Goal: Communication & Community: Answer question/provide support

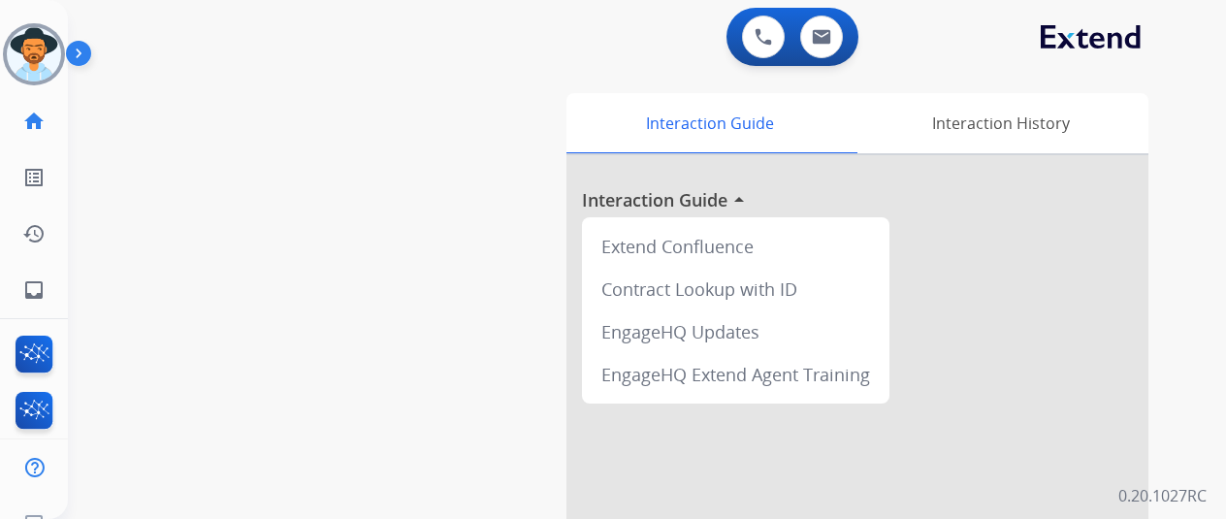
click at [37, 45] on img at bounding box center [34, 54] width 54 height 54
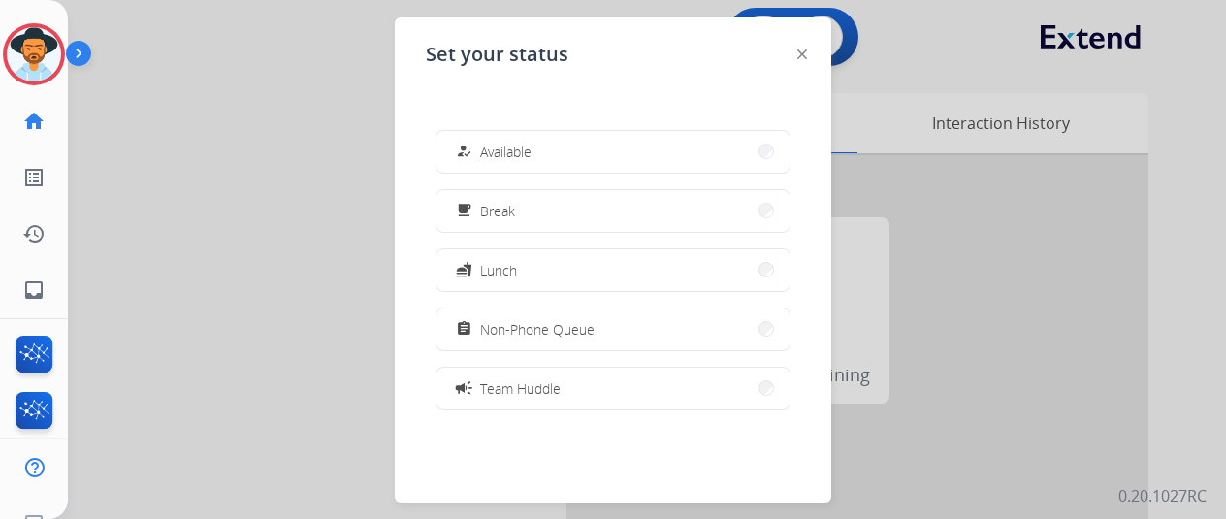
click at [554, 148] on button "how_to_reg Available" at bounding box center [612, 152] width 353 height 42
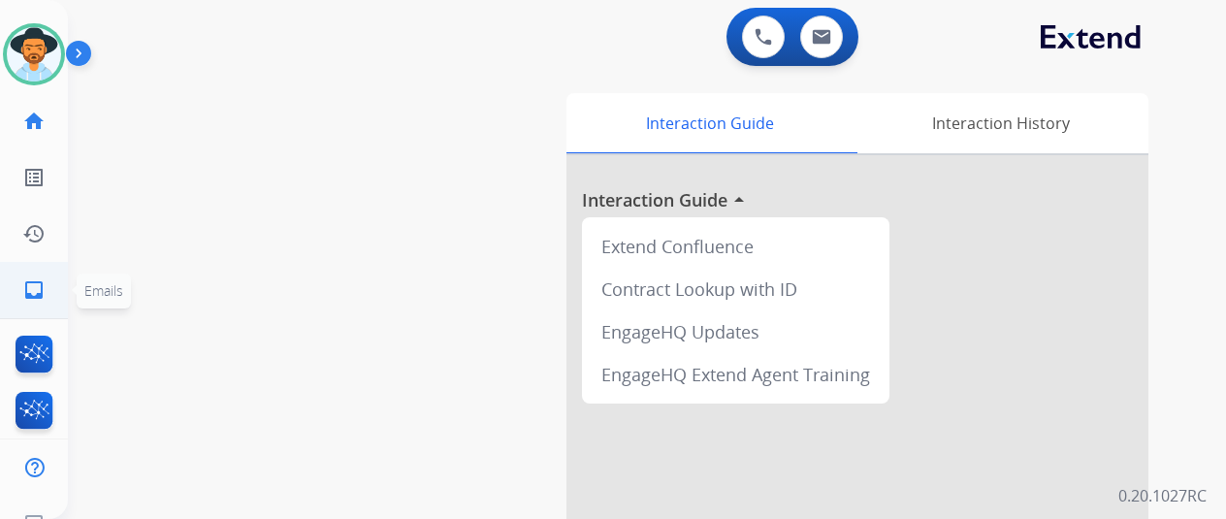
click at [40, 287] on mat-icon "inbox" at bounding box center [33, 289] width 23 height 23
select select "**********"
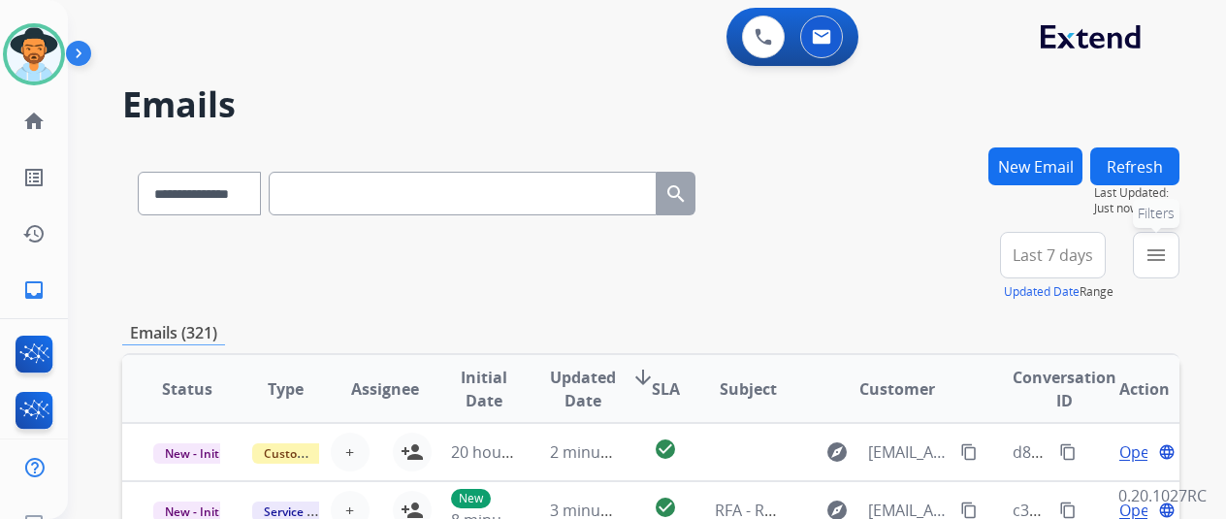
click at [1168, 251] on mat-icon "menu" at bounding box center [1156, 254] width 23 height 23
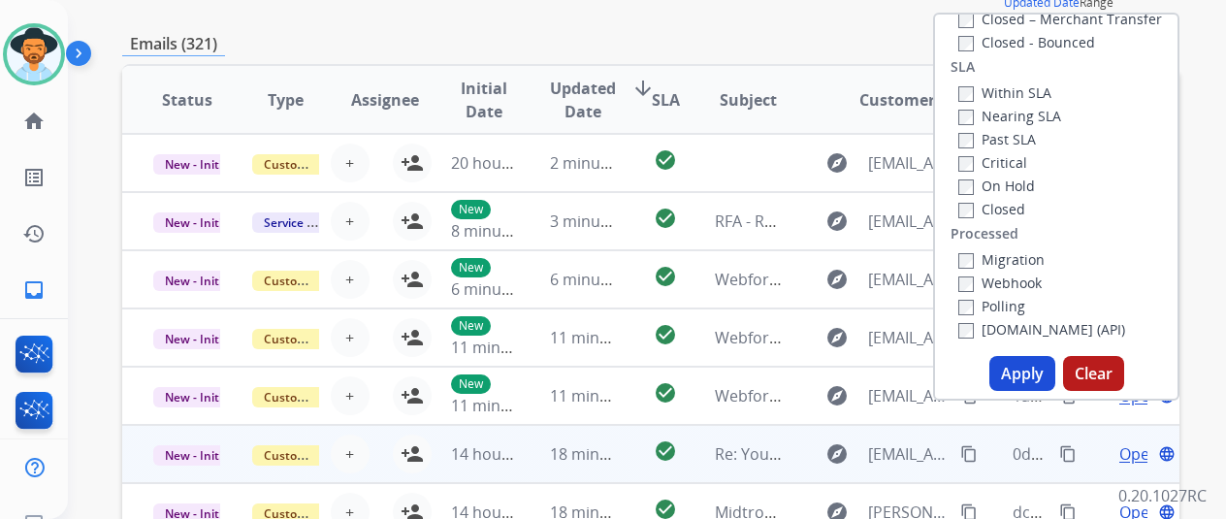
scroll to position [388, 0]
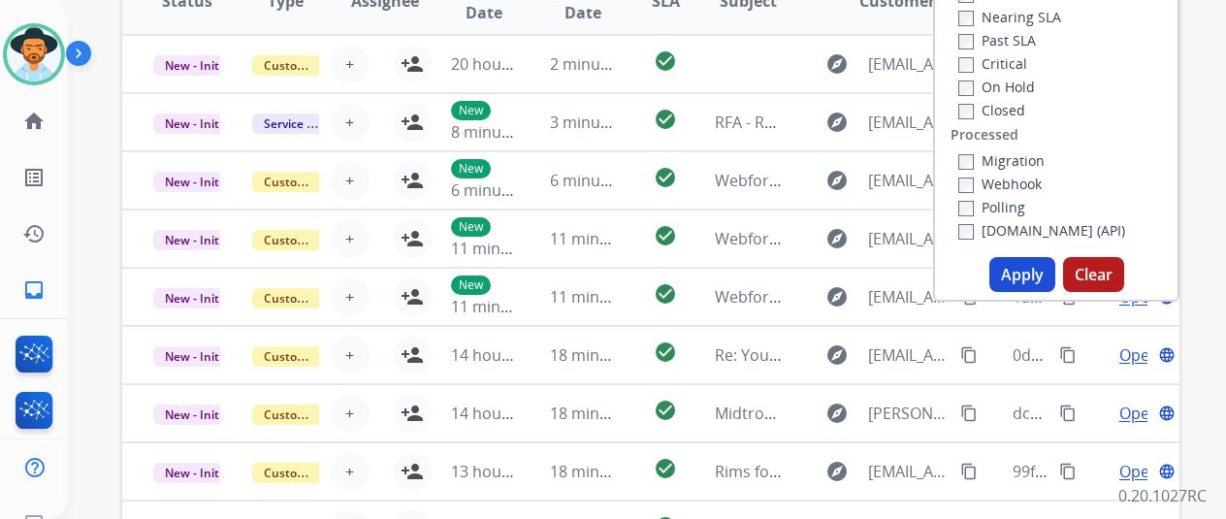
click at [1030, 279] on button "Apply" at bounding box center [1022, 274] width 66 height 35
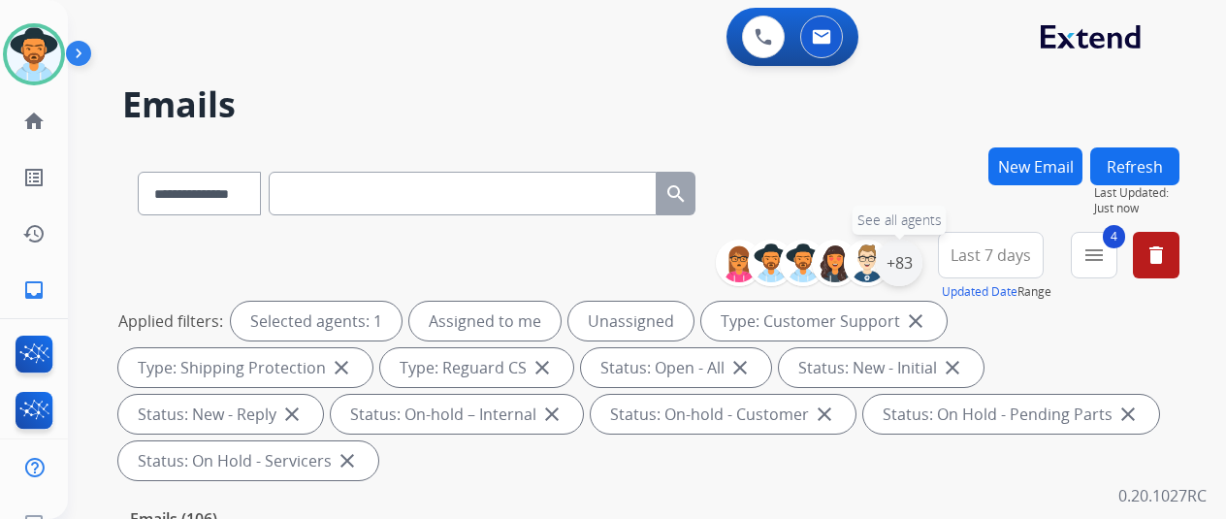
click at [920, 265] on div "+83" at bounding box center [899, 263] width 47 height 47
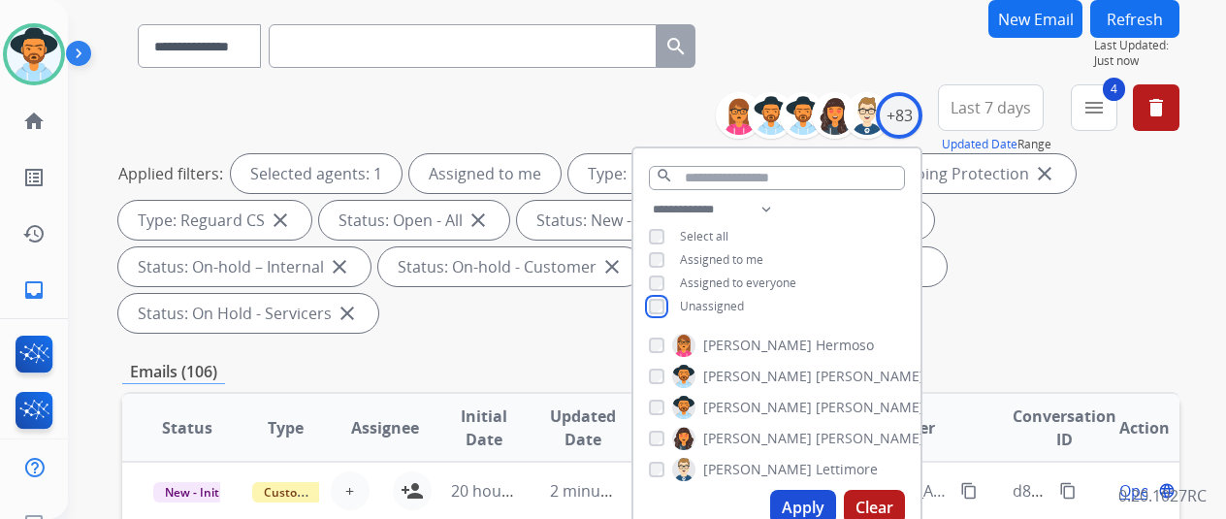
scroll to position [388, 0]
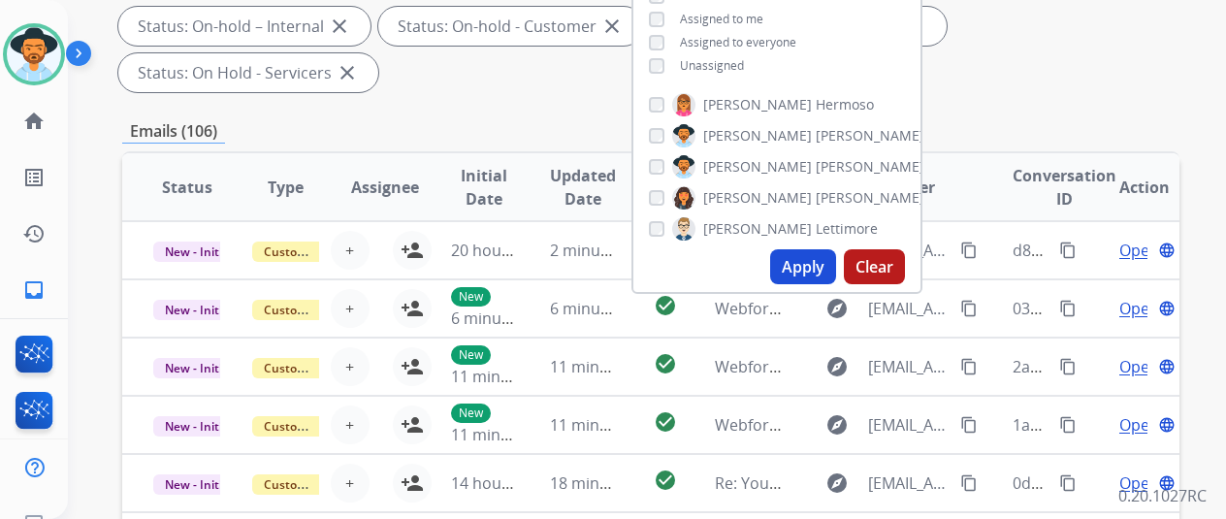
click at [801, 264] on button "Apply" at bounding box center [803, 266] width 66 height 35
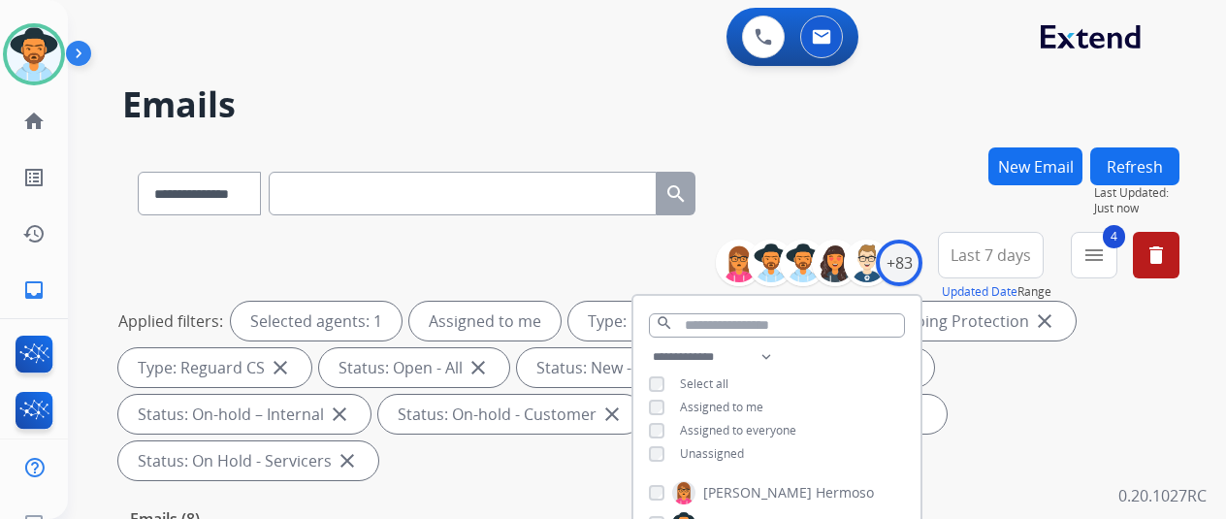
click at [809, 179] on div "**********" at bounding box center [650, 189] width 1057 height 84
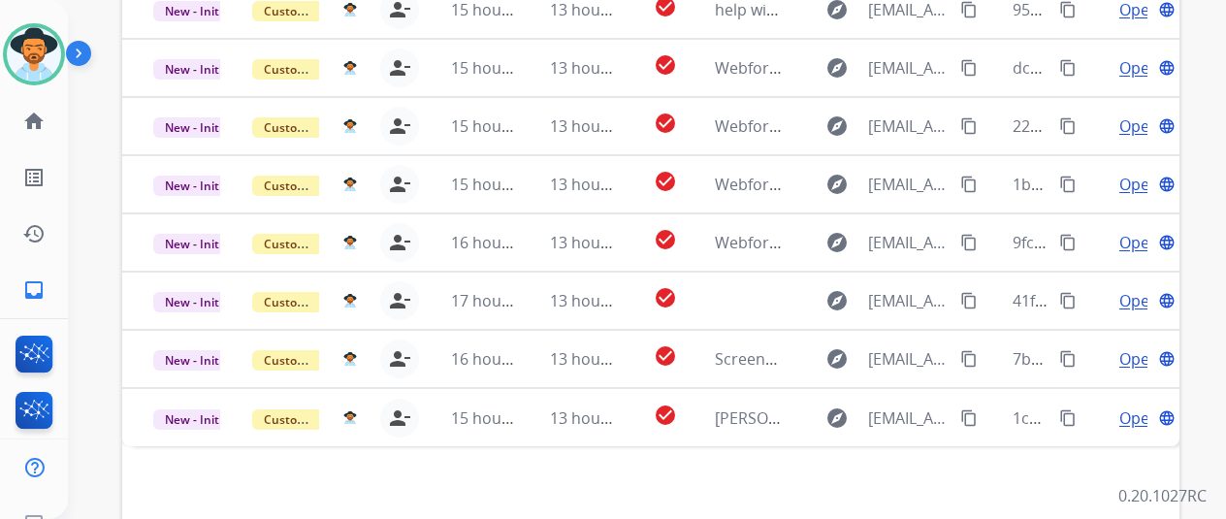
scroll to position [708, 0]
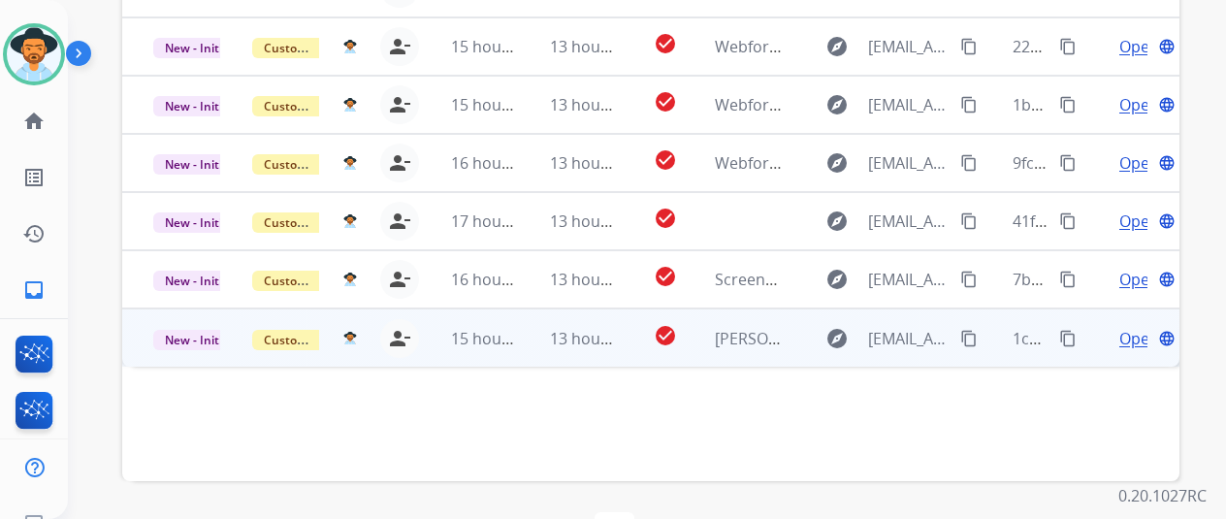
click at [1134, 327] on span "Open" at bounding box center [1139, 338] width 40 height 23
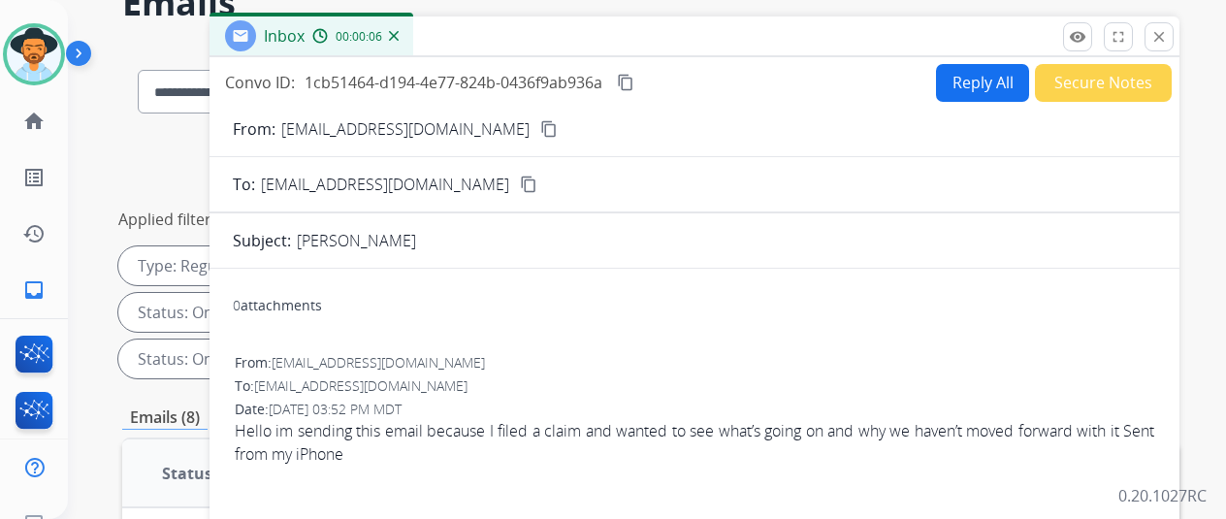
scroll to position [0, 0]
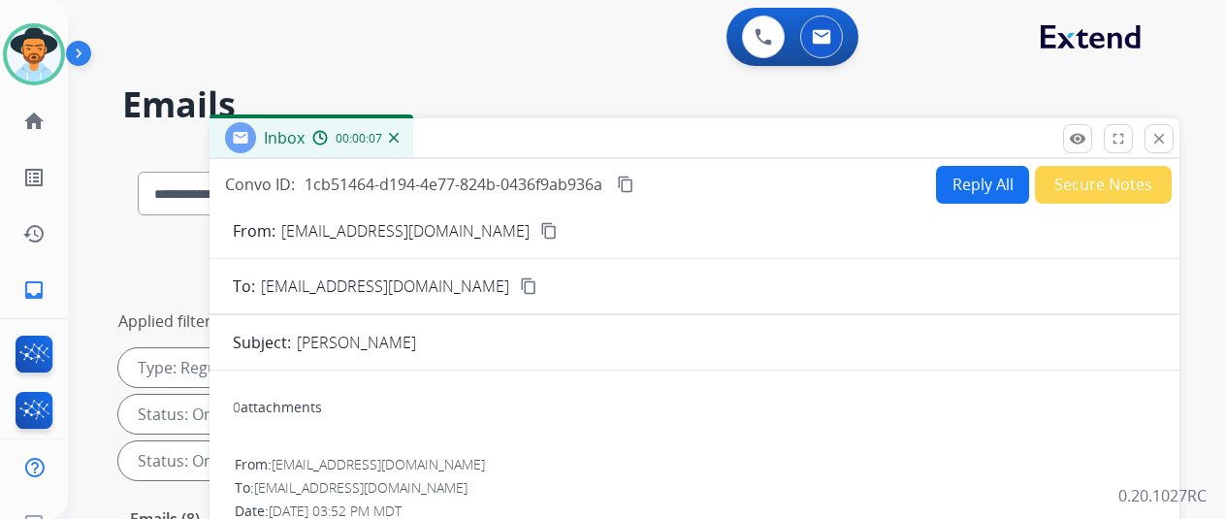
click at [540, 224] on mat-icon "content_copy" at bounding box center [548, 230] width 17 height 17
click at [634, 183] on mat-icon "content_copy" at bounding box center [625, 184] width 17 height 17
click at [634, 179] on mat-icon "content_copy" at bounding box center [625, 184] width 17 height 17
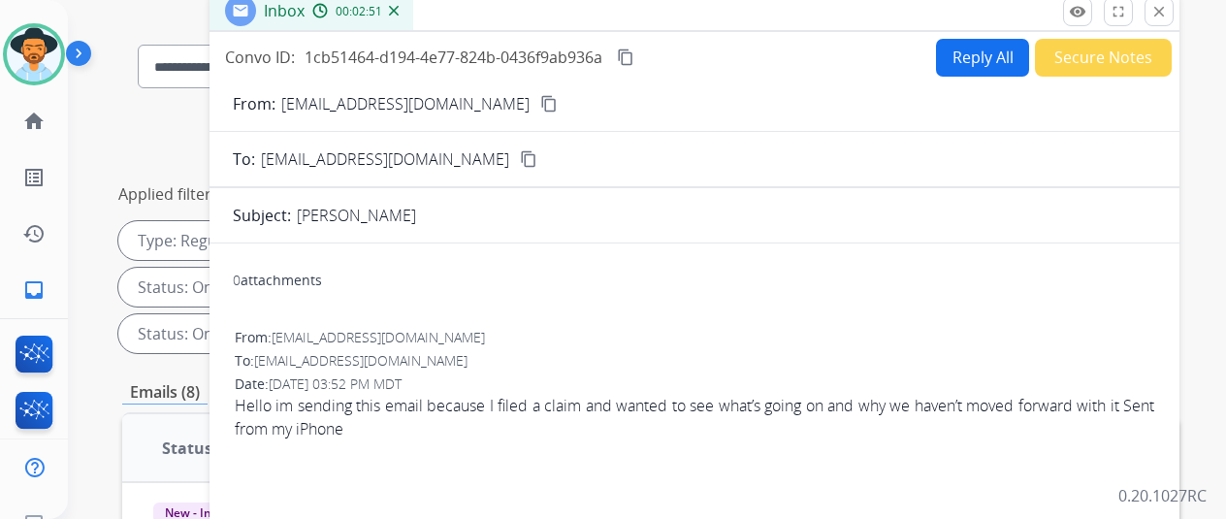
scroll to position [97, 0]
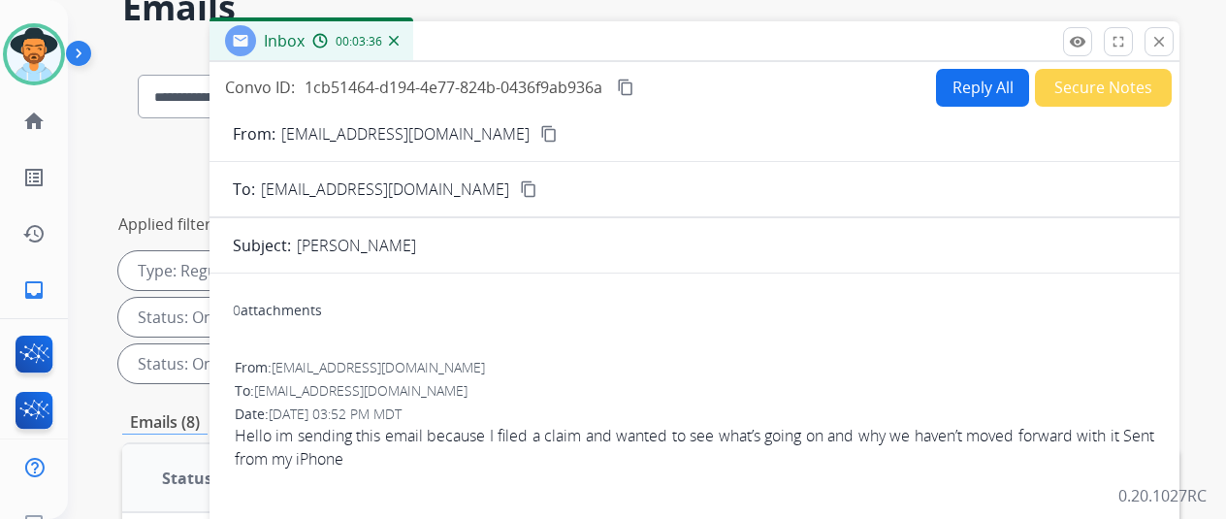
click at [978, 80] on button "Reply All" at bounding box center [982, 88] width 93 height 38
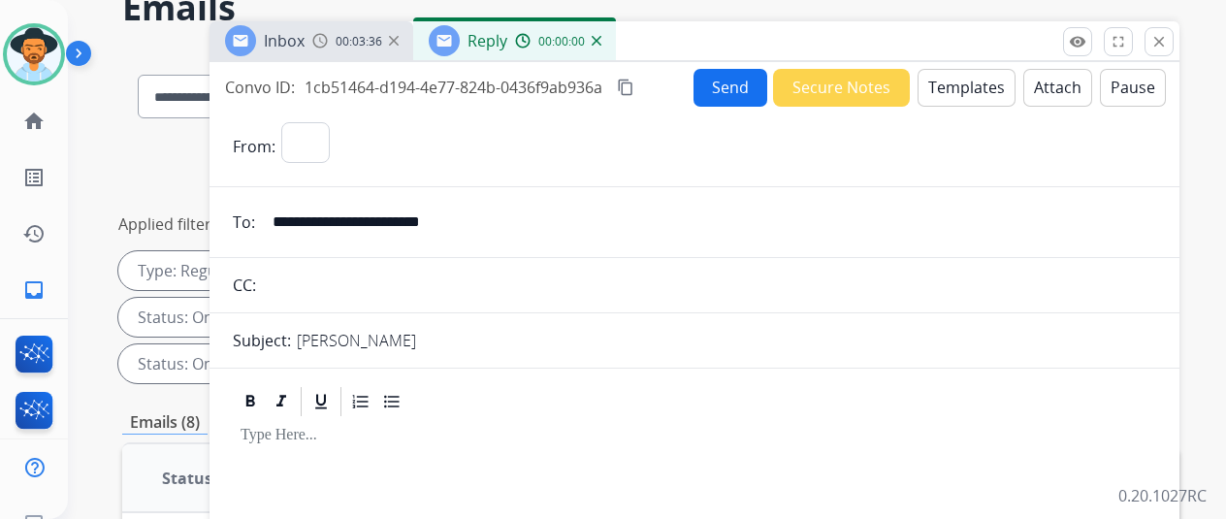
select select "**********"
click at [964, 84] on button "Templates" at bounding box center [967, 88] width 98 height 38
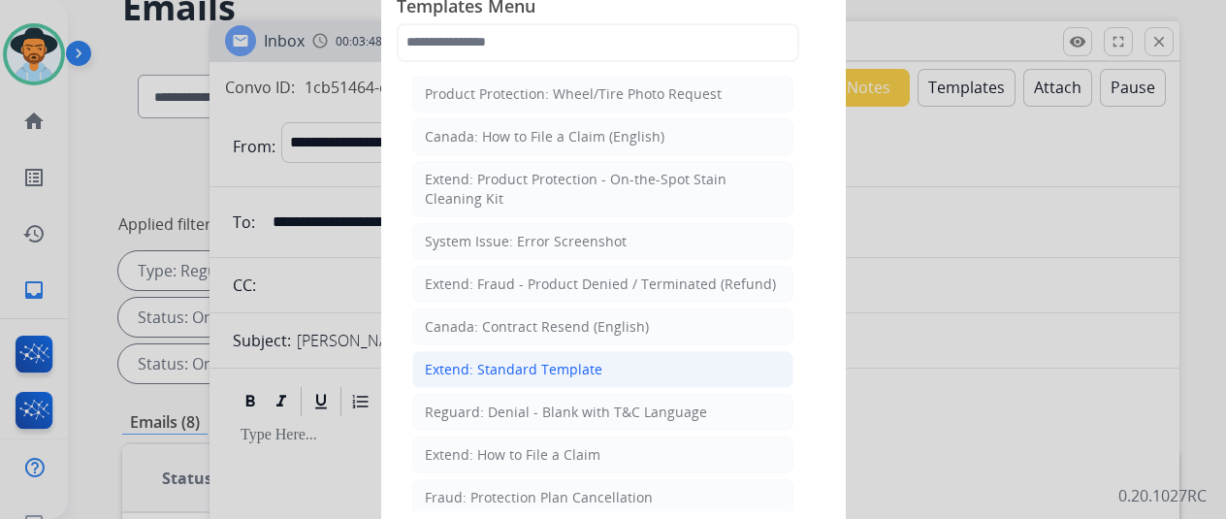
click at [494, 360] on div "Extend: Standard Template" at bounding box center [514, 369] width 178 height 19
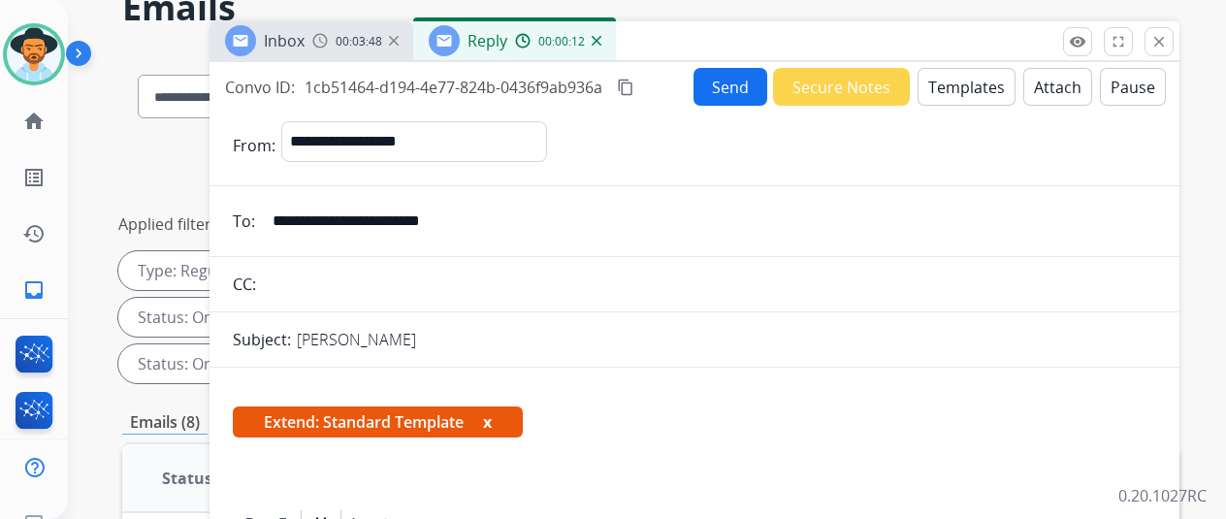
scroll to position [291, 0]
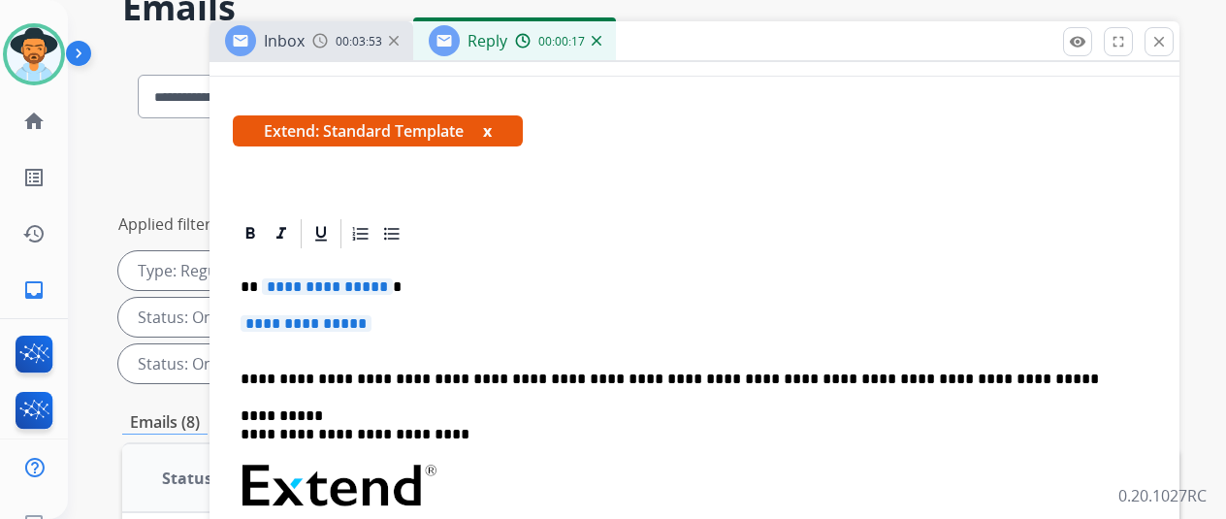
click at [388, 284] on span "**********" at bounding box center [327, 286] width 131 height 16
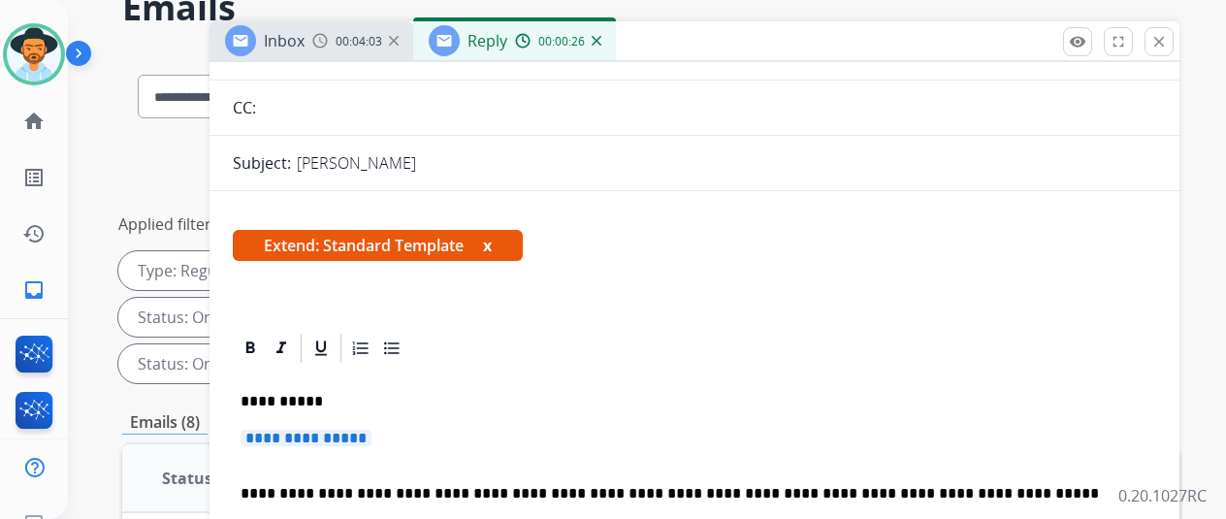
scroll to position [0, 0]
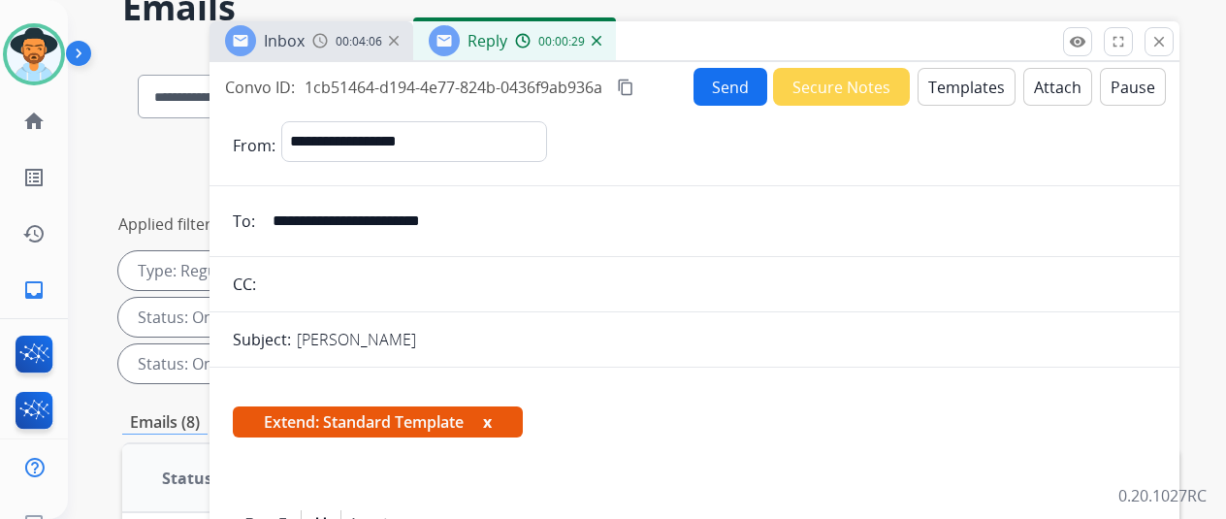
drag, startPoint x: 494, startPoint y: 221, endPoint x: 283, endPoint y: 209, distance: 210.9
click at [283, 209] on input "**********" at bounding box center [708, 221] width 895 height 39
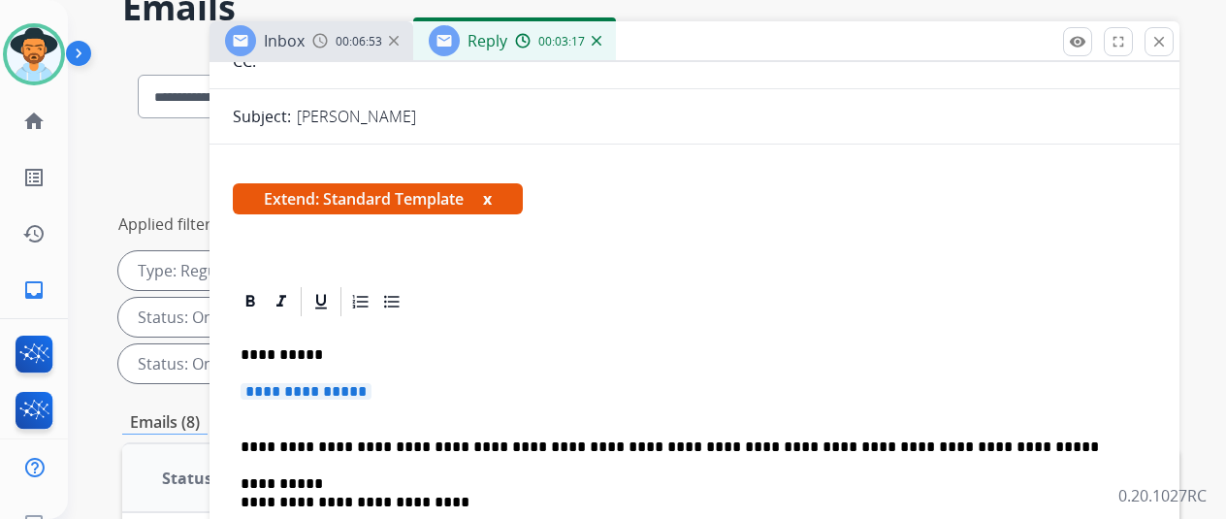
scroll to position [194, 0]
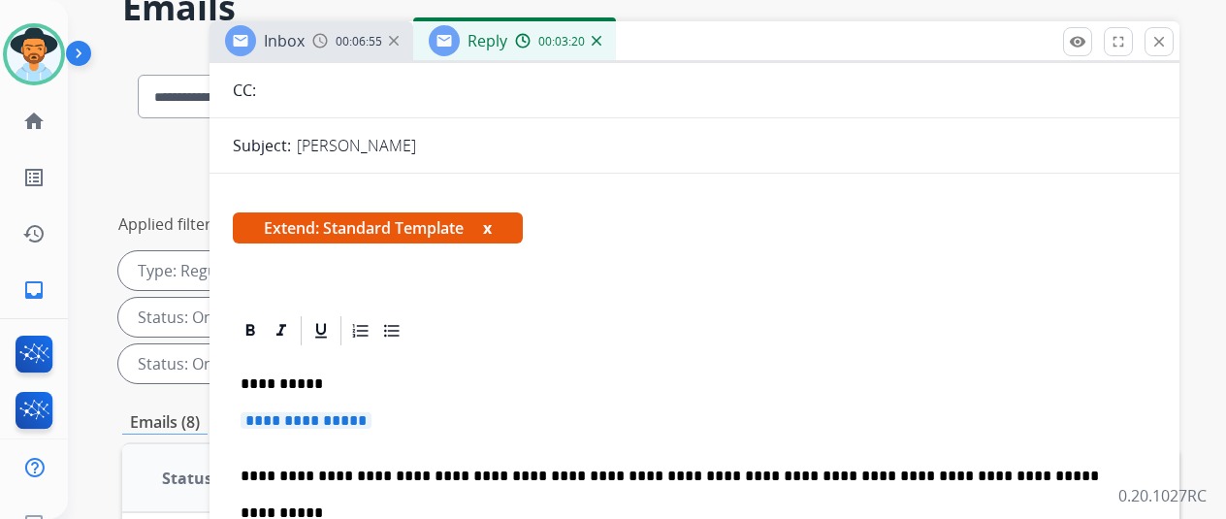
click at [371, 422] on span "**********" at bounding box center [306, 420] width 131 height 16
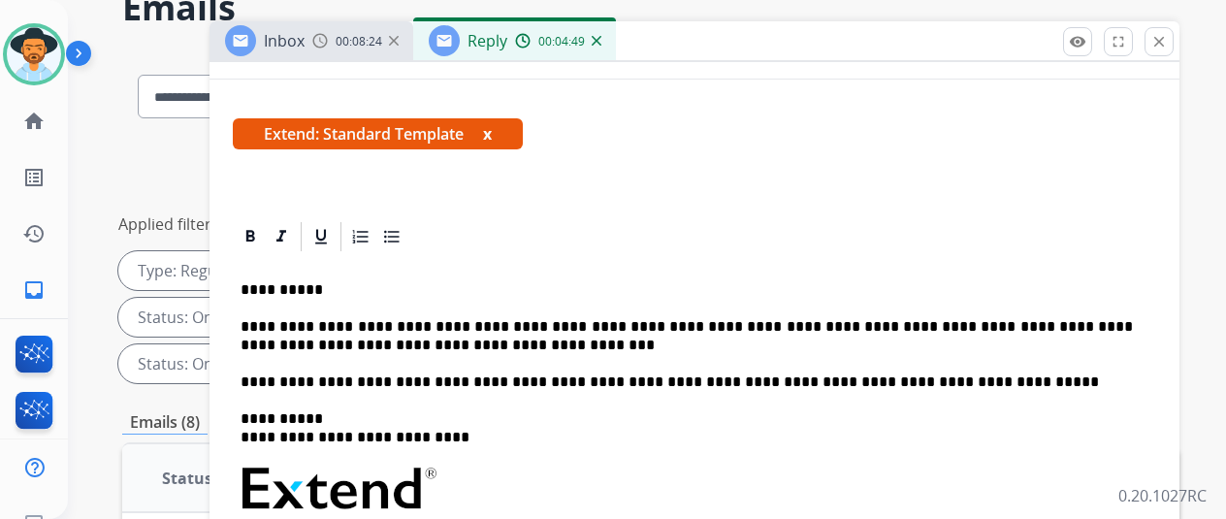
scroll to position [291, 0]
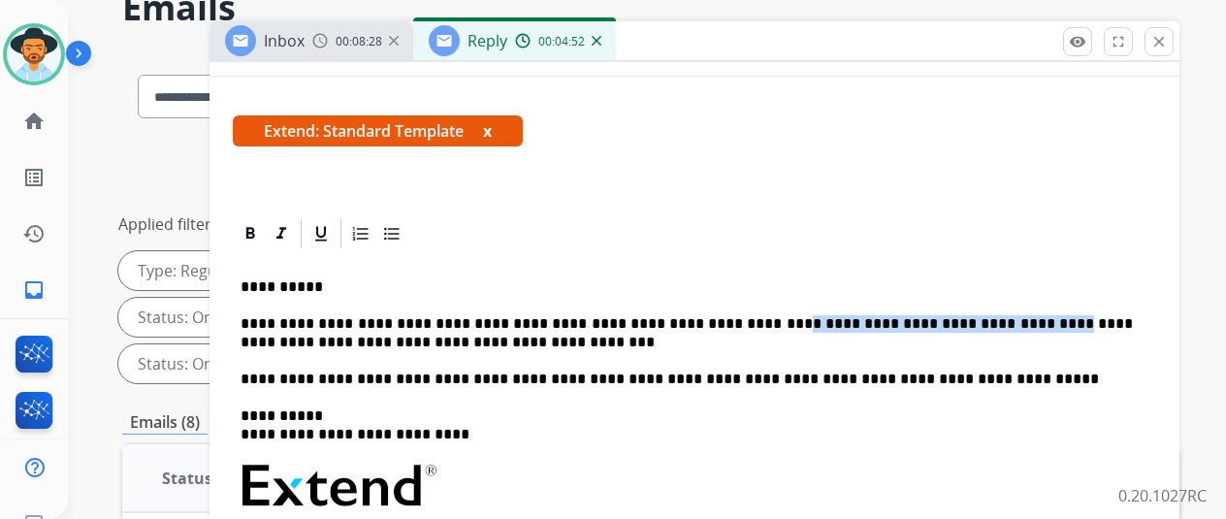
drag, startPoint x: 988, startPoint y: 324, endPoint x: 729, endPoint y: 320, distance: 259.0
click at [729, 320] on p "**********" at bounding box center [687, 333] width 892 height 36
copy p "**********"
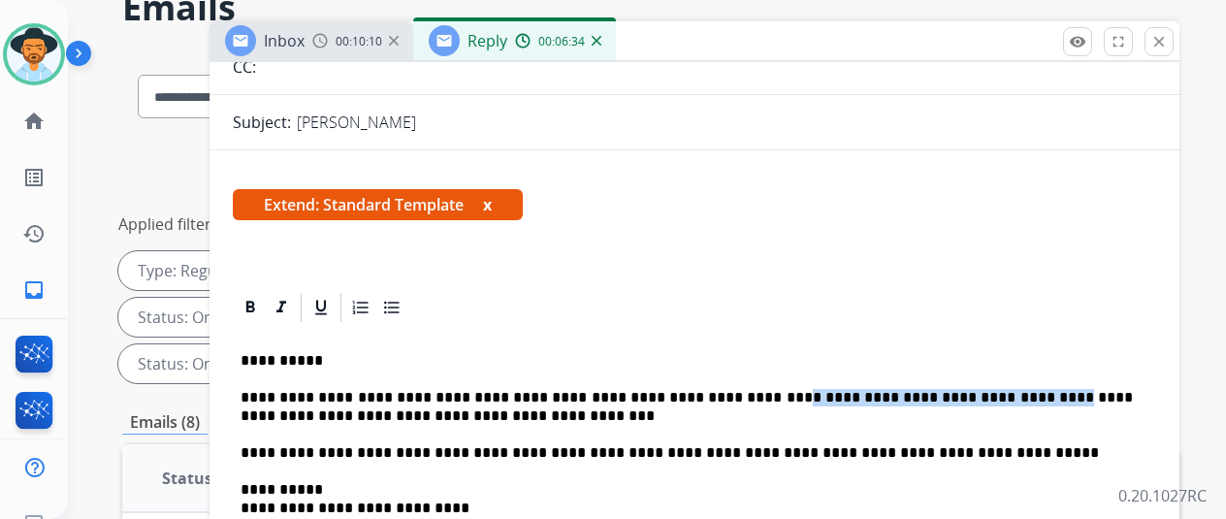
scroll to position [0, 0]
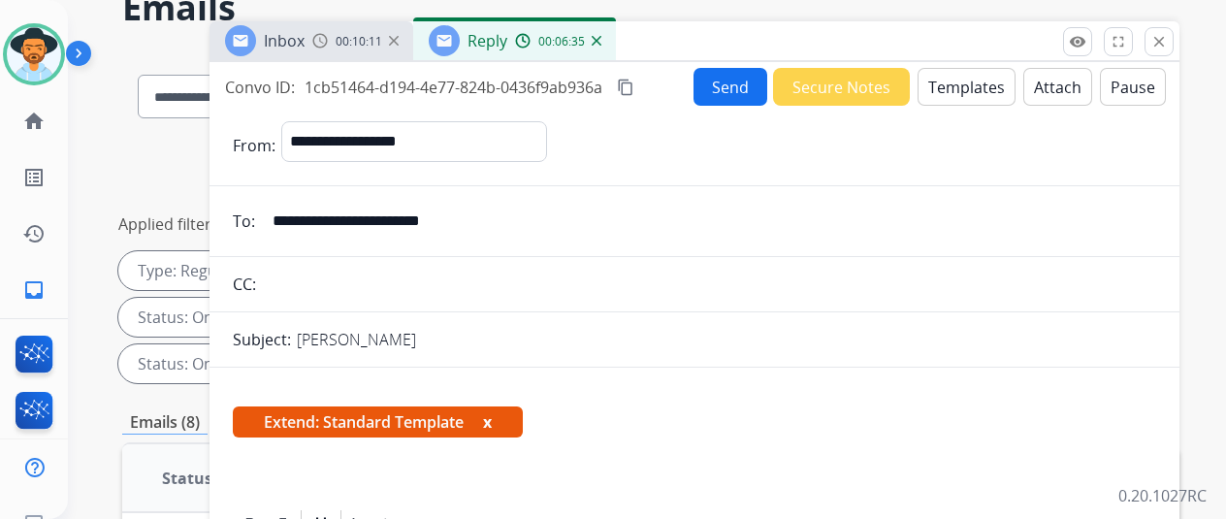
click at [735, 78] on button "Send" at bounding box center [731, 87] width 74 height 38
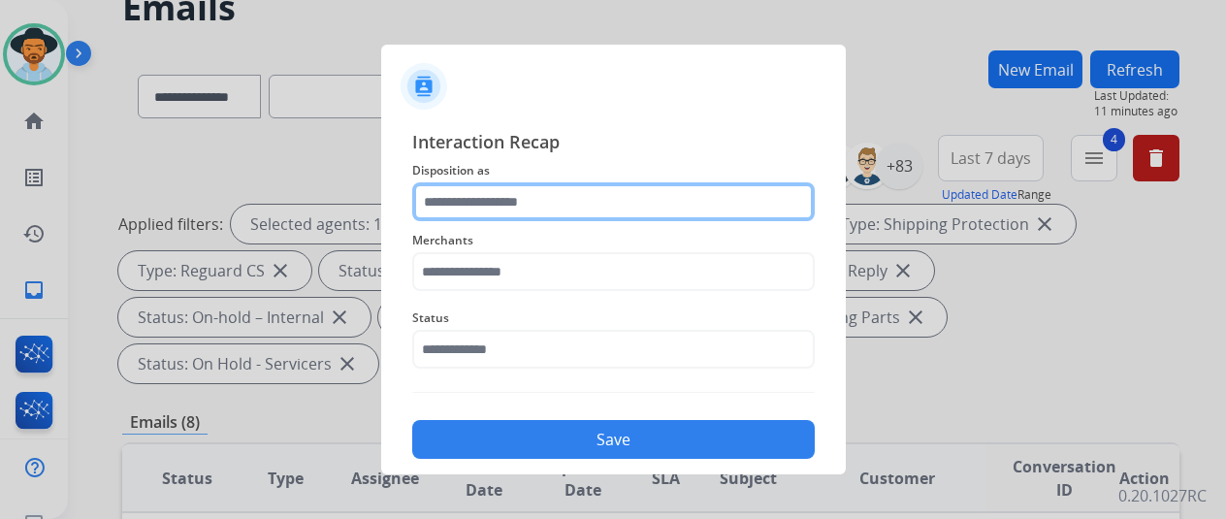
click at [456, 197] on input "text" at bounding box center [613, 201] width 403 height 39
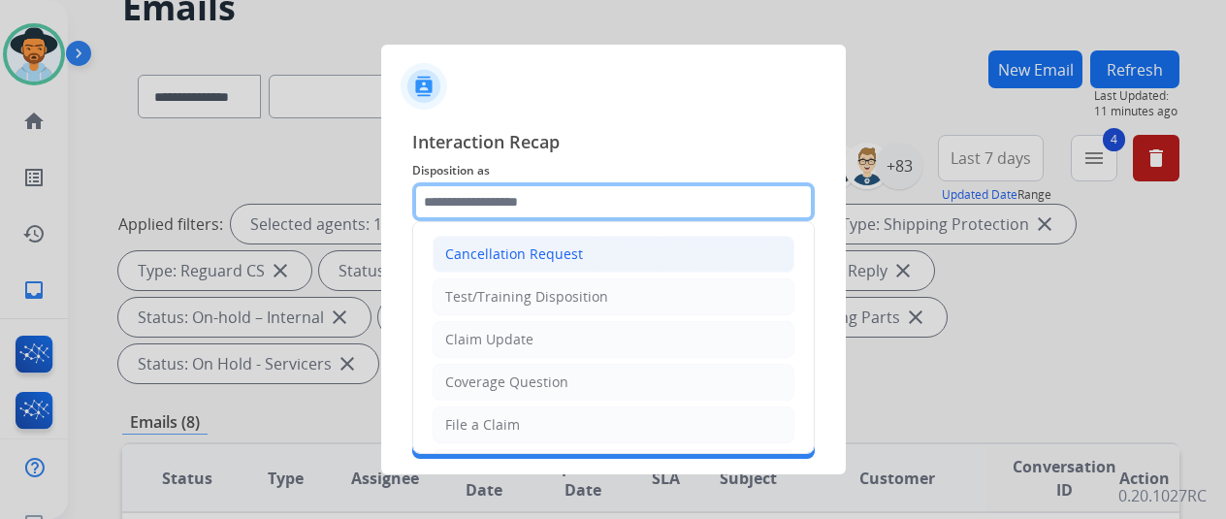
scroll to position [97, 0]
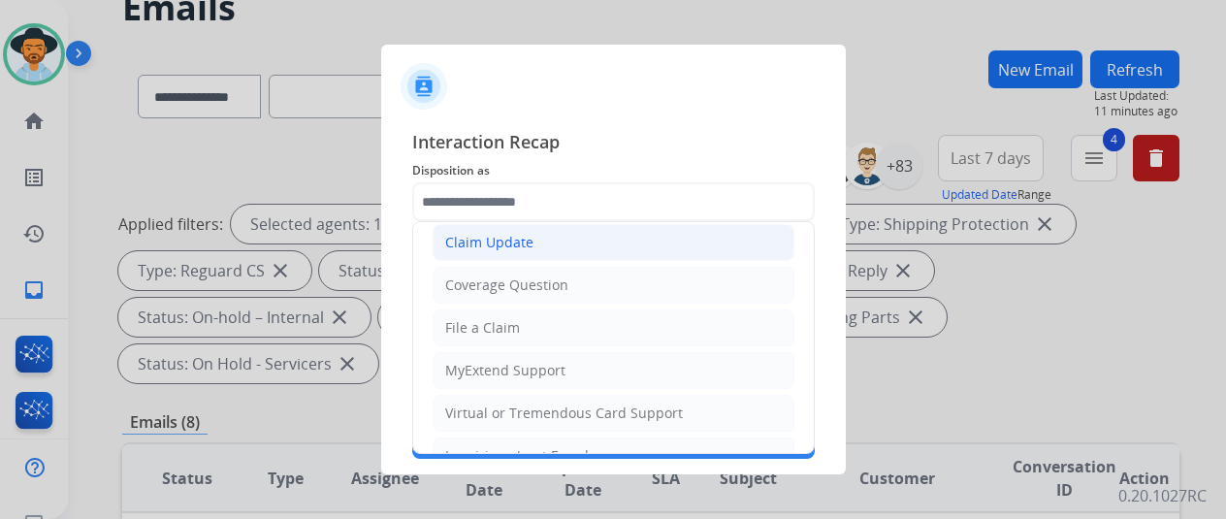
click at [521, 235] on div "Claim Update" at bounding box center [489, 242] width 88 height 19
type input "**********"
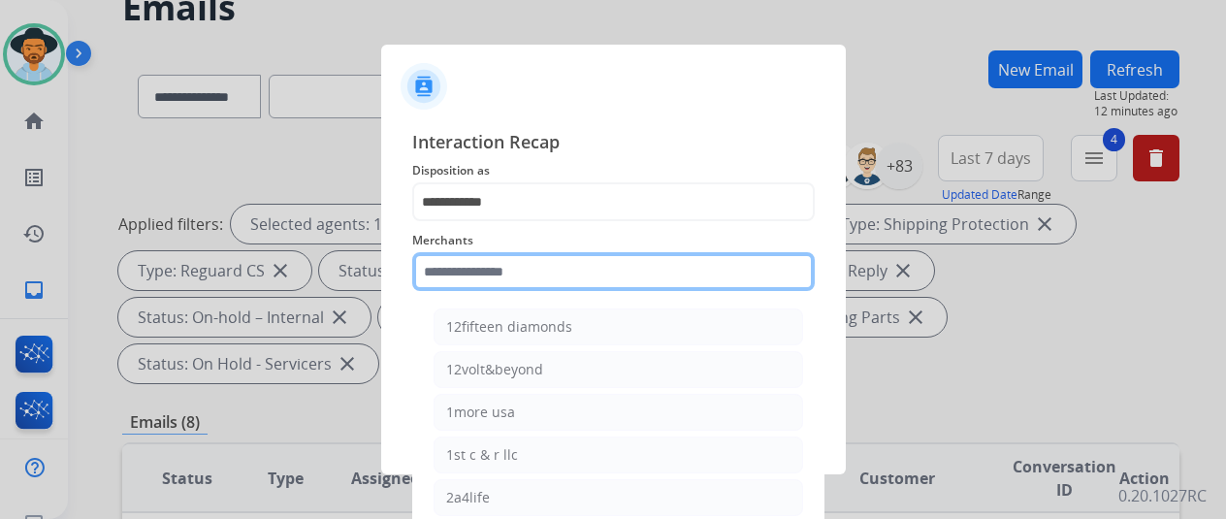
click at [488, 267] on input "text" at bounding box center [613, 271] width 403 height 39
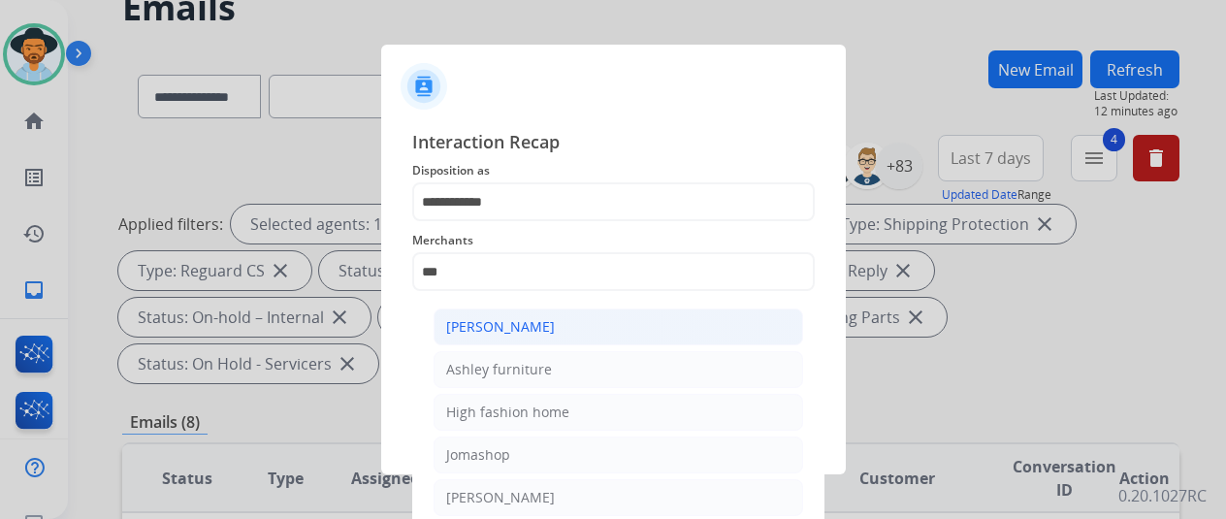
click at [518, 329] on div "[PERSON_NAME]" at bounding box center [500, 326] width 109 height 19
type input "**********"
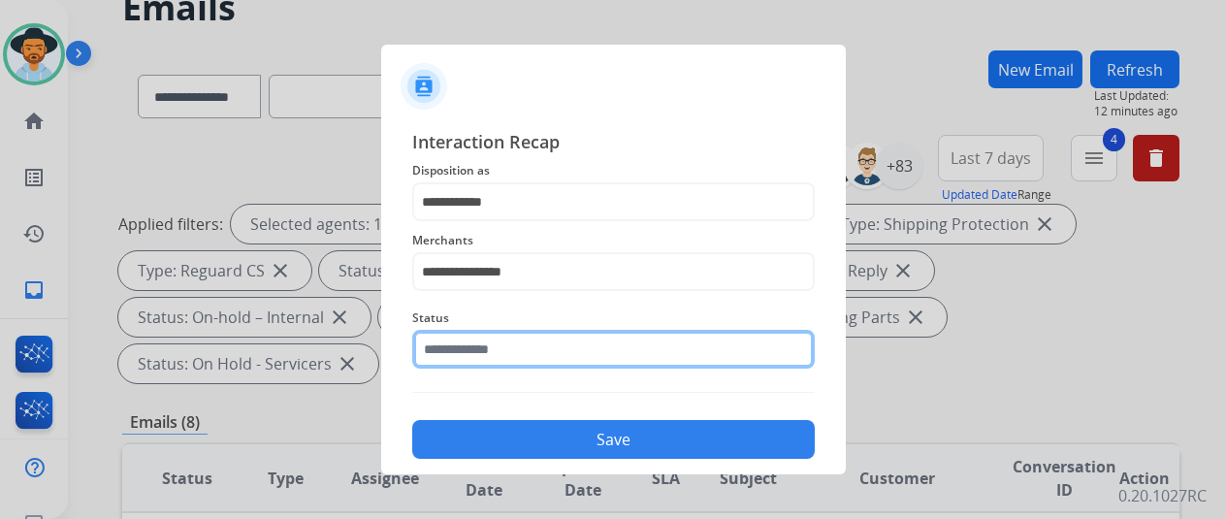
click at [510, 360] on input "text" at bounding box center [613, 349] width 403 height 39
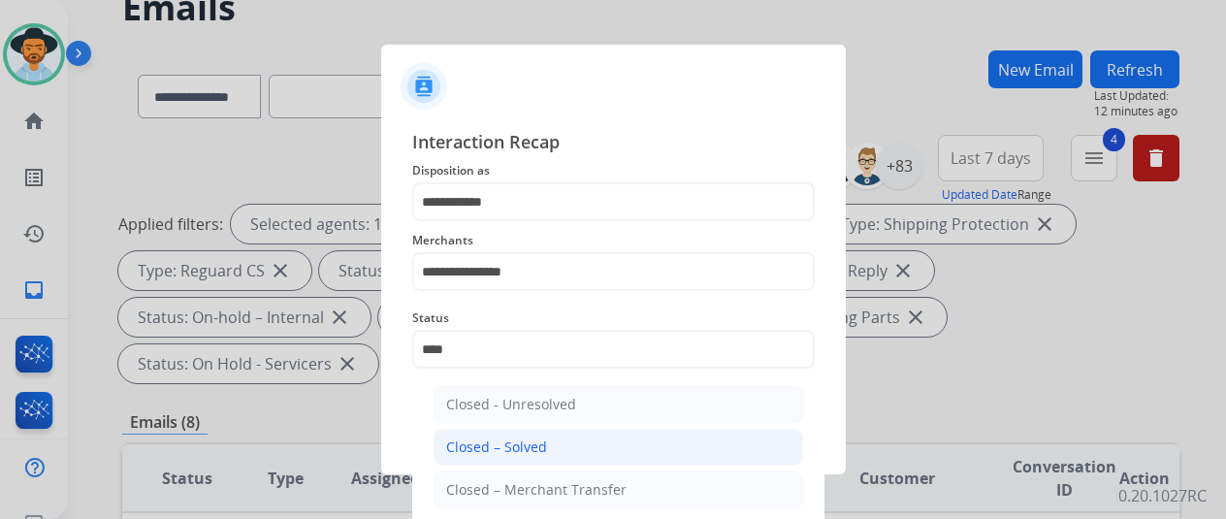
click at [517, 439] on div "Closed – Solved" at bounding box center [496, 446] width 101 height 19
type input "**********"
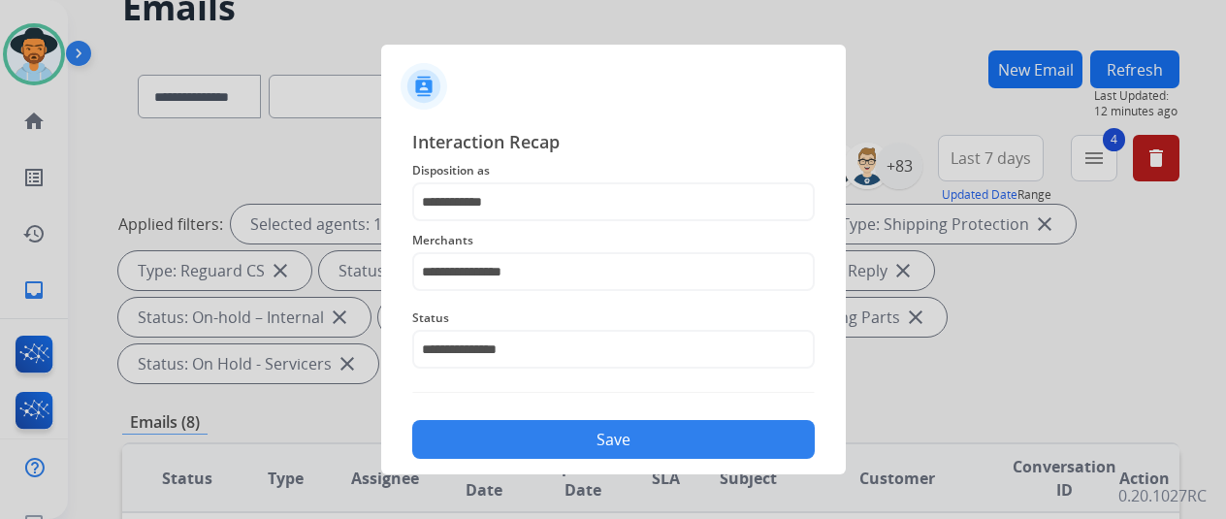
click at [518, 437] on button "Save" at bounding box center [613, 439] width 403 height 39
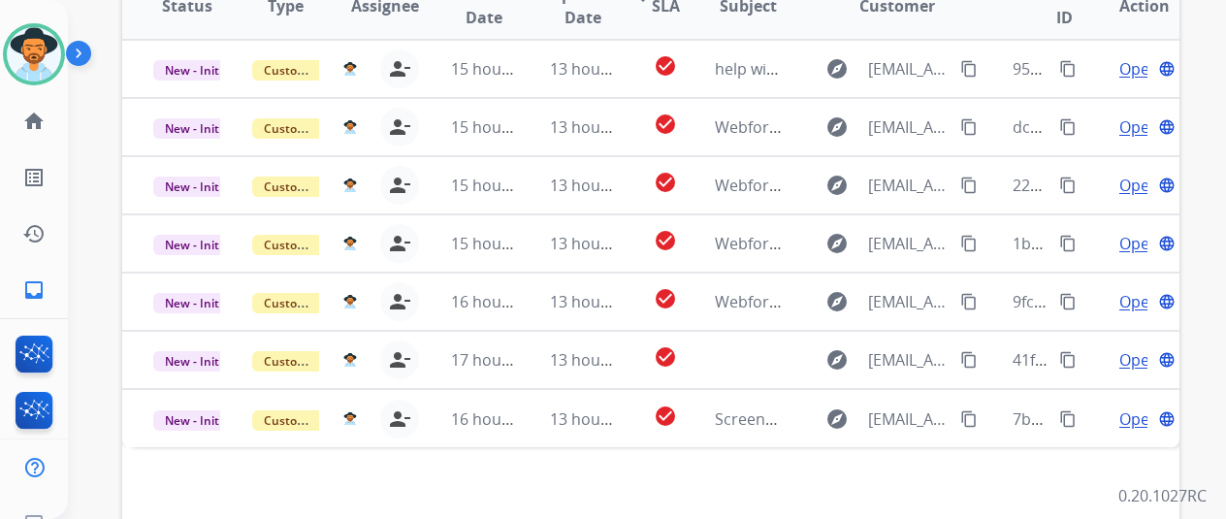
scroll to position [708, 0]
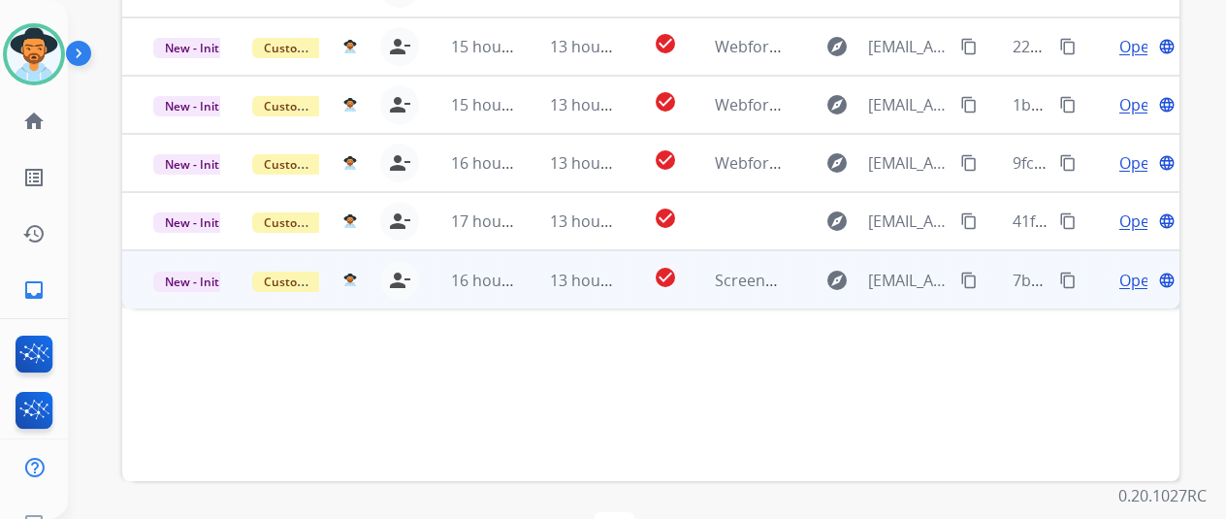
click at [1121, 269] on span "Open" at bounding box center [1139, 280] width 40 height 23
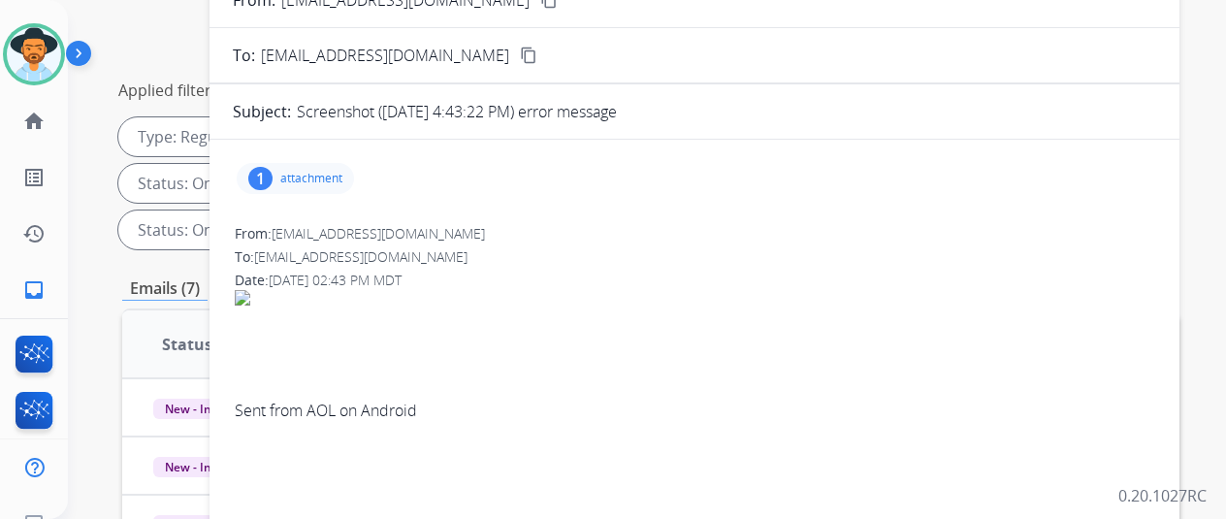
scroll to position [126, 0]
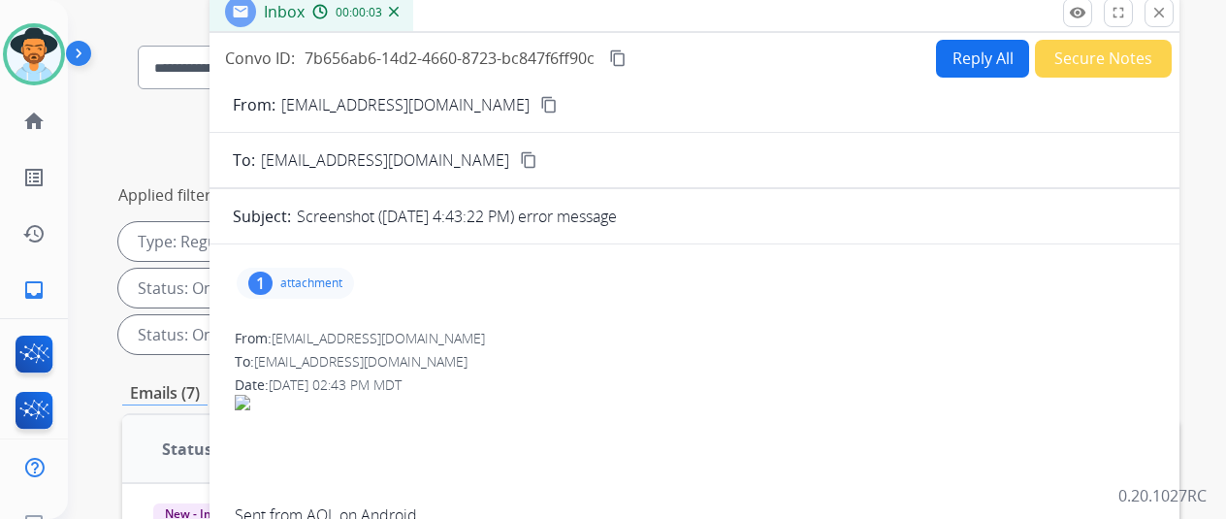
click at [540, 100] on mat-icon "content_copy" at bounding box center [548, 104] width 17 height 17
click at [271, 280] on div "1" at bounding box center [260, 283] width 24 height 23
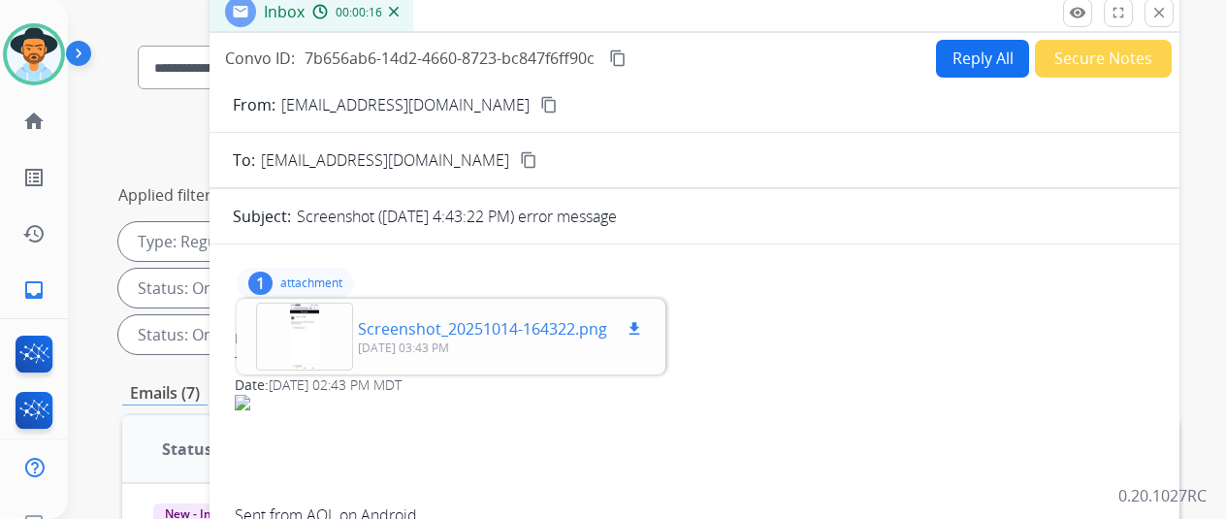
click at [330, 335] on div at bounding box center [304, 337] width 97 height 68
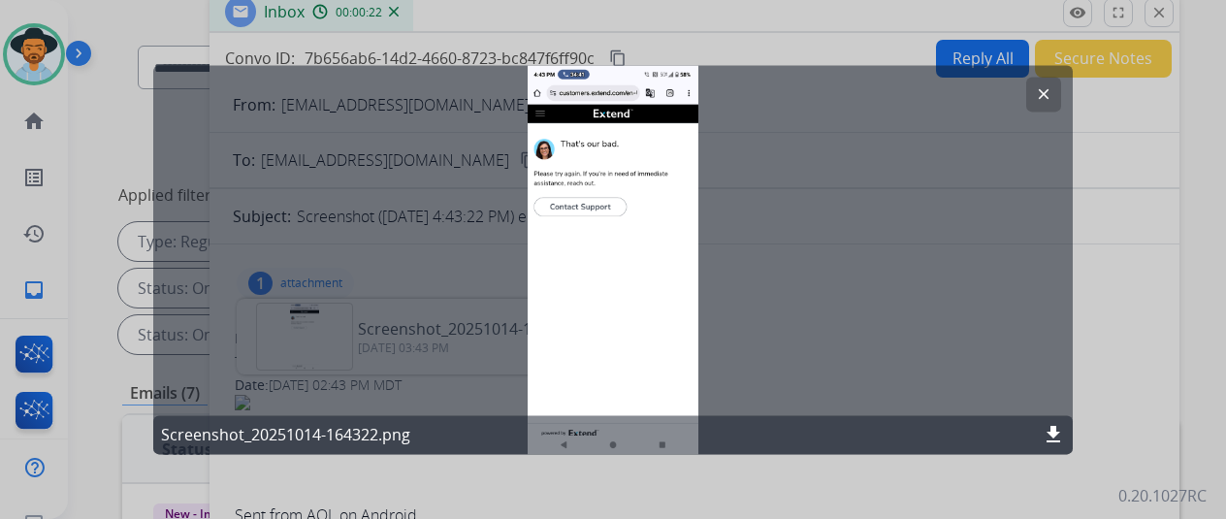
click at [1045, 87] on mat-icon "clear" at bounding box center [1043, 93] width 17 height 17
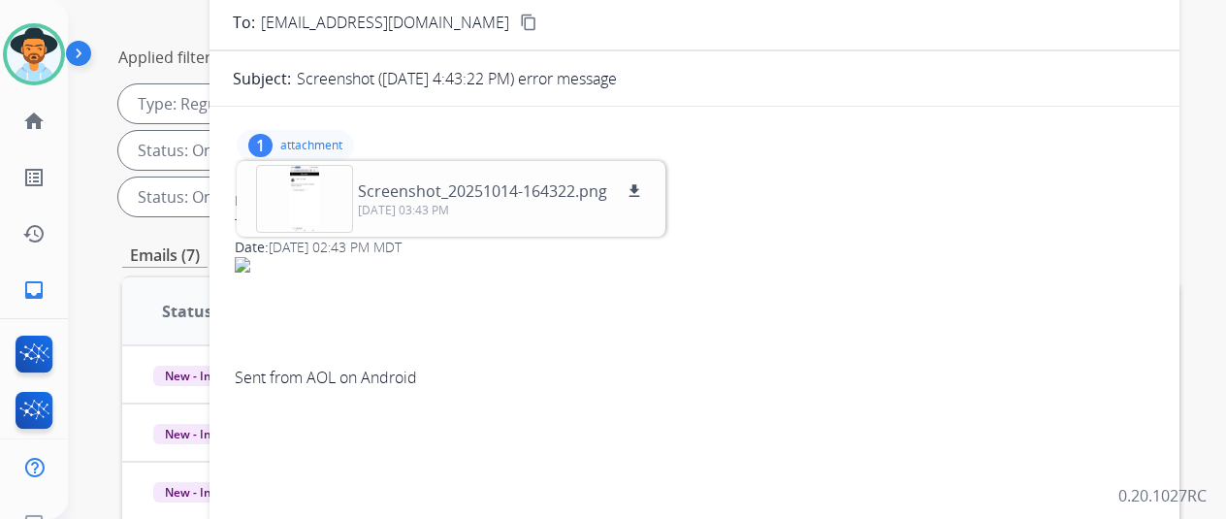
scroll to position [0, 0]
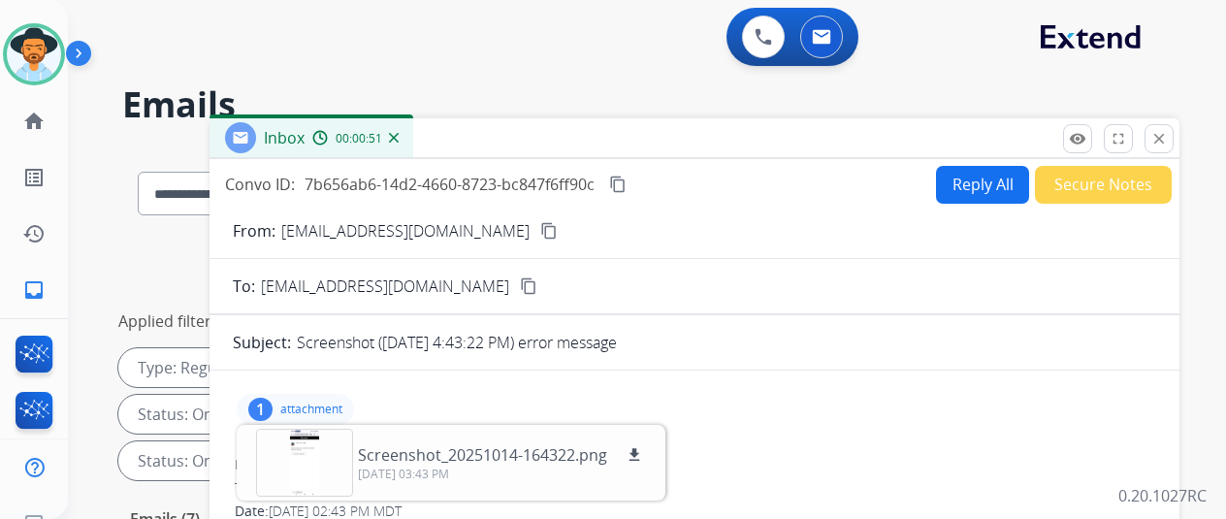
click at [982, 181] on button "Reply All" at bounding box center [982, 185] width 93 height 38
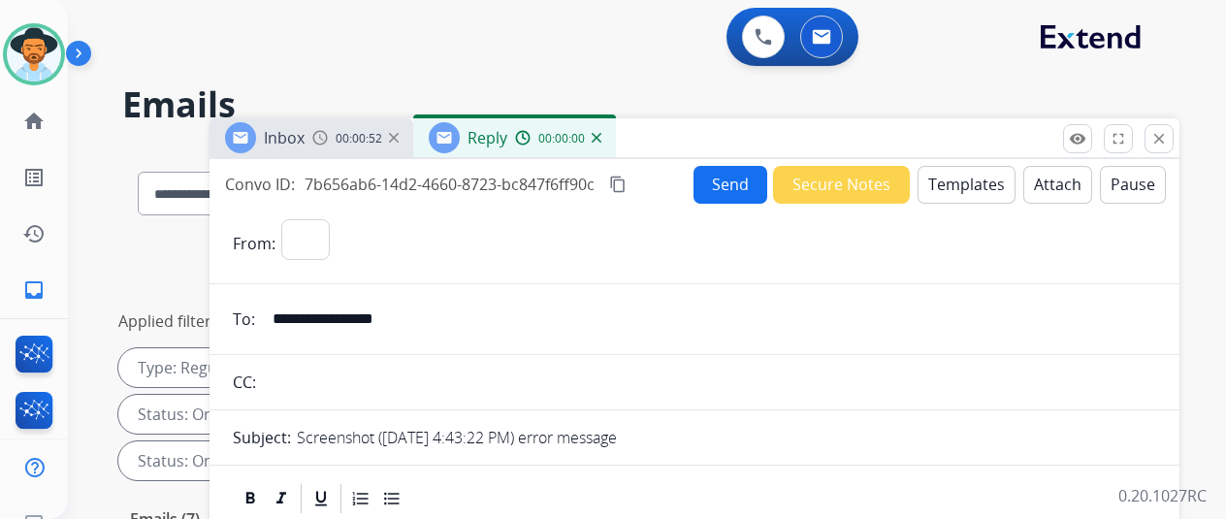
select select "**********"
click at [956, 176] on button "Templates" at bounding box center [967, 185] width 98 height 38
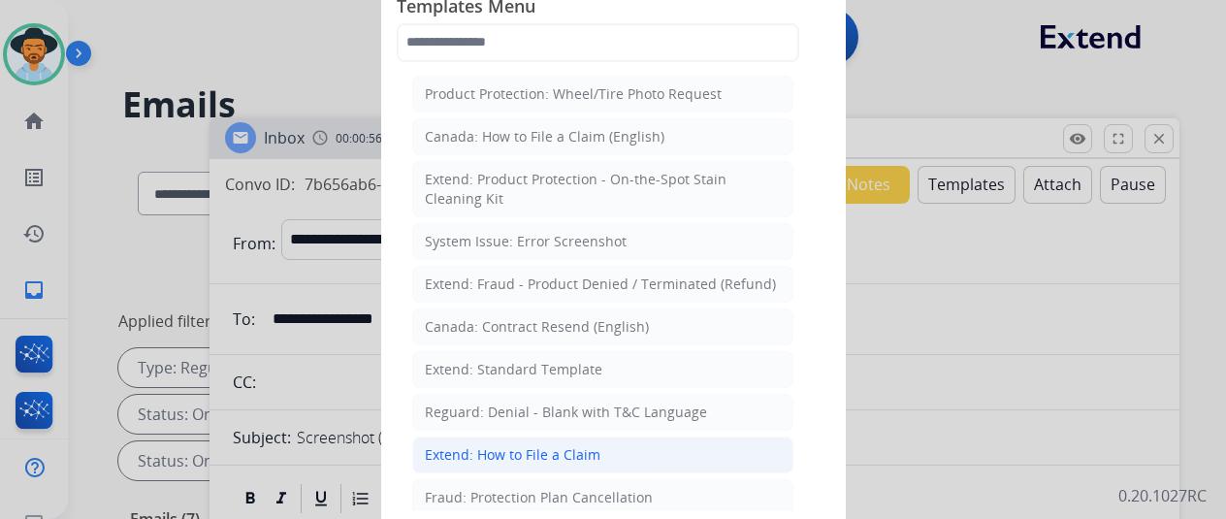
drag, startPoint x: 458, startPoint y: 443, endPoint x: 452, endPoint y: 352, distance: 91.4
click at [458, 445] on div "Extend: How to File a Claim" at bounding box center [513, 454] width 176 height 19
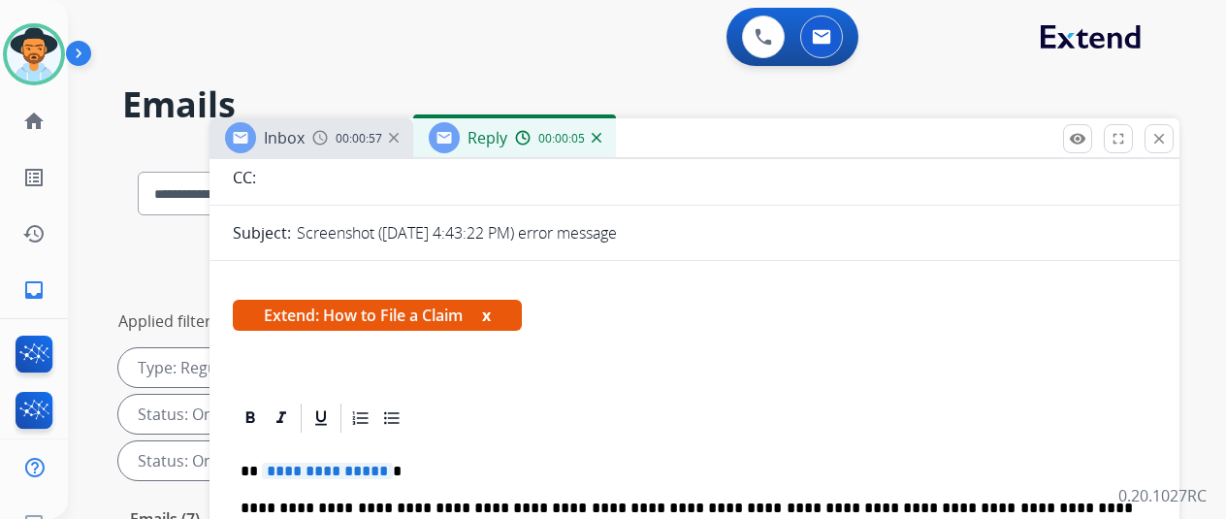
scroll to position [388, 0]
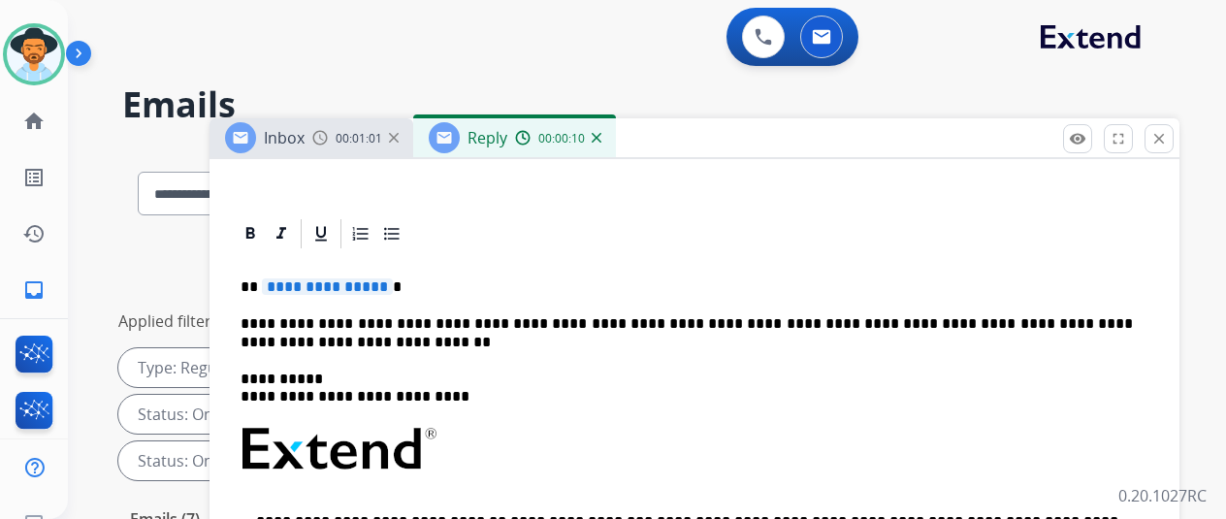
click at [391, 286] on span "**********" at bounding box center [327, 286] width 131 height 16
click at [332, 341] on p "**********" at bounding box center [687, 333] width 892 height 36
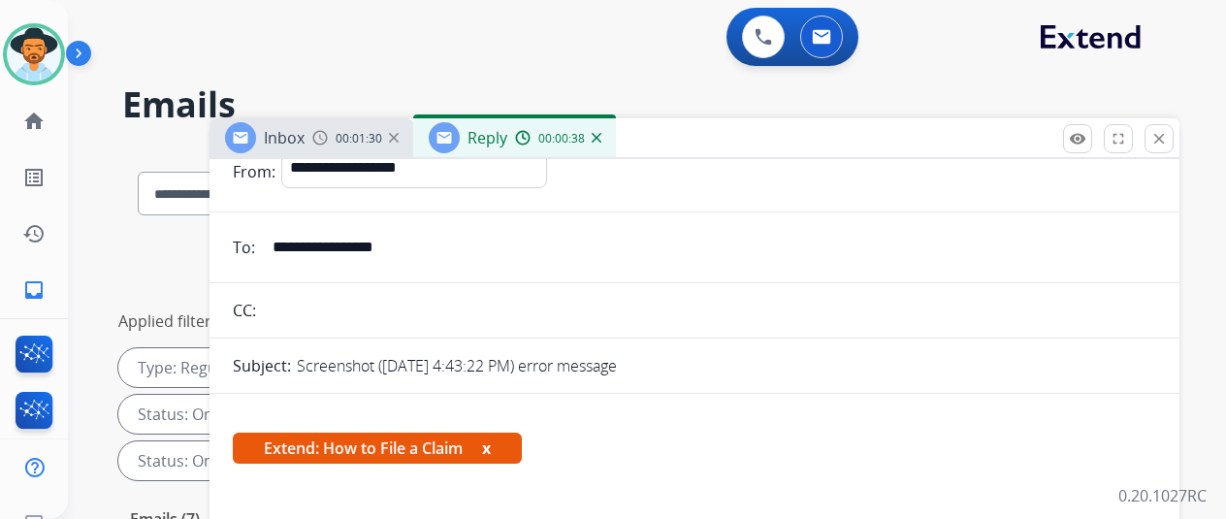
scroll to position [0, 0]
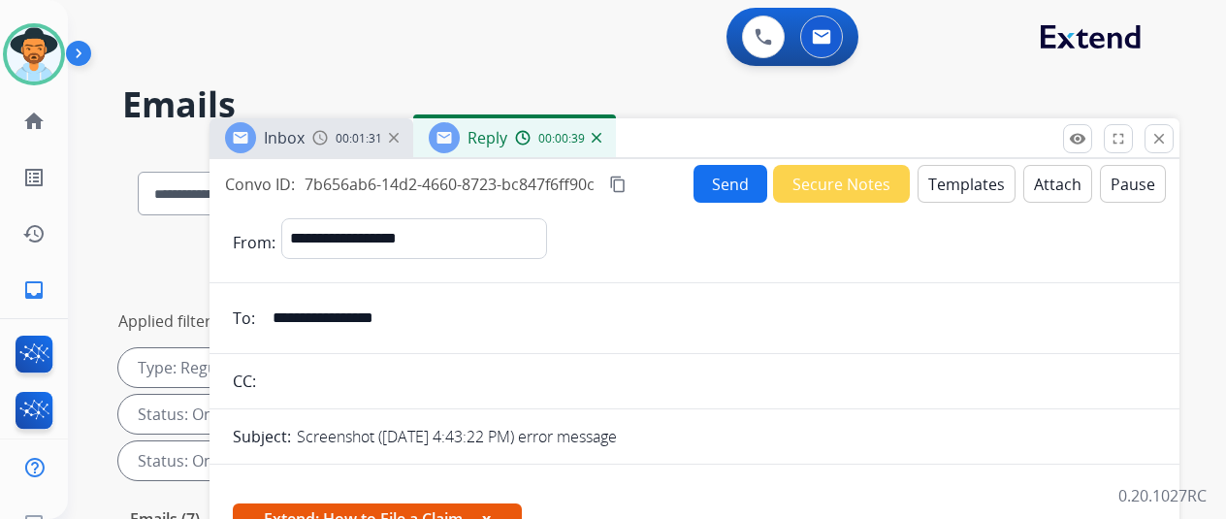
click at [724, 177] on button "Send" at bounding box center [731, 184] width 74 height 38
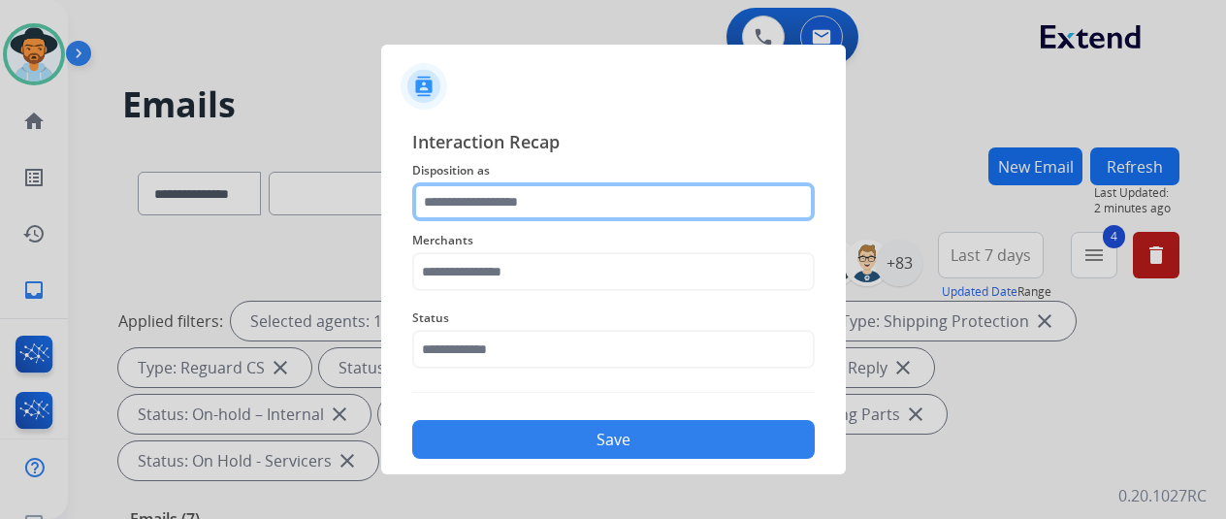
click at [463, 210] on input "text" at bounding box center [613, 201] width 403 height 39
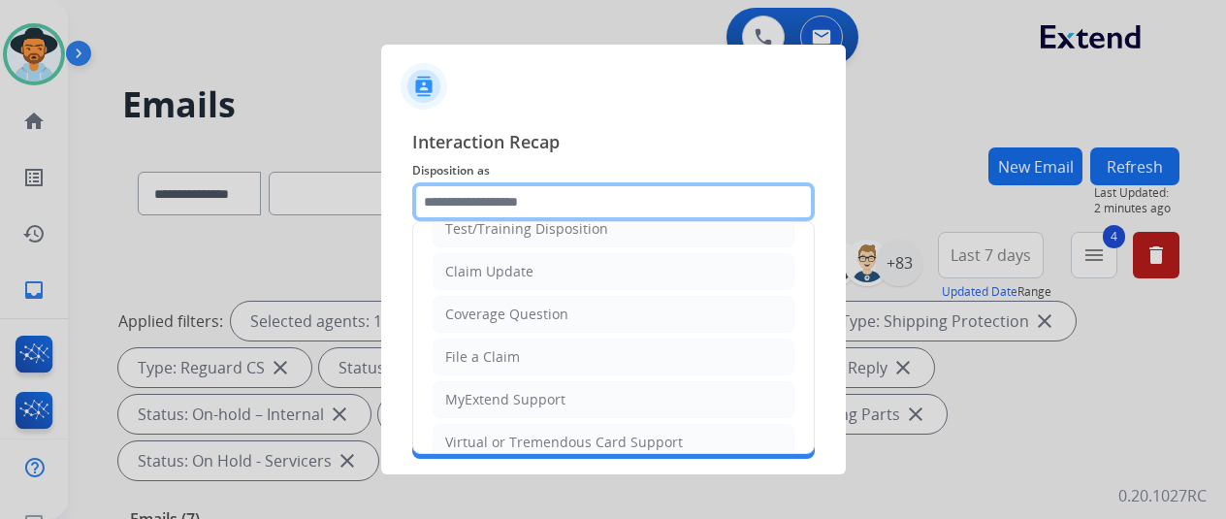
scroll to position [97, 0]
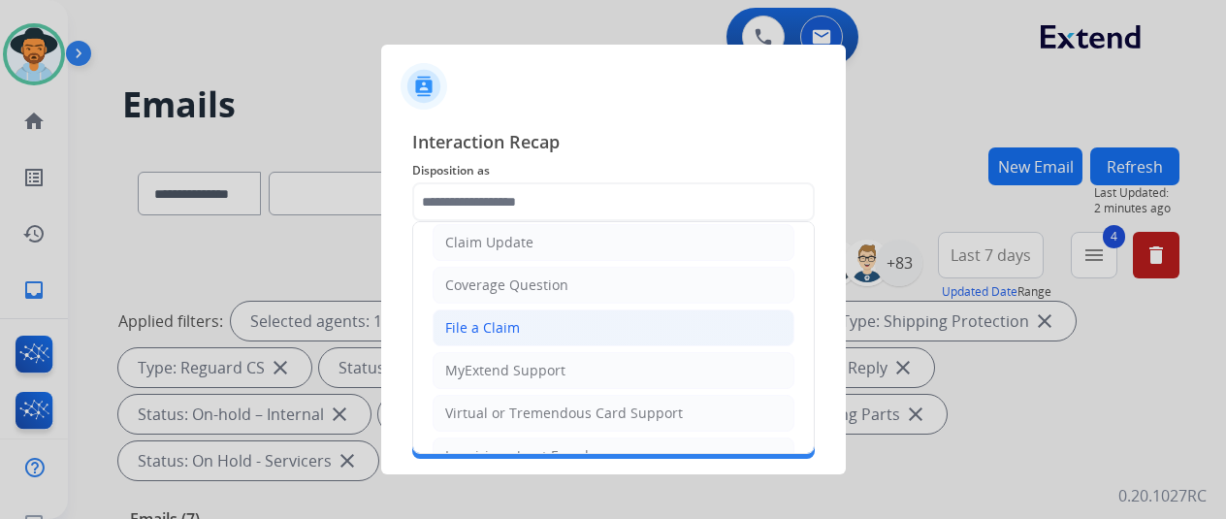
click at [469, 322] on div "File a Claim" at bounding box center [482, 327] width 75 height 19
type input "**********"
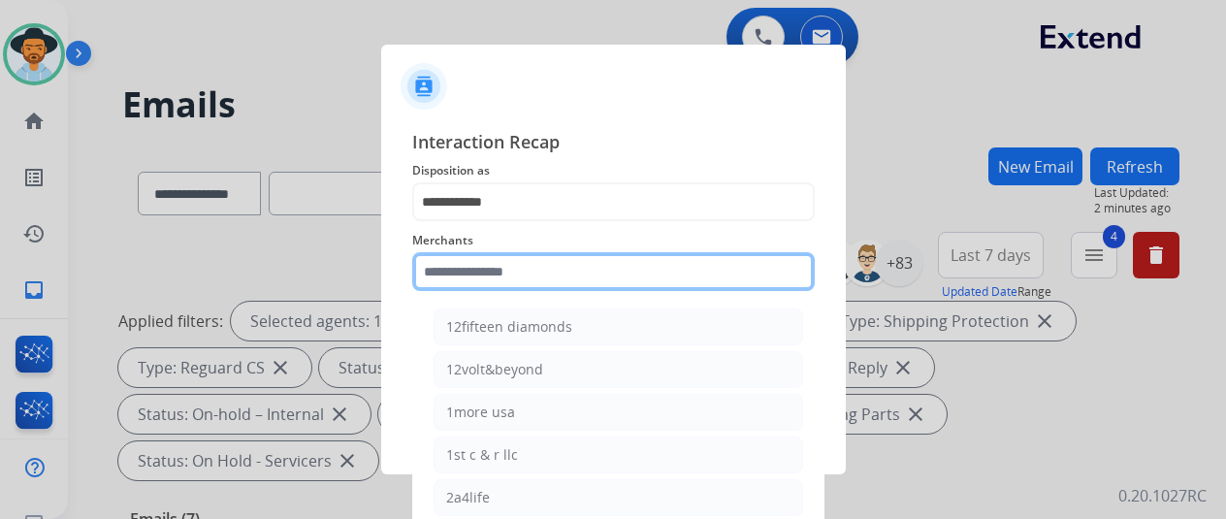
click at [472, 276] on input "text" at bounding box center [613, 271] width 403 height 39
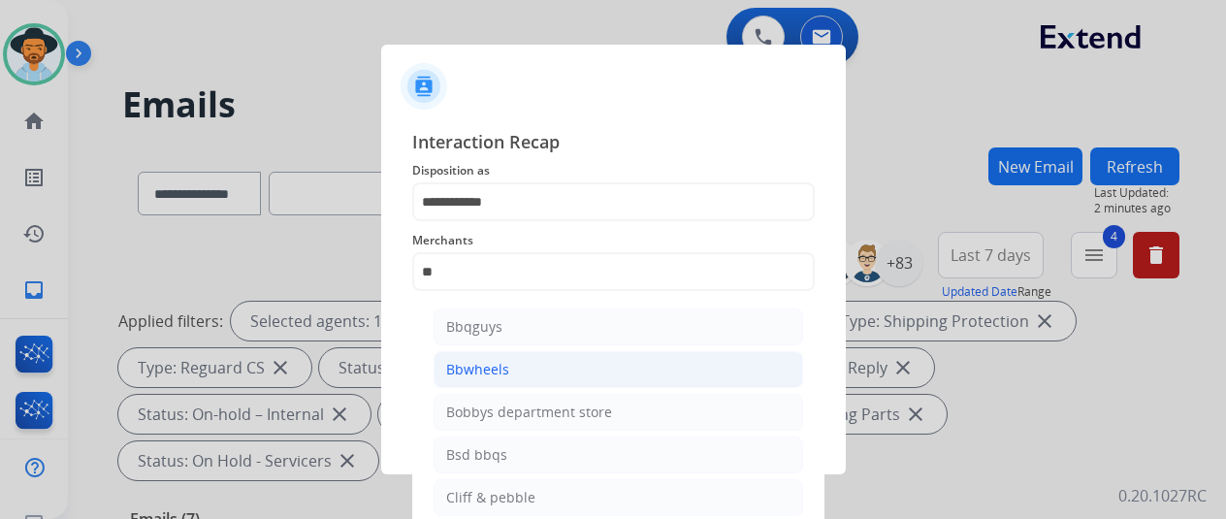
click at [483, 362] on div "Bbwheels" at bounding box center [477, 369] width 63 height 19
type input "********"
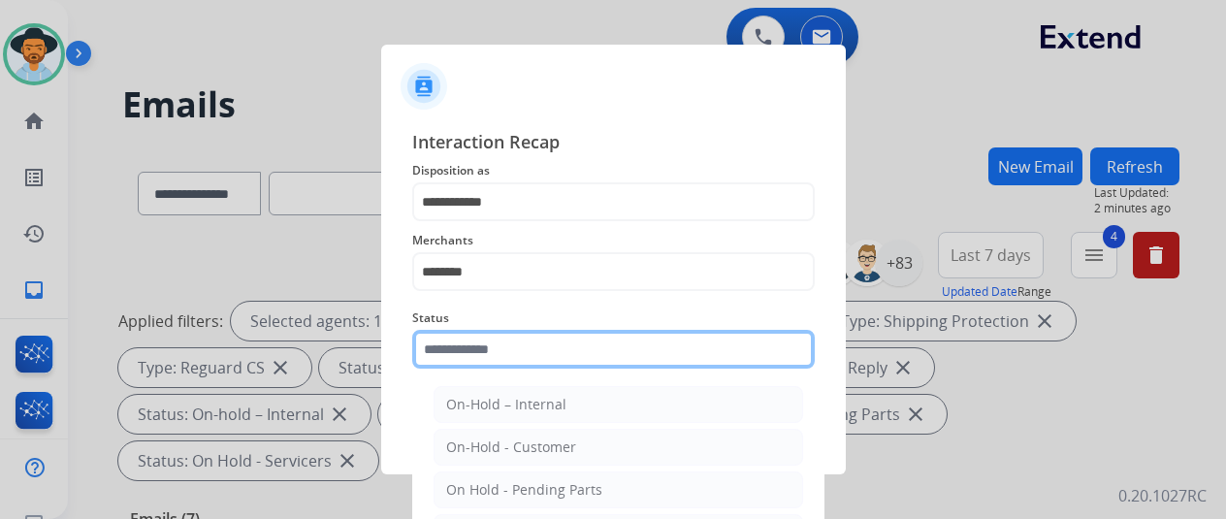
click at [484, 354] on input "text" at bounding box center [613, 349] width 403 height 39
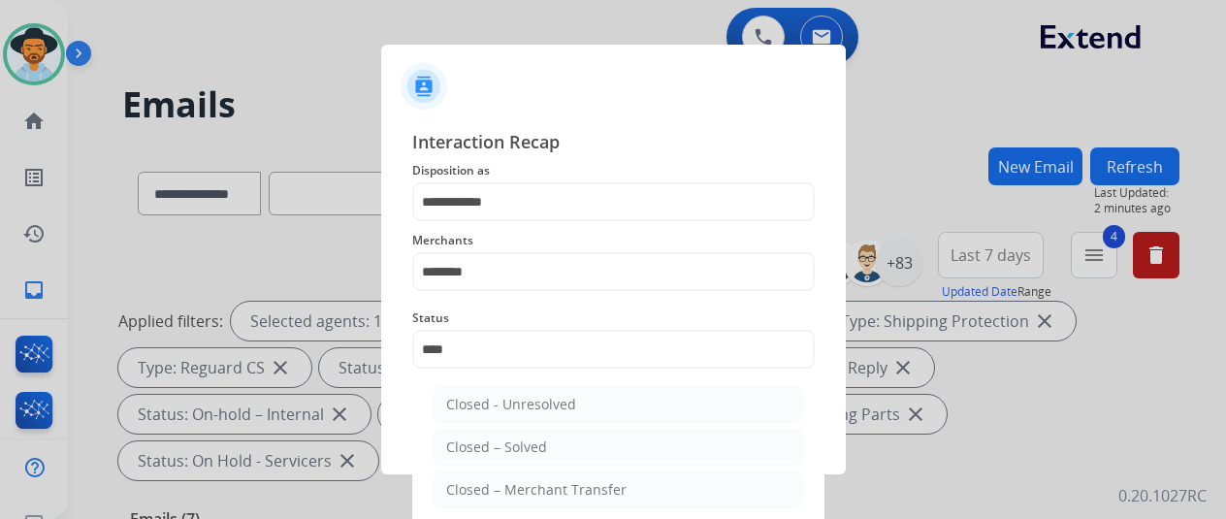
click at [528, 447] on div "Closed – Solved" at bounding box center [496, 446] width 101 height 19
type input "**********"
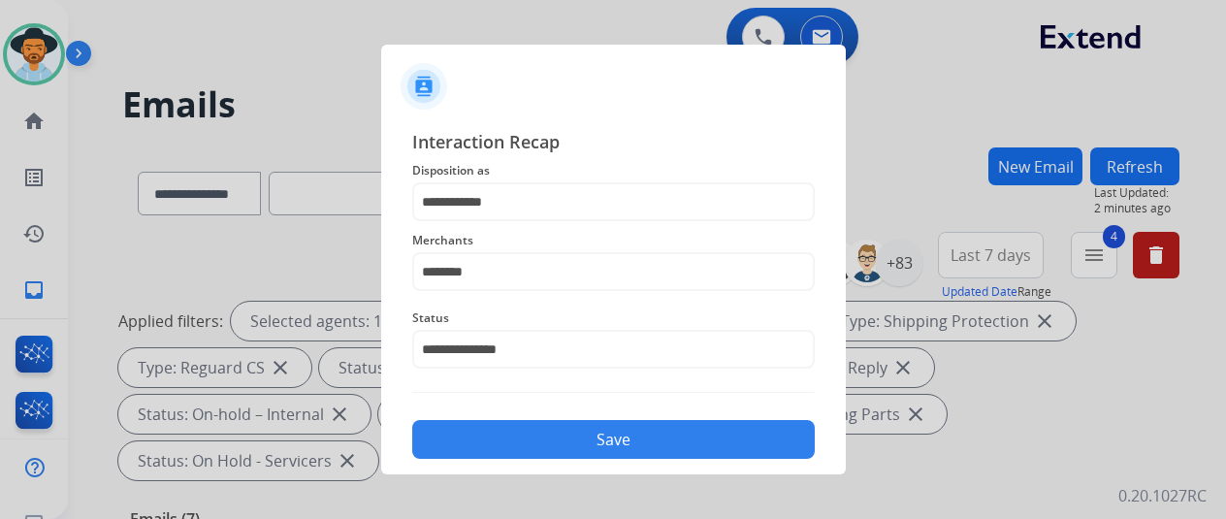
click at [540, 421] on button "Save" at bounding box center [613, 439] width 403 height 39
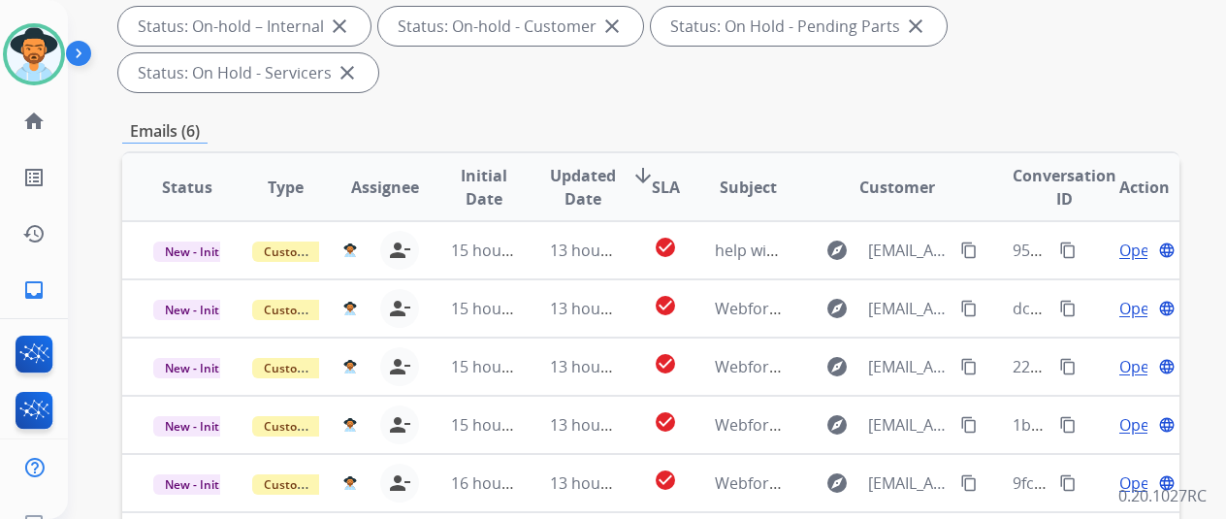
scroll to position [708, 0]
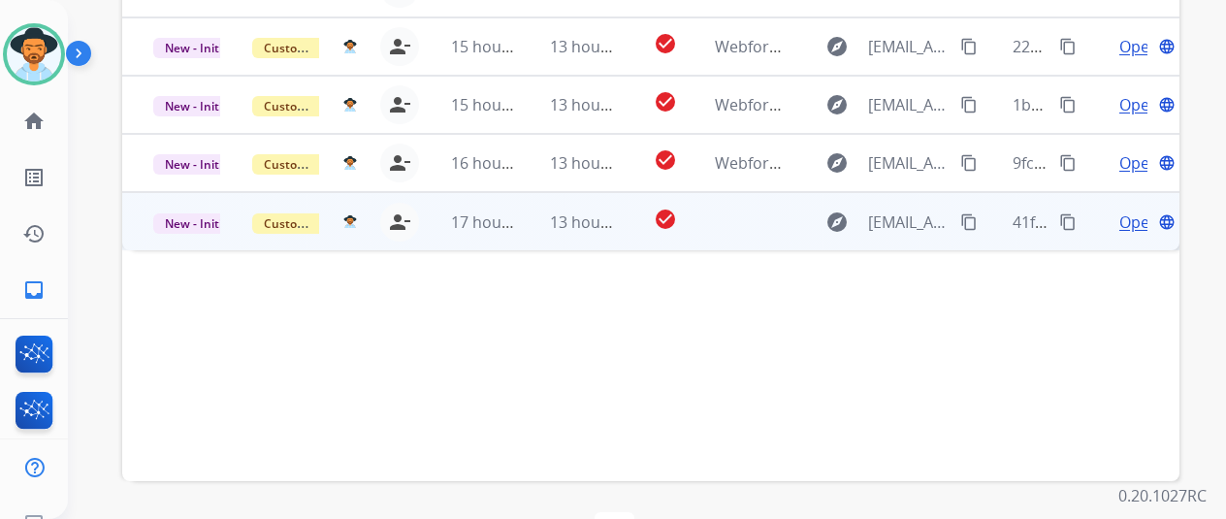
click at [1132, 210] on span "Open" at bounding box center [1139, 221] width 40 height 23
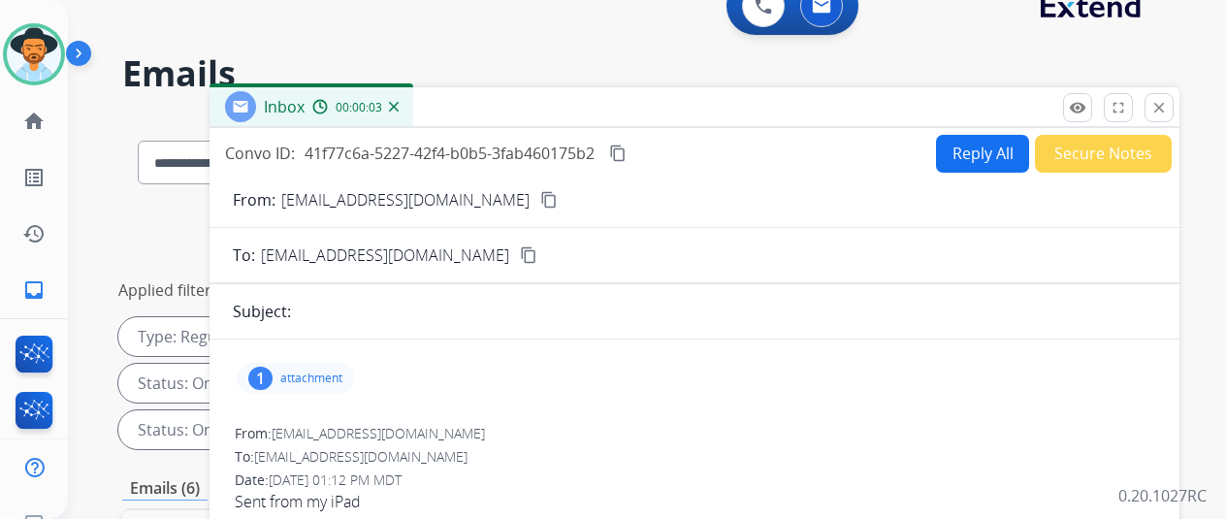
scroll to position [29, 0]
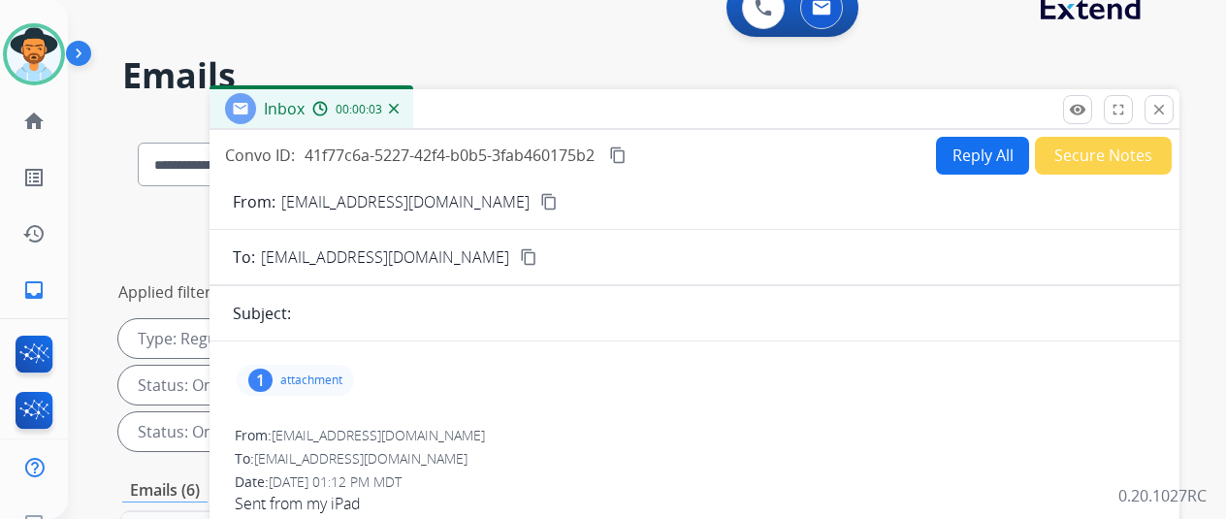
click at [540, 199] on mat-icon "content_copy" at bounding box center [548, 201] width 17 height 17
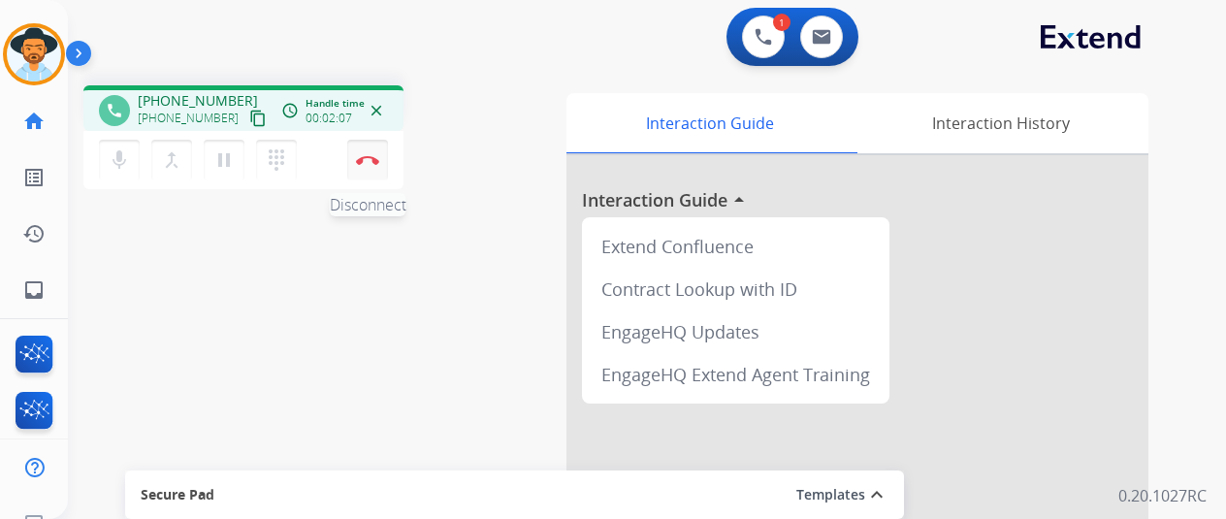
click at [369, 150] on button "Disconnect" at bounding box center [367, 160] width 41 height 41
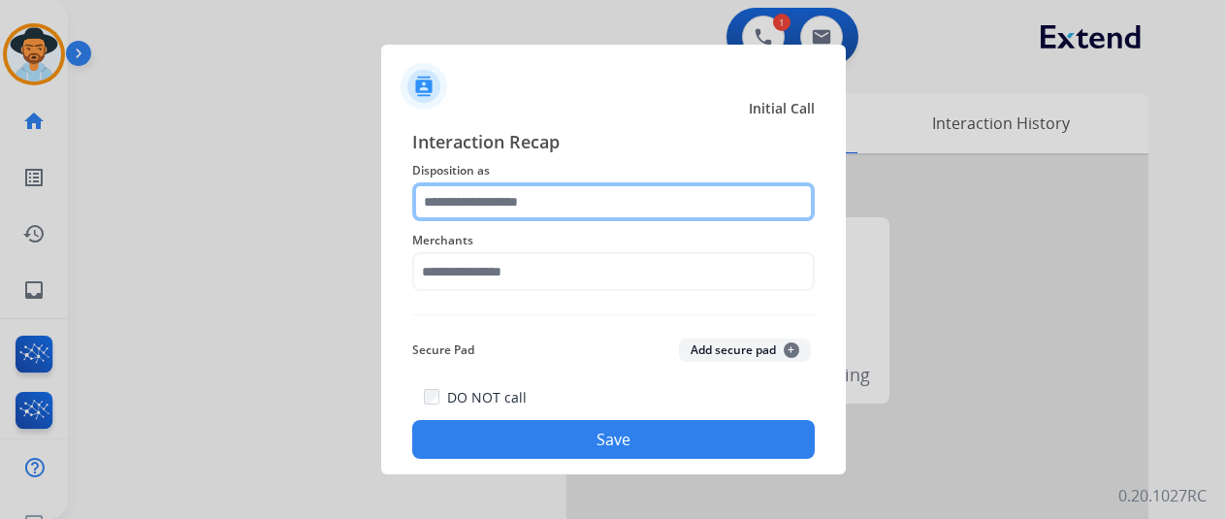
click at [476, 201] on input "text" at bounding box center [613, 201] width 403 height 39
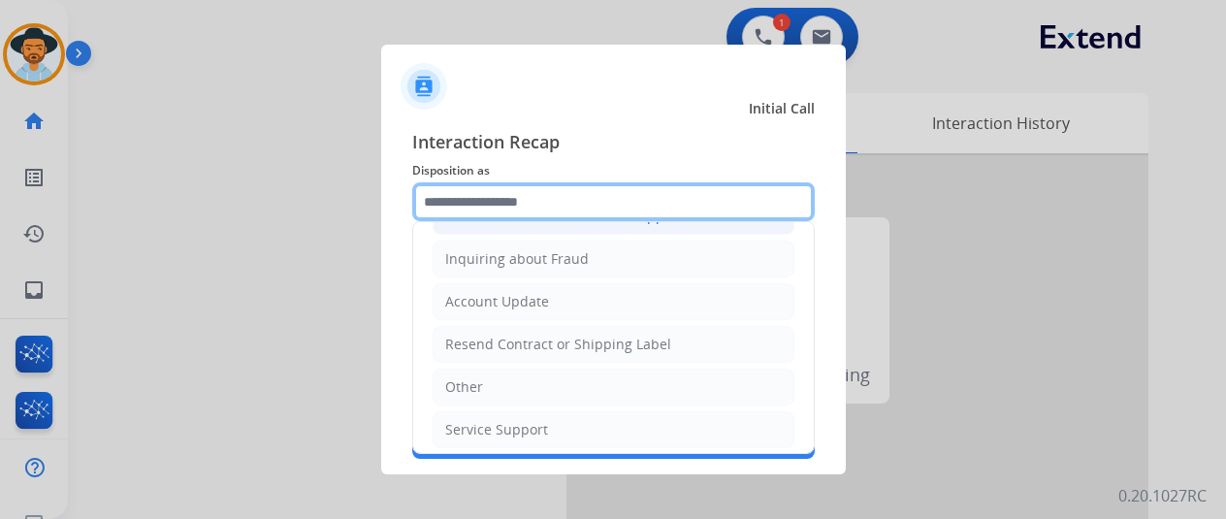
scroll to position [197, 0]
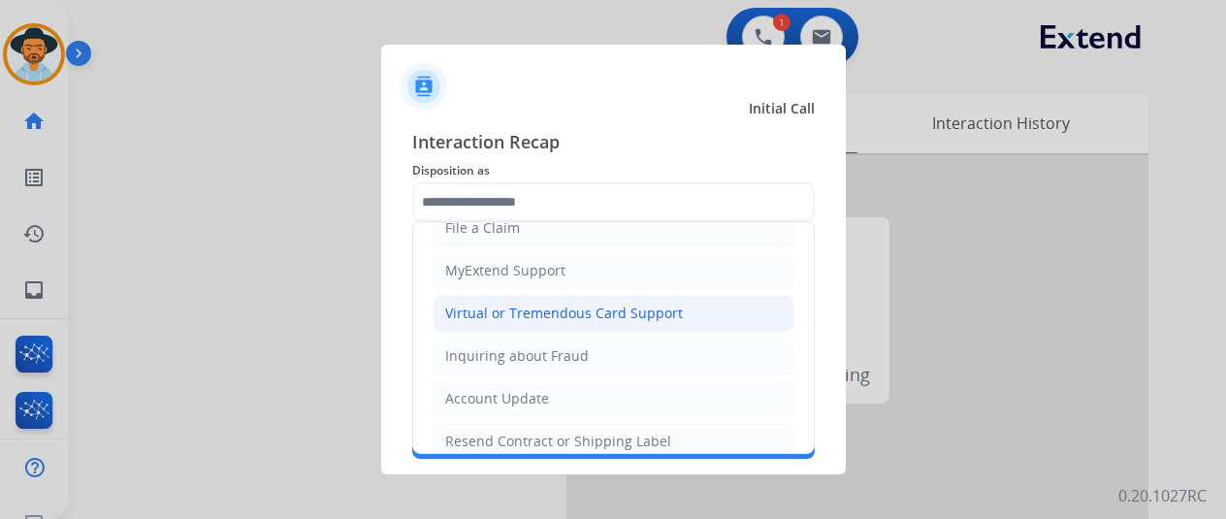
click at [535, 309] on div "Virtual or Tremendous Card Support" at bounding box center [564, 313] width 238 height 19
type input "**********"
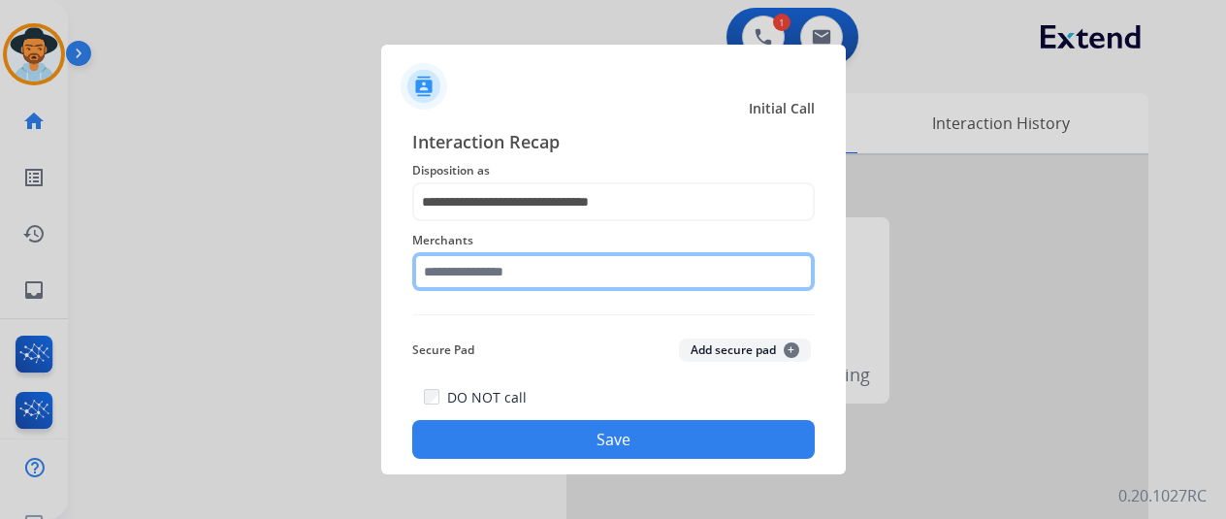
click at [476, 259] on input "text" at bounding box center [613, 271] width 403 height 39
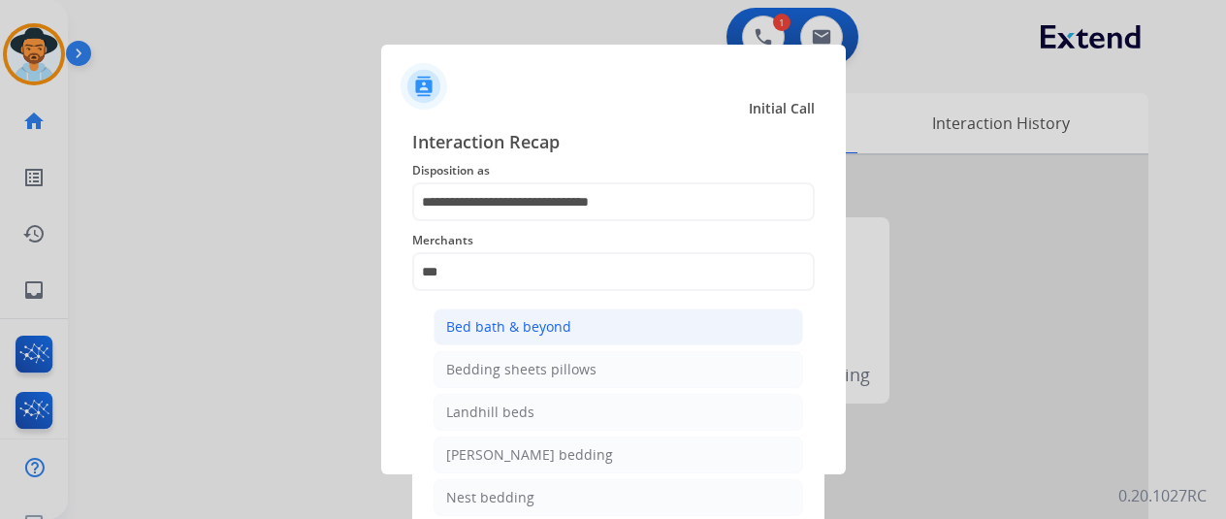
click at [500, 320] on div "Bed bath & beyond" at bounding box center [508, 326] width 125 height 19
type input "**********"
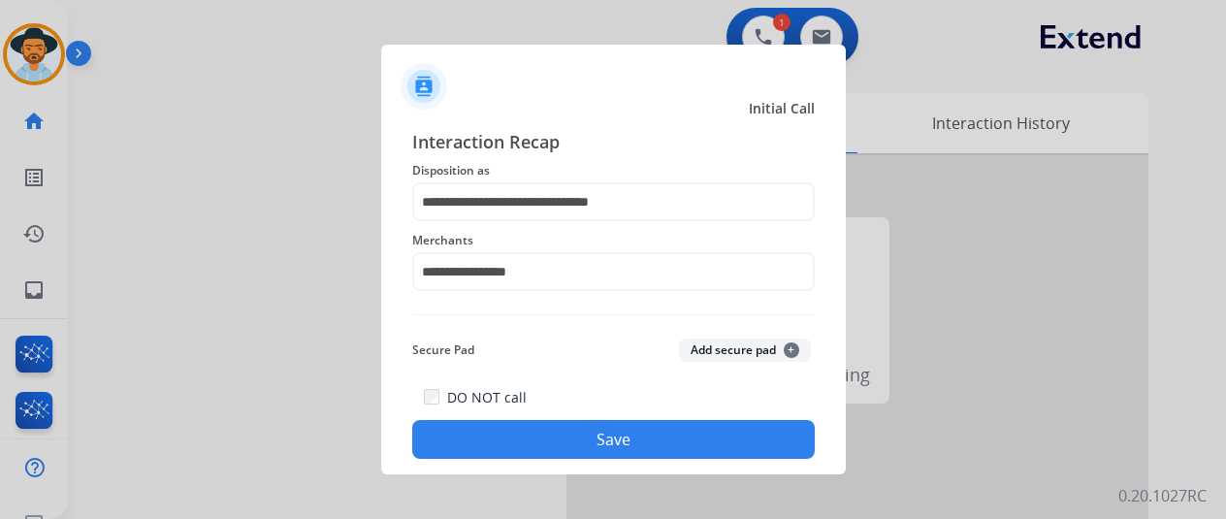
click at [581, 433] on button "Save" at bounding box center [613, 439] width 403 height 39
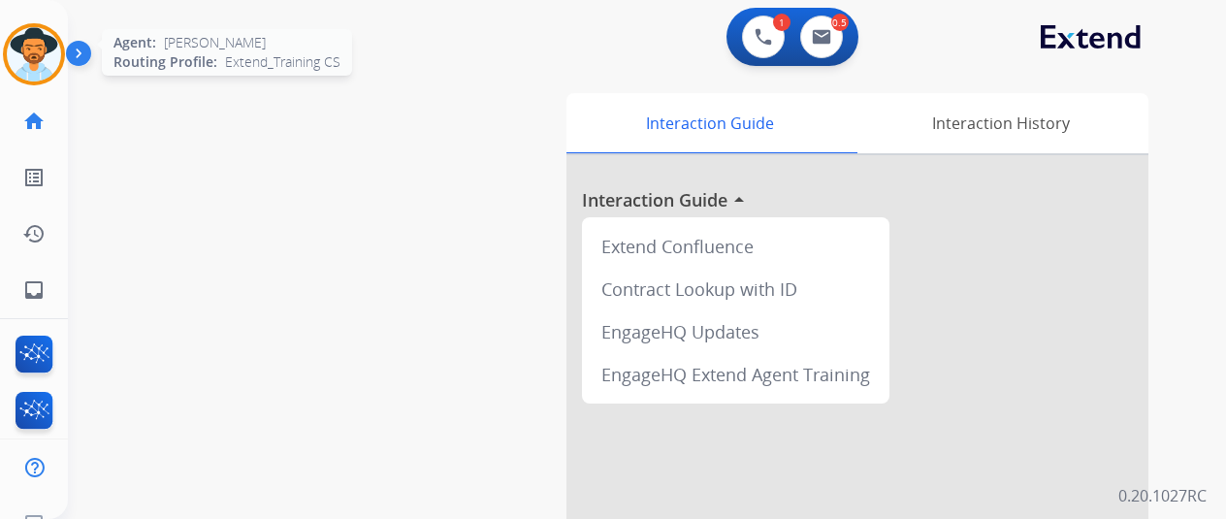
click at [15, 50] on img at bounding box center [34, 54] width 54 height 54
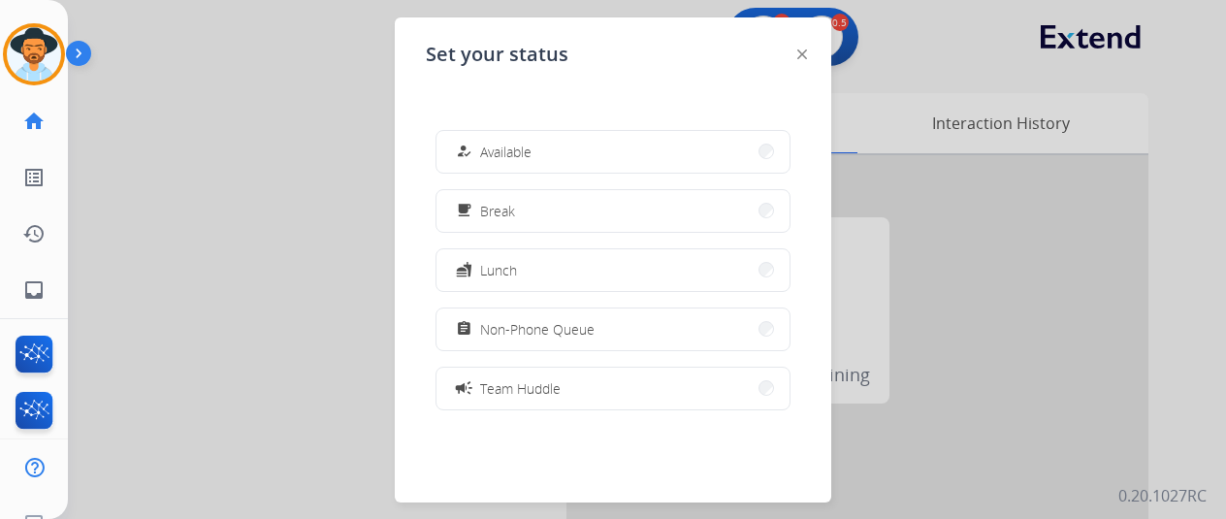
drag, startPoint x: 518, startPoint y: 146, endPoint x: 592, endPoint y: 179, distance: 80.8
click at [520, 146] on span "Available" at bounding box center [505, 152] width 51 height 20
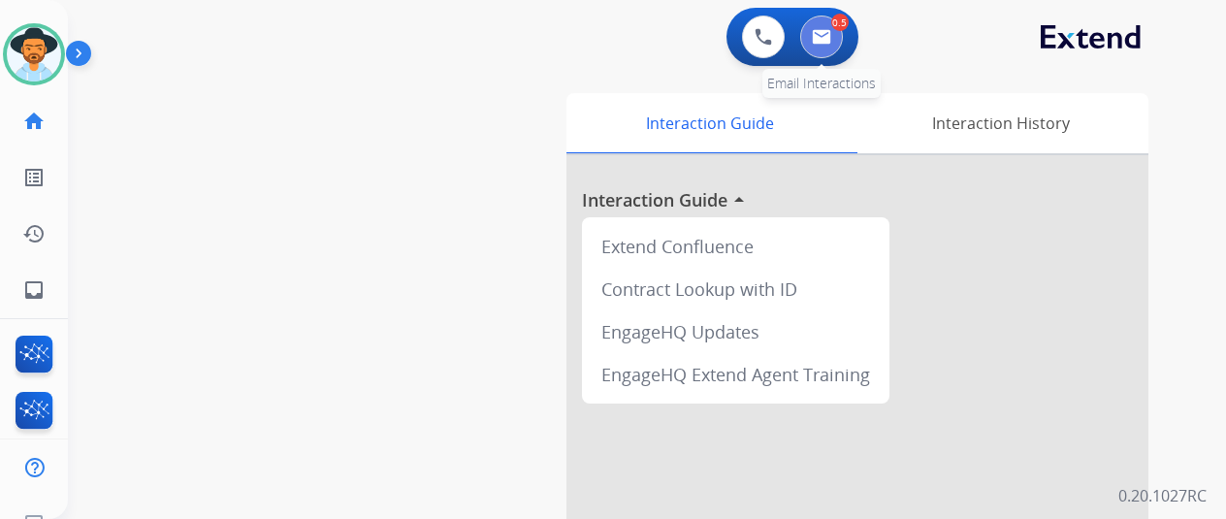
click at [838, 33] on button at bounding box center [821, 37] width 43 height 43
select select "**********"
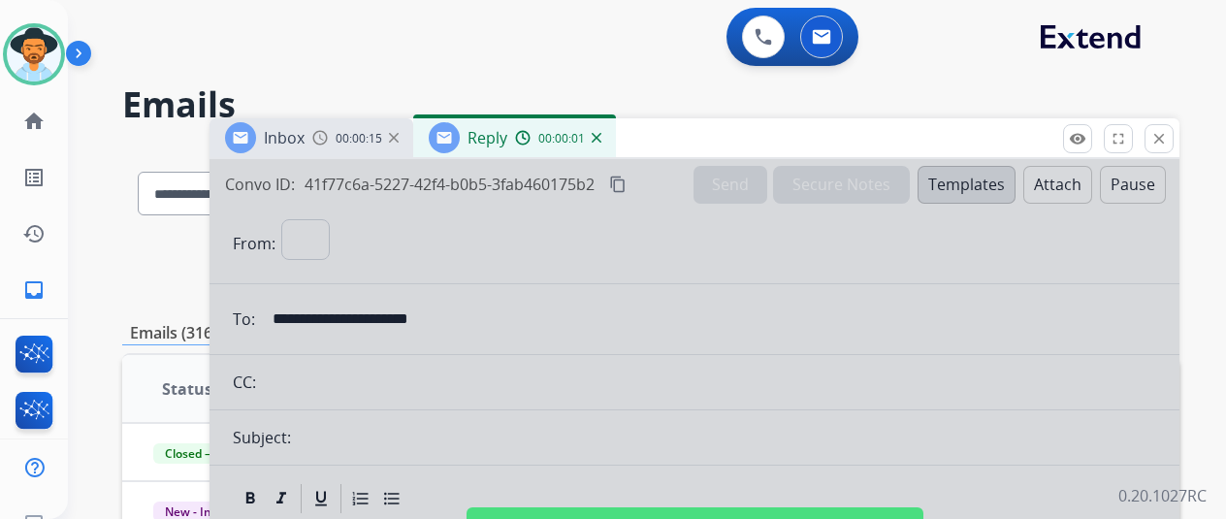
select select "**********"
click at [561, 304] on div at bounding box center [695, 521] width 970 height 725
select select
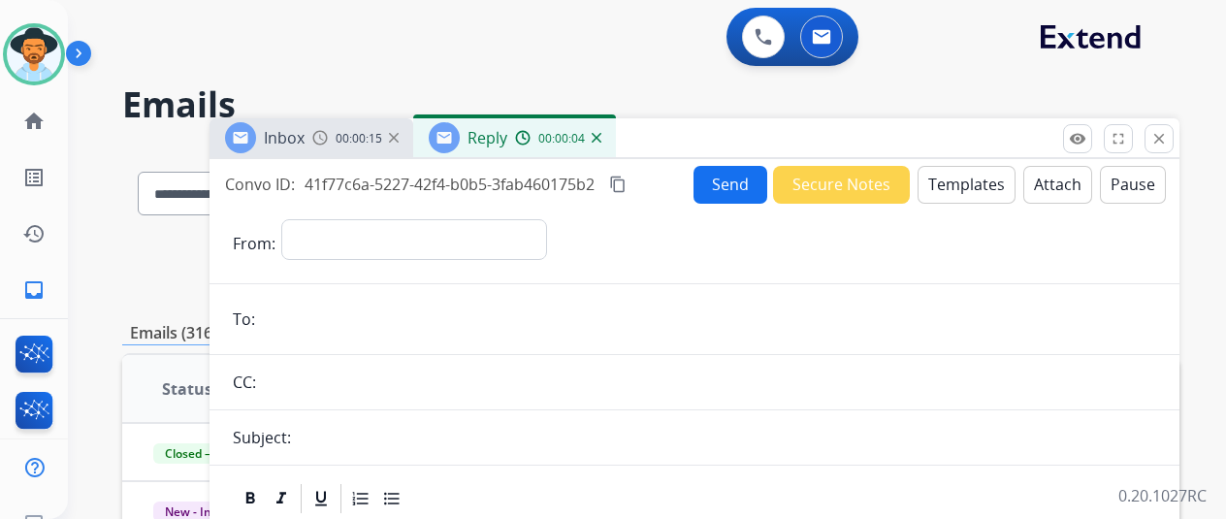
click at [601, 137] on img at bounding box center [597, 138] width 10 height 10
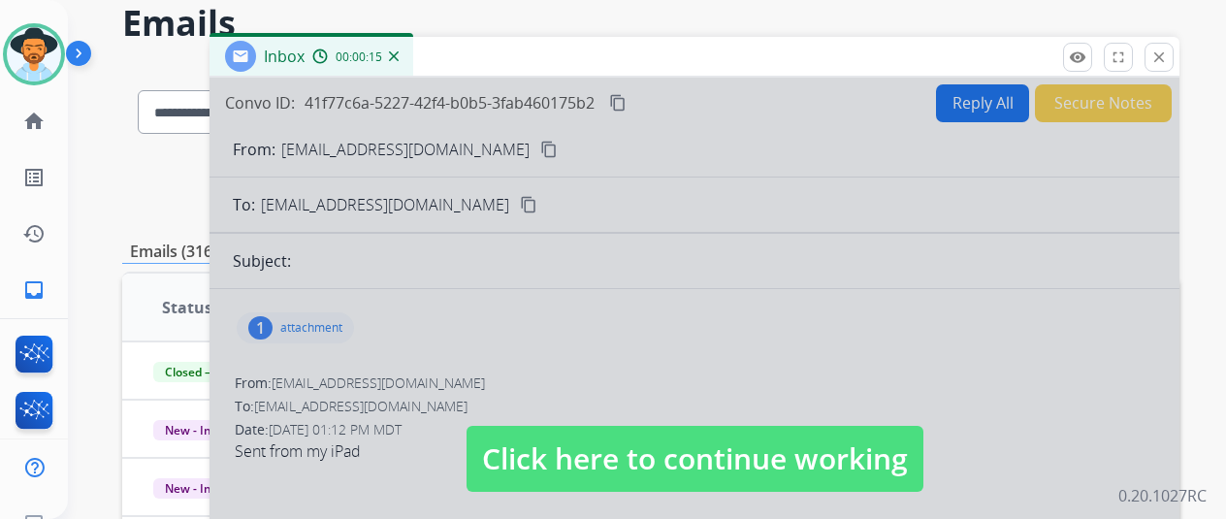
scroll to position [194, 0]
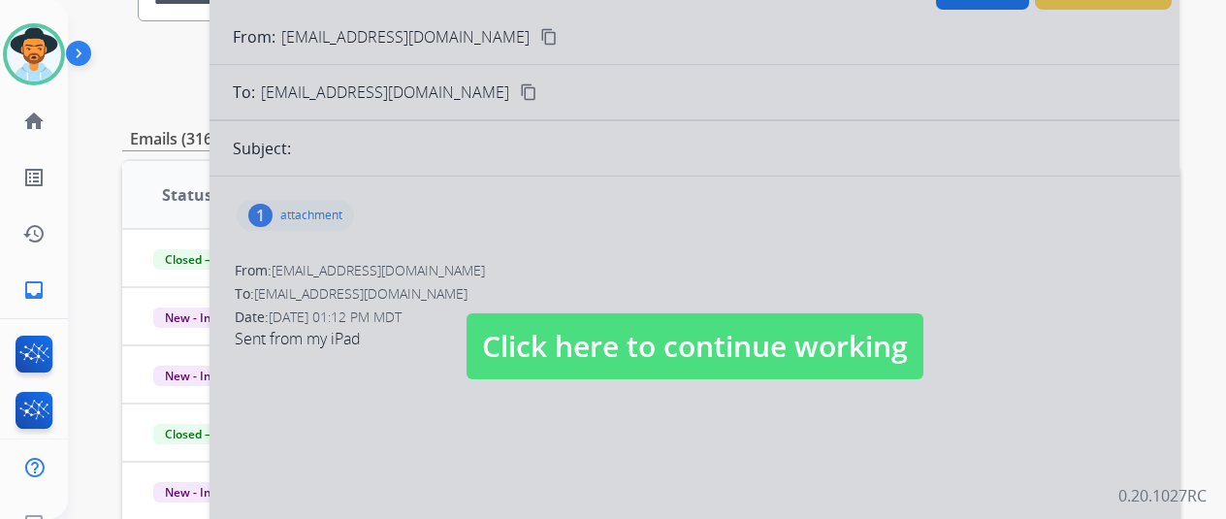
click at [600, 253] on div at bounding box center [695, 327] width 970 height 725
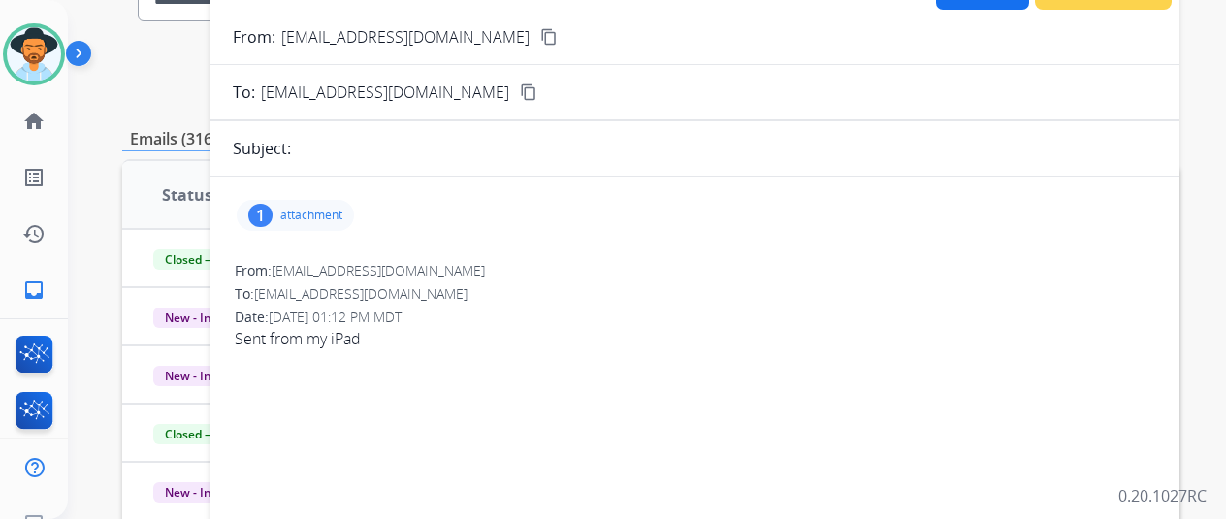
click at [273, 215] on div "1" at bounding box center [260, 215] width 24 height 23
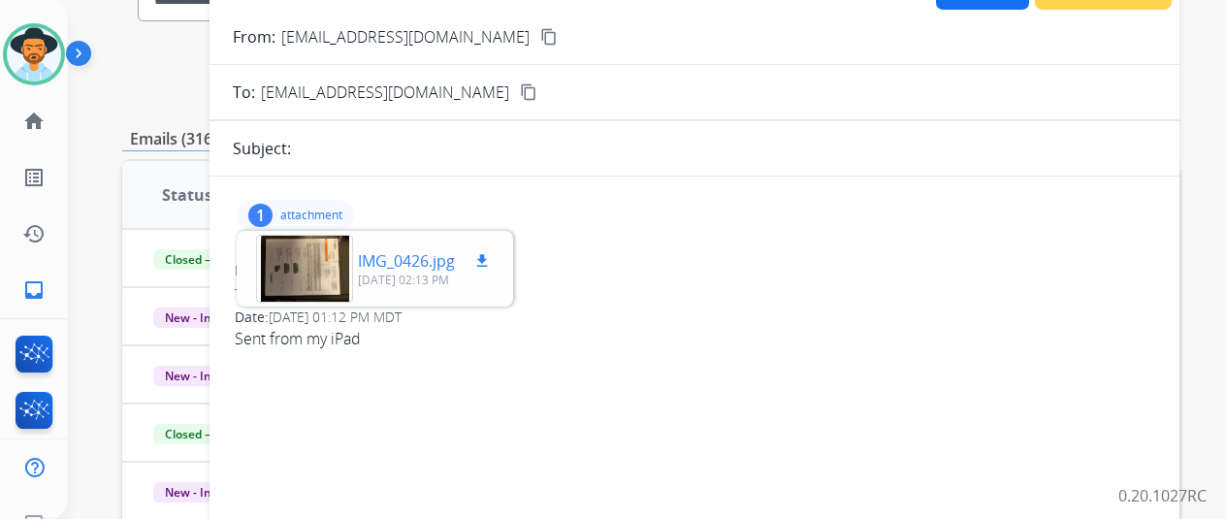
click at [301, 264] on div at bounding box center [304, 269] width 97 height 68
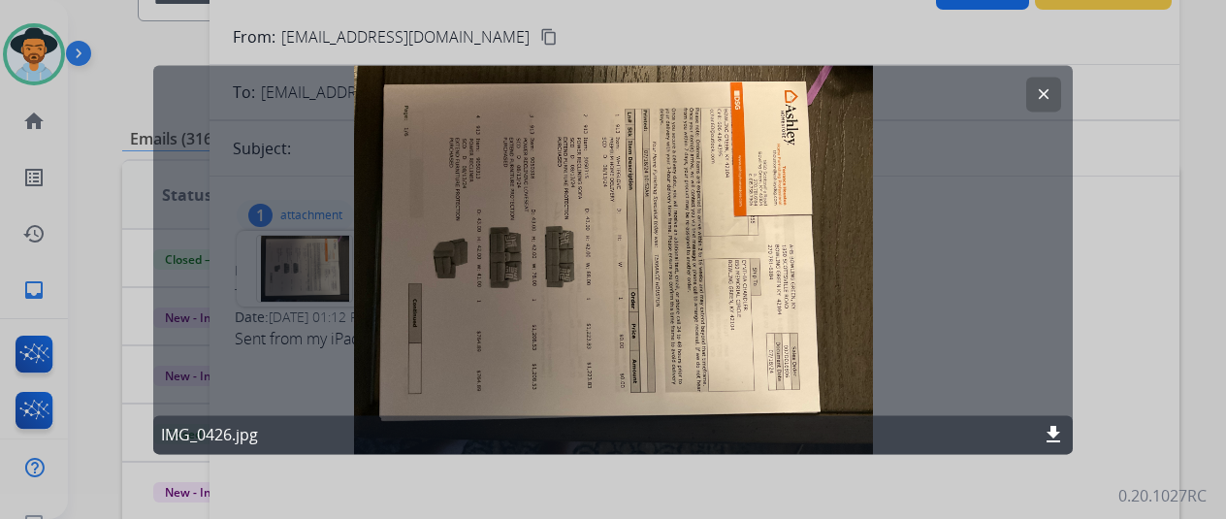
click at [1054, 425] on mat-icon "download" at bounding box center [1053, 434] width 23 height 23
click at [1044, 90] on mat-icon "clear" at bounding box center [1043, 93] width 17 height 17
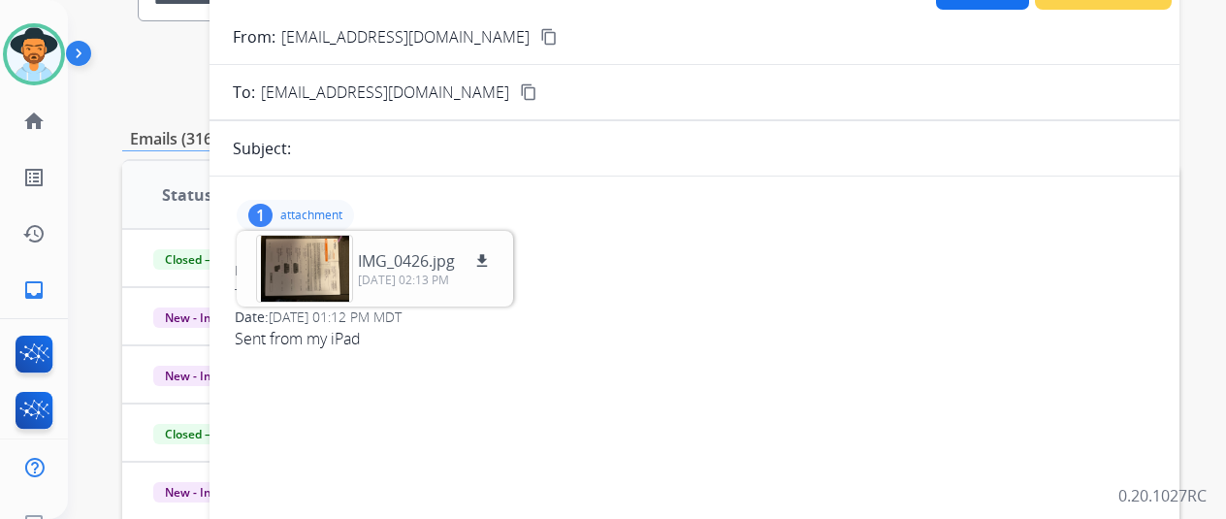
scroll to position [0, 0]
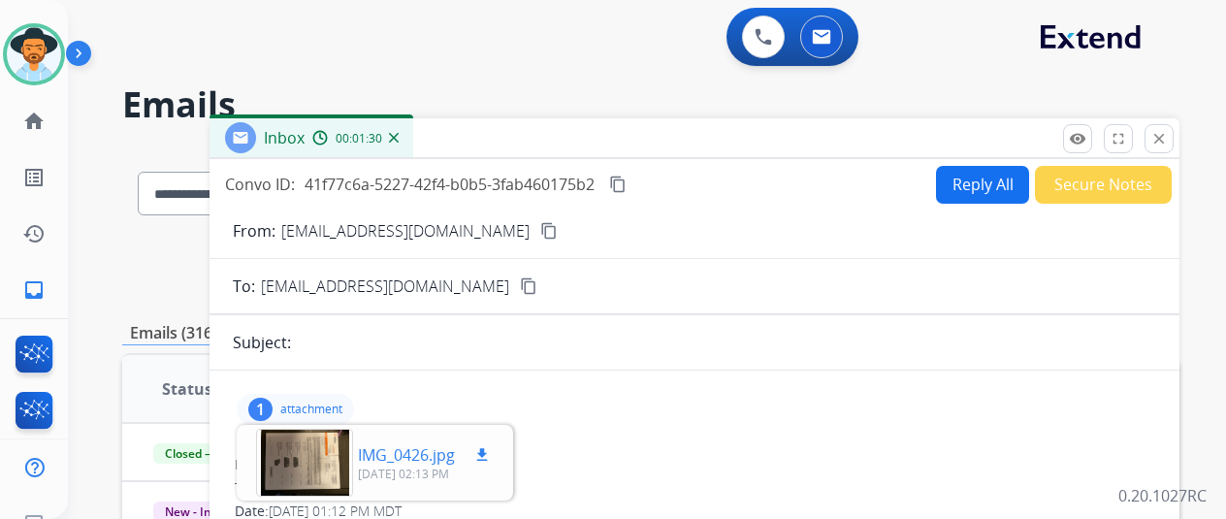
click at [328, 463] on div at bounding box center [304, 463] width 97 height 68
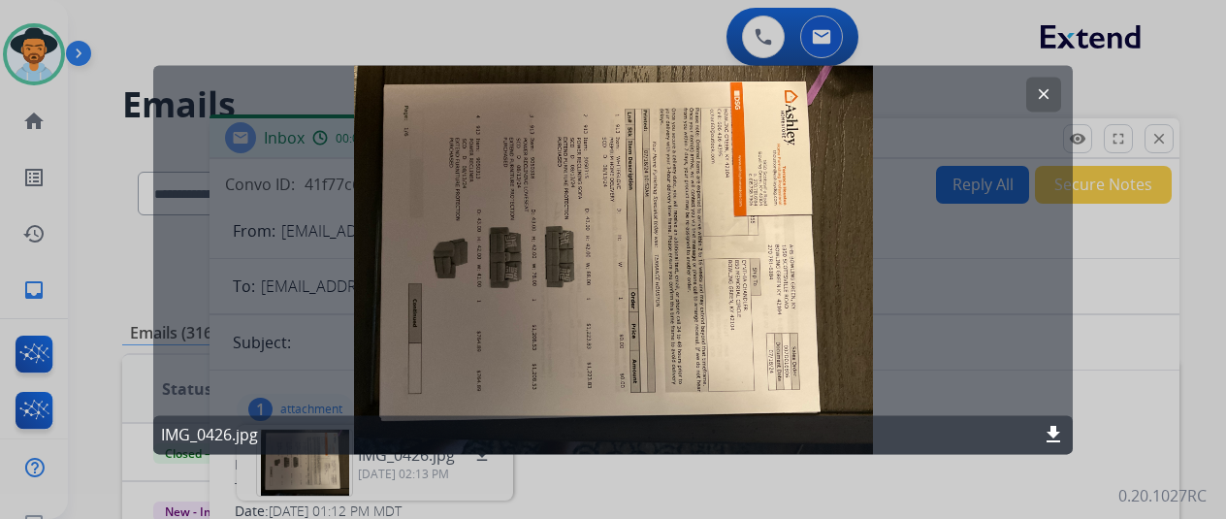
click at [1044, 86] on mat-icon "clear" at bounding box center [1043, 93] width 17 height 17
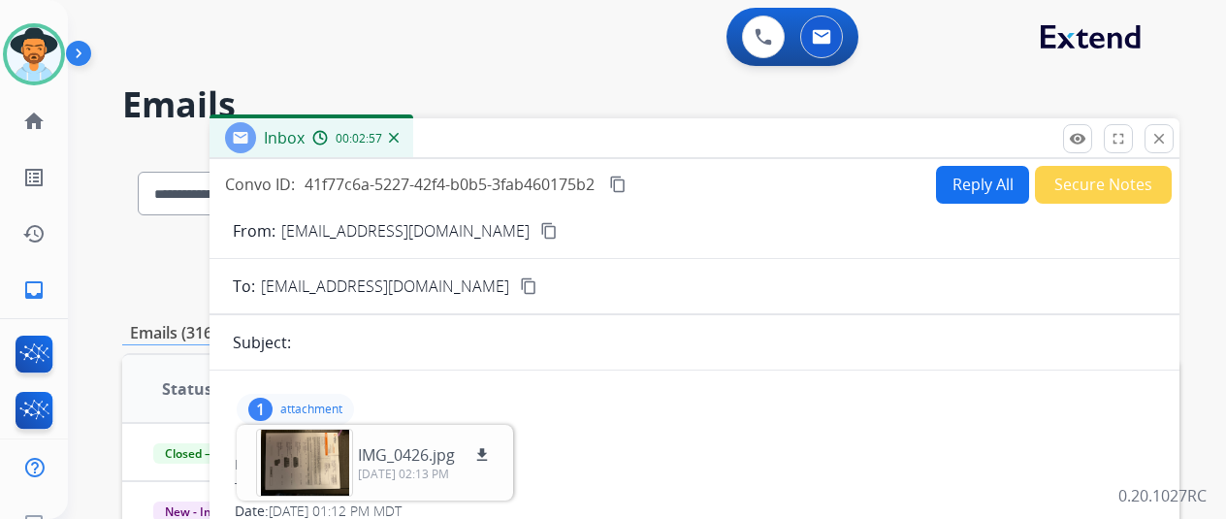
click at [627, 186] on mat-icon "content_copy" at bounding box center [617, 184] width 17 height 17
drag, startPoint x: 475, startPoint y: 230, endPoint x: 294, endPoint y: 217, distance: 181.8
copy p "[EMAIL_ADDRESS][DOMAIN_NAME]"
click at [977, 191] on button "Reply All" at bounding box center [982, 185] width 93 height 38
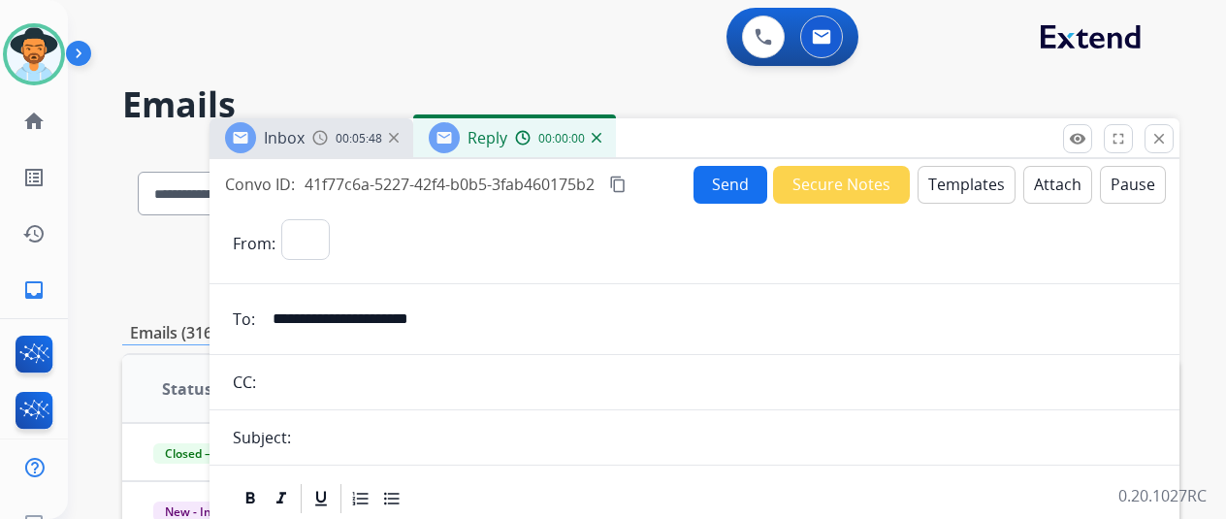
select select "**********"
click at [964, 183] on button "Templates" at bounding box center [967, 185] width 98 height 38
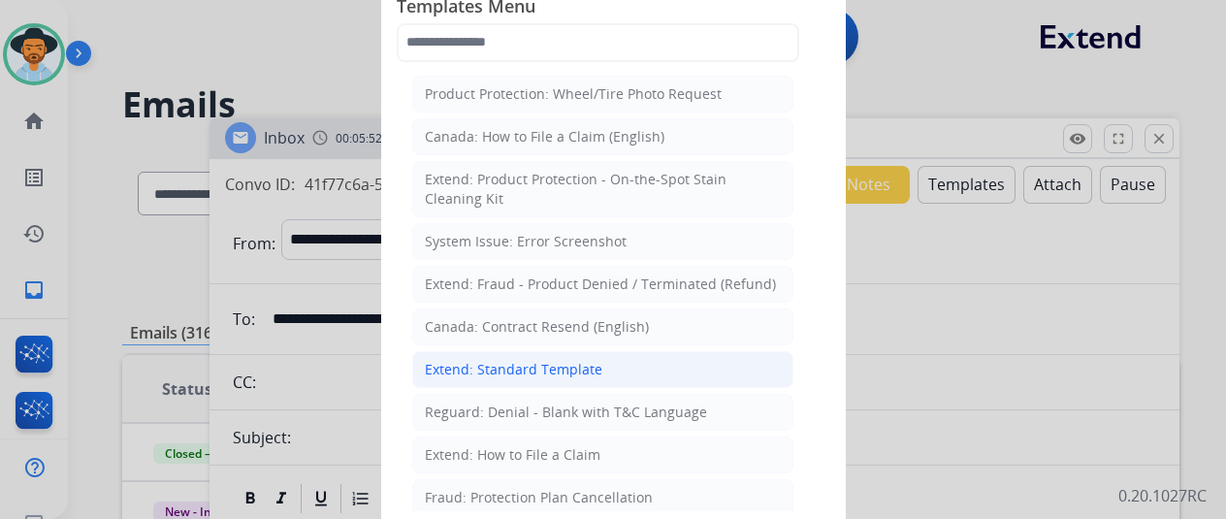
click at [512, 368] on div "Extend: Standard Template" at bounding box center [514, 369] width 178 height 19
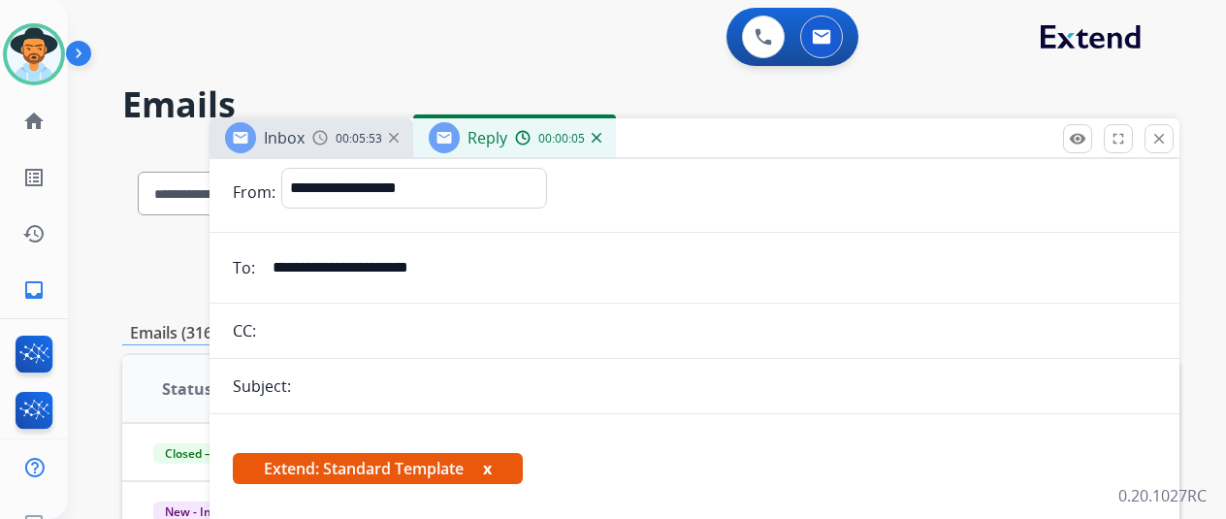
scroll to position [388, 0]
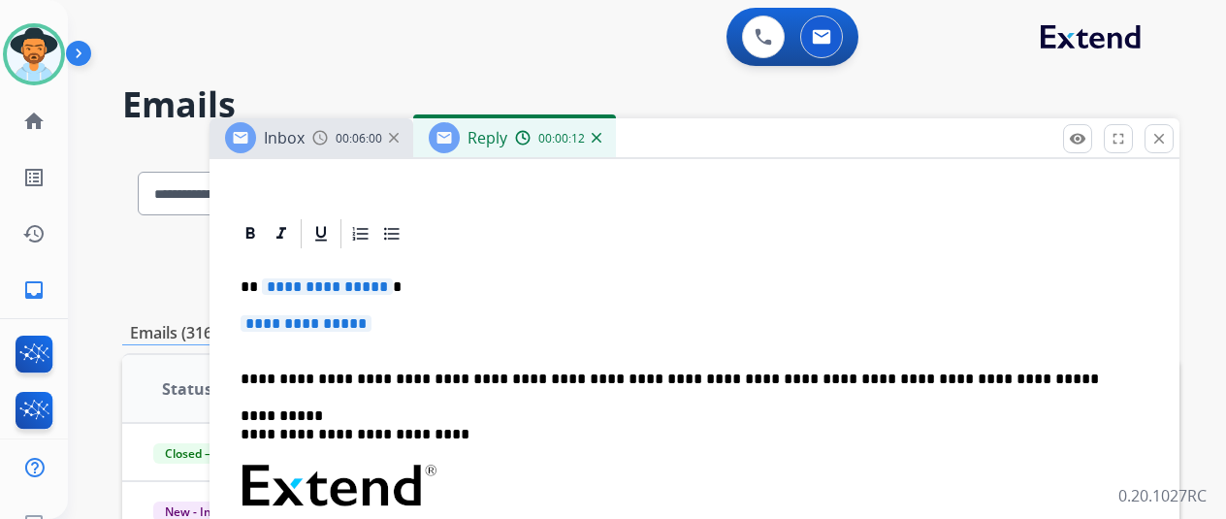
click at [390, 286] on span "**********" at bounding box center [327, 286] width 131 height 16
click at [371, 328] on span "**********" at bounding box center [306, 323] width 131 height 16
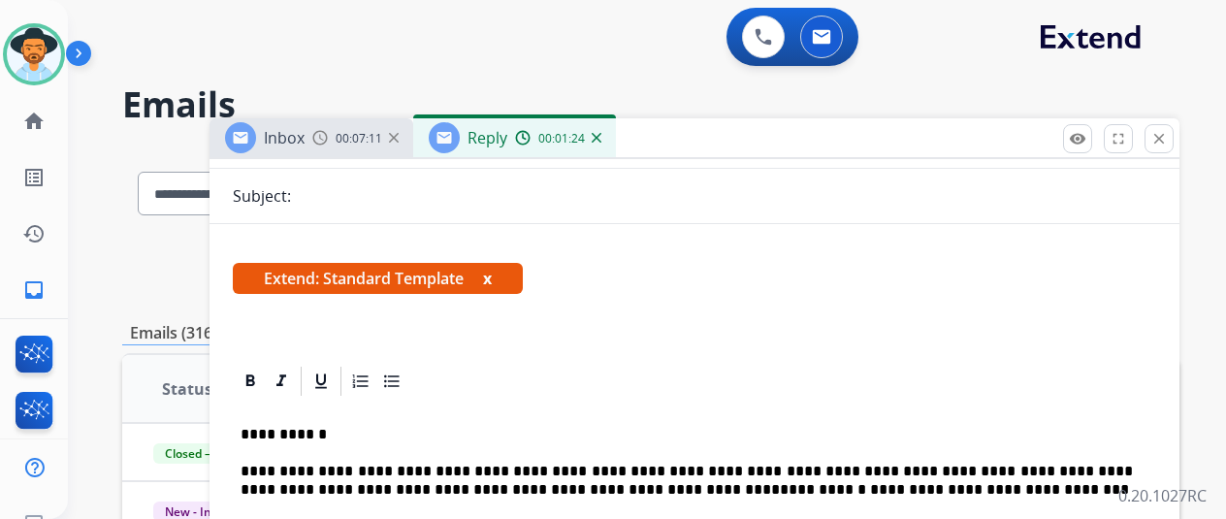
scroll to position [0, 0]
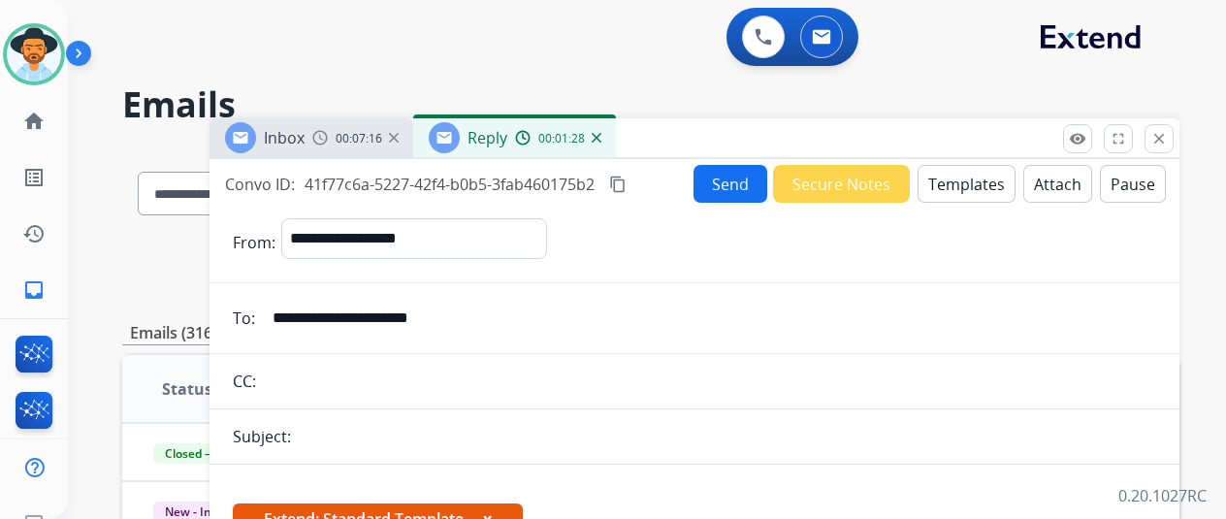
drag, startPoint x: 475, startPoint y: 321, endPoint x: 284, endPoint y: 317, distance: 191.1
click at [284, 317] on input "**********" at bounding box center [708, 318] width 895 height 39
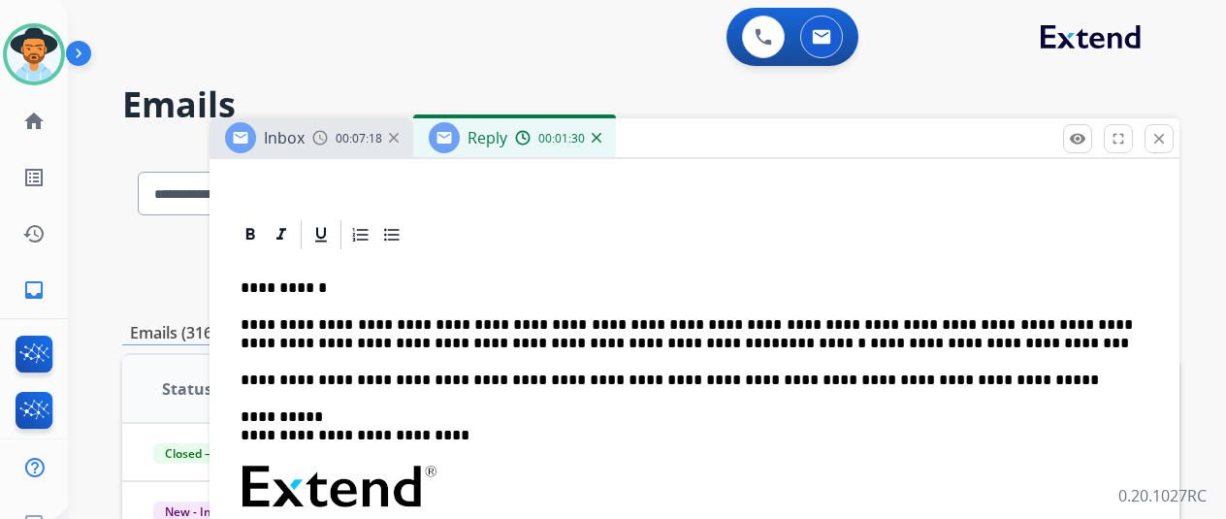
scroll to position [388, 0]
click at [906, 344] on p "**********" at bounding box center [687, 333] width 892 height 36
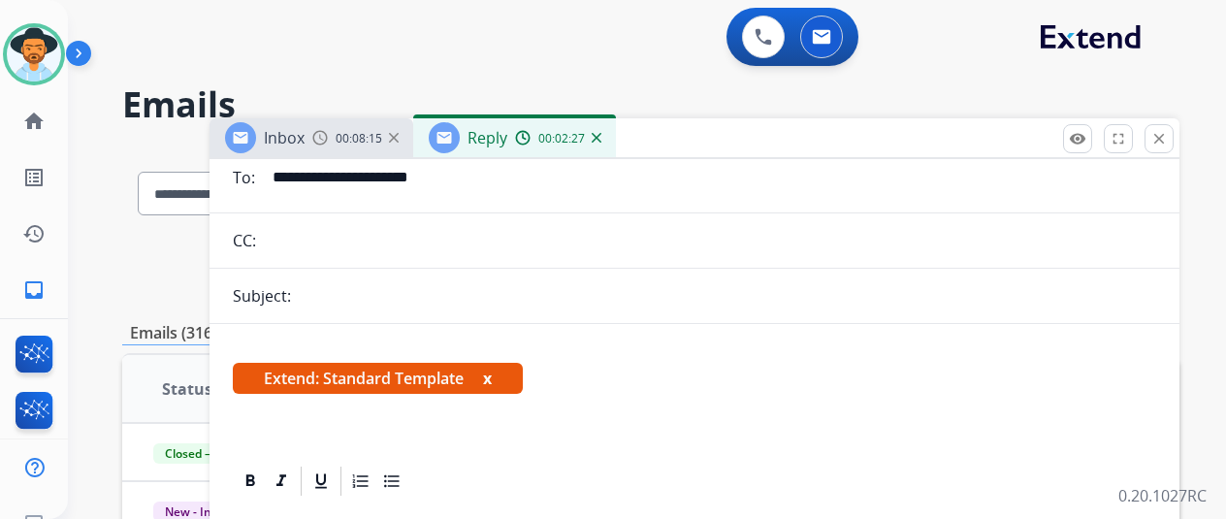
scroll to position [0, 0]
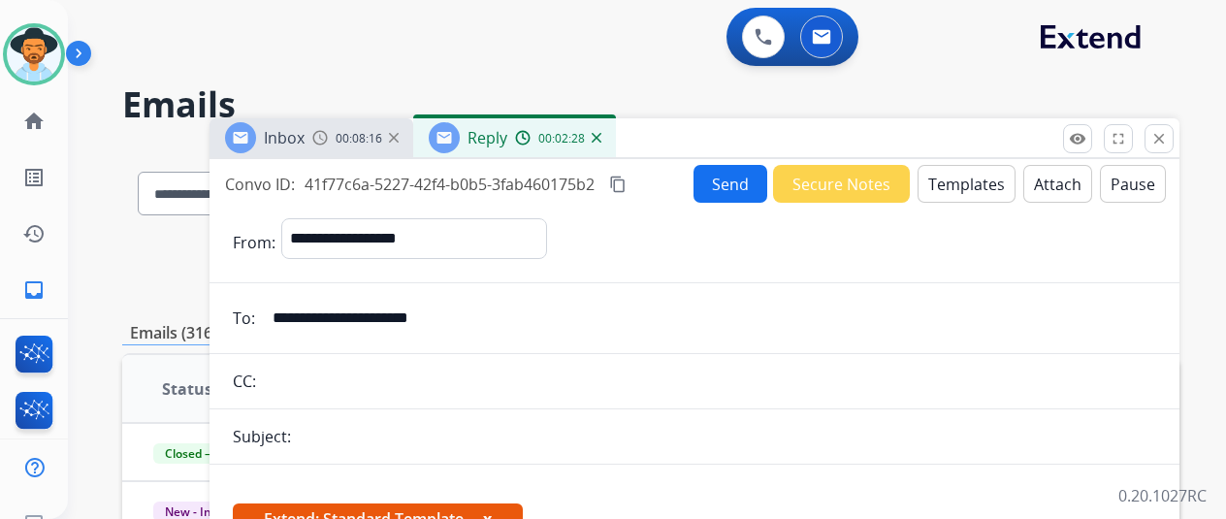
click at [733, 180] on button "Send" at bounding box center [731, 184] width 74 height 38
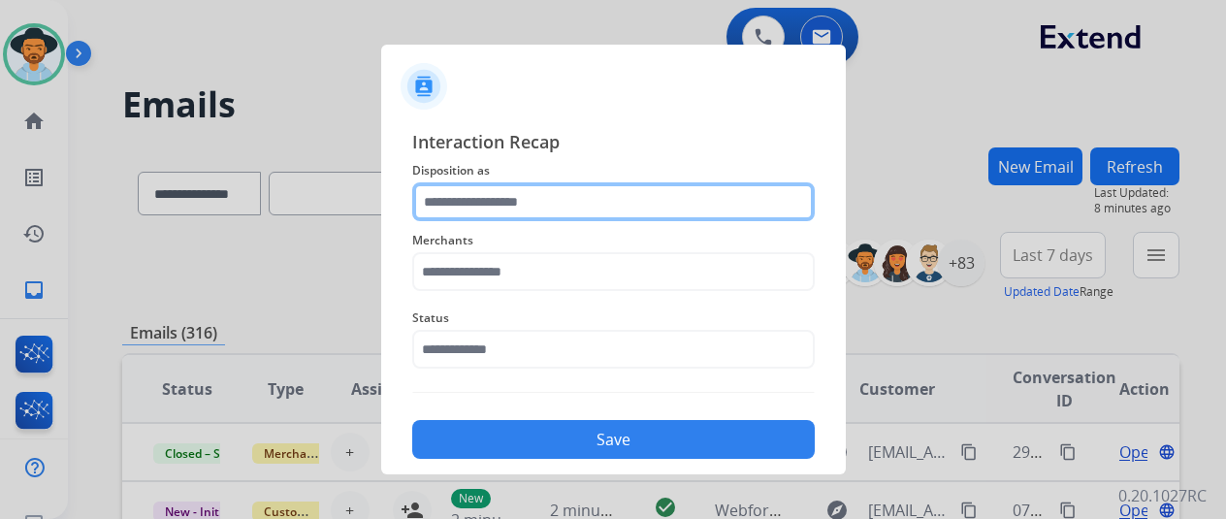
click at [477, 185] on input "text" at bounding box center [613, 201] width 403 height 39
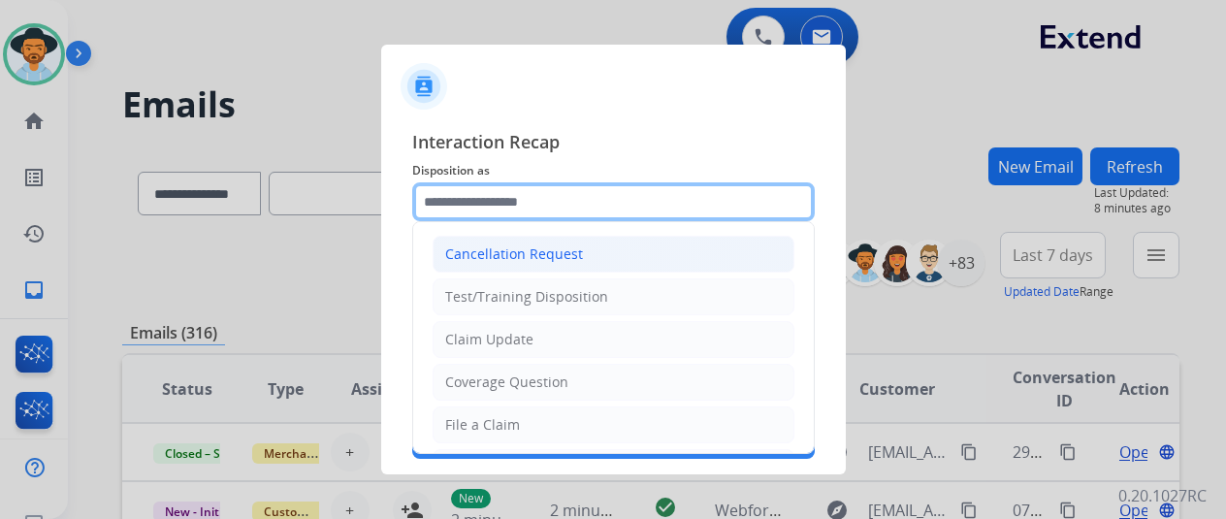
scroll to position [97, 0]
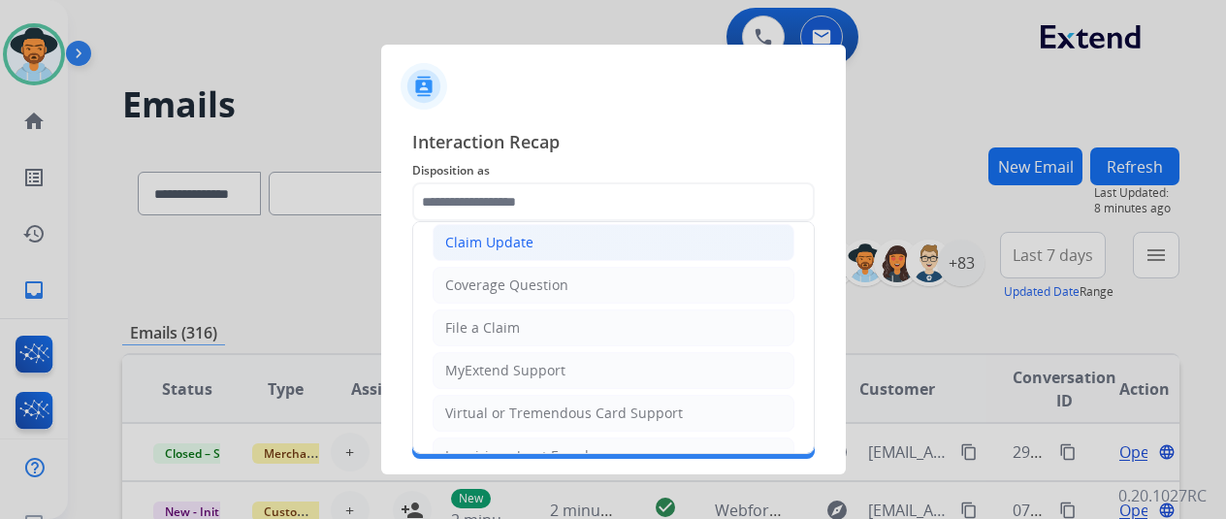
click at [491, 236] on div "Claim Update" at bounding box center [489, 242] width 88 height 19
type input "**********"
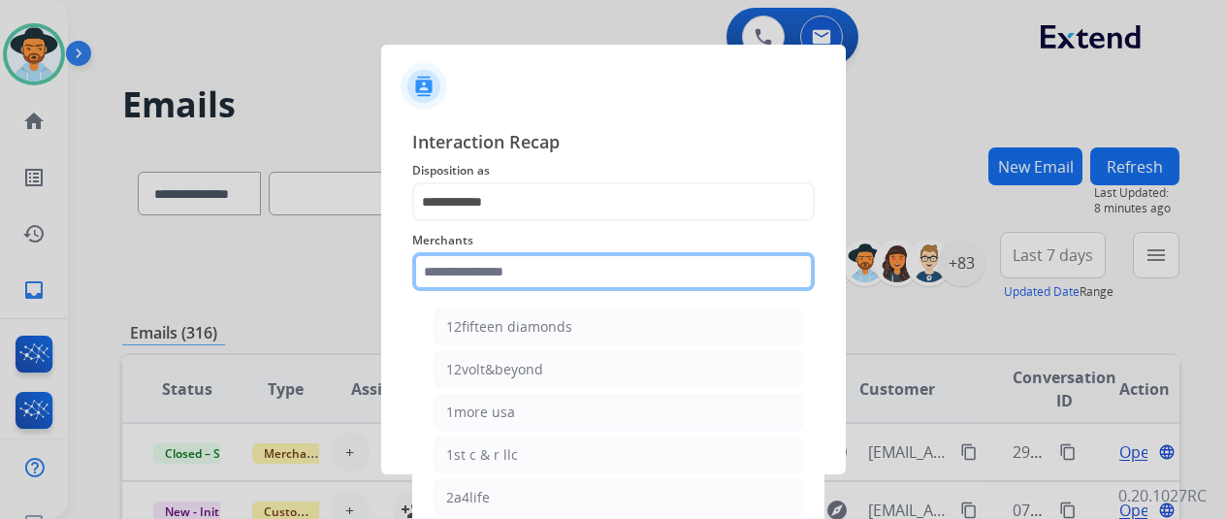
click at [449, 273] on input "text" at bounding box center [613, 271] width 403 height 39
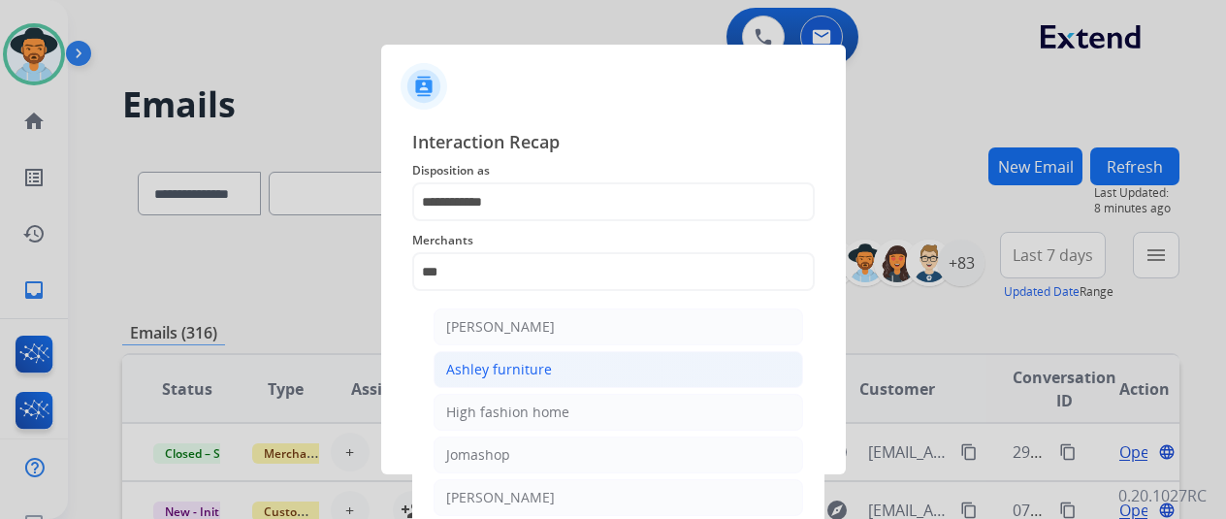
click at [518, 364] on div "Ashley furniture" at bounding box center [499, 369] width 106 height 19
type input "**********"
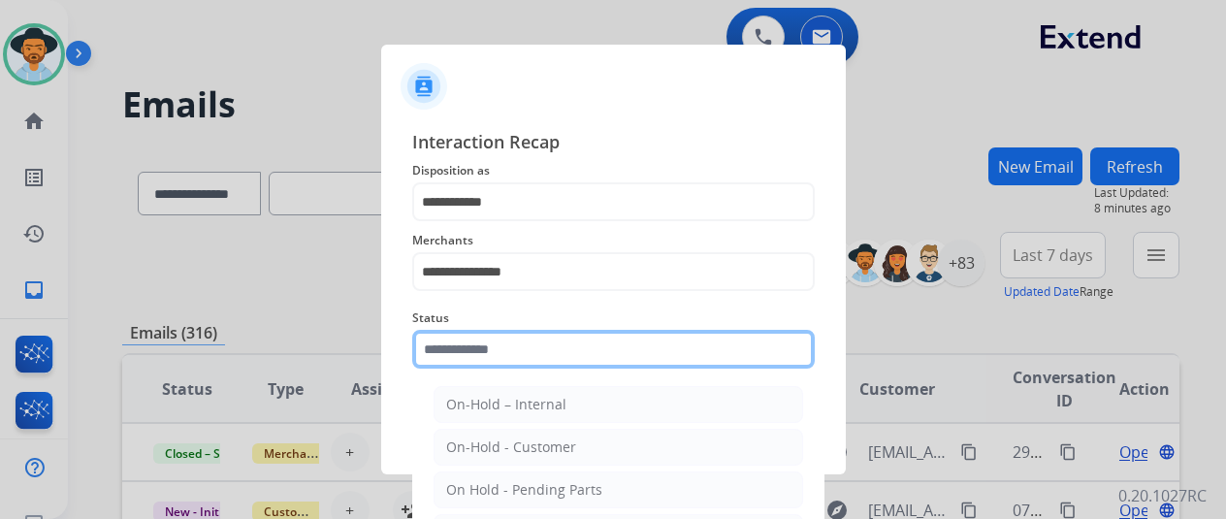
drag, startPoint x: 518, startPoint y: 358, endPoint x: 566, endPoint y: 358, distance: 48.5
click at [517, 357] on input "text" at bounding box center [613, 349] width 403 height 39
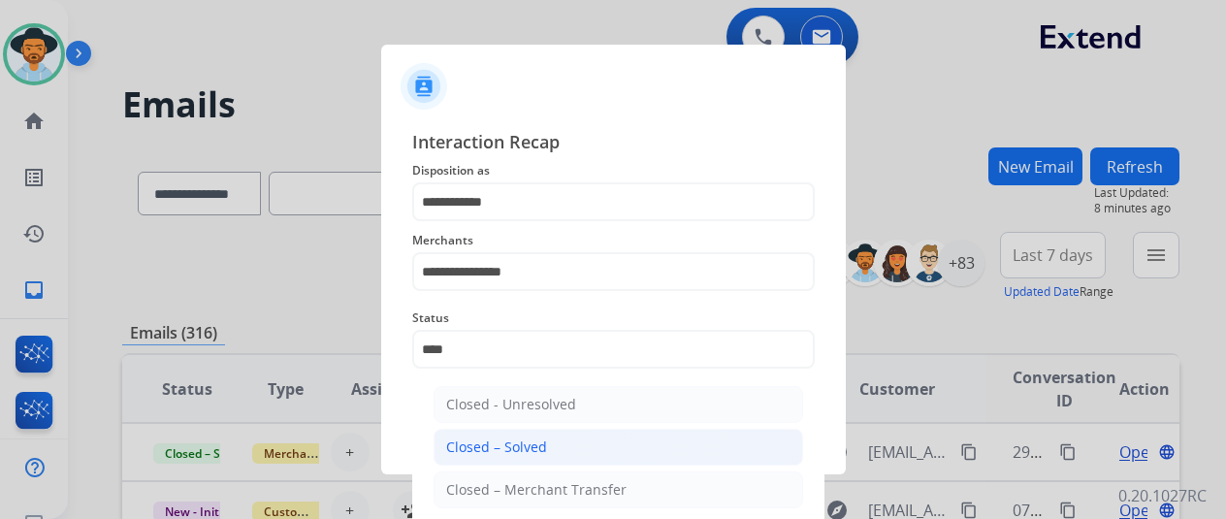
click at [556, 436] on li "Closed – Solved" at bounding box center [619, 447] width 370 height 37
type input "**********"
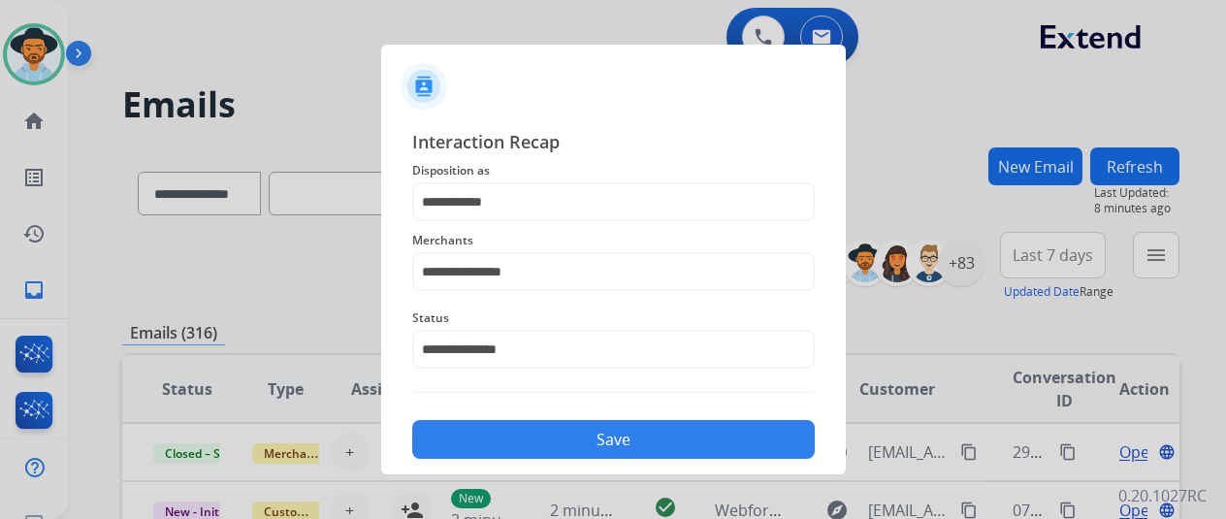
click at [556, 436] on button "Save" at bounding box center [613, 439] width 403 height 39
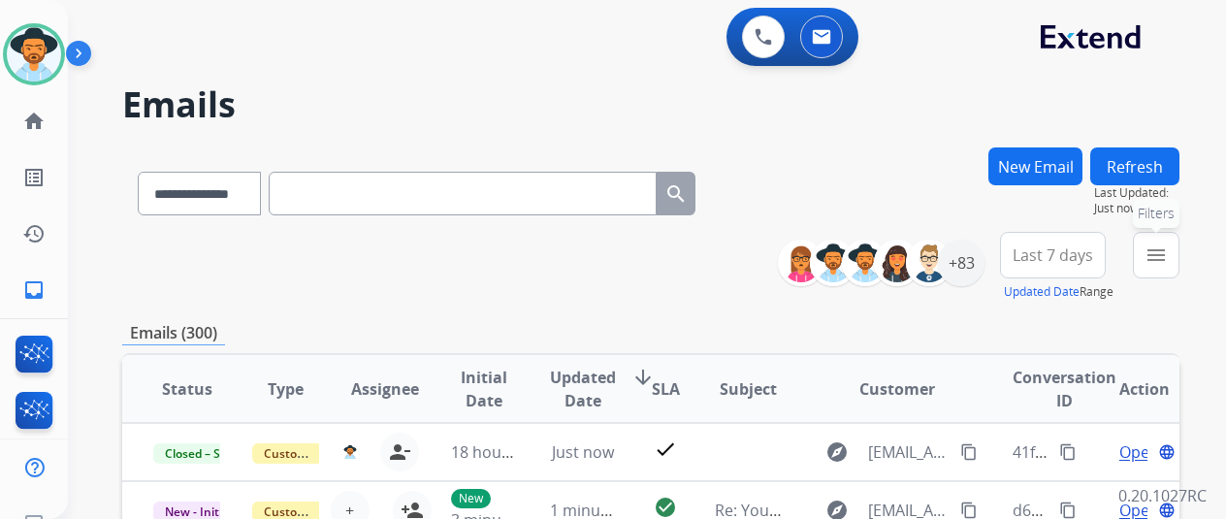
click at [1168, 256] on mat-icon "menu" at bounding box center [1156, 254] width 23 height 23
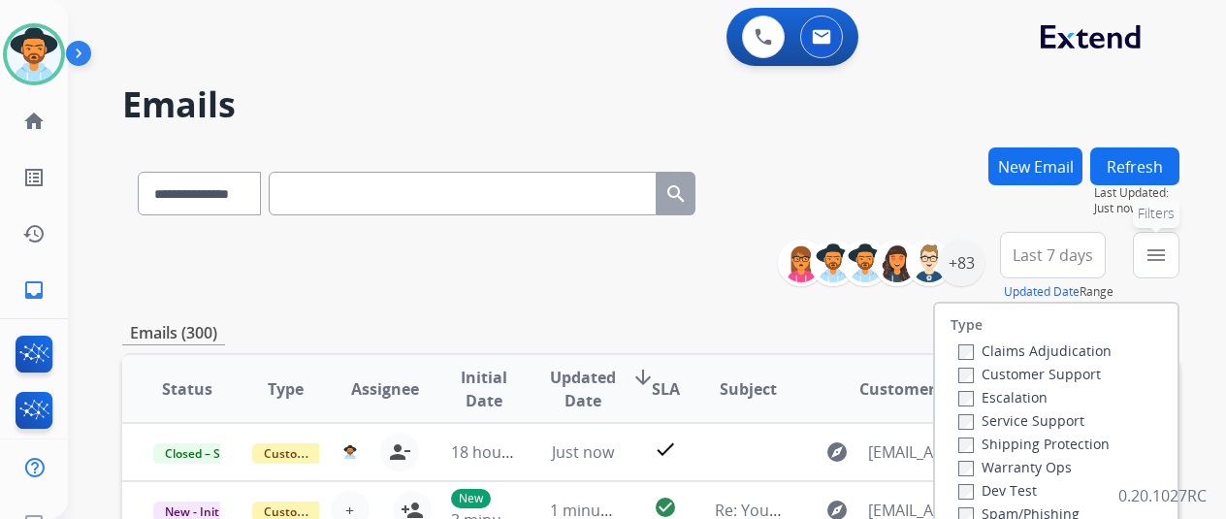
click at [1166, 240] on button "menu Filters" at bounding box center [1156, 255] width 47 height 47
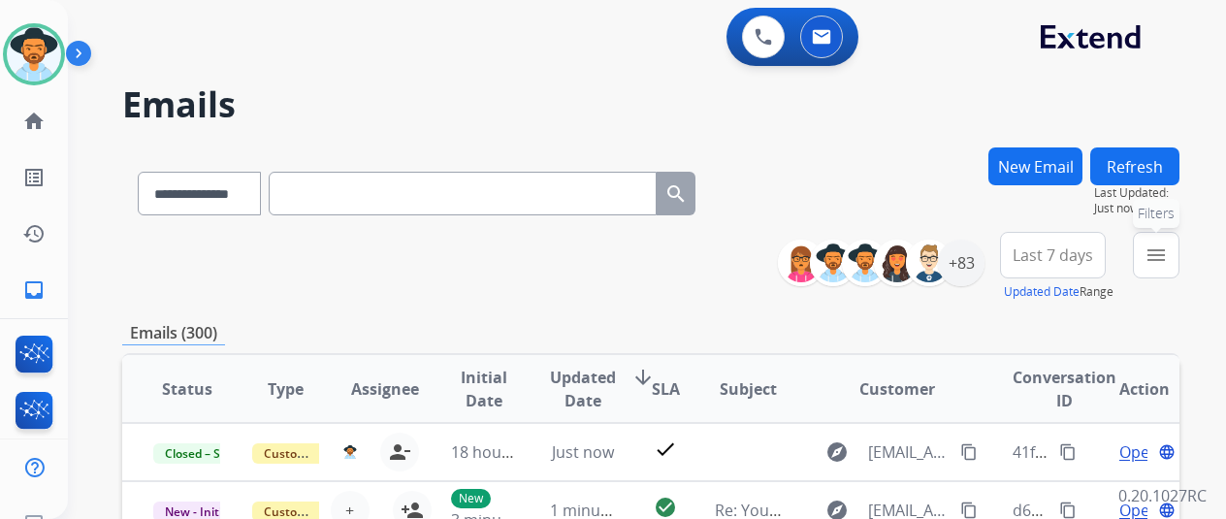
click at [1168, 260] on mat-icon "menu" at bounding box center [1156, 254] width 23 height 23
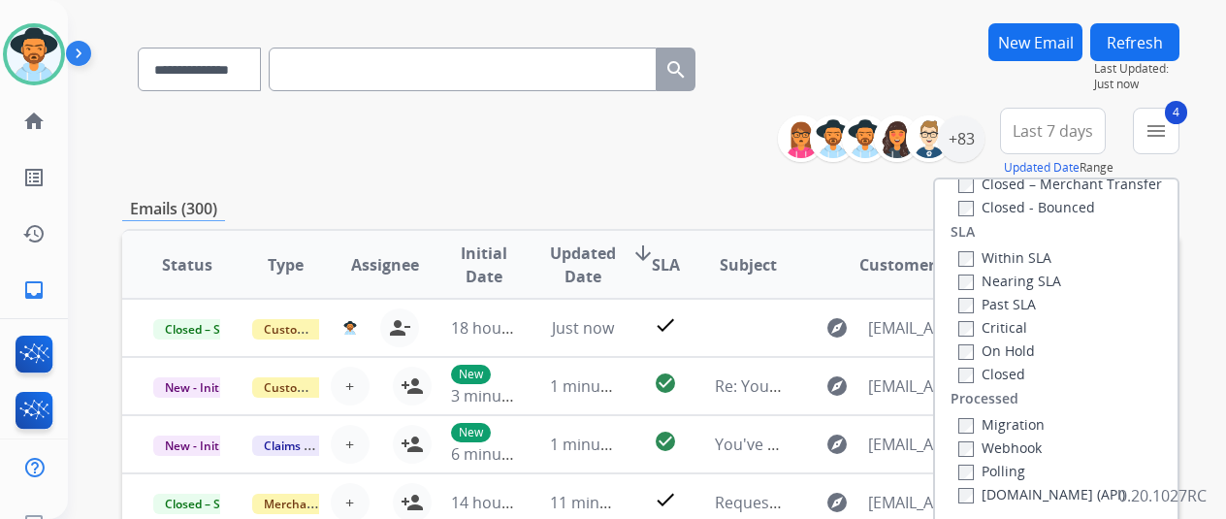
scroll to position [194, 0]
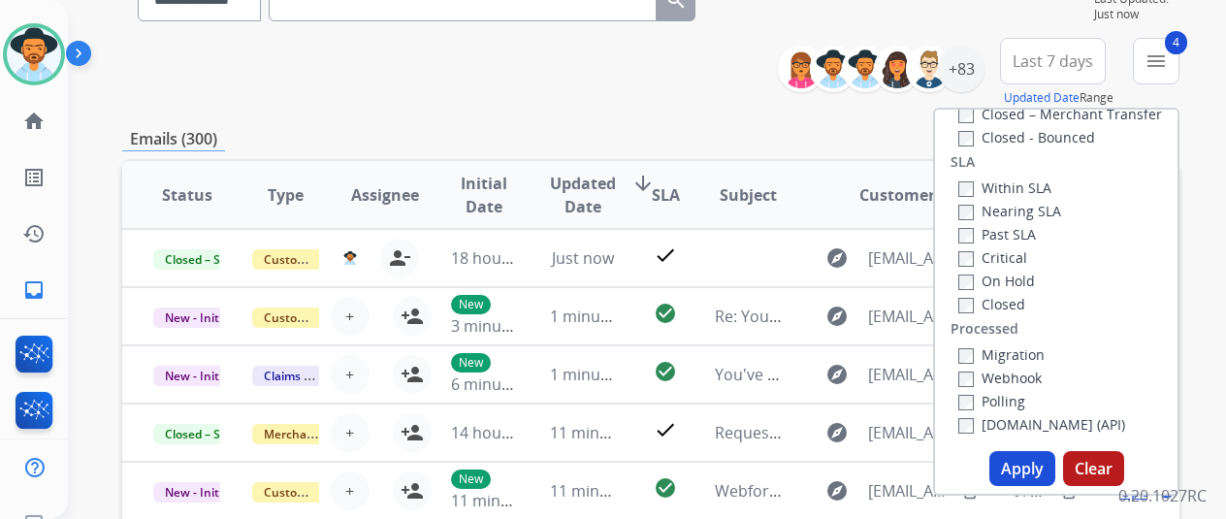
click at [1026, 462] on button "Apply" at bounding box center [1022, 468] width 66 height 35
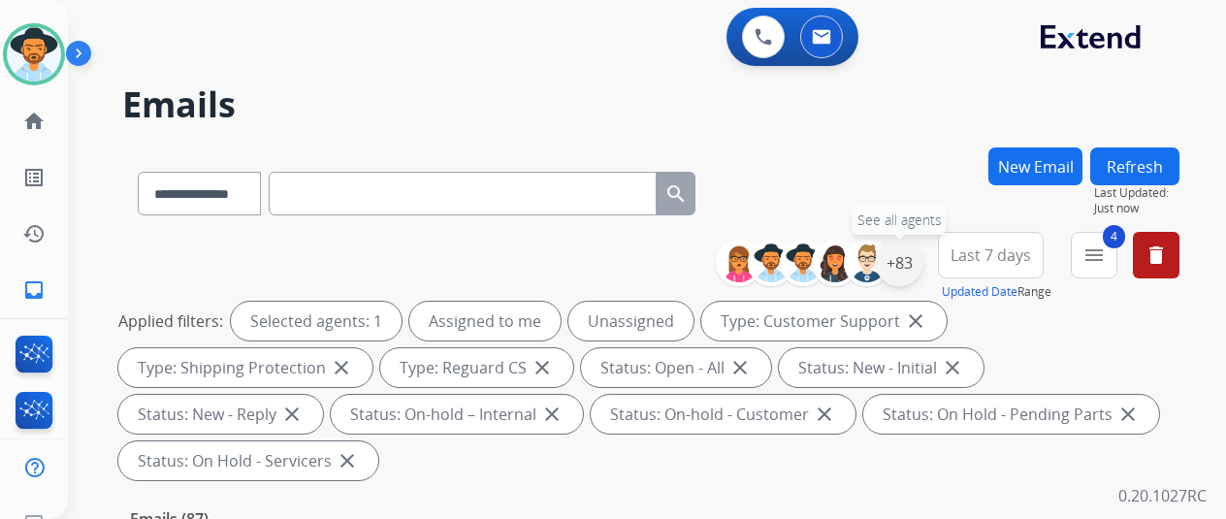
click at [915, 252] on div "+83" at bounding box center [899, 263] width 47 height 47
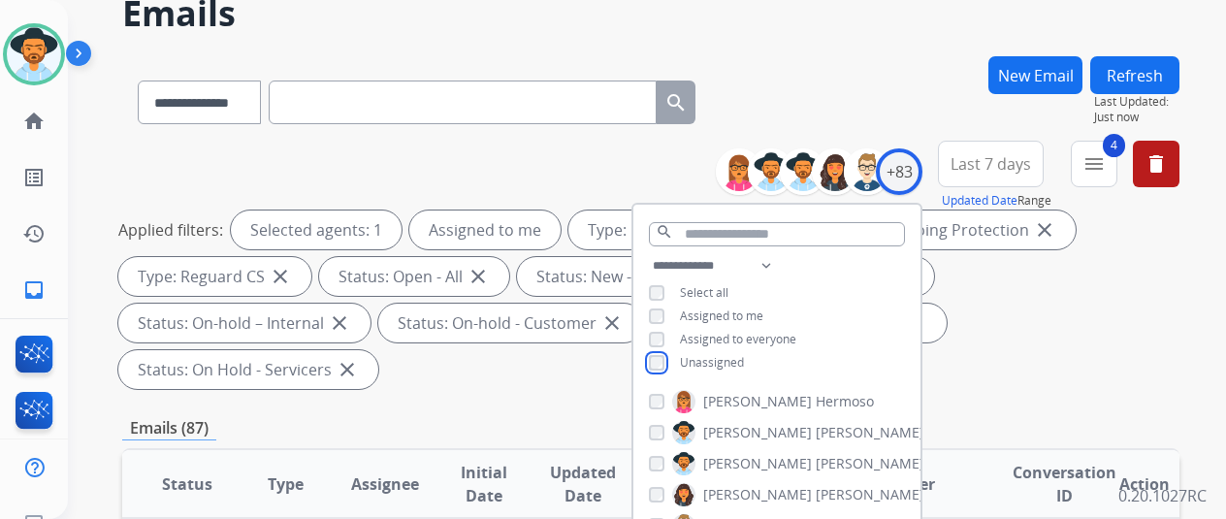
scroll to position [291, 0]
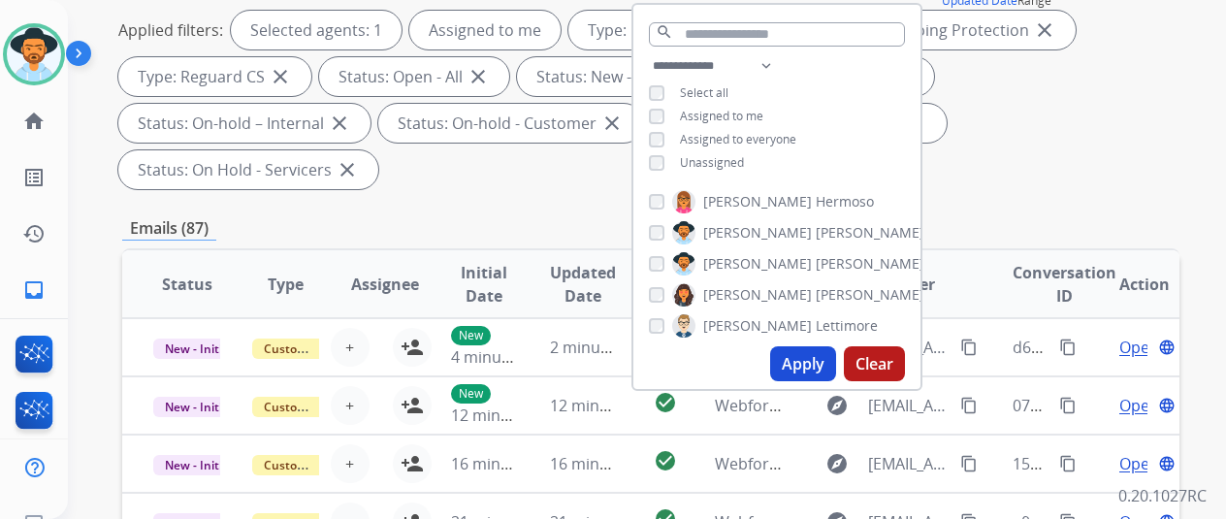
click at [807, 365] on button "Apply" at bounding box center [803, 363] width 66 height 35
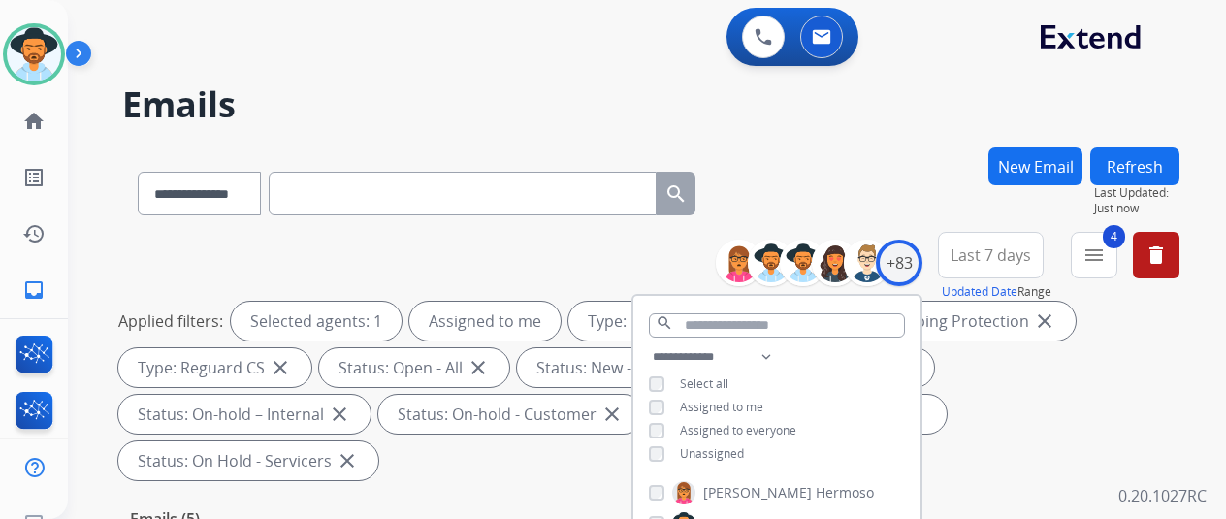
click at [854, 139] on div "**********" at bounding box center [624, 329] width 1112 height 519
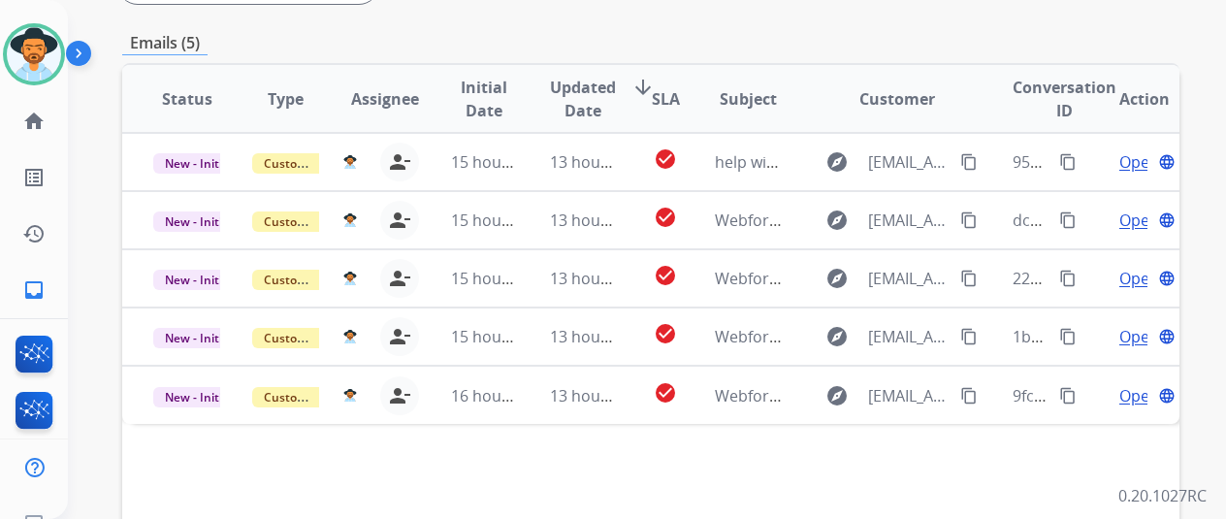
scroll to position [679, 0]
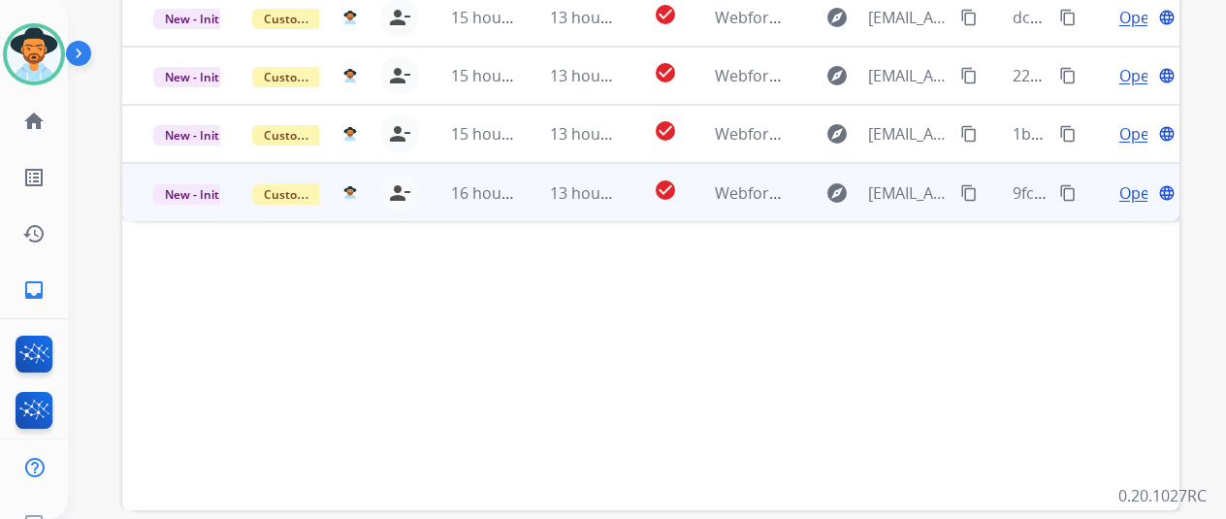
click at [1122, 181] on span "Open" at bounding box center [1139, 192] width 40 height 23
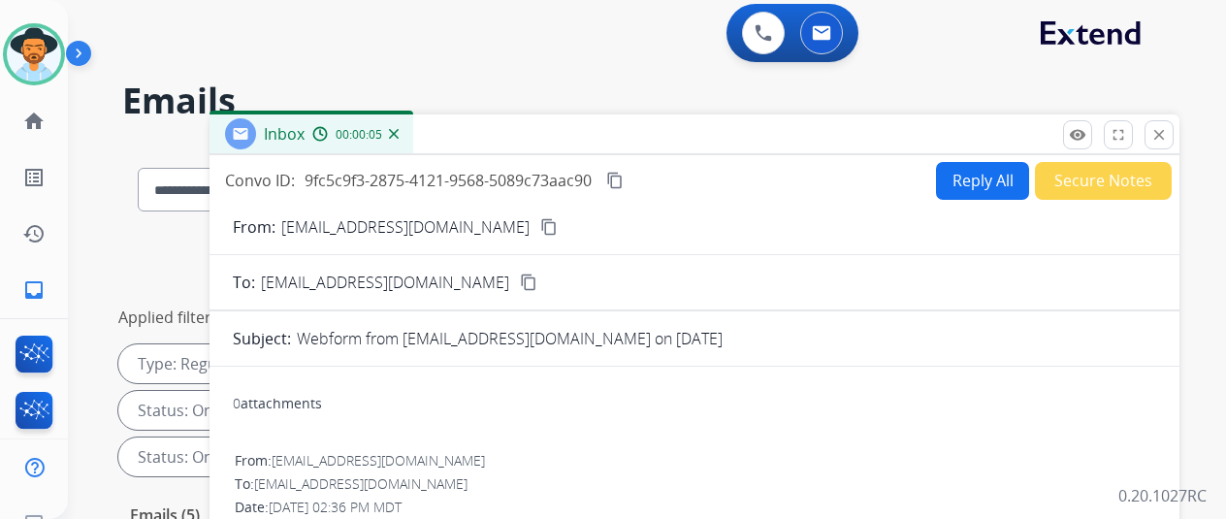
scroll to position [0, 0]
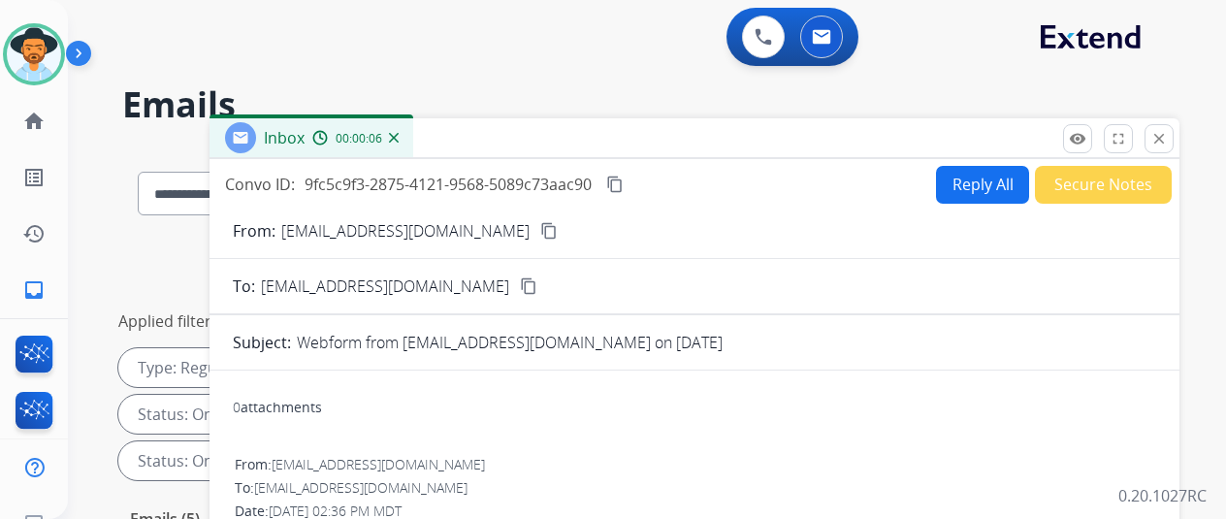
click at [540, 228] on mat-icon "content_copy" at bounding box center [548, 230] width 17 height 17
click at [624, 179] on mat-icon "content_copy" at bounding box center [614, 184] width 17 height 17
click at [981, 190] on button "Reply All" at bounding box center [982, 185] width 93 height 38
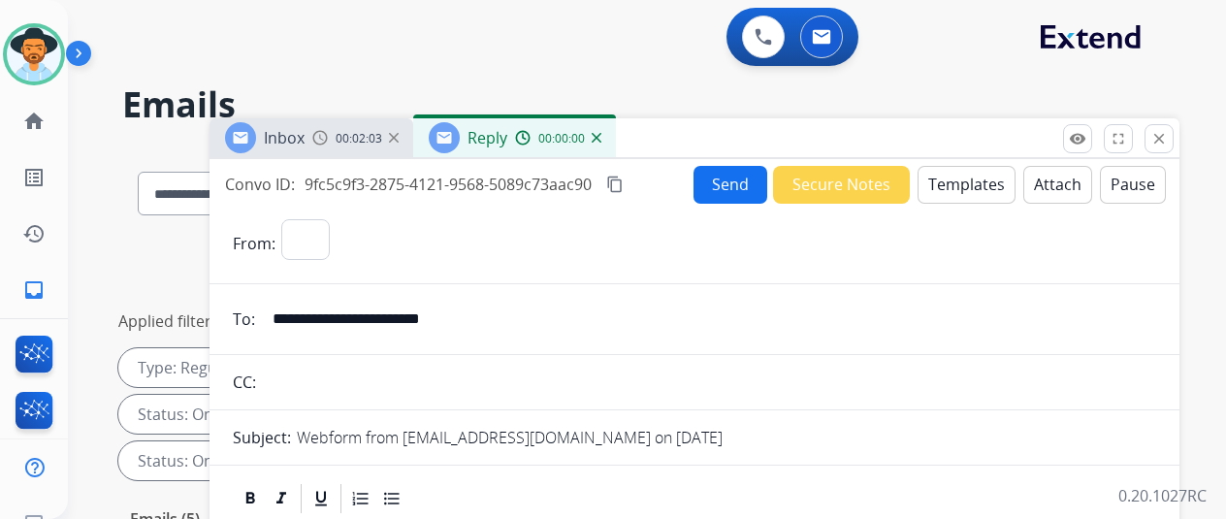
select select "**********"
click at [970, 183] on button "Templates" at bounding box center [967, 185] width 98 height 38
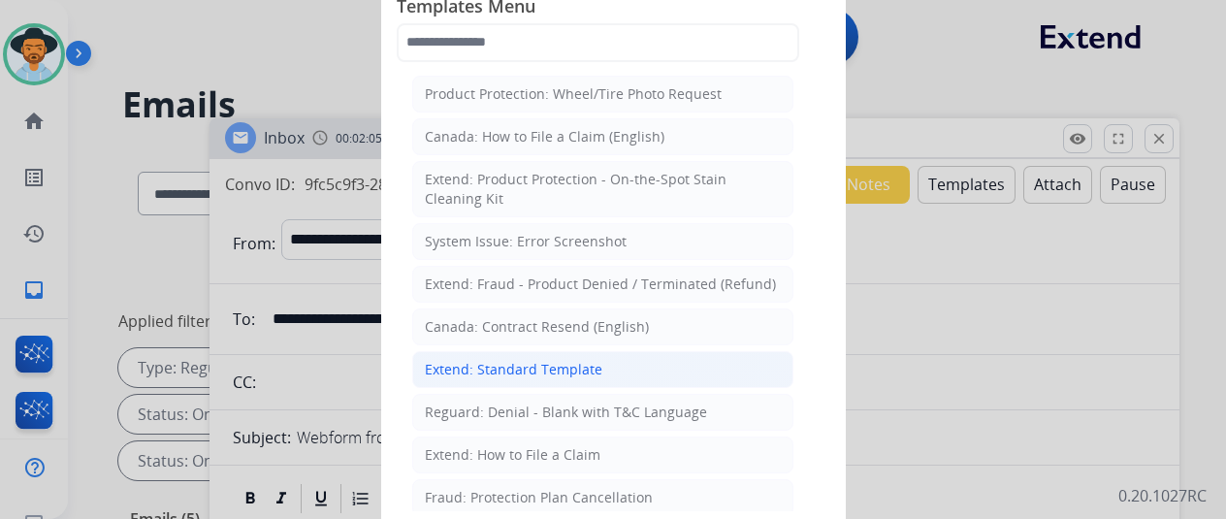
click at [500, 364] on div "Extend: Standard Template" at bounding box center [514, 369] width 178 height 19
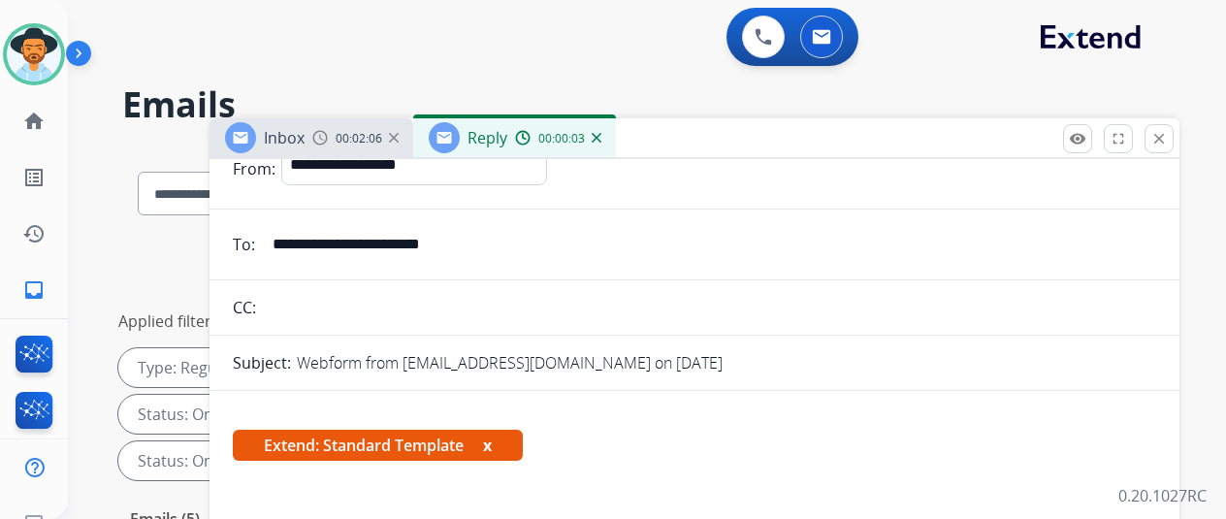
scroll to position [291, 0]
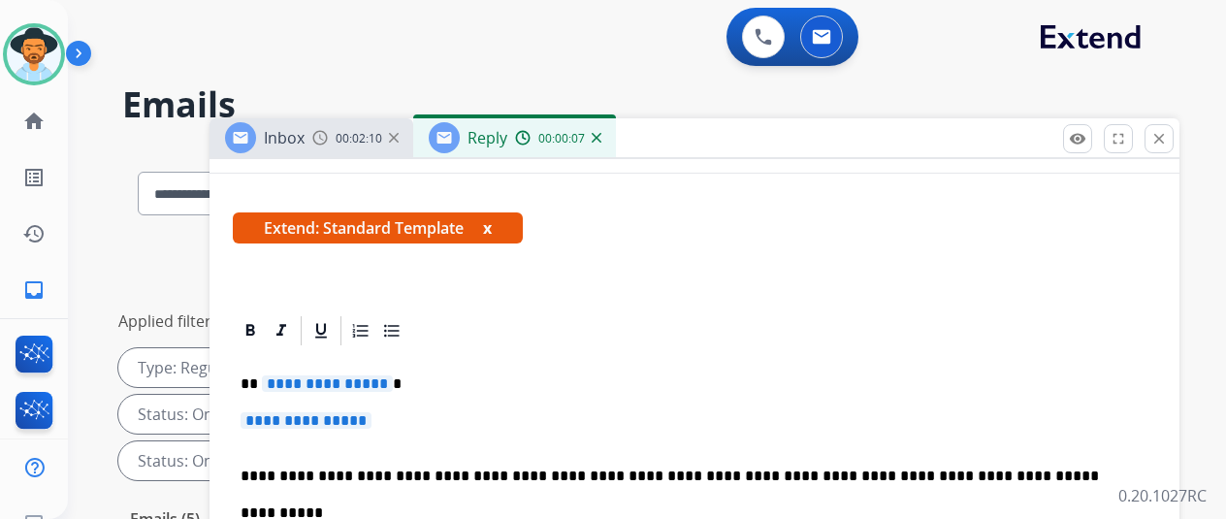
click at [392, 381] on span "**********" at bounding box center [327, 383] width 131 height 16
click at [371, 416] on span "**********" at bounding box center [306, 420] width 131 height 16
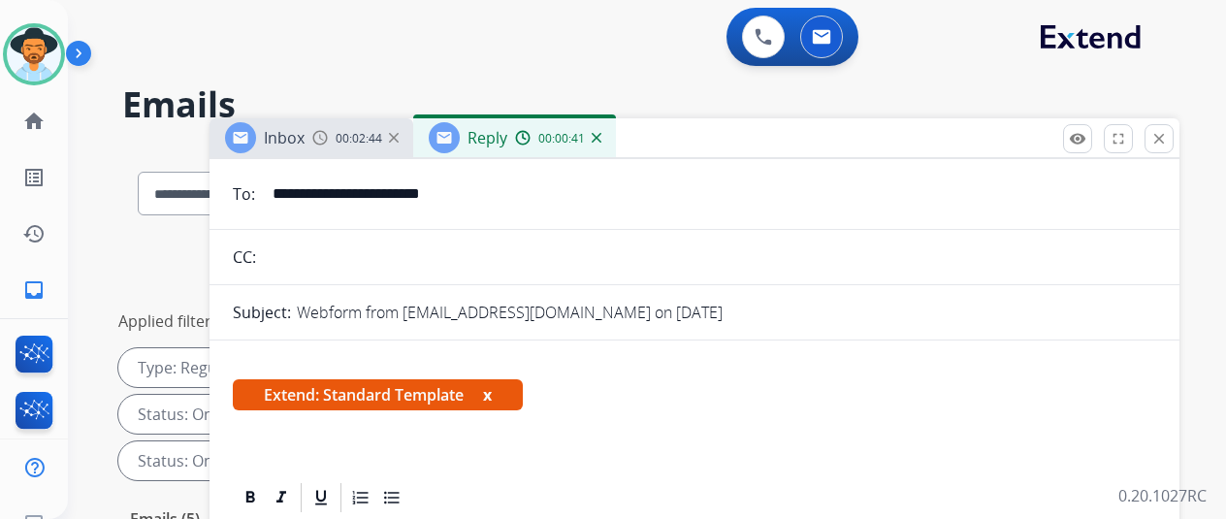
scroll to position [0, 0]
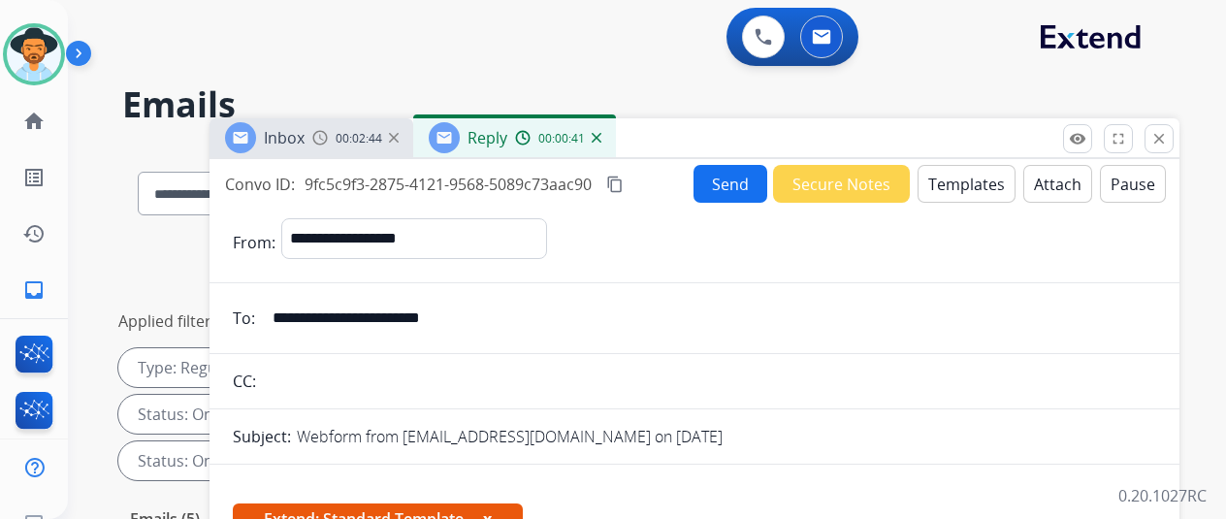
click at [729, 174] on button "Send" at bounding box center [731, 184] width 74 height 38
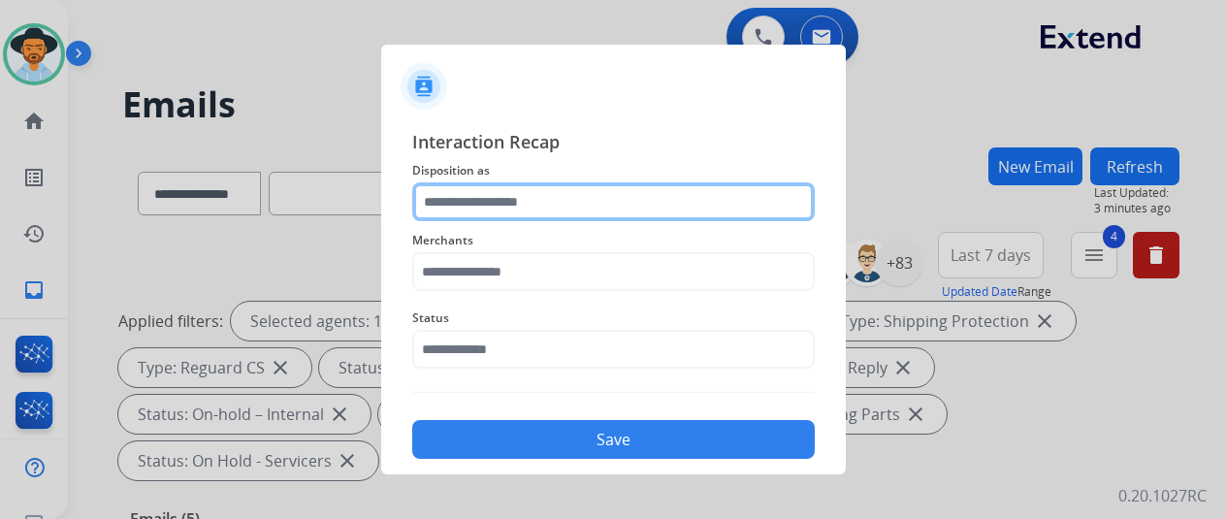
click at [502, 203] on input "text" at bounding box center [613, 201] width 403 height 39
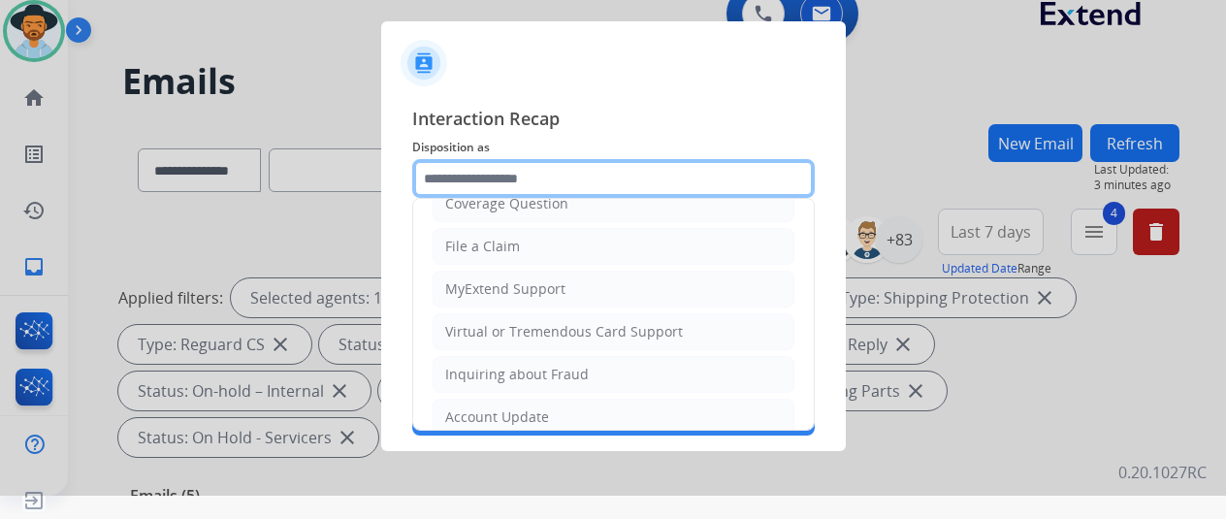
scroll to position [291, 0]
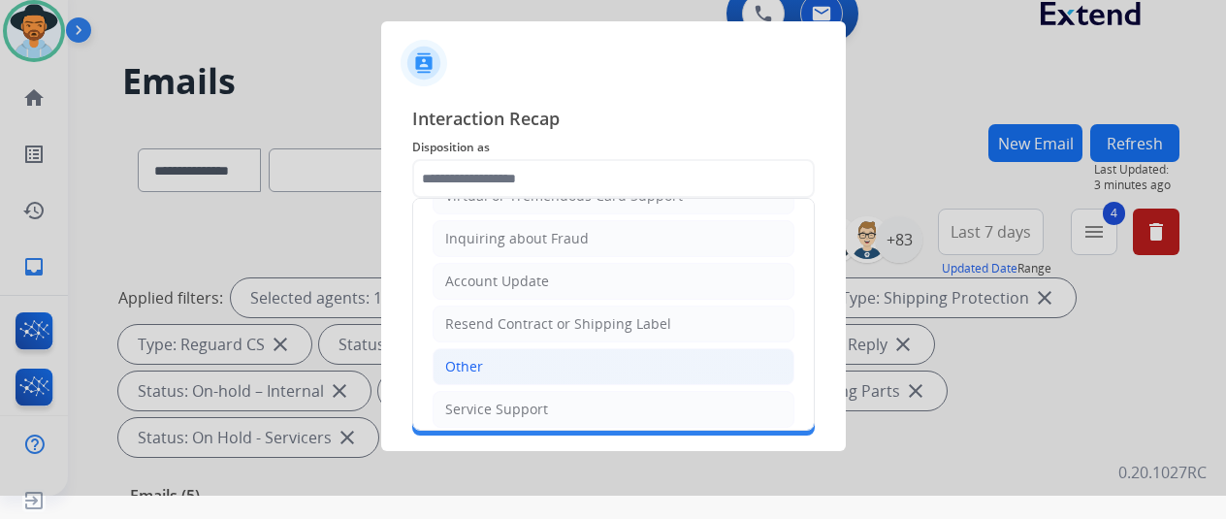
click at [483, 355] on li "Other" at bounding box center [614, 366] width 362 height 37
type input "*****"
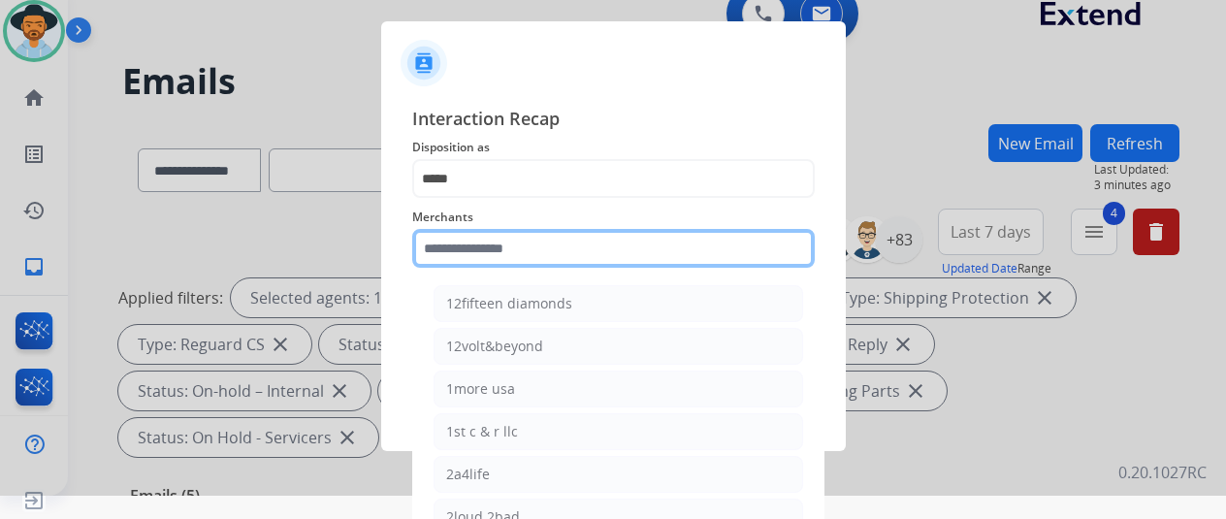
click at [468, 251] on input "text" at bounding box center [613, 248] width 403 height 39
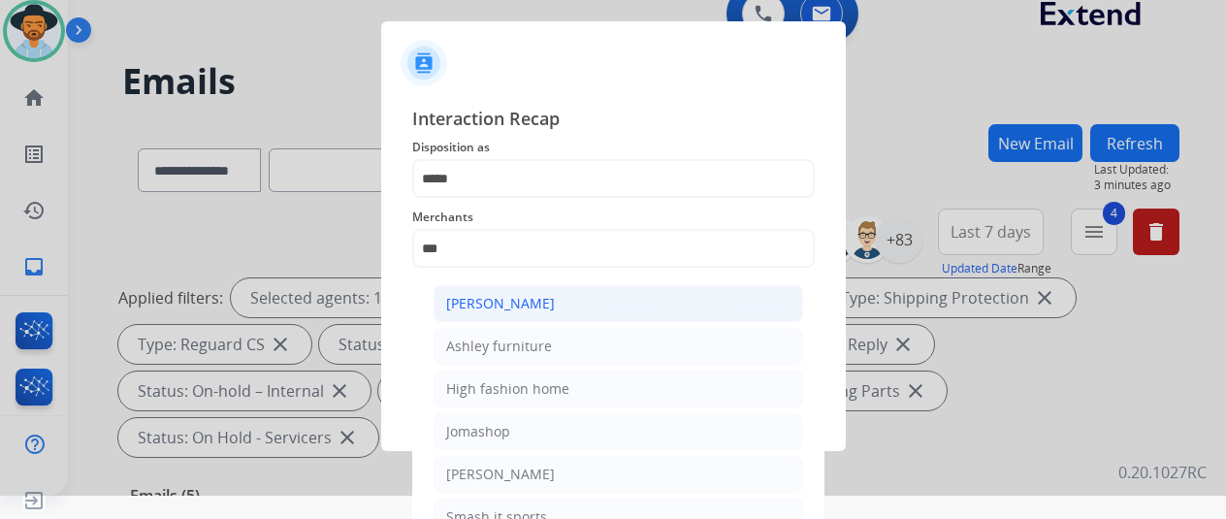
click at [535, 299] on div "[PERSON_NAME]" at bounding box center [500, 303] width 109 height 19
type input "**********"
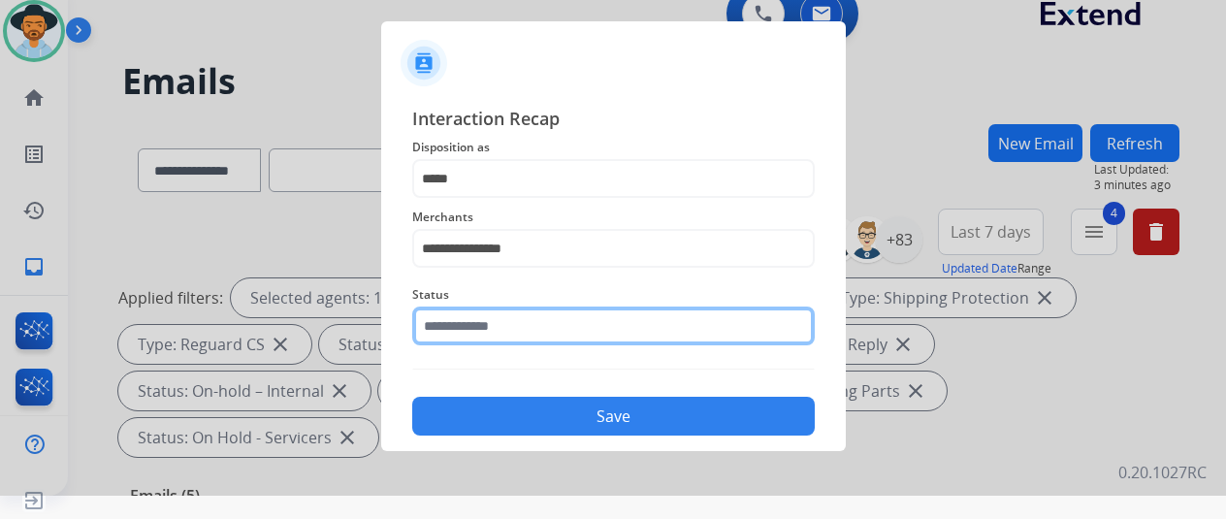
click at [519, 329] on input "text" at bounding box center [613, 326] width 403 height 39
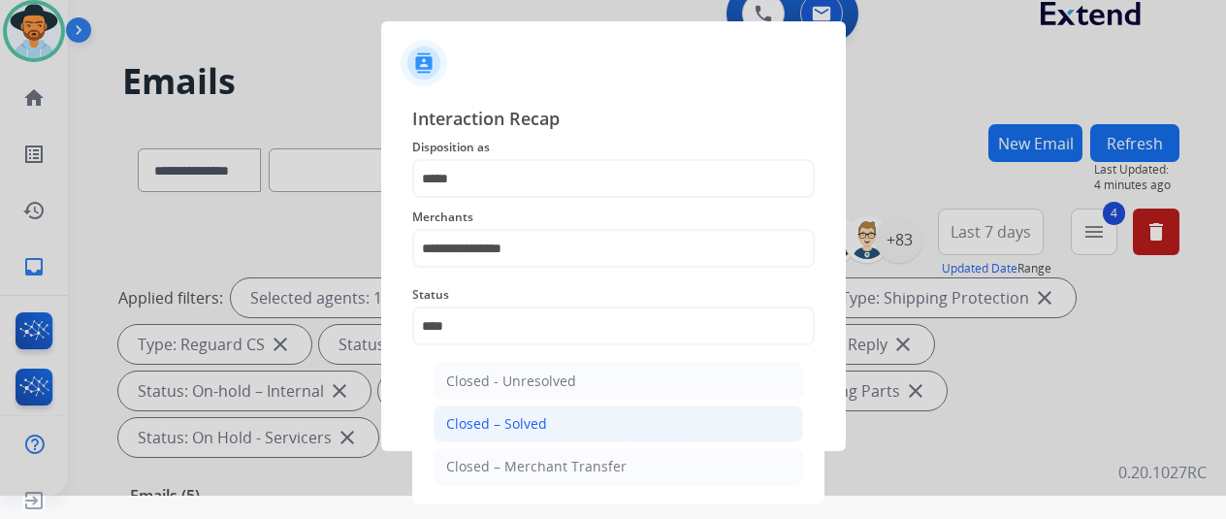
click at [510, 405] on li "Closed – Solved" at bounding box center [619, 423] width 370 height 37
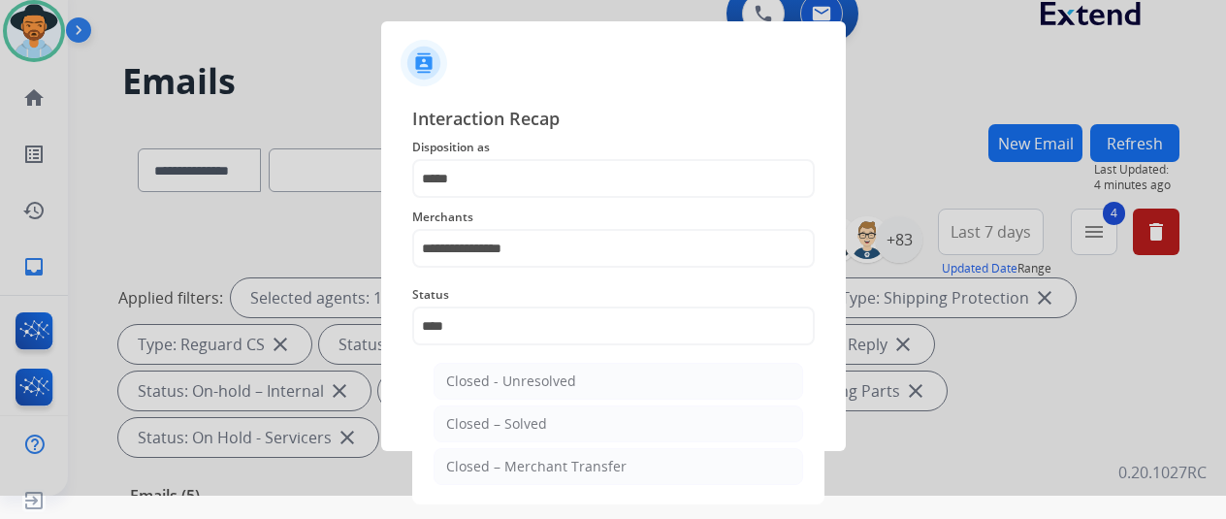
type input "**********"
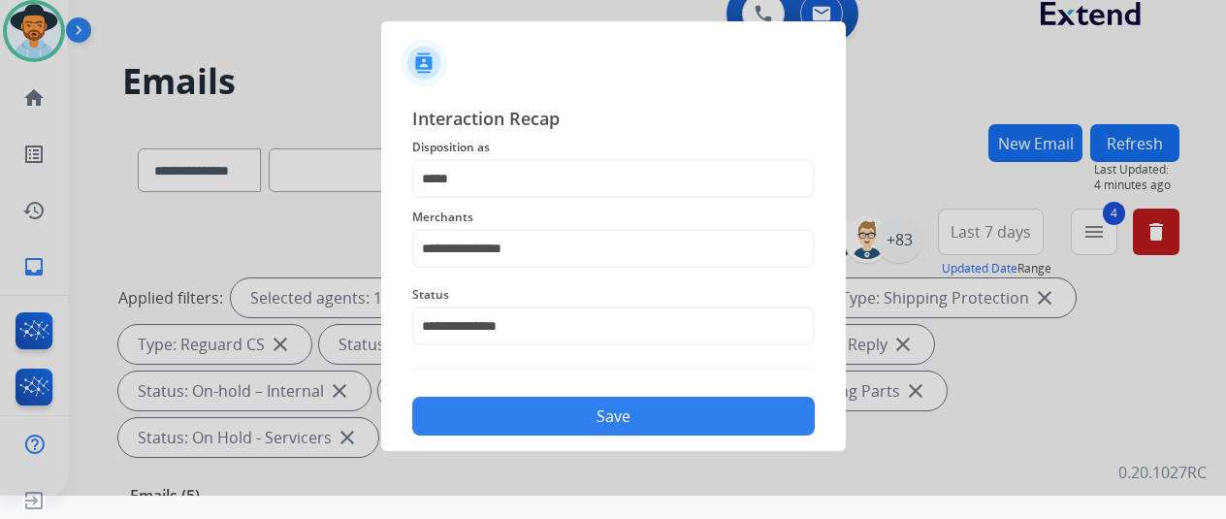
click at [512, 419] on button "Save" at bounding box center [613, 416] width 403 height 39
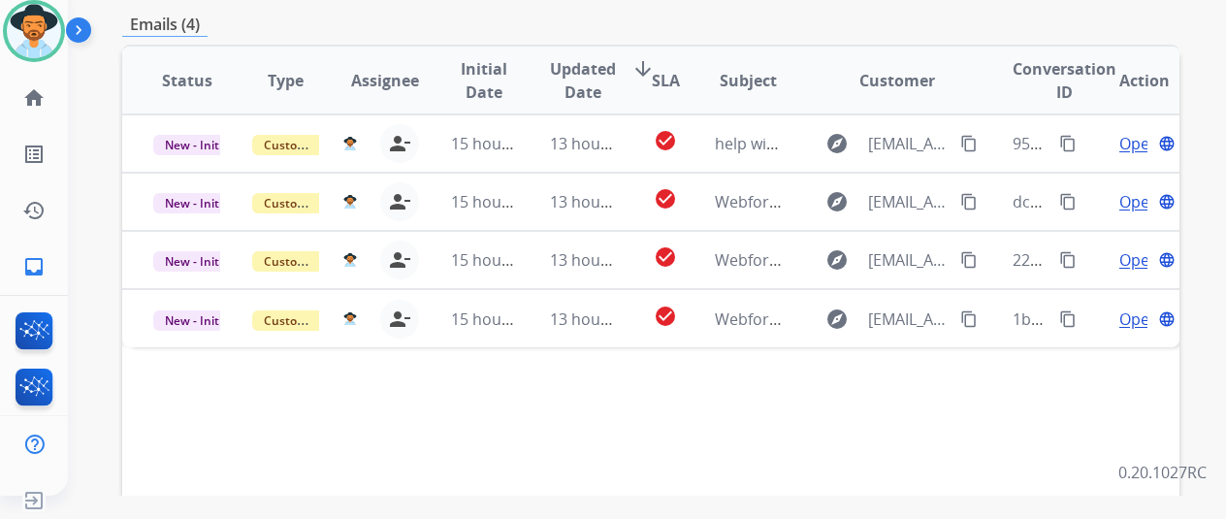
scroll to position [485, 0]
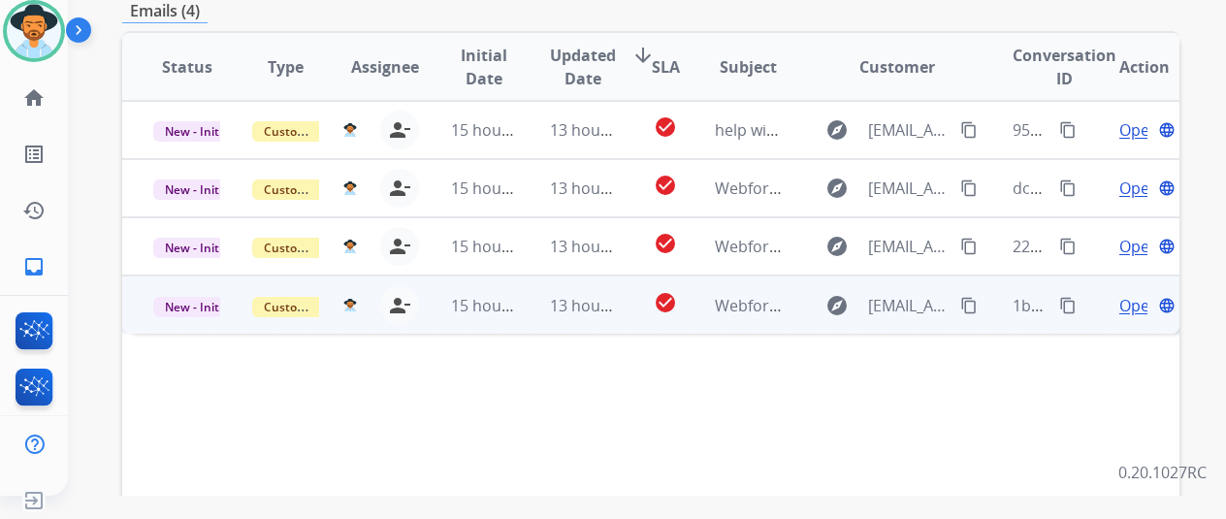
click at [1139, 294] on span "Open" at bounding box center [1139, 305] width 40 height 23
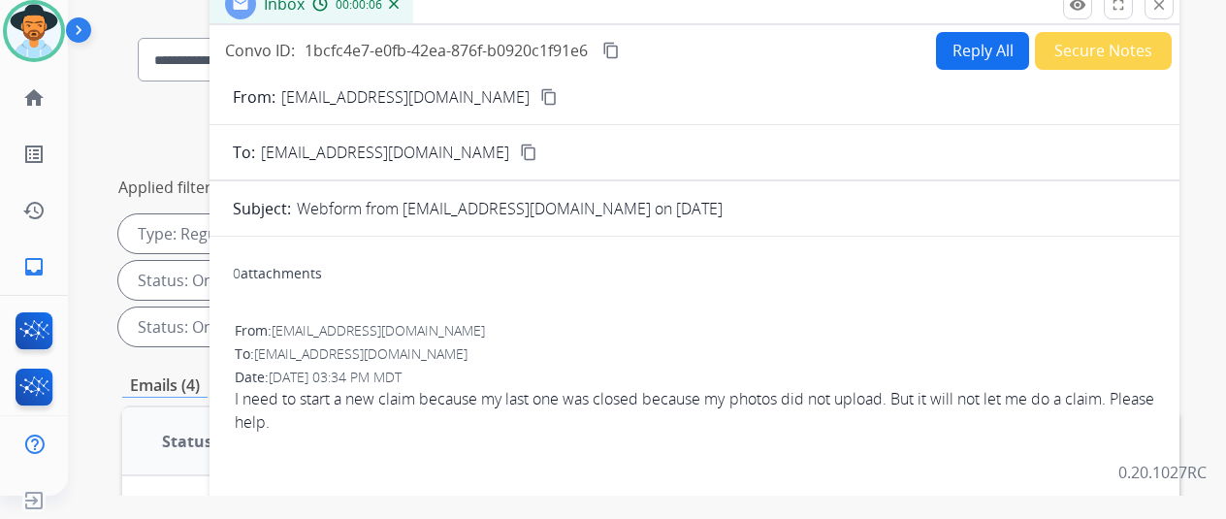
scroll to position [0, 0]
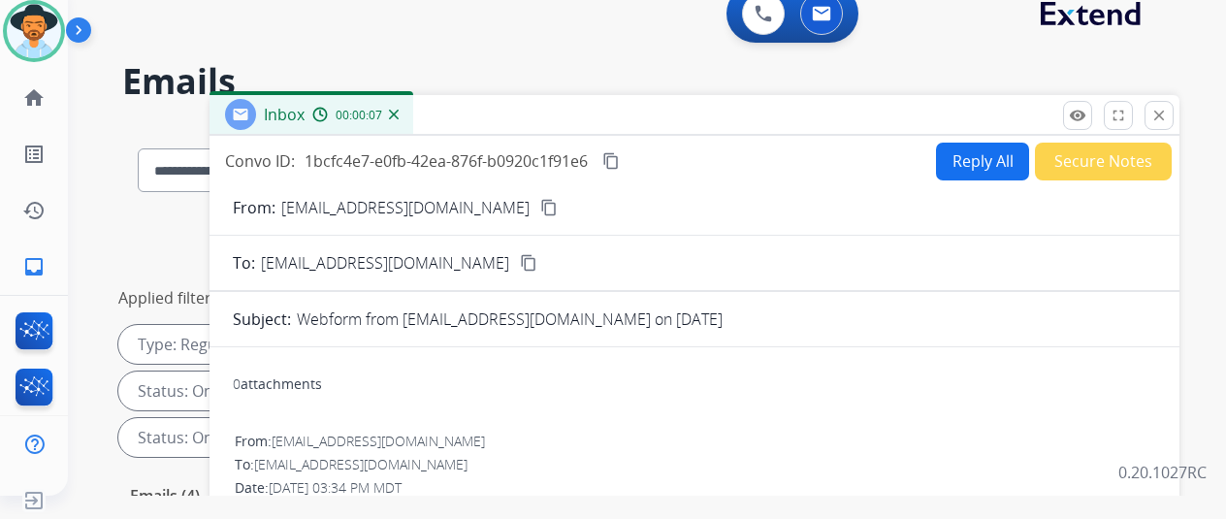
click at [540, 209] on mat-icon "content_copy" at bounding box center [548, 207] width 17 height 17
drag, startPoint x: 985, startPoint y: 156, endPoint x: 976, endPoint y: 93, distance: 63.8
click at [985, 156] on button "Reply All" at bounding box center [982, 162] width 93 height 38
select select "**********"
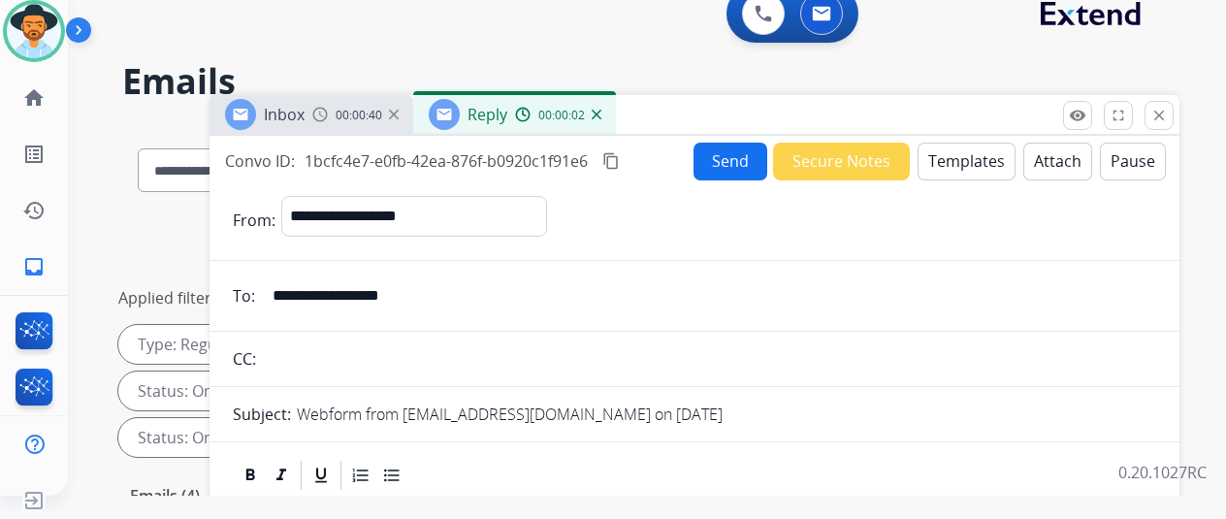
click at [966, 153] on button "Templates" at bounding box center [967, 162] width 98 height 38
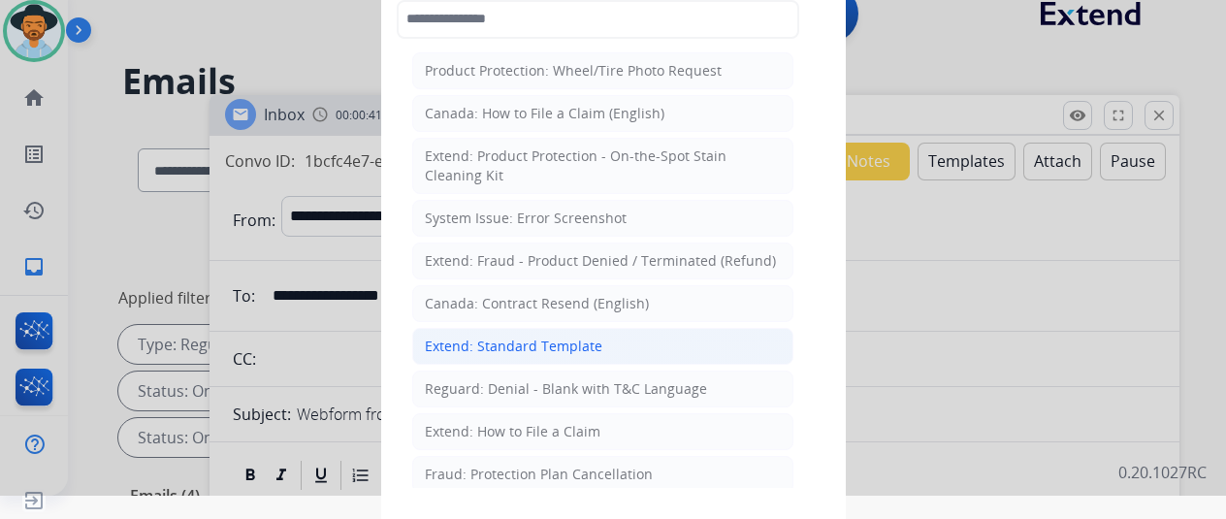
click at [498, 337] on div "Extend: Standard Template" at bounding box center [514, 346] width 178 height 19
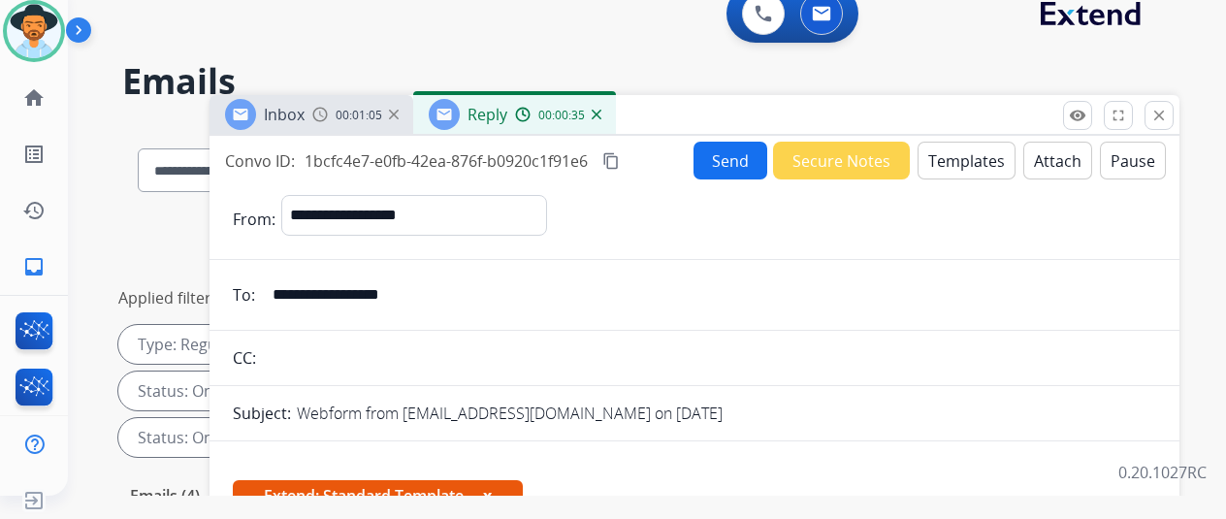
scroll to position [291, 0]
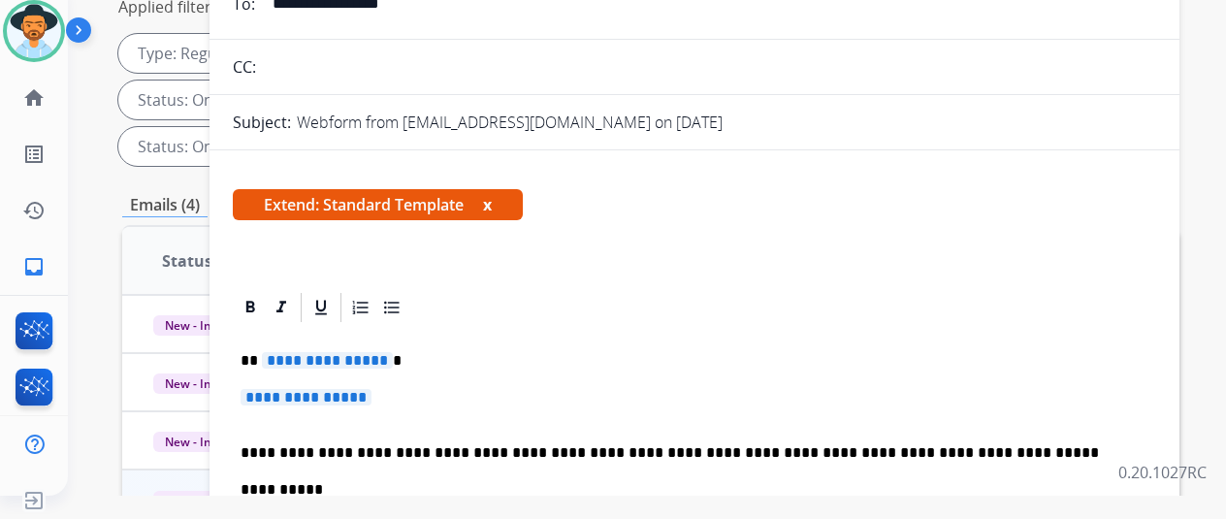
click at [392, 361] on span "**********" at bounding box center [327, 360] width 131 height 16
click at [371, 401] on span "**********" at bounding box center [306, 397] width 131 height 16
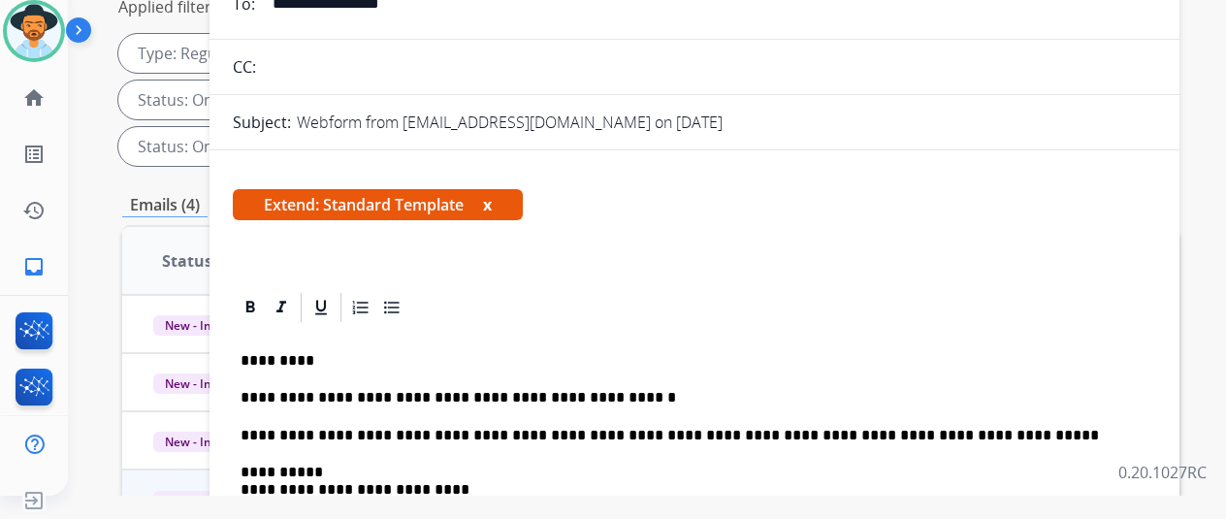
click at [402, 393] on p "**********" at bounding box center [687, 397] width 892 height 17
click at [405, 391] on p "**********" at bounding box center [687, 397] width 892 height 17
click at [607, 396] on p "**********" at bounding box center [687, 397] width 892 height 17
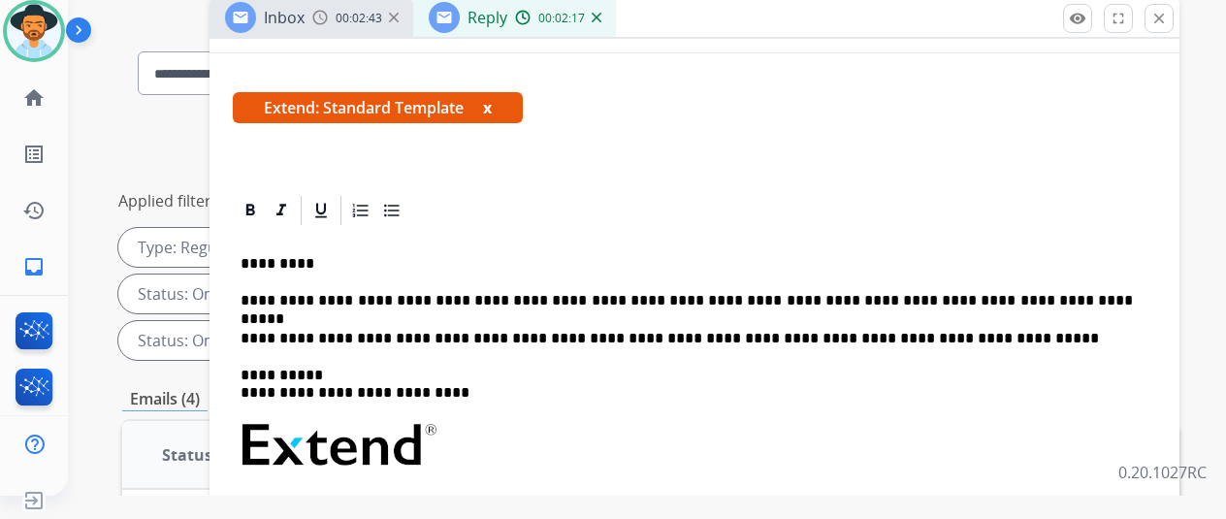
click at [1022, 303] on p "**********" at bounding box center [687, 300] width 892 height 17
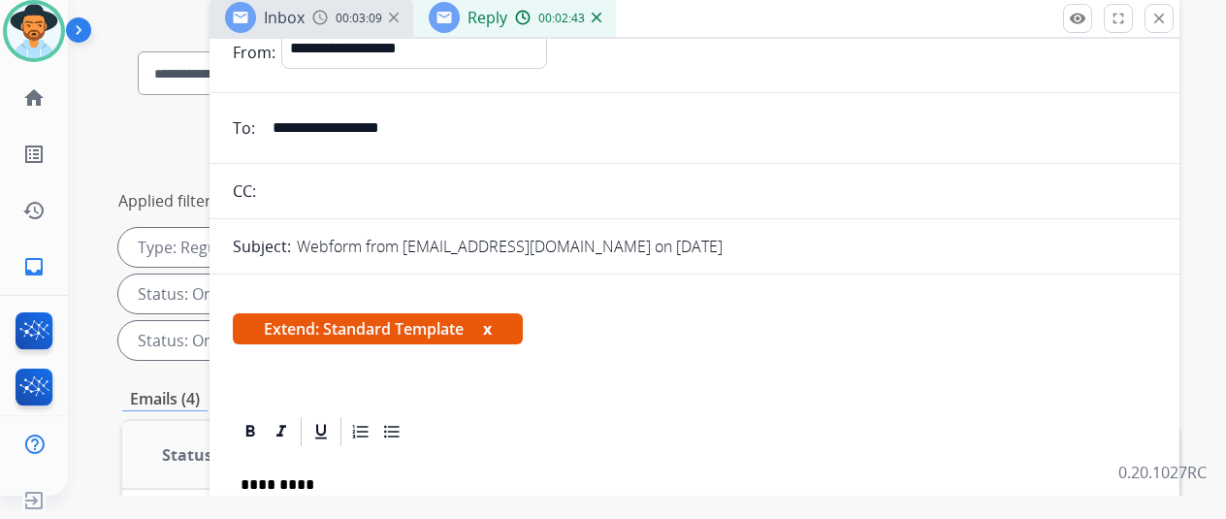
scroll to position [0, 0]
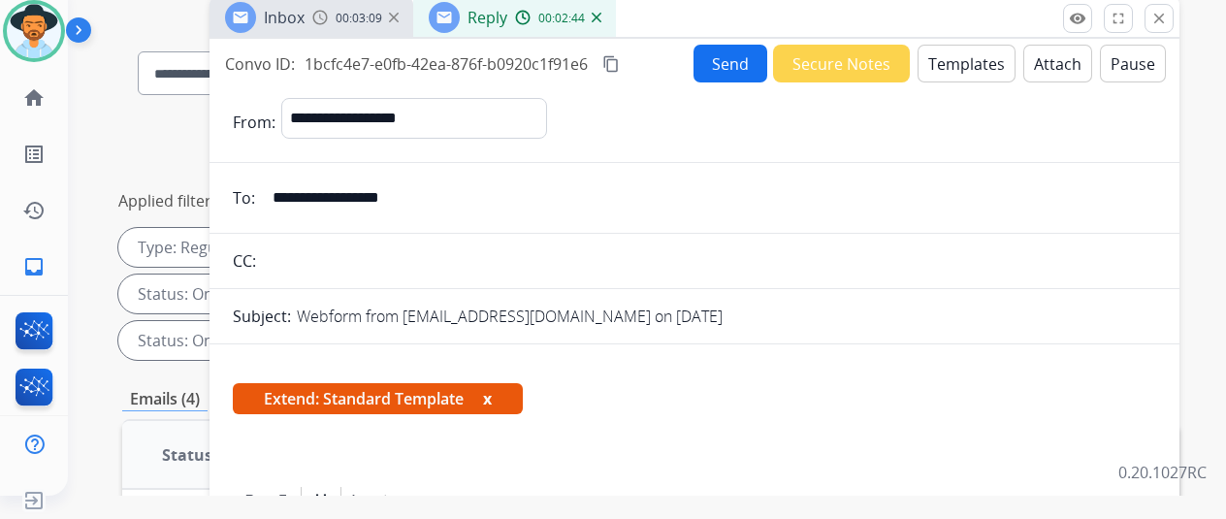
click at [733, 52] on button "Send" at bounding box center [731, 64] width 74 height 38
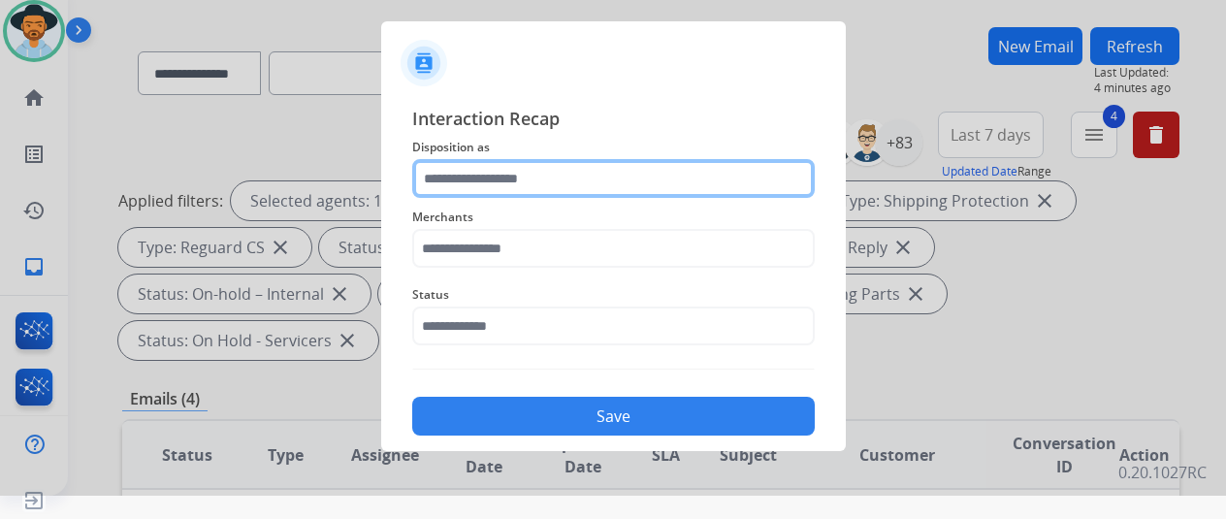
click at [463, 176] on input "text" at bounding box center [613, 178] width 403 height 39
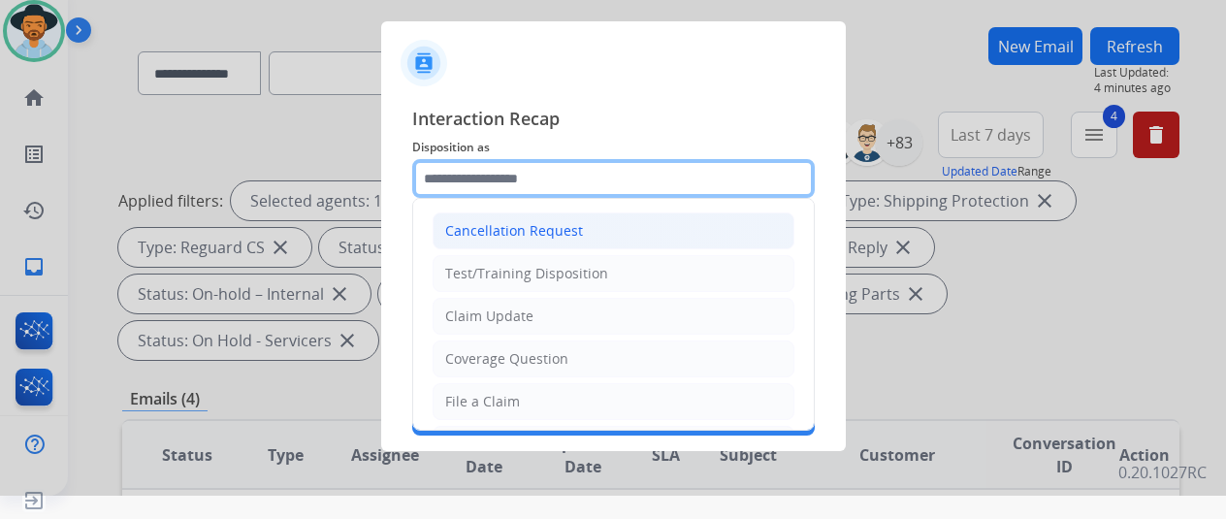
scroll to position [97, 0]
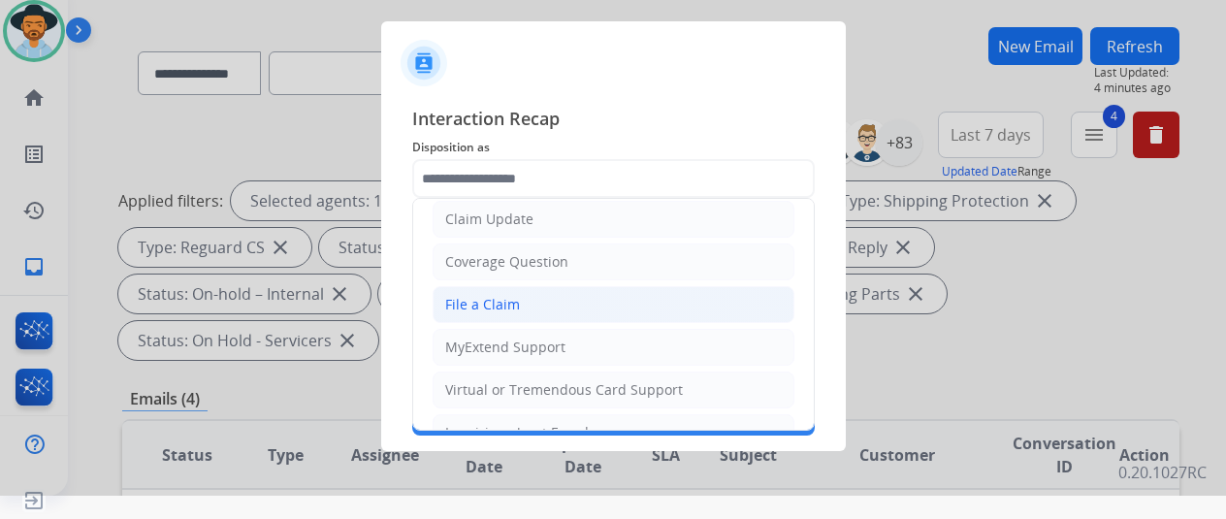
click at [499, 304] on div "File a Claim" at bounding box center [482, 304] width 75 height 19
type input "**********"
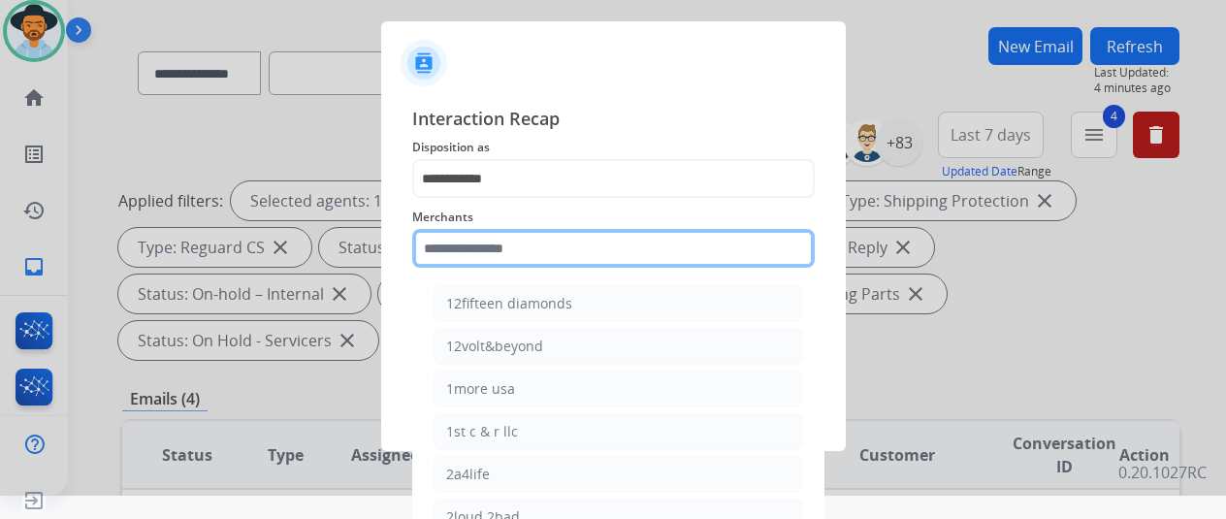
click at [470, 249] on input "text" at bounding box center [613, 248] width 403 height 39
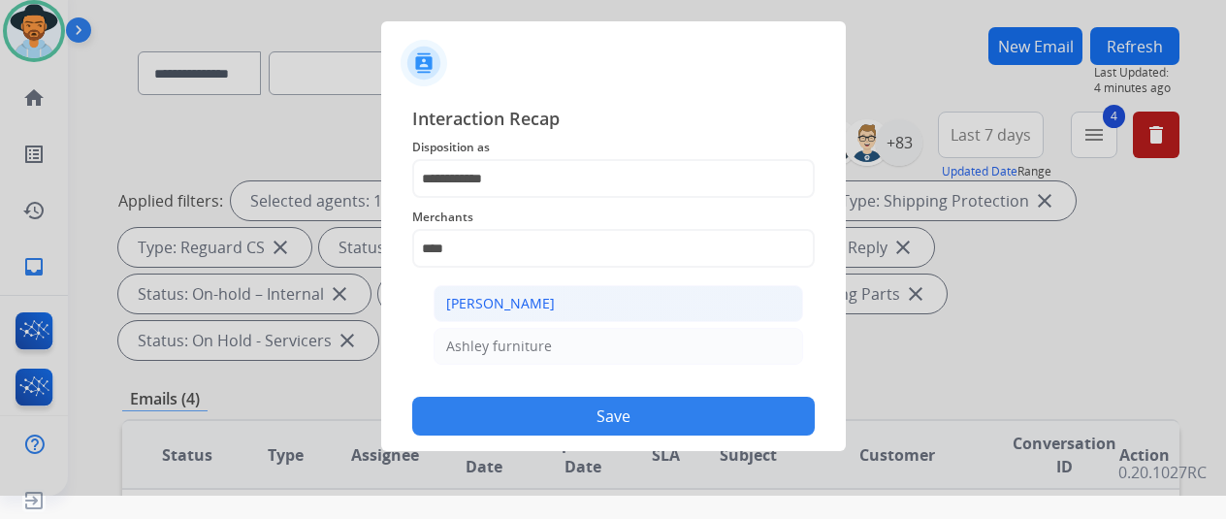
click at [533, 307] on div "[PERSON_NAME]" at bounding box center [500, 303] width 109 height 19
type input "**********"
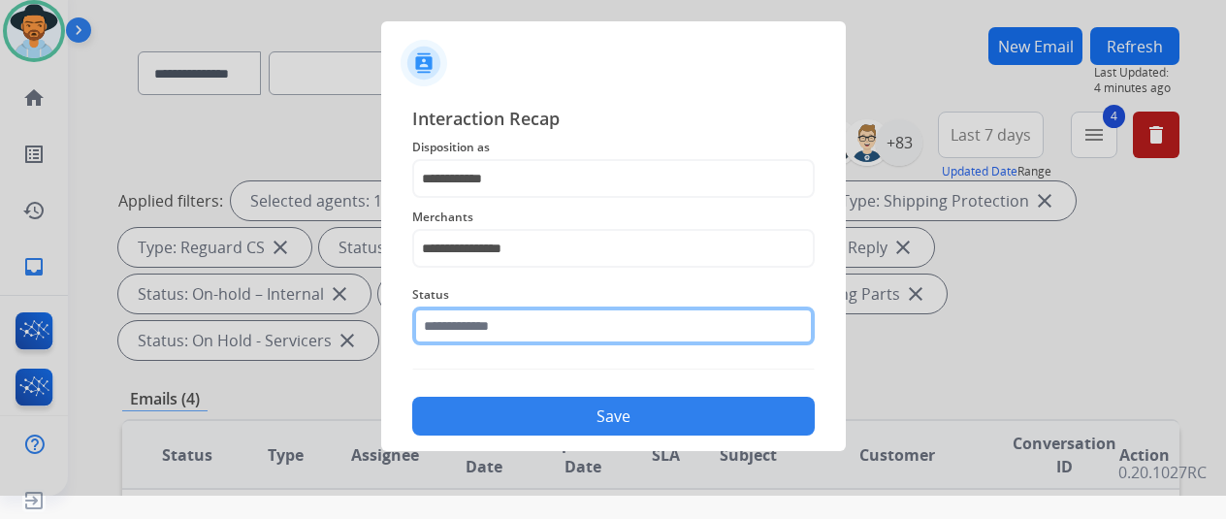
click at [518, 326] on input "text" at bounding box center [613, 326] width 403 height 39
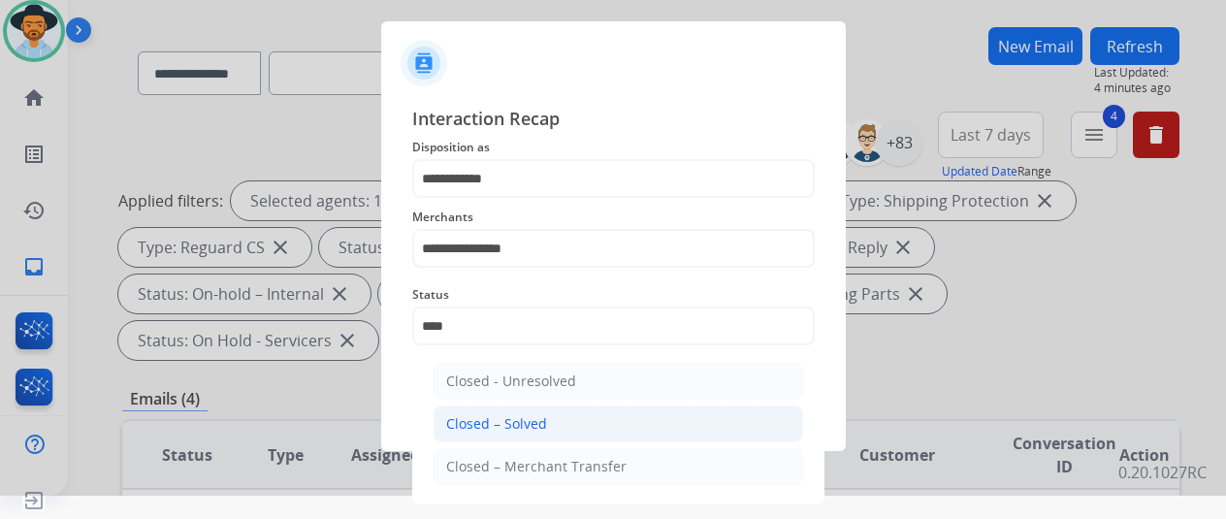
click at [520, 421] on div "Closed – Solved" at bounding box center [496, 423] width 101 height 19
type input "**********"
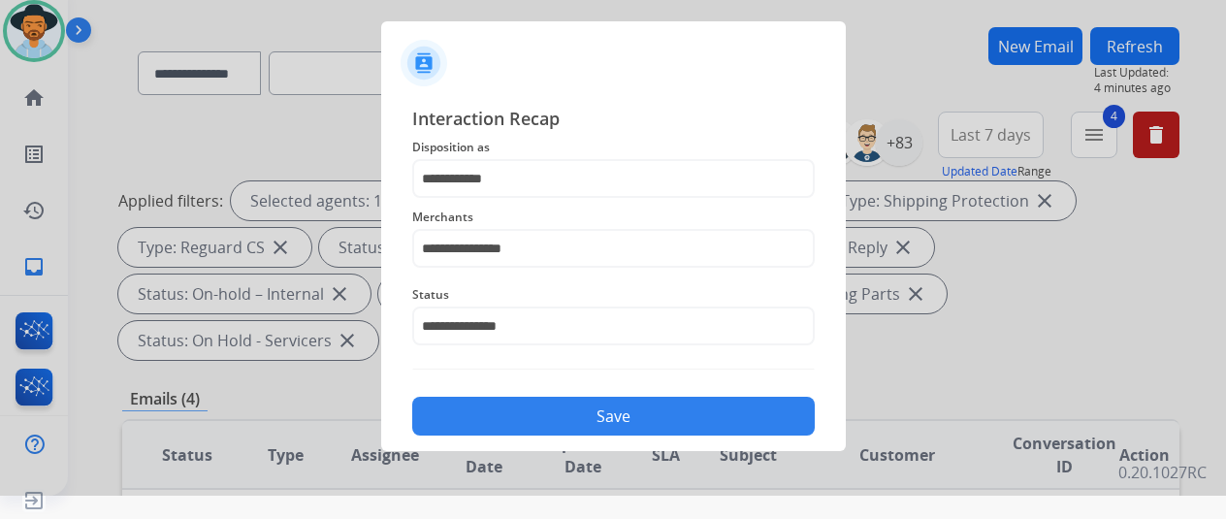
click at [527, 413] on button "Save" at bounding box center [613, 416] width 403 height 39
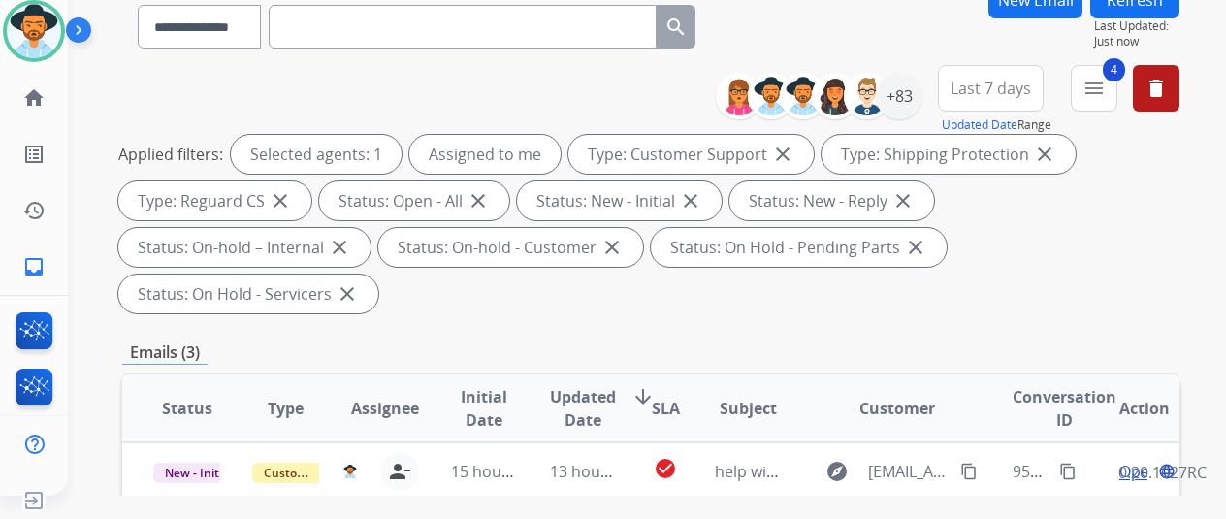
scroll to position [291, 0]
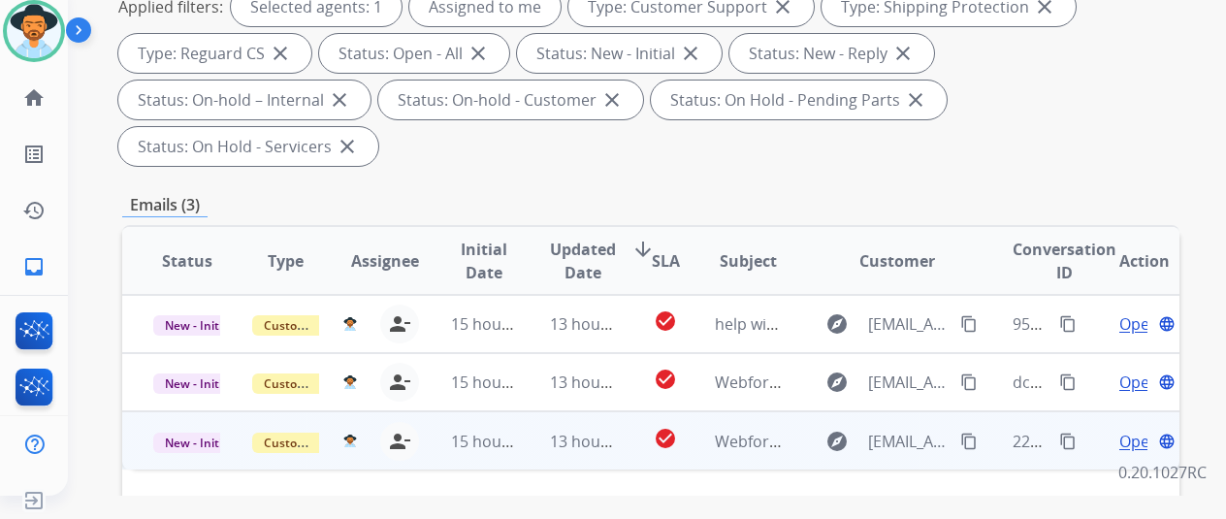
click at [1129, 430] on span "Open" at bounding box center [1139, 441] width 40 height 23
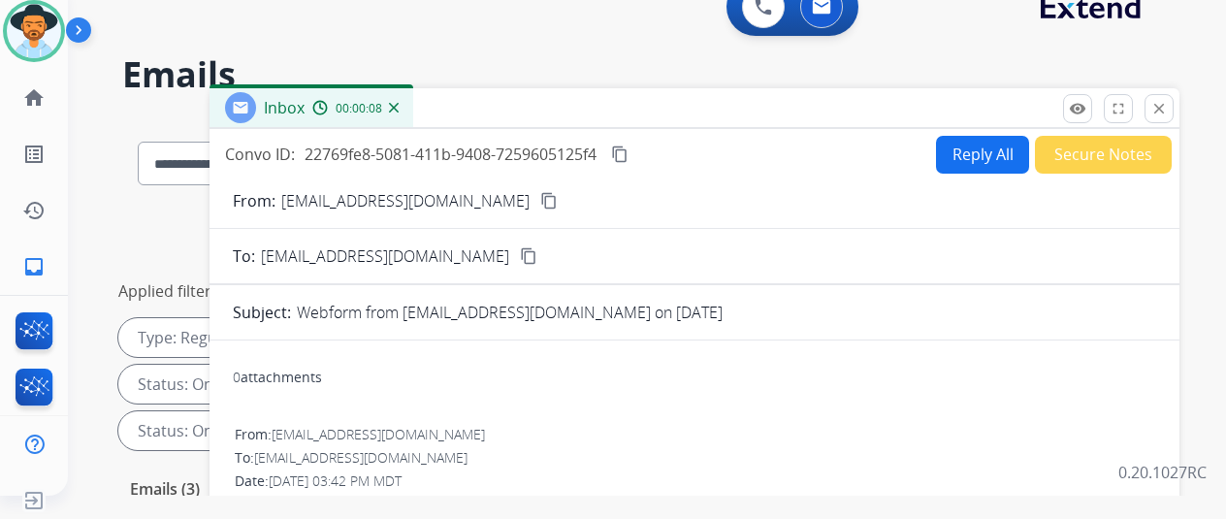
scroll to position [0, 0]
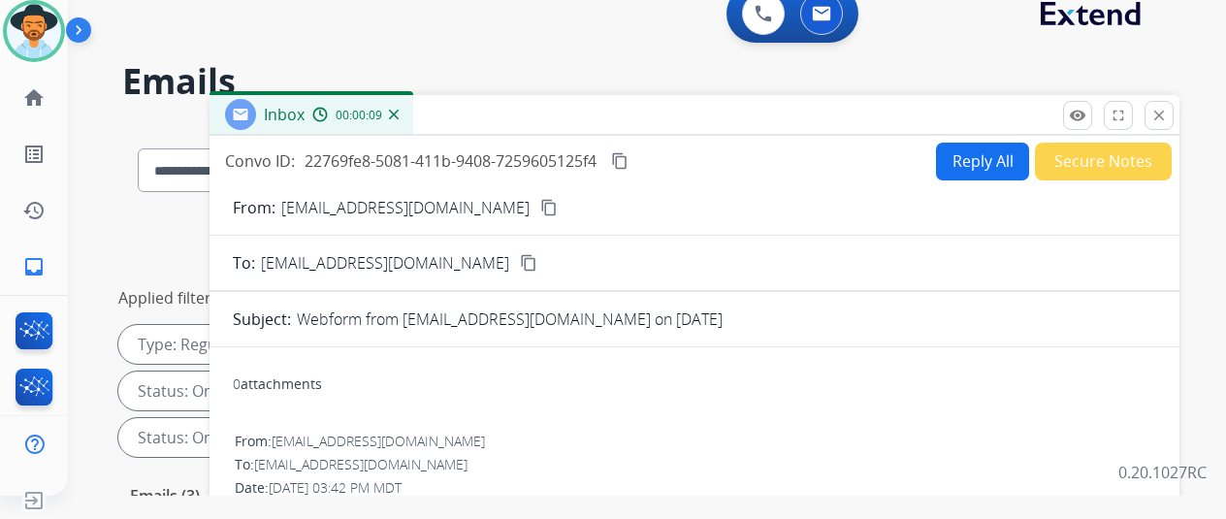
click at [540, 200] on mat-icon "content_copy" at bounding box center [548, 207] width 17 height 17
click at [629, 158] on mat-icon "content_copy" at bounding box center [619, 160] width 17 height 17
click at [984, 152] on button "Reply All" at bounding box center [982, 162] width 93 height 38
select select "**********"
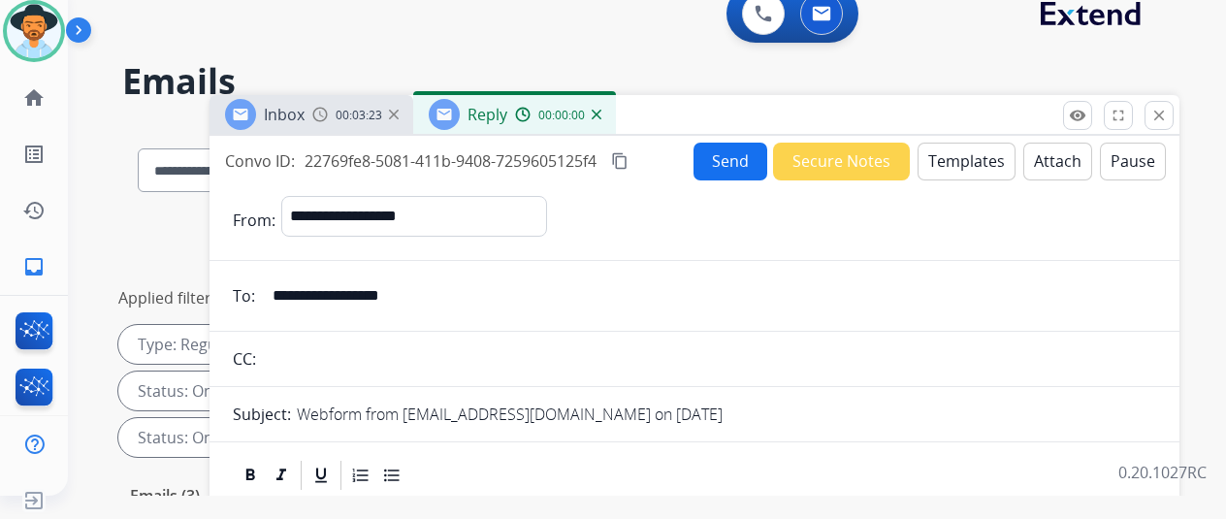
click at [982, 152] on button "Templates" at bounding box center [967, 162] width 98 height 38
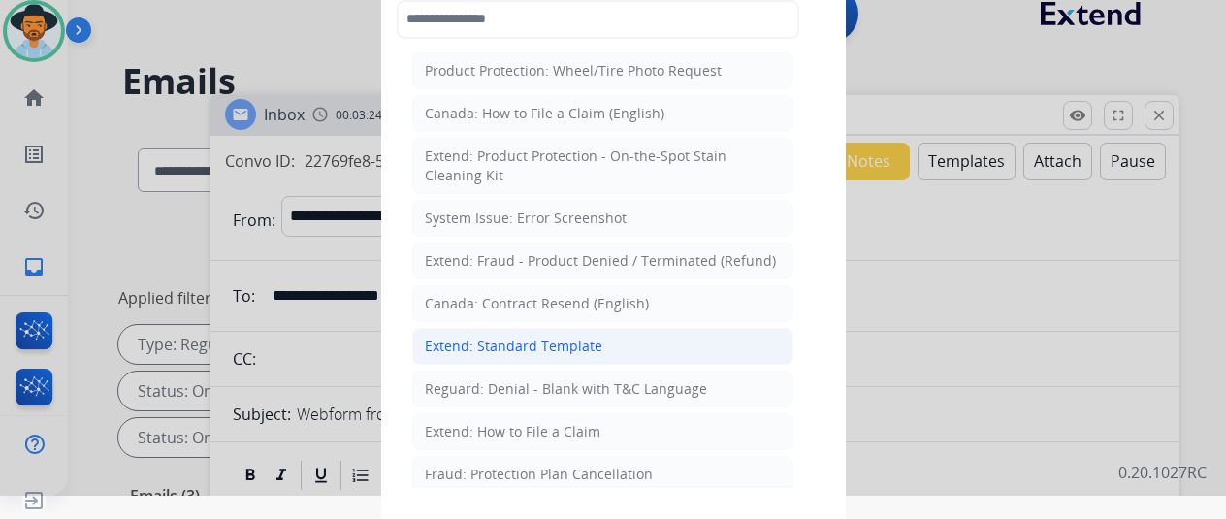
click at [514, 339] on div "Extend: Standard Template" at bounding box center [514, 346] width 178 height 19
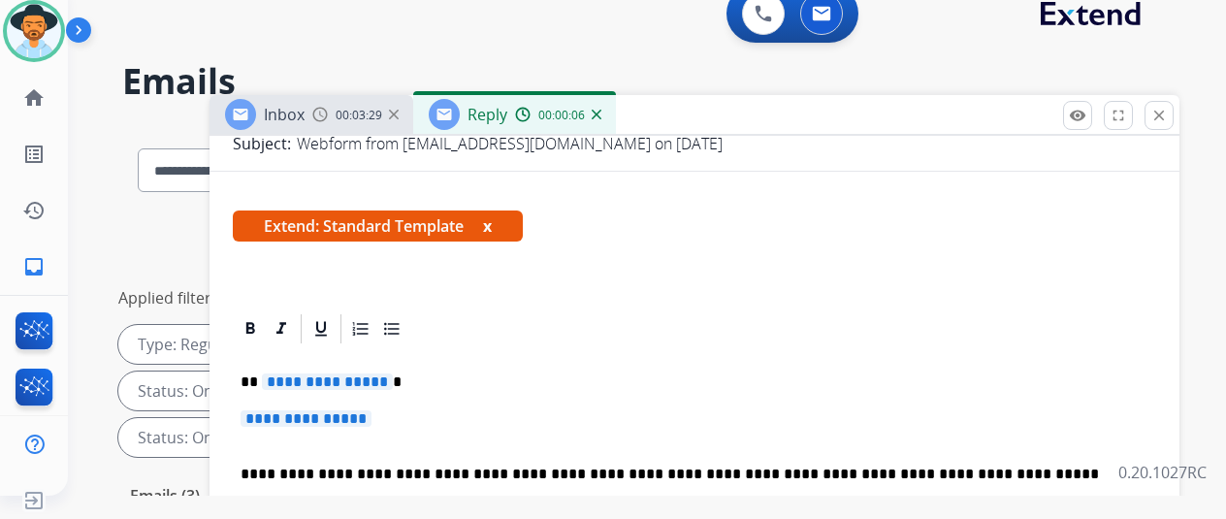
scroll to position [388, 0]
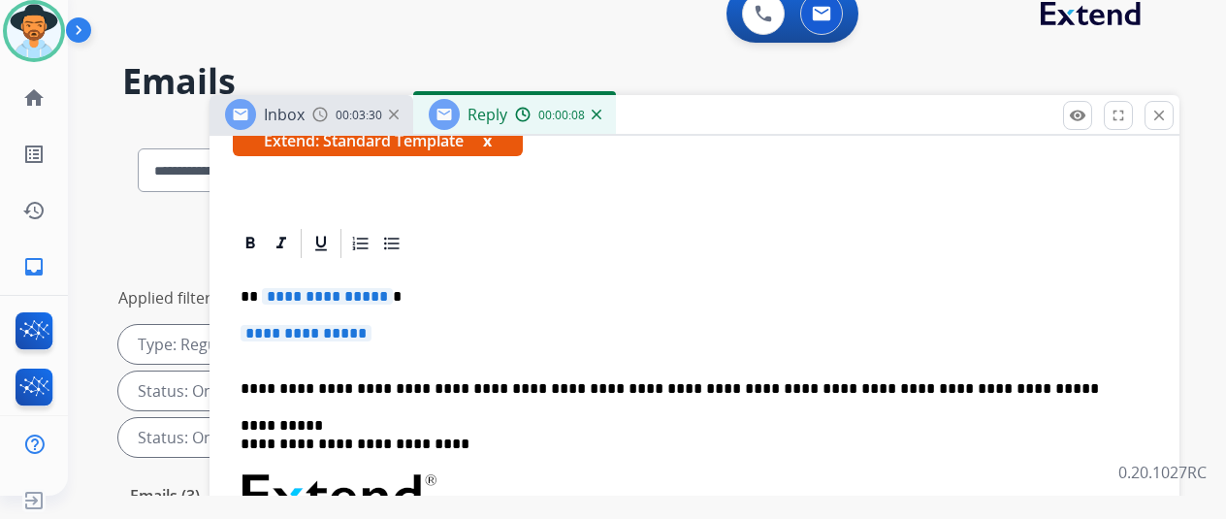
click at [393, 288] on span "**********" at bounding box center [327, 296] width 131 height 16
click at [371, 325] on span "**********" at bounding box center [306, 333] width 131 height 16
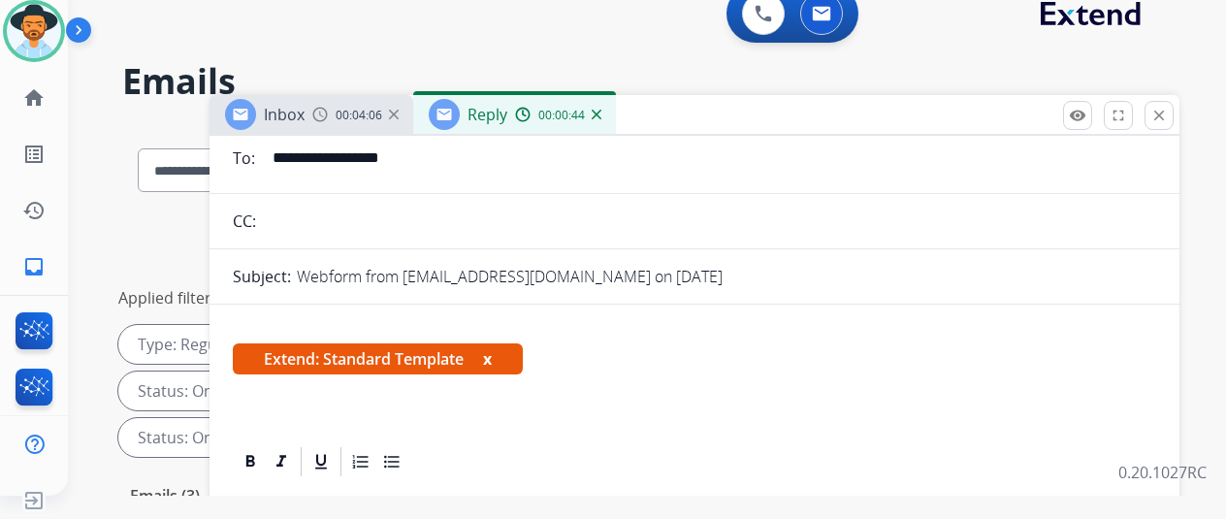
scroll to position [0, 0]
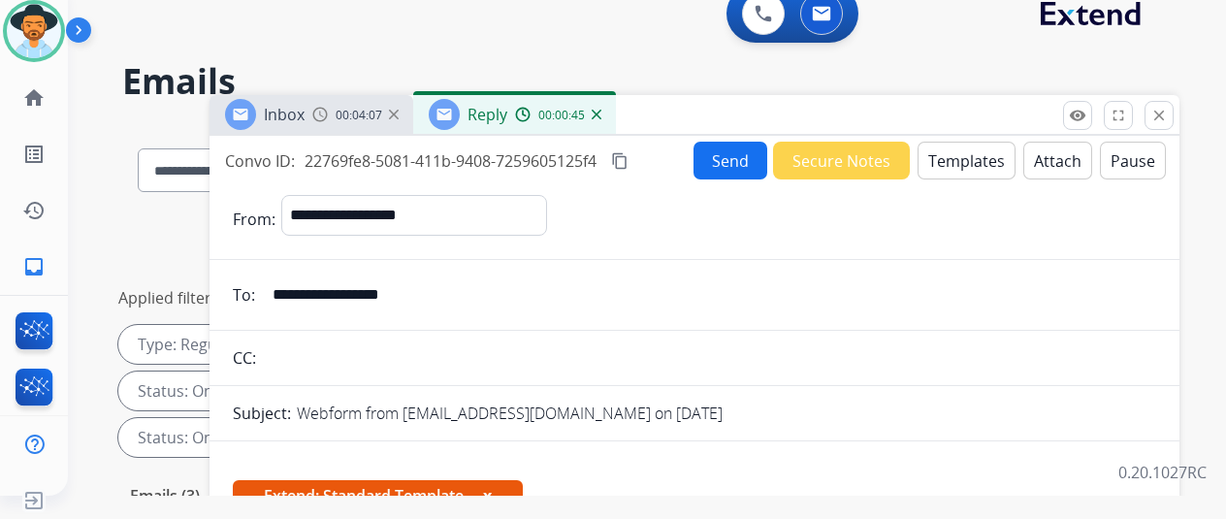
click at [737, 156] on button "Send" at bounding box center [731, 161] width 74 height 38
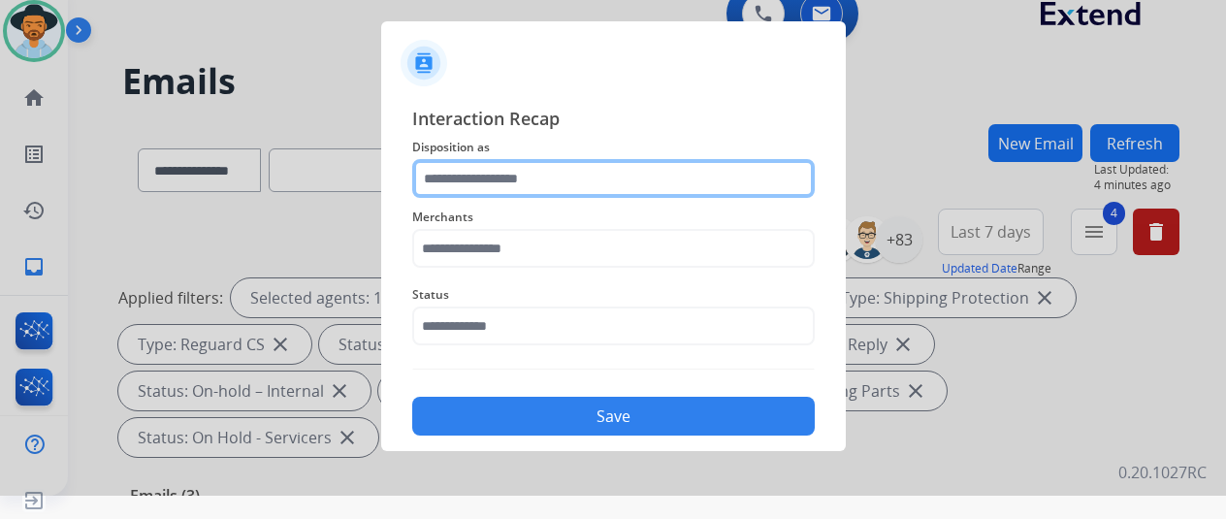
click at [486, 172] on input "text" at bounding box center [613, 178] width 403 height 39
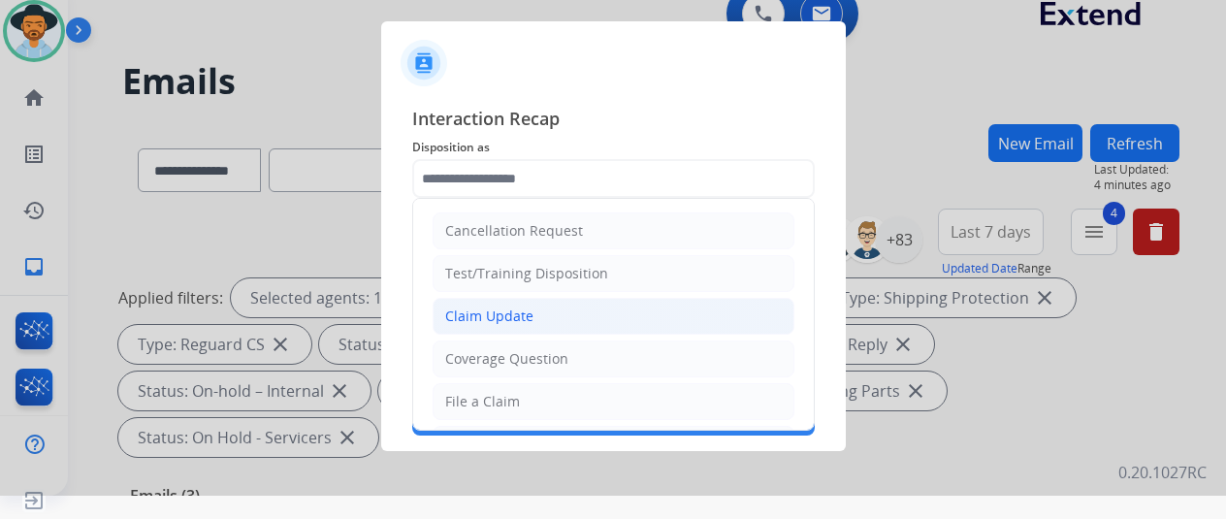
click at [479, 307] on div "Claim Update" at bounding box center [489, 316] width 88 height 19
type input "**********"
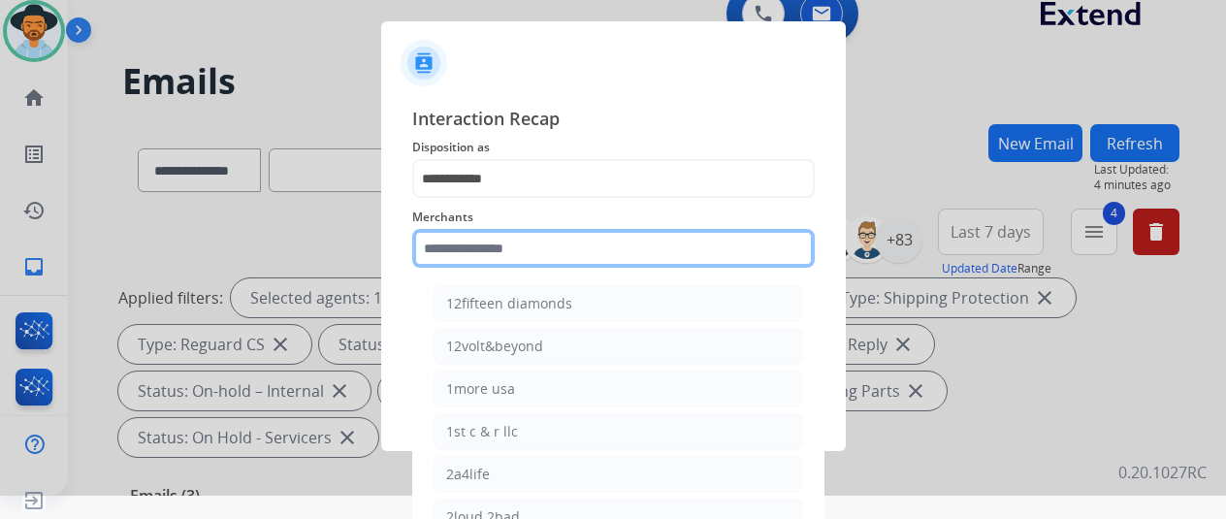
click at [479, 251] on input "text" at bounding box center [613, 248] width 403 height 39
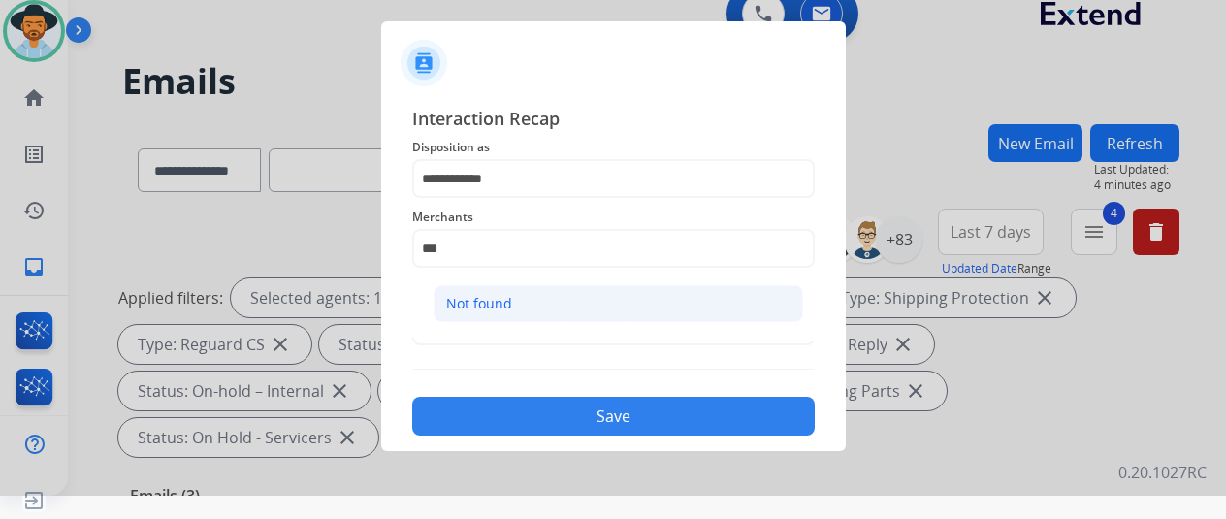
click at [495, 304] on div "Not found" at bounding box center [479, 303] width 66 height 19
type input "*********"
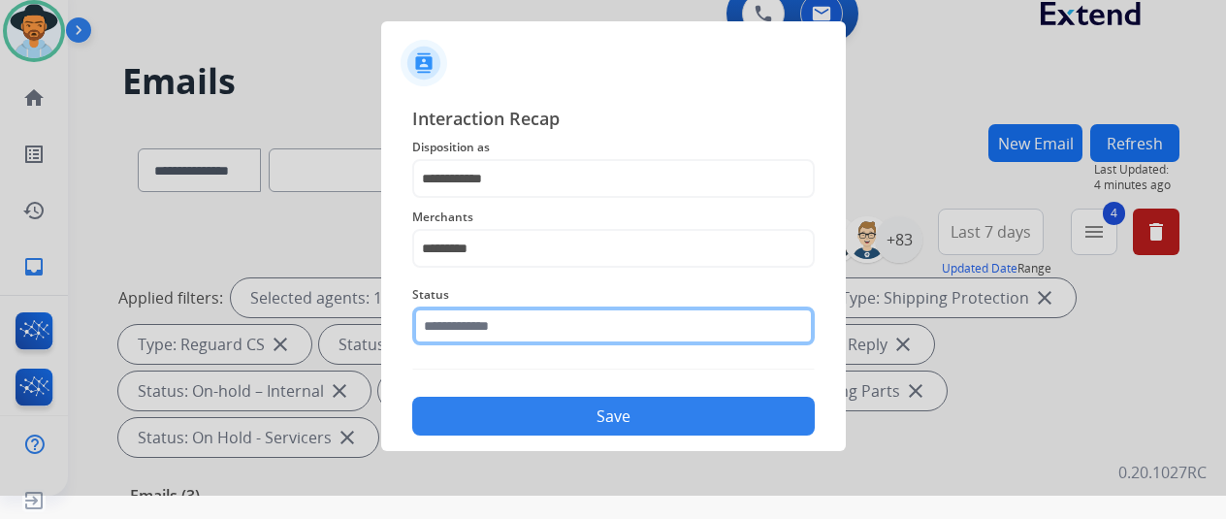
click at [468, 324] on input "text" at bounding box center [613, 326] width 403 height 39
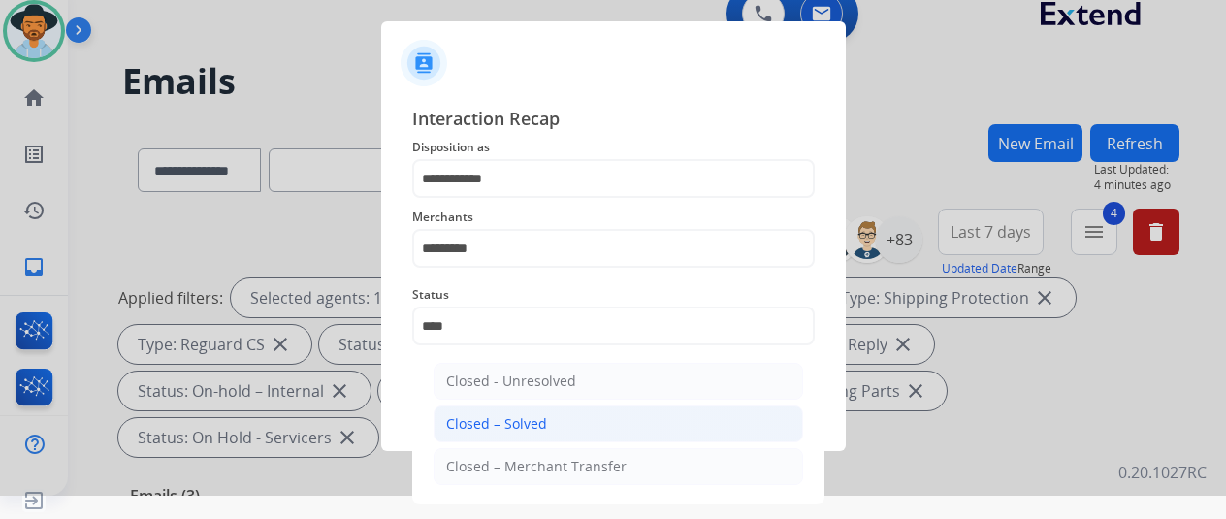
click at [477, 424] on div "Closed – Solved" at bounding box center [496, 423] width 101 height 19
type input "**********"
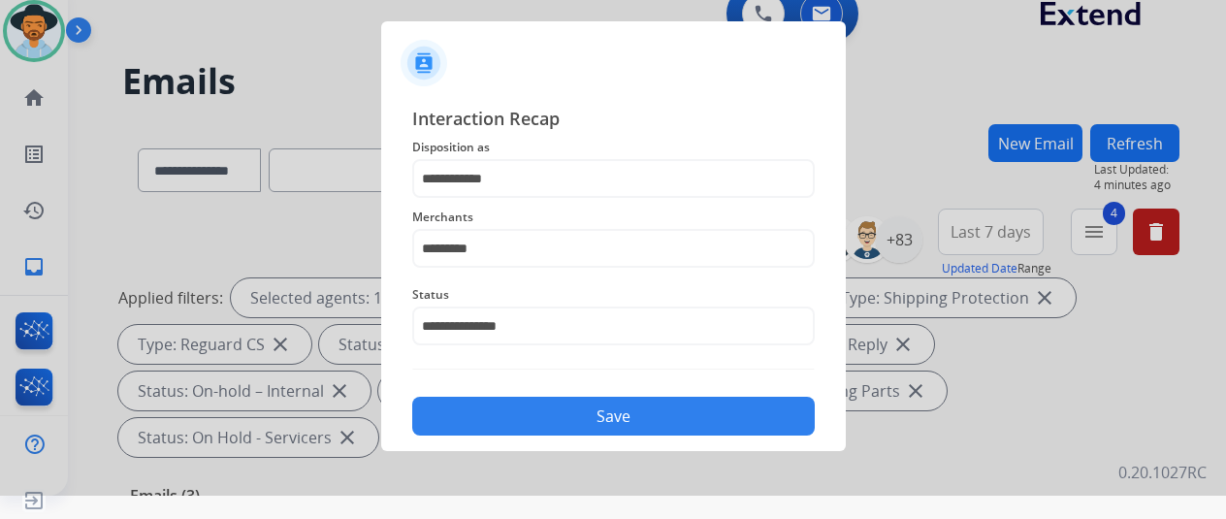
click at [495, 410] on button "Save" at bounding box center [613, 416] width 403 height 39
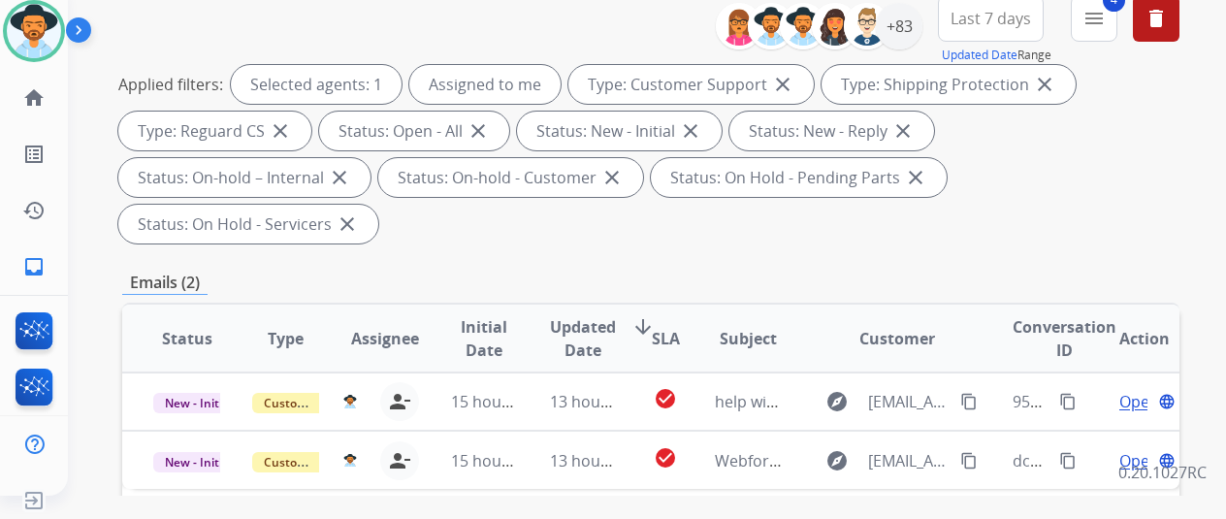
scroll to position [388, 0]
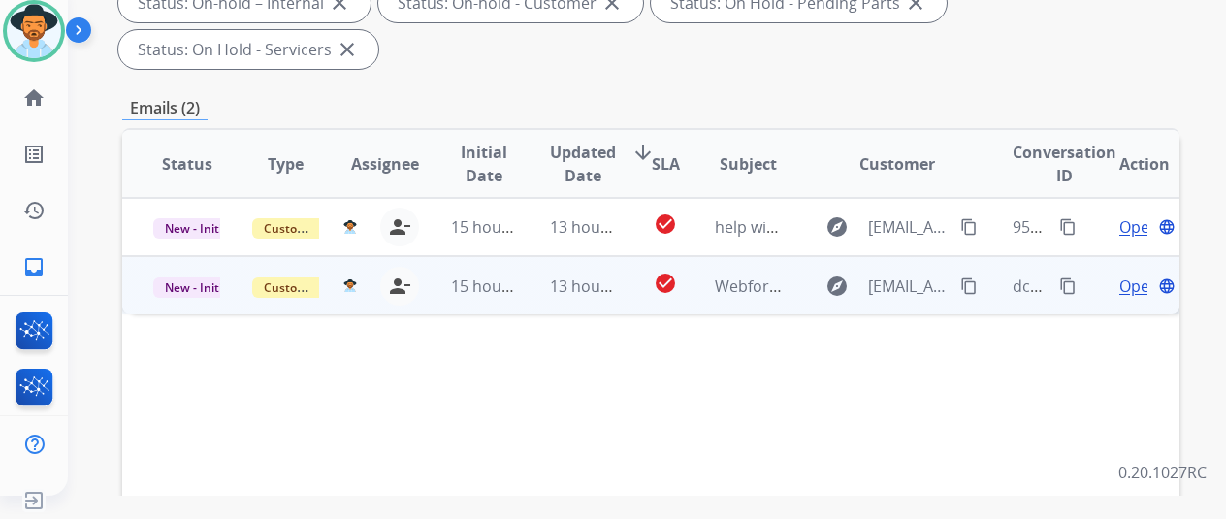
click at [1127, 274] on span "Open" at bounding box center [1139, 285] width 40 height 23
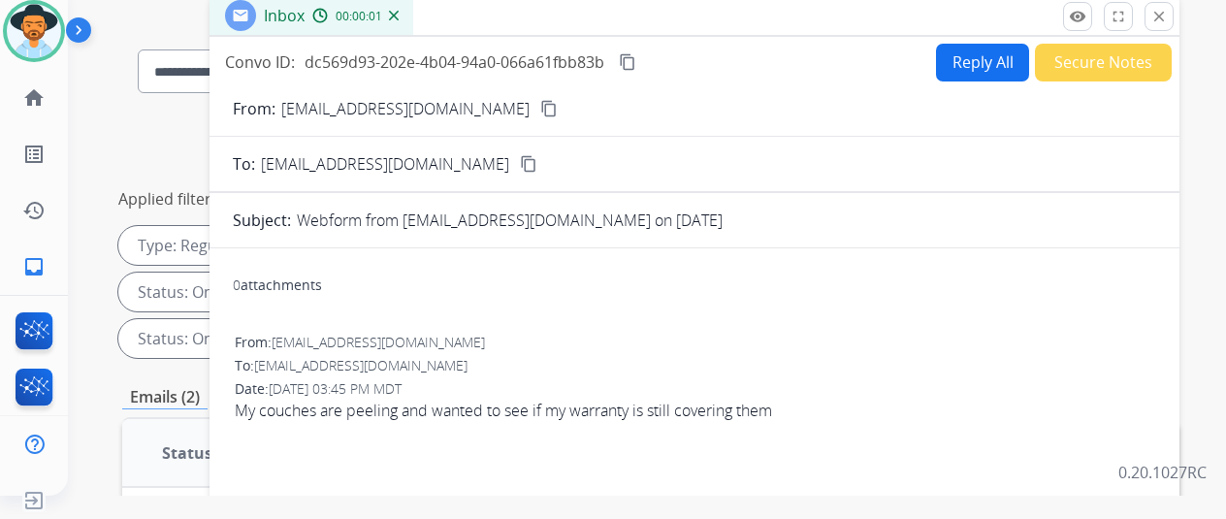
scroll to position [97, 0]
click at [540, 106] on mat-icon "content_copy" at bounding box center [548, 110] width 17 height 17
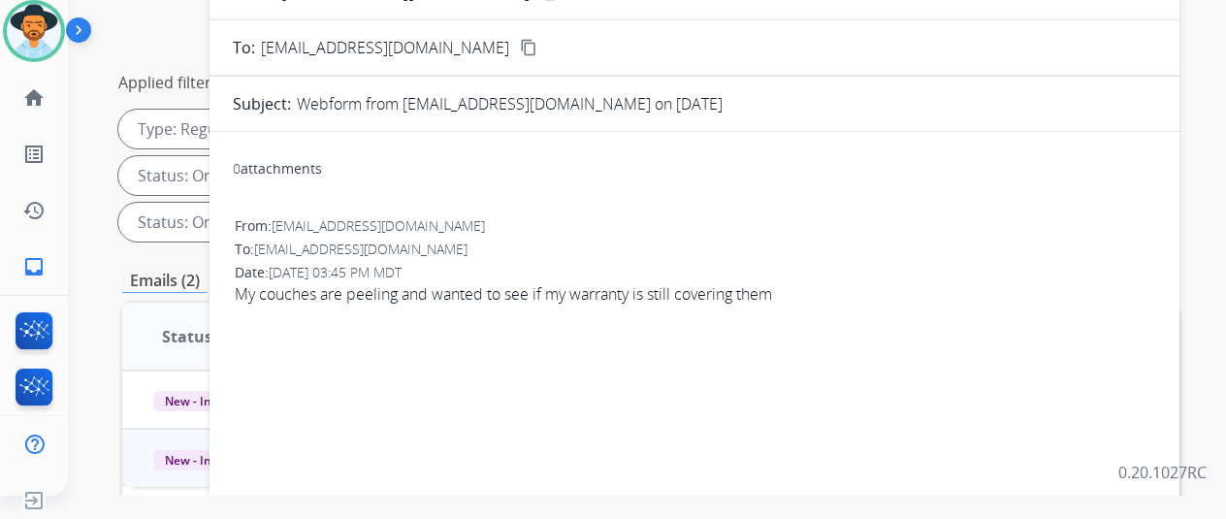
scroll to position [0, 0]
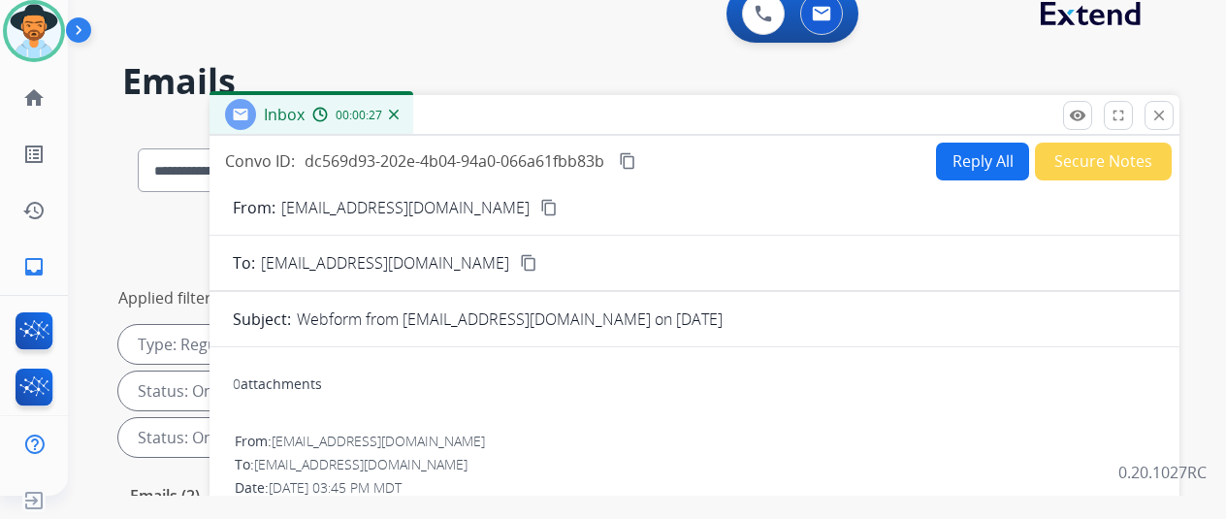
click at [974, 150] on button "Reply All" at bounding box center [982, 162] width 93 height 38
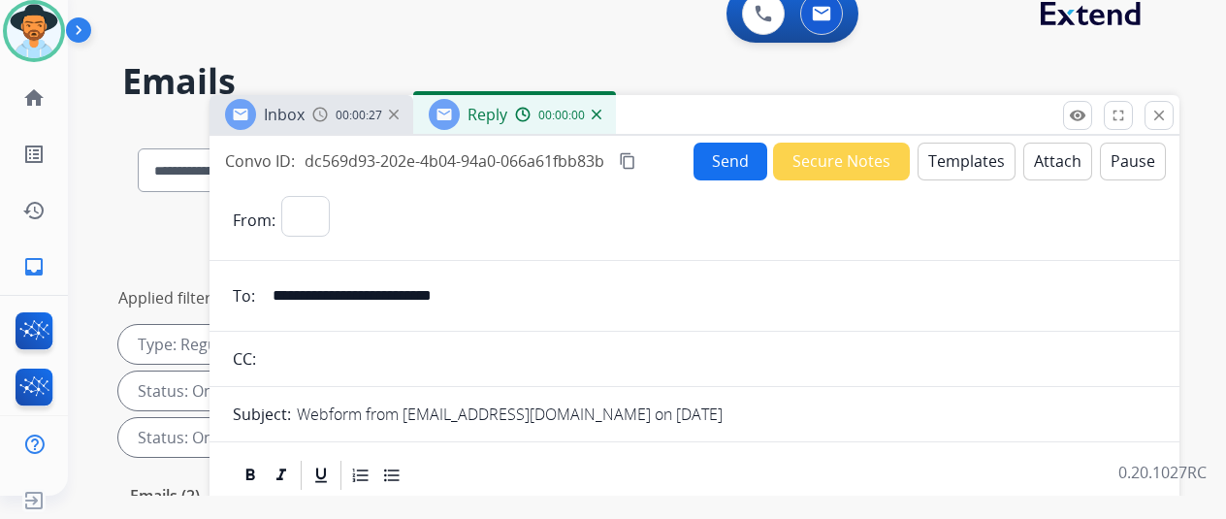
select select "**********"
click at [981, 150] on button "Templates" at bounding box center [967, 162] width 98 height 38
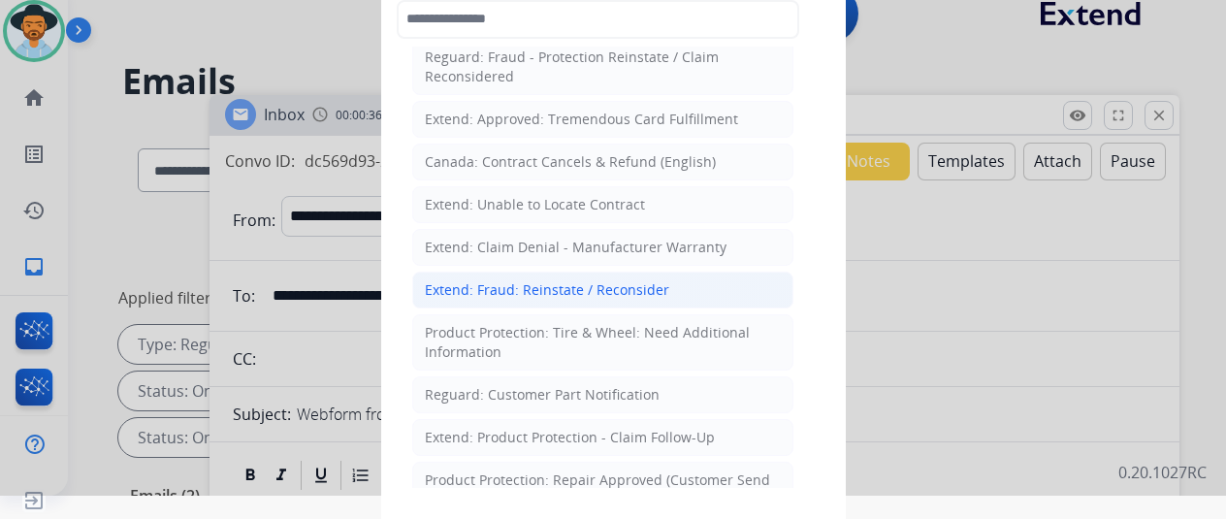
scroll to position [873, 0]
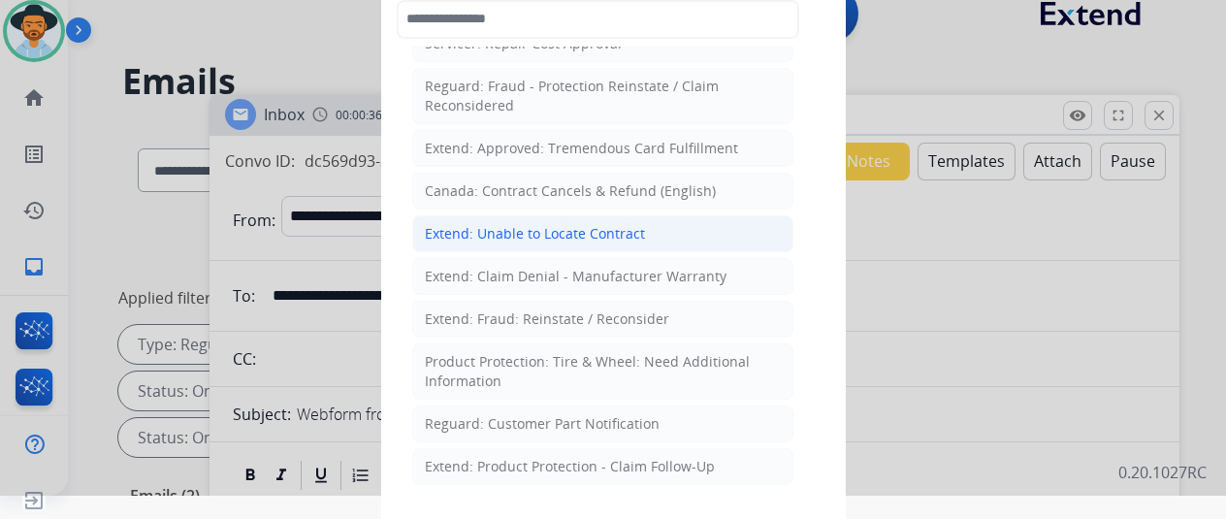
click at [495, 224] on div "Extend: Unable to Locate Contract" at bounding box center [535, 233] width 220 height 19
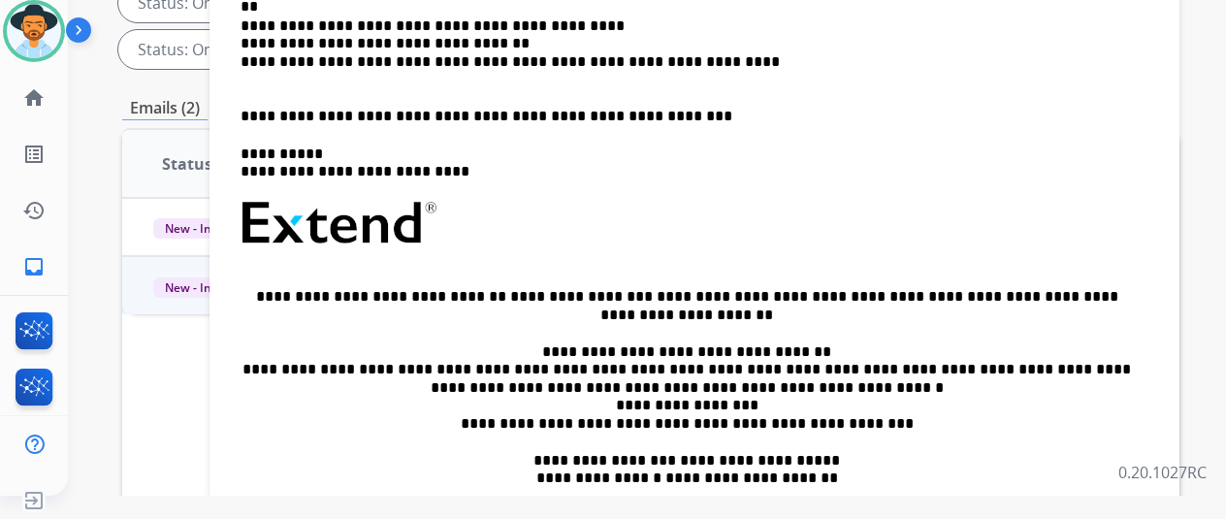
scroll to position [92, 0]
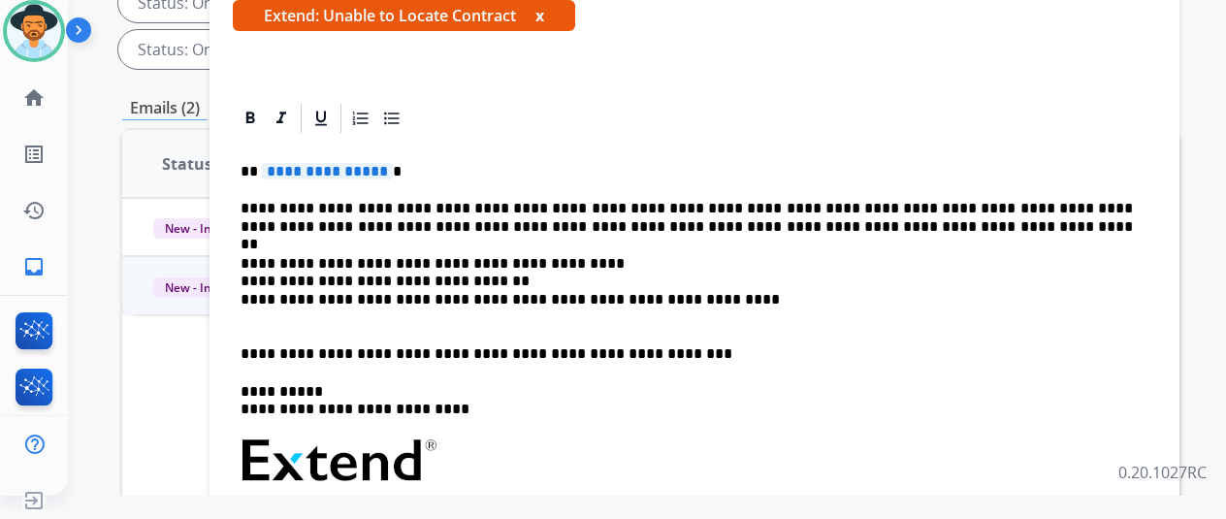
click at [393, 165] on span "**********" at bounding box center [327, 171] width 131 height 16
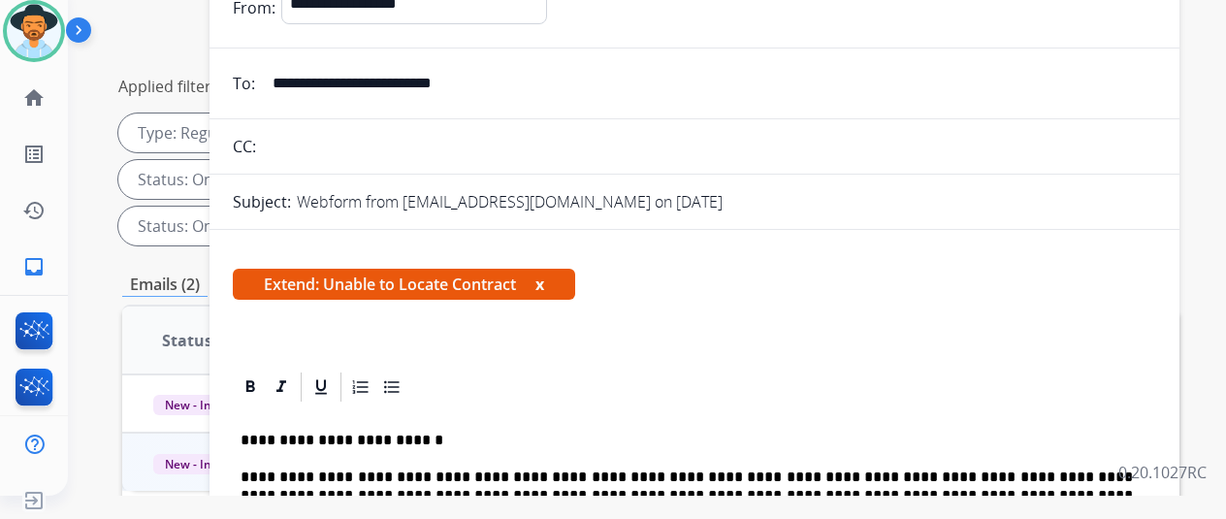
scroll to position [0, 0]
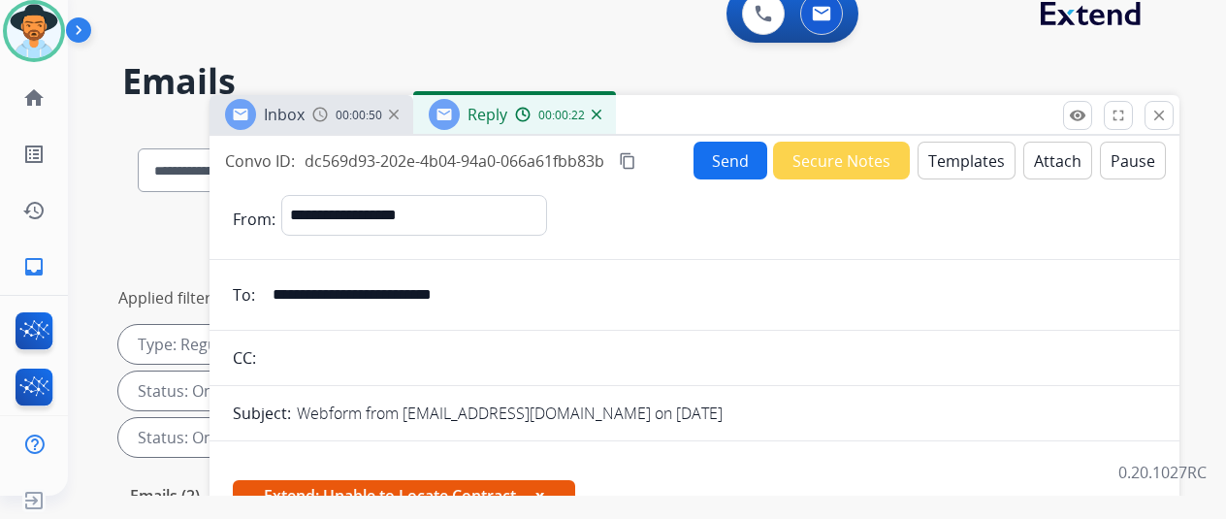
click at [715, 151] on button "Send" at bounding box center [731, 161] width 74 height 38
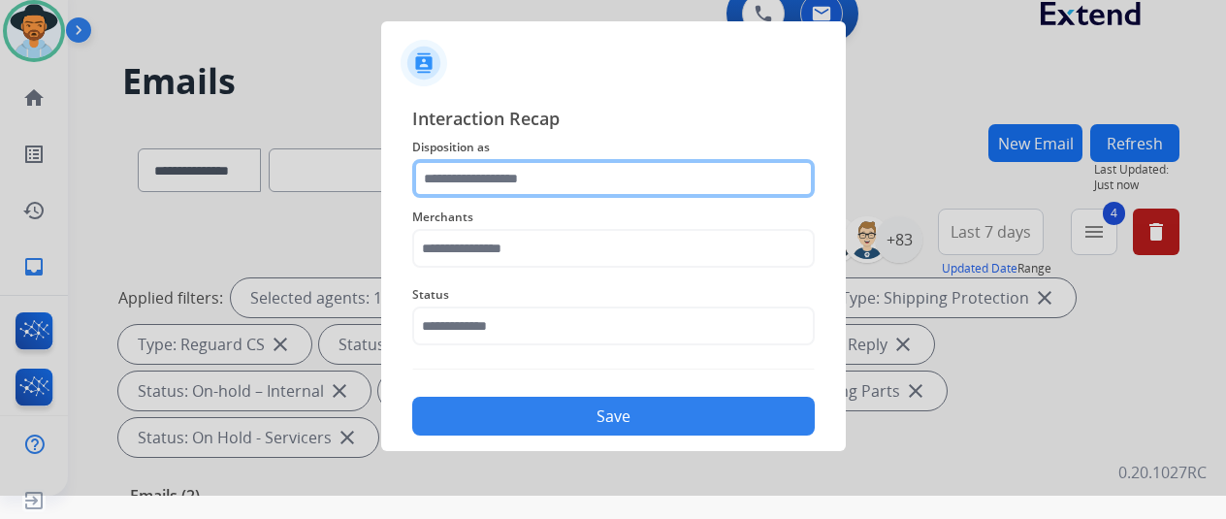
click at [471, 178] on input "text" at bounding box center [613, 178] width 403 height 39
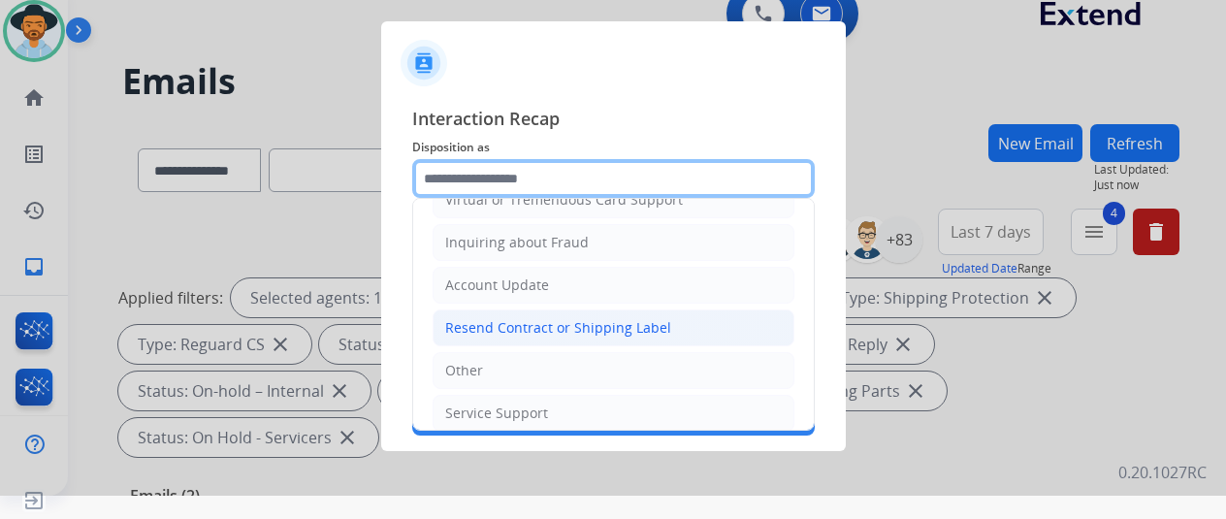
scroll to position [291, 0]
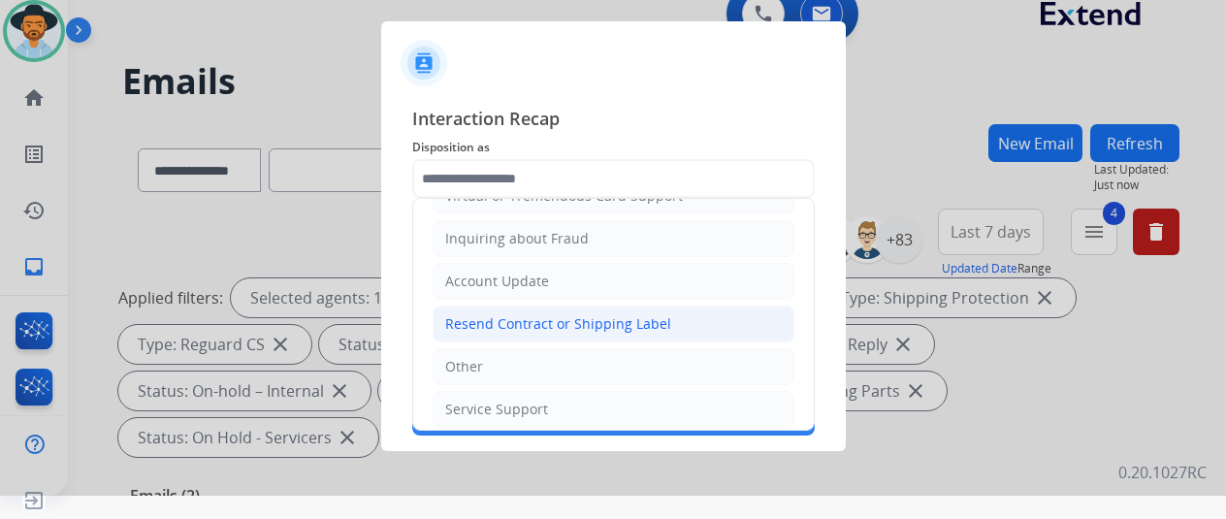
click at [498, 315] on div "Resend Contract or Shipping Label" at bounding box center [558, 323] width 226 height 19
type input "**********"
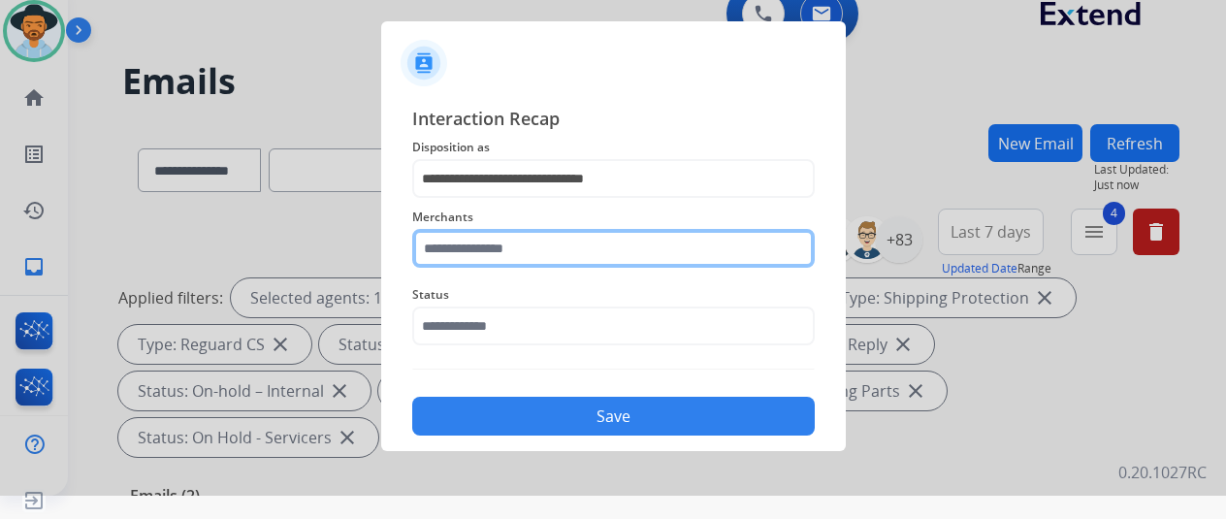
click at [464, 240] on input "text" at bounding box center [613, 248] width 403 height 39
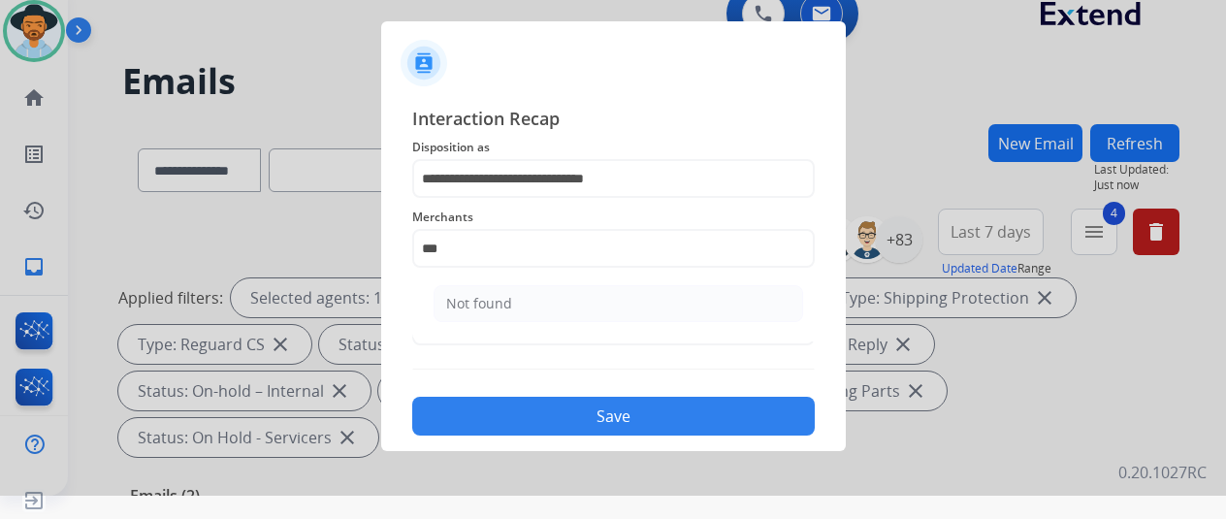
click at [502, 283] on ul "Not found" at bounding box center [618, 308] width 381 height 66
click at [500, 300] on span "Status" at bounding box center [613, 294] width 403 height 23
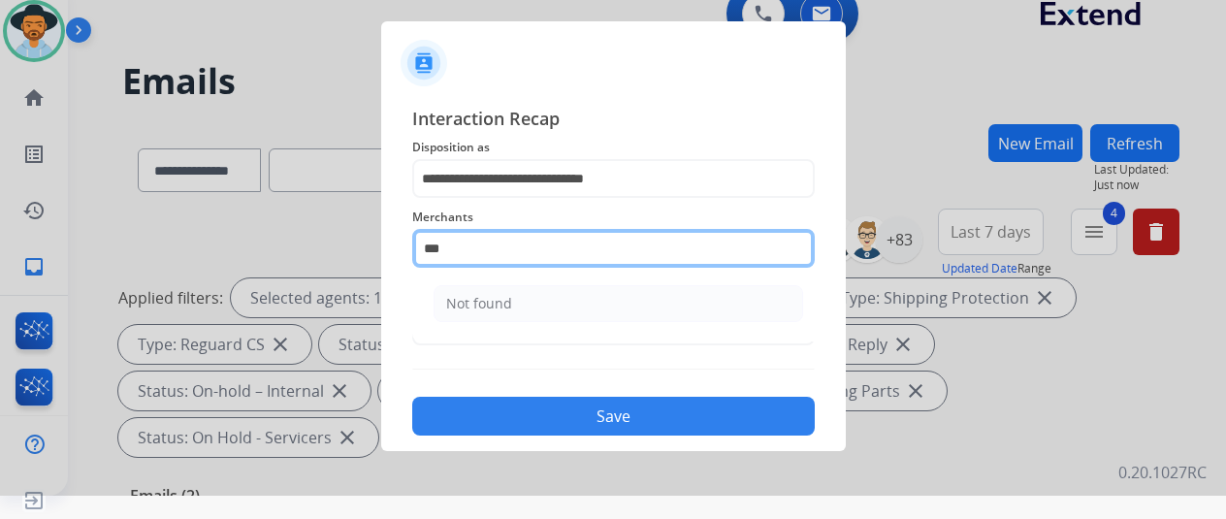
click at [457, 252] on input "***" at bounding box center [613, 248] width 403 height 39
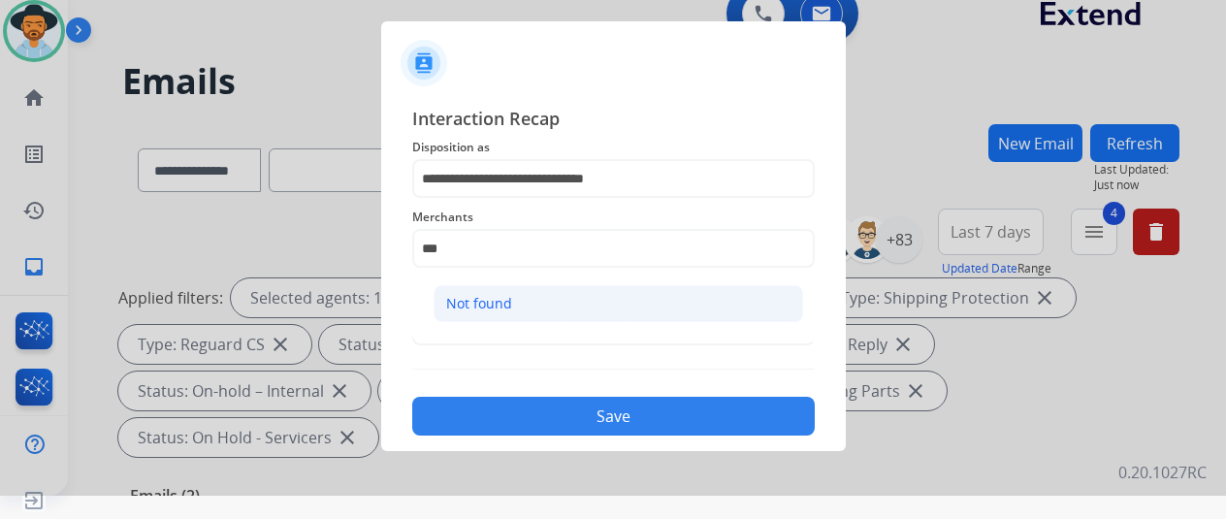
click at [483, 309] on div "Not found" at bounding box center [479, 303] width 66 height 19
type input "*********"
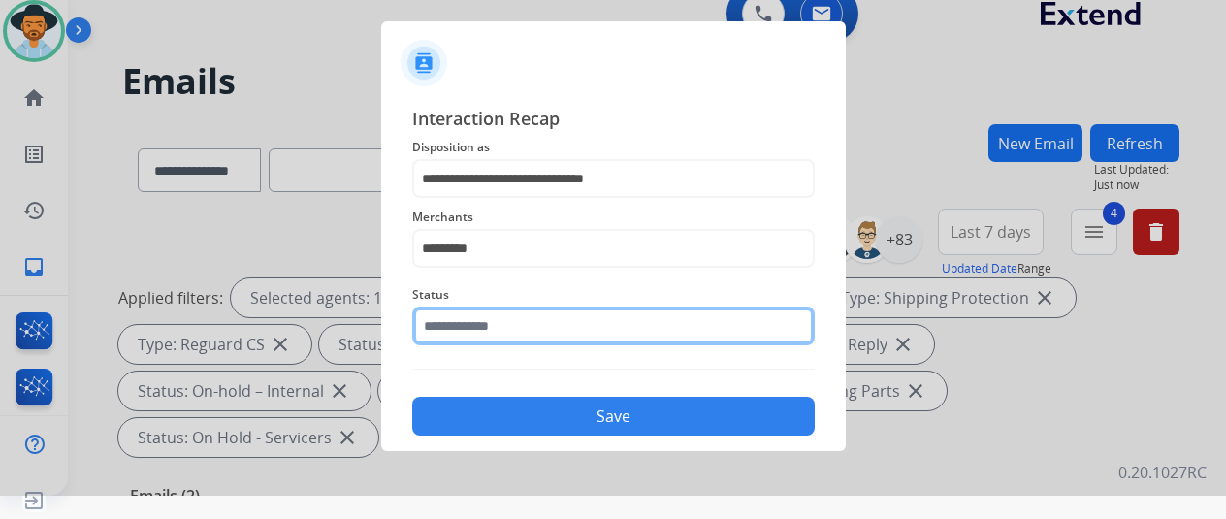
click at [464, 339] on input "text" at bounding box center [613, 326] width 403 height 39
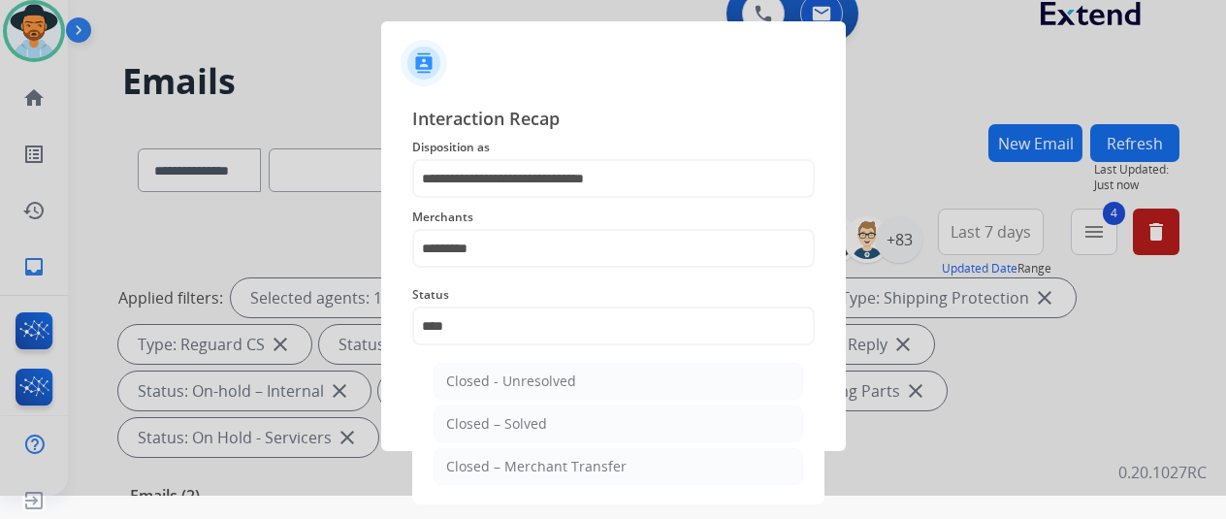
click at [534, 424] on div "Closed – Solved" at bounding box center [496, 423] width 101 height 19
type input "**********"
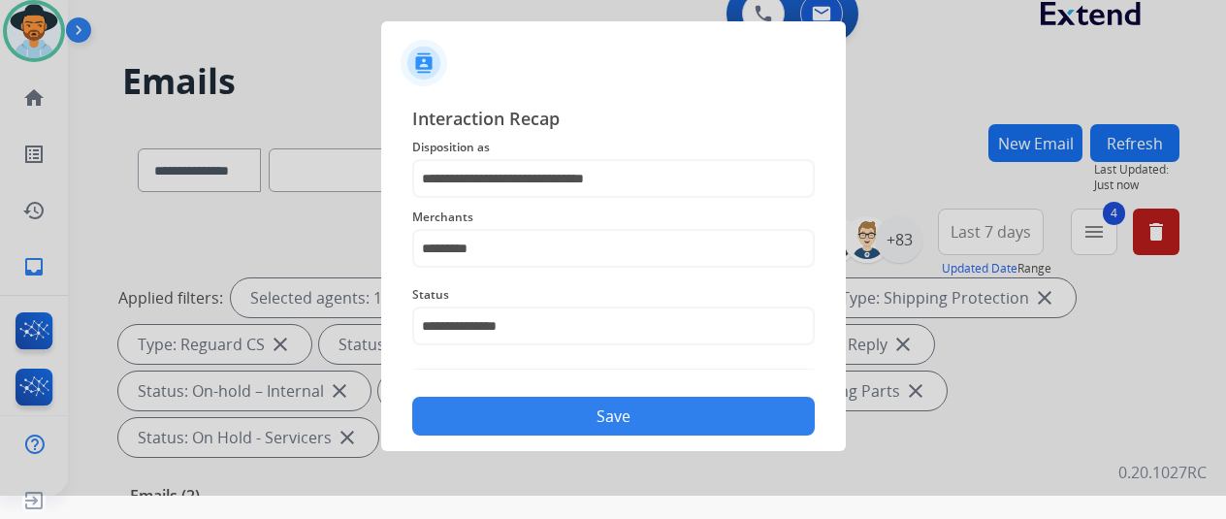
click at [535, 424] on button "Save" at bounding box center [613, 416] width 403 height 39
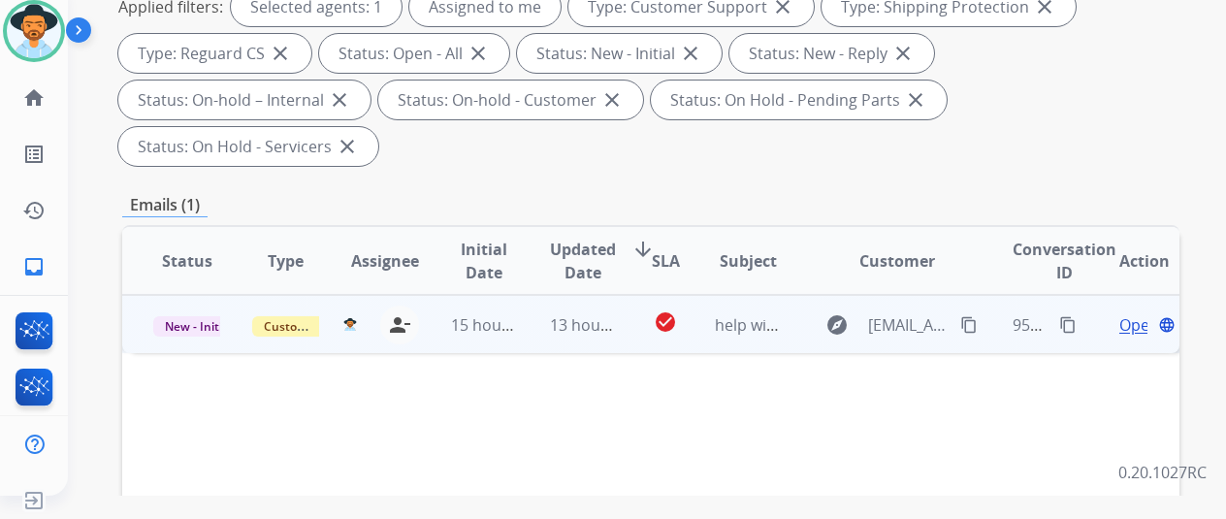
click at [1139, 313] on span "Open" at bounding box center [1139, 324] width 40 height 23
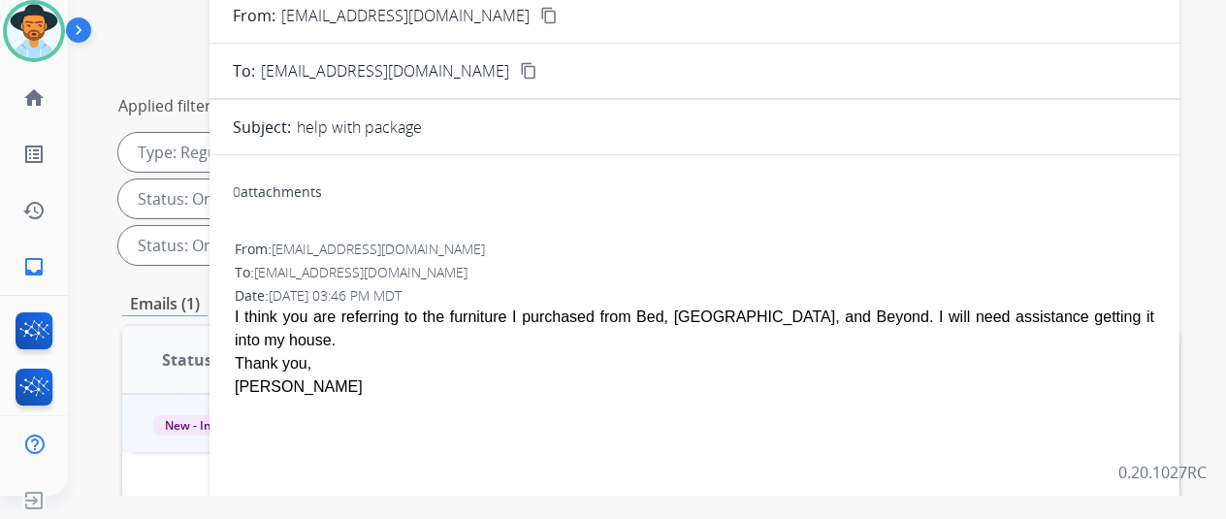
scroll to position [0, 0]
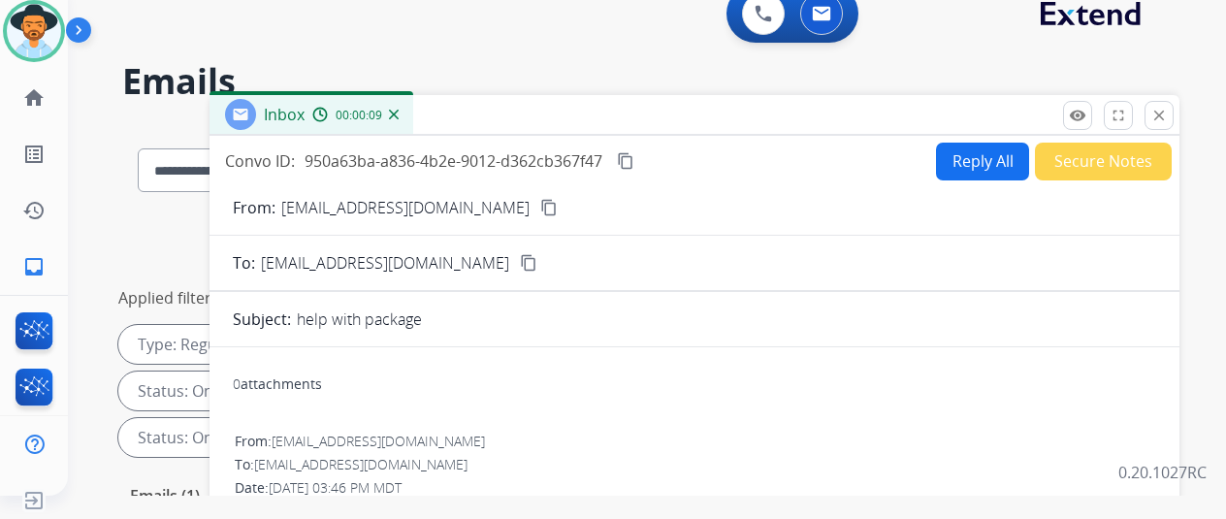
click at [540, 204] on mat-icon "content_copy" at bounding box center [548, 207] width 17 height 17
click at [972, 152] on button "Reply All" at bounding box center [982, 162] width 93 height 38
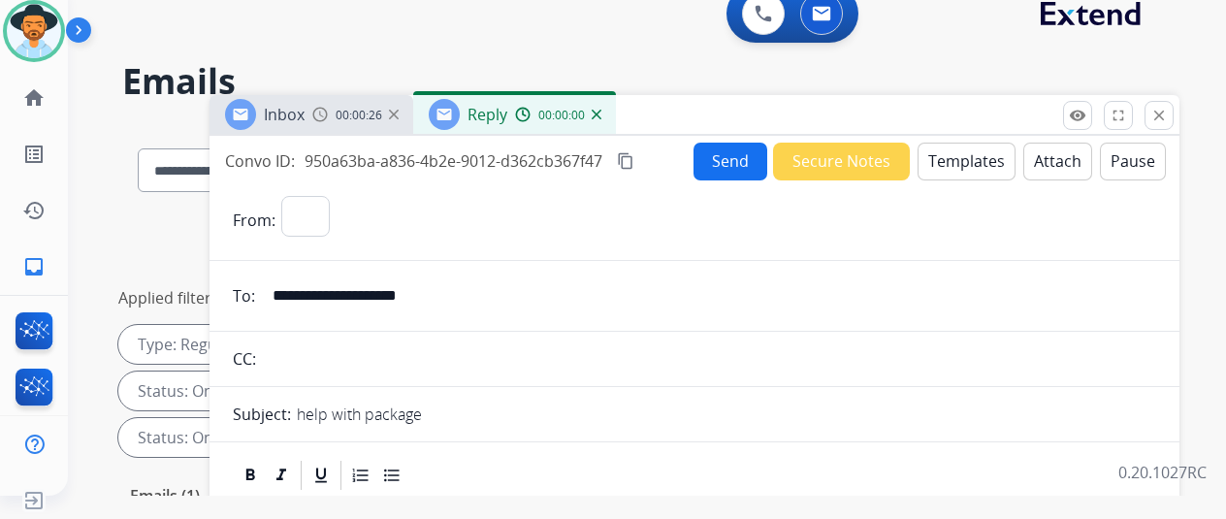
select select "**********"
click at [962, 150] on button "Templates" at bounding box center [967, 162] width 98 height 38
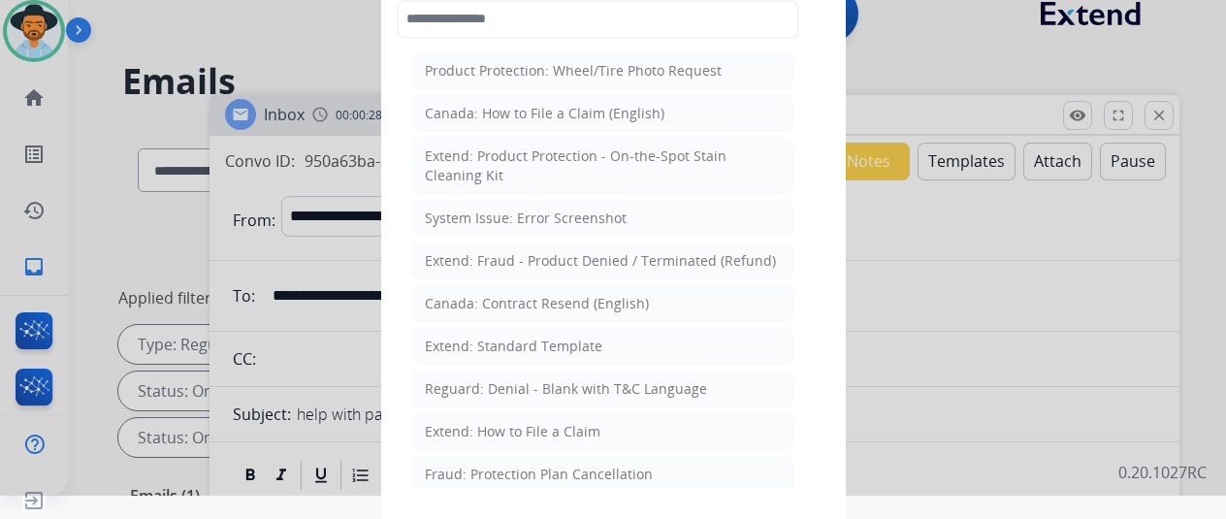
drag, startPoint x: 515, startPoint y: 342, endPoint x: 484, endPoint y: 294, distance: 57.6
click at [514, 342] on div "Extend: Standard Template" at bounding box center [514, 346] width 178 height 19
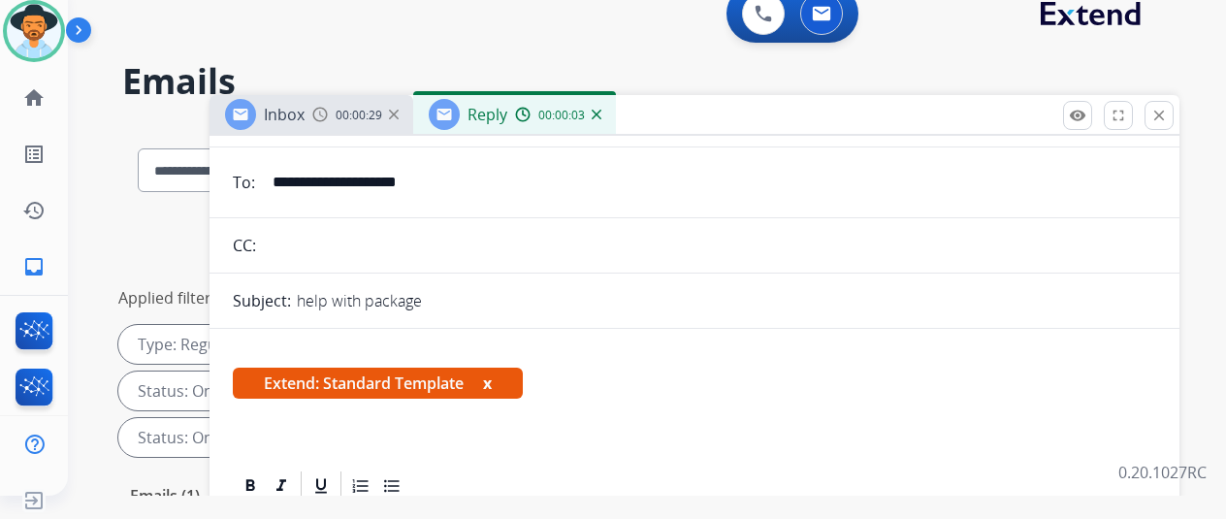
scroll to position [291, 0]
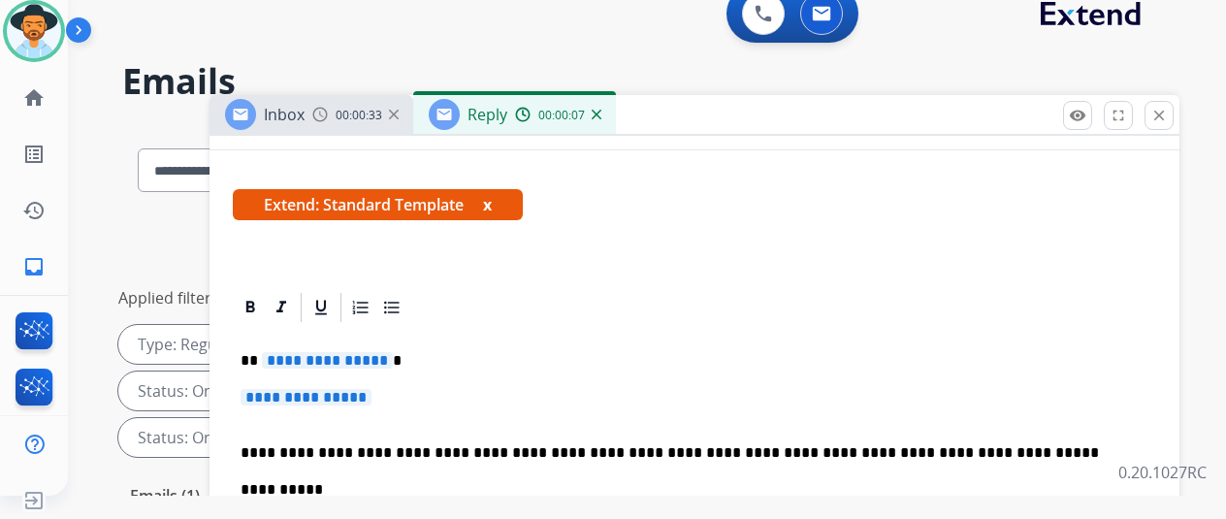
click at [391, 360] on span "**********" at bounding box center [327, 360] width 131 height 16
click at [371, 397] on span "**********" at bounding box center [306, 397] width 131 height 16
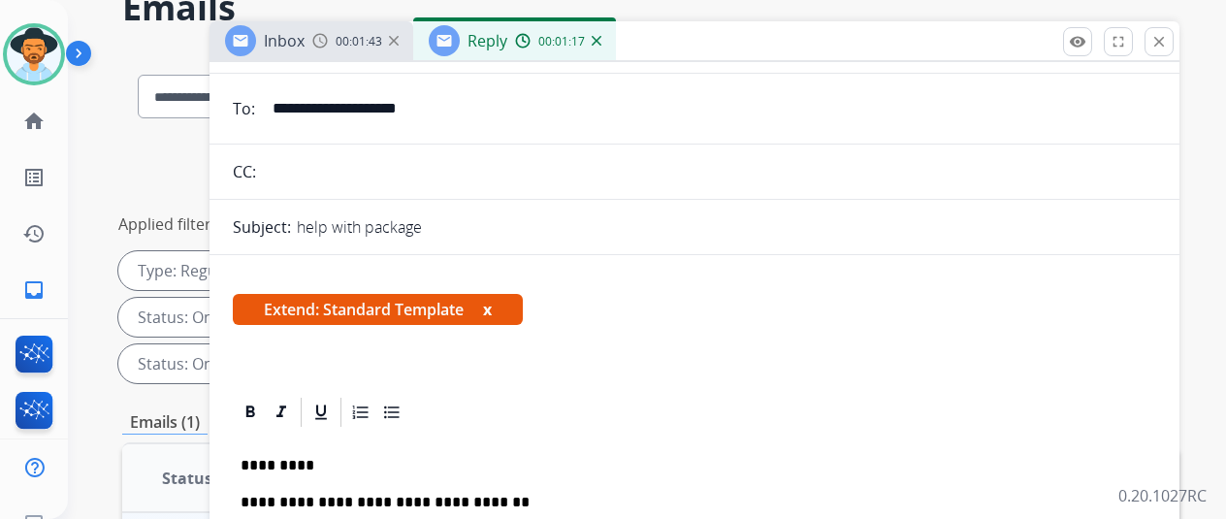
scroll to position [0, 0]
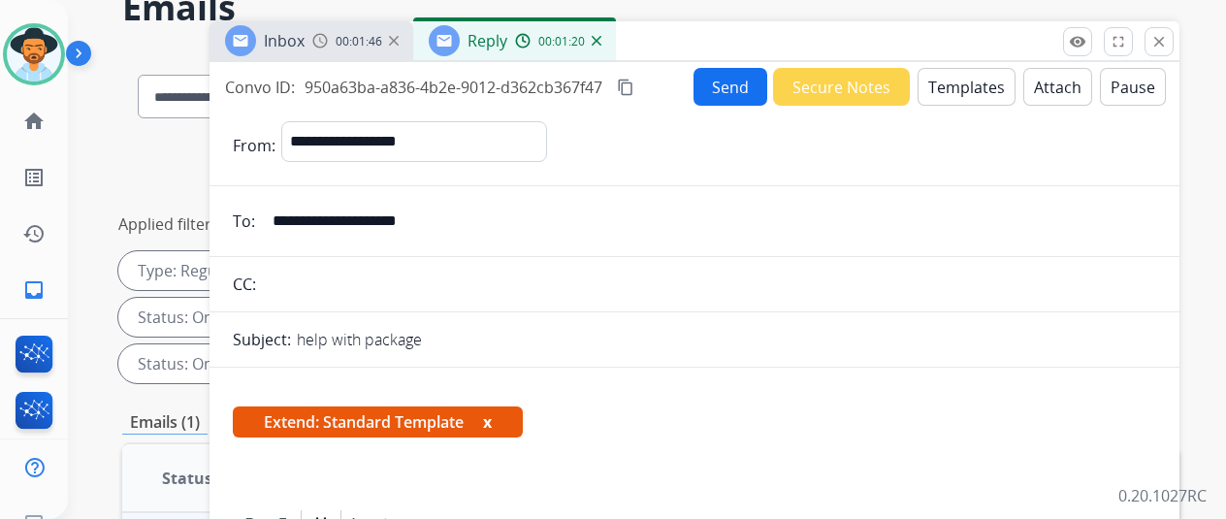
click at [634, 85] on mat-icon "content_copy" at bounding box center [625, 87] width 17 height 17
click at [554, 339] on div "help with package" at bounding box center [726, 339] width 859 height 23
click at [739, 81] on button "Send" at bounding box center [731, 87] width 74 height 38
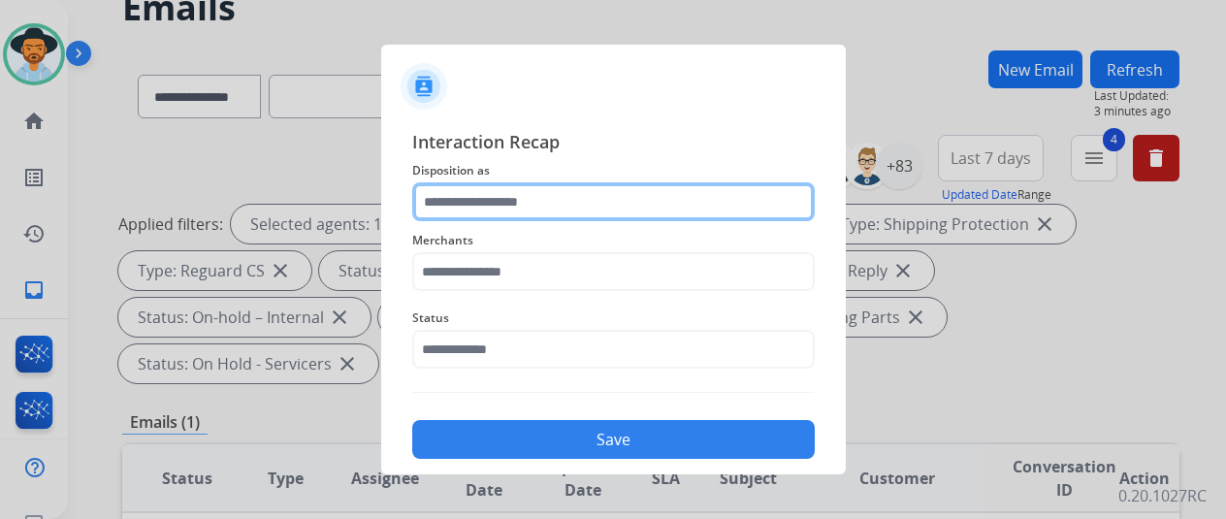
click at [491, 203] on input "text" at bounding box center [613, 201] width 403 height 39
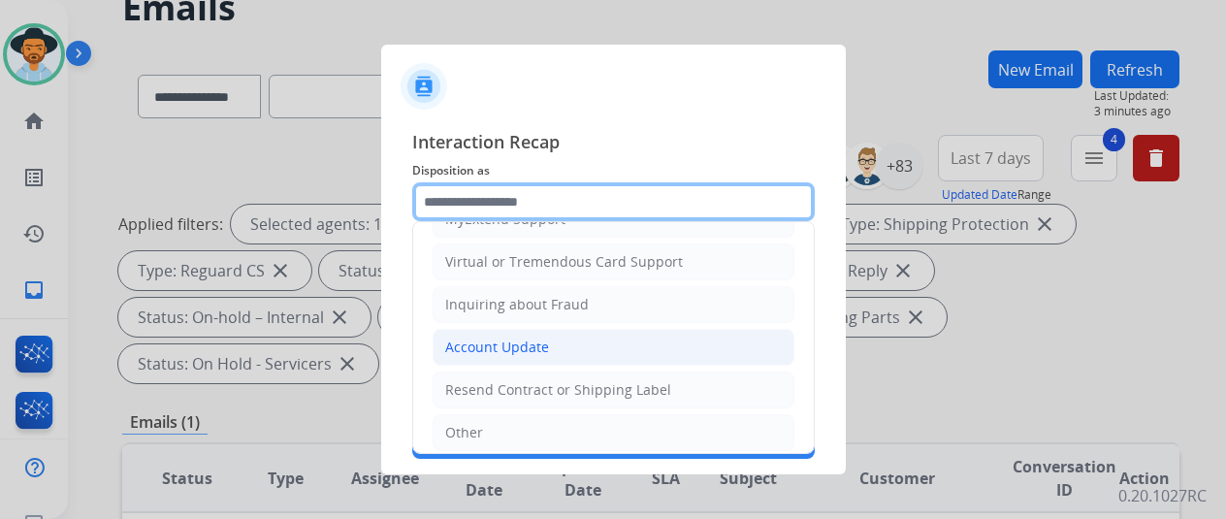
scroll to position [294, 0]
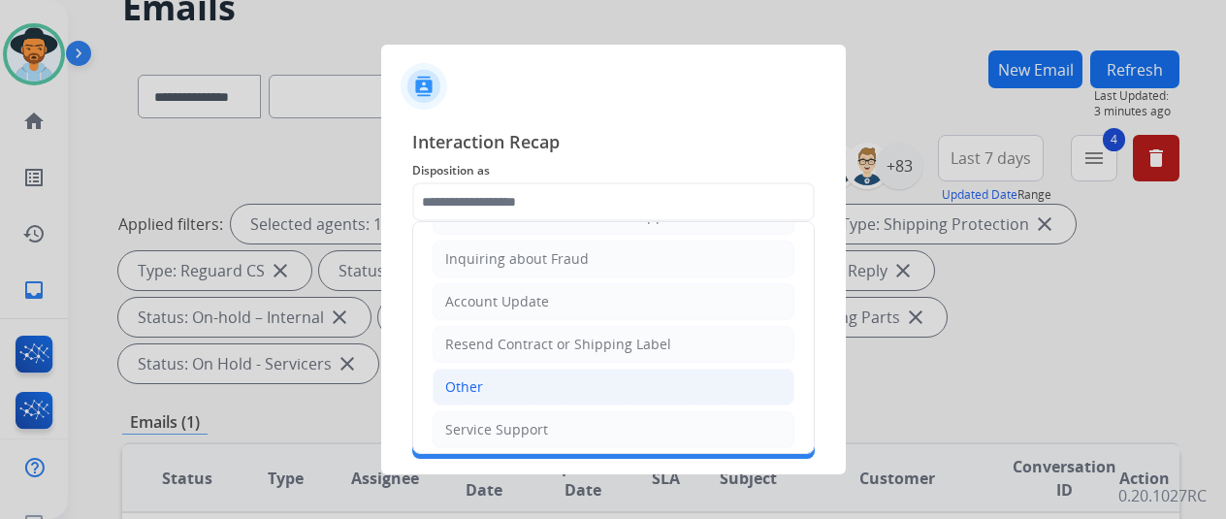
drag, startPoint x: 473, startPoint y: 381, endPoint x: 500, endPoint y: 328, distance: 59.9
click at [474, 380] on div "Other" at bounding box center [464, 386] width 38 height 19
type input "*****"
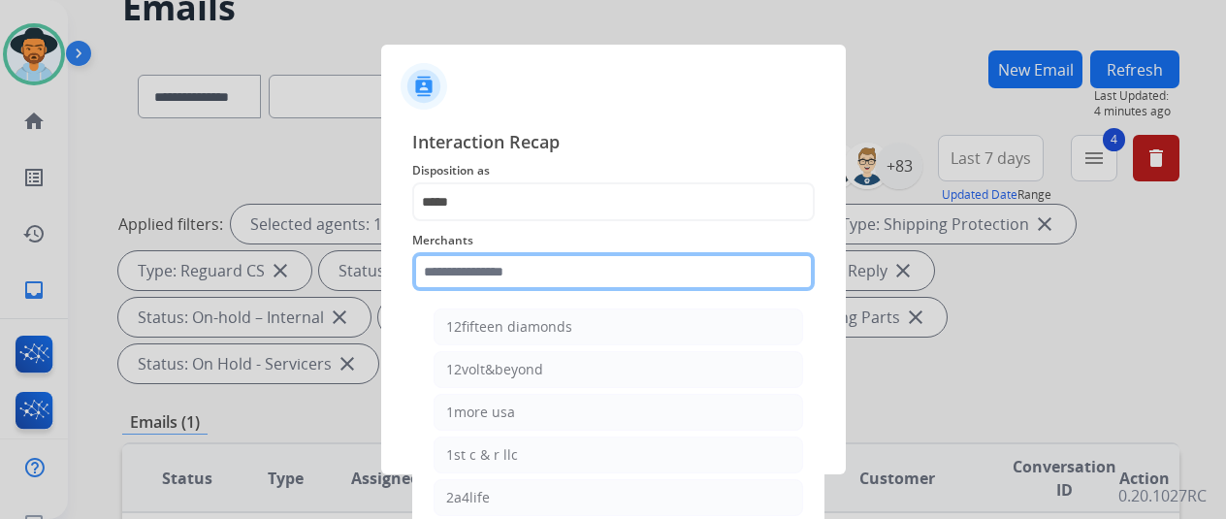
click at [426, 257] on input "text" at bounding box center [613, 271] width 403 height 39
click at [450, 263] on input "text" at bounding box center [613, 271] width 403 height 39
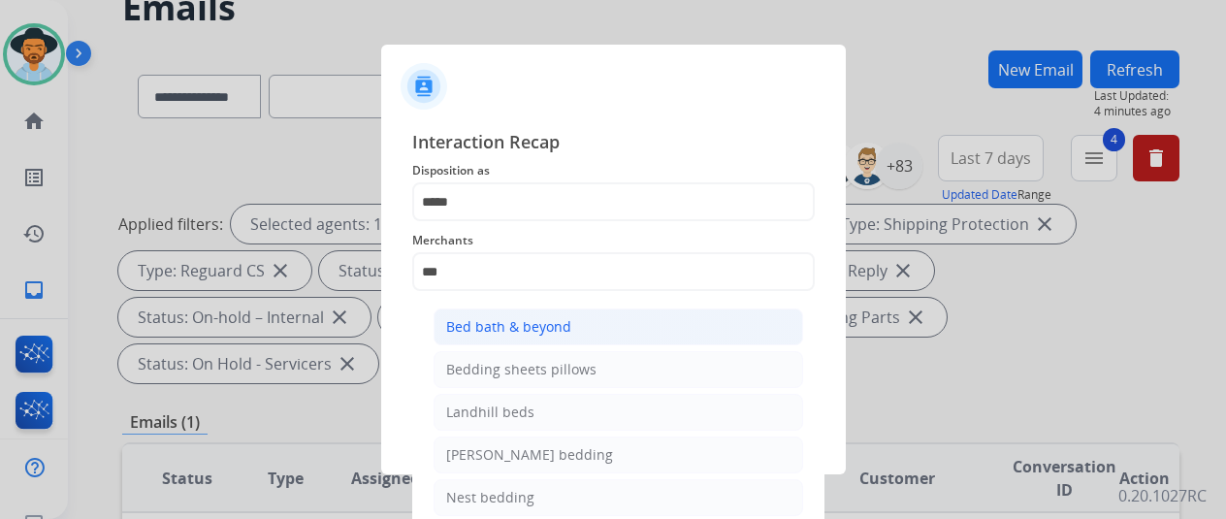
click at [500, 330] on div "Bed bath & beyond" at bounding box center [508, 326] width 125 height 19
type input "**********"
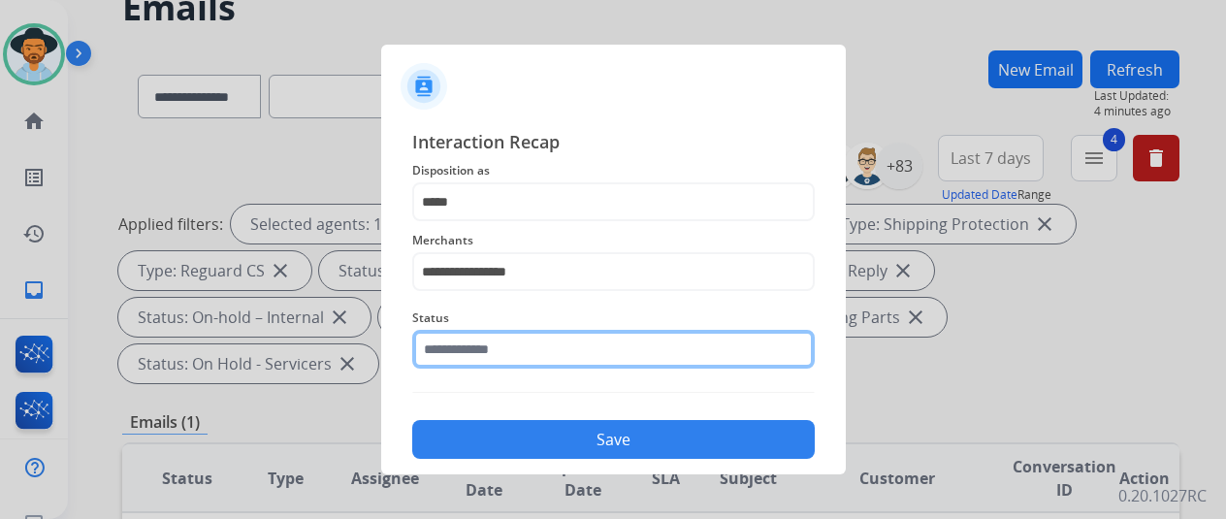
click at [476, 355] on input "text" at bounding box center [613, 349] width 403 height 39
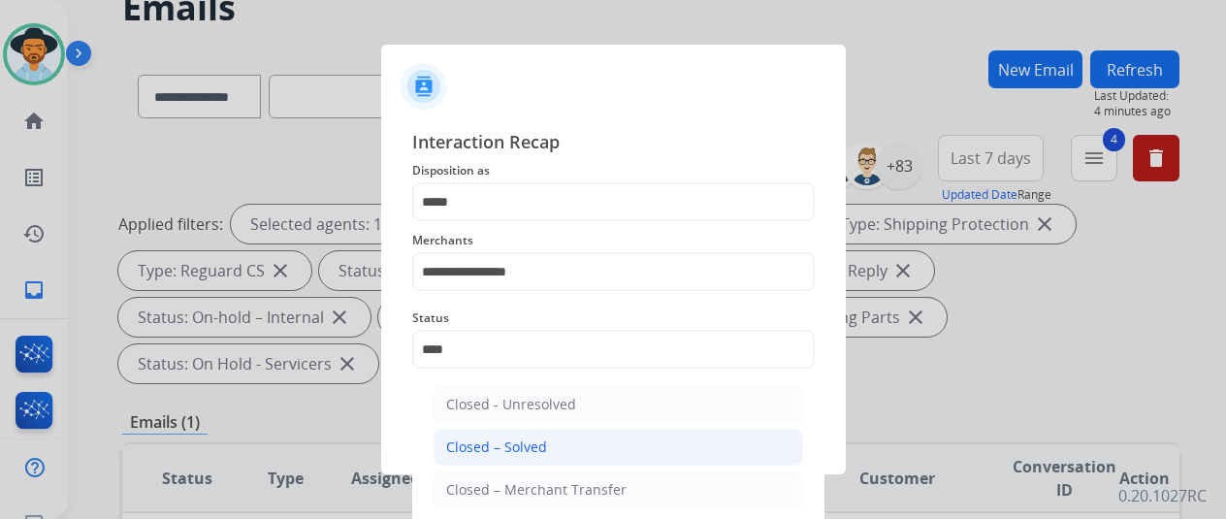
click at [487, 449] on div "Closed – Solved" at bounding box center [496, 446] width 101 height 19
type input "**********"
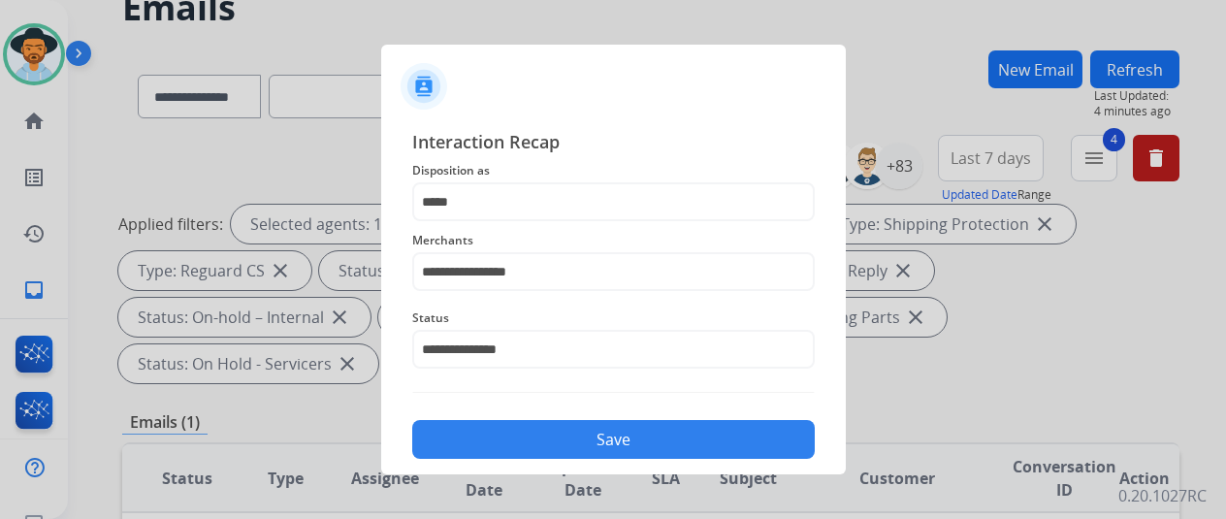
click at [504, 435] on button "Save" at bounding box center [613, 439] width 403 height 39
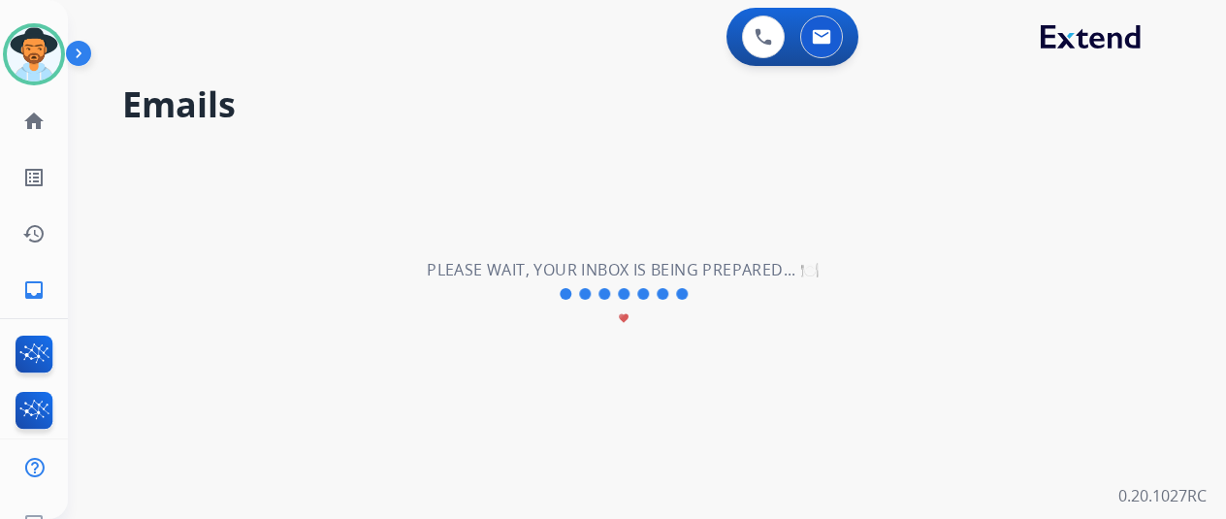
scroll to position [0, 0]
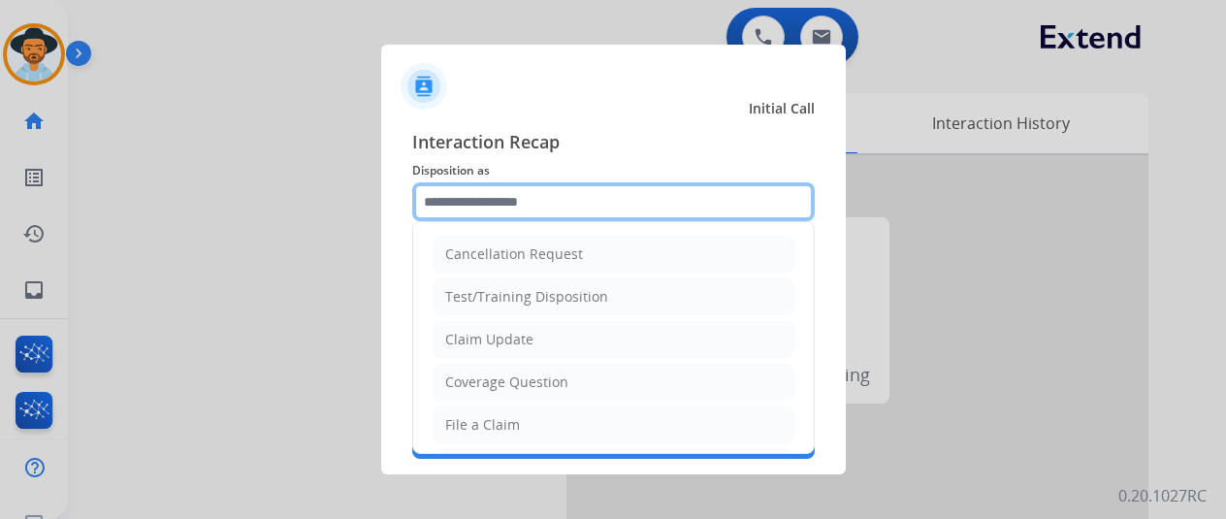
click at [458, 195] on input "text" at bounding box center [613, 201] width 403 height 39
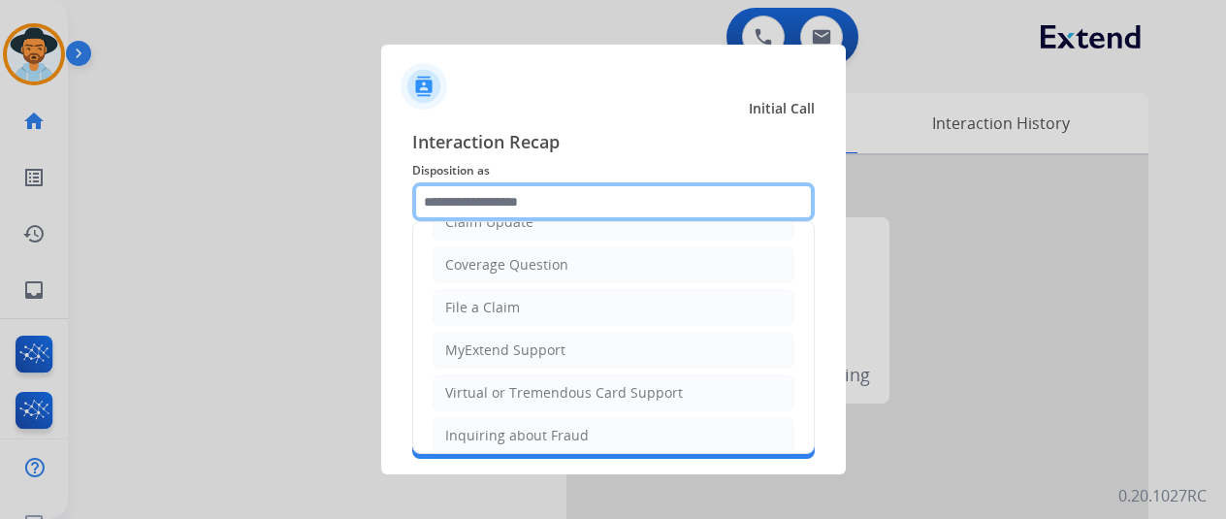
scroll to position [291, 0]
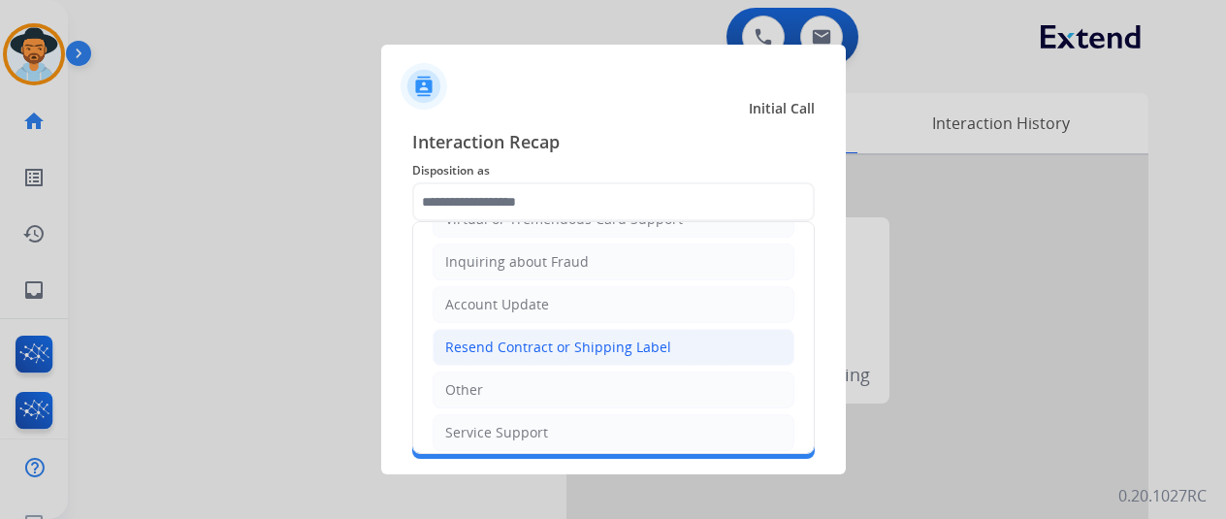
click at [514, 354] on li "Resend Contract or Shipping Label" at bounding box center [614, 347] width 362 height 37
type input "**********"
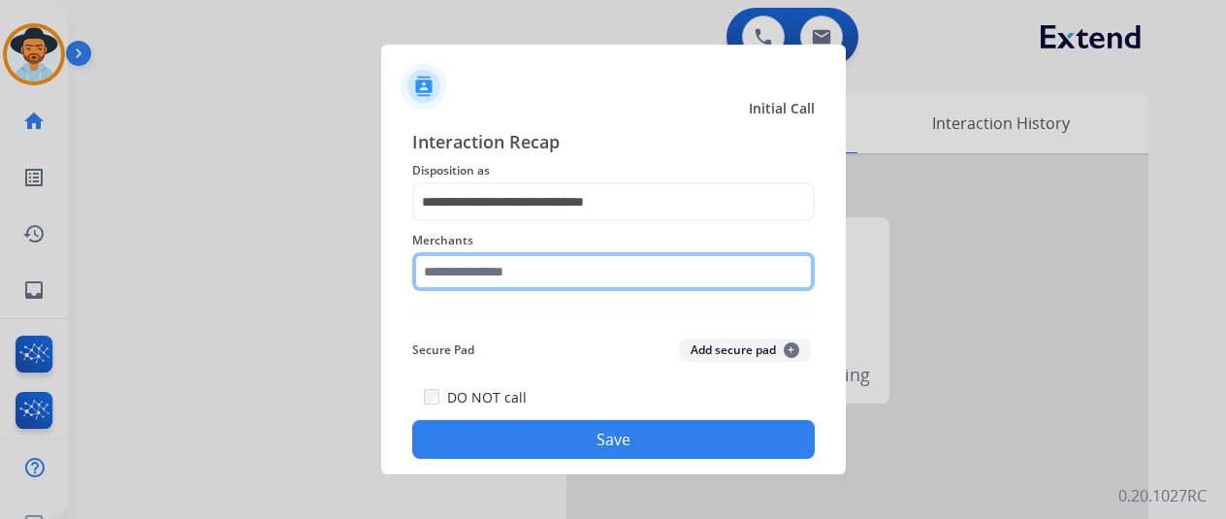
click at [468, 256] on input "text" at bounding box center [613, 271] width 403 height 39
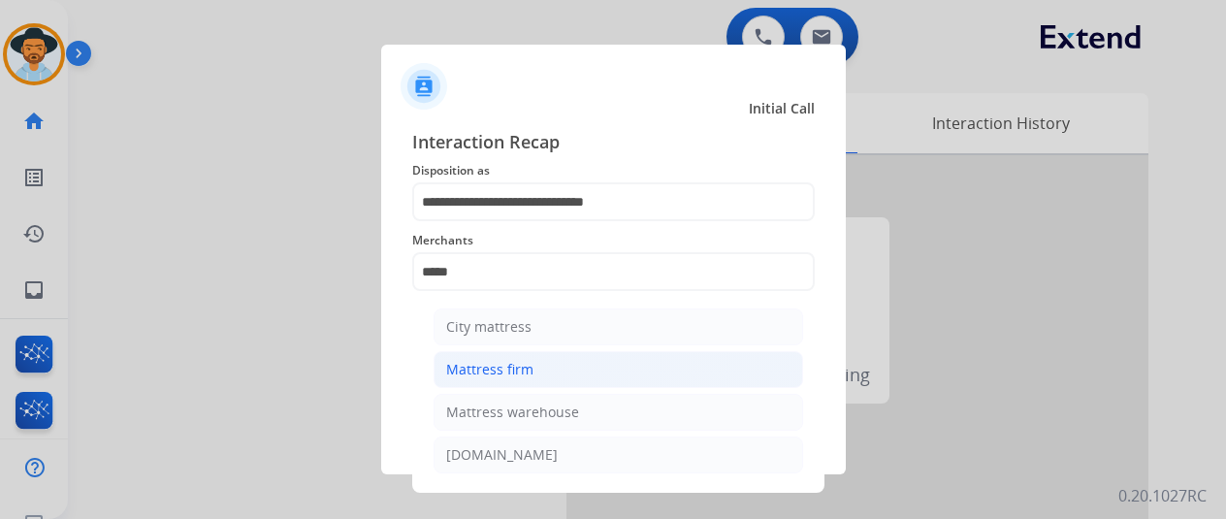
click at [497, 371] on div "Mattress firm" at bounding box center [489, 369] width 87 height 19
type input "**********"
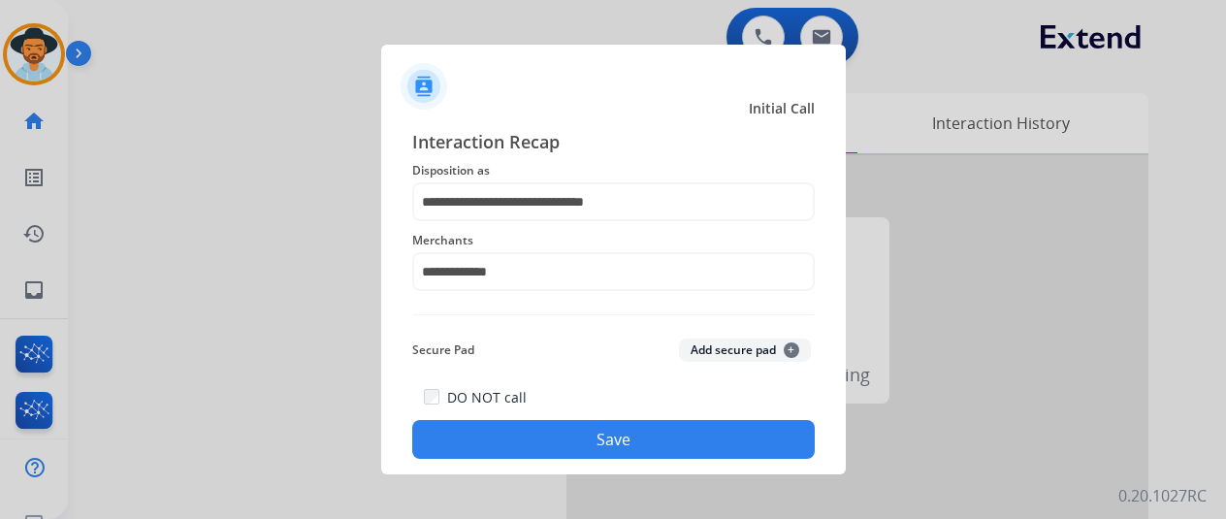
click at [512, 432] on button "Save" at bounding box center [613, 439] width 403 height 39
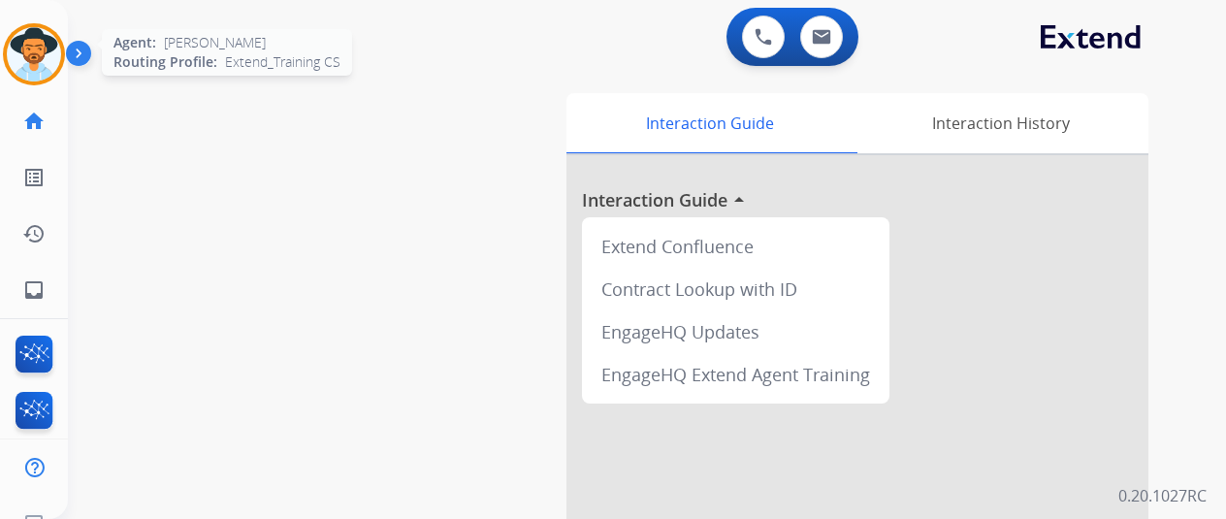
click at [24, 43] on img at bounding box center [34, 54] width 54 height 54
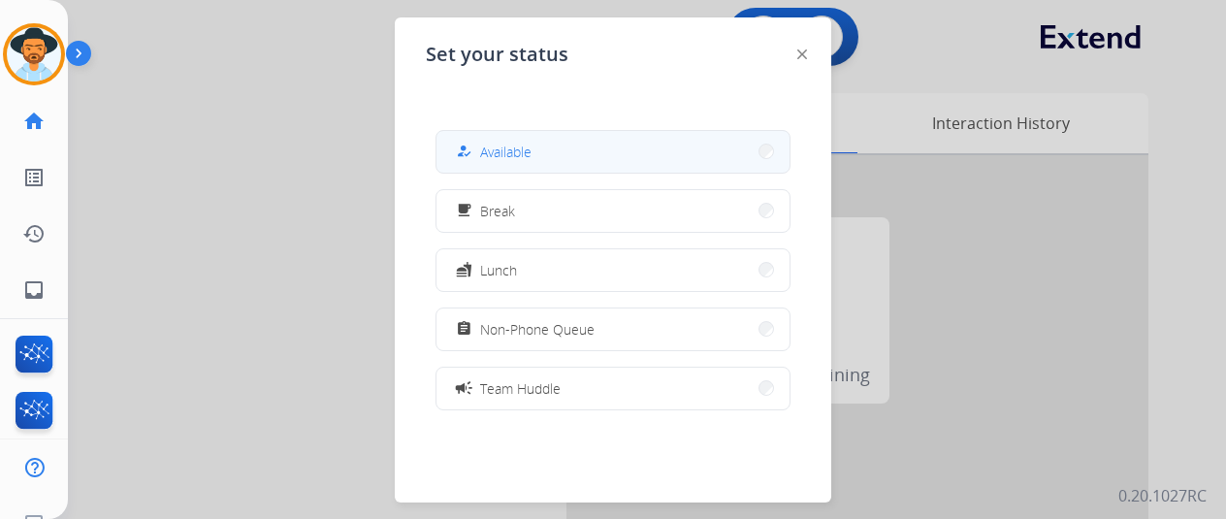
click at [535, 153] on button "how_to_reg Available" at bounding box center [612, 152] width 353 height 42
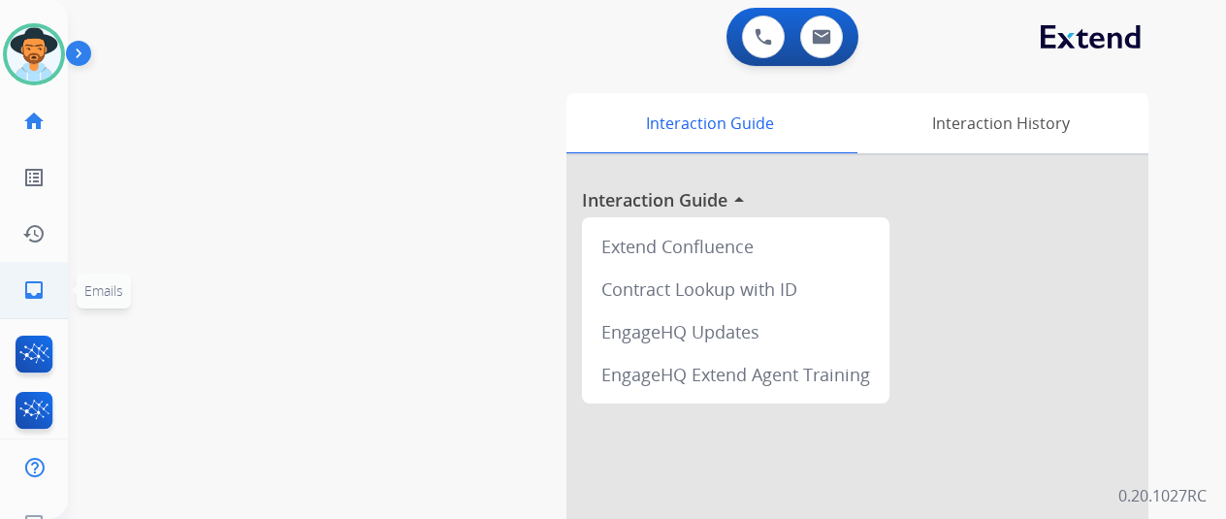
click at [33, 292] on mat-icon "inbox" at bounding box center [33, 289] width 23 height 23
select select "**********"
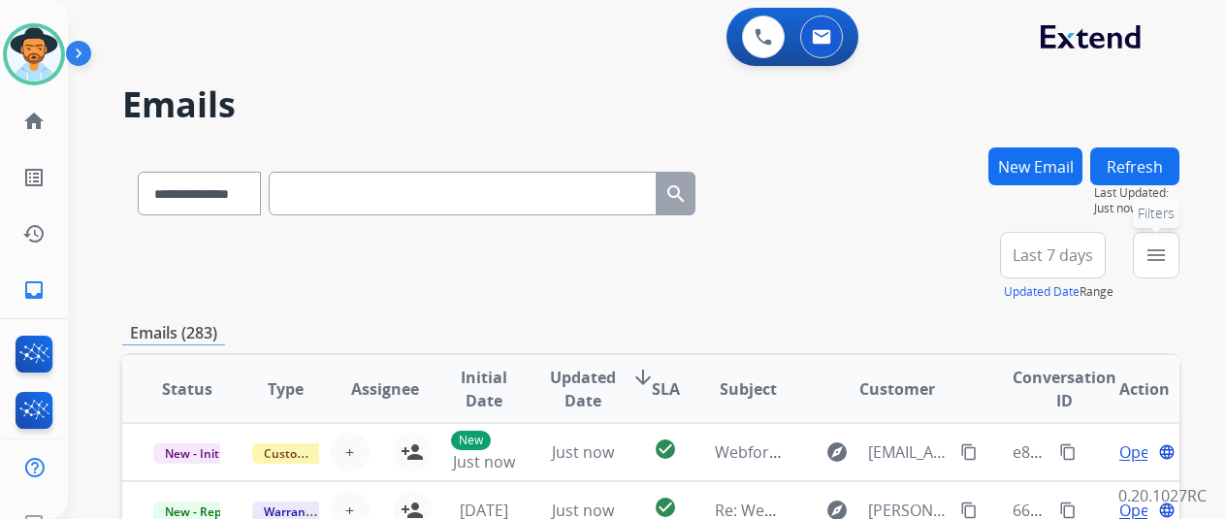
click at [1165, 245] on mat-icon "menu" at bounding box center [1156, 254] width 23 height 23
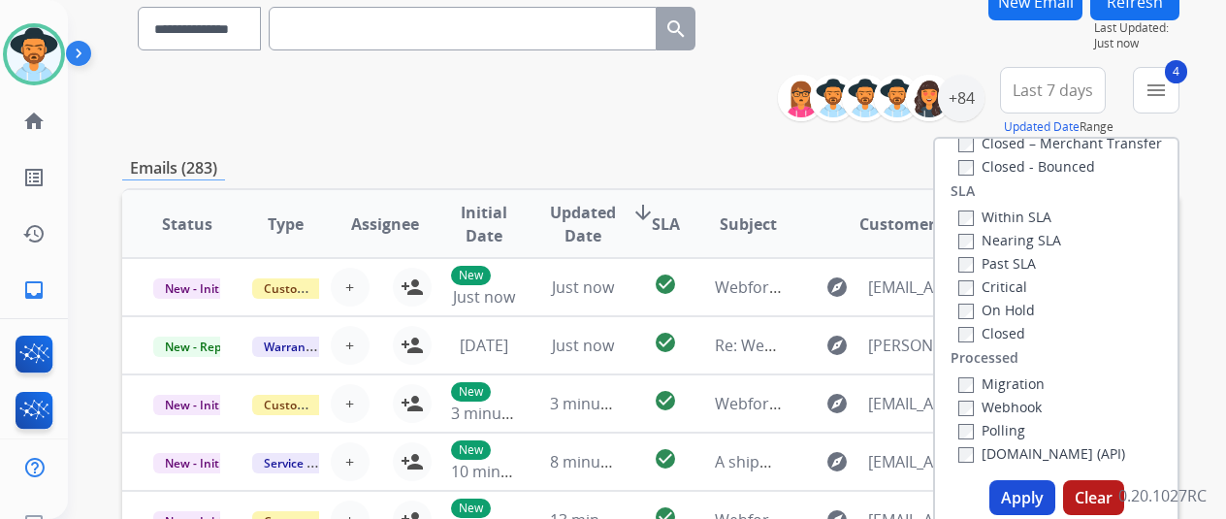
scroll to position [291, 0]
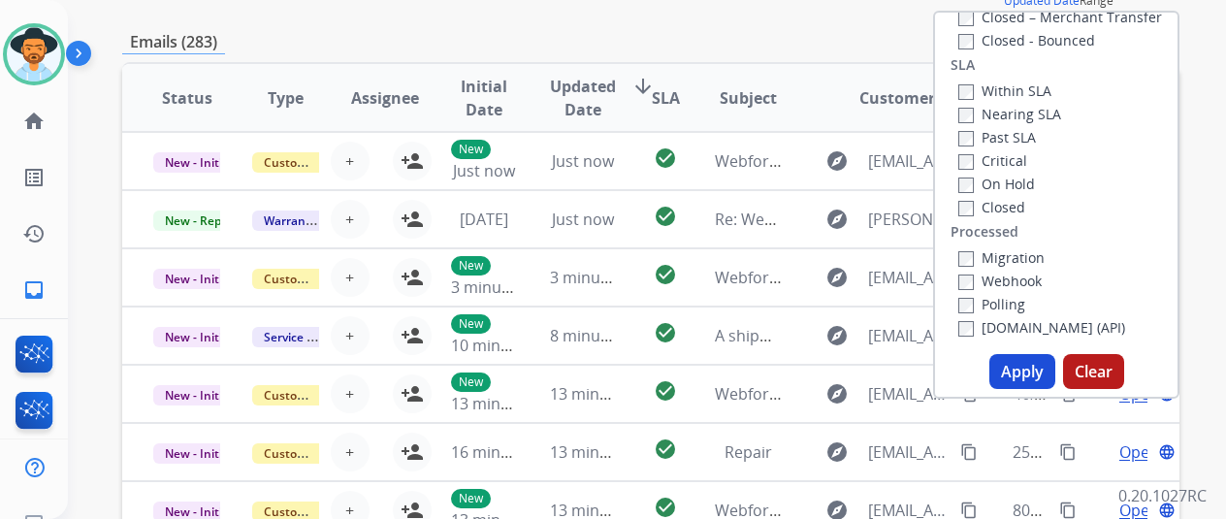
click at [1036, 358] on button "Apply" at bounding box center [1022, 371] width 66 height 35
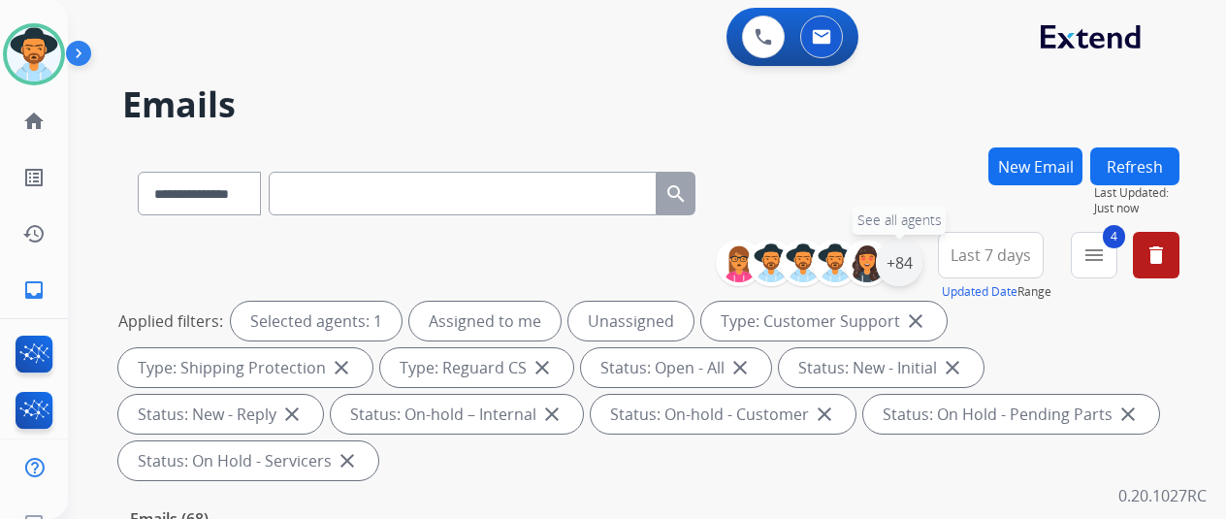
click at [908, 257] on div "+84" at bounding box center [899, 263] width 47 height 47
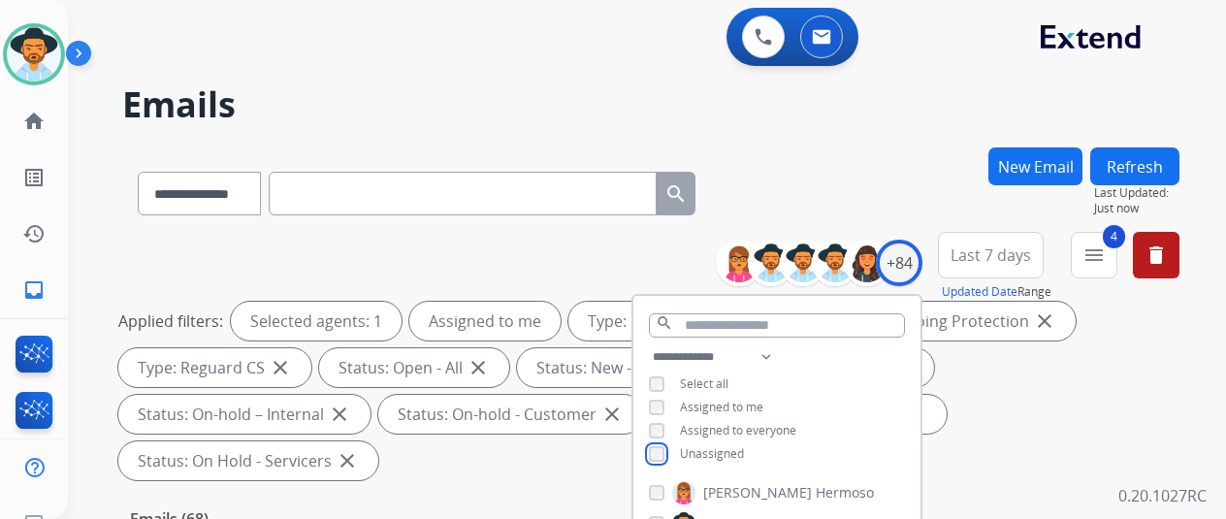
scroll to position [291, 0]
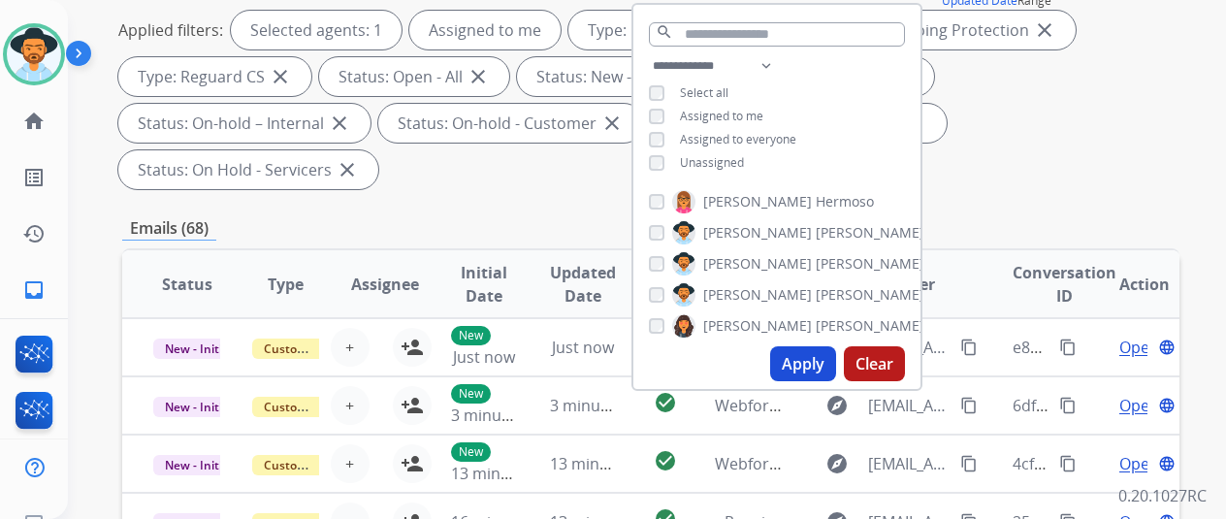
click at [818, 362] on button "Apply" at bounding box center [803, 363] width 66 height 35
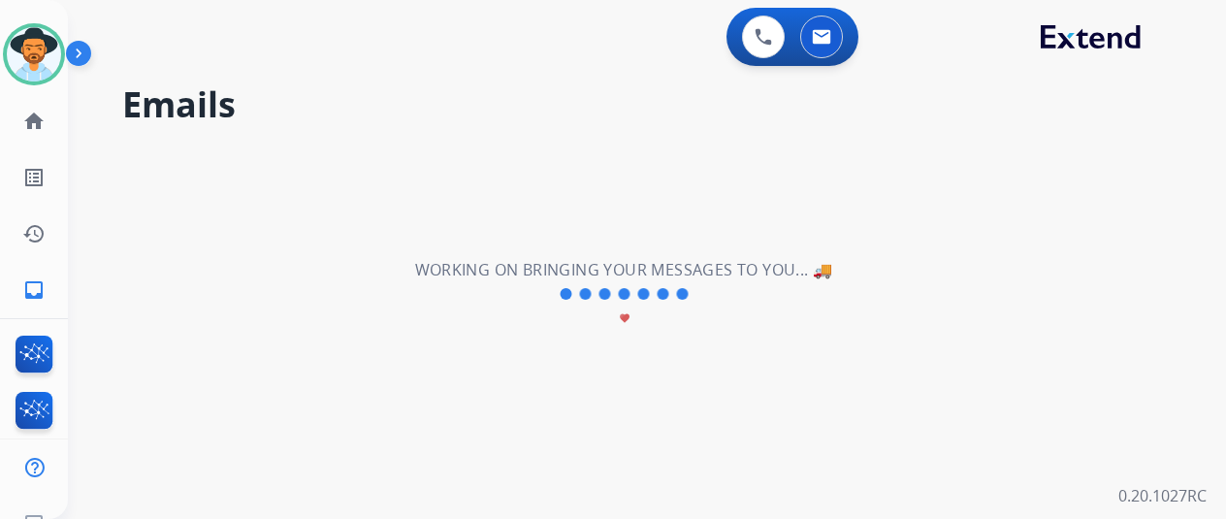
scroll to position [0, 0]
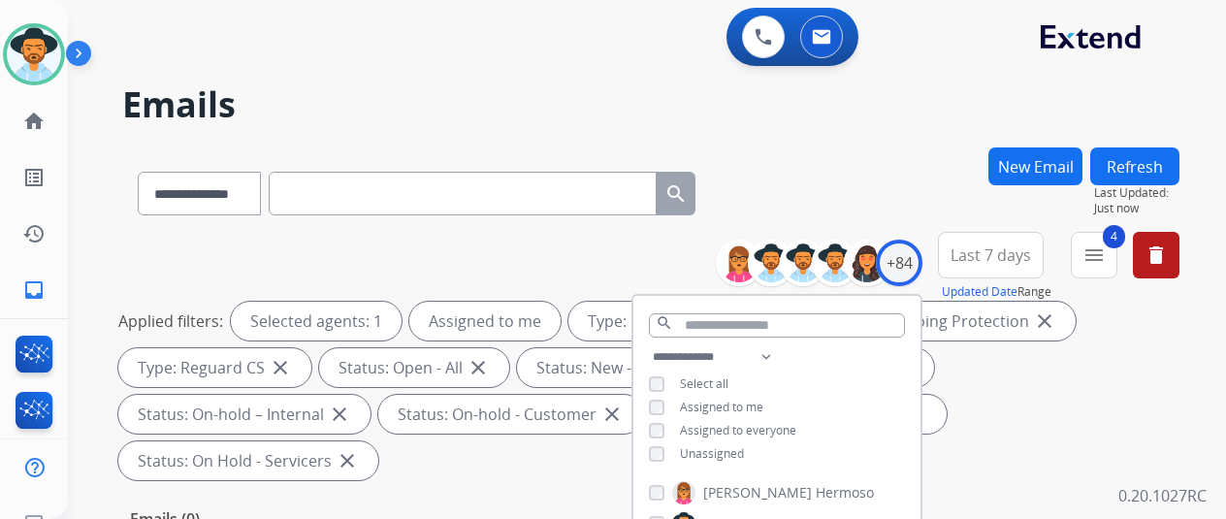
click at [886, 190] on div "**********" at bounding box center [650, 189] width 1057 height 84
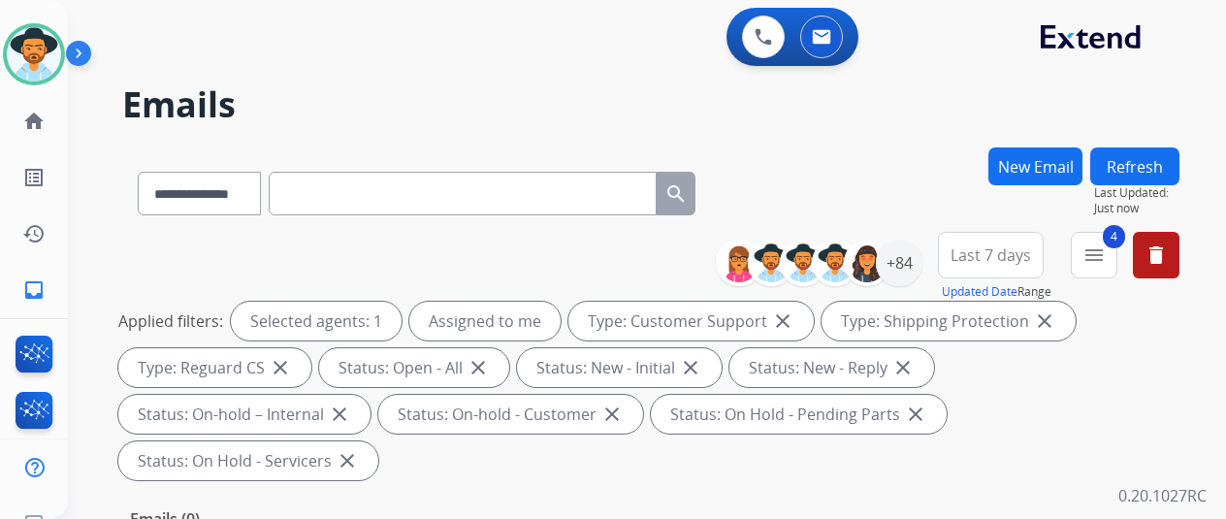
scroll to position [97, 0]
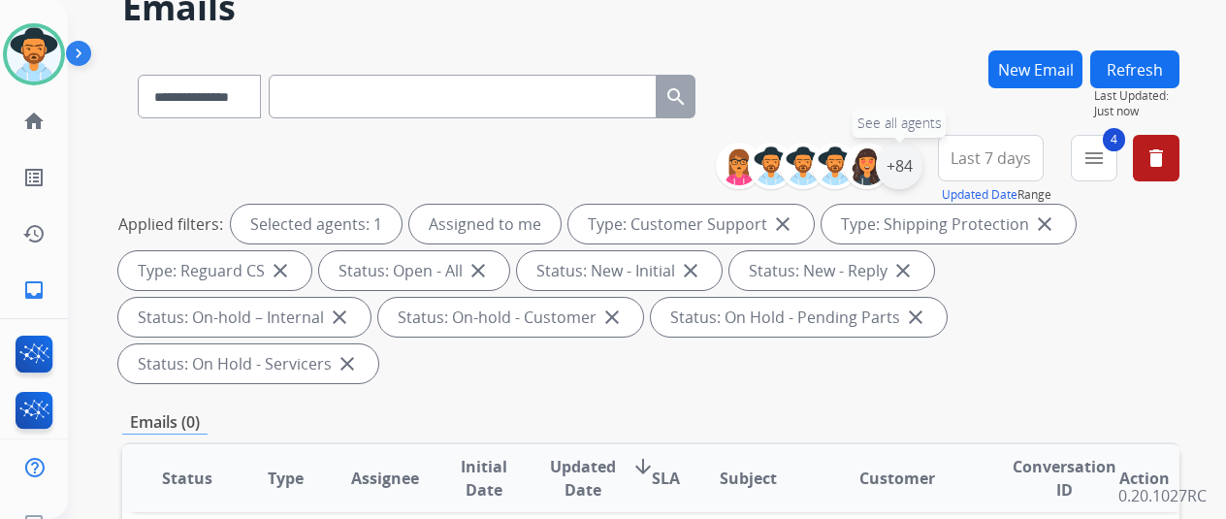
click at [918, 167] on div "+84" at bounding box center [899, 166] width 47 height 47
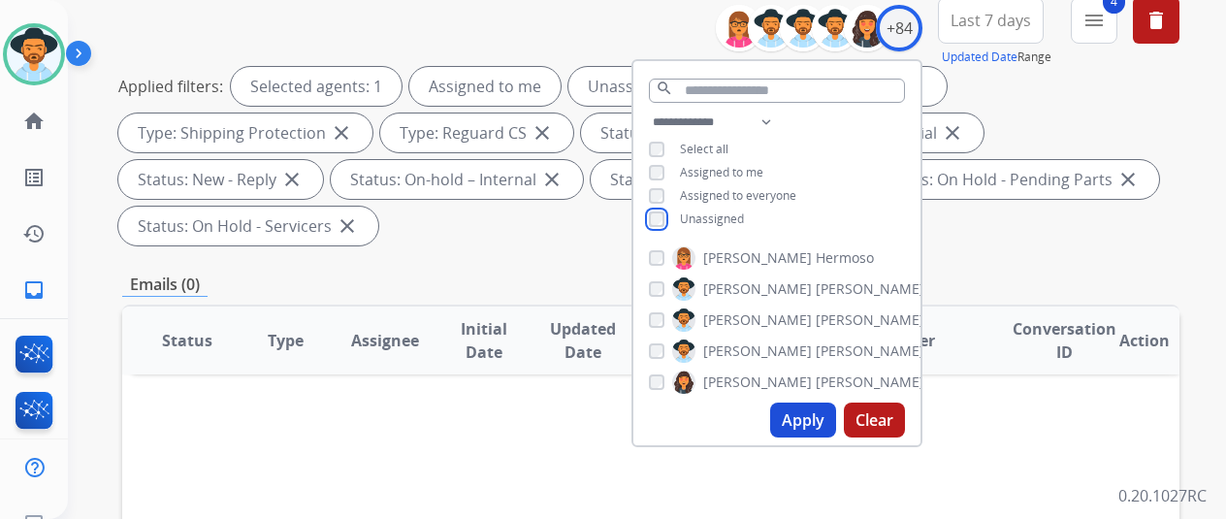
scroll to position [388, 0]
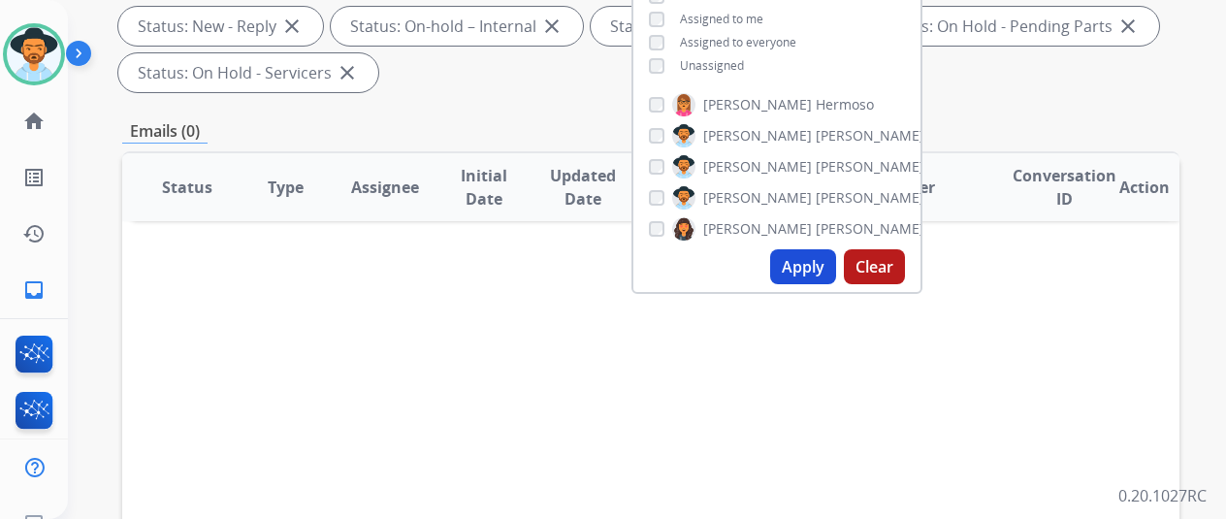
click at [815, 269] on button "Apply" at bounding box center [803, 266] width 66 height 35
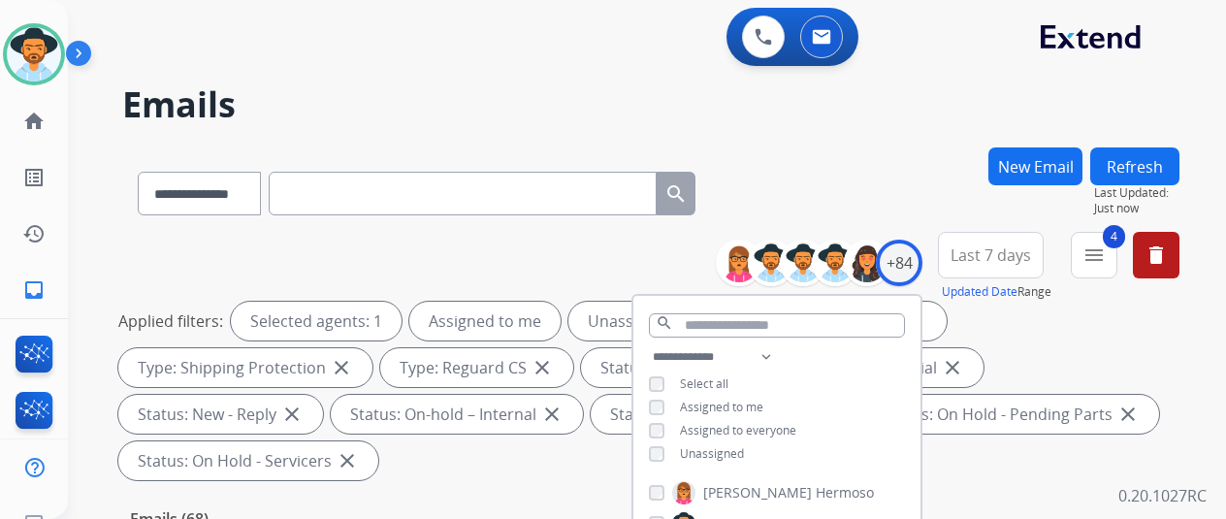
click at [851, 195] on div "**********" at bounding box center [650, 189] width 1057 height 84
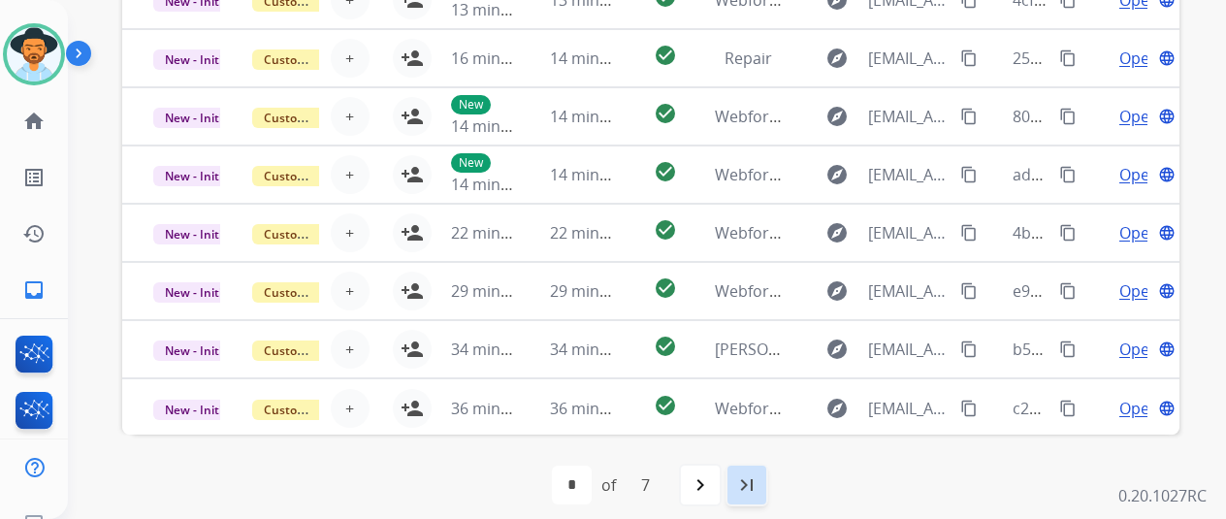
click at [751, 478] on mat-icon "last_page" at bounding box center [746, 484] width 23 height 23
select select "*"
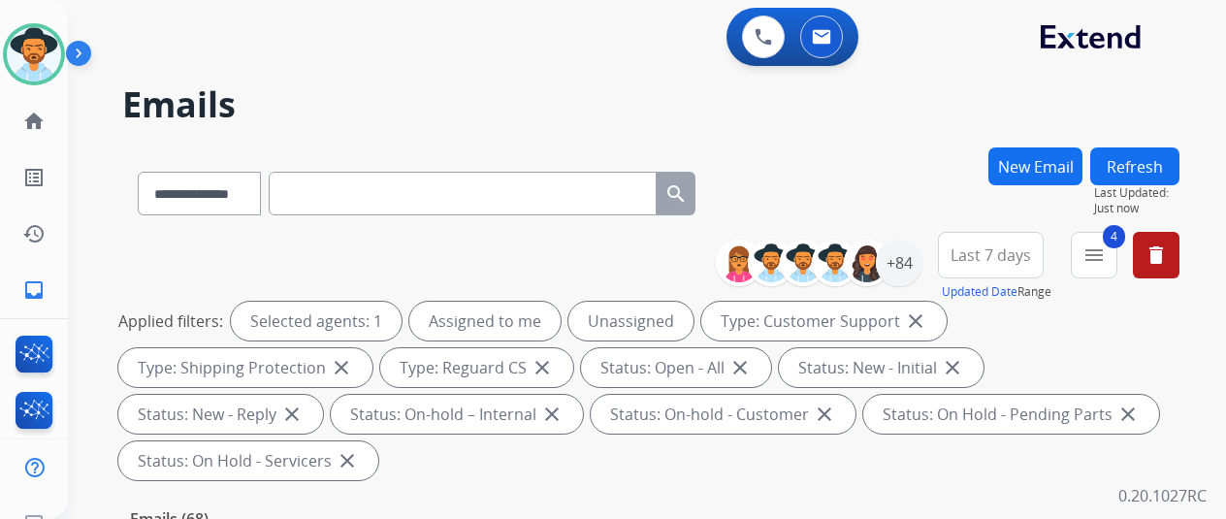
click at [789, 100] on h2 "Emails" at bounding box center [650, 104] width 1057 height 39
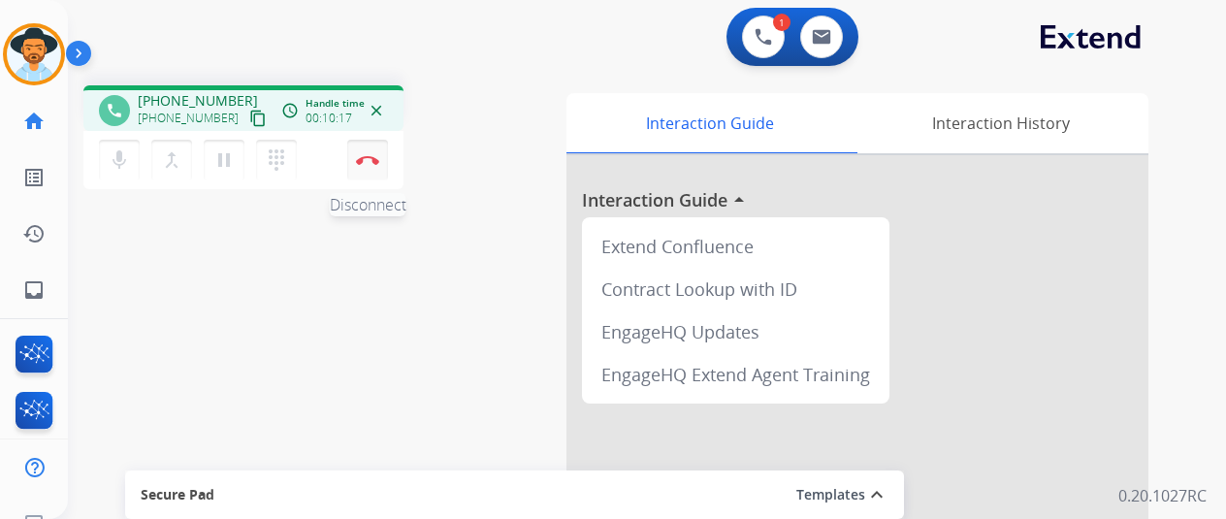
click at [370, 162] on img at bounding box center [367, 160] width 23 height 10
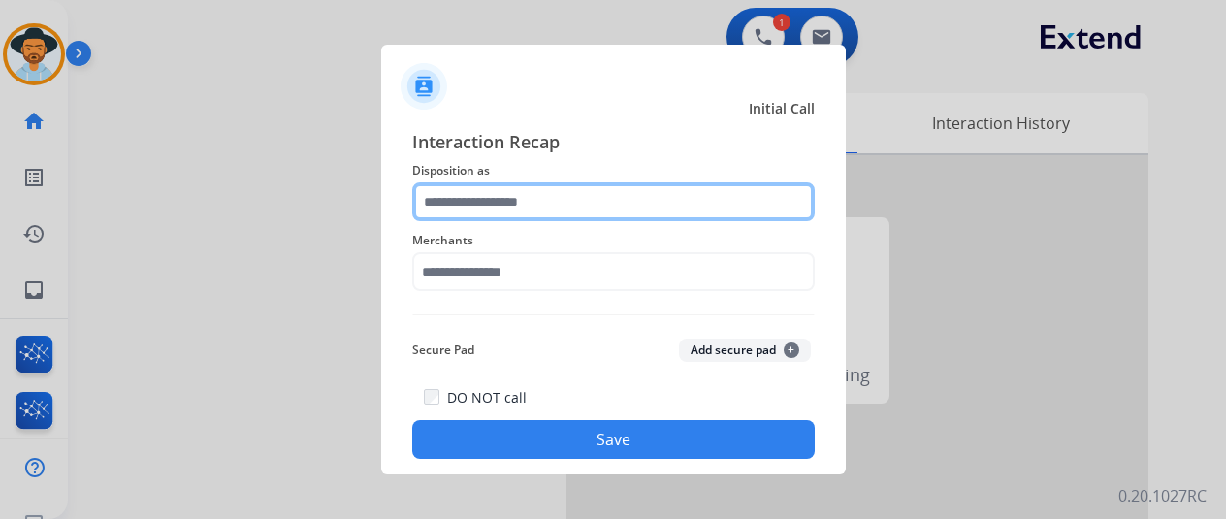
click at [469, 187] on input "text" at bounding box center [613, 201] width 403 height 39
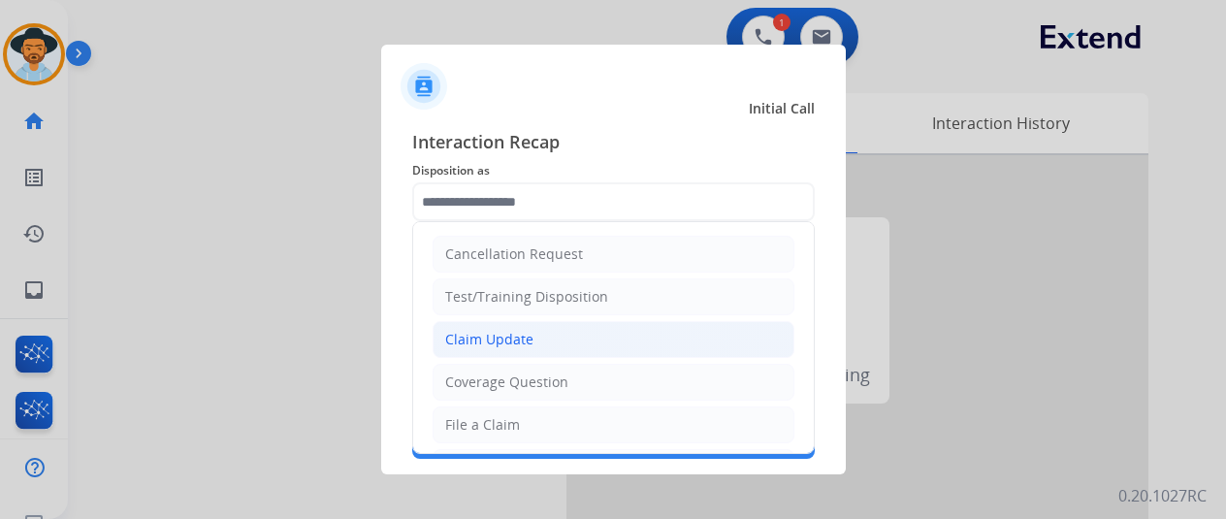
click at [522, 333] on div "Claim Update" at bounding box center [489, 339] width 88 height 19
type input "**********"
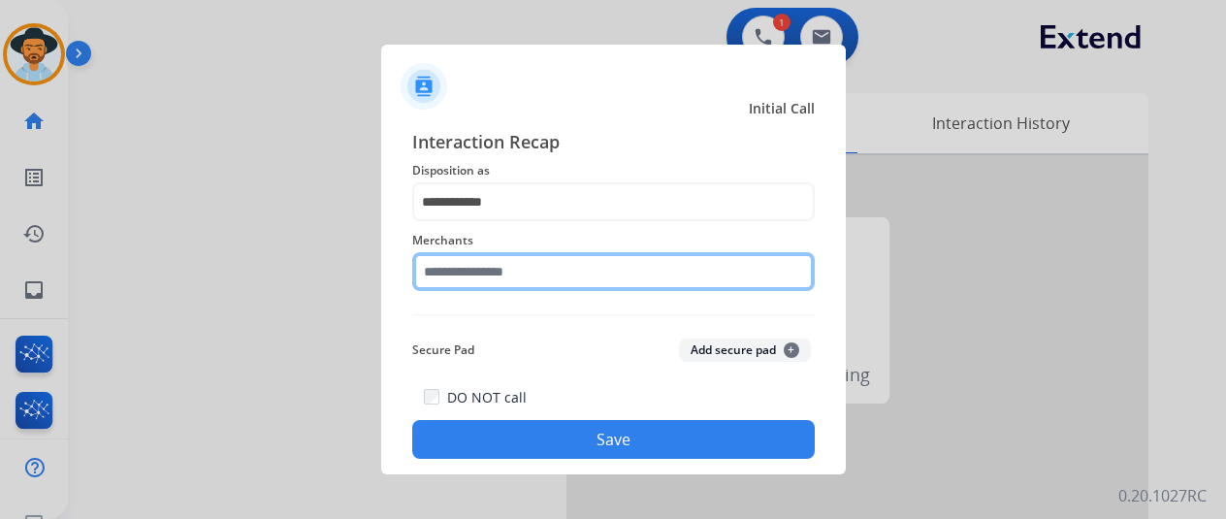
click at [464, 268] on input "text" at bounding box center [613, 271] width 403 height 39
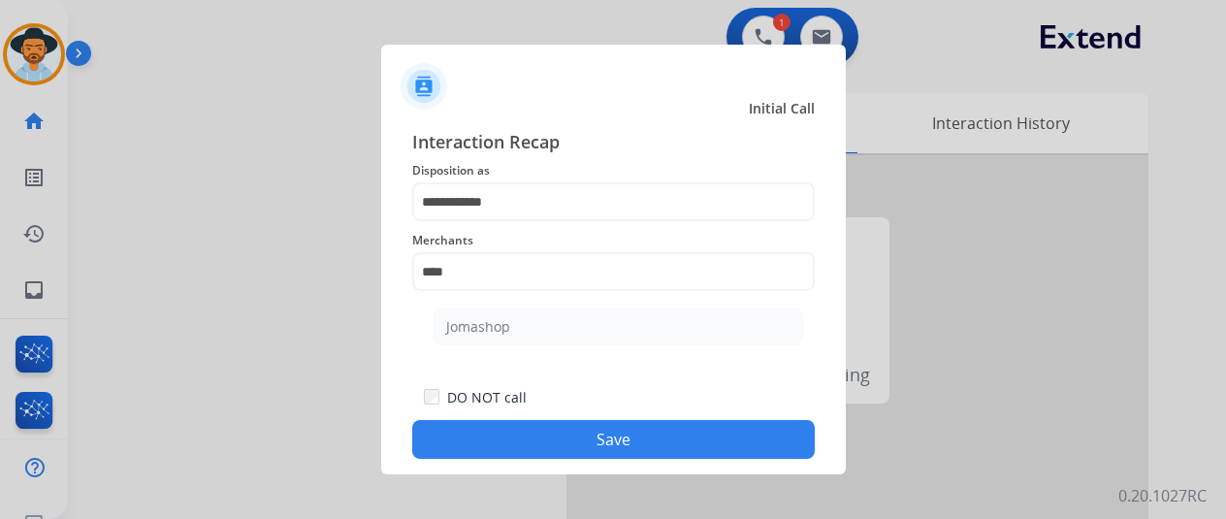
click at [485, 326] on div "Jomashop" at bounding box center [478, 326] width 64 height 19
type input "********"
click at [553, 432] on button "Save" at bounding box center [613, 439] width 403 height 39
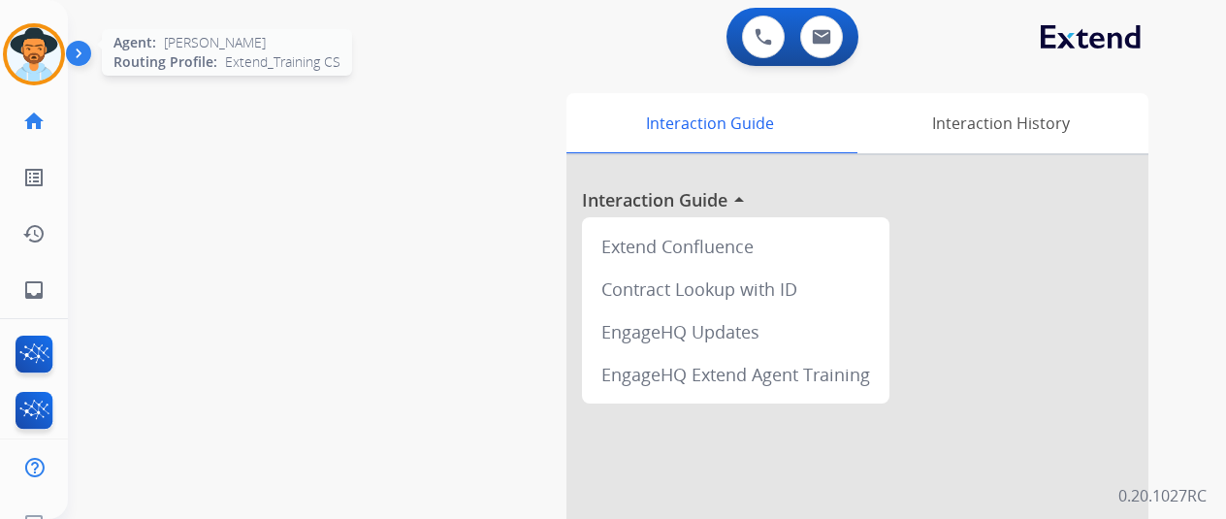
click at [25, 40] on img at bounding box center [34, 54] width 54 height 54
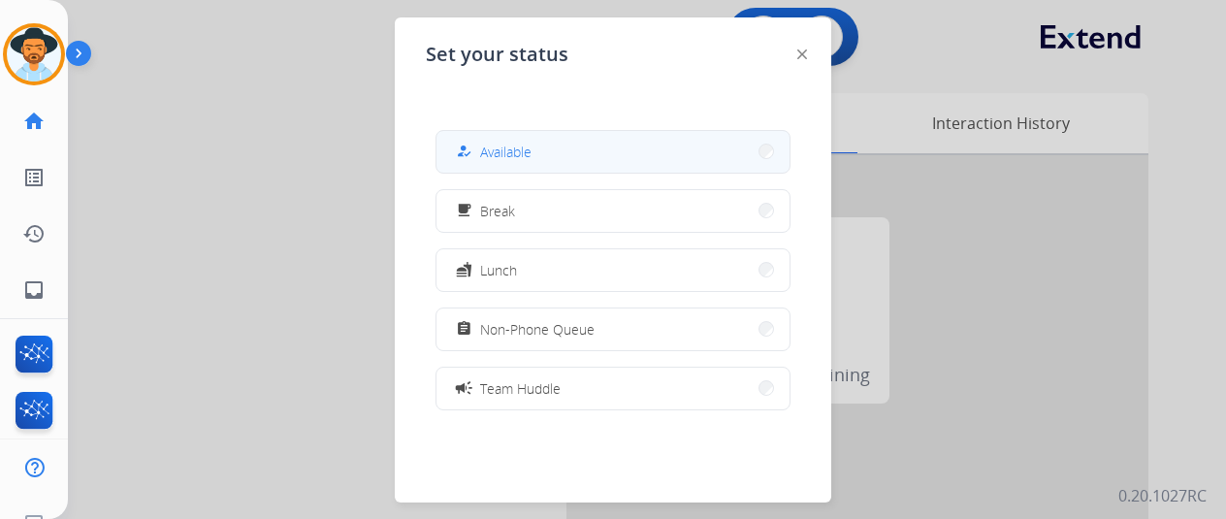
click at [581, 158] on button "how_to_reg Available" at bounding box center [612, 152] width 353 height 42
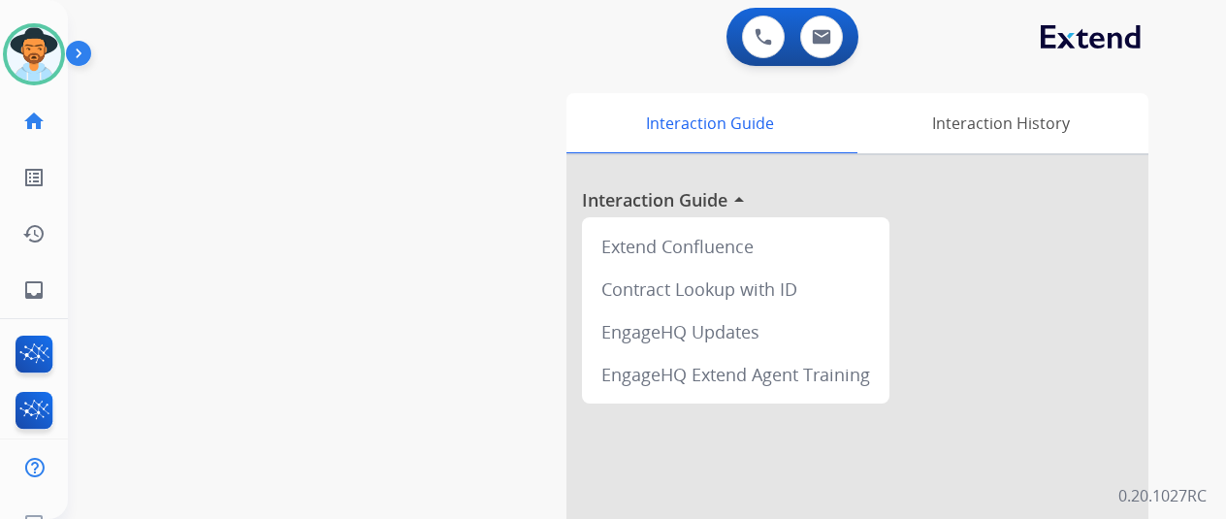
click at [177, 131] on div "swap_horiz Break voice bridge close_fullscreen Connect 3-Way Call merge_type Se…" at bounding box center [624, 474] width 1112 height 809
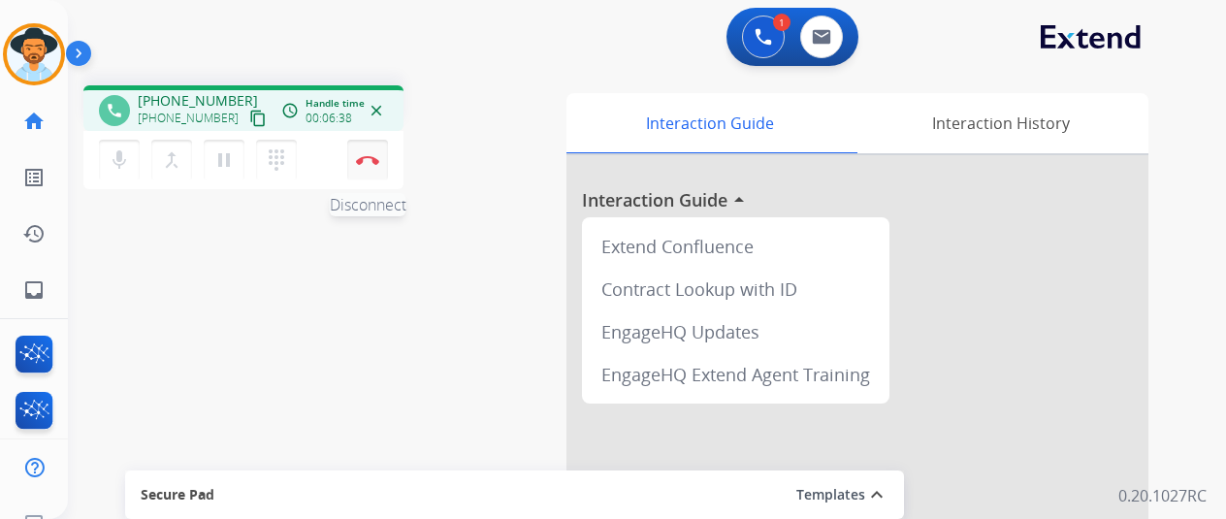
click at [371, 158] on img at bounding box center [367, 160] width 23 height 10
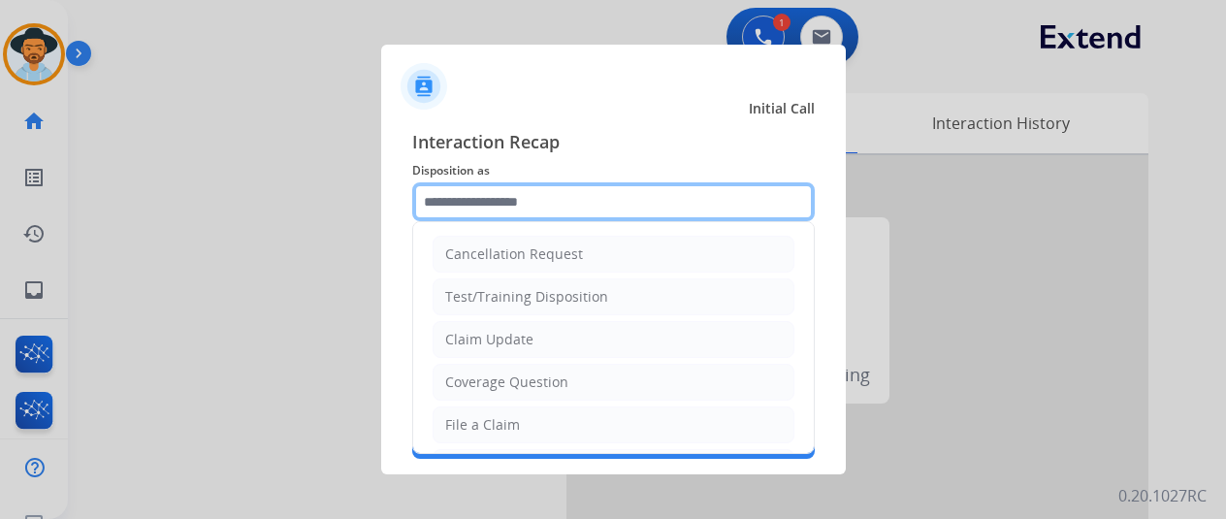
click at [489, 208] on input "text" at bounding box center [613, 201] width 403 height 39
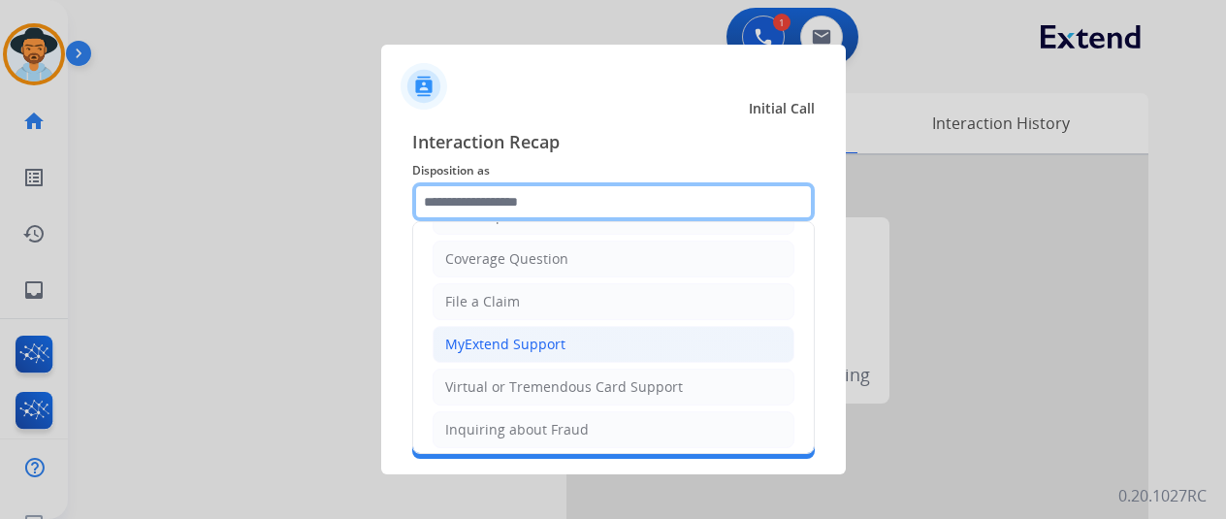
scroll to position [194, 0]
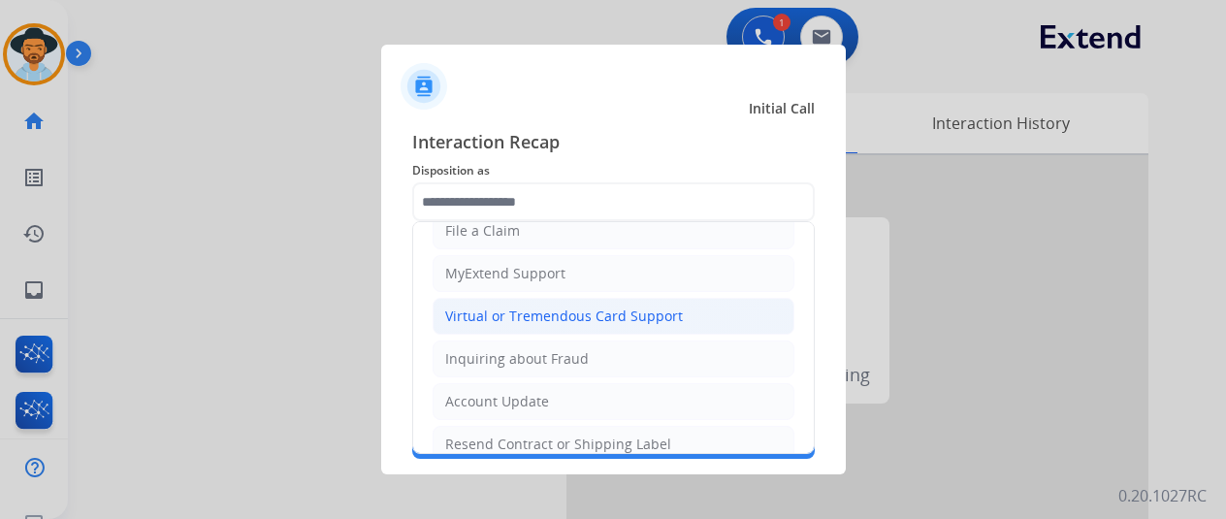
click at [510, 316] on div "Virtual or Tremendous Card Support" at bounding box center [564, 316] width 238 height 19
type input "**********"
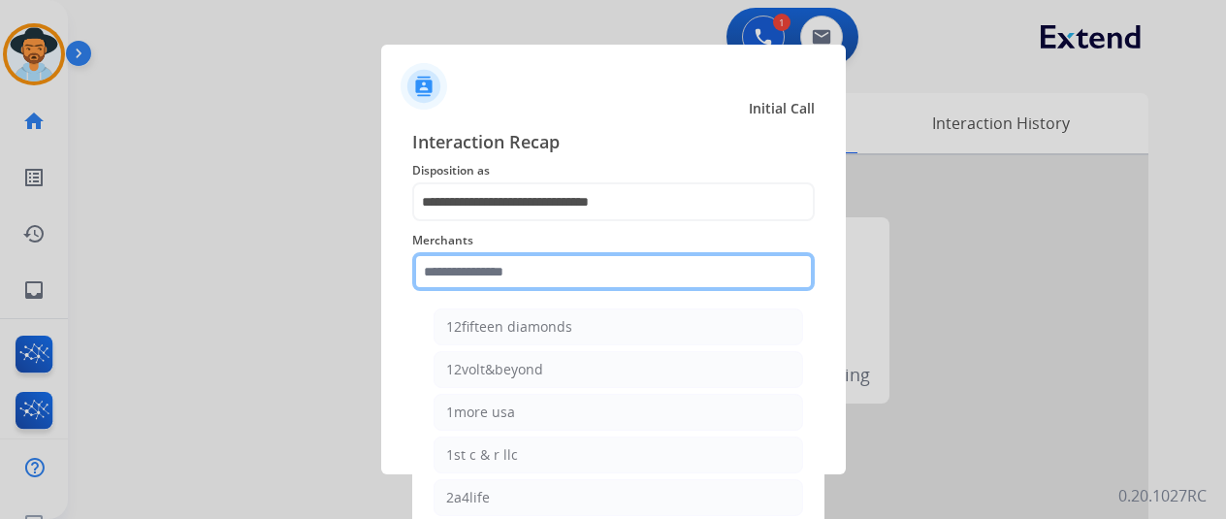
click at [452, 284] on input "text" at bounding box center [613, 271] width 403 height 39
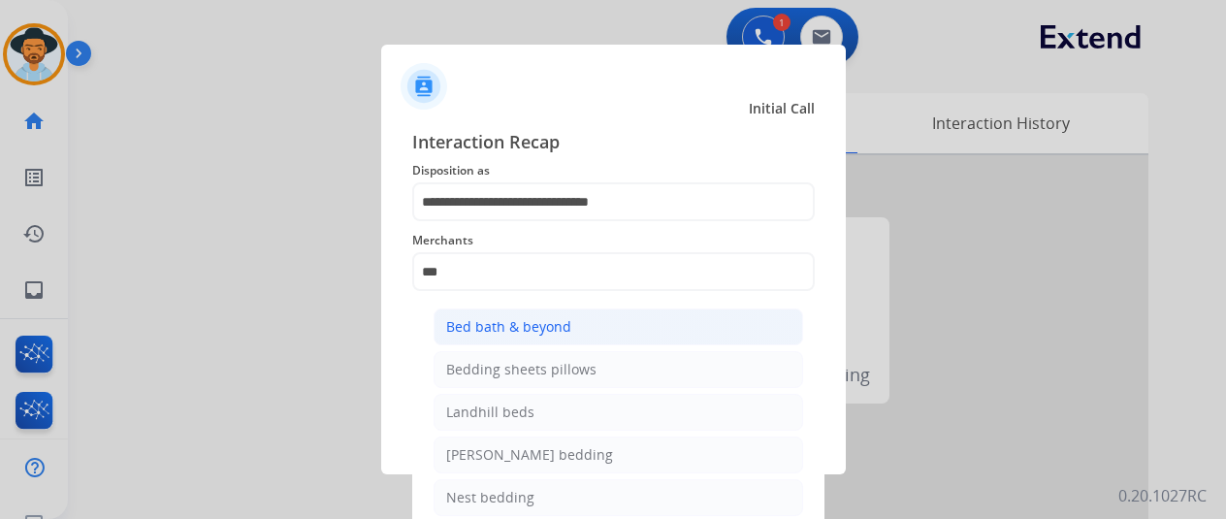
click at [493, 326] on div "Bed bath & beyond" at bounding box center [508, 326] width 125 height 19
type input "**********"
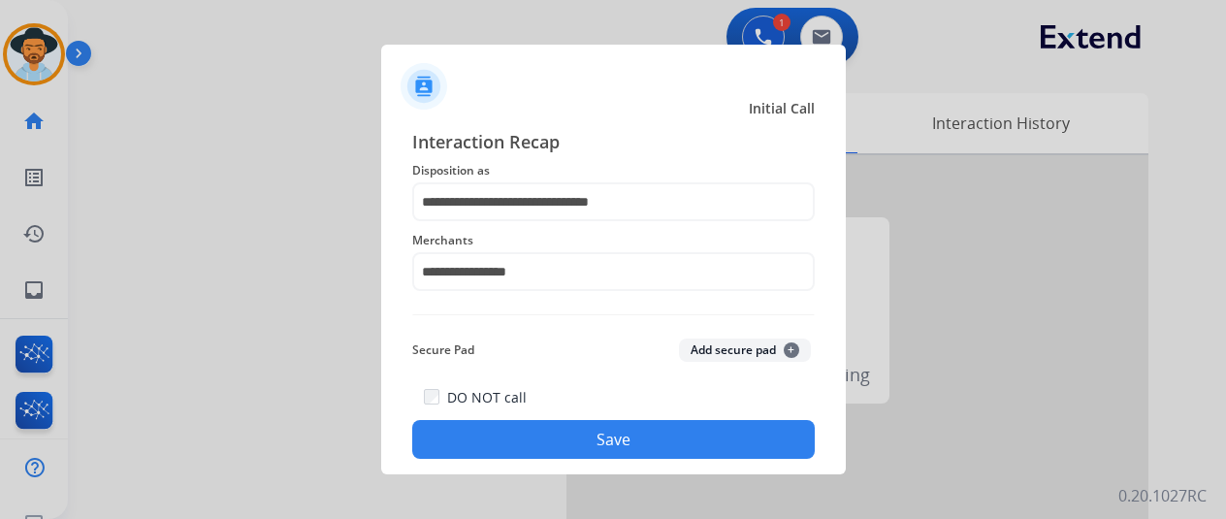
drag, startPoint x: 571, startPoint y: 439, endPoint x: 498, endPoint y: 385, distance: 91.6
click at [570, 439] on button "Save" at bounding box center [613, 439] width 403 height 39
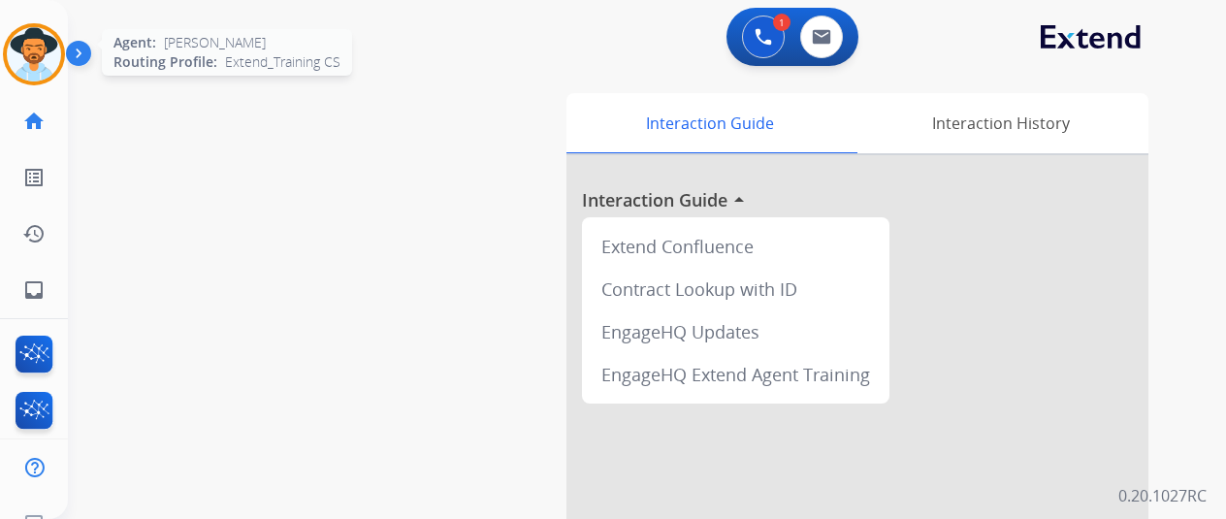
click at [29, 45] on img at bounding box center [34, 54] width 54 height 54
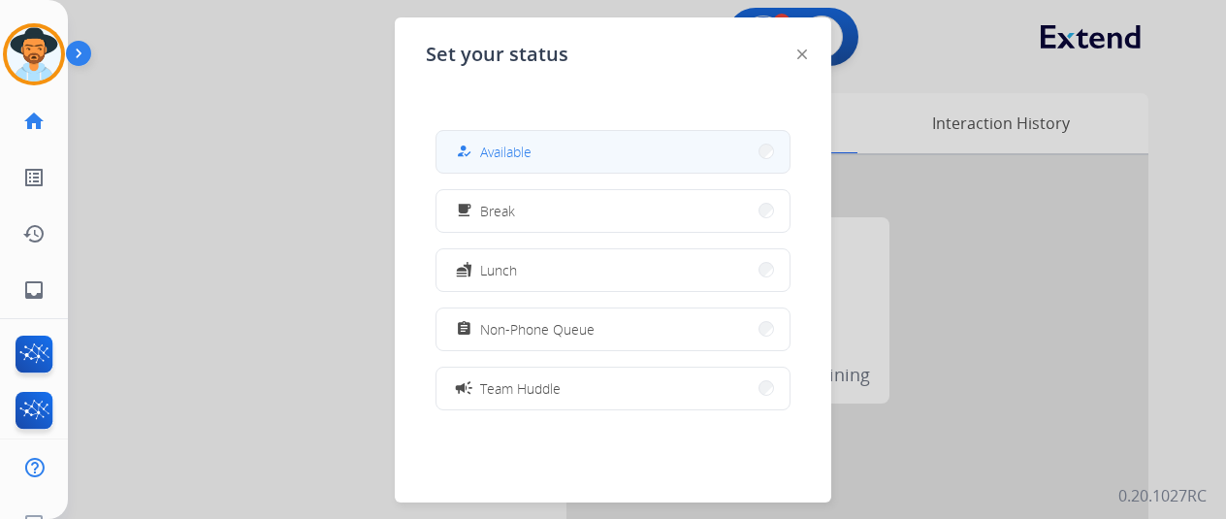
click at [526, 156] on span "Available" at bounding box center [505, 152] width 51 height 20
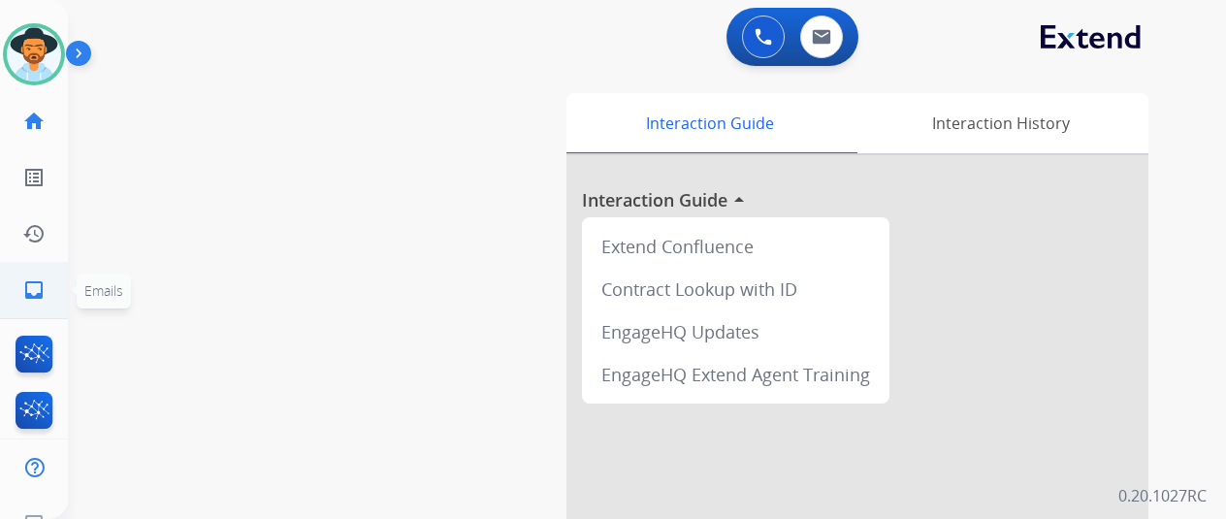
click at [33, 292] on mat-icon "inbox" at bounding box center [33, 289] width 23 height 23
select select "**********"
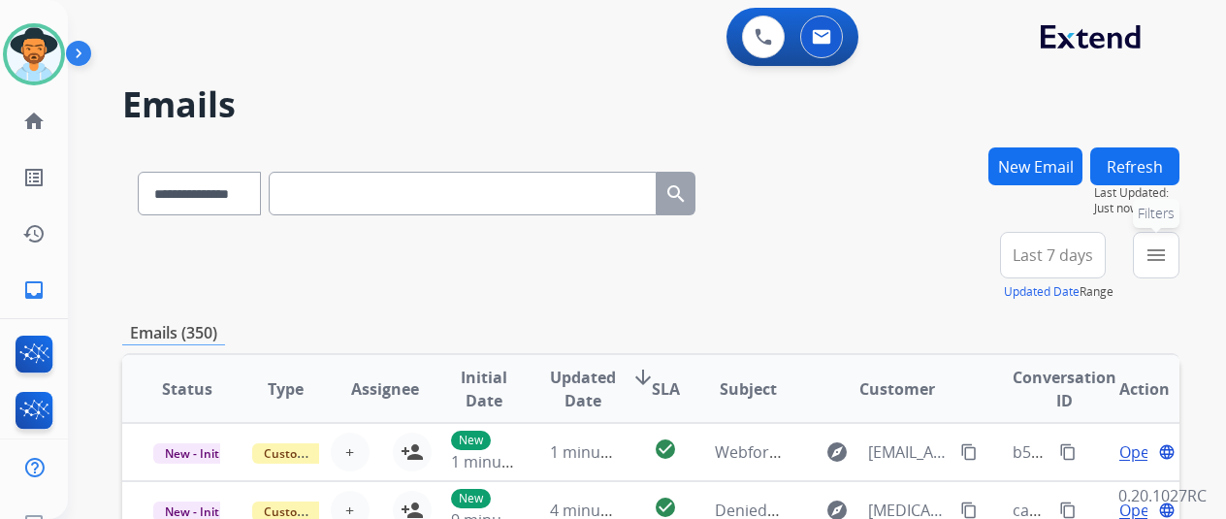
click at [1168, 256] on mat-icon "menu" at bounding box center [1156, 254] width 23 height 23
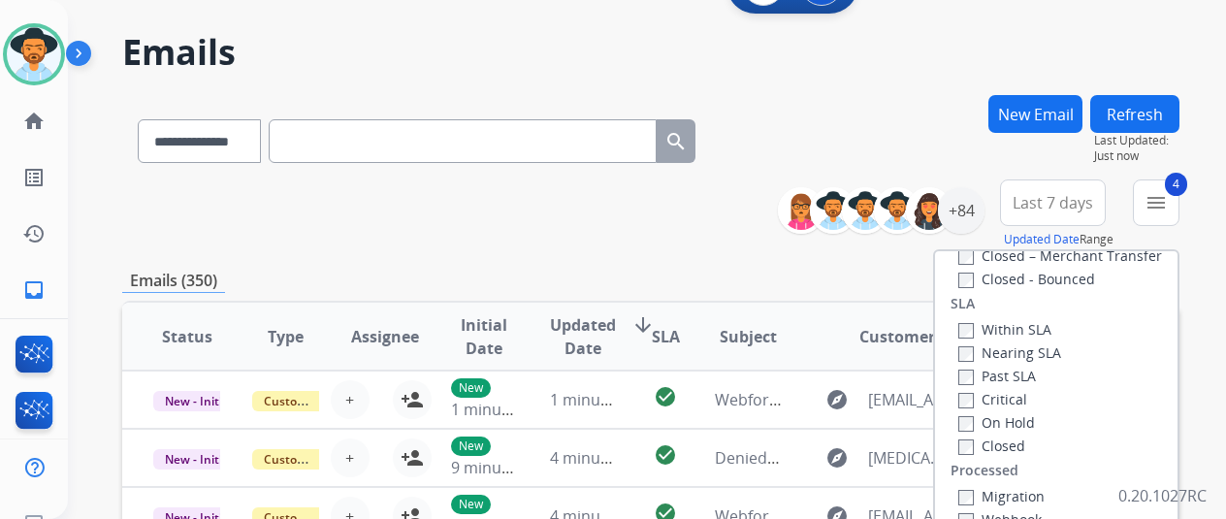
scroll to position [194, 0]
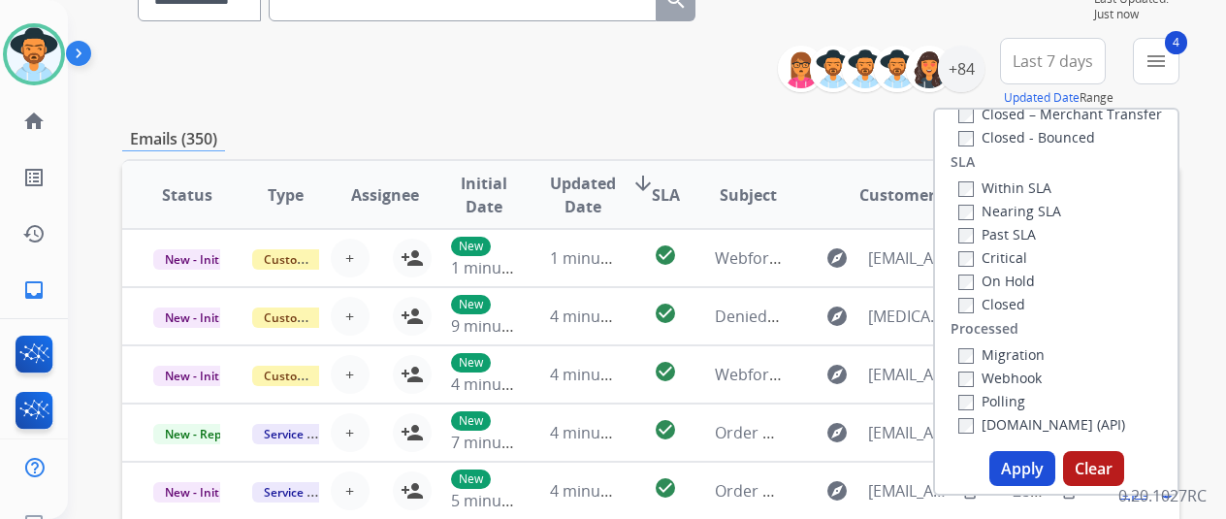
click at [1024, 466] on button "Apply" at bounding box center [1022, 468] width 66 height 35
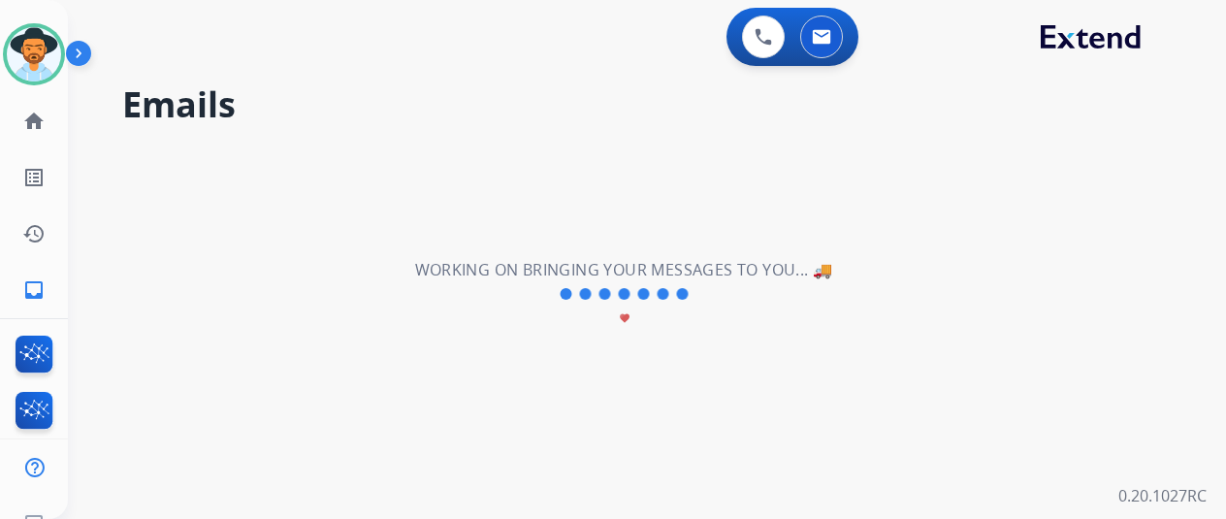
scroll to position [0, 0]
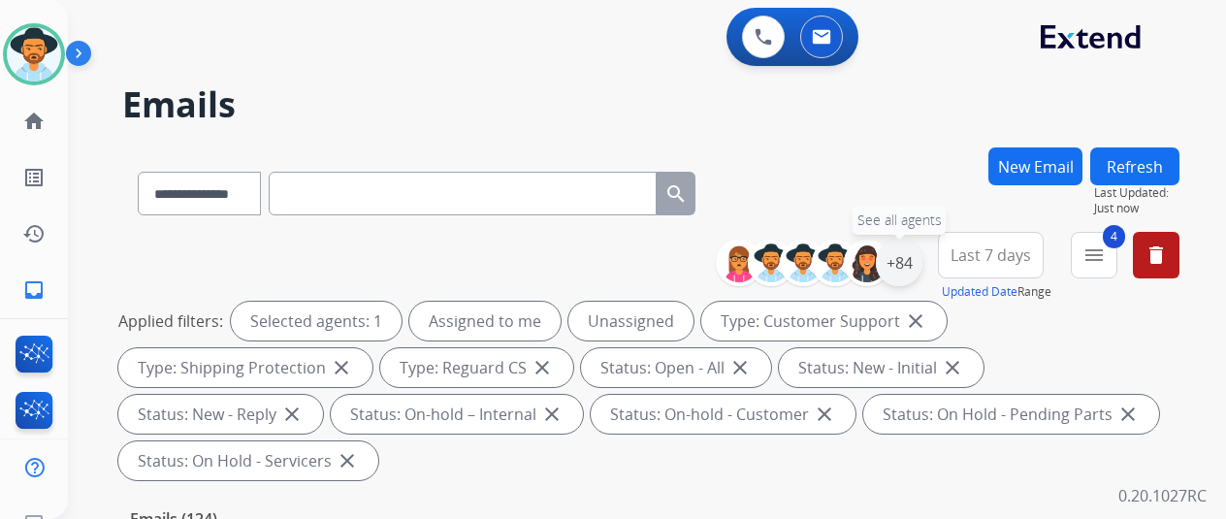
click at [914, 259] on div "+84" at bounding box center [899, 263] width 47 height 47
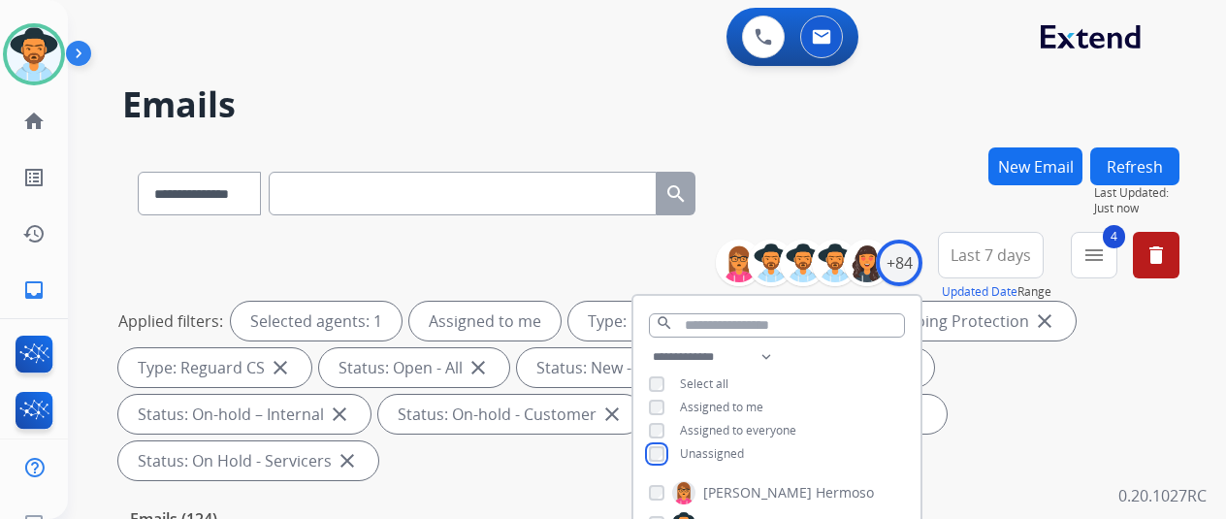
scroll to position [291, 0]
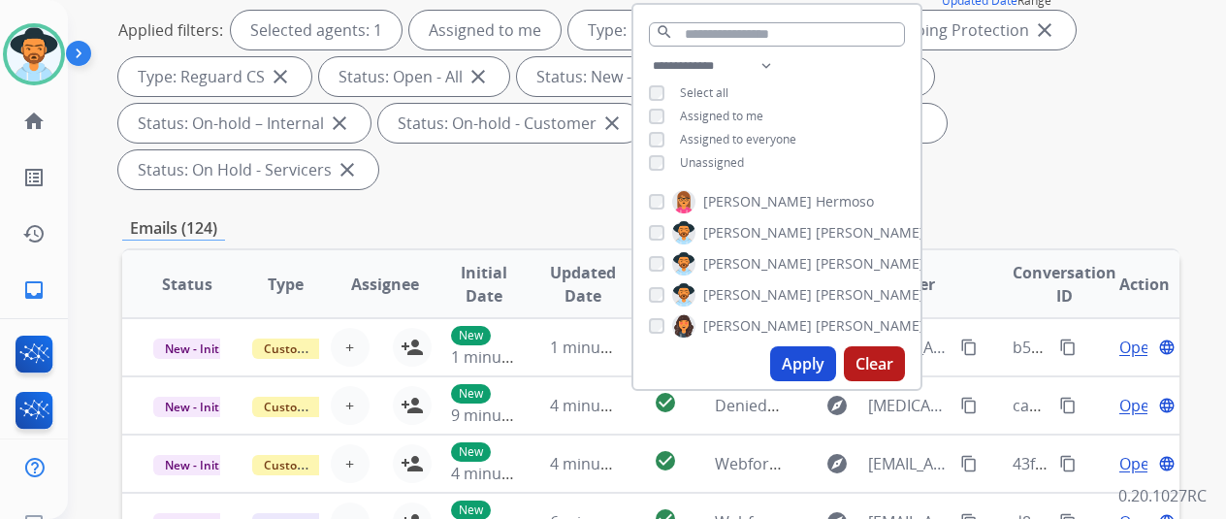
click at [815, 366] on button "Apply" at bounding box center [803, 363] width 66 height 35
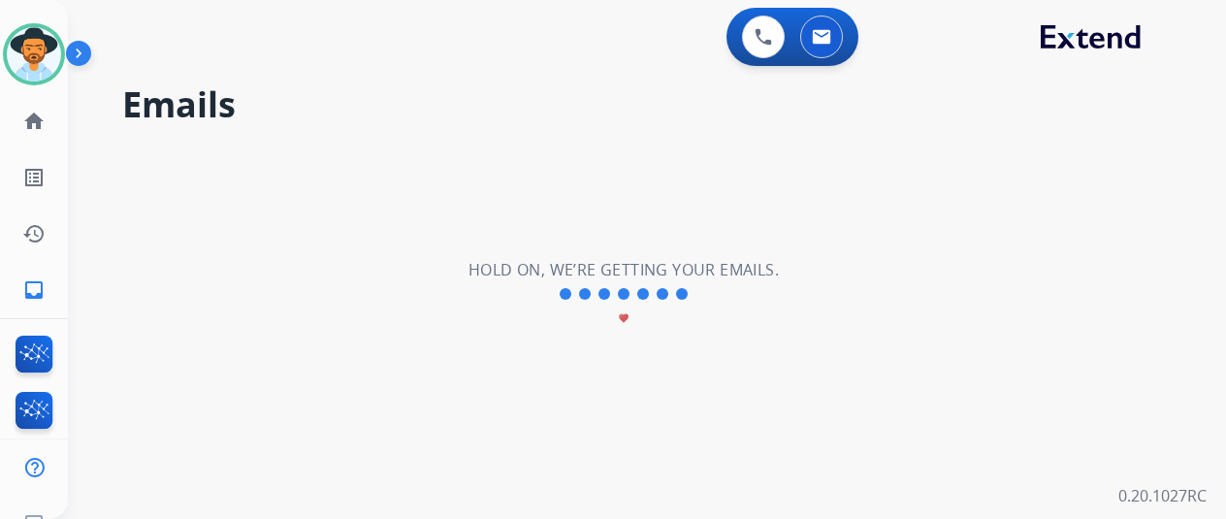
scroll to position [0, 0]
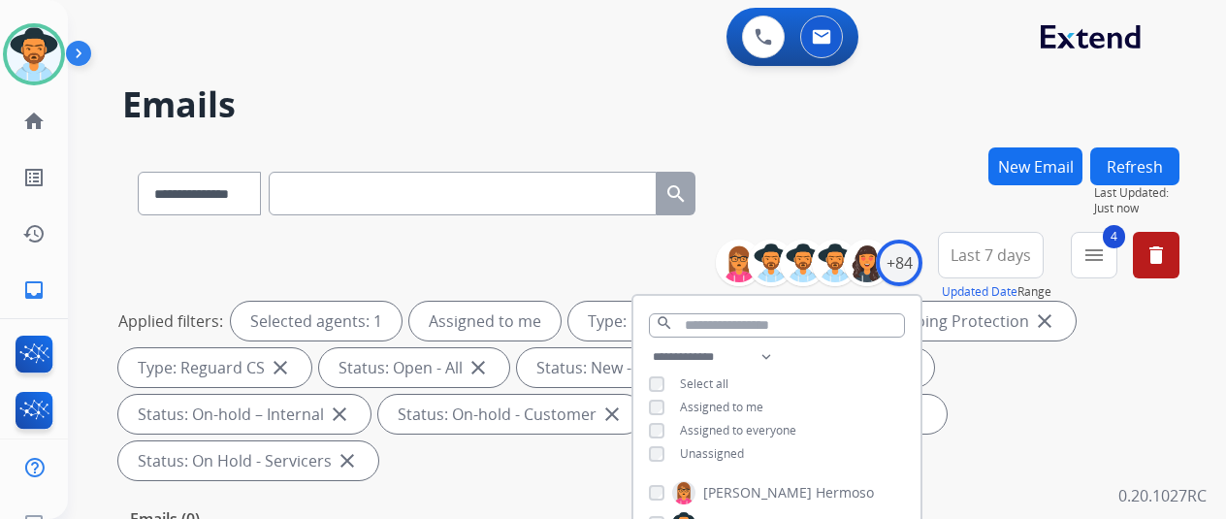
click at [817, 216] on div "**********" at bounding box center [650, 189] width 1057 height 84
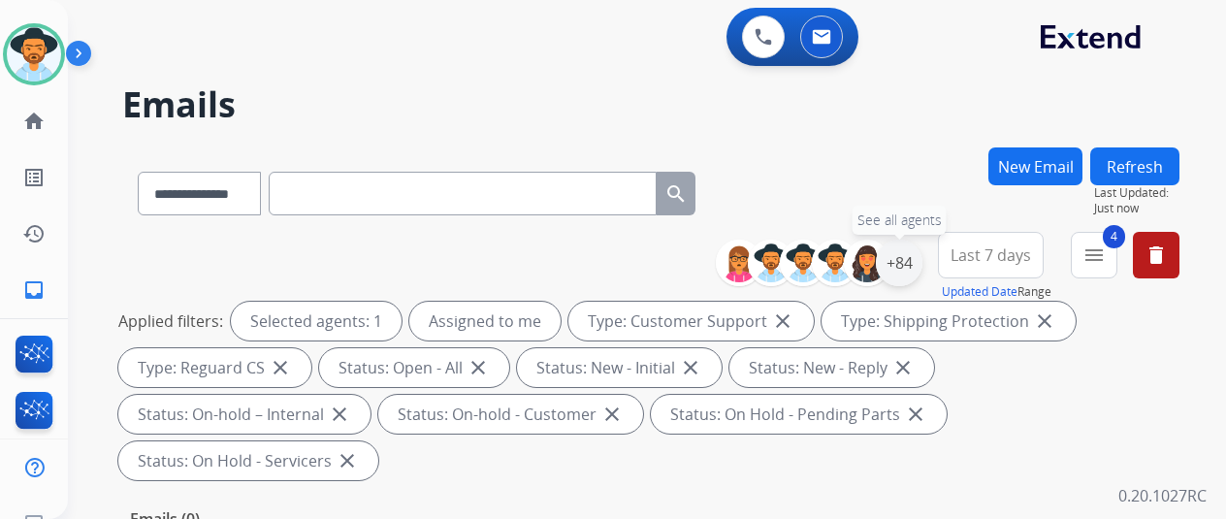
click at [913, 260] on div "+84" at bounding box center [899, 263] width 47 height 47
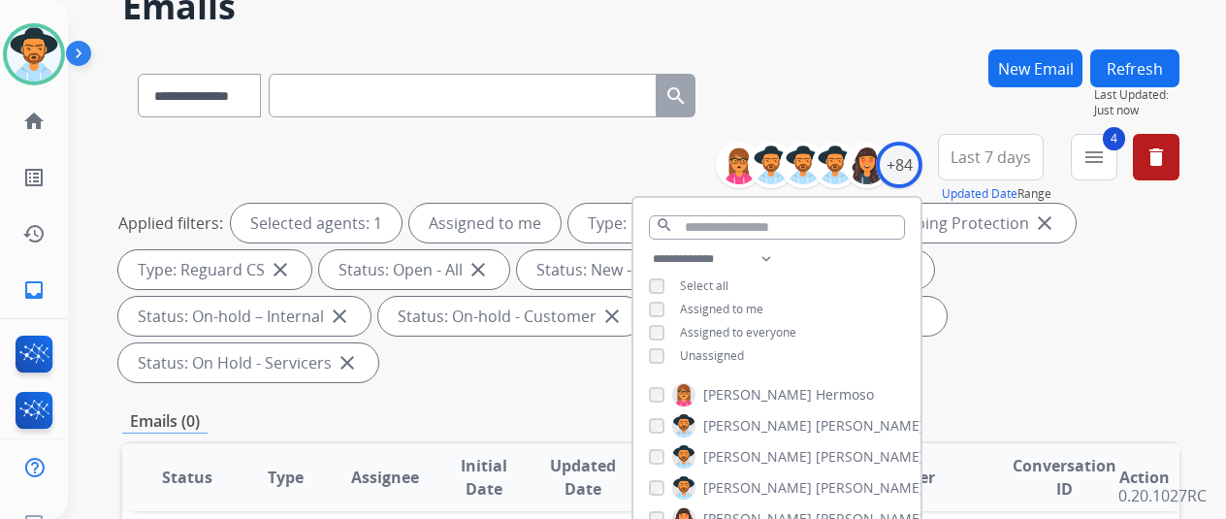
scroll to position [194, 0]
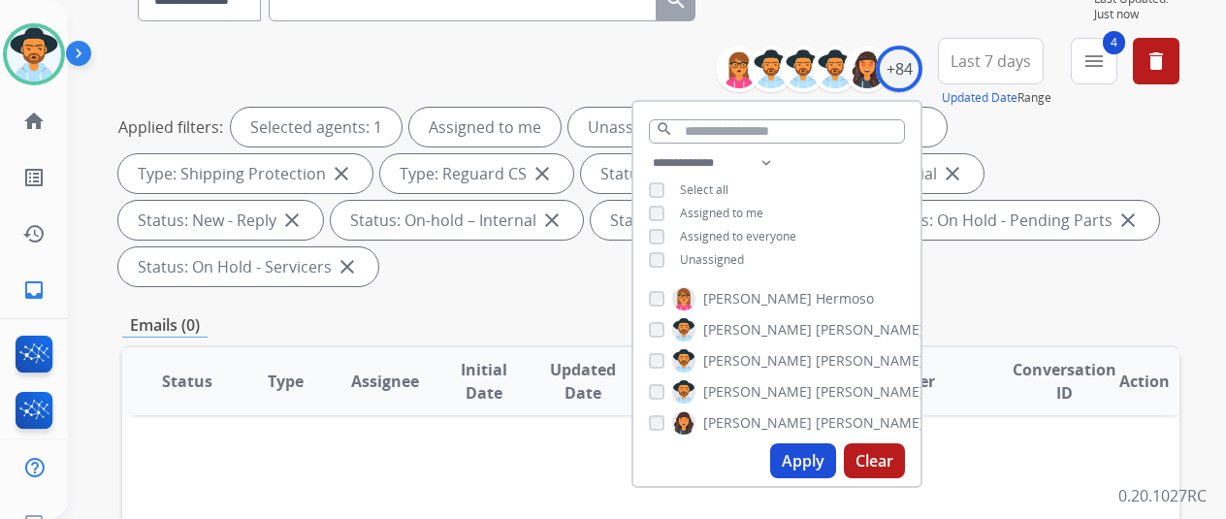
click at [806, 460] on button "Apply" at bounding box center [803, 460] width 66 height 35
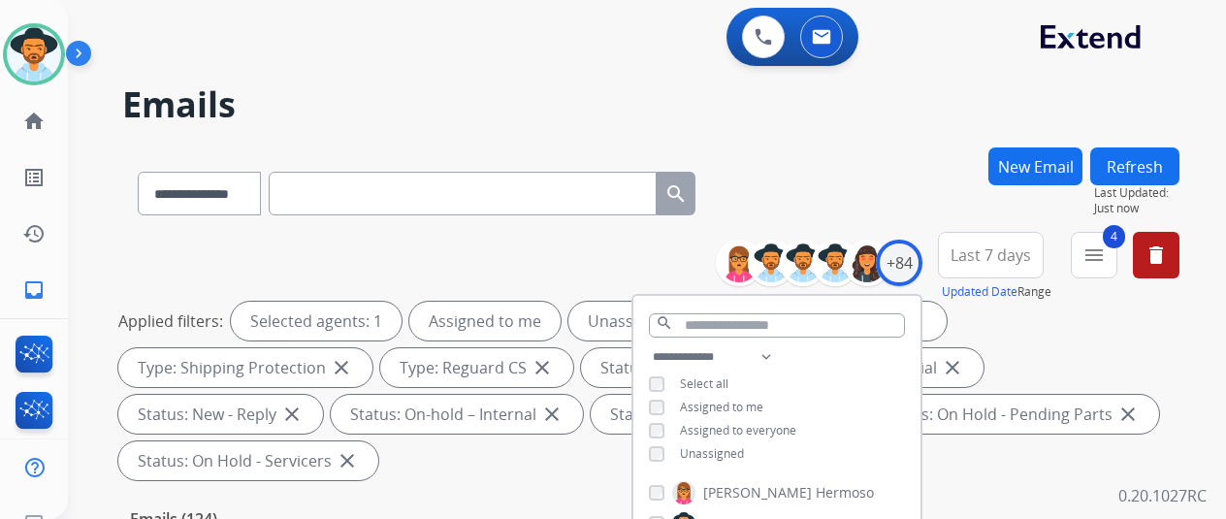
click at [862, 148] on div "**********" at bounding box center [650, 189] width 1057 height 84
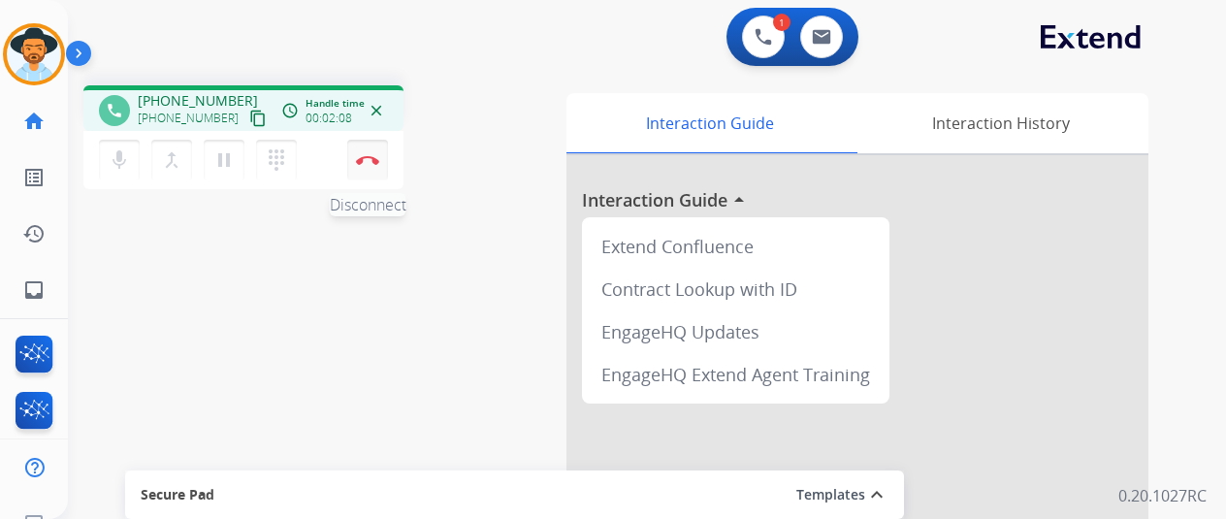
click at [368, 150] on button "Disconnect" at bounding box center [367, 160] width 41 height 41
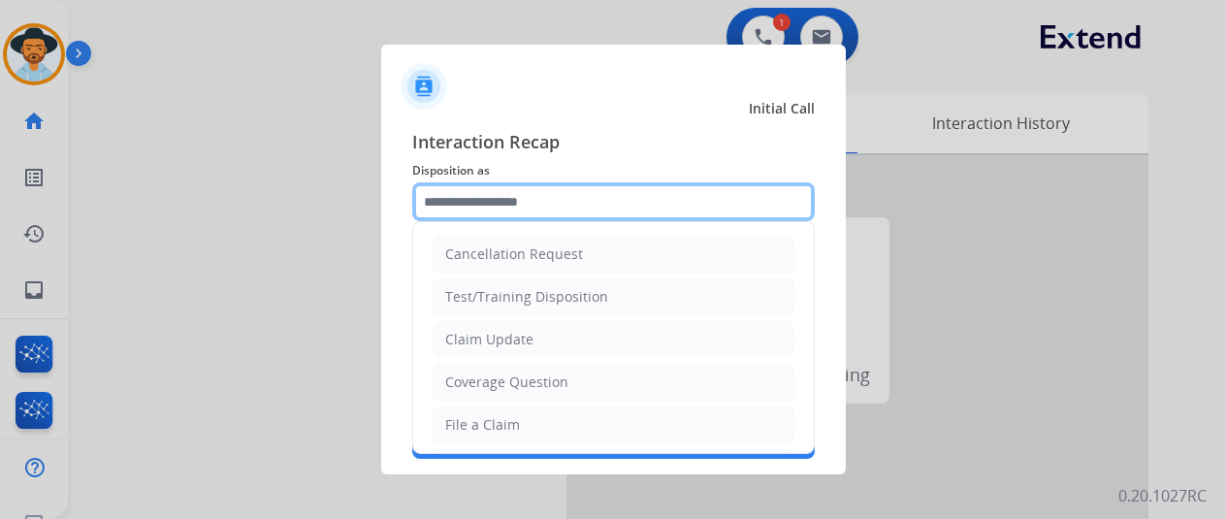
click at [497, 195] on input "text" at bounding box center [613, 201] width 403 height 39
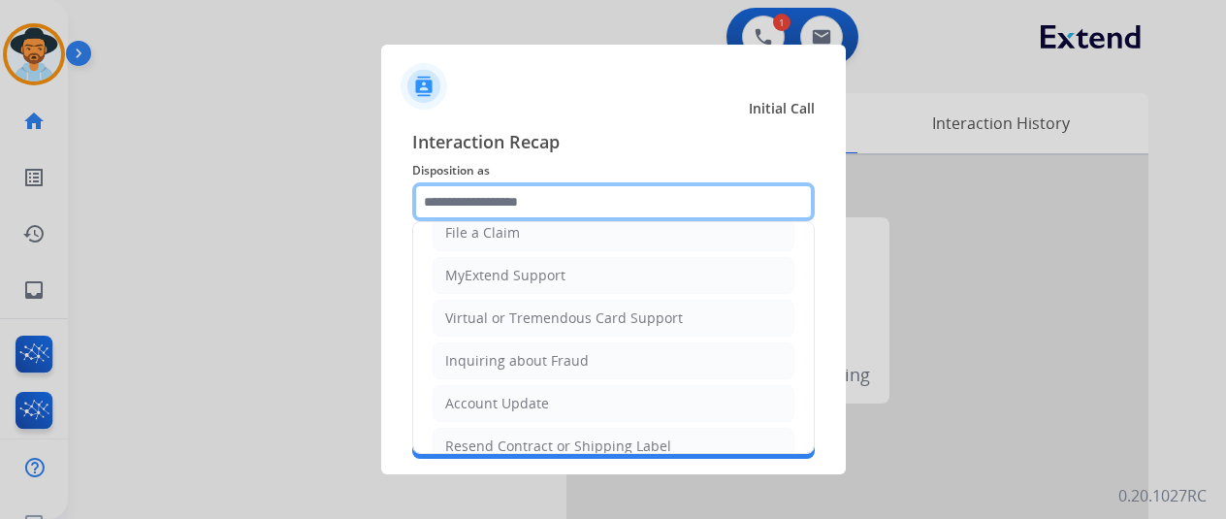
scroll to position [194, 0]
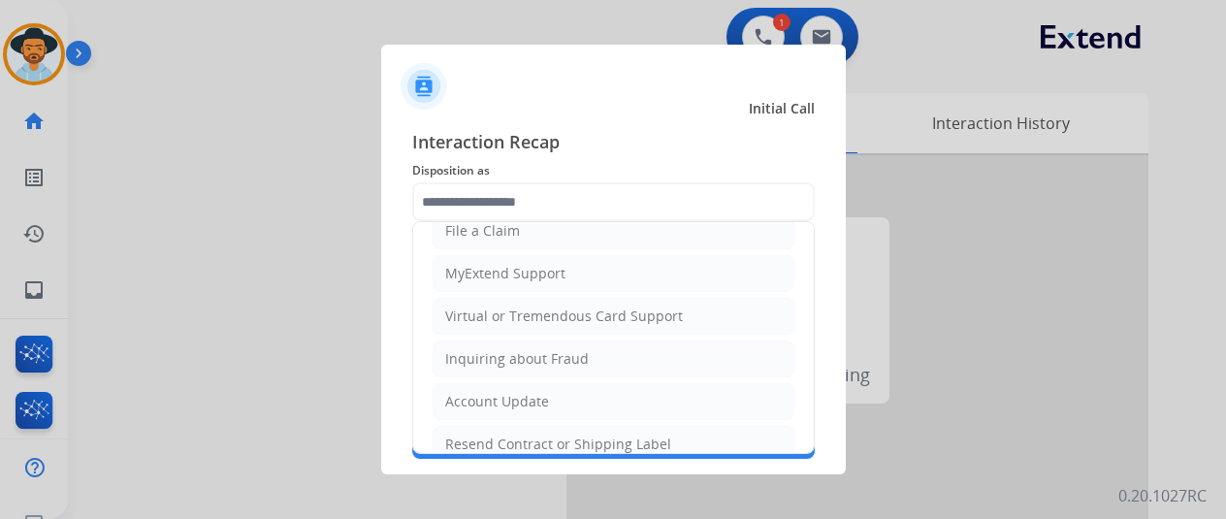
drag, startPoint x: 500, startPoint y: 425, endPoint x: 494, endPoint y: 397, distance: 28.9
click at [499, 426] on li "Resend Contract or Shipping Label" at bounding box center [614, 444] width 362 height 37
type input "**********"
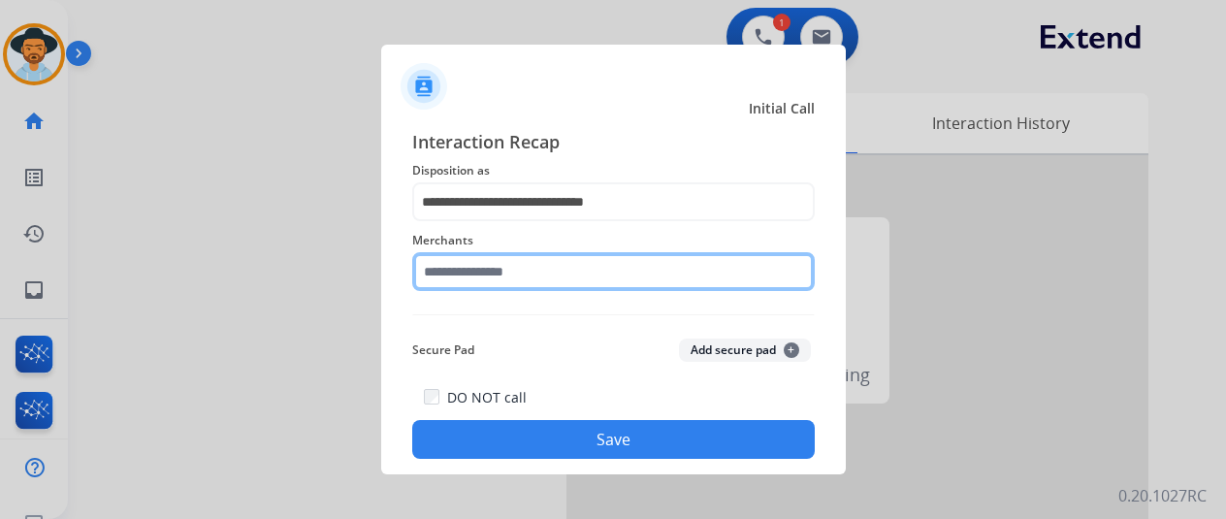
click at [500, 269] on input "text" at bounding box center [613, 271] width 403 height 39
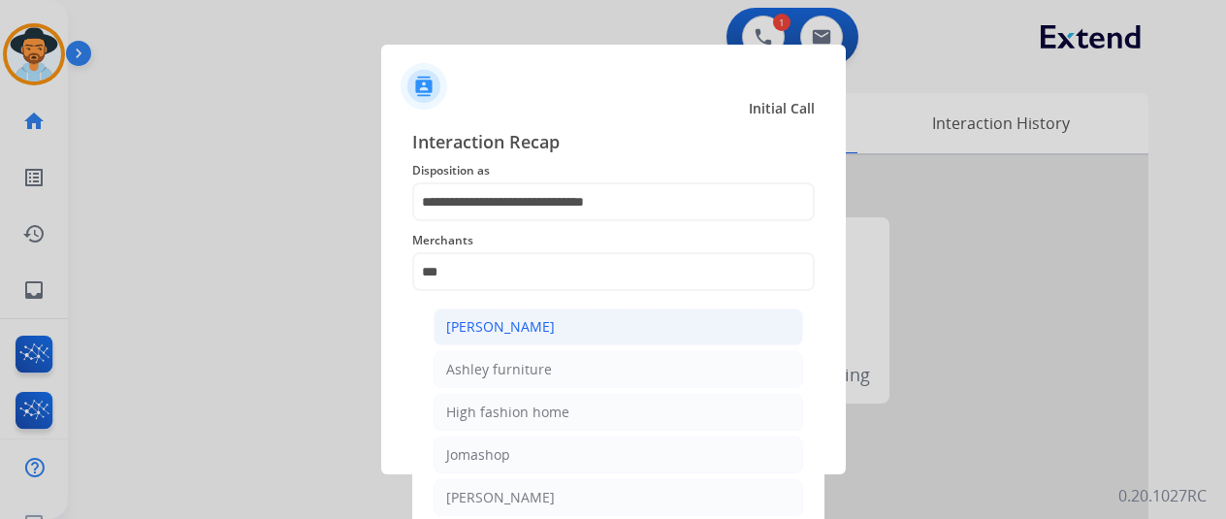
click at [484, 329] on div "[PERSON_NAME]" at bounding box center [500, 326] width 109 height 19
type input "**********"
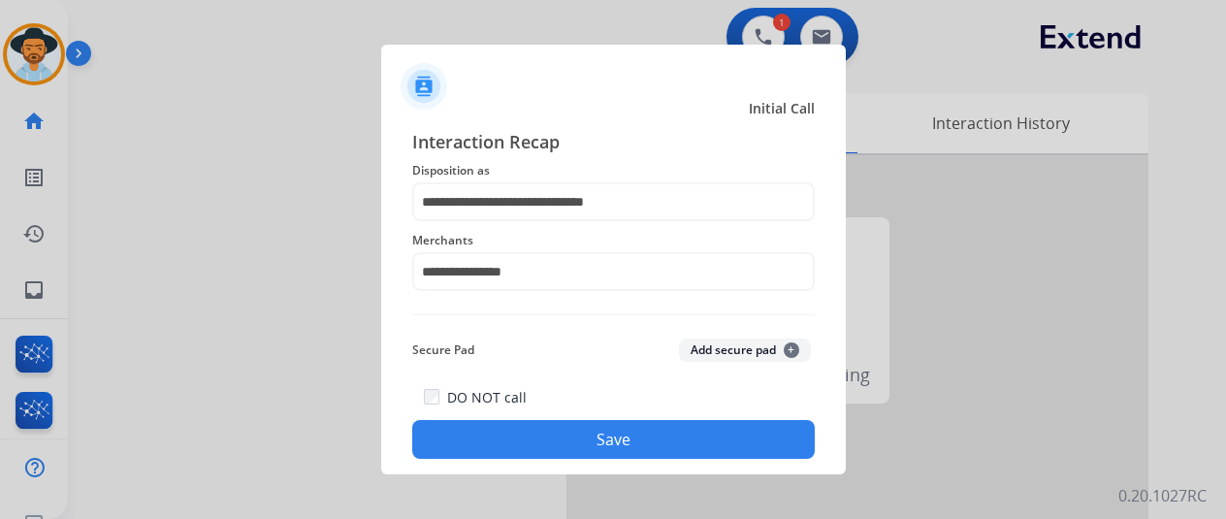
drag, startPoint x: 542, startPoint y: 436, endPoint x: 457, endPoint y: 350, distance: 120.7
click at [534, 430] on button "Save" at bounding box center [613, 439] width 403 height 39
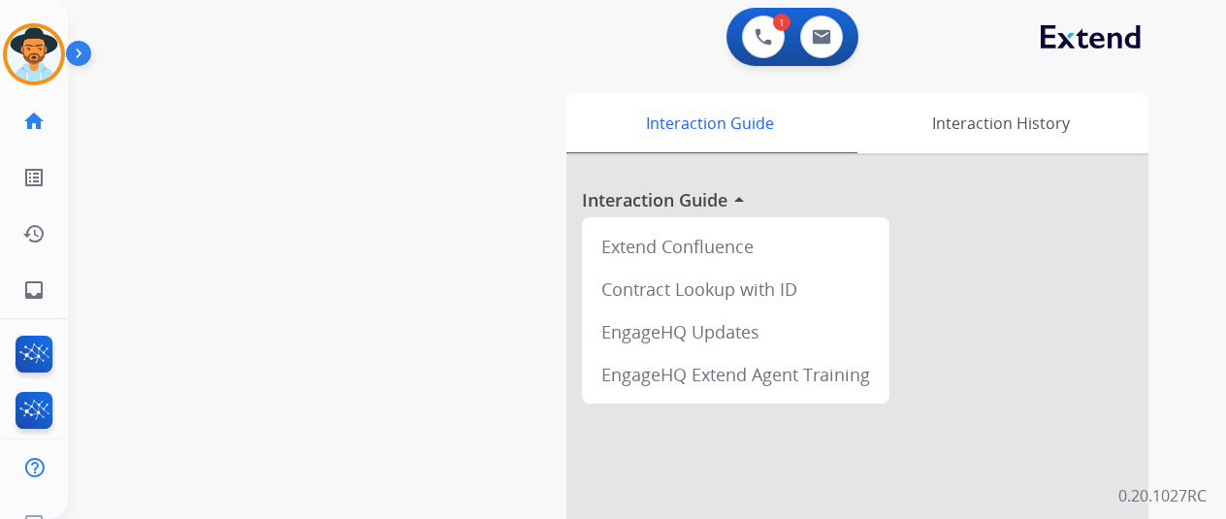
drag, startPoint x: 38, startPoint y: 50, endPoint x: 85, endPoint y: 55, distance: 47.8
click at [39, 51] on img at bounding box center [34, 54] width 54 height 54
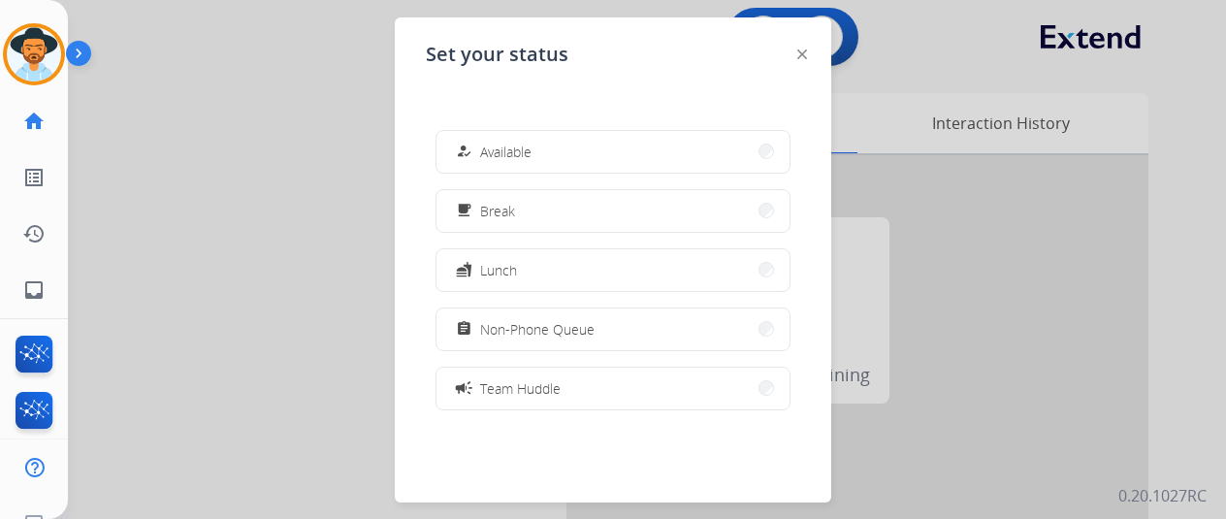
click at [505, 137] on button "how_to_reg Available" at bounding box center [612, 152] width 353 height 42
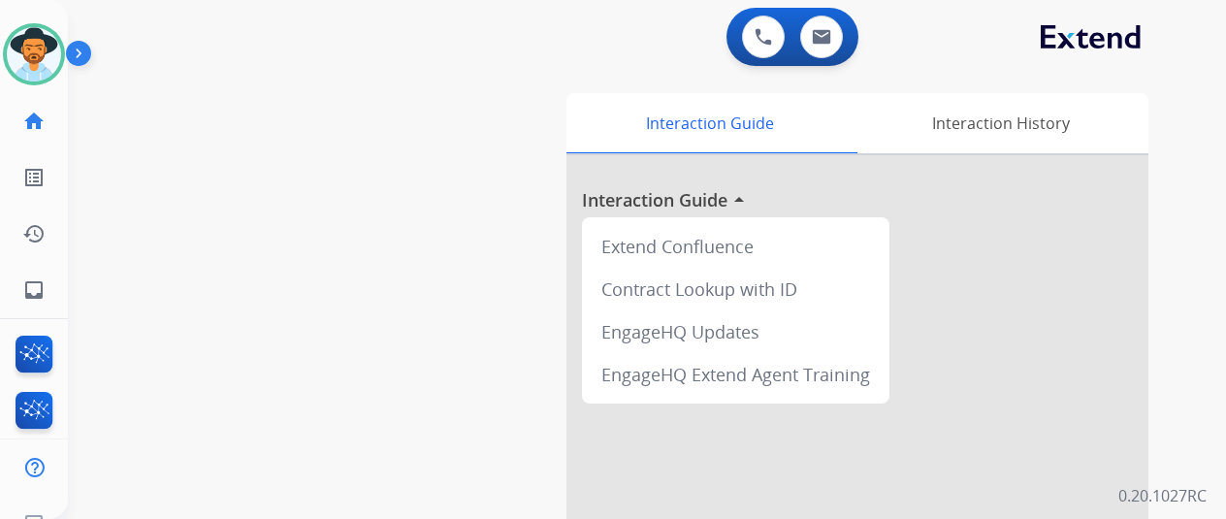
click at [190, 63] on div "0 Voice Interactions 0 Email Interactions swap_horiz Break voice bridge close_f…" at bounding box center [647, 259] width 1158 height 519
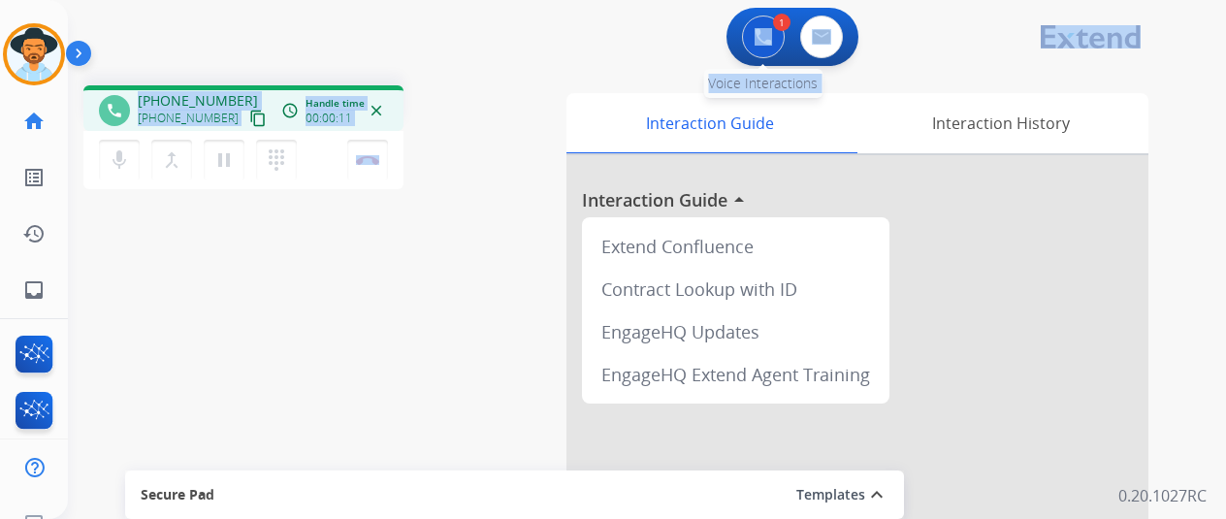
click at [761, 30] on img at bounding box center [763, 36] width 17 height 17
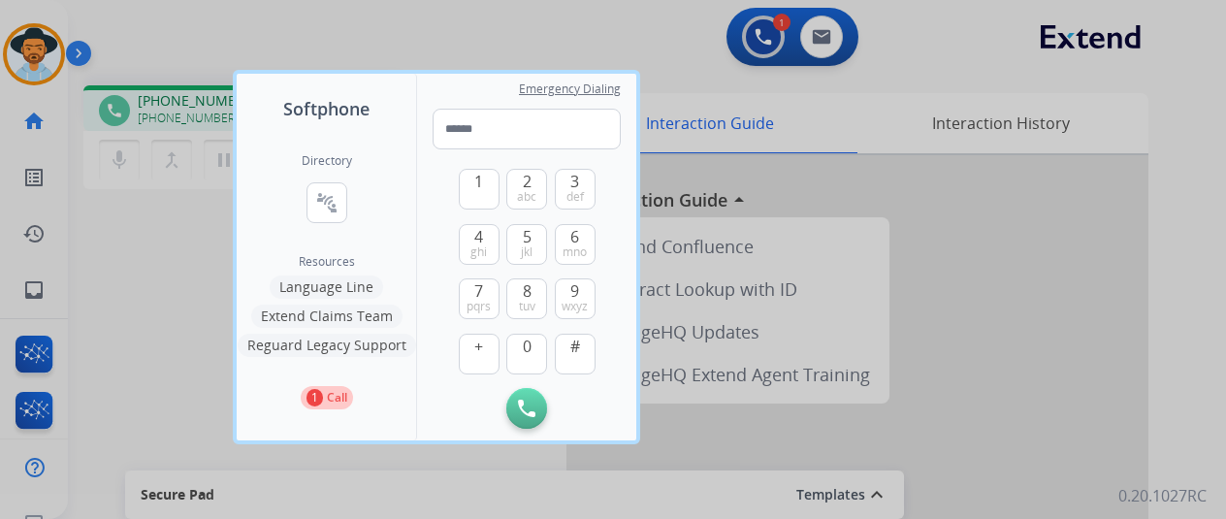
click at [359, 284] on button "Language Line" at bounding box center [326, 286] width 113 height 23
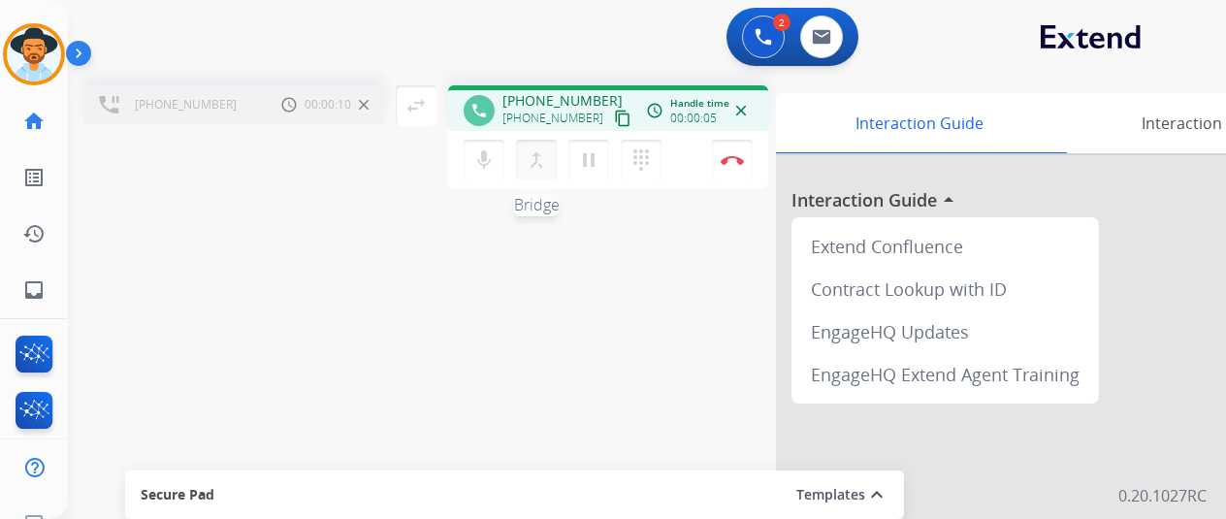
click at [539, 150] on mat-icon "merge_type" at bounding box center [536, 159] width 23 height 23
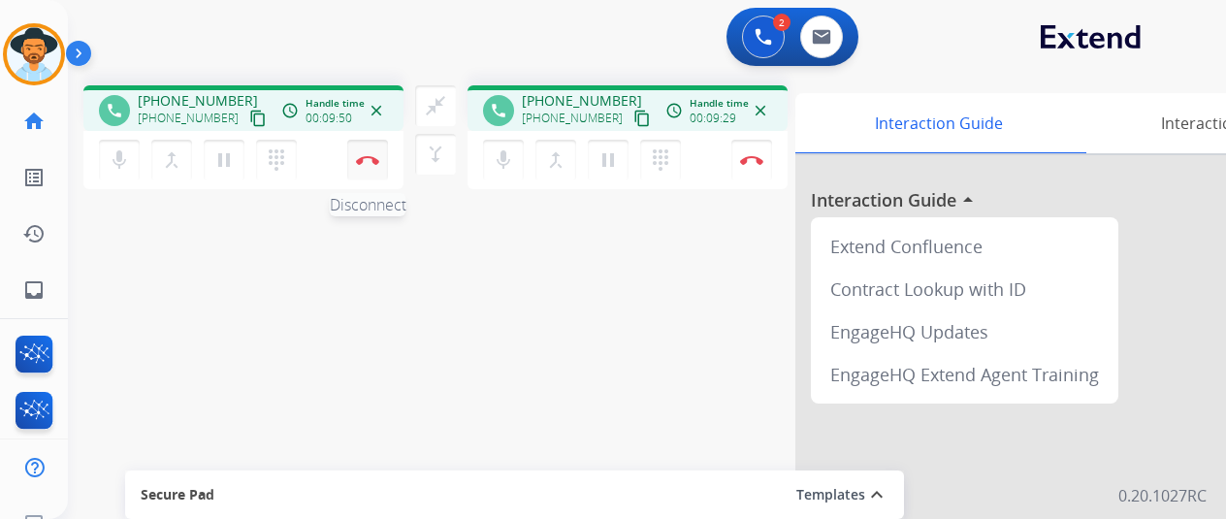
click at [371, 151] on button "Disconnect" at bounding box center [367, 160] width 41 height 41
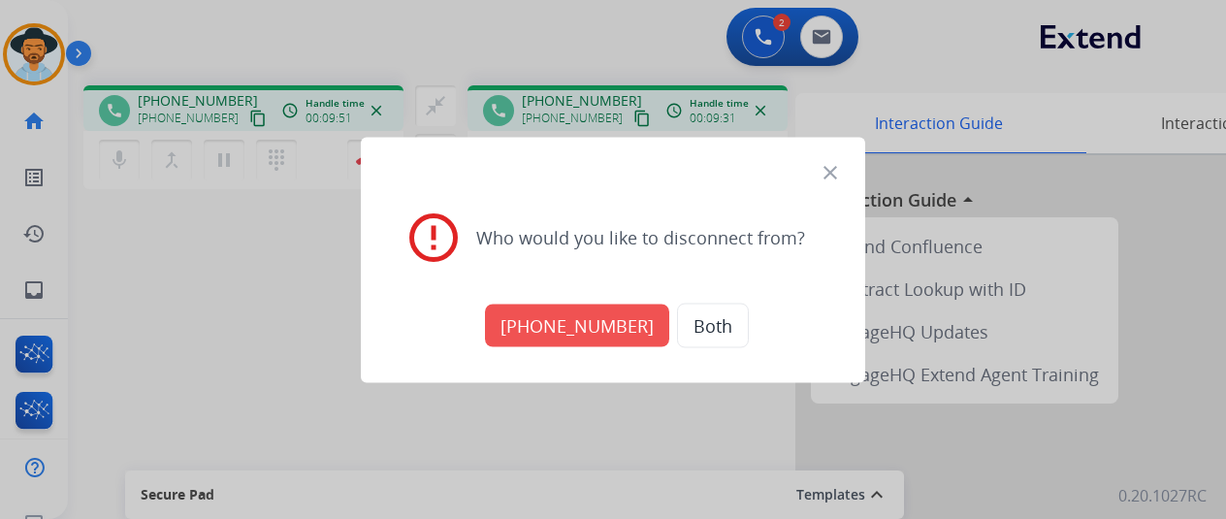
click at [698, 316] on button "Both" at bounding box center [713, 325] width 72 height 45
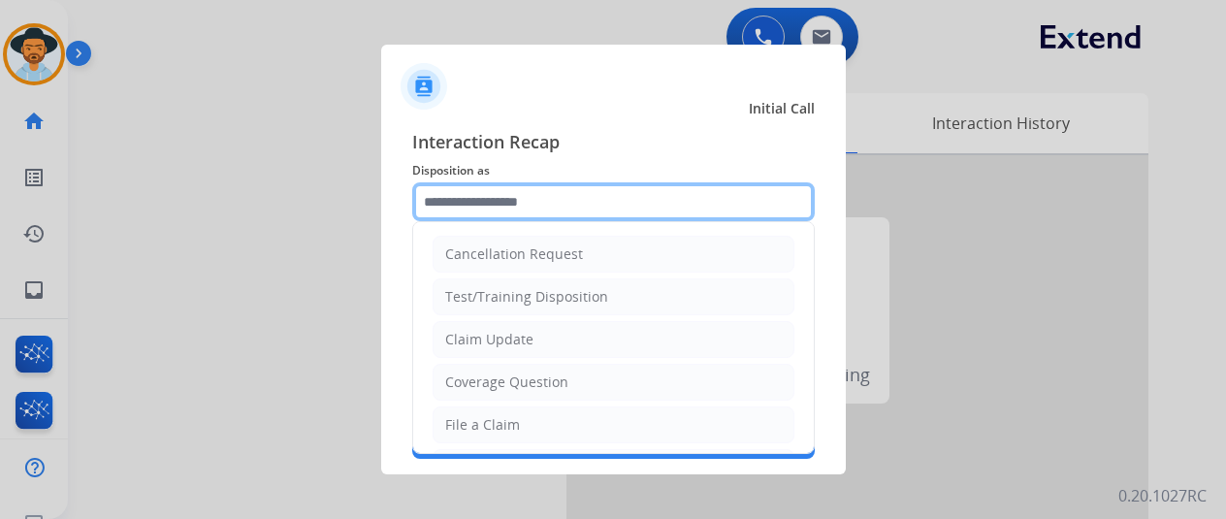
click at [471, 199] on input "text" at bounding box center [613, 201] width 403 height 39
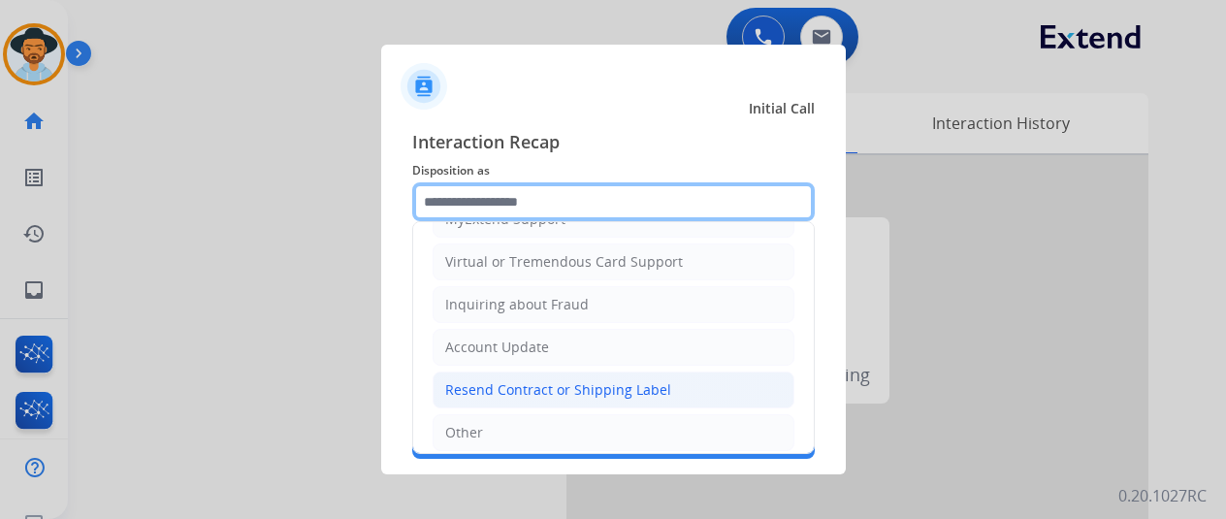
scroll to position [294, 0]
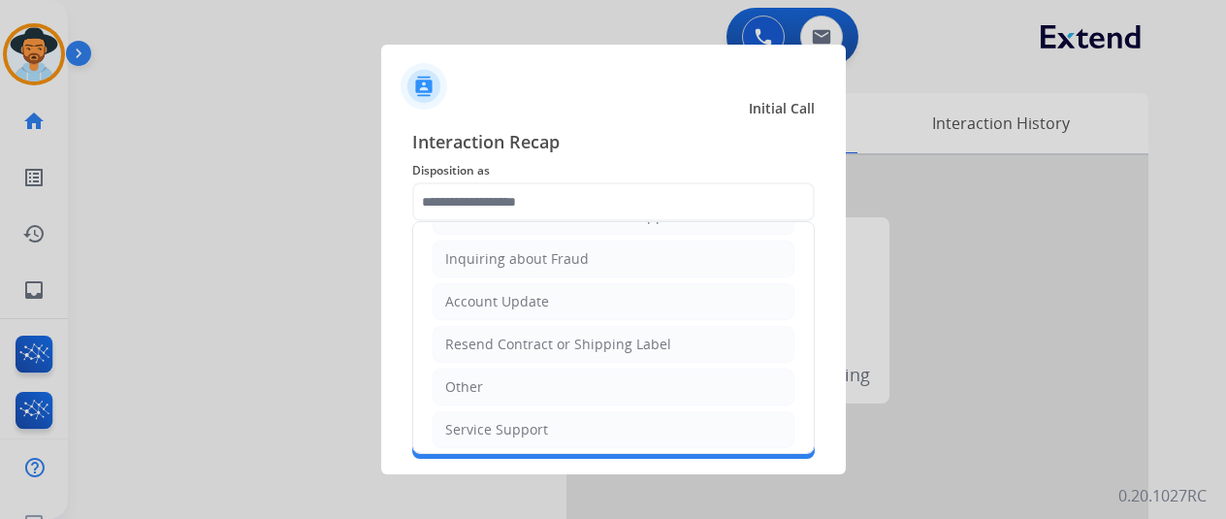
drag, startPoint x: 508, startPoint y: 423, endPoint x: 481, endPoint y: 364, distance: 65.1
click at [504, 420] on div "Service Support" at bounding box center [496, 429] width 103 height 19
type input "**********"
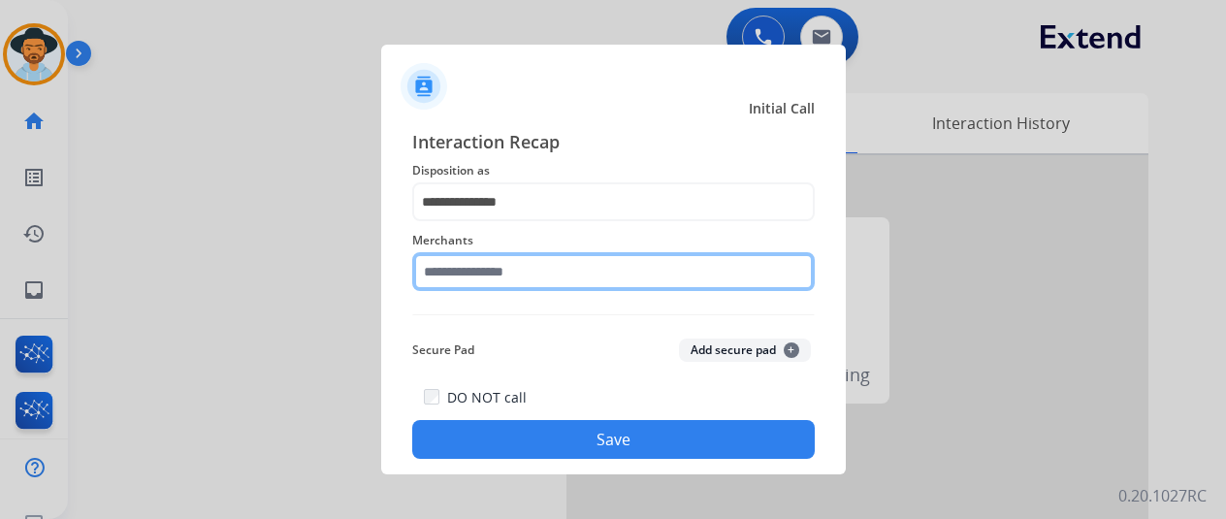
click at [463, 287] on input "text" at bounding box center [613, 271] width 403 height 39
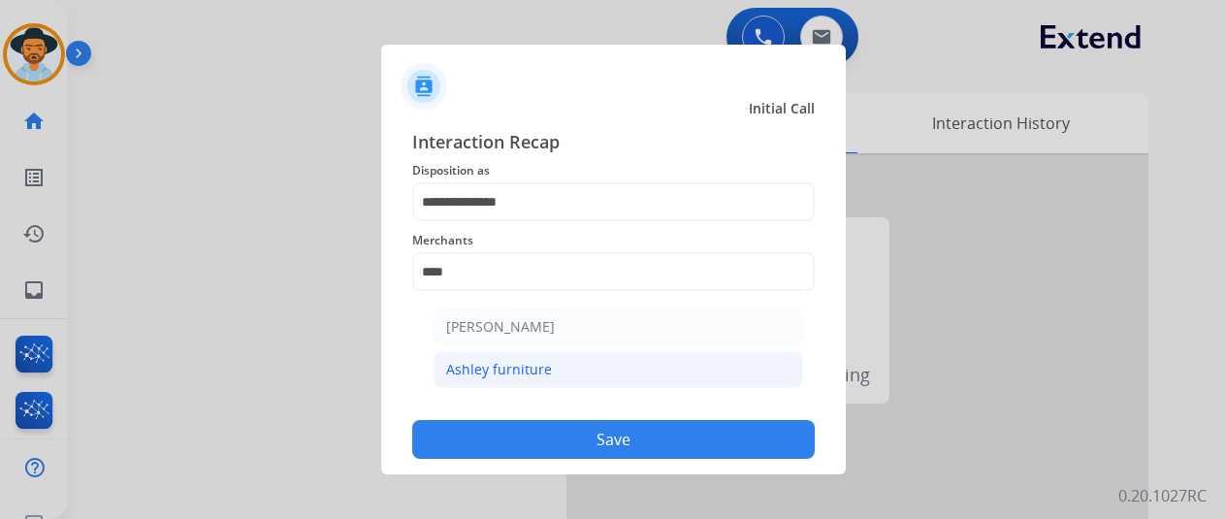
click at [555, 358] on li "Ashley furniture" at bounding box center [619, 369] width 370 height 37
type input "**********"
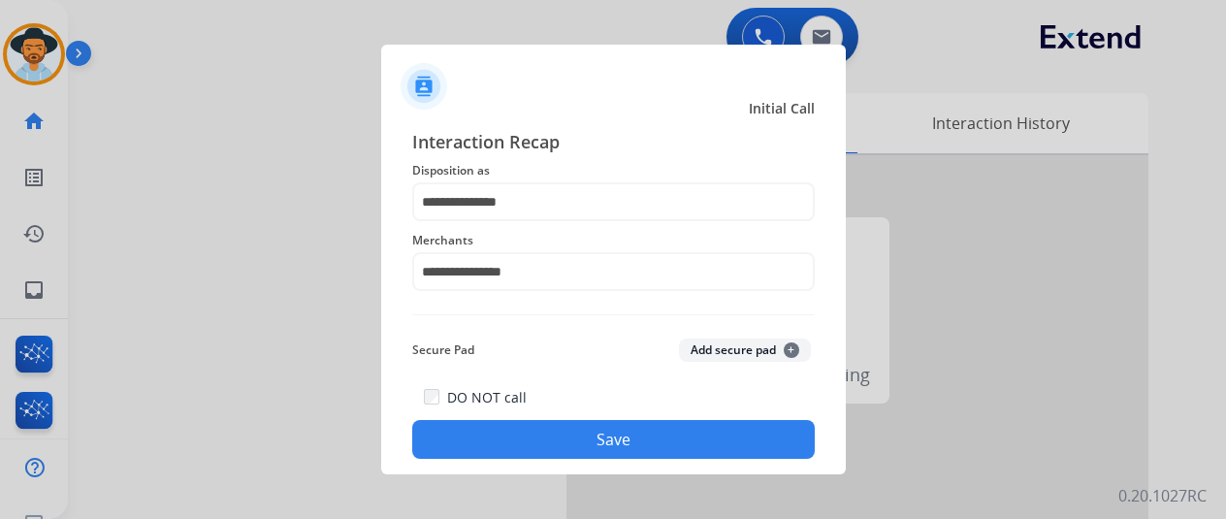
click at [621, 432] on button "Save" at bounding box center [613, 439] width 403 height 39
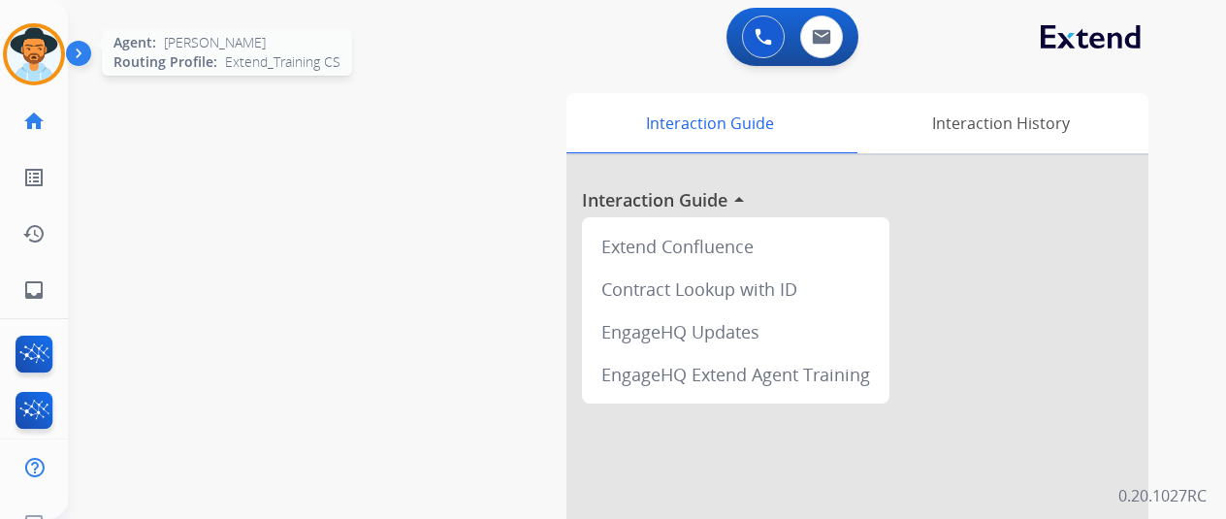
click at [48, 33] on img at bounding box center [34, 54] width 54 height 54
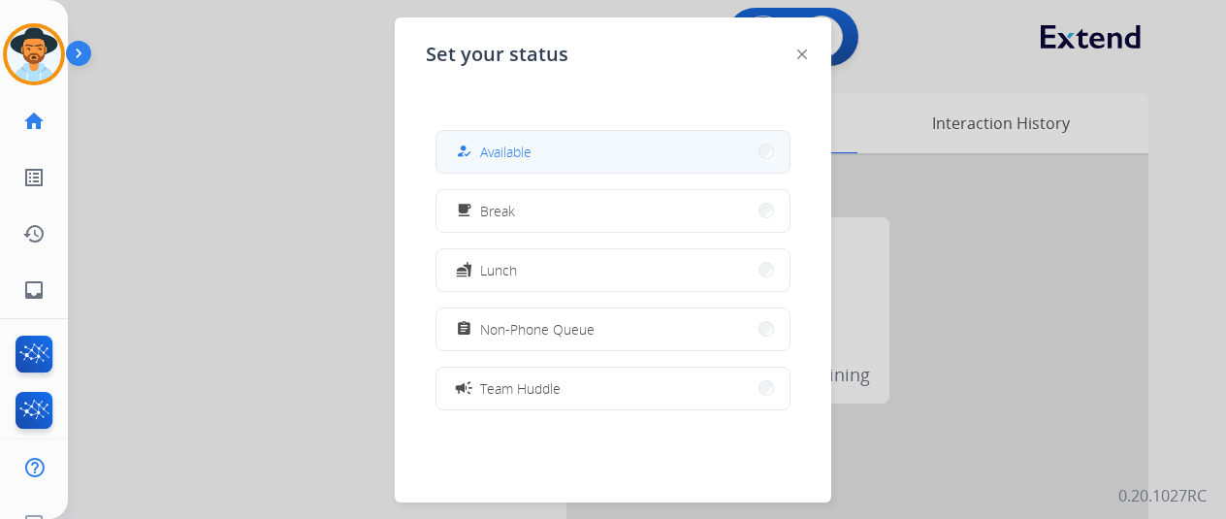
click at [597, 153] on button "how_to_reg Available" at bounding box center [612, 152] width 353 height 42
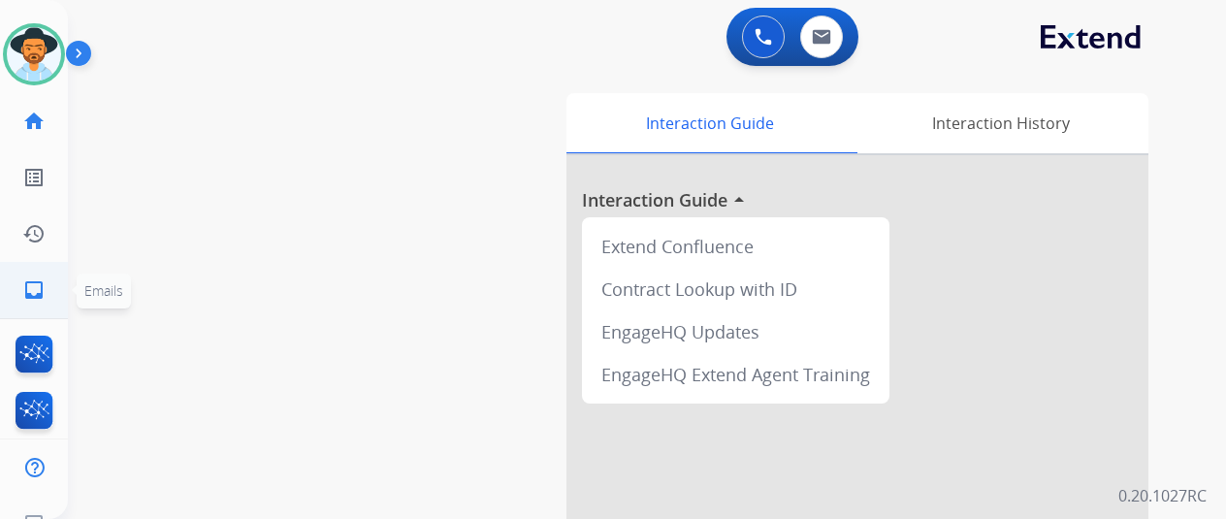
click at [40, 289] on mat-icon "inbox" at bounding box center [33, 289] width 23 height 23
select select "**********"
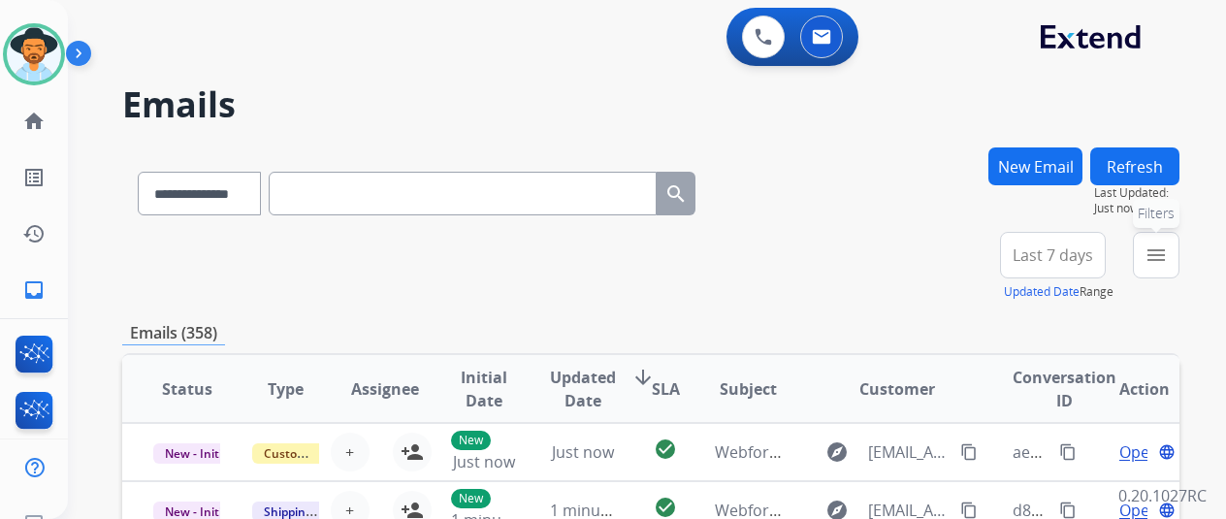
click at [1168, 246] on mat-icon "menu" at bounding box center [1156, 254] width 23 height 23
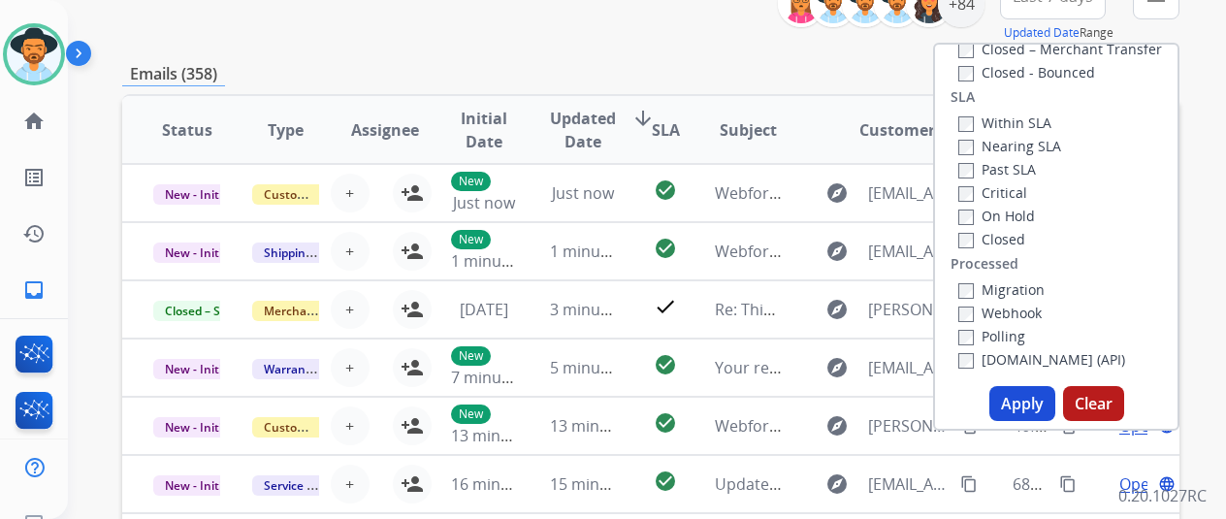
scroll to position [291, 0]
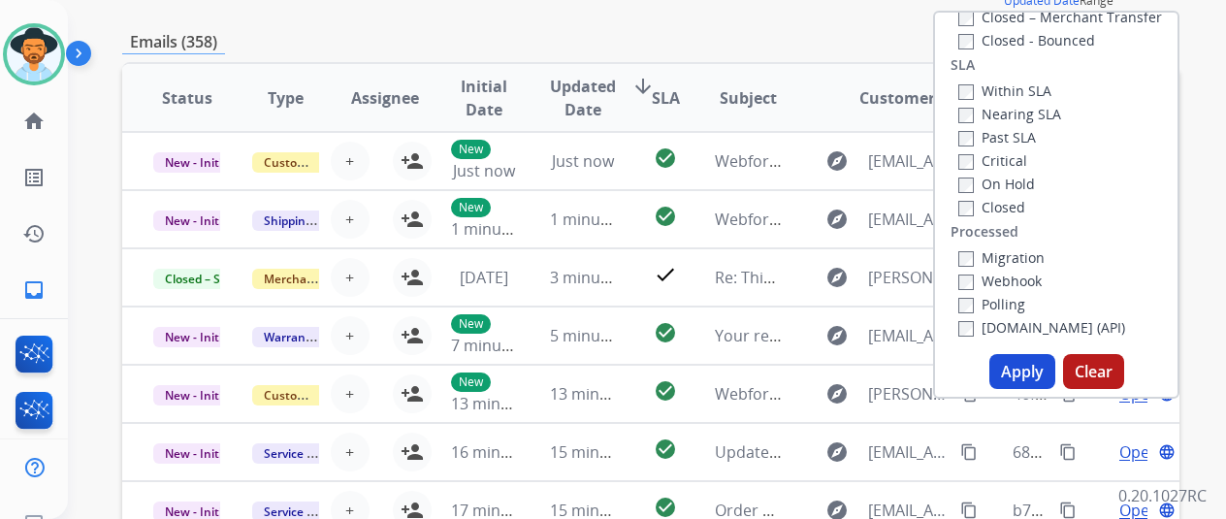
drag, startPoint x: 1030, startPoint y: 369, endPoint x: 1031, endPoint y: 350, distance: 18.5
click at [1030, 369] on button "Apply" at bounding box center [1022, 371] width 66 height 35
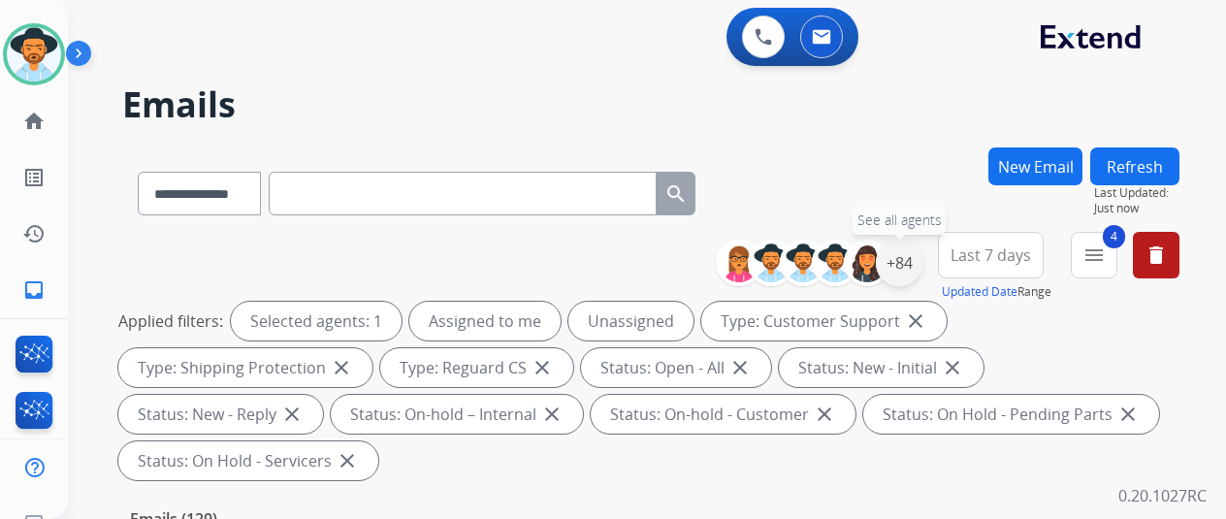
click at [917, 261] on div "+84" at bounding box center [899, 263] width 47 height 47
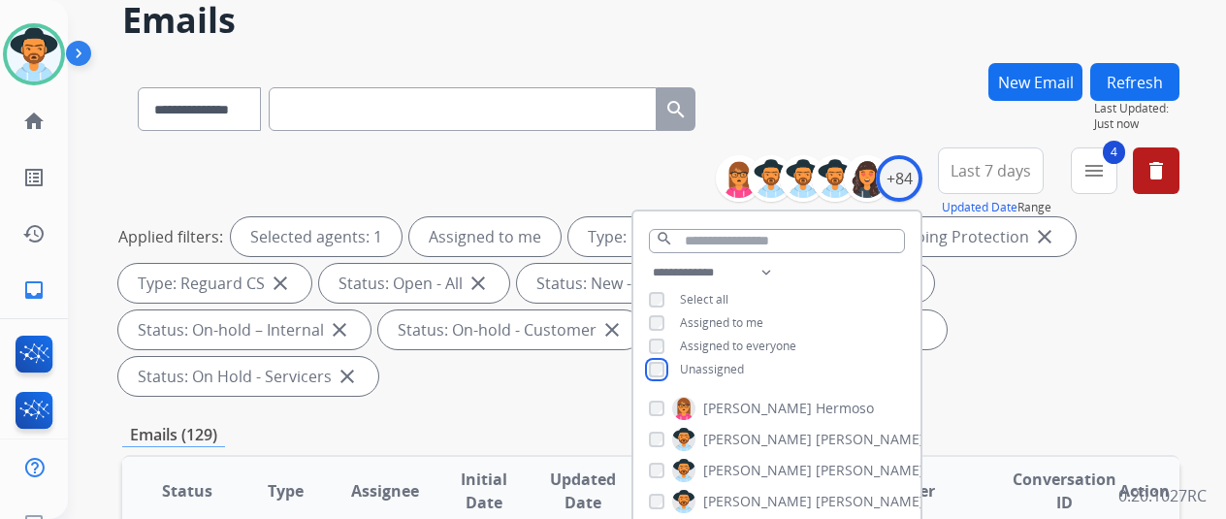
scroll to position [291, 0]
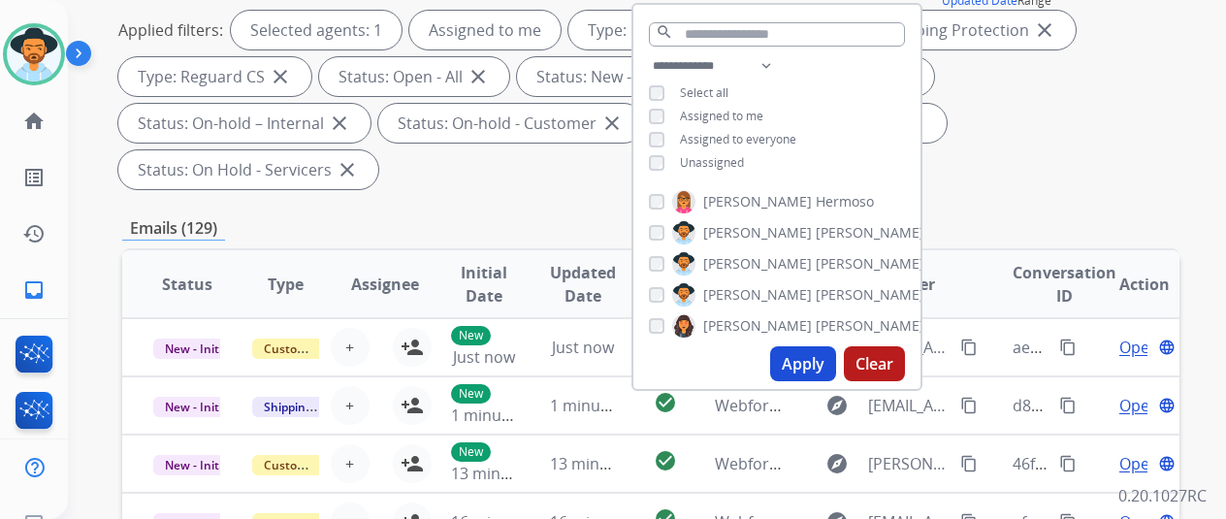
click at [821, 360] on button "Apply" at bounding box center [803, 363] width 66 height 35
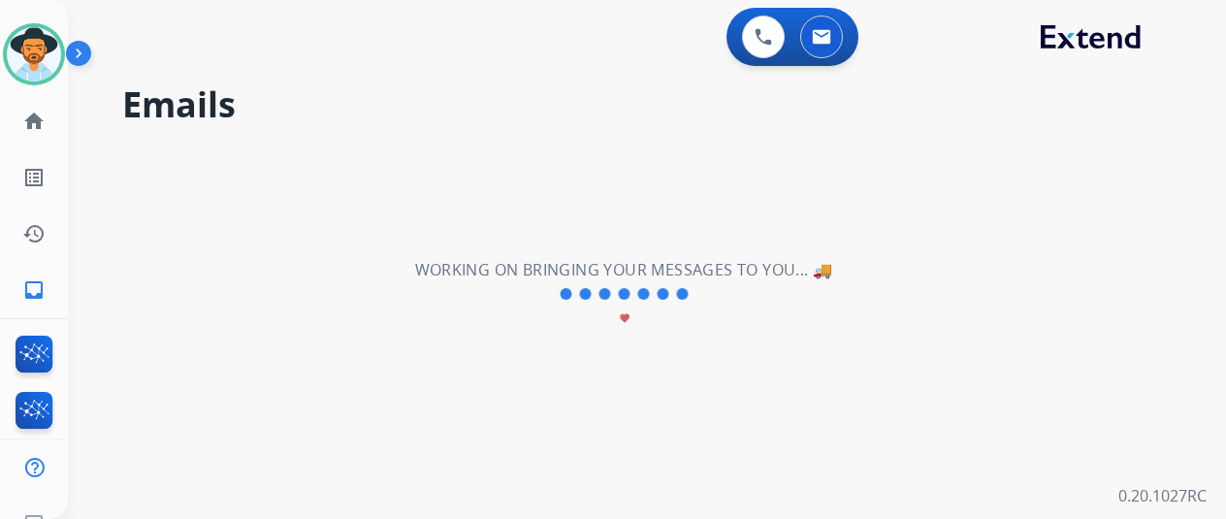
scroll to position [0, 0]
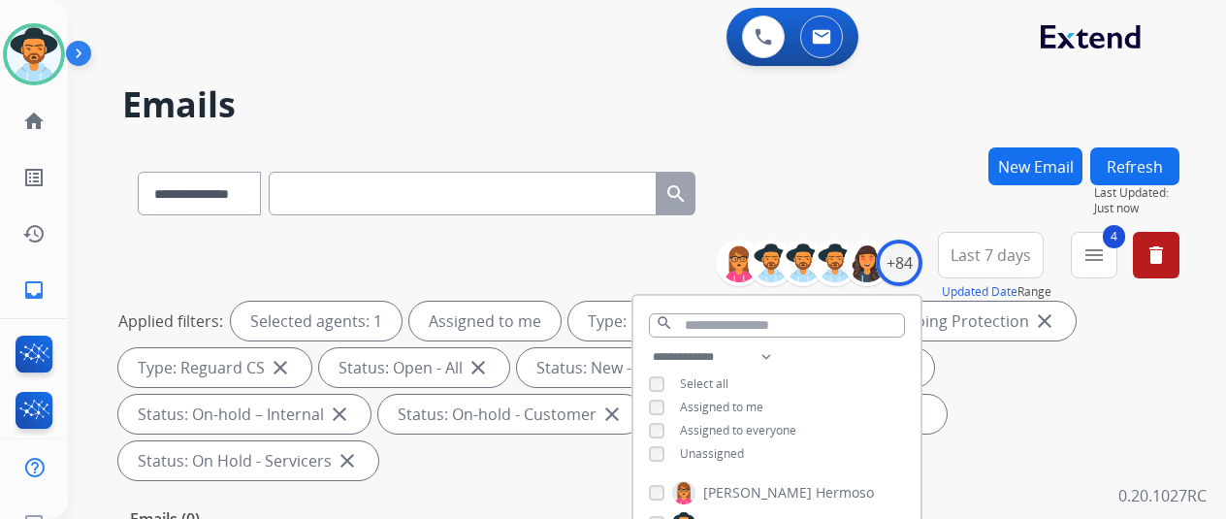
click at [841, 150] on div "**********" at bounding box center [650, 189] width 1057 height 84
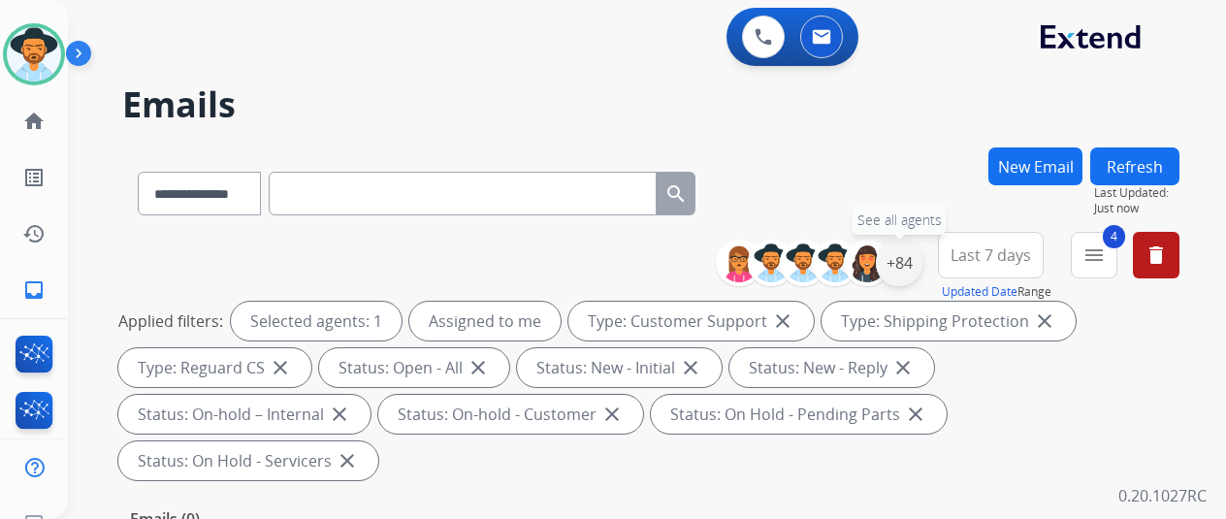
click at [903, 263] on div "+84" at bounding box center [899, 263] width 47 height 47
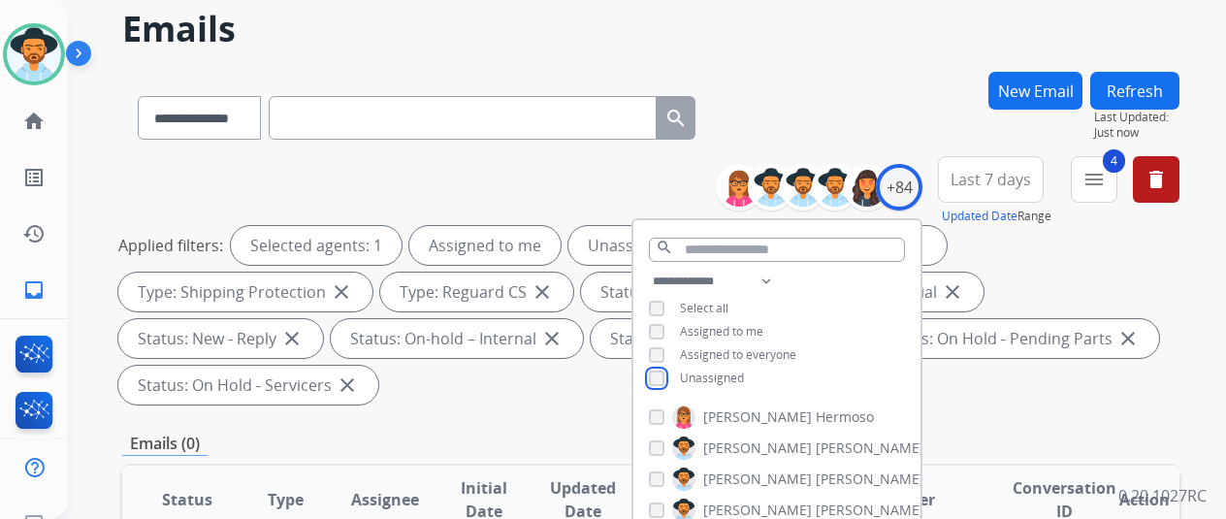
scroll to position [291, 0]
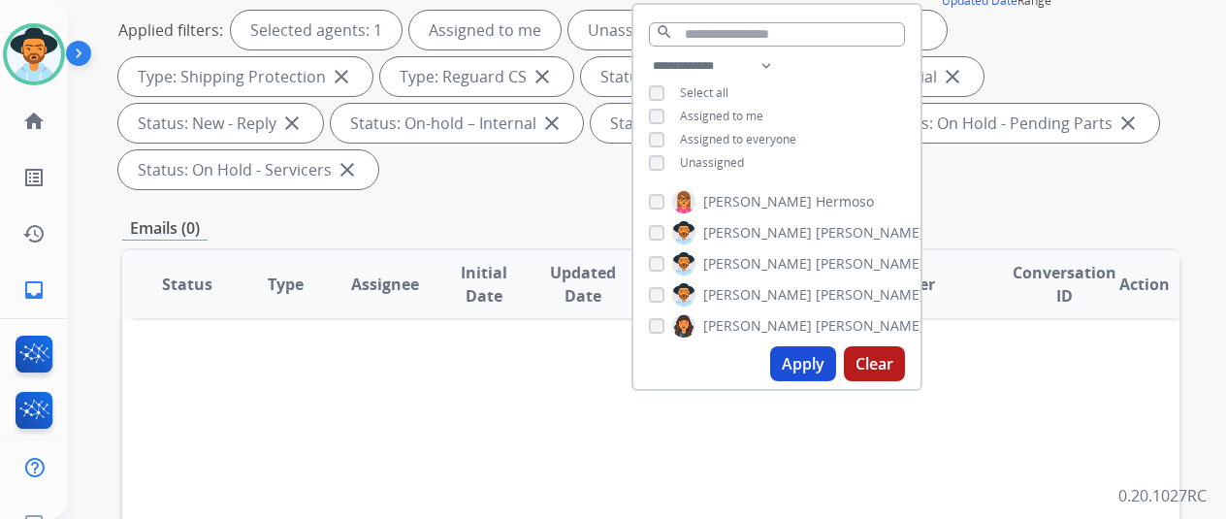
click at [815, 358] on button "Apply" at bounding box center [803, 363] width 66 height 35
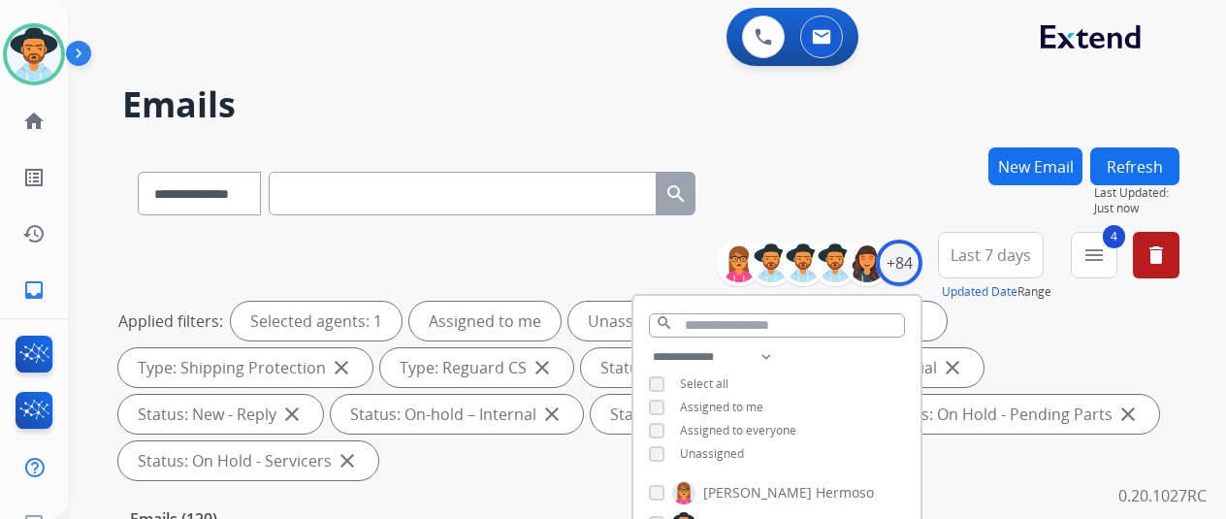
click at [860, 131] on div "**********" at bounding box center [624, 329] width 1112 height 519
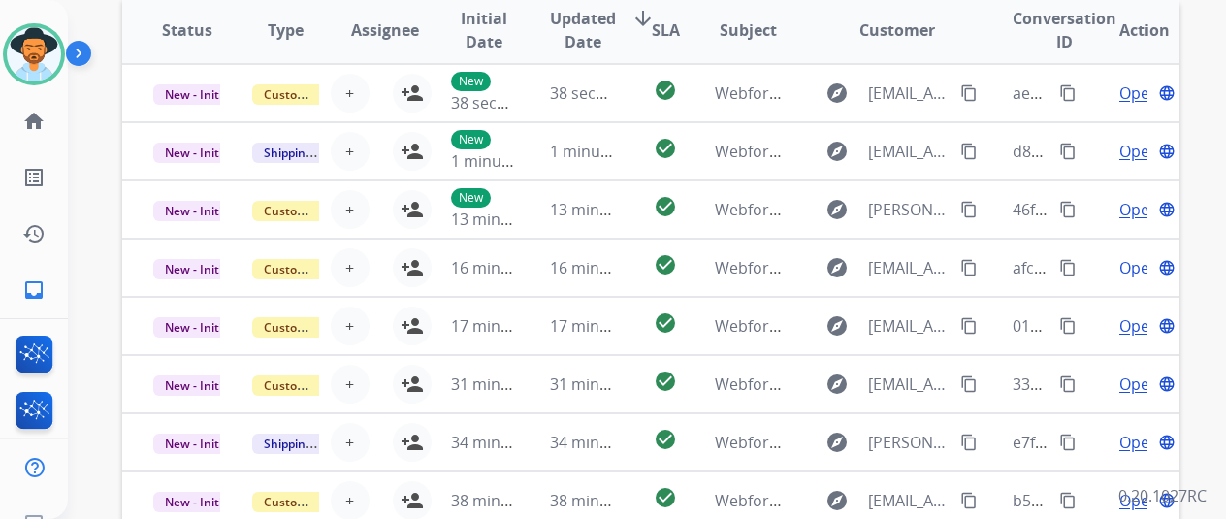
scroll to position [464, 0]
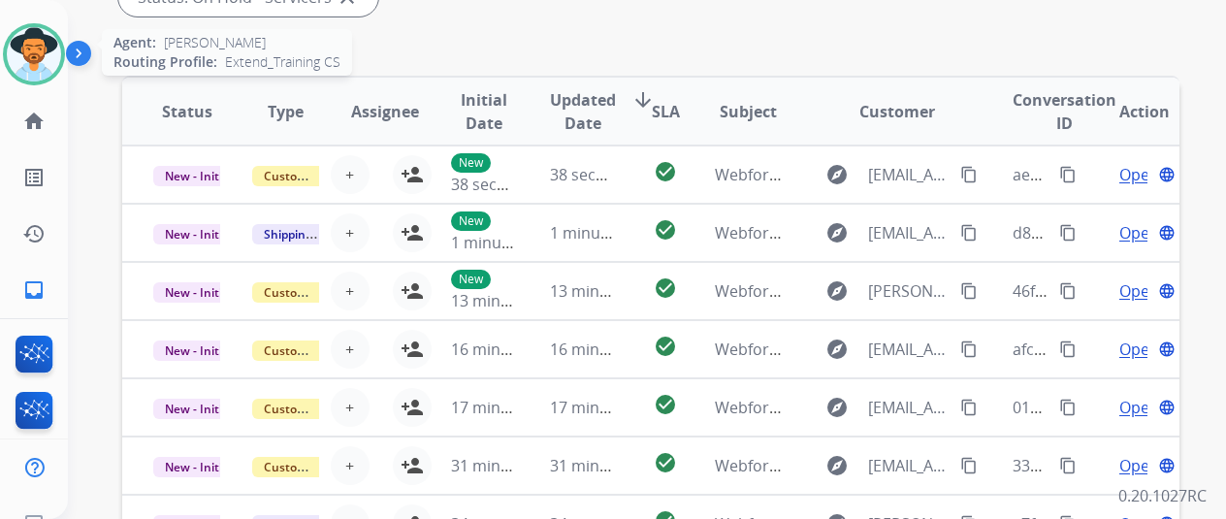
click at [31, 45] on img at bounding box center [34, 54] width 54 height 54
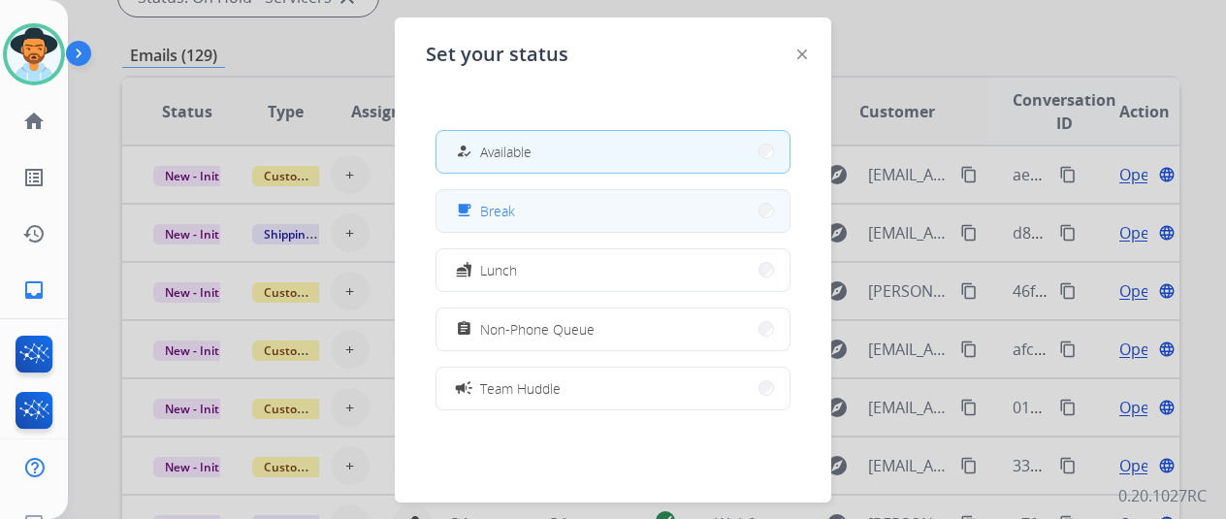
click at [495, 201] on span "Break" at bounding box center [497, 211] width 35 height 20
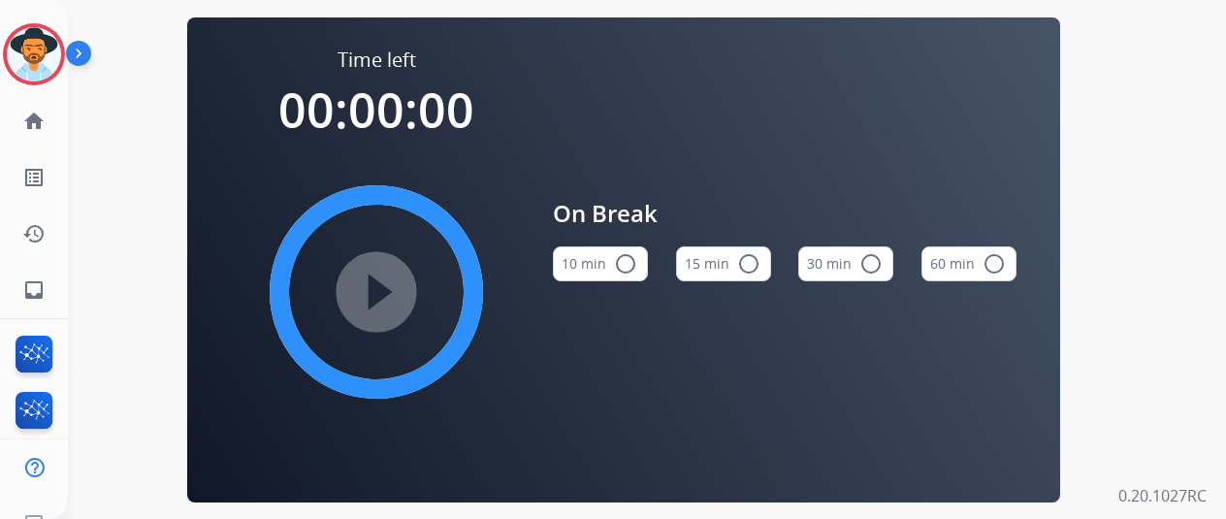
click at [631, 269] on mat-icon "radio_button_unchecked" at bounding box center [625, 263] width 23 height 23
click at [374, 298] on mat-icon "play_circle_filled" at bounding box center [376, 291] width 23 height 23
click at [241, 128] on div "Time left 00:00:00 play_circle_filled" at bounding box center [376, 247] width 291 height 401
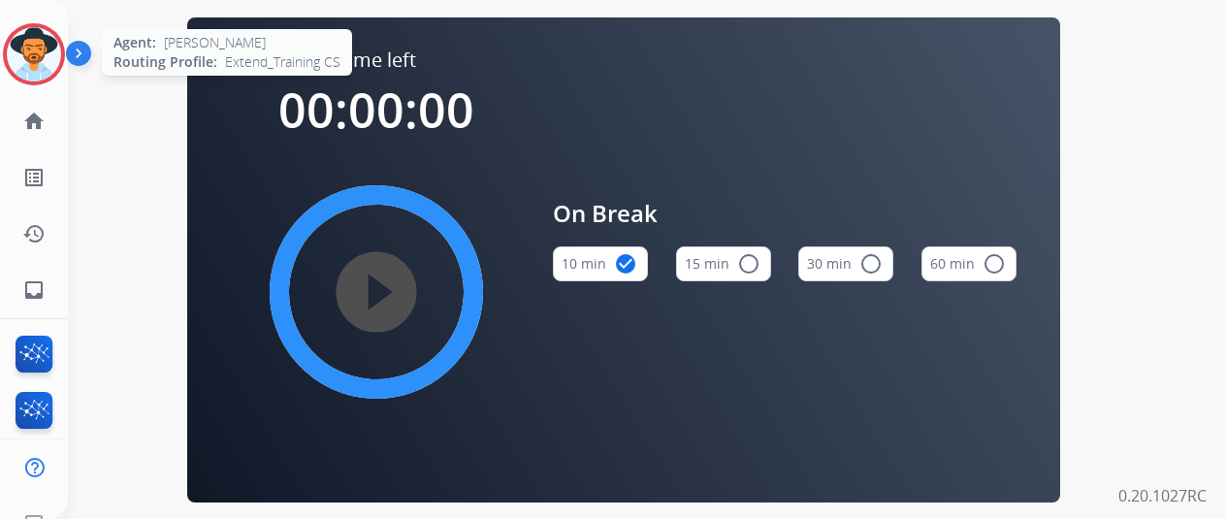
click at [23, 51] on img at bounding box center [34, 54] width 54 height 54
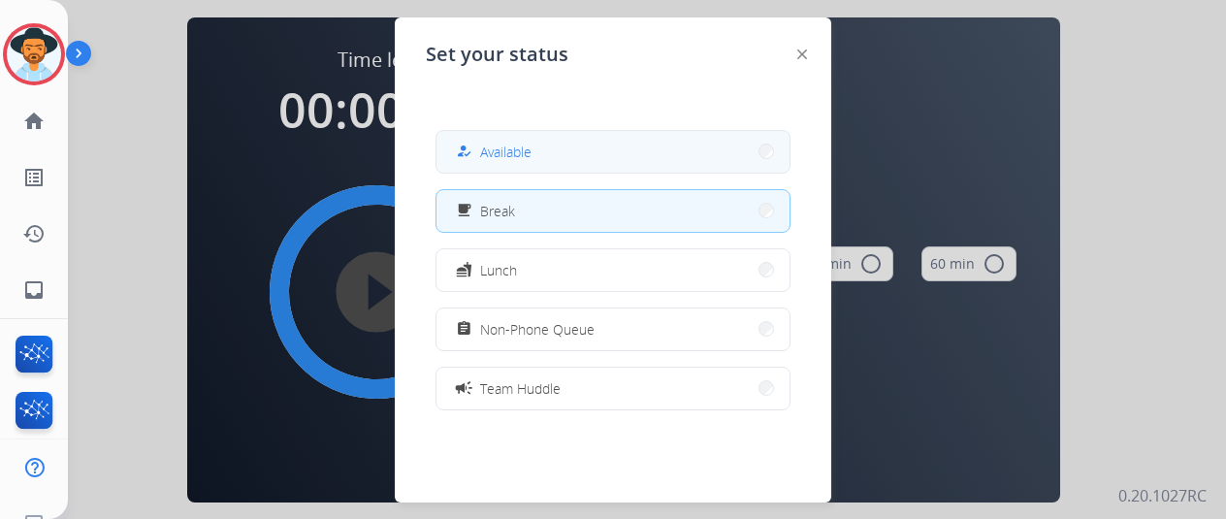
click at [549, 162] on button "how_to_reg Available" at bounding box center [612, 152] width 353 height 42
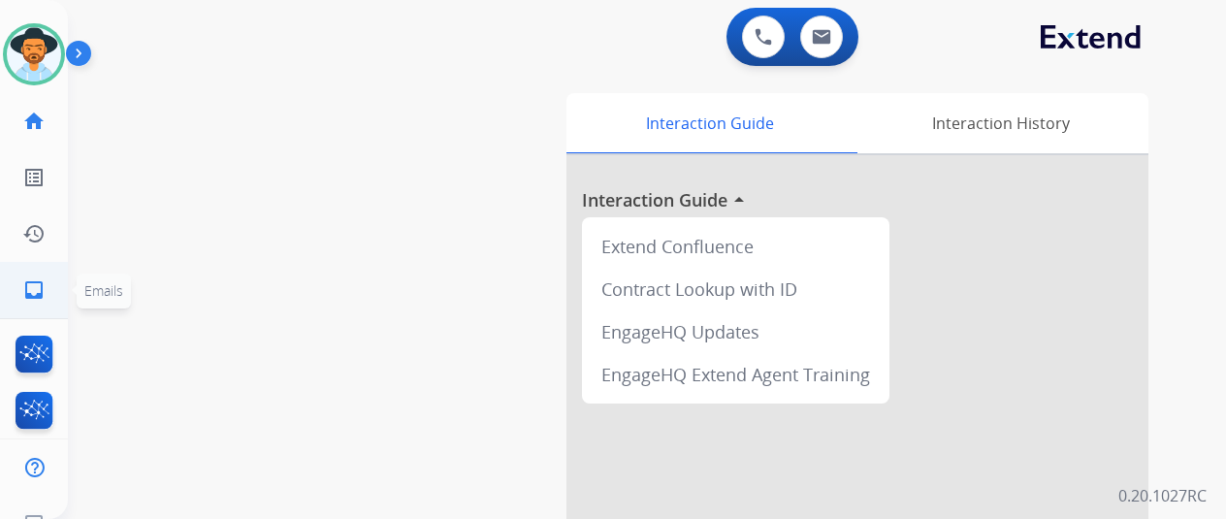
click at [28, 290] on mat-icon "inbox" at bounding box center [33, 289] width 23 height 23
select select "**********"
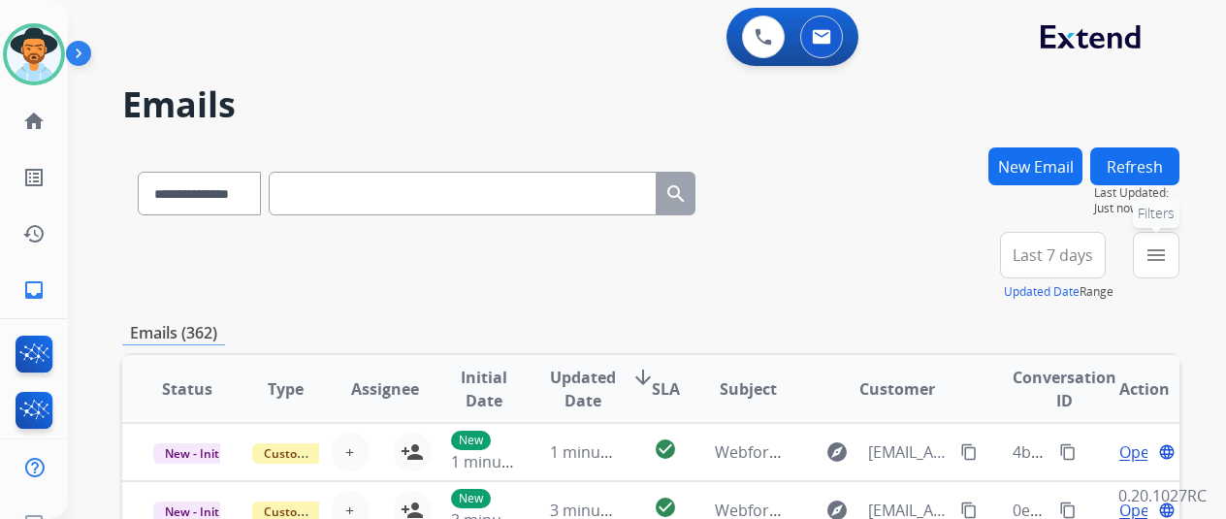
click at [1168, 250] on mat-icon "menu" at bounding box center [1156, 254] width 23 height 23
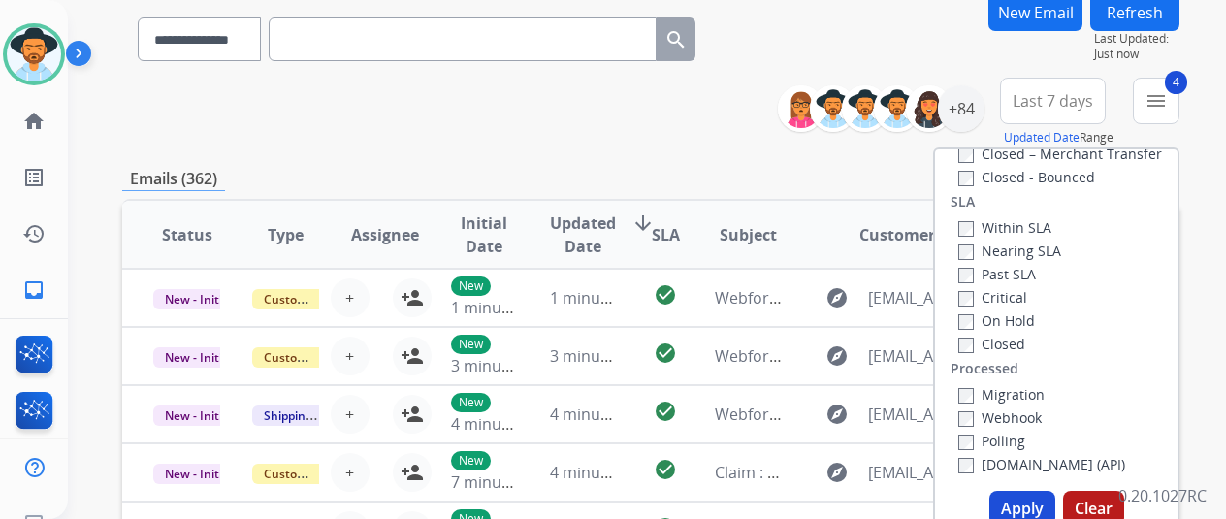
scroll to position [291, 0]
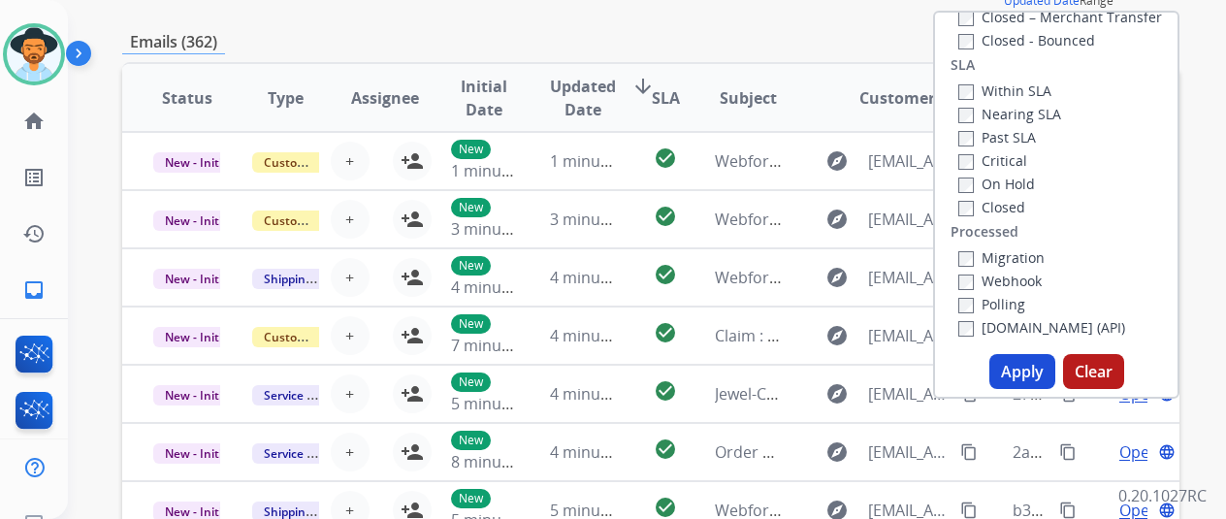
click at [1021, 380] on button "Apply" at bounding box center [1022, 371] width 66 height 35
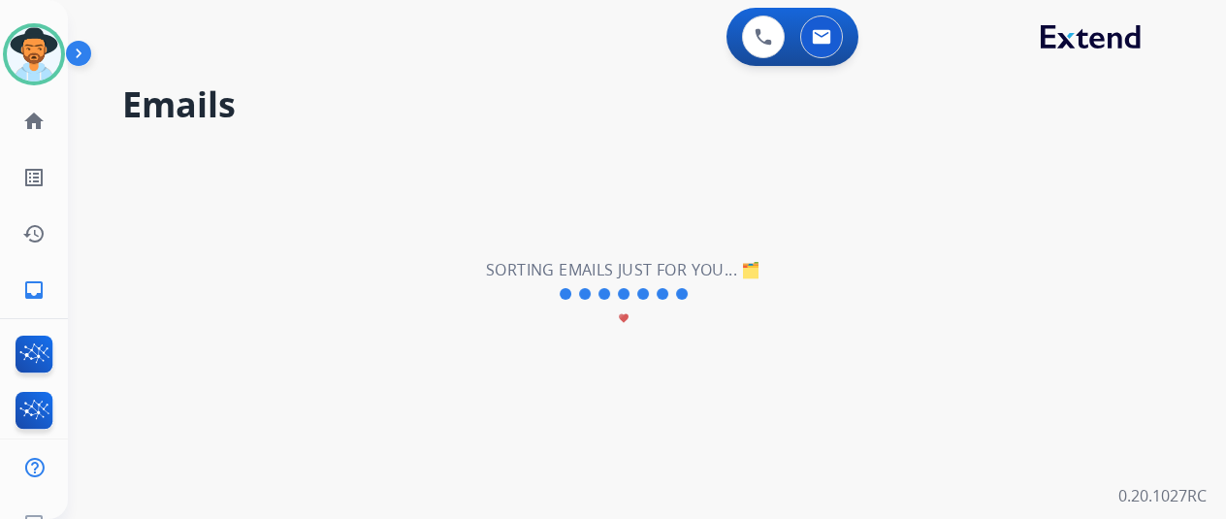
scroll to position [0, 0]
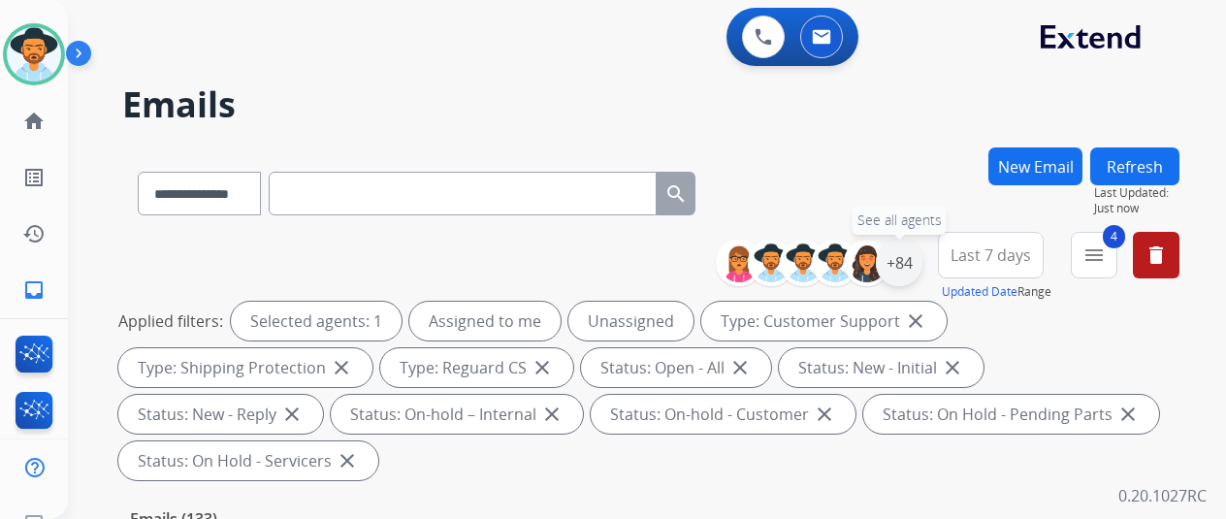
click at [919, 265] on div "+84" at bounding box center [899, 263] width 47 height 47
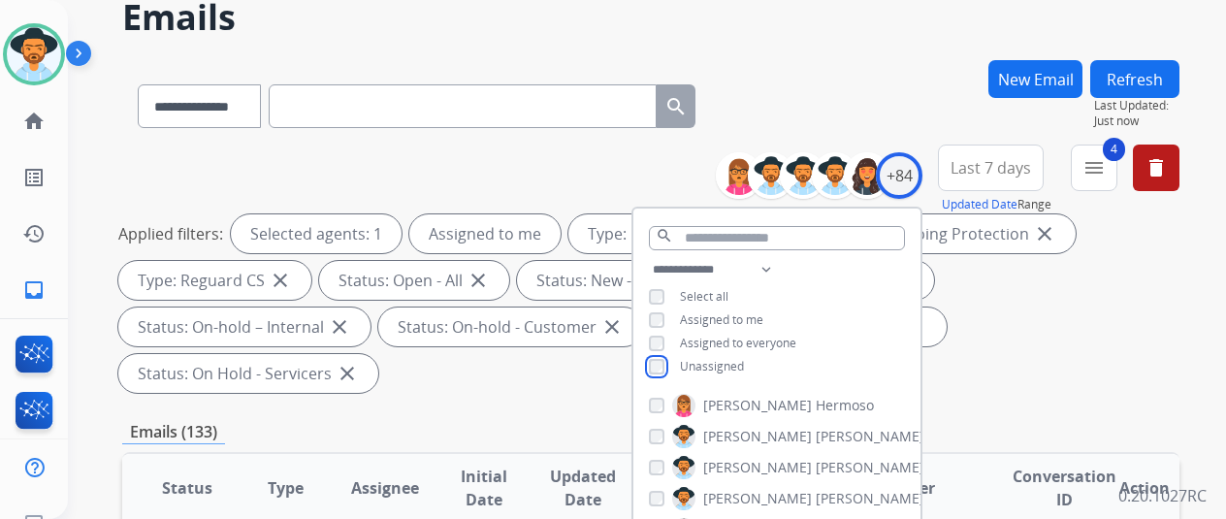
scroll to position [291, 0]
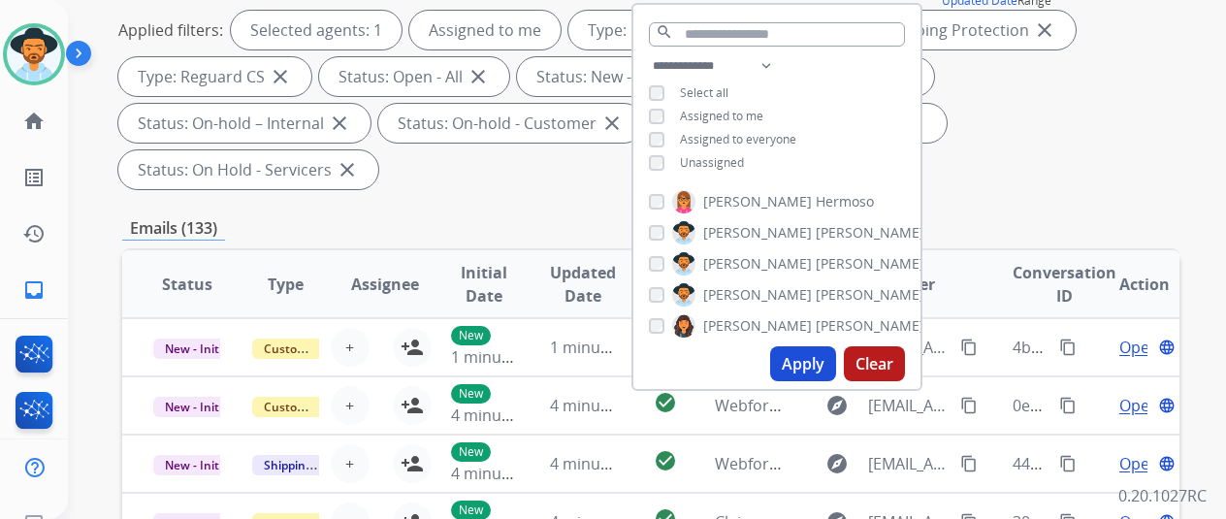
click at [823, 358] on button "Apply" at bounding box center [803, 363] width 66 height 35
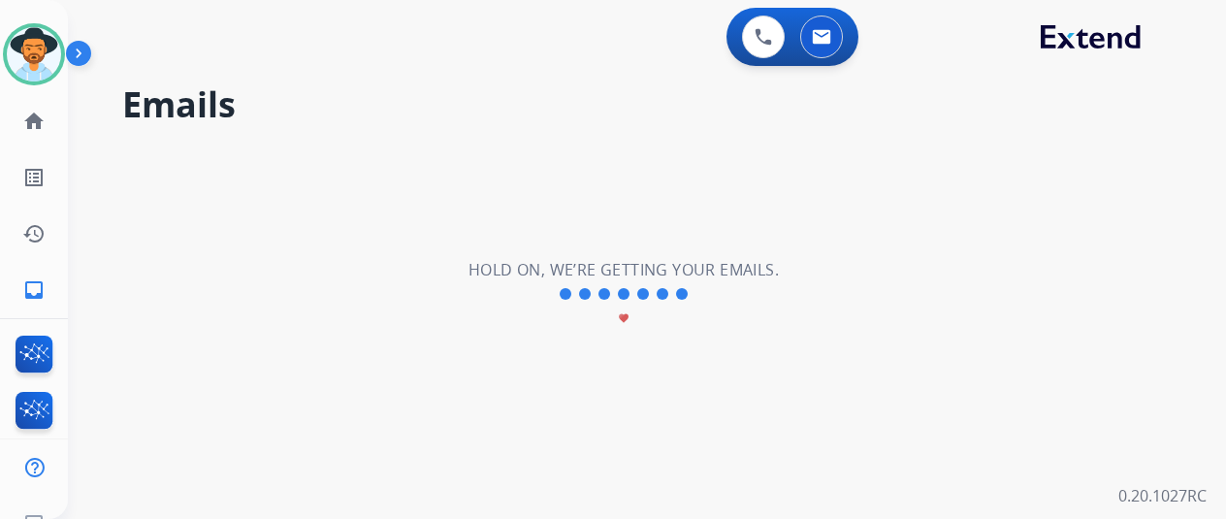
scroll to position [0, 0]
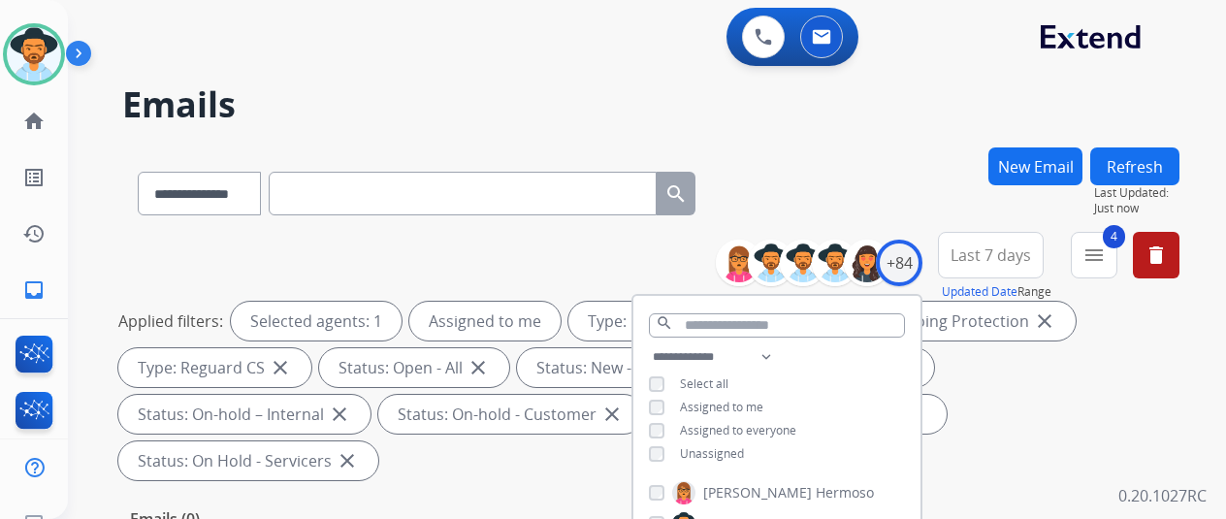
click at [654, 115] on h2 "Emails" at bounding box center [650, 104] width 1057 height 39
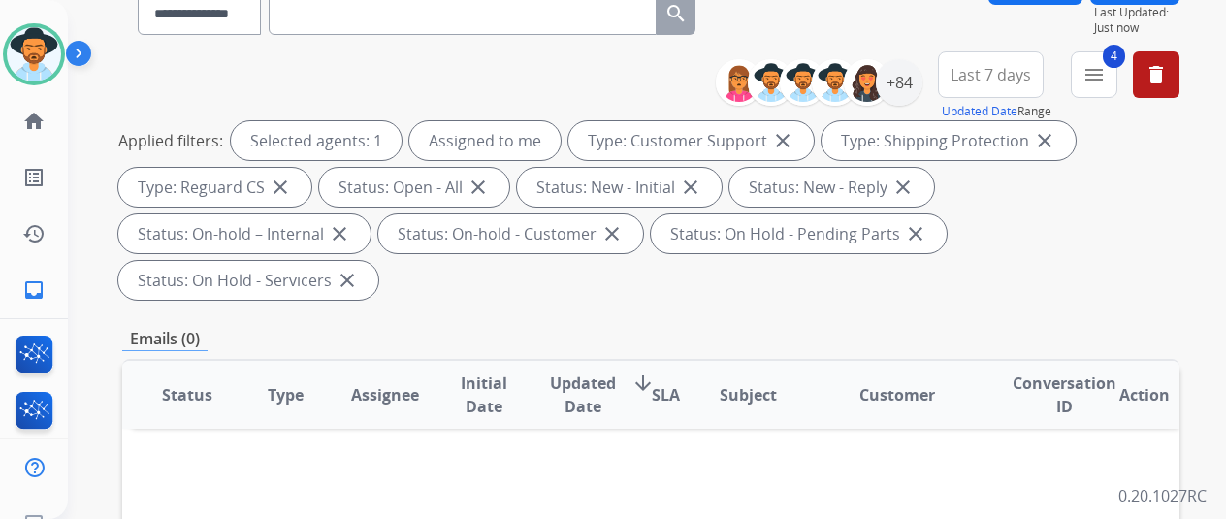
scroll to position [291, 0]
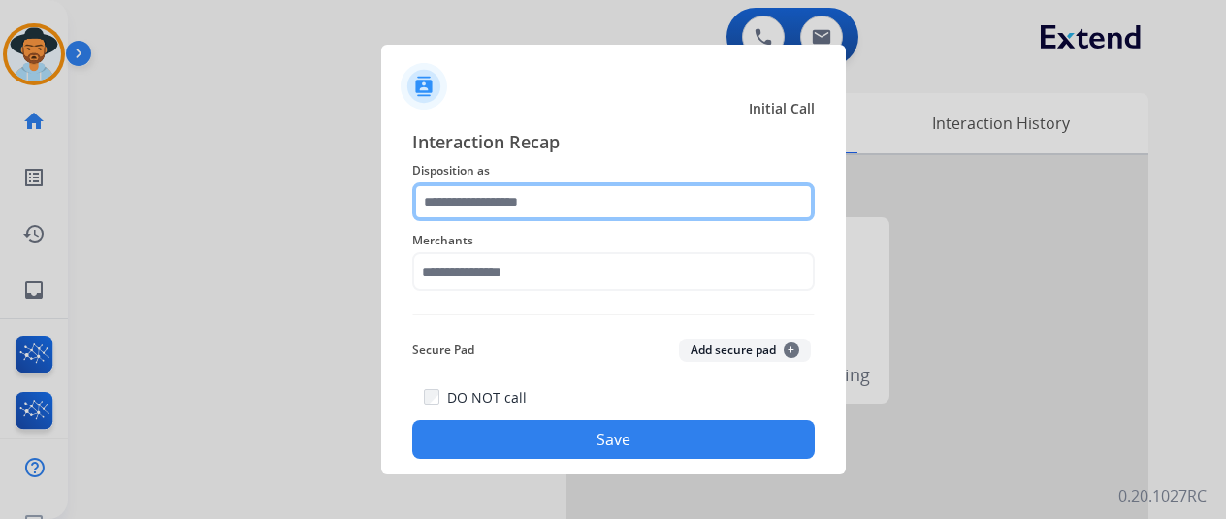
click at [500, 206] on input "text" at bounding box center [613, 201] width 403 height 39
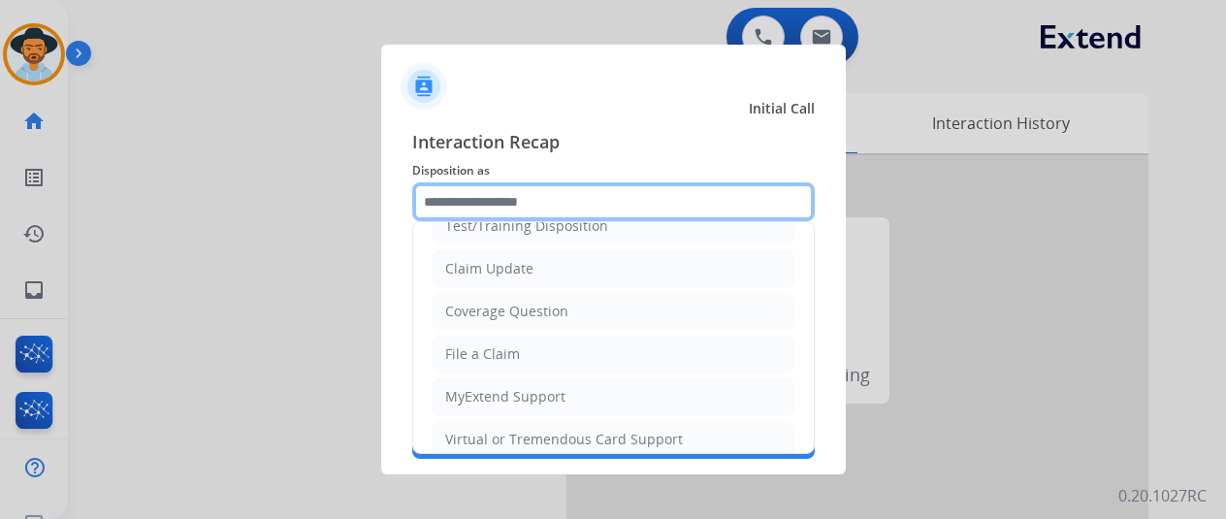
scroll to position [97, 0]
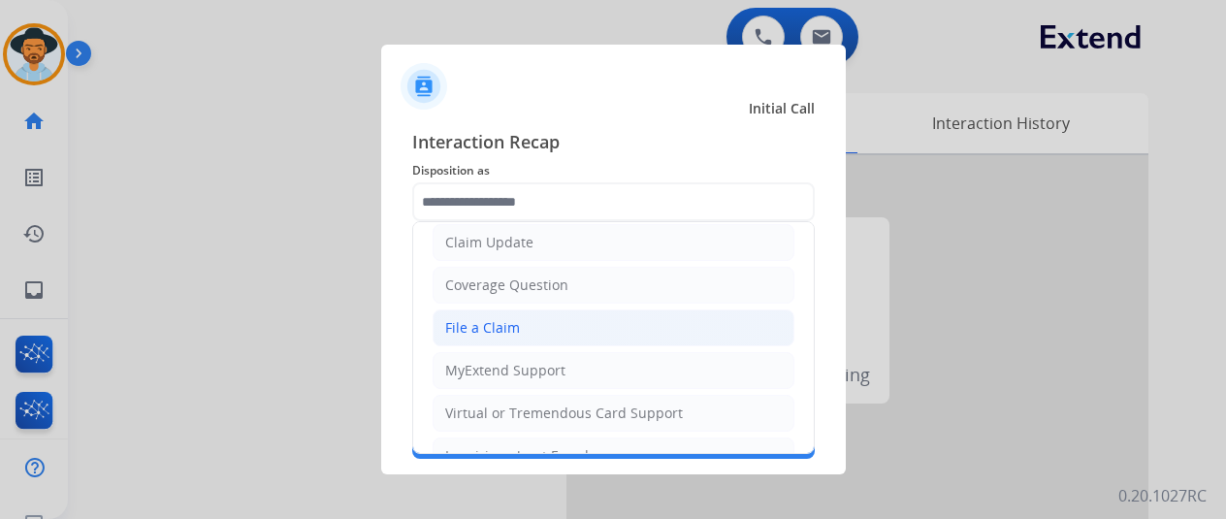
click at [515, 327] on div "File a Claim" at bounding box center [482, 327] width 75 height 19
type input "**********"
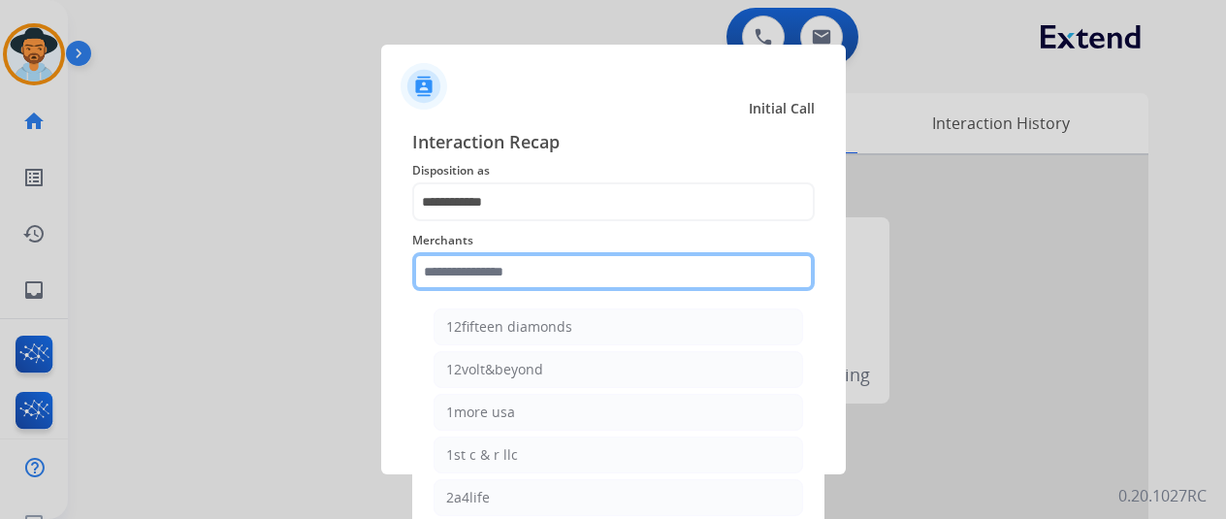
click at [475, 280] on input "text" at bounding box center [613, 271] width 403 height 39
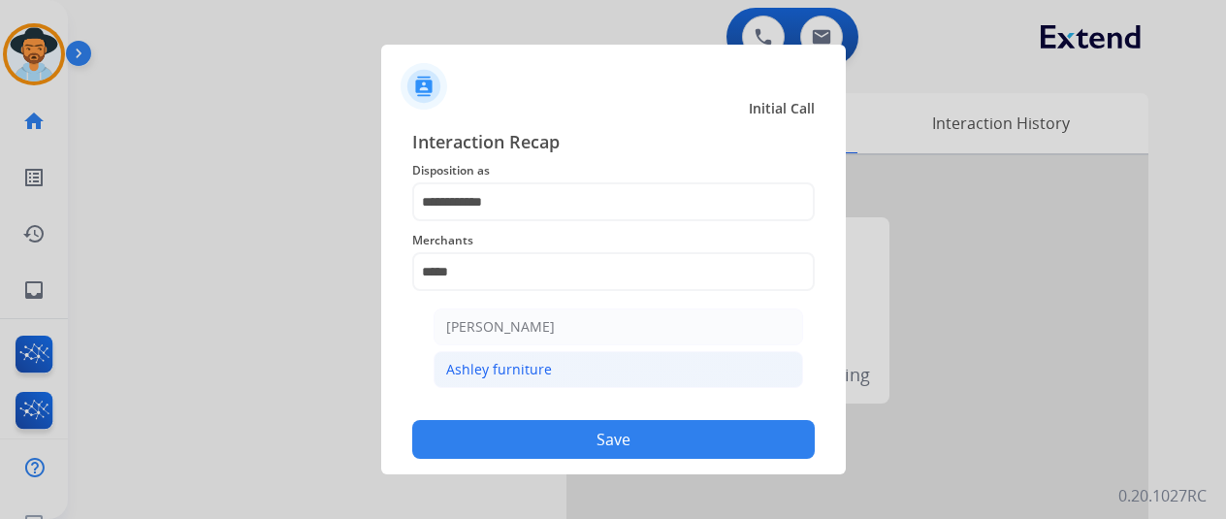
click at [497, 366] on div "Ashley furniture" at bounding box center [499, 369] width 106 height 19
type input "**********"
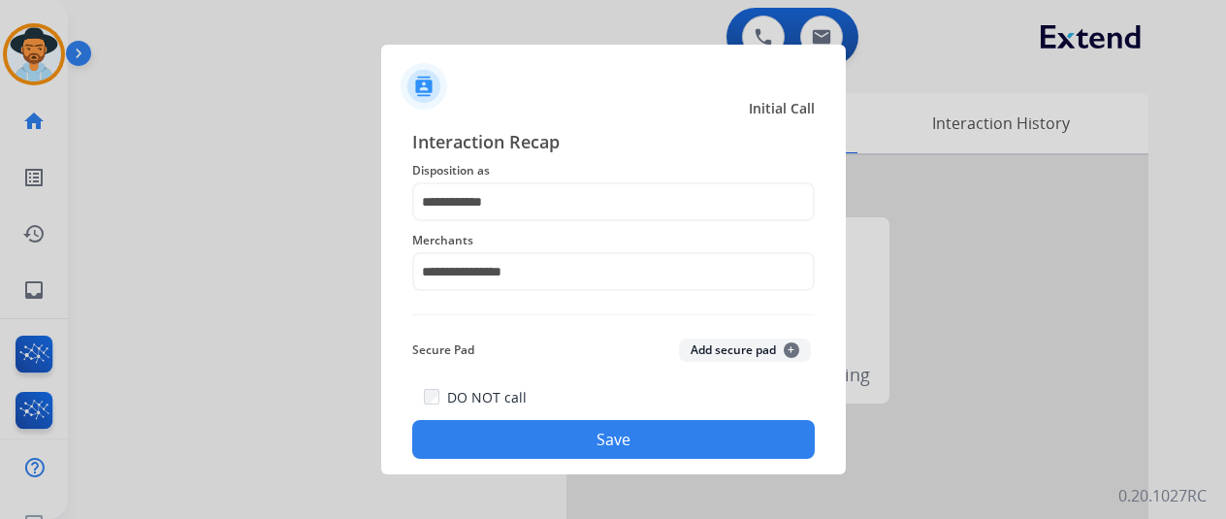
click at [572, 426] on button "Save" at bounding box center [613, 439] width 403 height 39
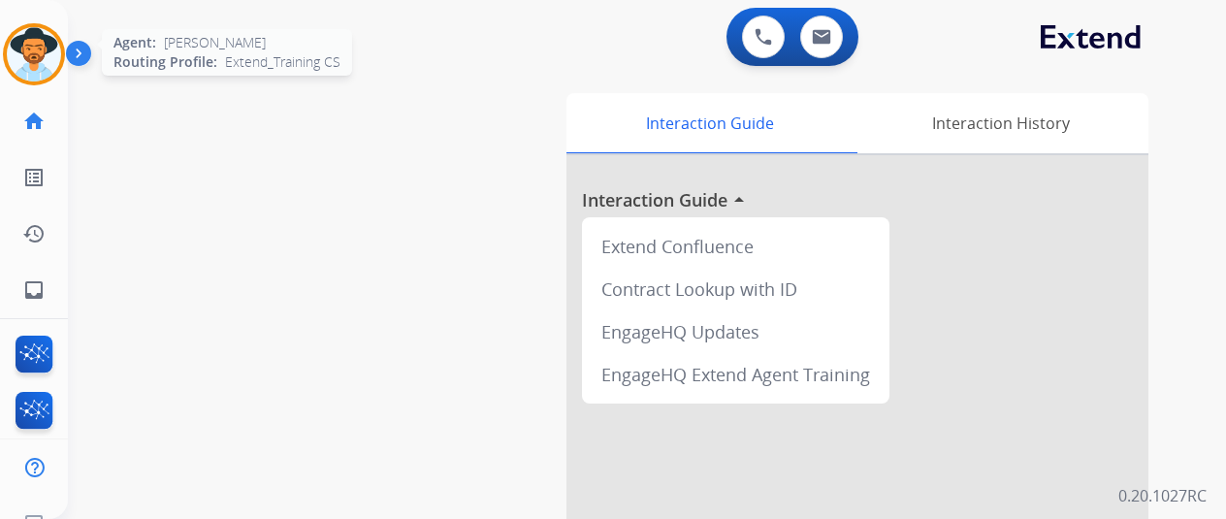
click at [19, 35] on img at bounding box center [34, 54] width 54 height 54
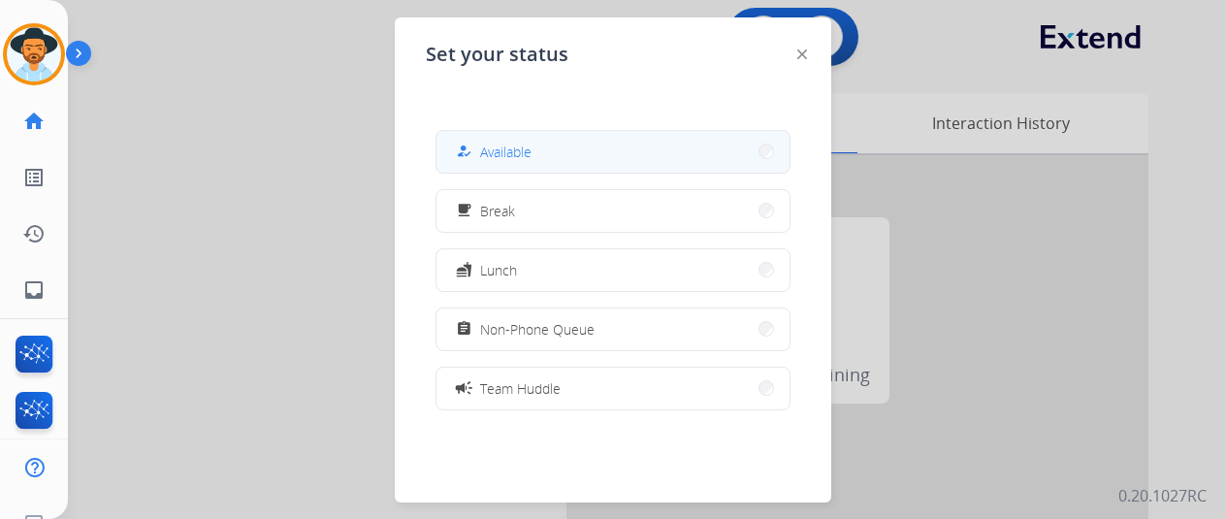
click at [561, 149] on button "how_to_reg Available" at bounding box center [612, 152] width 353 height 42
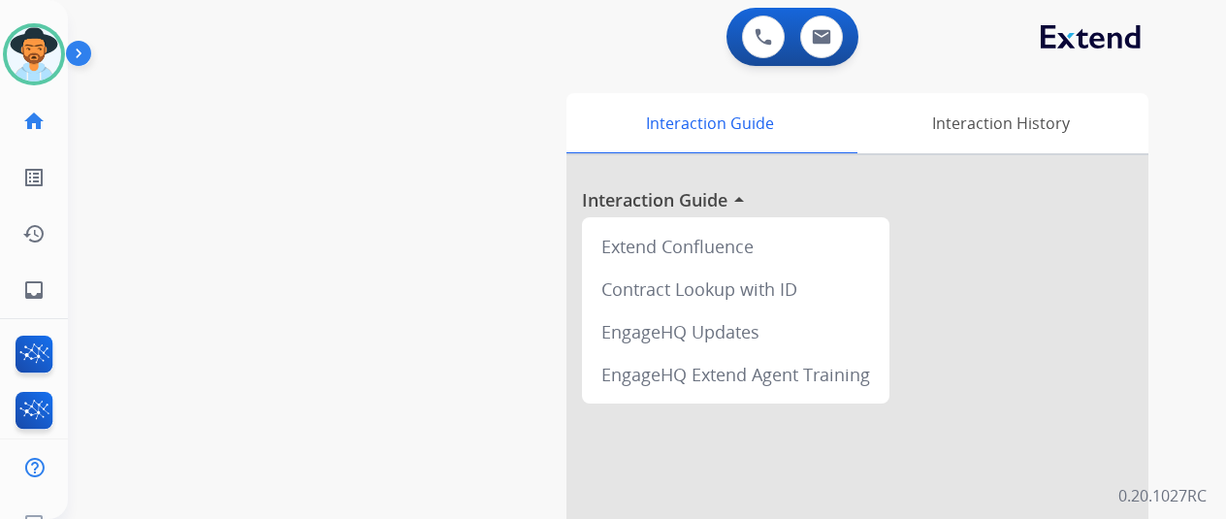
click at [334, 409] on div "swap_horiz Break voice bridge close_fullscreen Connect 3-Way Call merge_type Se…" at bounding box center [624, 474] width 1112 height 809
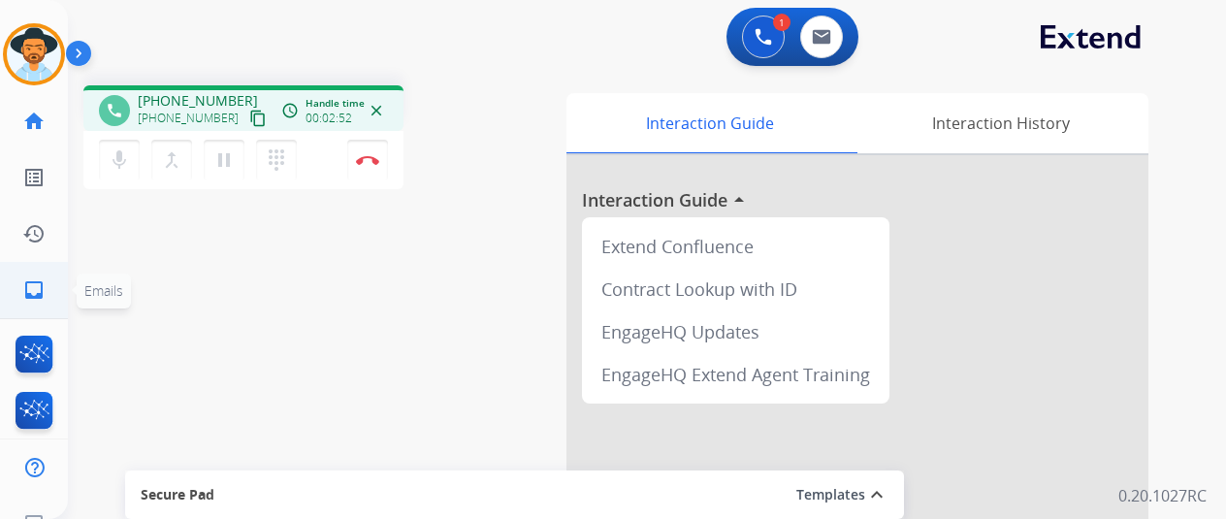
click at [36, 289] on mat-icon "inbox" at bounding box center [33, 289] width 23 height 23
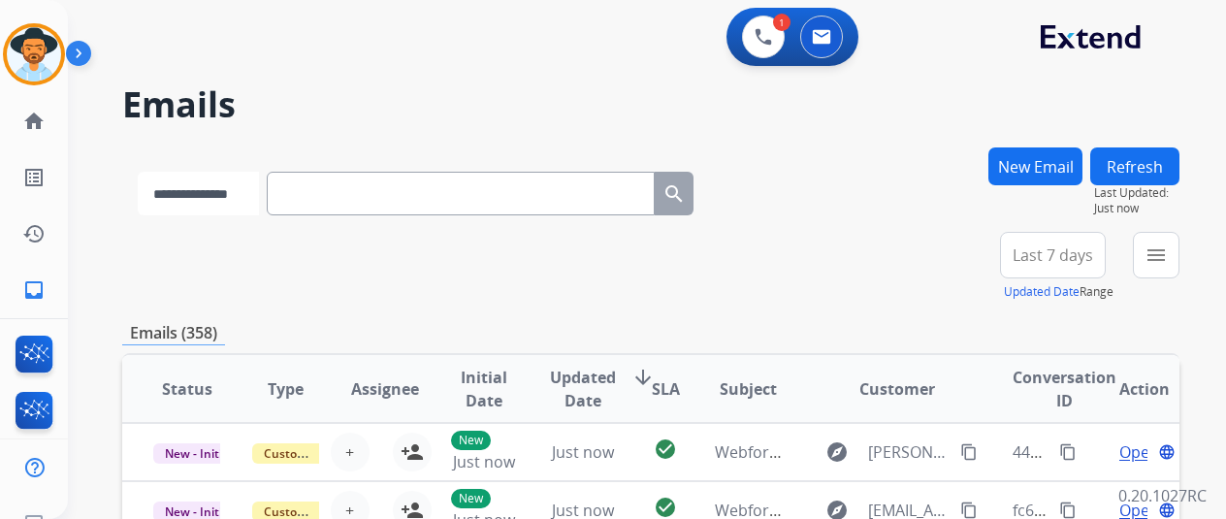
click at [235, 191] on select "**********" at bounding box center [198, 194] width 121 height 44
select select "**********"
click at [138, 172] on select "**********" at bounding box center [198, 194] width 121 height 44
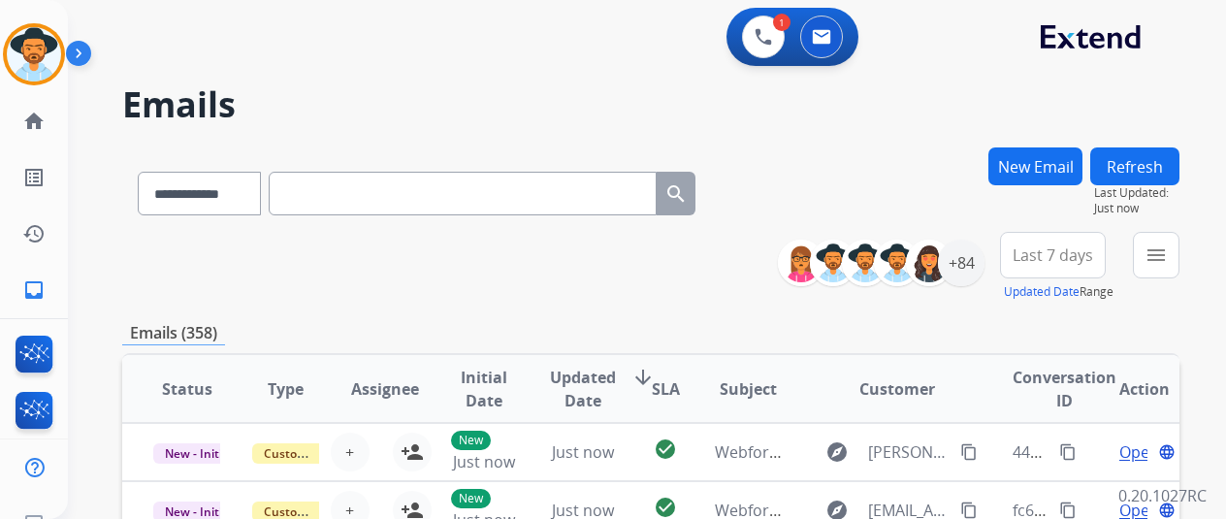
click at [334, 183] on input "text" at bounding box center [463, 194] width 388 height 44
paste input "**********"
type input "**********"
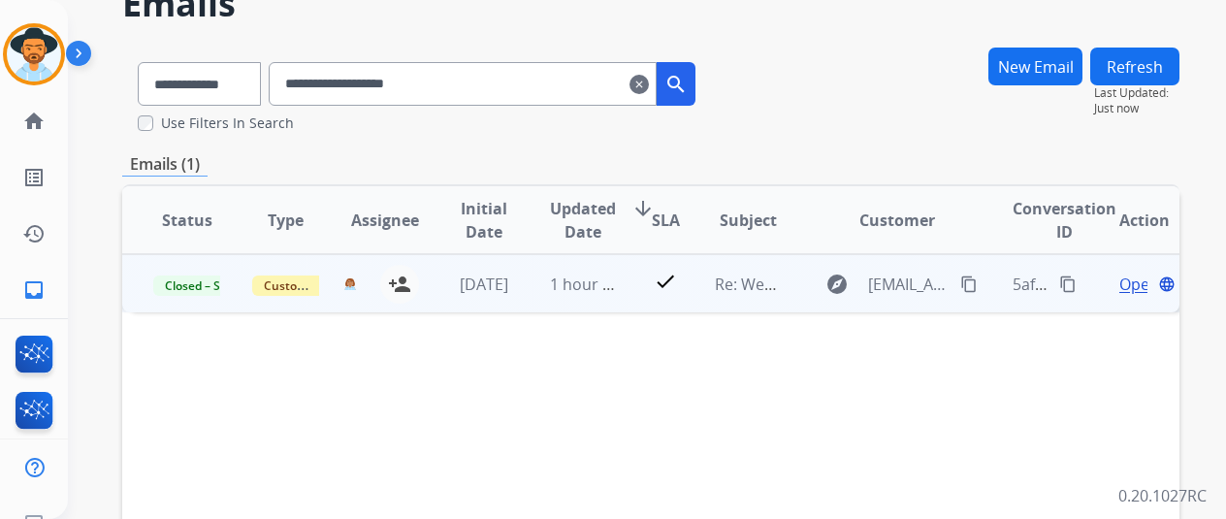
scroll to position [97, 0]
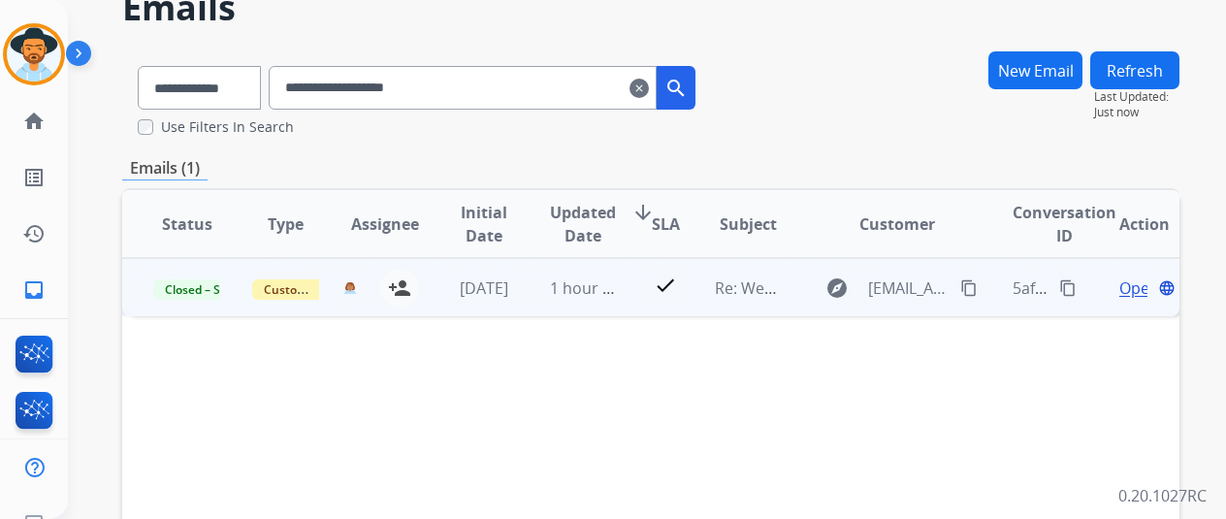
click at [1138, 286] on span "Open" at bounding box center [1139, 287] width 40 height 23
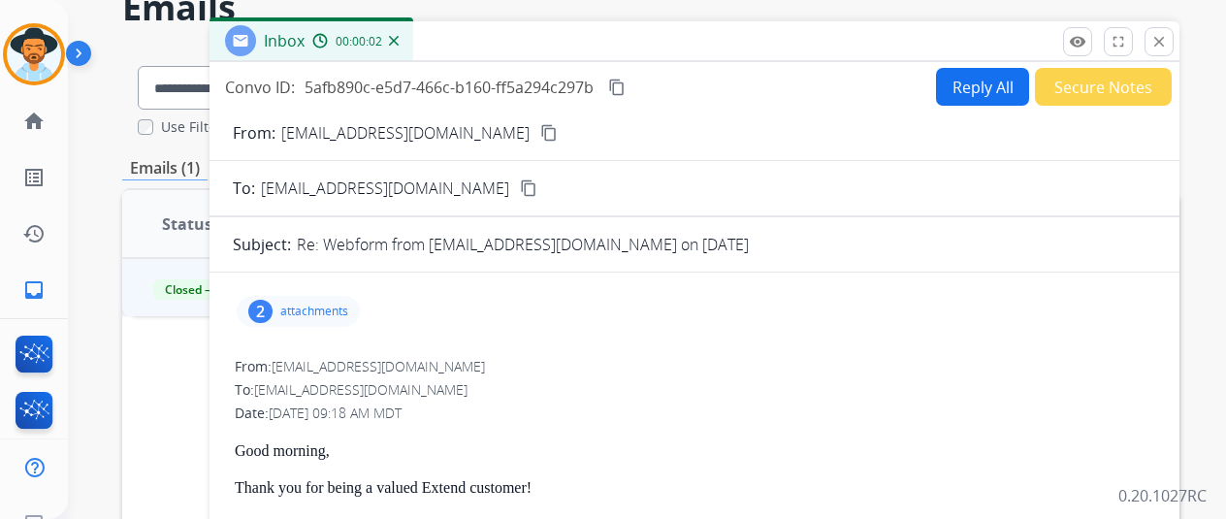
click at [272, 308] on div "2" at bounding box center [260, 311] width 24 height 23
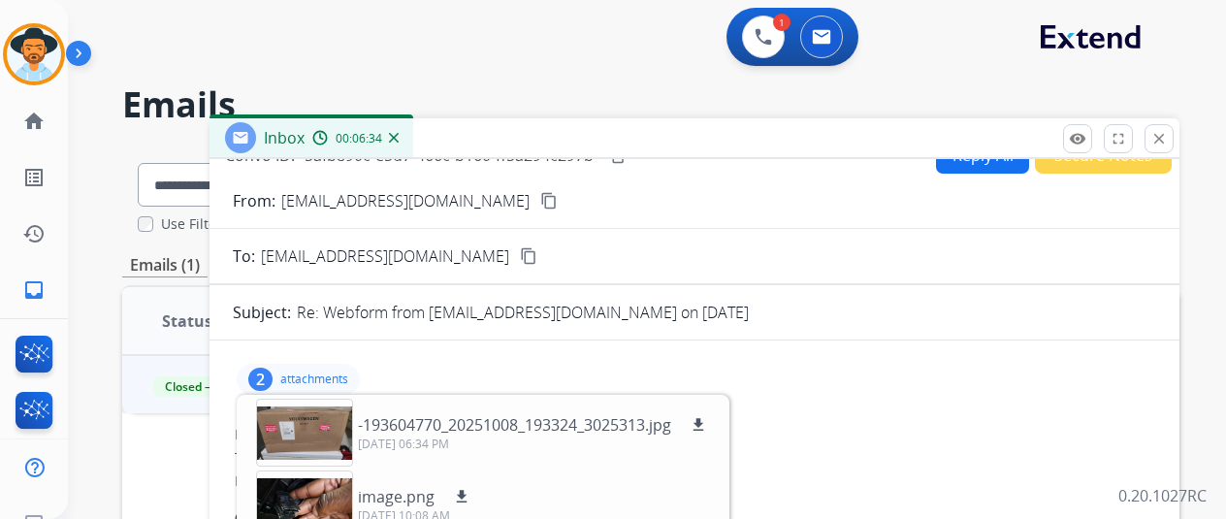
scroll to position [0, 0]
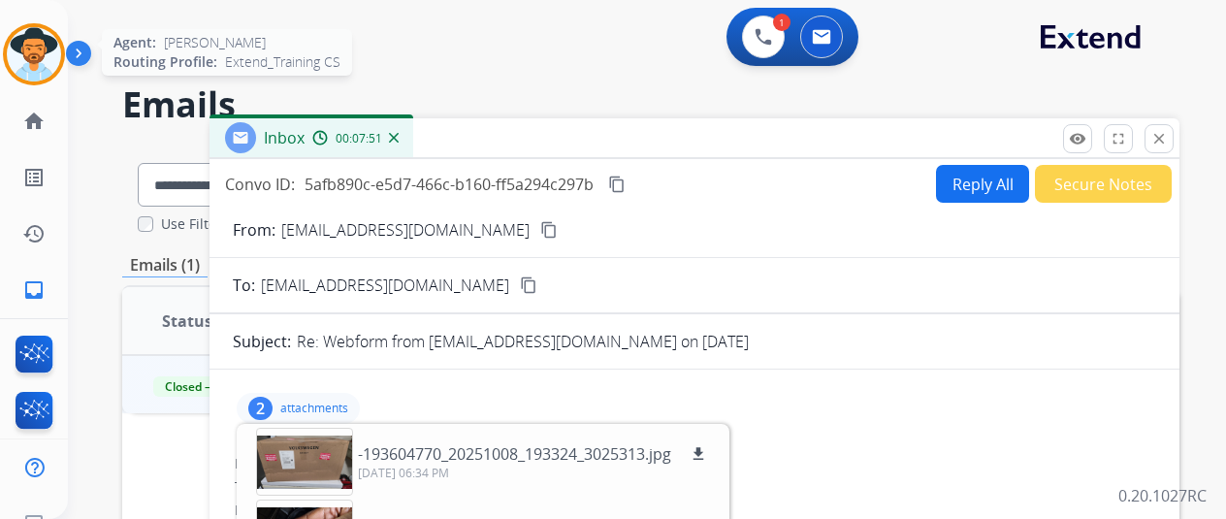
click at [41, 59] on img at bounding box center [34, 54] width 54 height 54
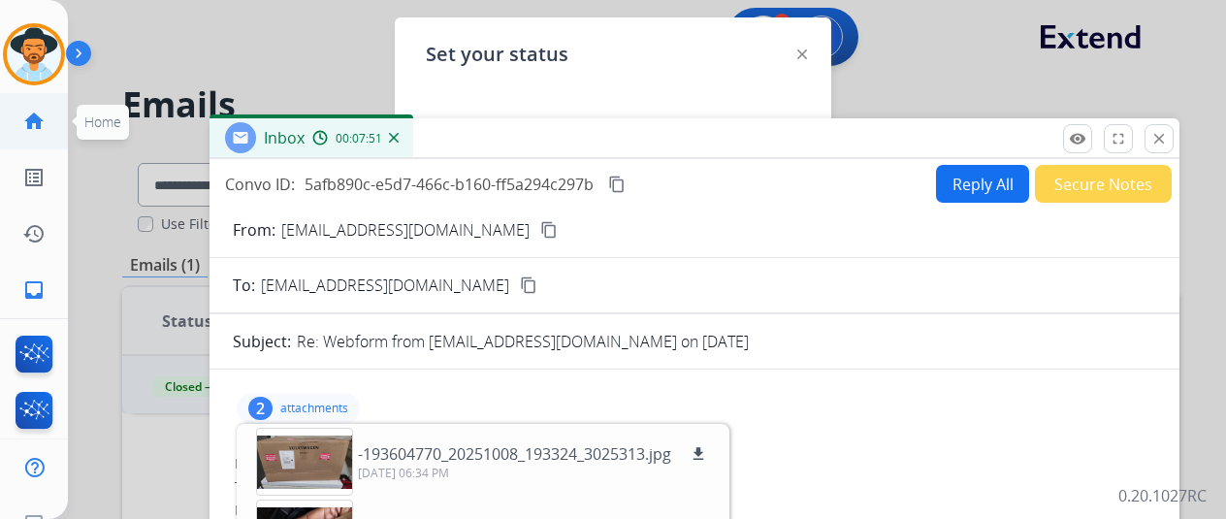
click at [33, 126] on mat-icon "home" at bounding box center [33, 121] width 23 height 23
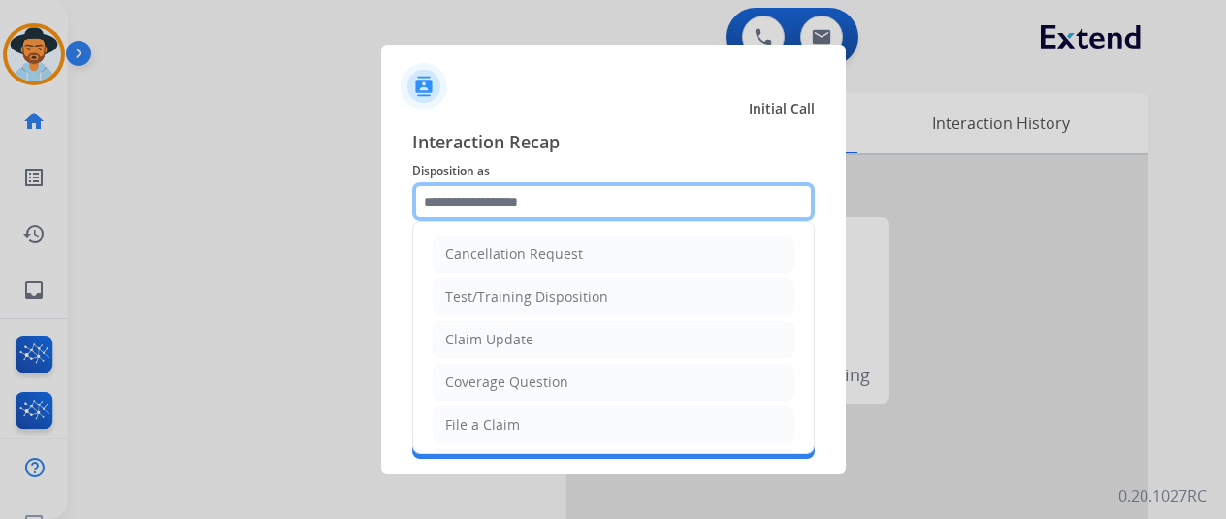
click at [495, 183] on input "text" at bounding box center [613, 201] width 403 height 39
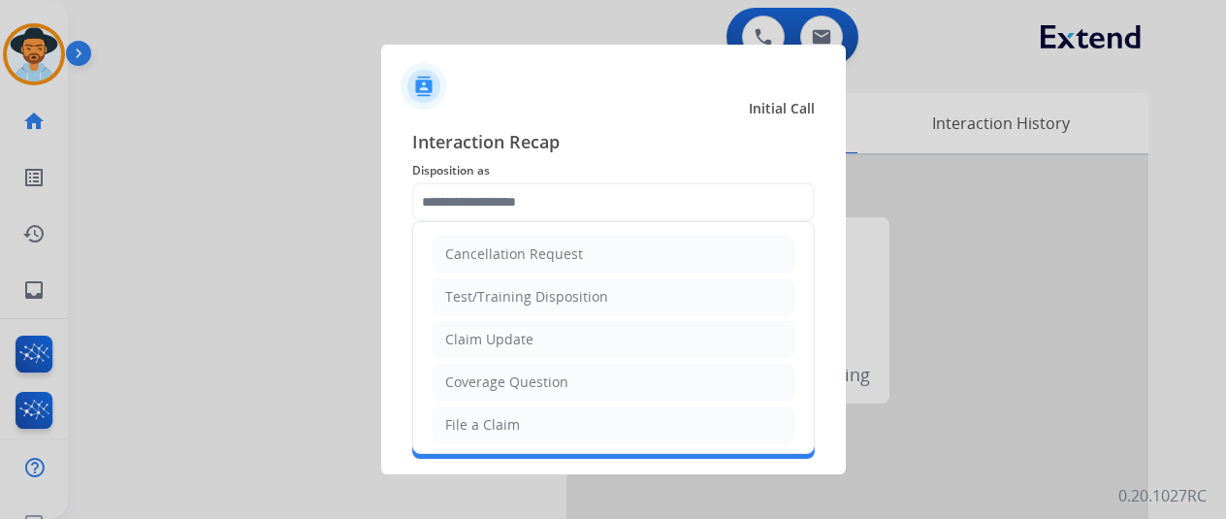
click at [482, 415] on div "File a Claim" at bounding box center [482, 424] width 75 height 19
type input "**********"
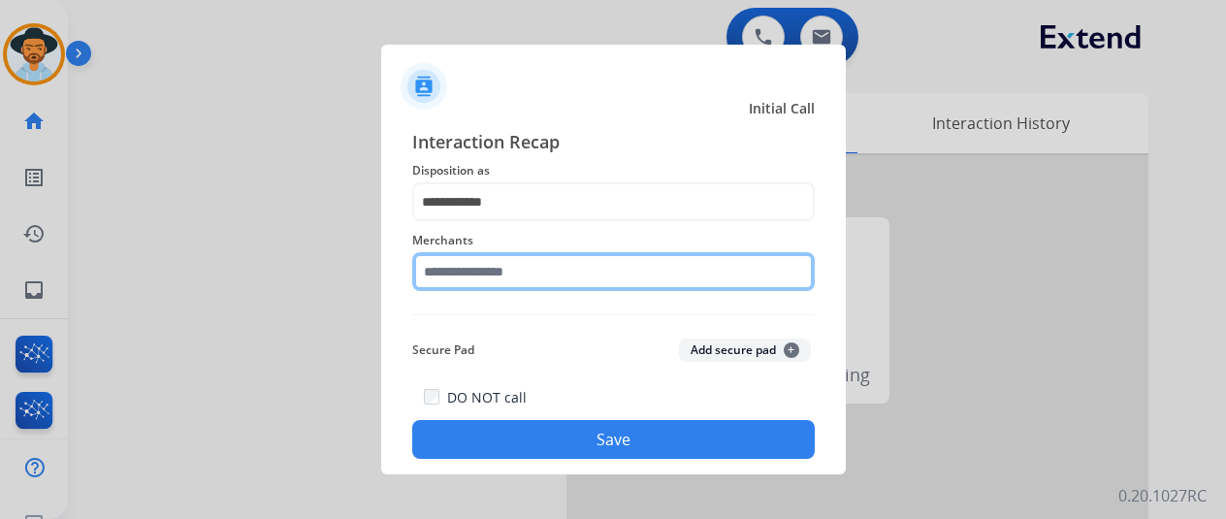
click at [479, 274] on input "text" at bounding box center [613, 271] width 403 height 39
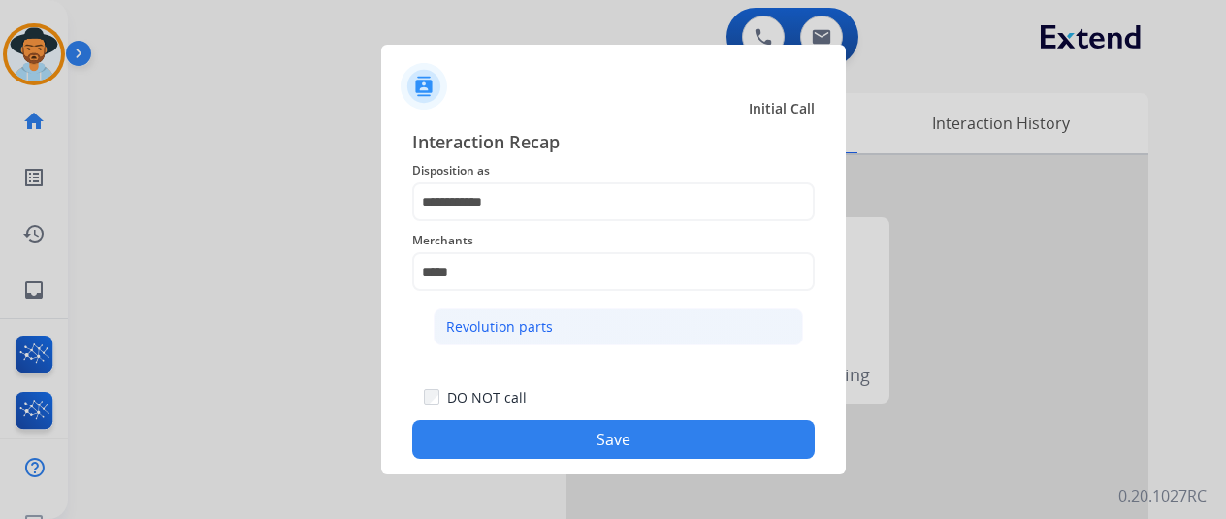
click at [522, 327] on div "Revolution parts" at bounding box center [499, 326] width 107 height 19
type input "**********"
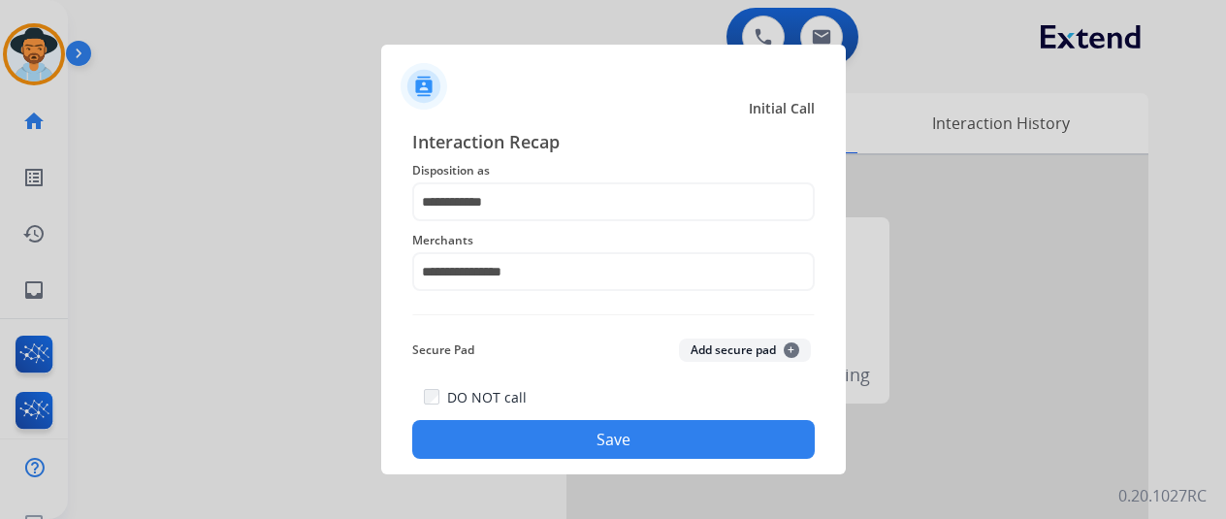
drag, startPoint x: 544, startPoint y: 441, endPoint x: 532, endPoint y: 436, distance: 13.5
click at [543, 440] on button "Save" at bounding box center [613, 439] width 403 height 39
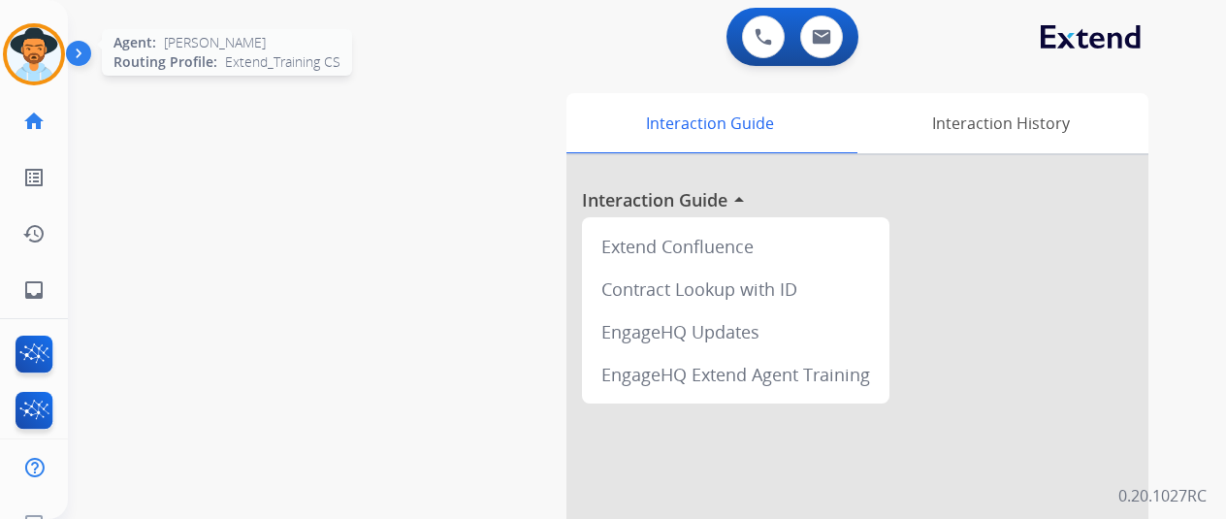
click at [22, 42] on img at bounding box center [34, 54] width 54 height 54
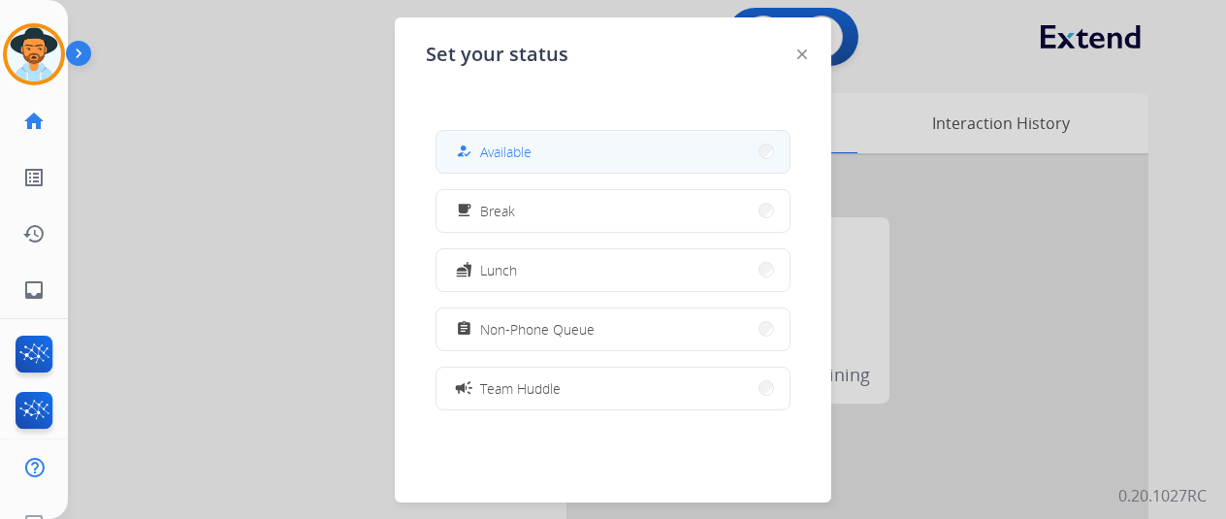
click at [520, 148] on span "Available" at bounding box center [505, 152] width 51 height 20
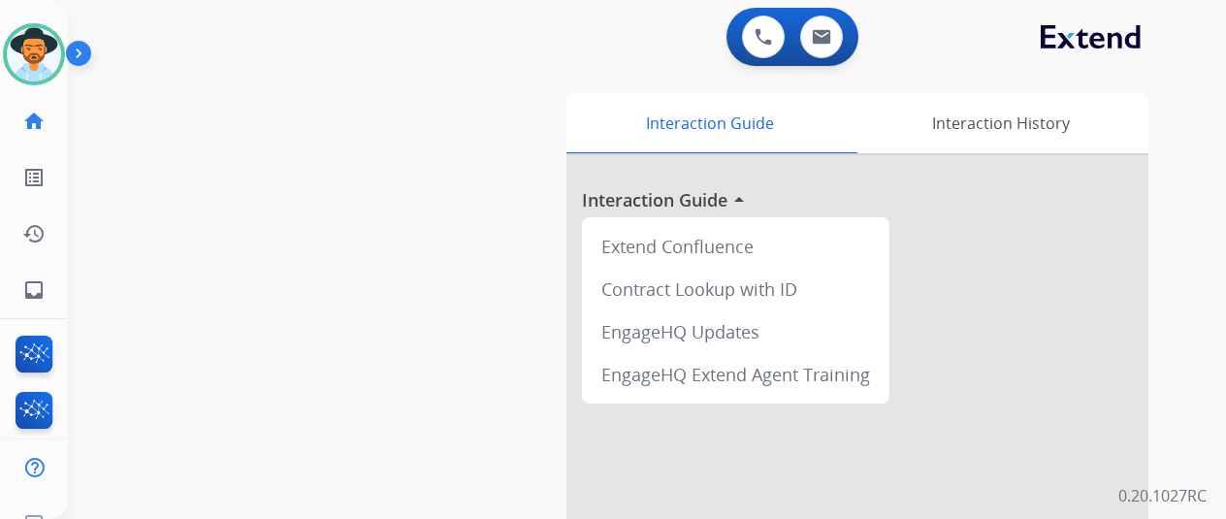
click at [160, 327] on div "swap_horiz Break voice bridge close_fullscreen Connect 3-Way Call merge_type Se…" at bounding box center [624, 474] width 1112 height 809
click at [43, 288] on mat-icon "inbox" at bounding box center [33, 289] width 23 height 23
select select "**********"
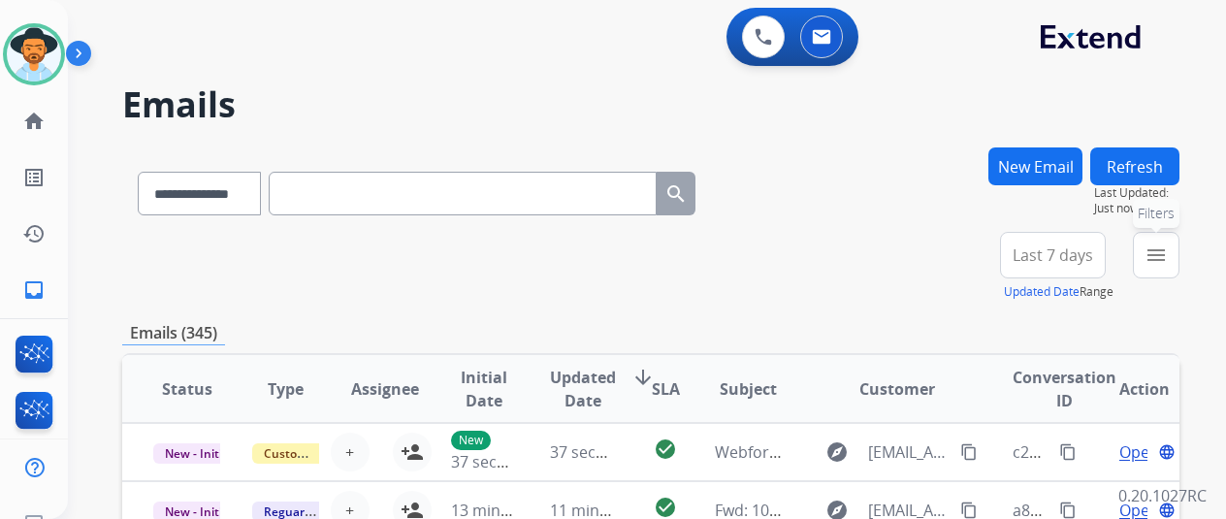
click at [1168, 259] on mat-icon "menu" at bounding box center [1156, 254] width 23 height 23
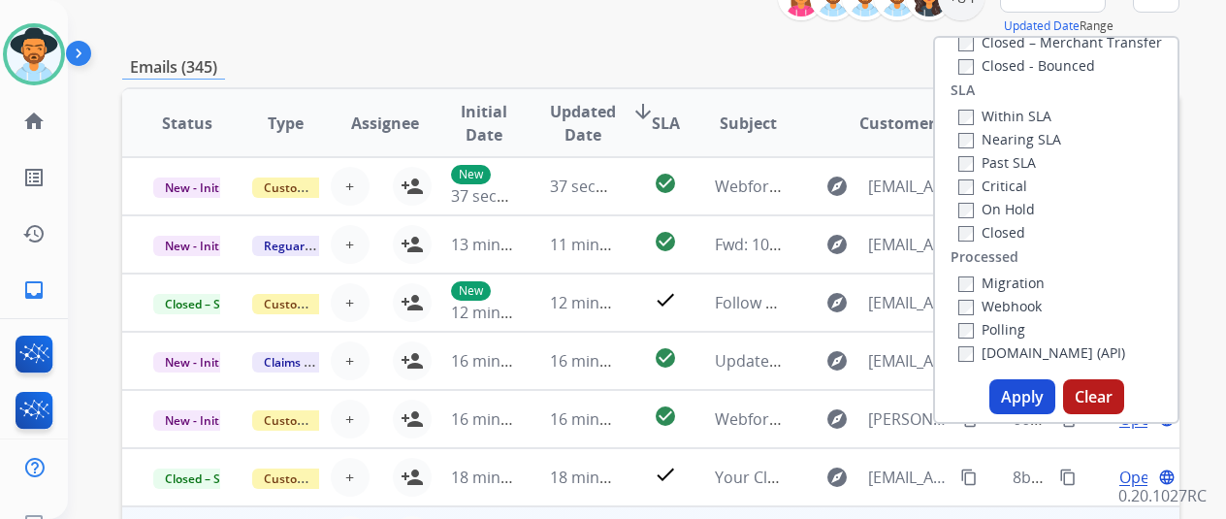
scroll to position [388, 0]
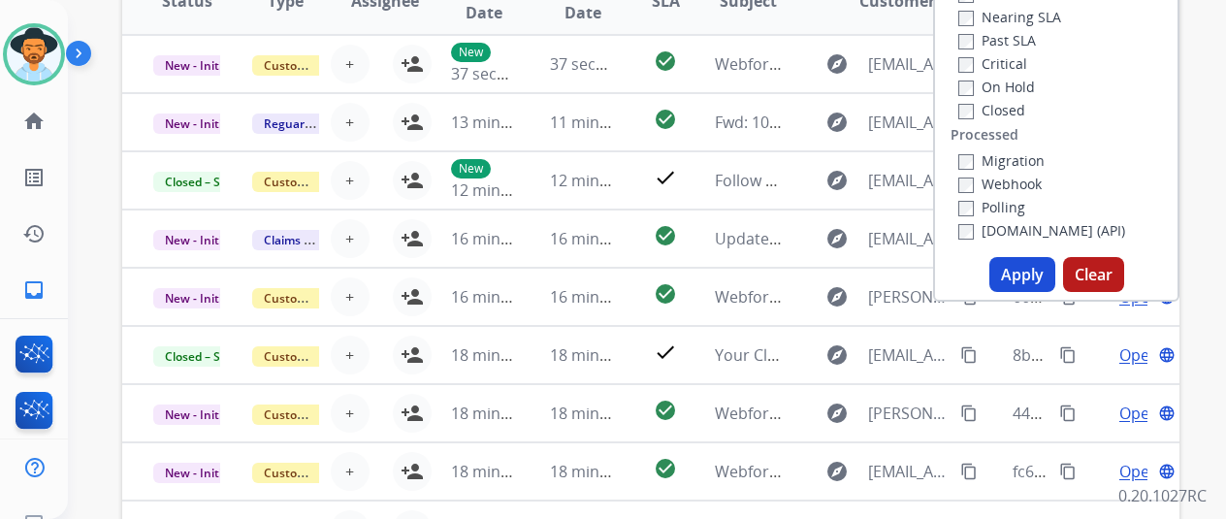
click at [1009, 267] on button "Apply" at bounding box center [1022, 274] width 66 height 35
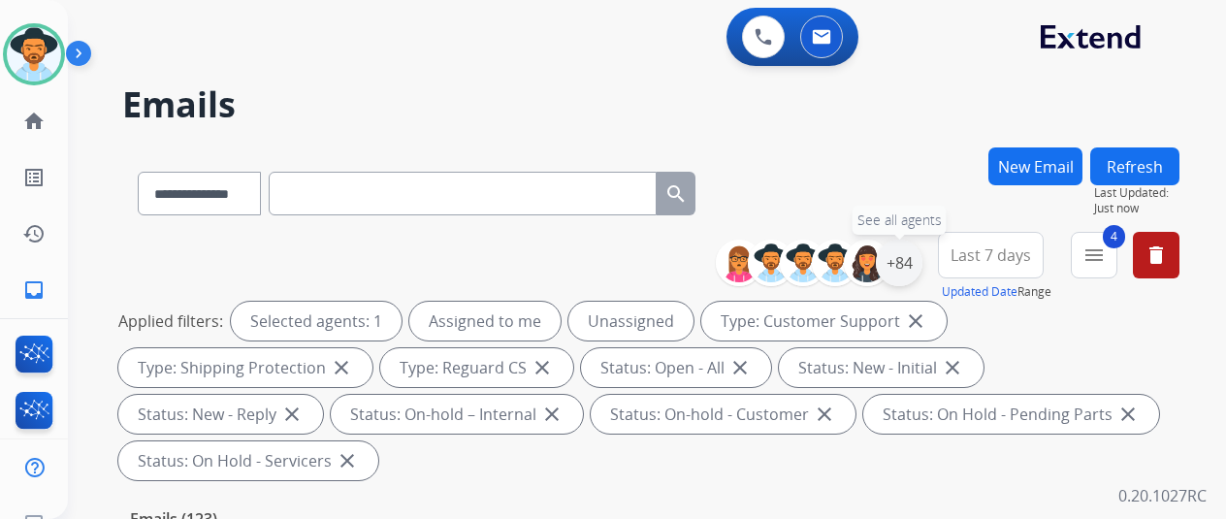
click at [910, 260] on div "+84" at bounding box center [899, 263] width 47 height 47
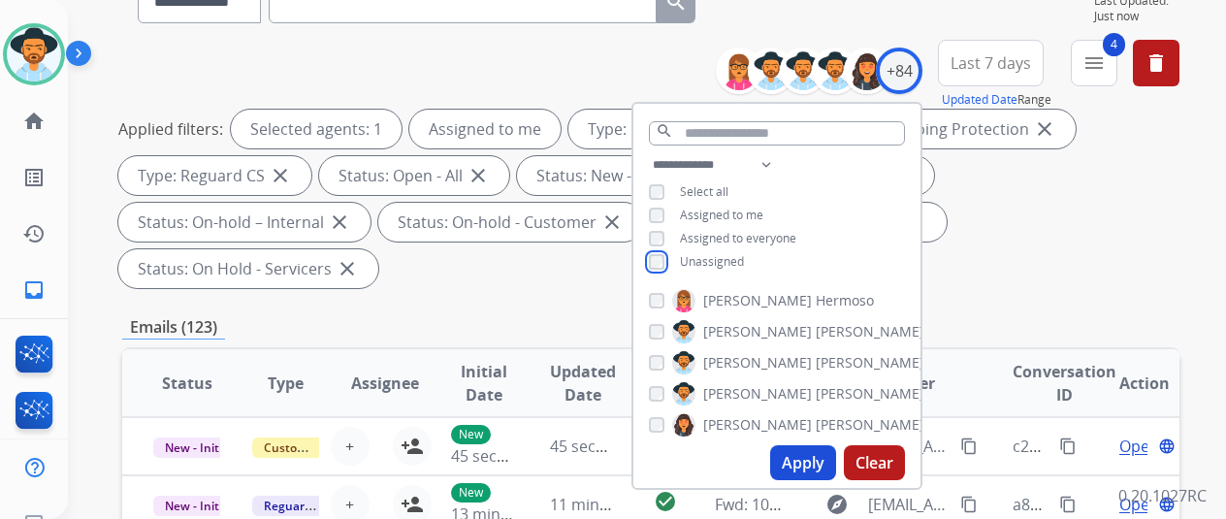
scroll to position [194, 0]
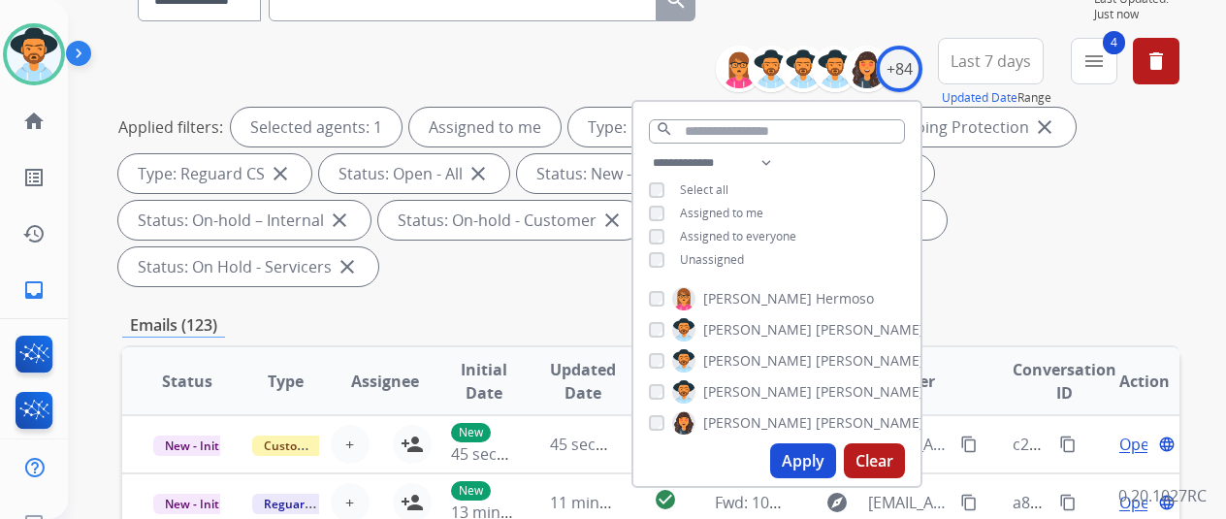
click at [817, 461] on button "Apply" at bounding box center [803, 460] width 66 height 35
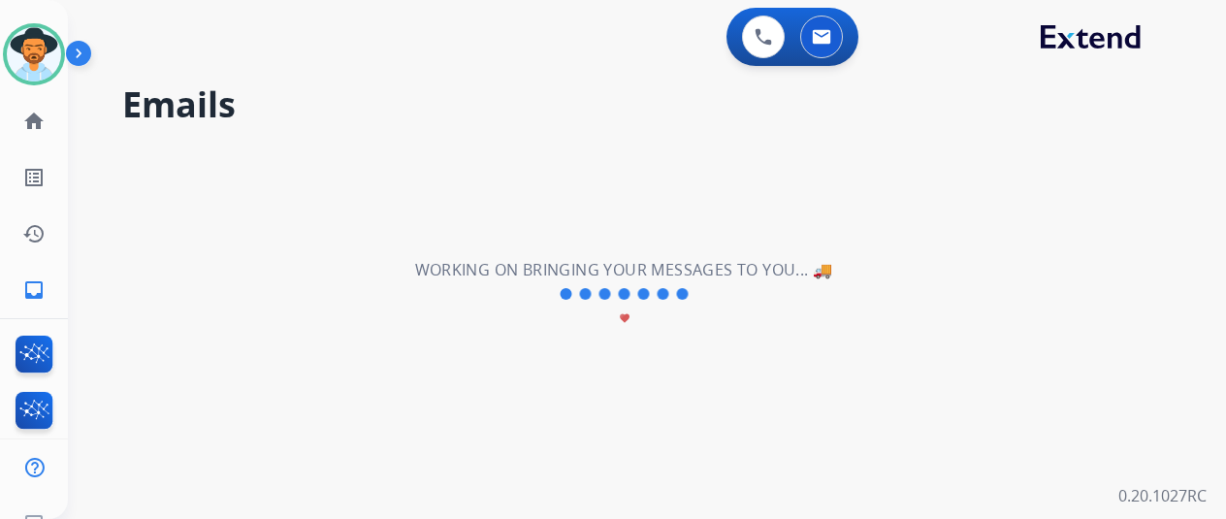
scroll to position [0, 0]
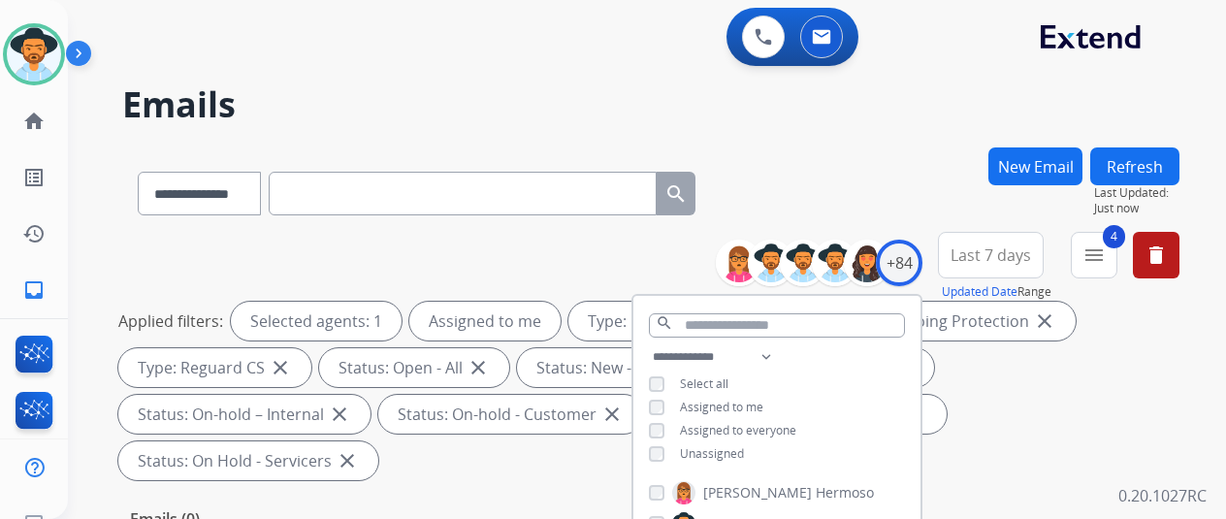
click at [921, 179] on div "**********" at bounding box center [650, 189] width 1057 height 84
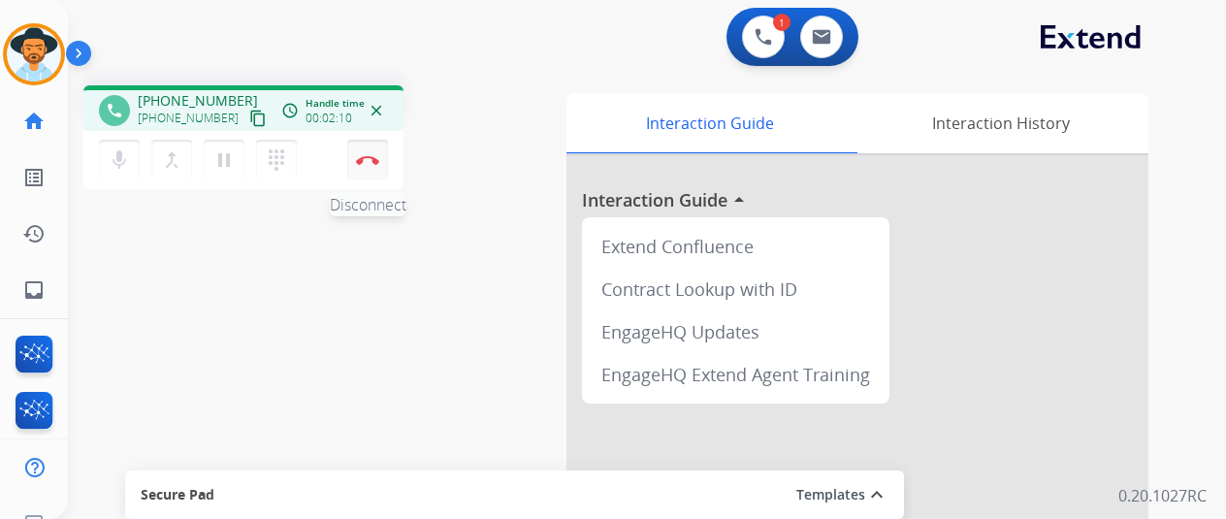
click at [367, 155] on img at bounding box center [367, 160] width 23 height 10
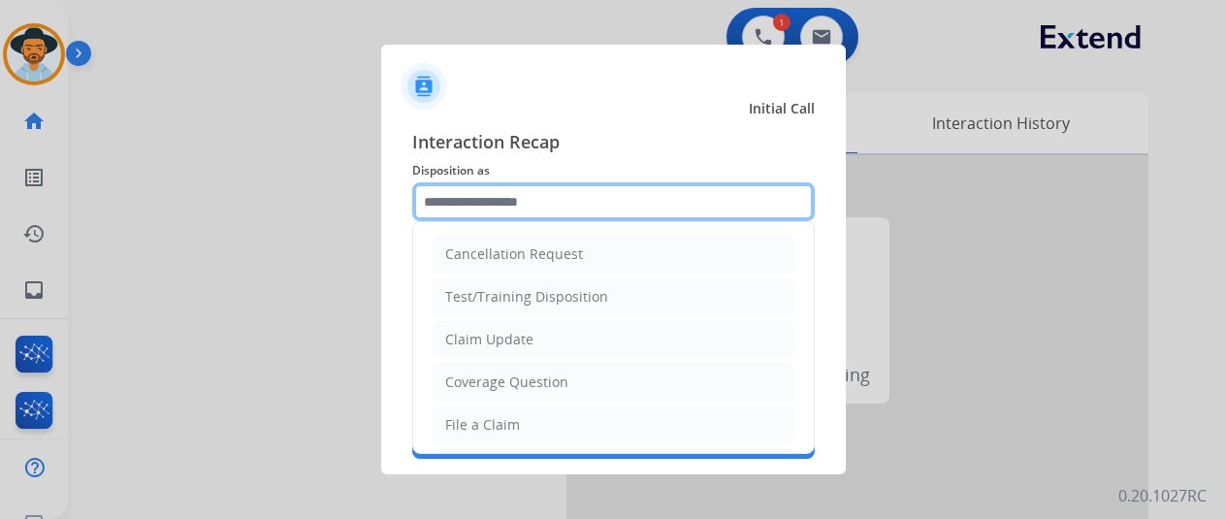
click at [462, 198] on input "text" at bounding box center [613, 201] width 403 height 39
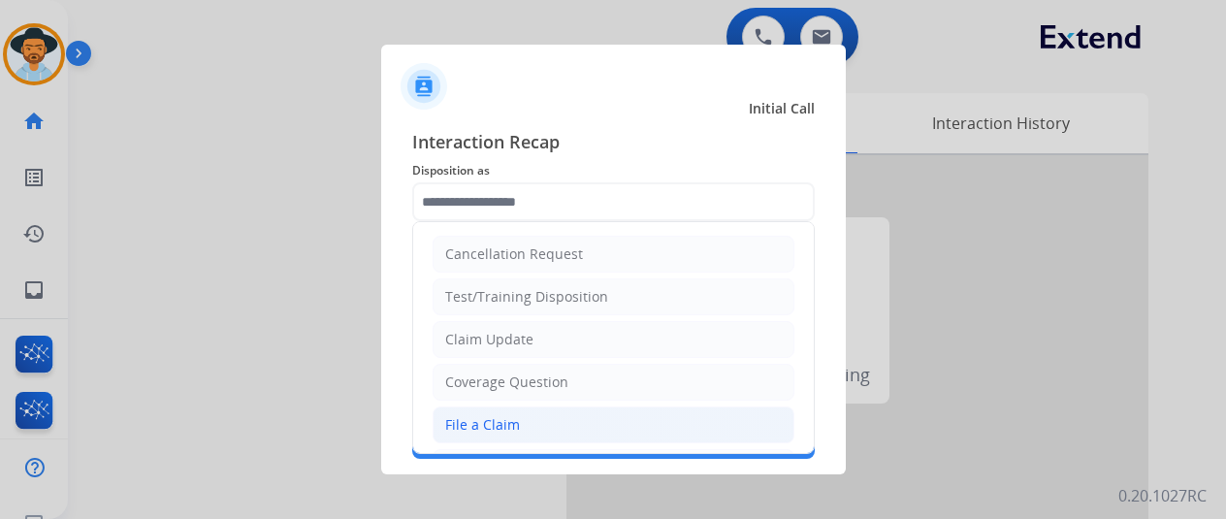
click at [469, 419] on div "File a Claim" at bounding box center [482, 424] width 75 height 19
type input "**********"
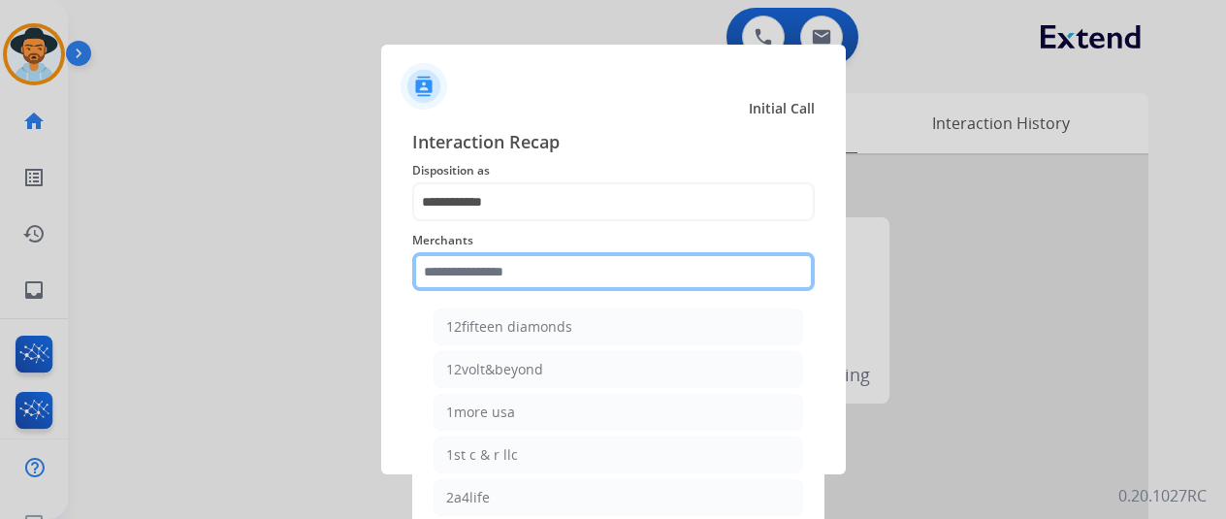
click at [468, 272] on input "text" at bounding box center [613, 271] width 403 height 39
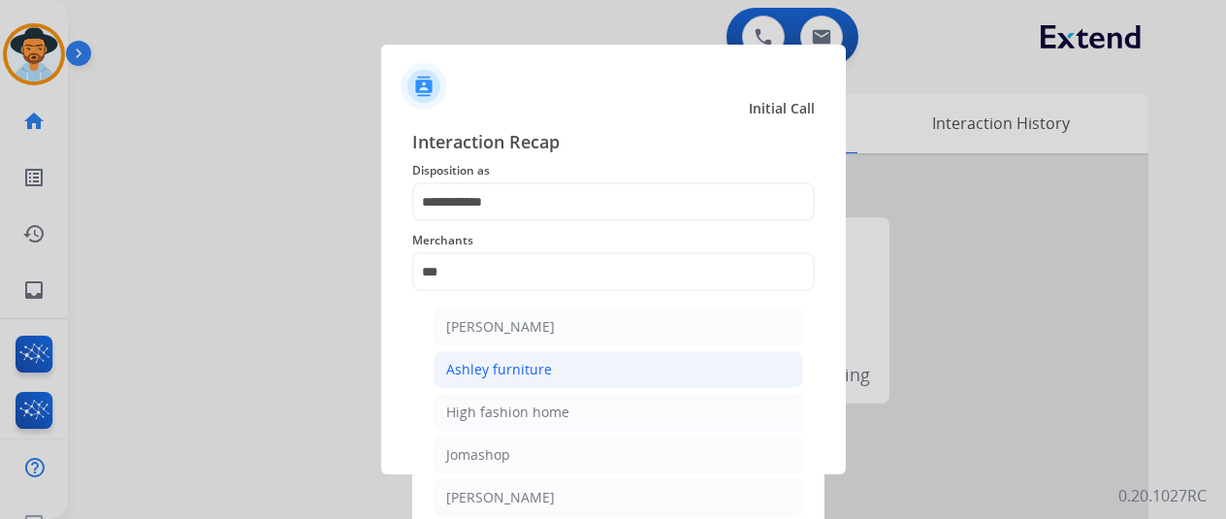
click at [556, 367] on li "Ashley furniture" at bounding box center [619, 369] width 370 height 37
type input "**********"
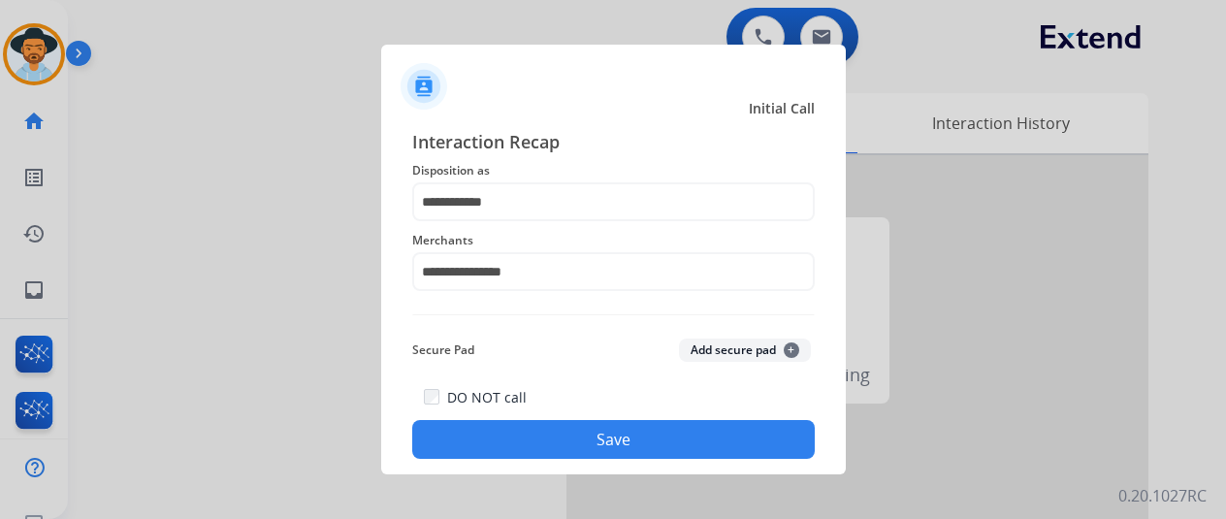
click at [591, 436] on button "Save" at bounding box center [613, 439] width 403 height 39
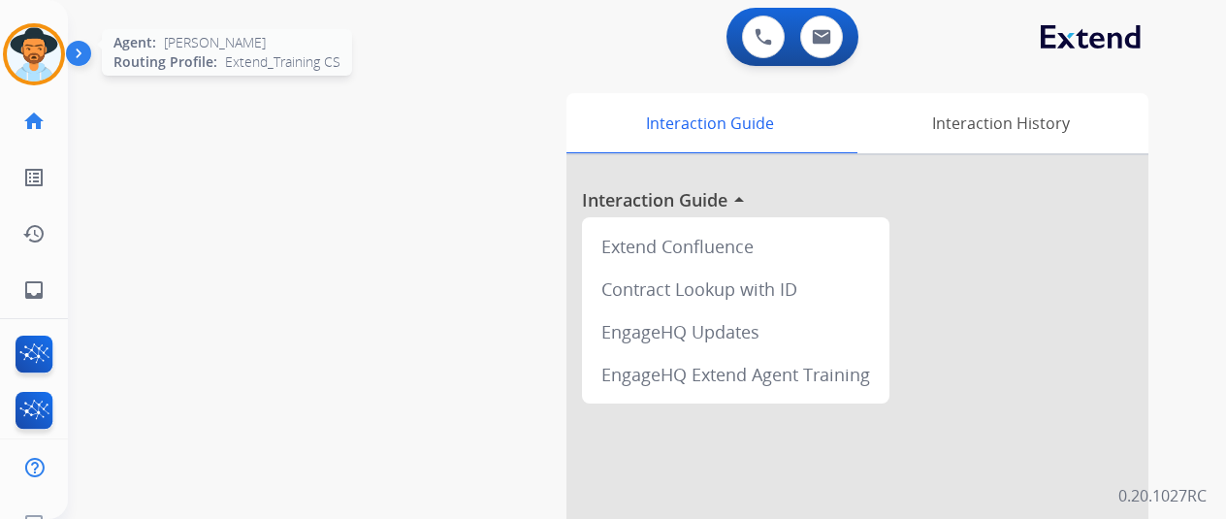
click at [53, 48] on img at bounding box center [34, 54] width 54 height 54
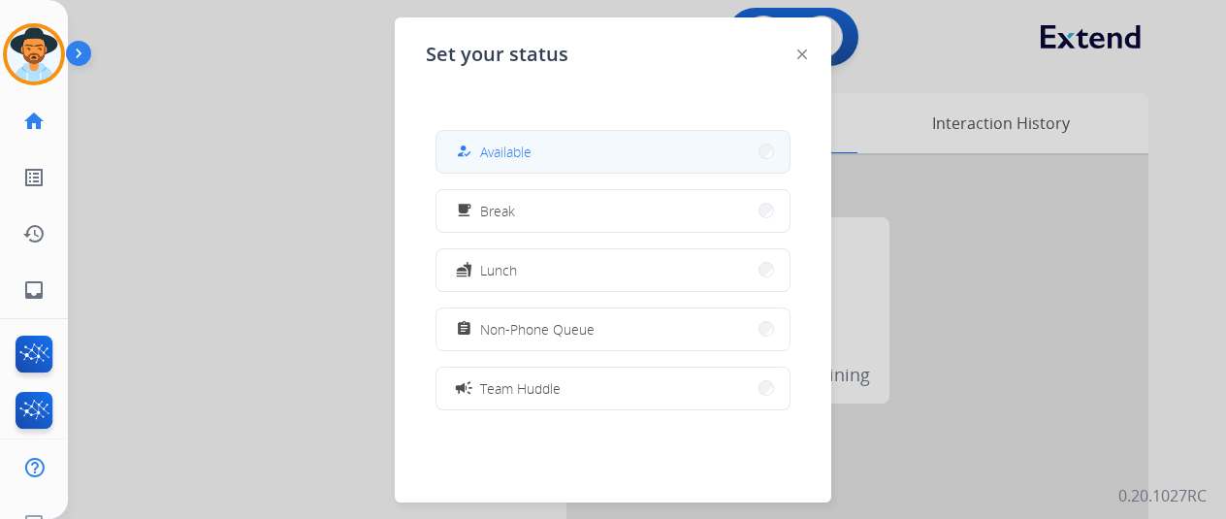
click at [548, 158] on button "how_to_reg Available" at bounding box center [612, 152] width 353 height 42
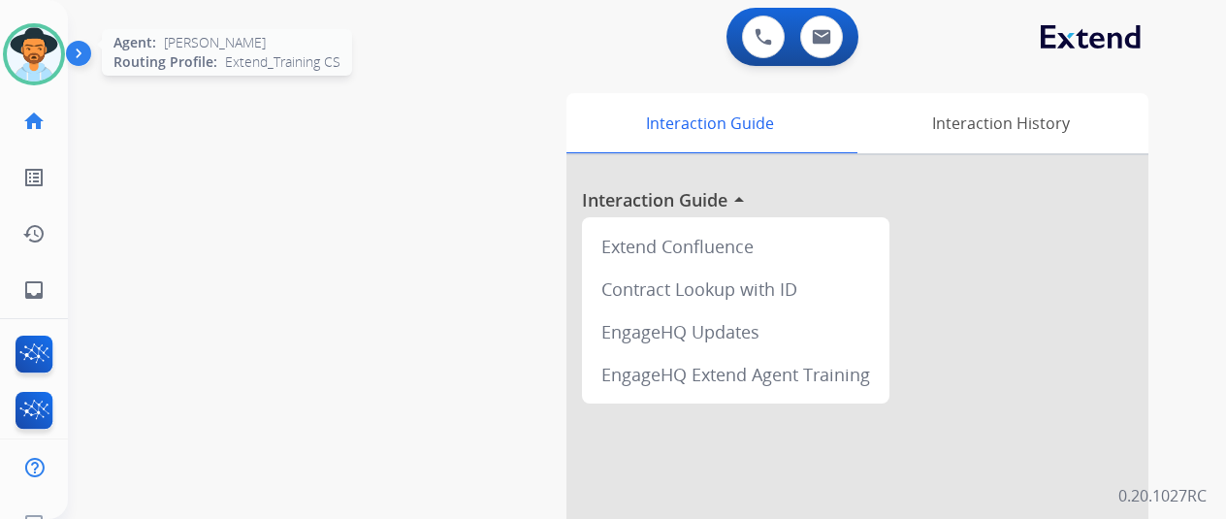
click at [36, 42] on img at bounding box center [34, 54] width 54 height 54
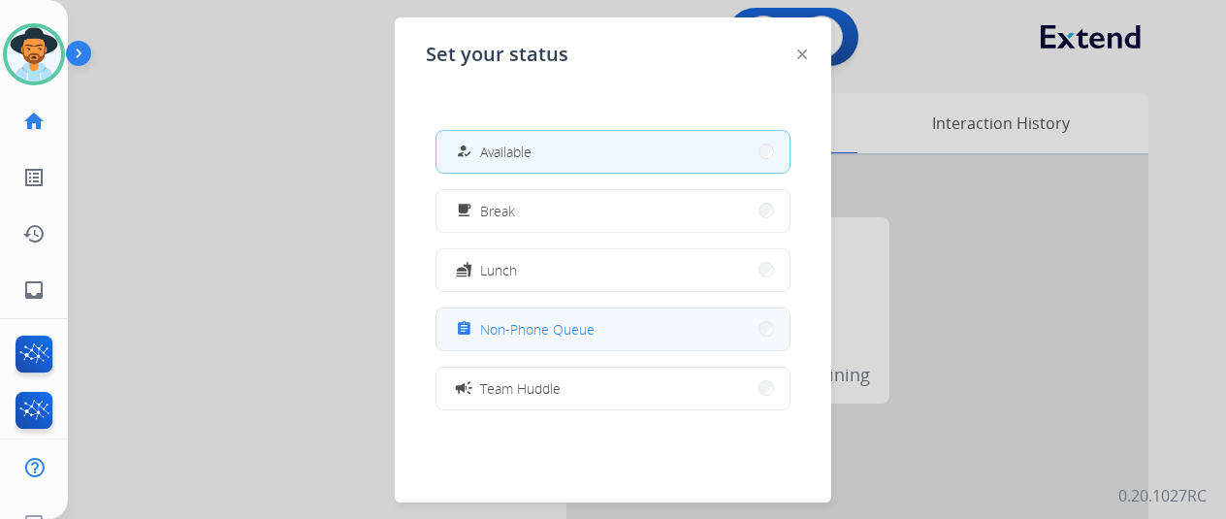
click at [577, 331] on span "Non-Phone Queue" at bounding box center [537, 329] width 114 height 20
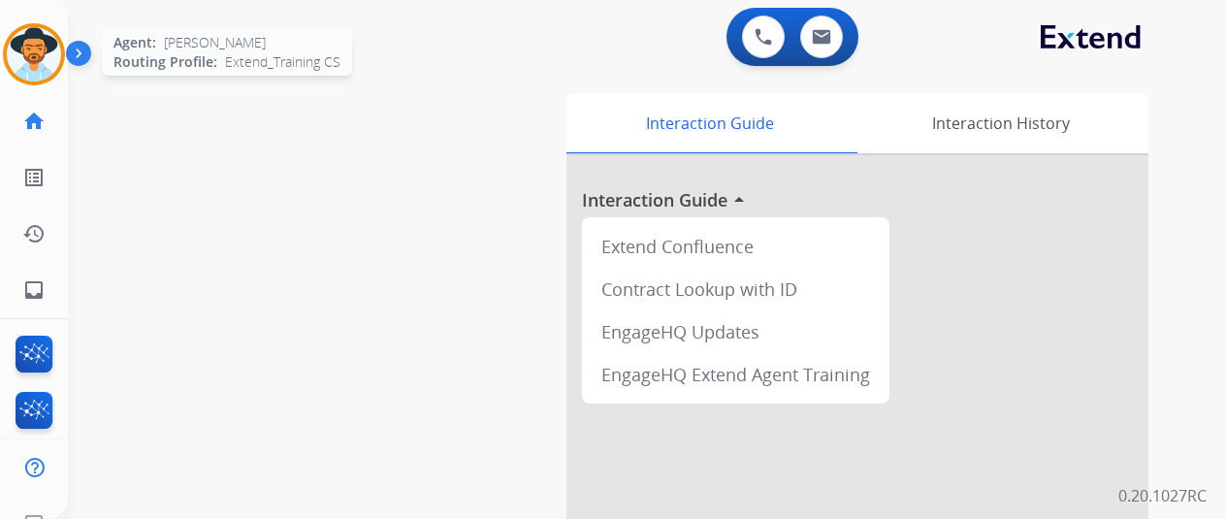
click at [41, 49] on img at bounding box center [34, 54] width 54 height 54
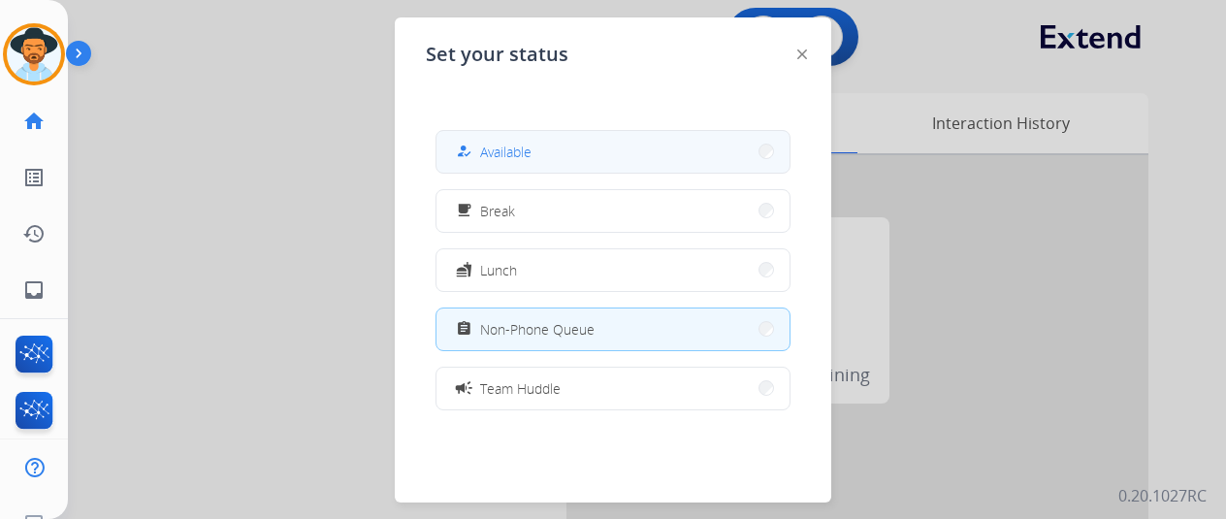
click at [565, 139] on button "how_to_reg Available" at bounding box center [612, 152] width 353 height 42
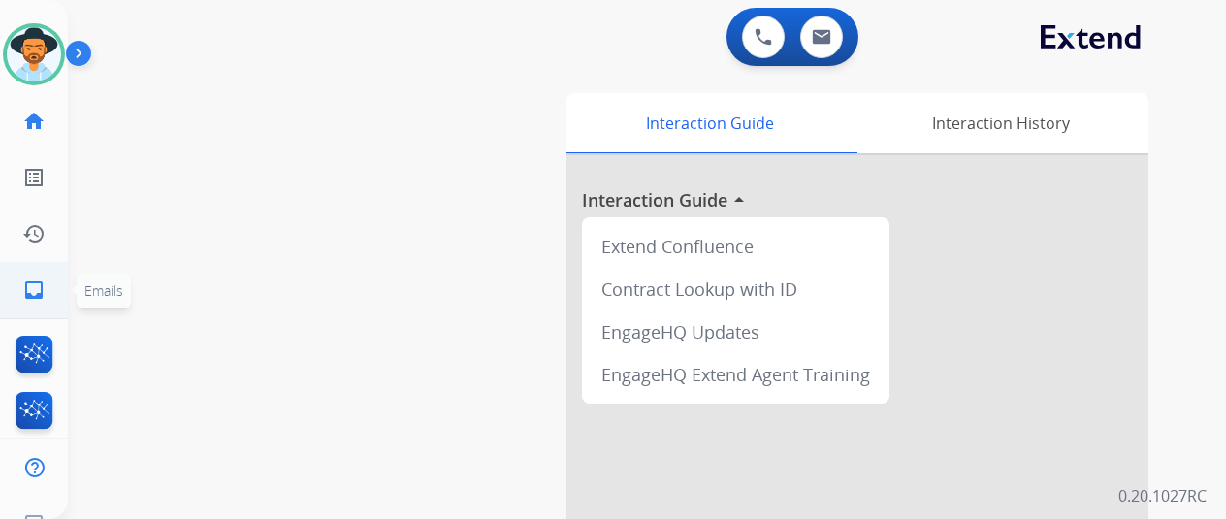
click at [41, 294] on mat-icon "inbox" at bounding box center [33, 289] width 23 height 23
select select "**********"
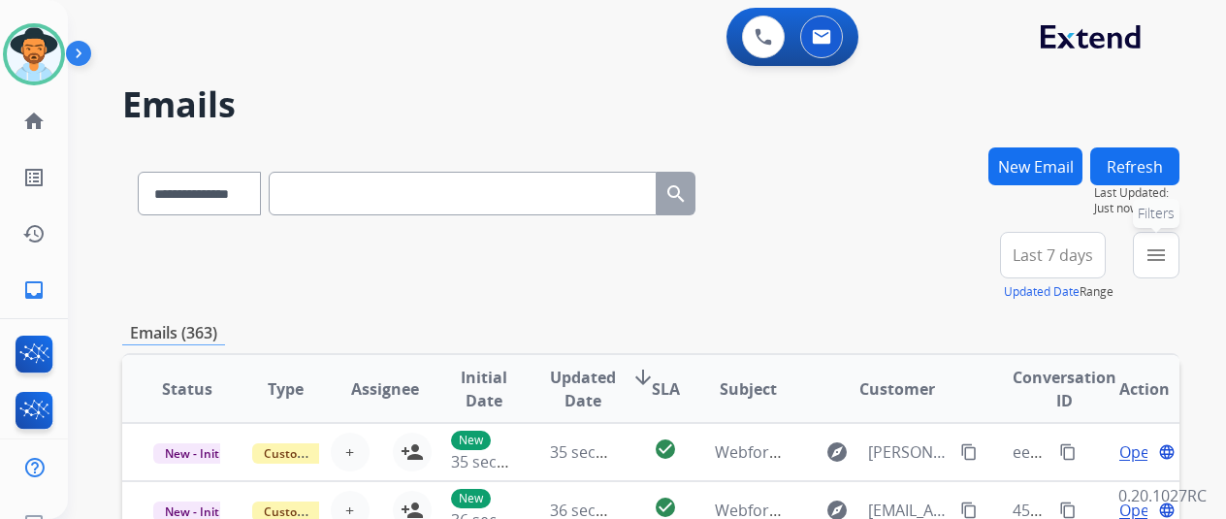
click at [1168, 264] on mat-icon "menu" at bounding box center [1156, 254] width 23 height 23
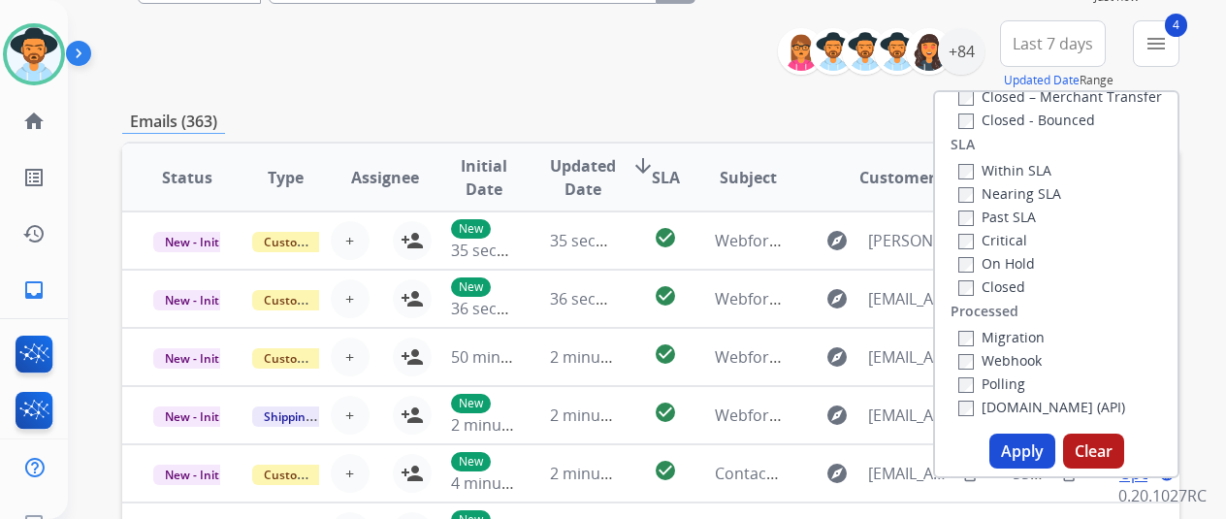
scroll to position [388, 0]
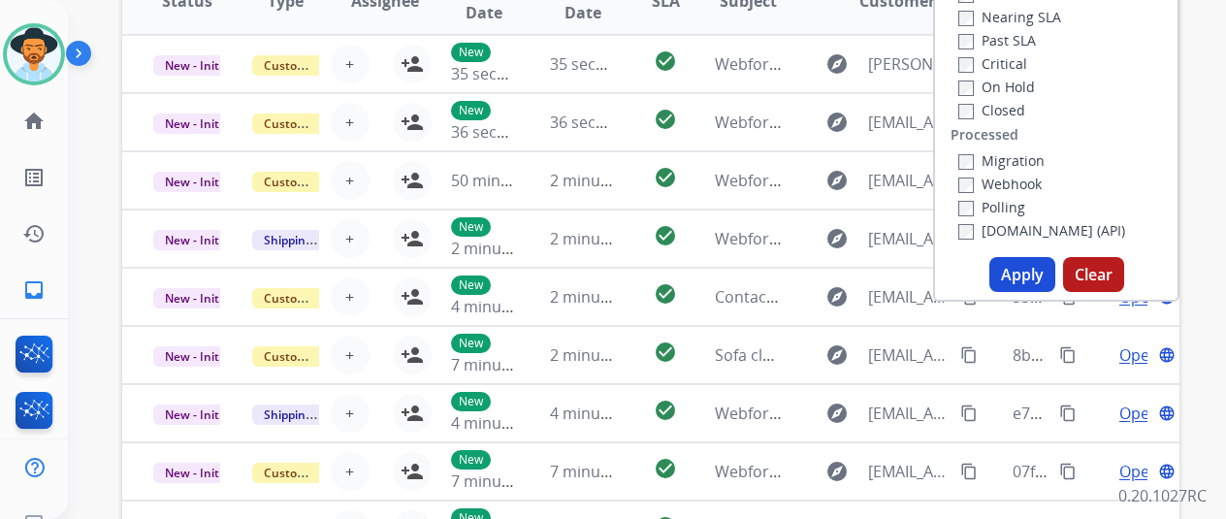
click at [1017, 271] on button "Apply" at bounding box center [1022, 274] width 66 height 35
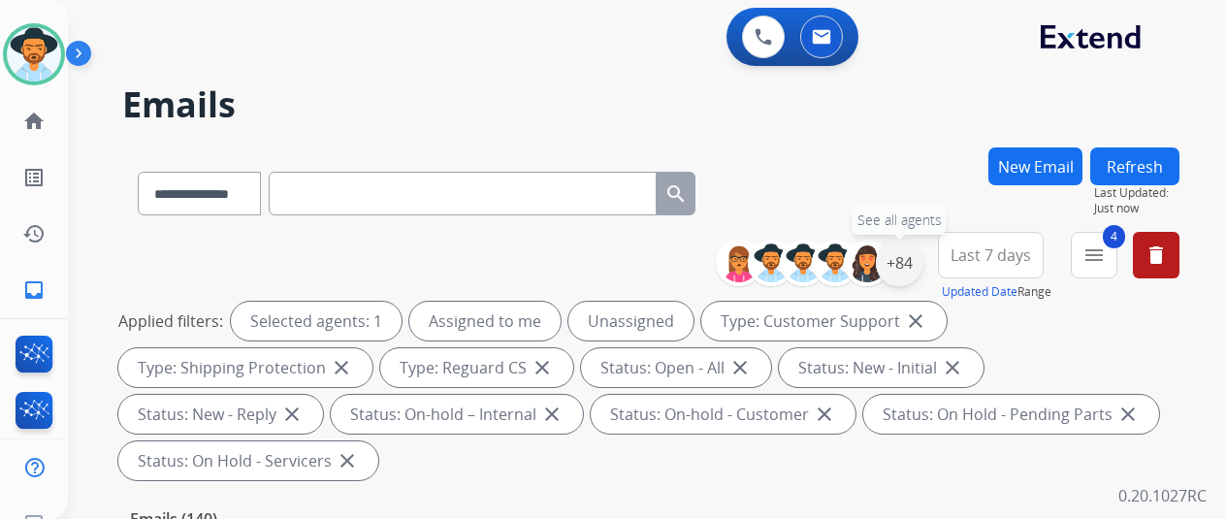
click at [904, 256] on div "+84" at bounding box center [899, 263] width 47 height 47
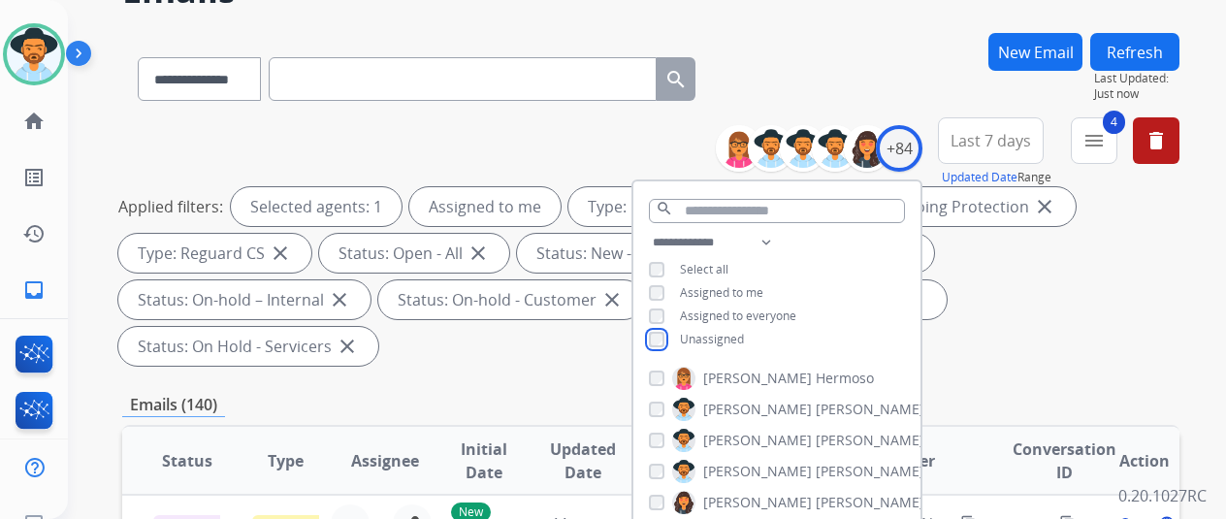
scroll to position [194, 0]
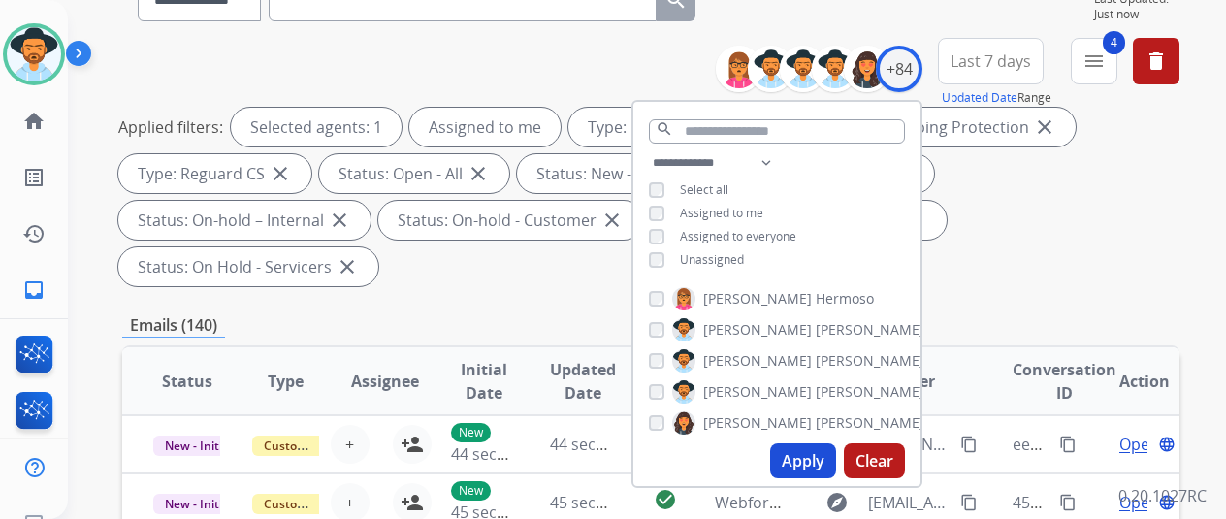
click at [803, 455] on button "Apply" at bounding box center [803, 460] width 66 height 35
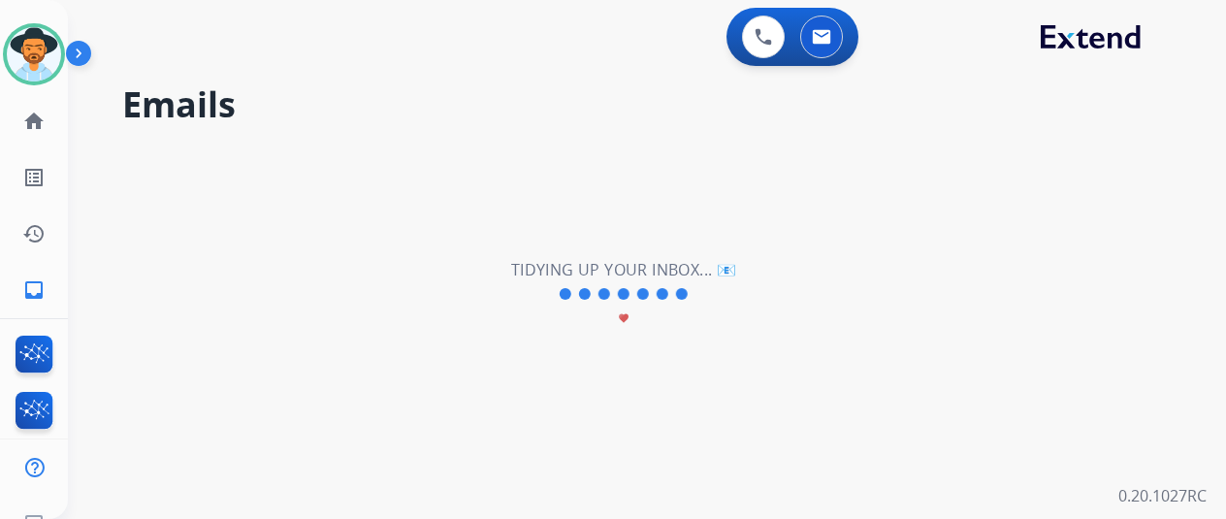
scroll to position [0, 0]
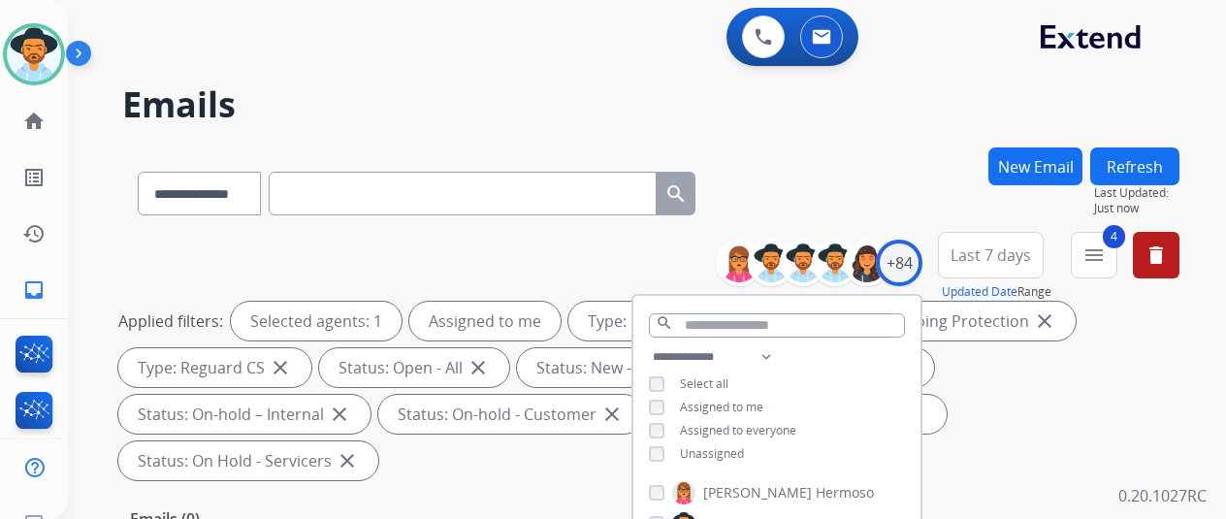
click at [824, 222] on div "**********" at bounding box center [650, 189] width 1057 height 84
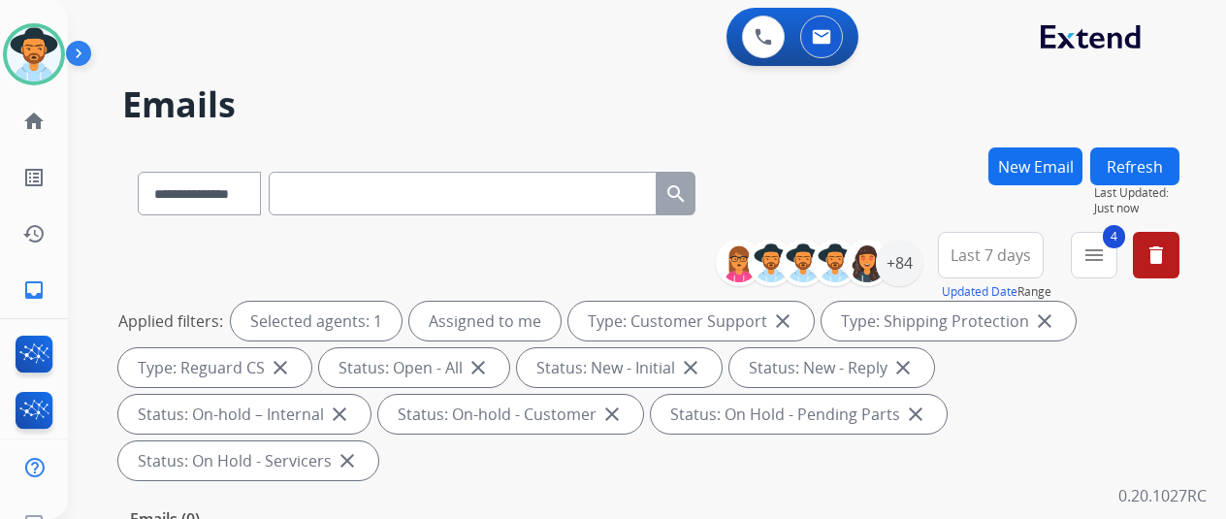
click at [225, 143] on div "**********" at bounding box center [624, 329] width 1112 height 519
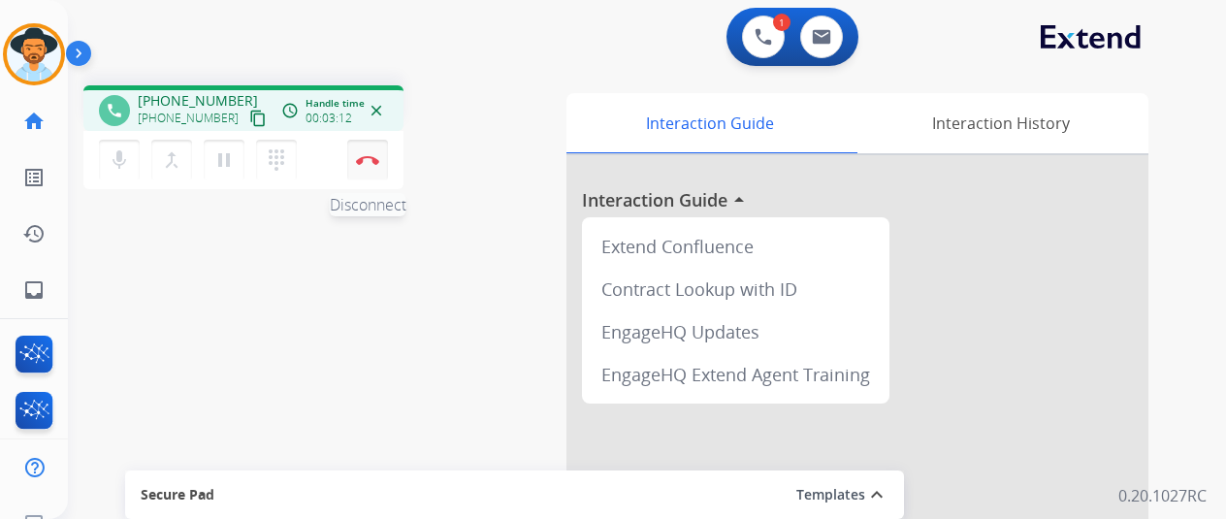
click at [369, 160] on img at bounding box center [367, 160] width 23 height 10
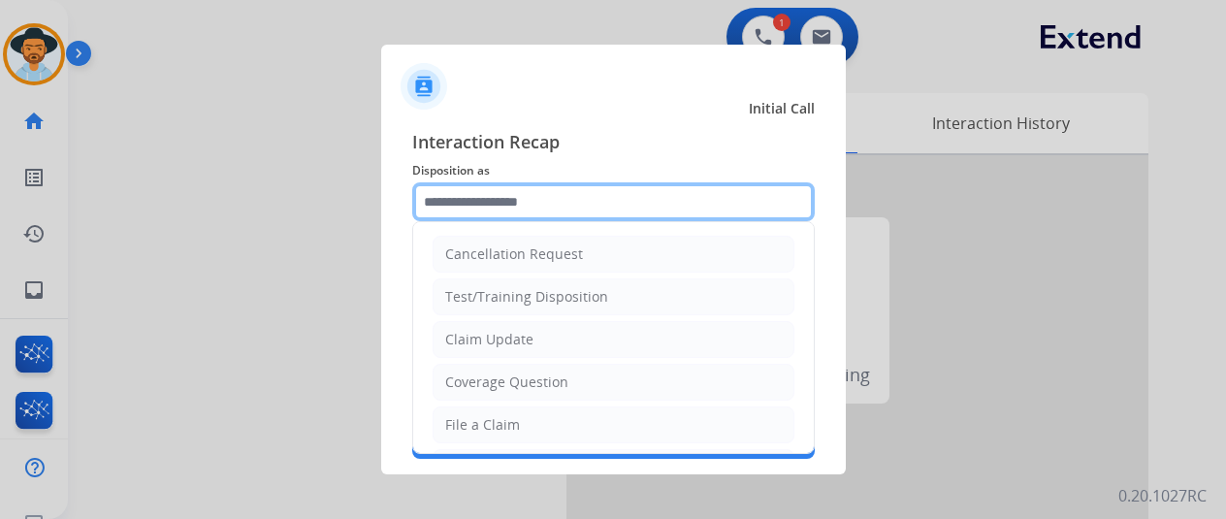
click at [485, 199] on input "text" at bounding box center [613, 201] width 403 height 39
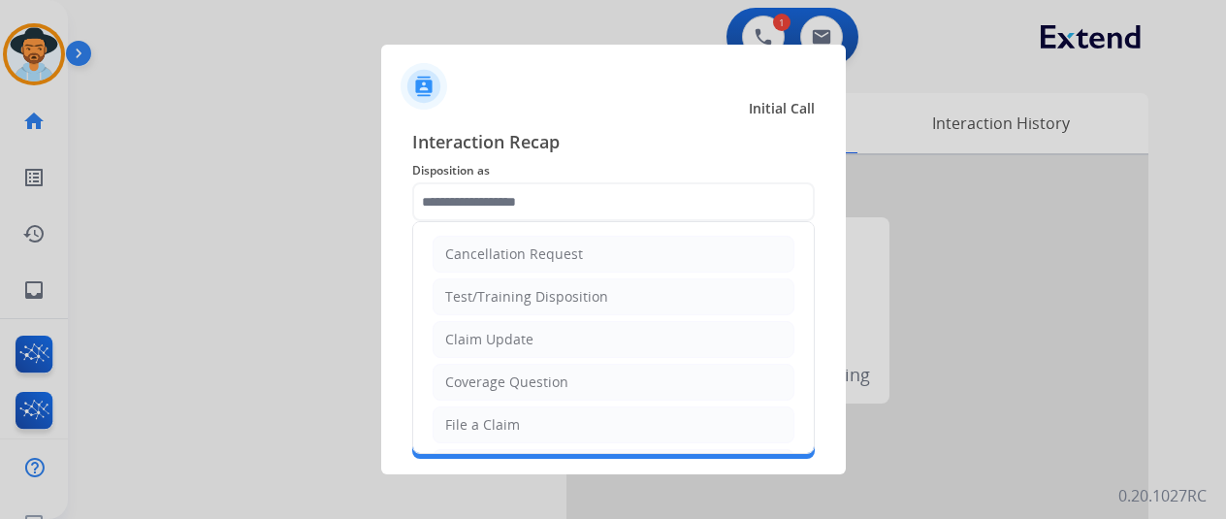
drag, startPoint x: 469, startPoint y: 420, endPoint x: 476, endPoint y: 256, distance: 164.1
click at [469, 420] on div "File a Claim" at bounding box center [482, 424] width 75 height 19
type input "**********"
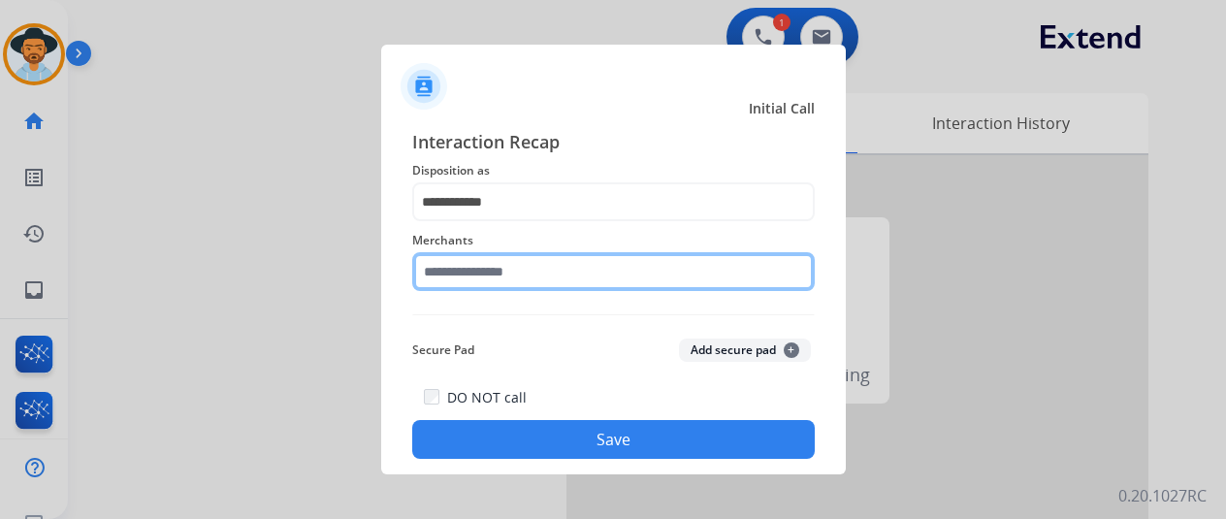
click at [493, 273] on input "text" at bounding box center [613, 271] width 403 height 39
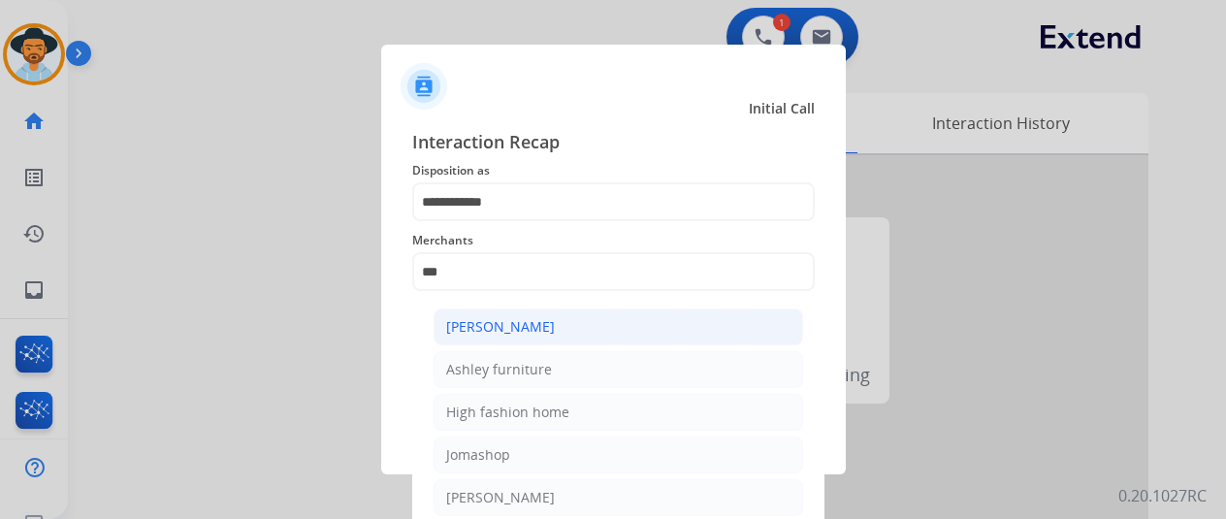
click at [518, 317] on div "[PERSON_NAME]" at bounding box center [500, 326] width 109 height 19
type input "**********"
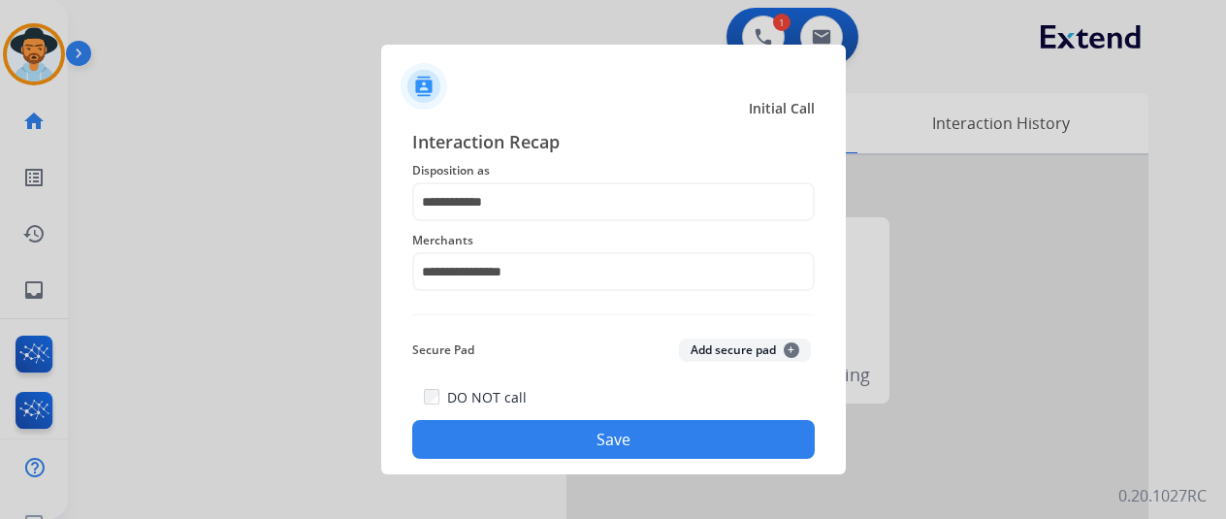
click at [582, 435] on button "Save" at bounding box center [613, 439] width 403 height 39
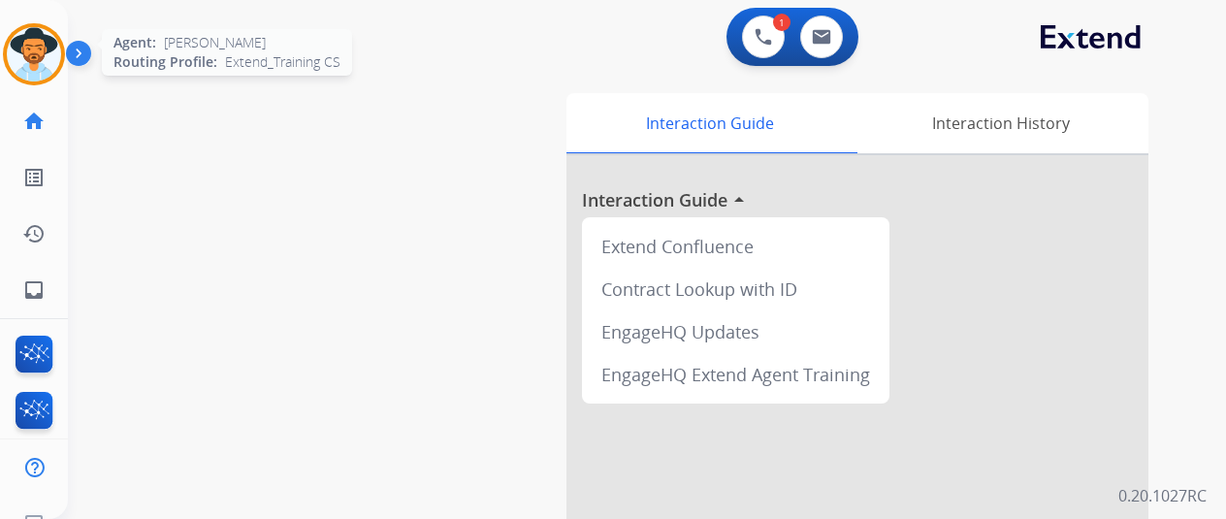
click at [28, 37] on img at bounding box center [34, 54] width 54 height 54
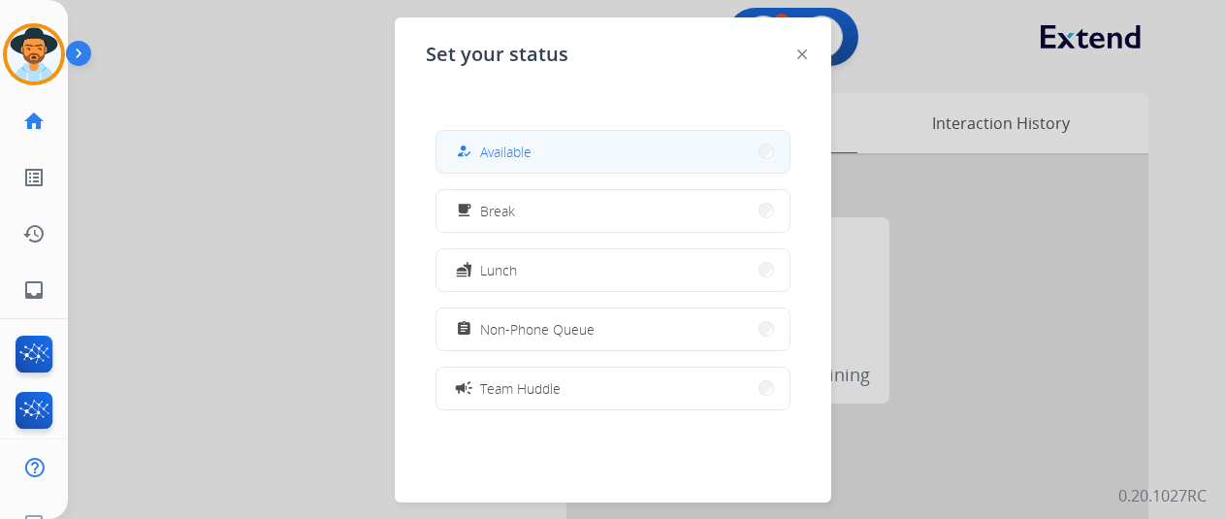
click at [533, 153] on button "how_to_reg Available" at bounding box center [612, 152] width 353 height 42
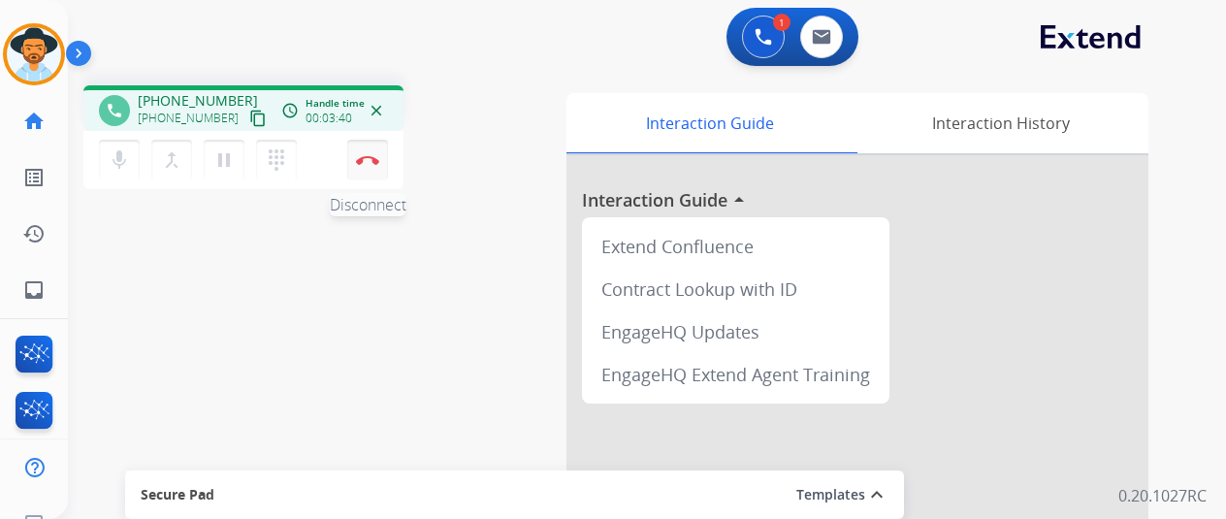
click at [365, 150] on button "Disconnect" at bounding box center [367, 160] width 41 height 41
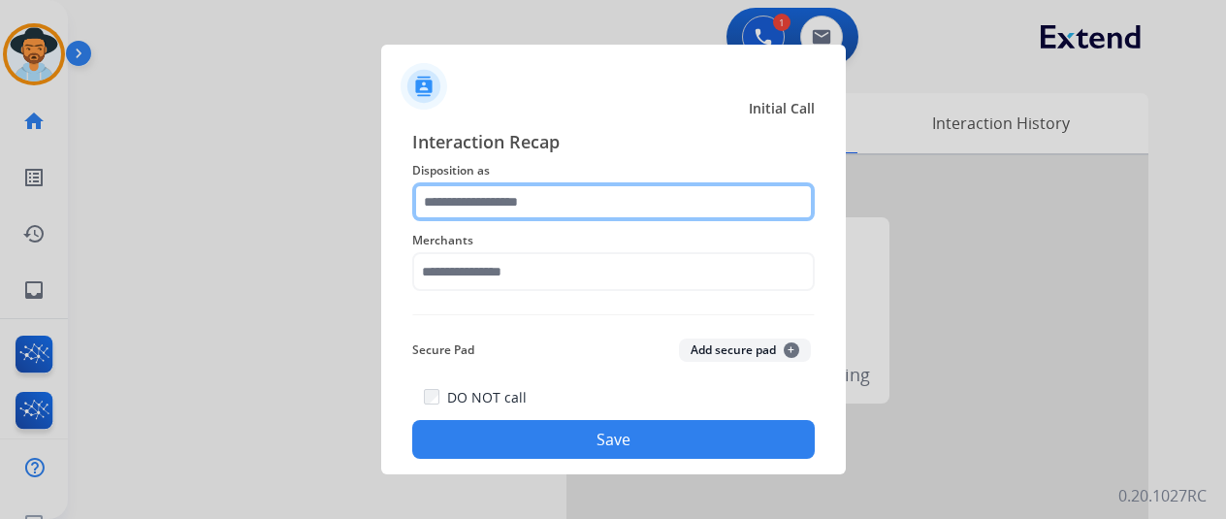
click at [449, 192] on input "text" at bounding box center [613, 201] width 403 height 39
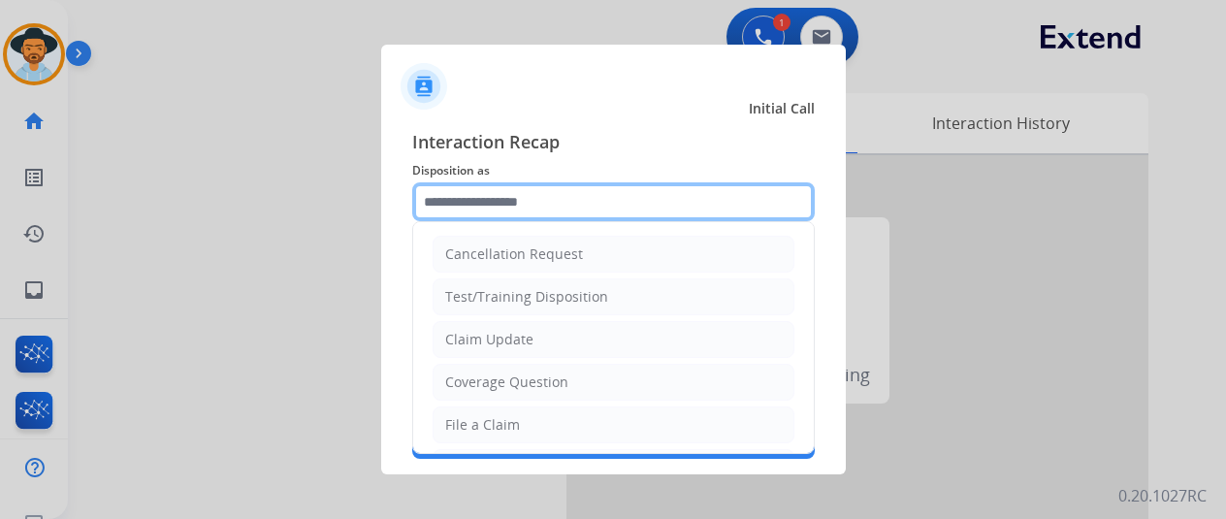
scroll to position [291, 0]
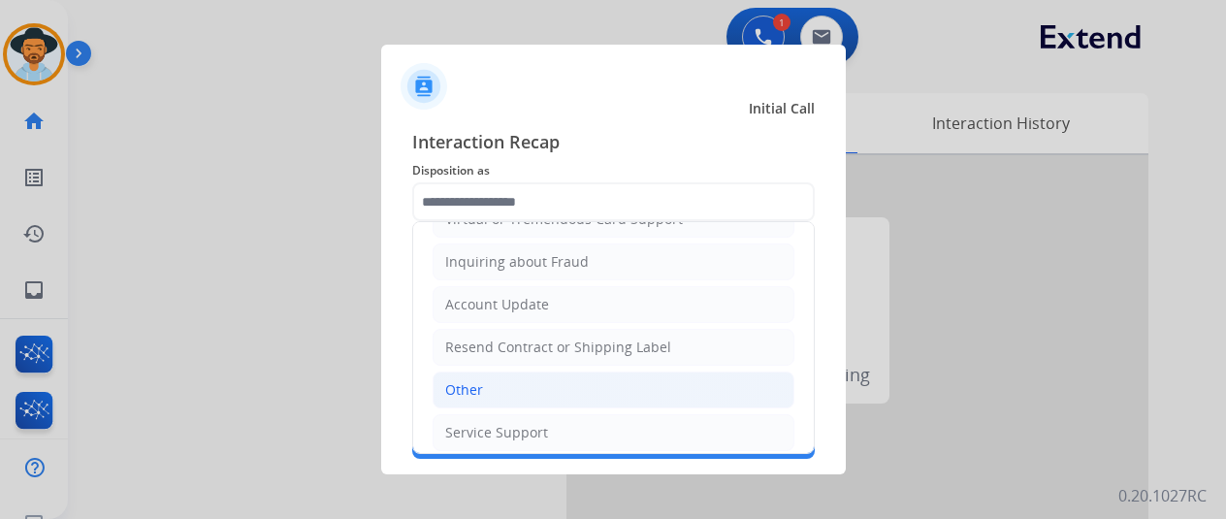
click at [457, 384] on div "Other" at bounding box center [464, 389] width 38 height 19
type input "*****"
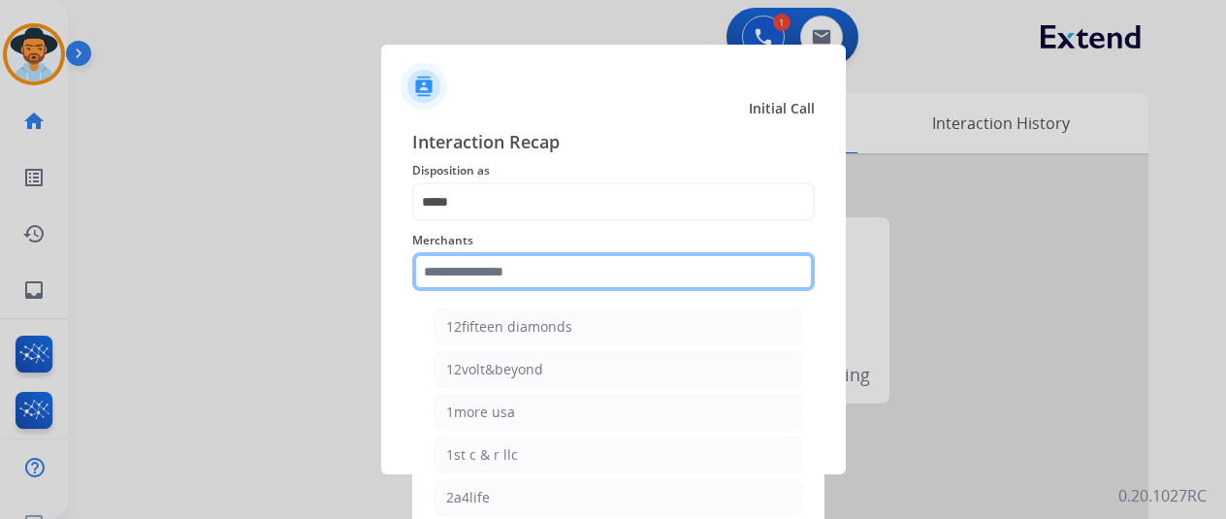
click at [454, 264] on input "text" at bounding box center [613, 271] width 403 height 39
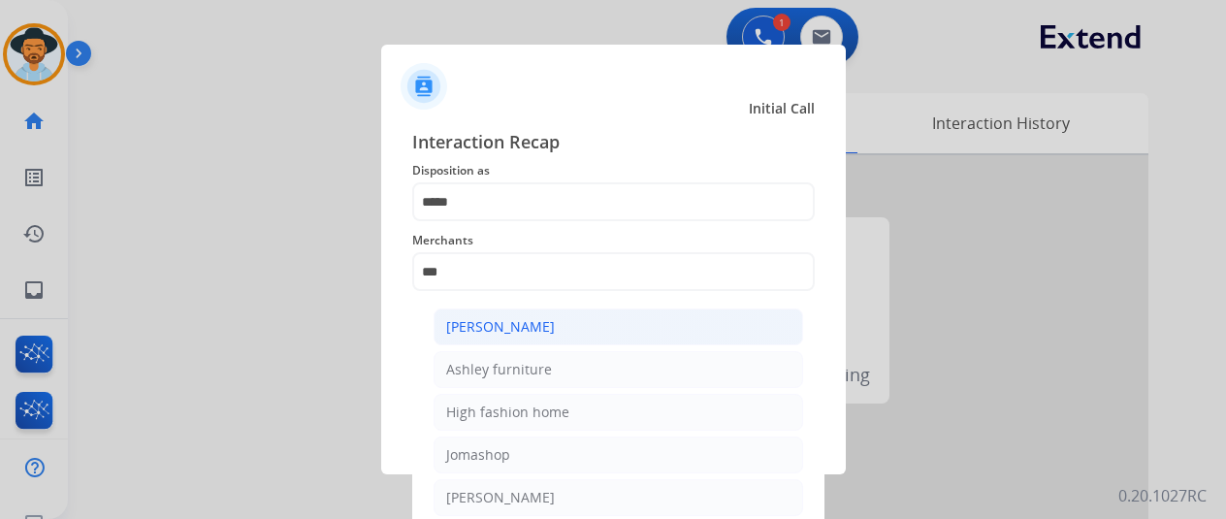
click at [505, 324] on div "[PERSON_NAME]" at bounding box center [500, 326] width 109 height 19
type input "**********"
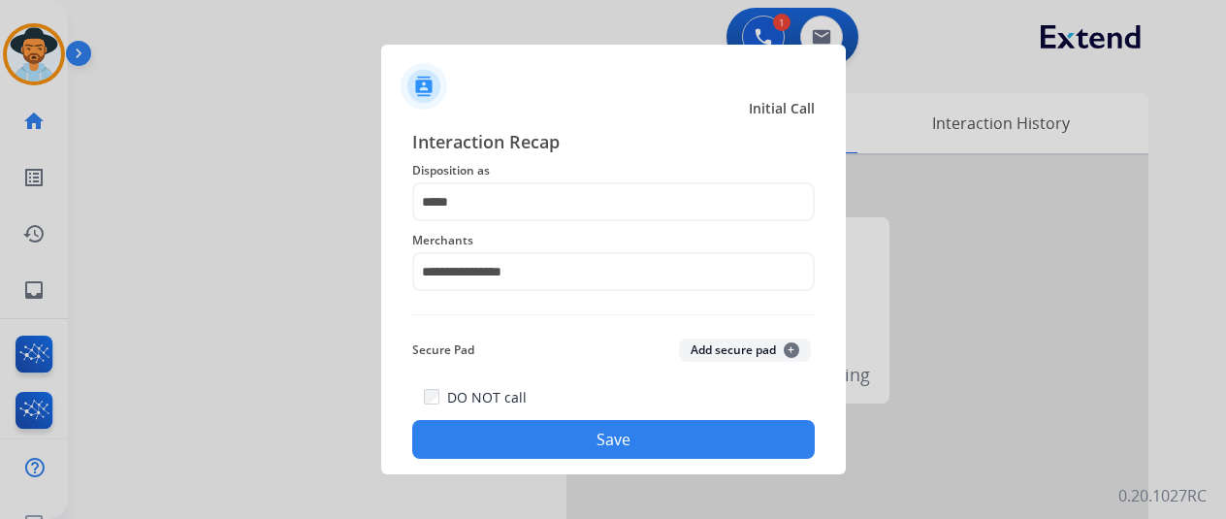
click at [627, 430] on button "Save" at bounding box center [613, 439] width 403 height 39
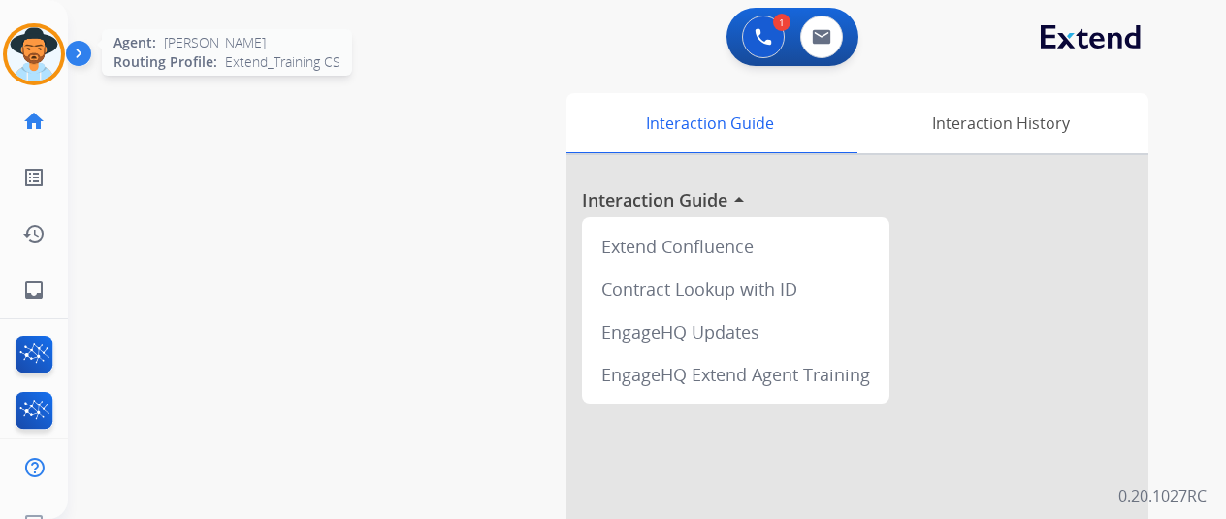
click at [38, 42] on img at bounding box center [34, 54] width 54 height 54
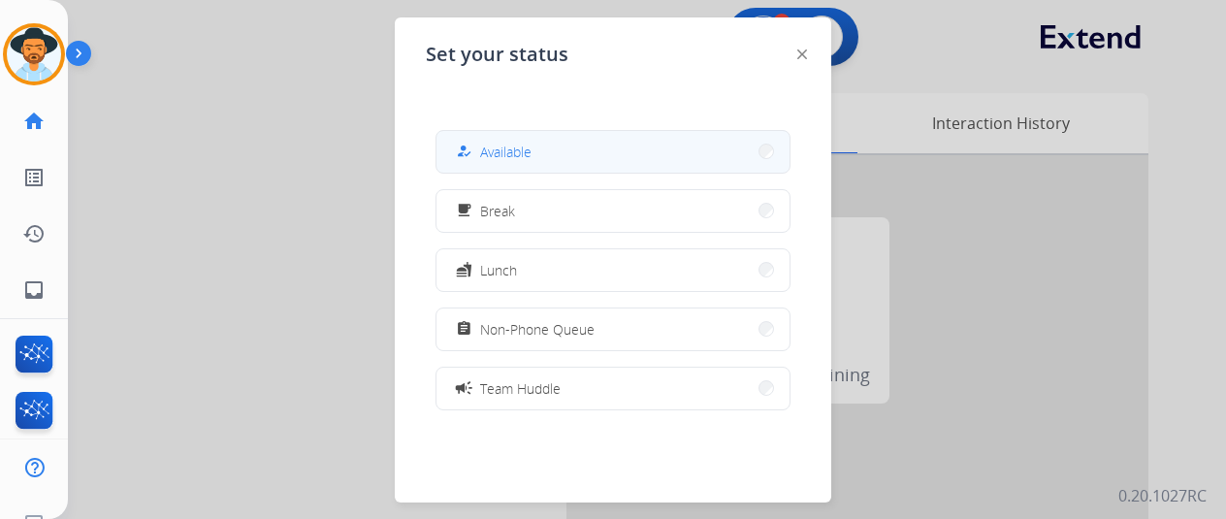
click at [551, 140] on button "how_to_reg Available" at bounding box center [612, 152] width 353 height 42
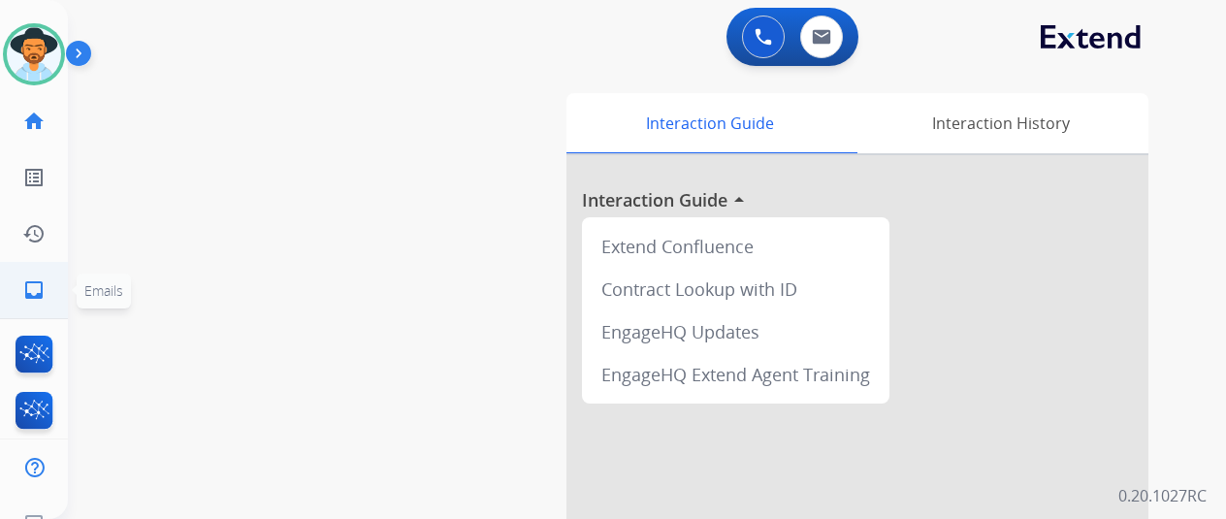
click at [28, 283] on mat-icon "inbox" at bounding box center [33, 289] width 23 height 23
select select "**********"
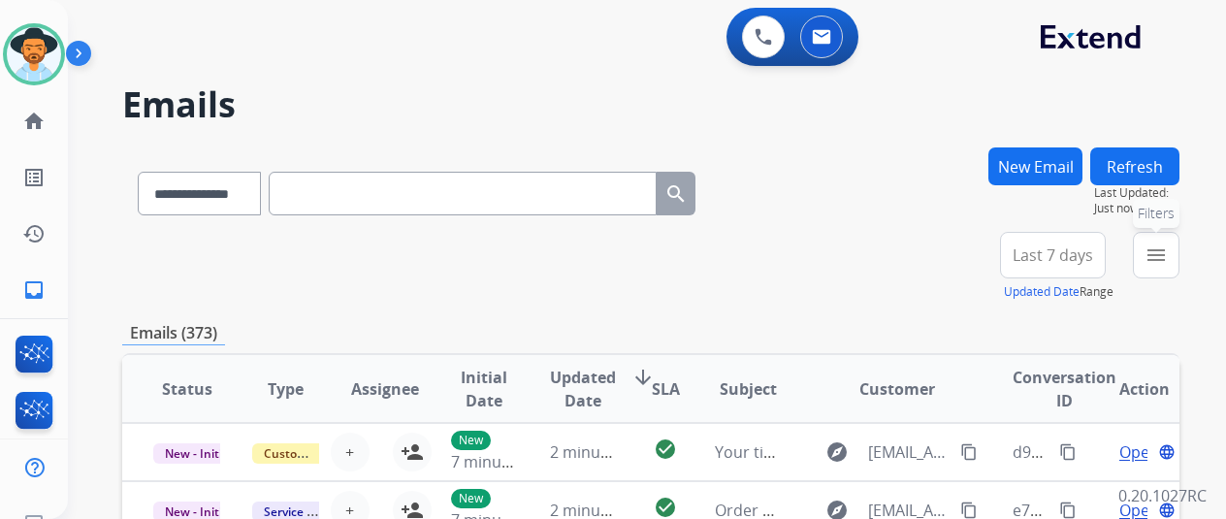
click at [1168, 255] on mat-icon "menu" at bounding box center [1156, 254] width 23 height 23
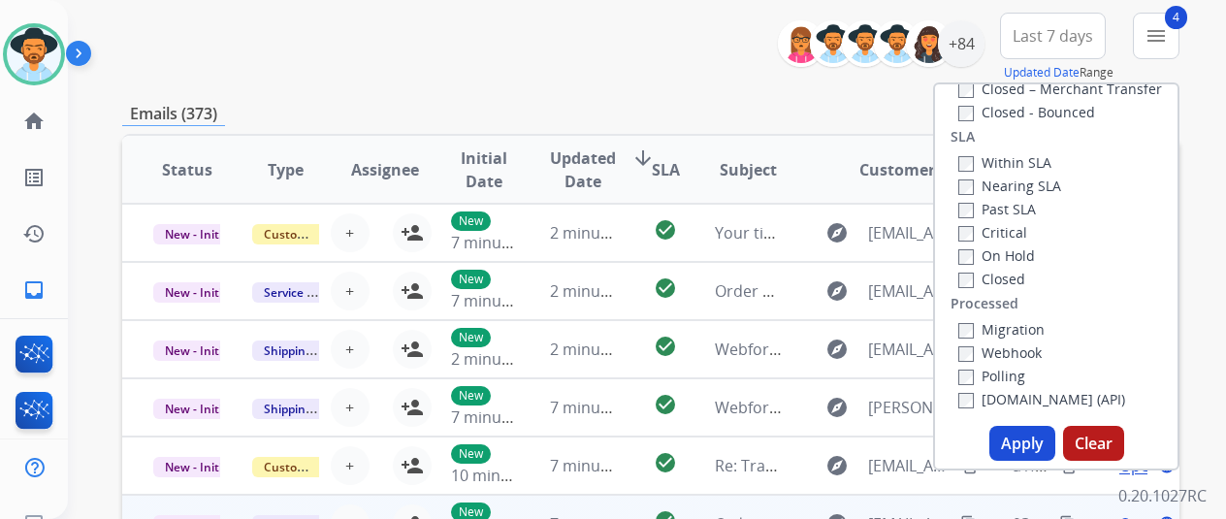
scroll to position [388, 0]
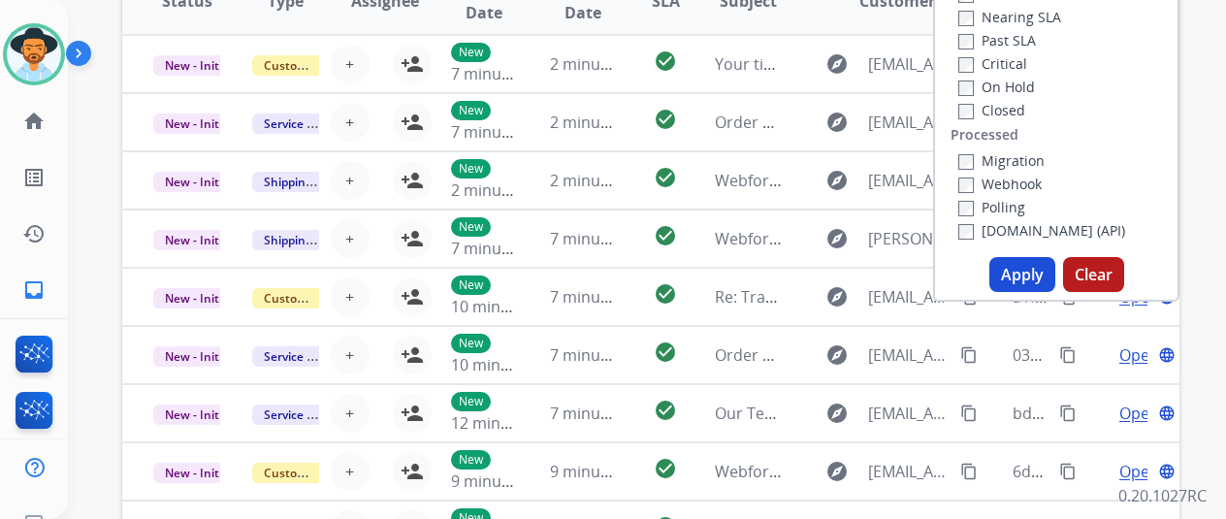
click at [1037, 278] on button "Apply" at bounding box center [1022, 274] width 66 height 35
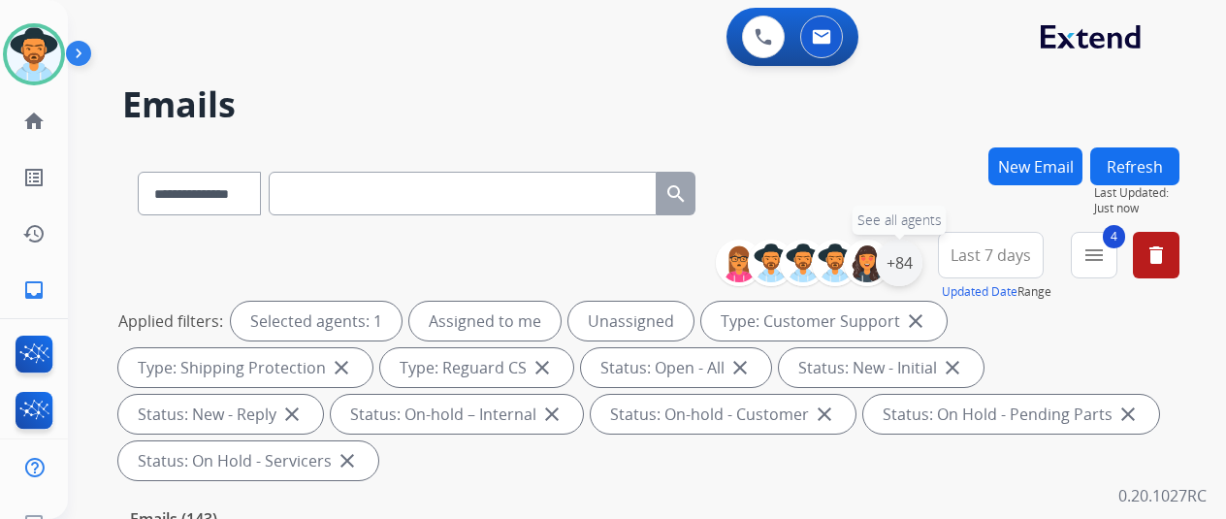
click at [914, 263] on div "+84" at bounding box center [899, 263] width 47 height 47
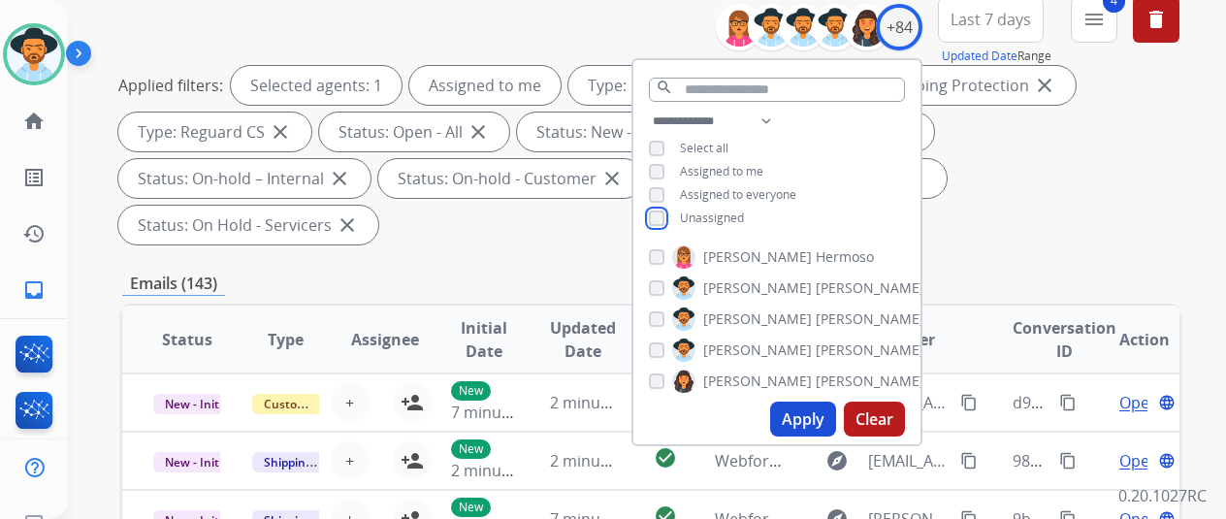
scroll to position [388, 0]
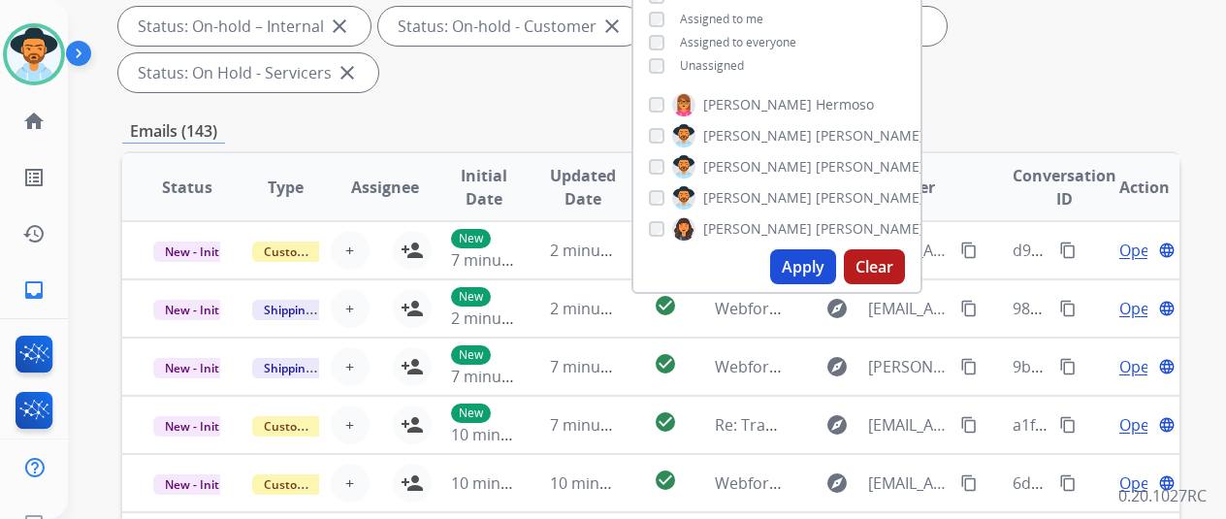
click at [815, 271] on button "Apply" at bounding box center [803, 266] width 66 height 35
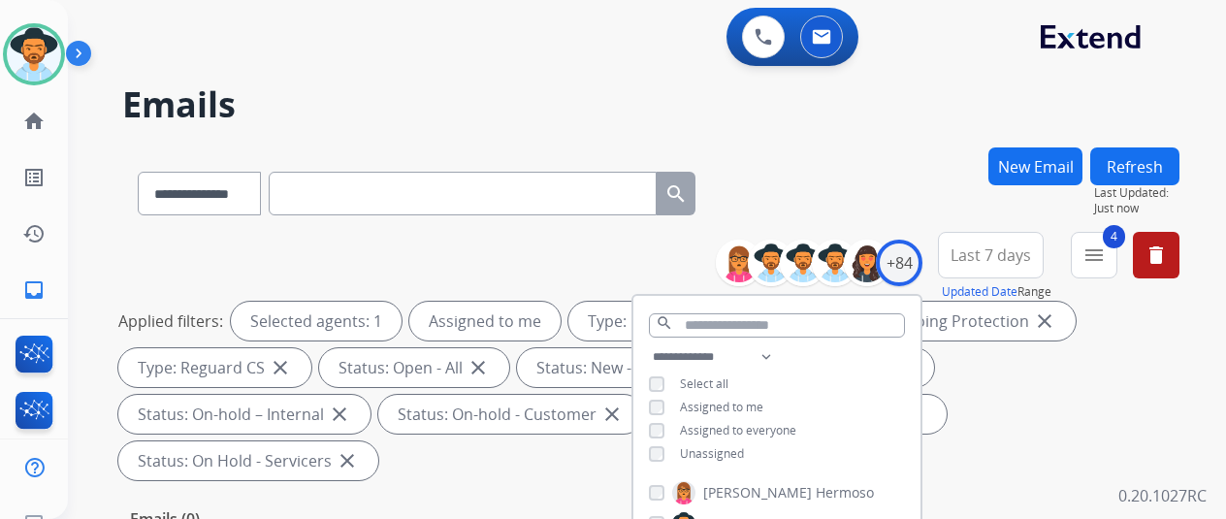
click at [881, 121] on h2 "Emails" at bounding box center [650, 104] width 1057 height 39
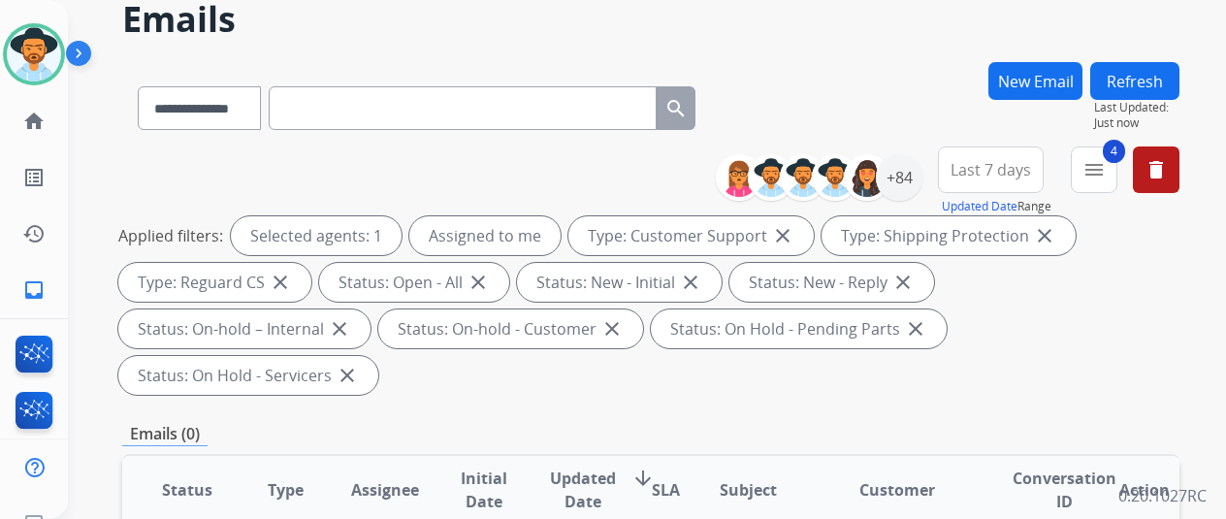
scroll to position [194, 0]
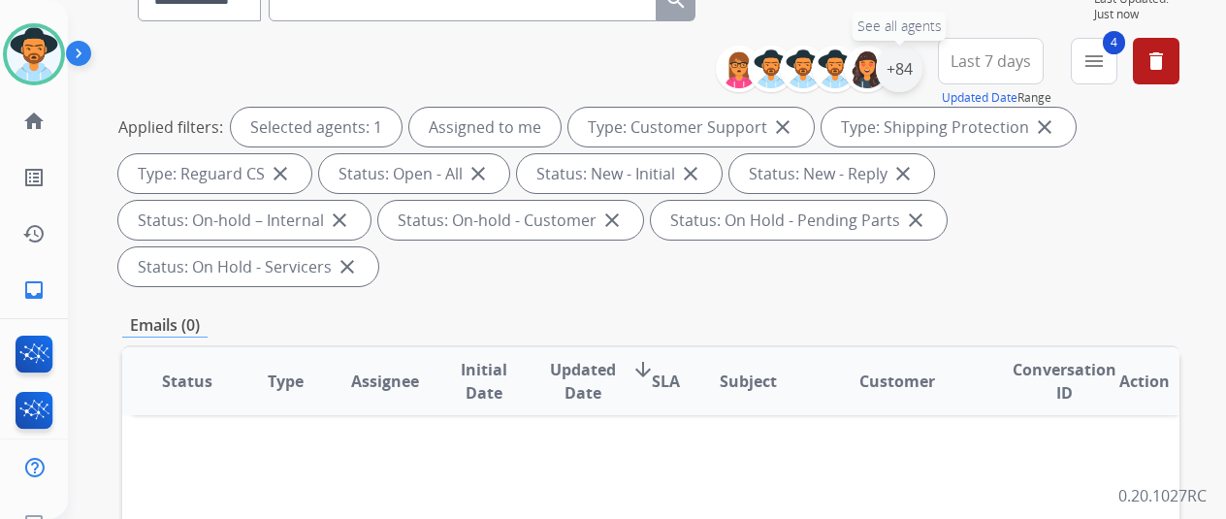
click at [913, 71] on div "+84" at bounding box center [899, 69] width 47 height 47
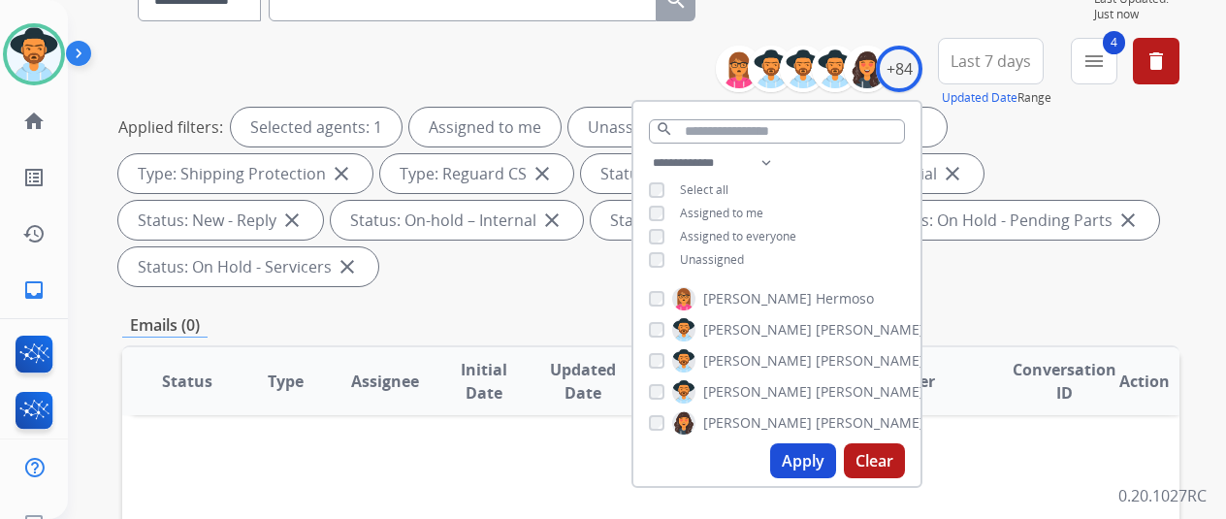
click at [816, 461] on button "Apply" at bounding box center [803, 460] width 66 height 35
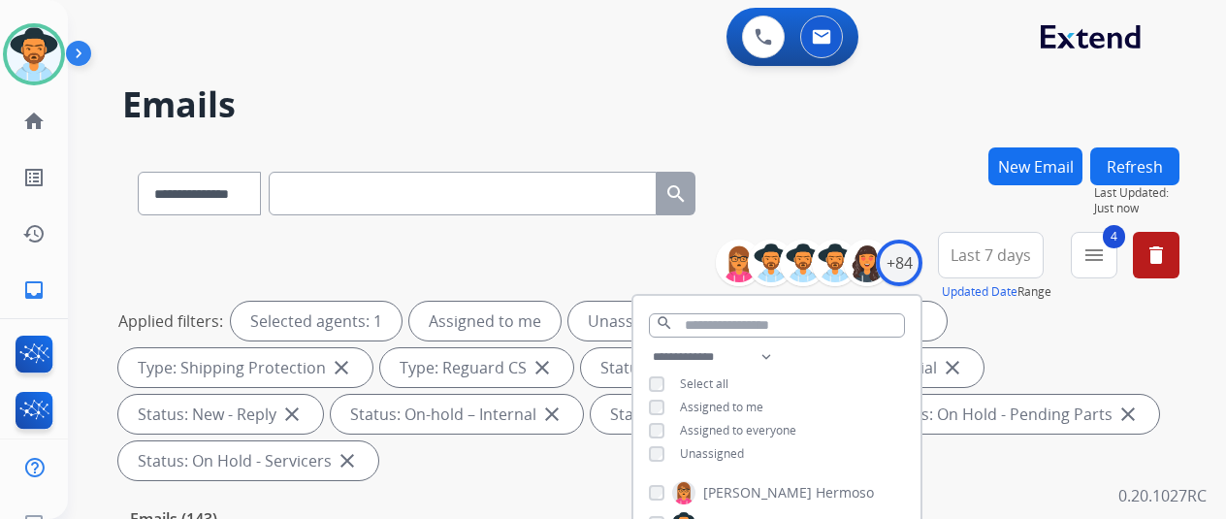
click at [857, 141] on div "**********" at bounding box center [624, 329] width 1112 height 519
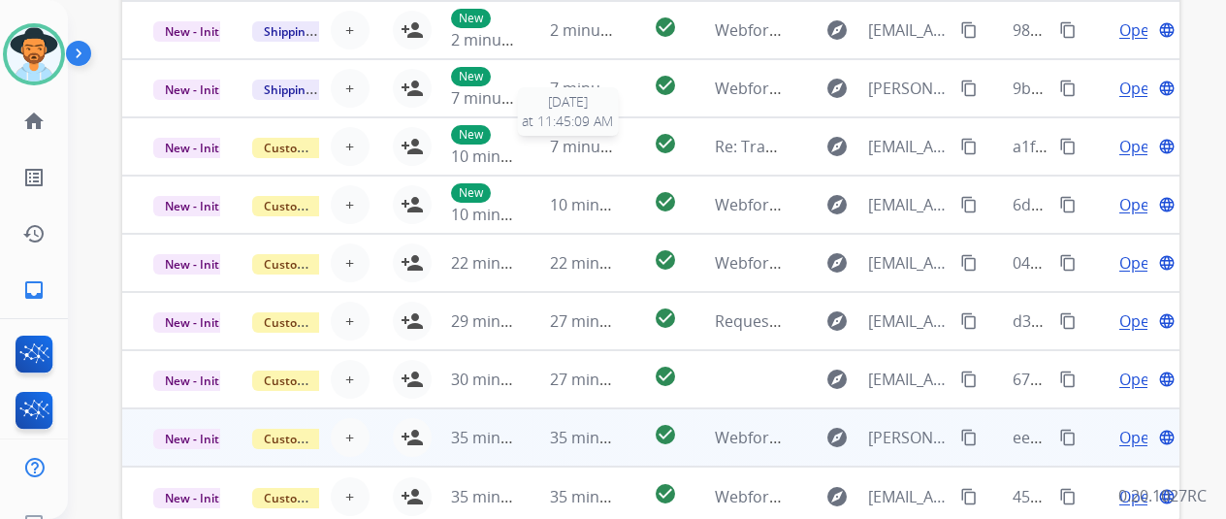
scroll to position [755, 0]
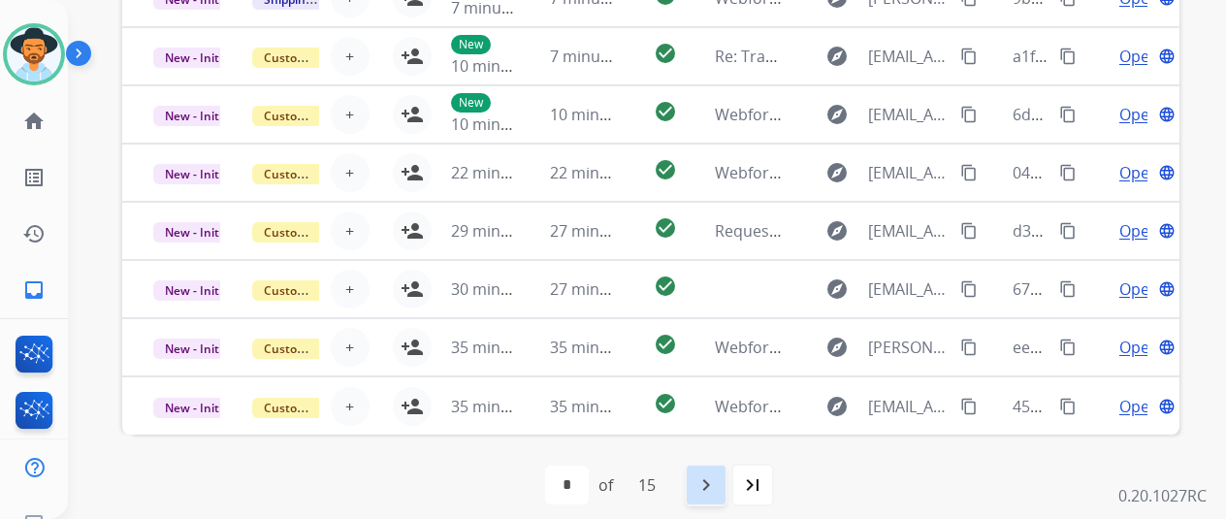
click at [718, 484] on mat-icon "navigate_next" at bounding box center [705, 484] width 23 height 23
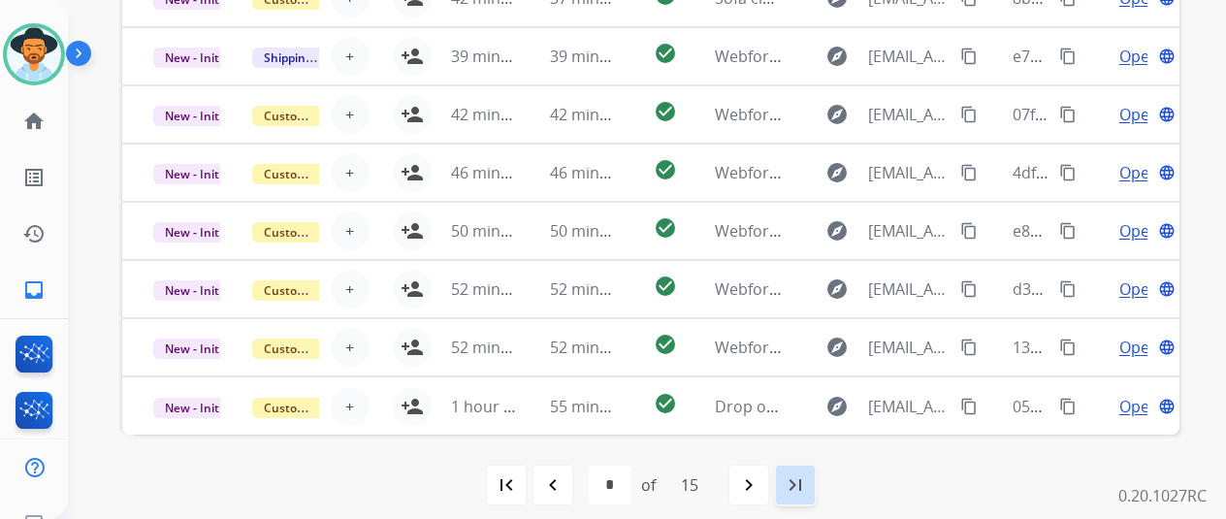
click at [805, 481] on mat-icon "last_page" at bounding box center [795, 484] width 23 height 23
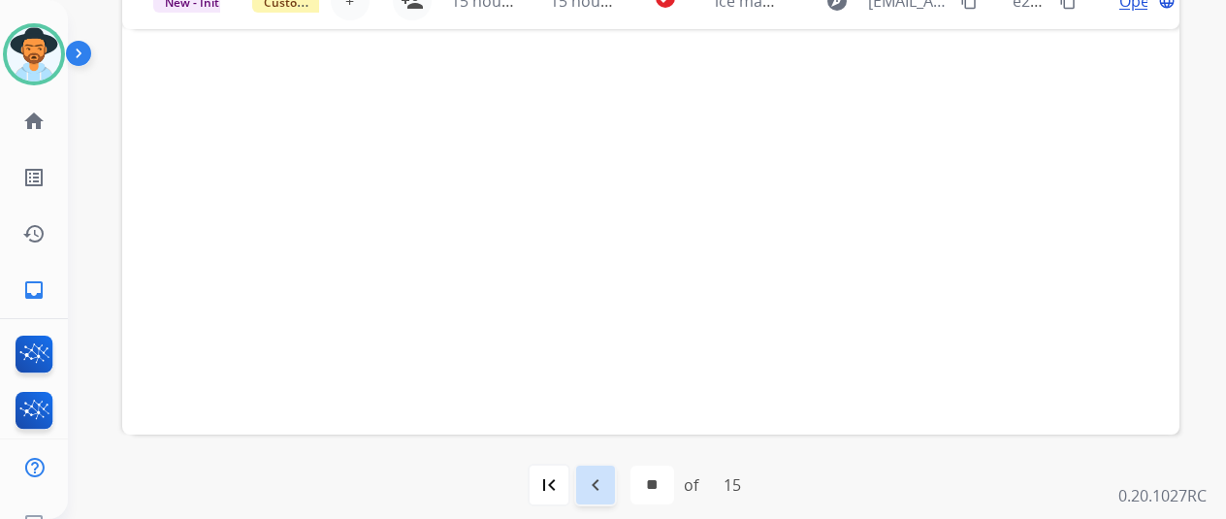
click at [596, 481] on mat-icon "navigate_before" at bounding box center [595, 484] width 23 height 23
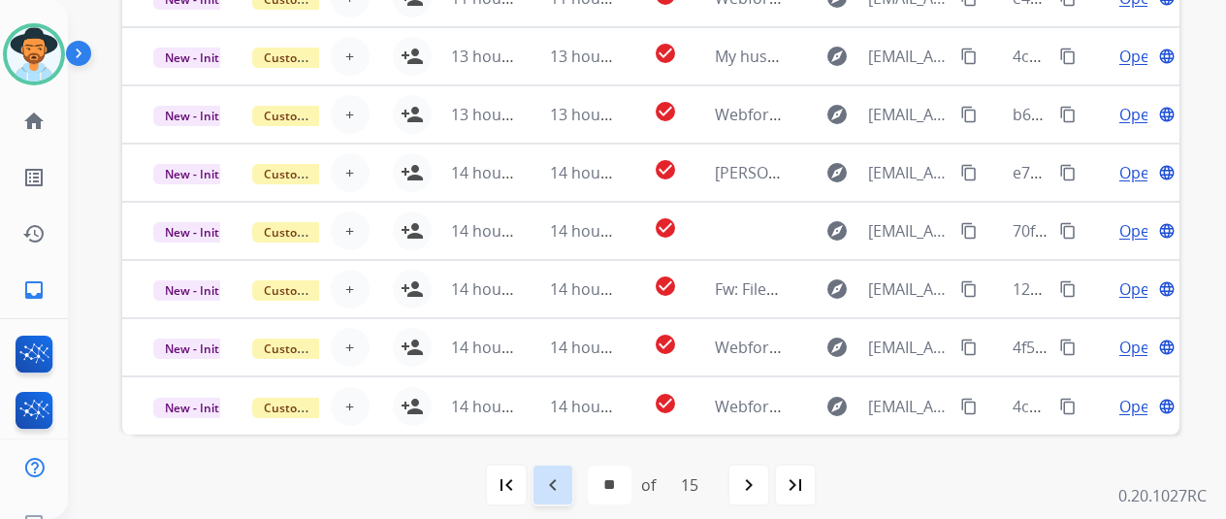
click at [559, 475] on mat-icon "navigate_before" at bounding box center [552, 484] width 23 height 23
click at [565, 487] on mat-icon "navigate_before" at bounding box center [552, 484] width 23 height 23
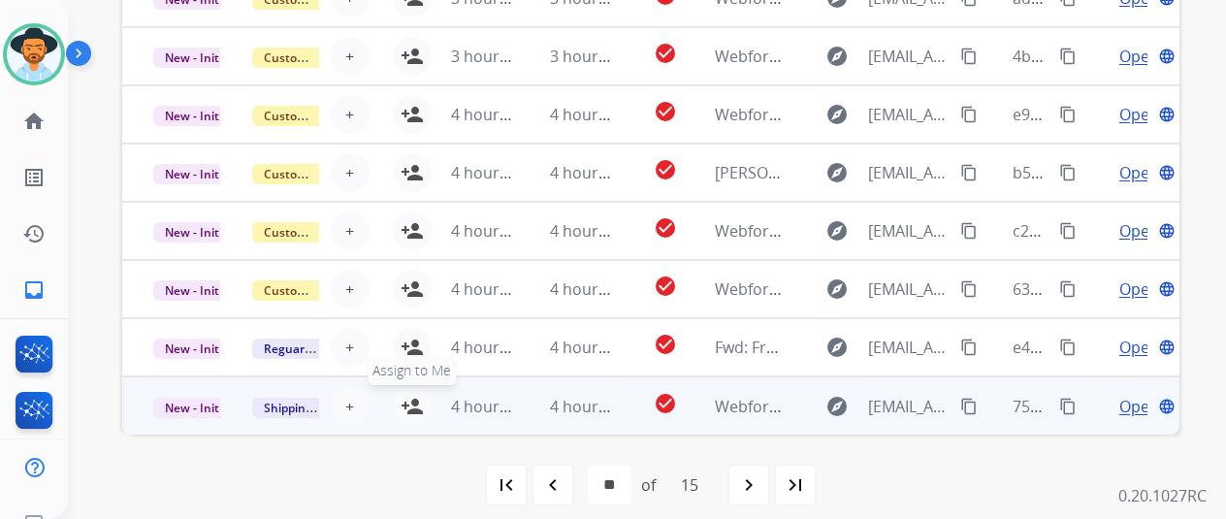
drag, startPoint x: 411, startPoint y: 398, endPoint x: 409, endPoint y: 388, distance: 9.9
click at [411, 395] on mat-icon "person_add" at bounding box center [412, 406] width 23 height 23
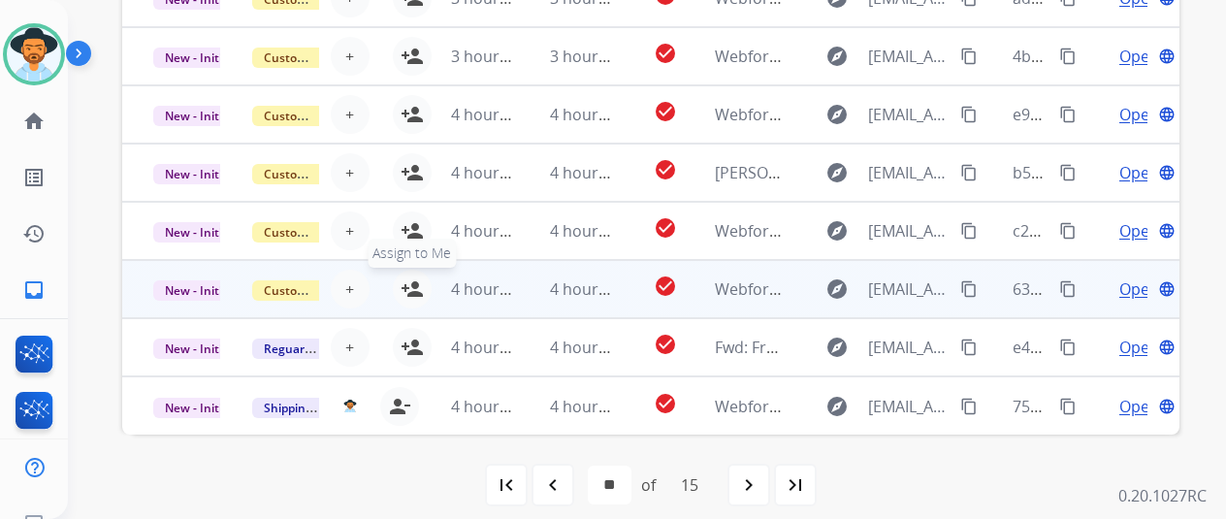
drag, startPoint x: 418, startPoint y: 342, endPoint x: 409, endPoint y: 300, distance: 43.6
click at [416, 339] on mat-icon "person_add" at bounding box center [412, 347] width 23 height 23
drag, startPoint x: 411, startPoint y: 288, endPoint x: 406, endPoint y: 261, distance: 27.6
click at [411, 288] on mat-icon "person_add" at bounding box center [412, 288] width 23 height 23
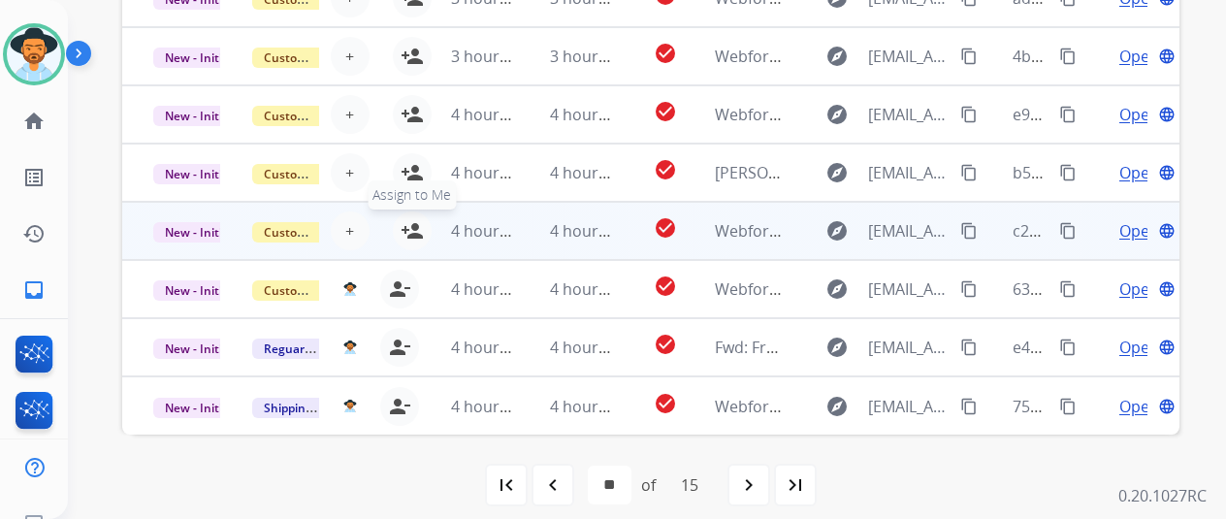
drag, startPoint x: 405, startPoint y: 223, endPoint x: 413, endPoint y: 195, distance: 29.2
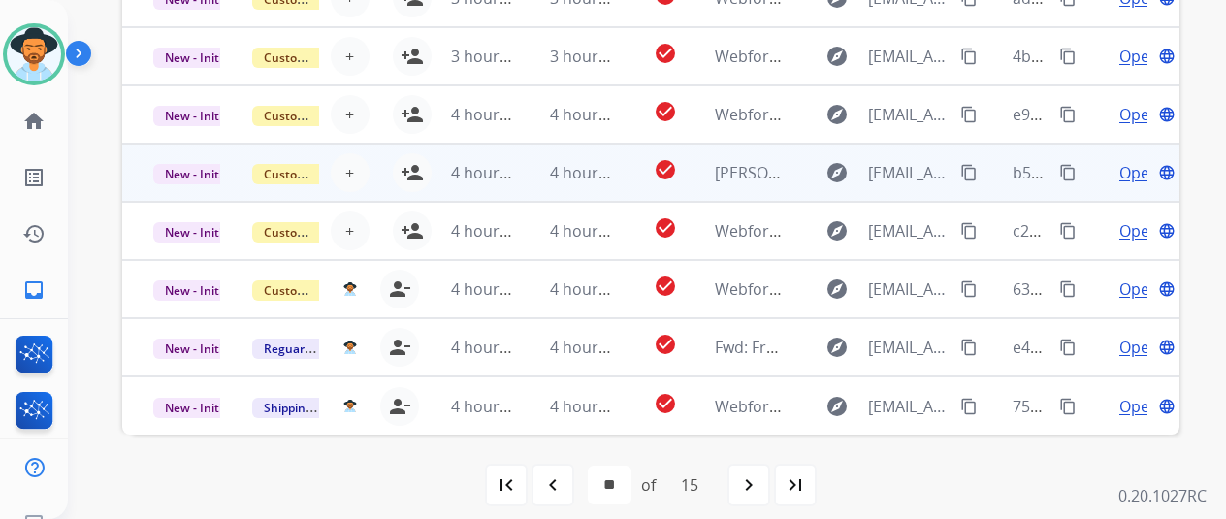
click at [405, 222] on mat-icon "person_add" at bounding box center [412, 230] width 23 height 23
click at [413, 170] on mat-icon "person_add" at bounding box center [412, 172] width 23 height 23
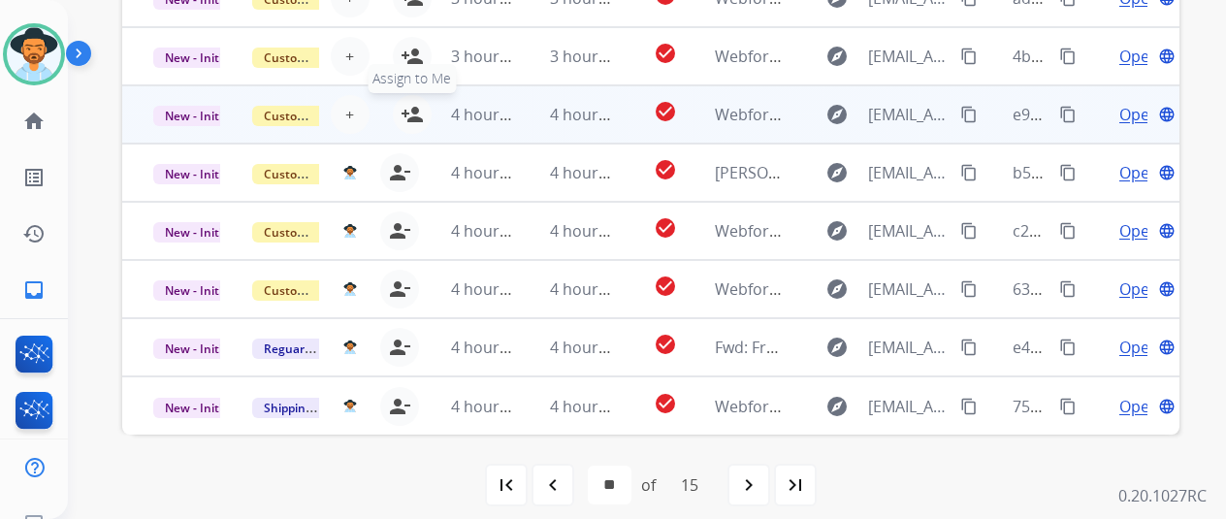
click at [415, 107] on mat-icon "person_add" at bounding box center [412, 114] width 23 height 23
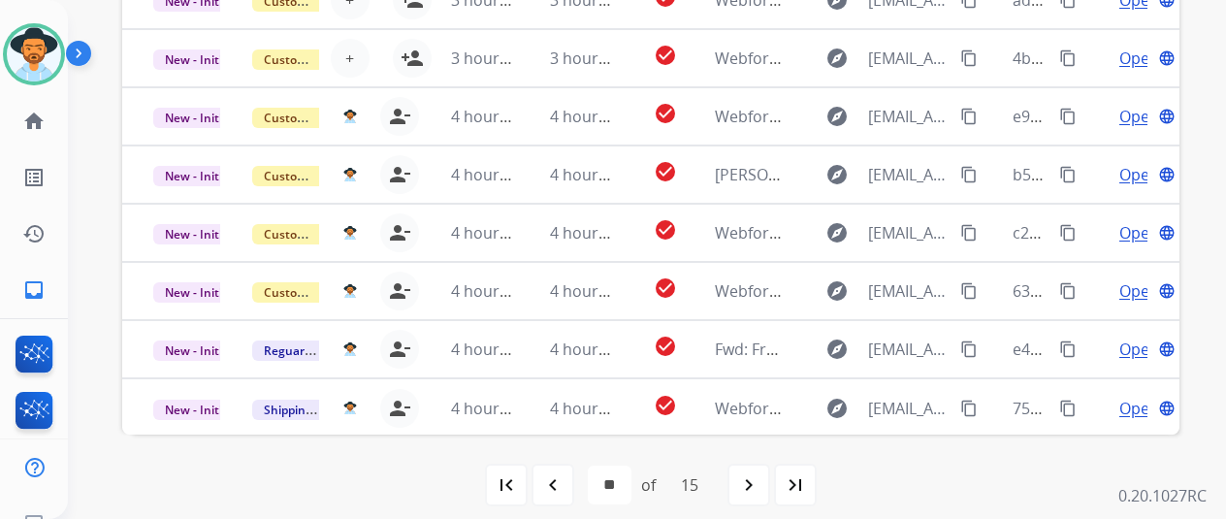
scroll to position [173, 0]
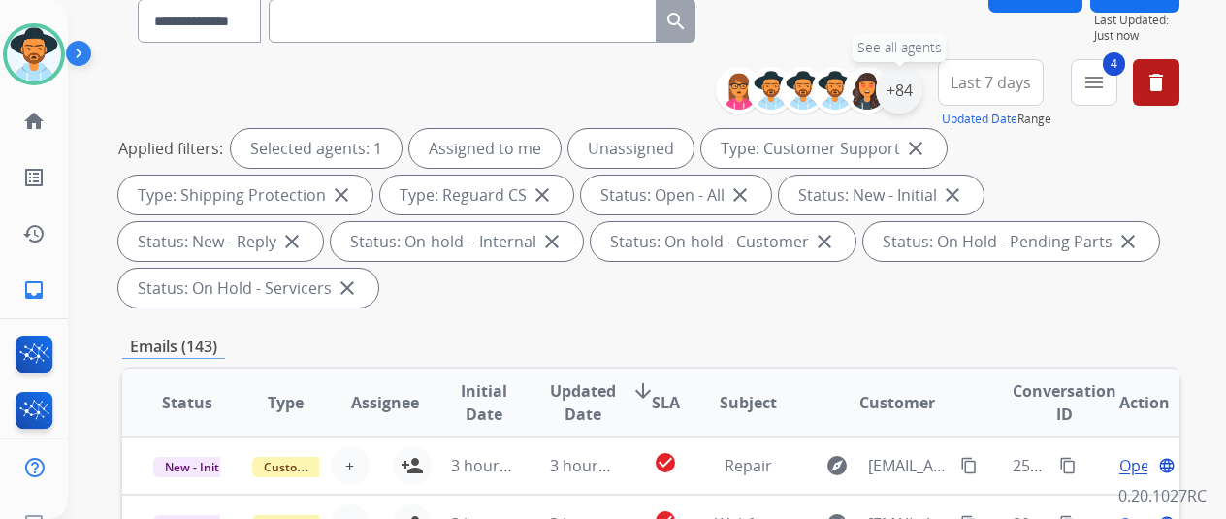
click at [900, 82] on div "+84" at bounding box center [899, 90] width 47 height 47
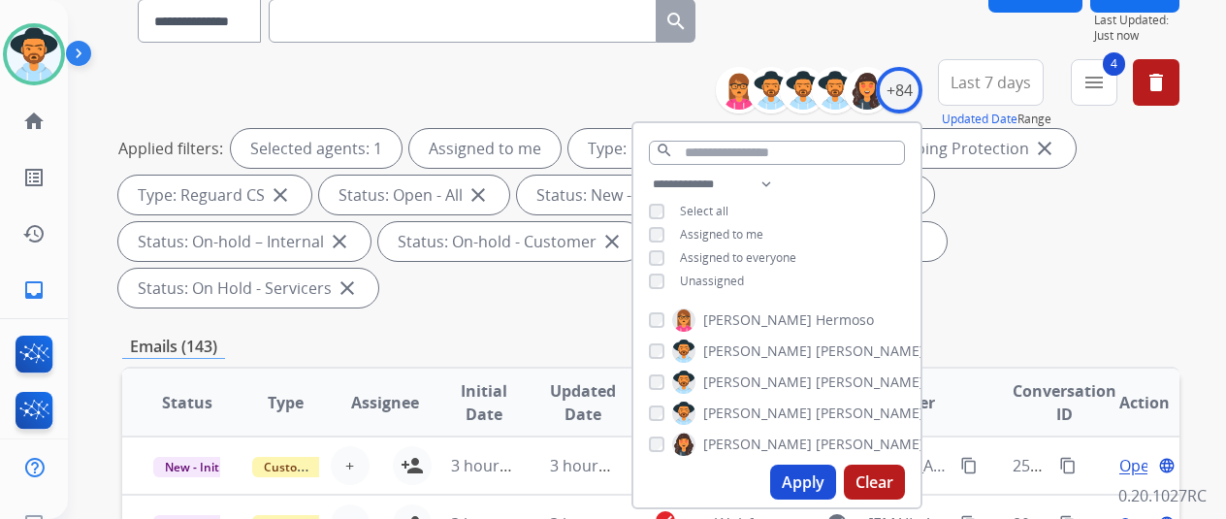
drag, startPoint x: 825, startPoint y: 479, endPoint x: 816, endPoint y: 459, distance: 22.6
click at [824, 479] on button "Apply" at bounding box center [803, 482] width 66 height 35
select select "*"
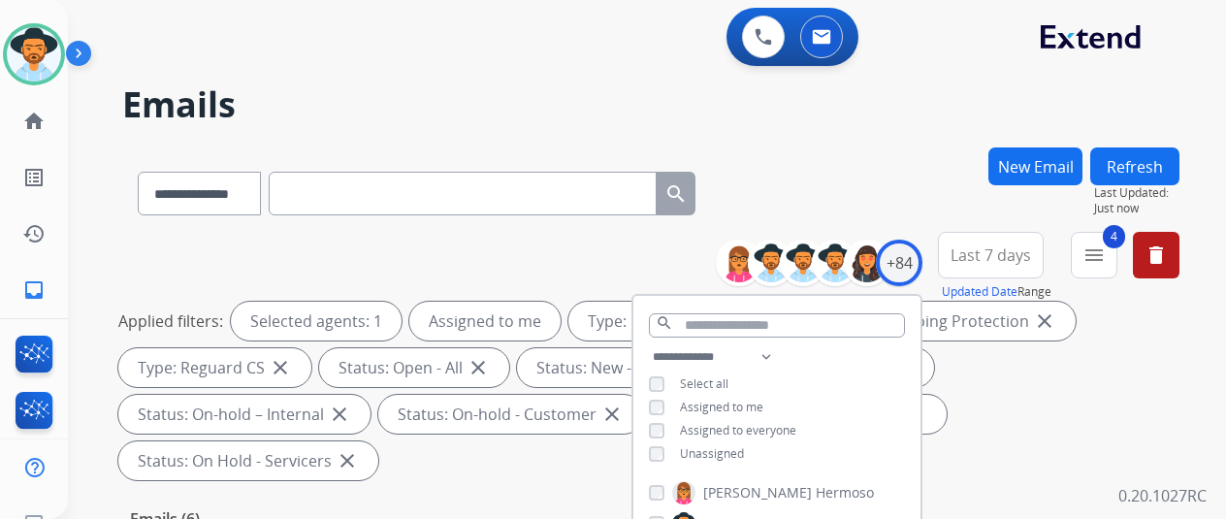
click at [787, 161] on div "**********" at bounding box center [650, 189] width 1057 height 84
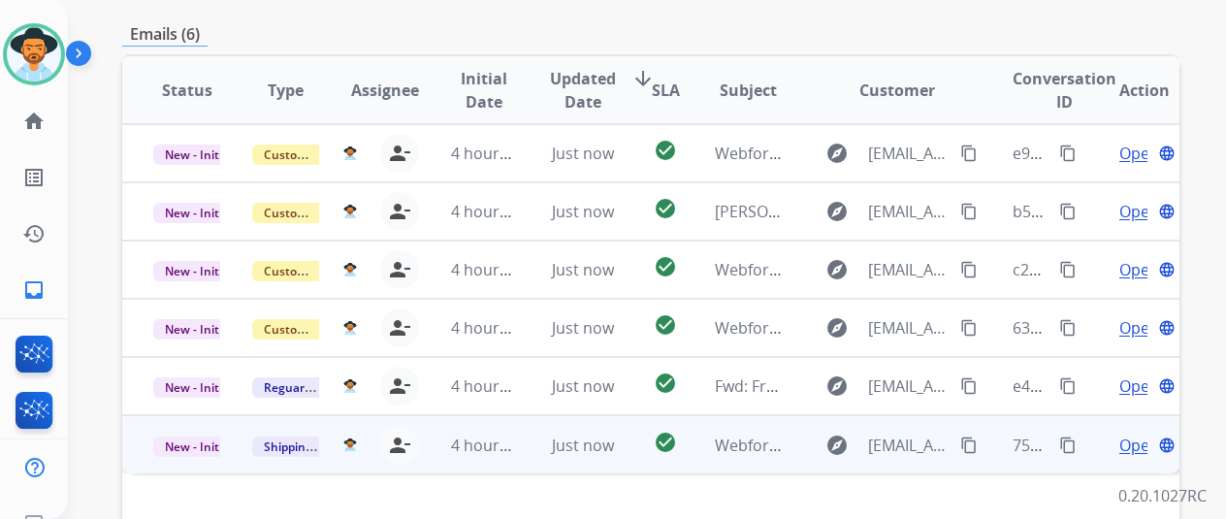
click at [1126, 434] on span "Open" at bounding box center [1139, 445] width 40 height 23
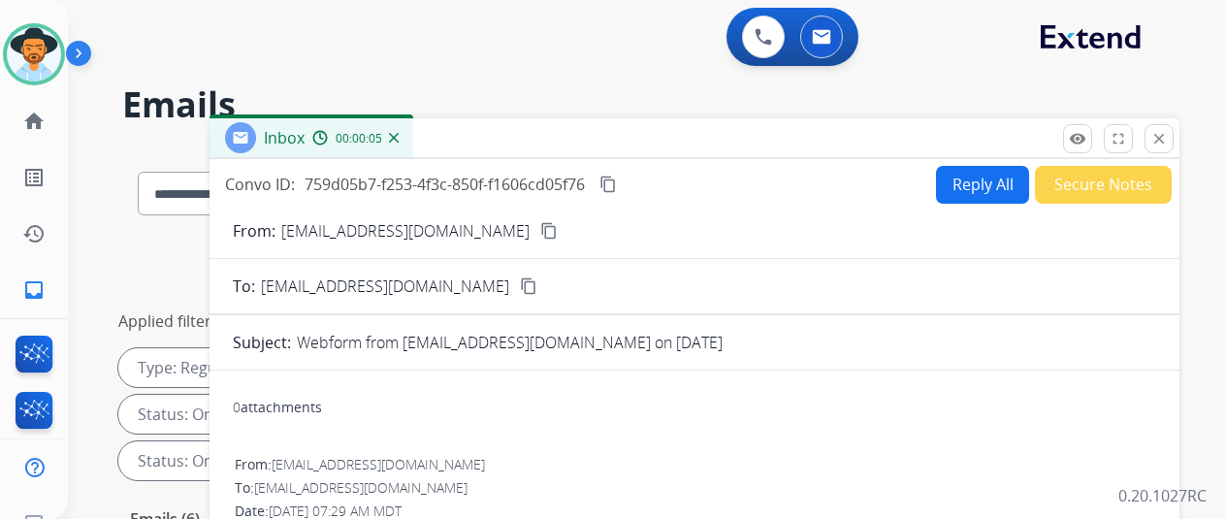
click at [540, 226] on mat-icon "content_copy" at bounding box center [548, 230] width 17 height 17
click at [617, 184] on mat-icon "content_copy" at bounding box center [607, 184] width 17 height 17
click at [978, 180] on button "Reply All" at bounding box center [982, 185] width 93 height 38
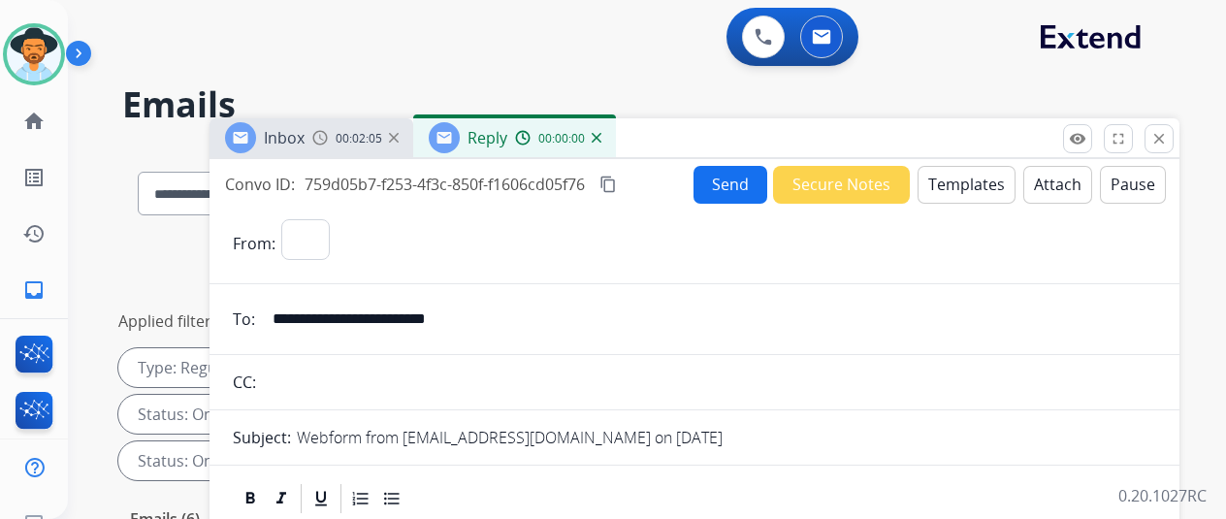
select select "**********"
click at [965, 176] on button "Templates" at bounding box center [967, 185] width 98 height 38
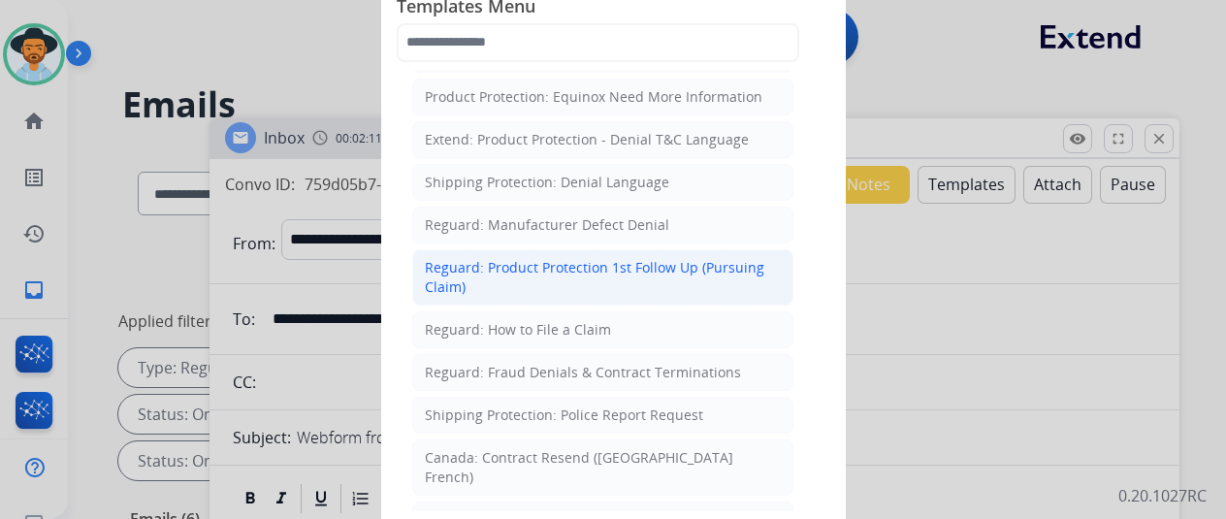
scroll to position [1843, 0]
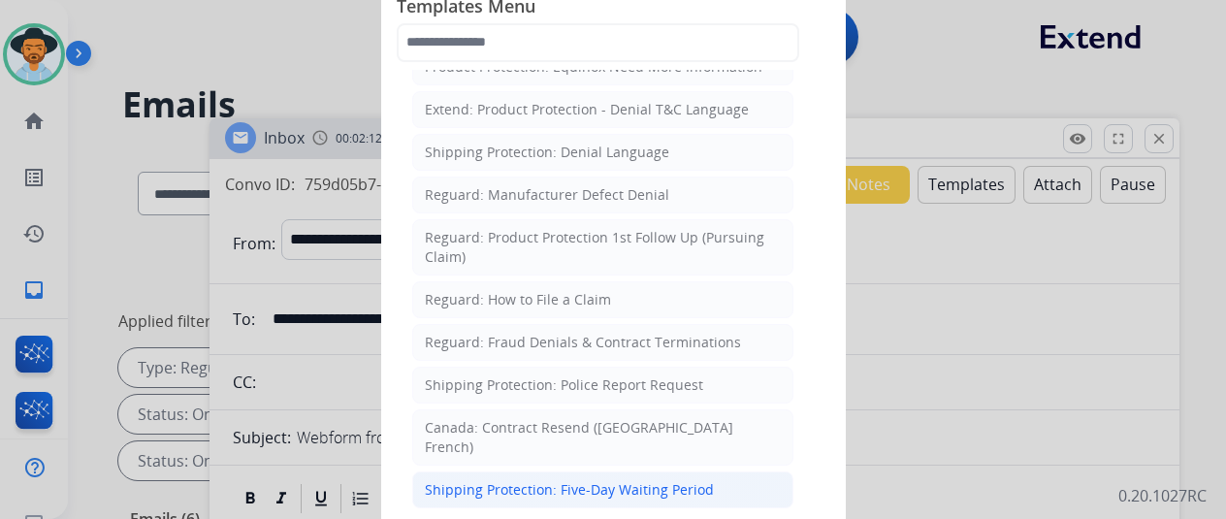
click at [535, 480] on div "Shipping Protection: Five-Day Waiting Period" at bounding box center [569, 489] width 289 height 19
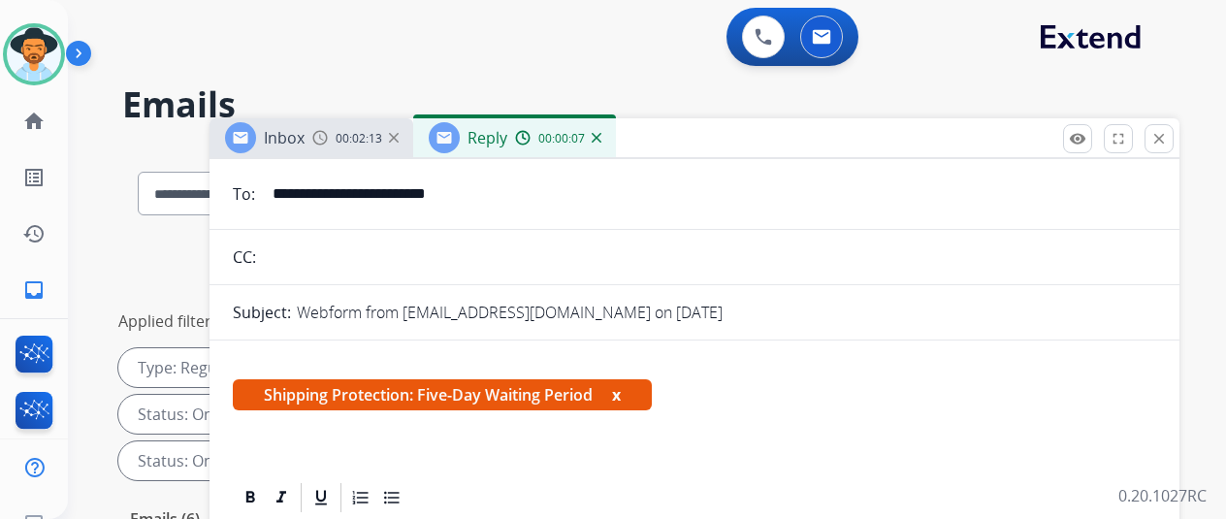
scroll to position [194, 0]
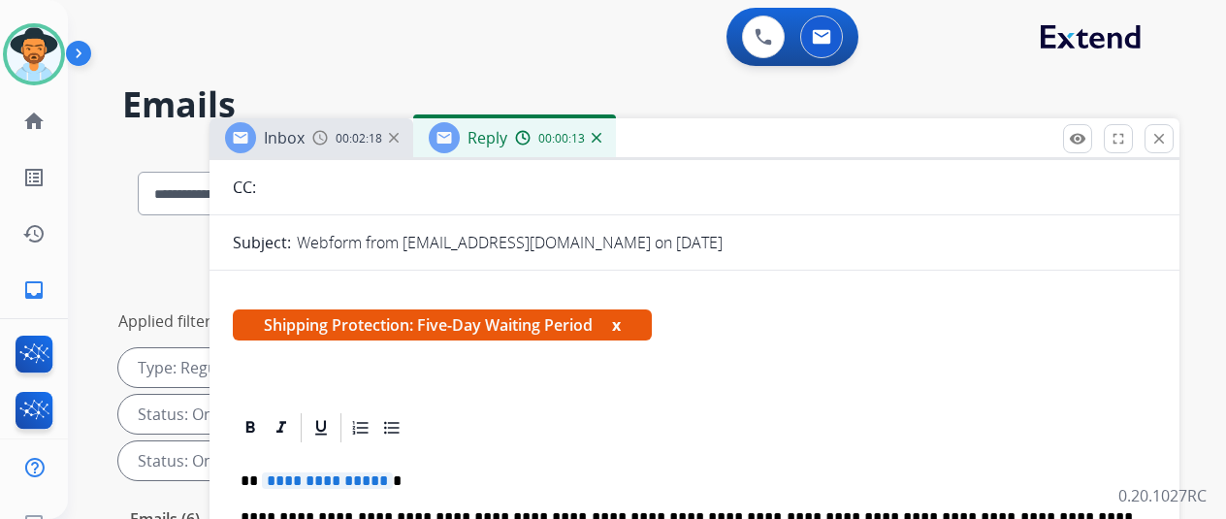
click at [392, 477] on span "**********" at bounding box center [327, 480] width 131 height 16
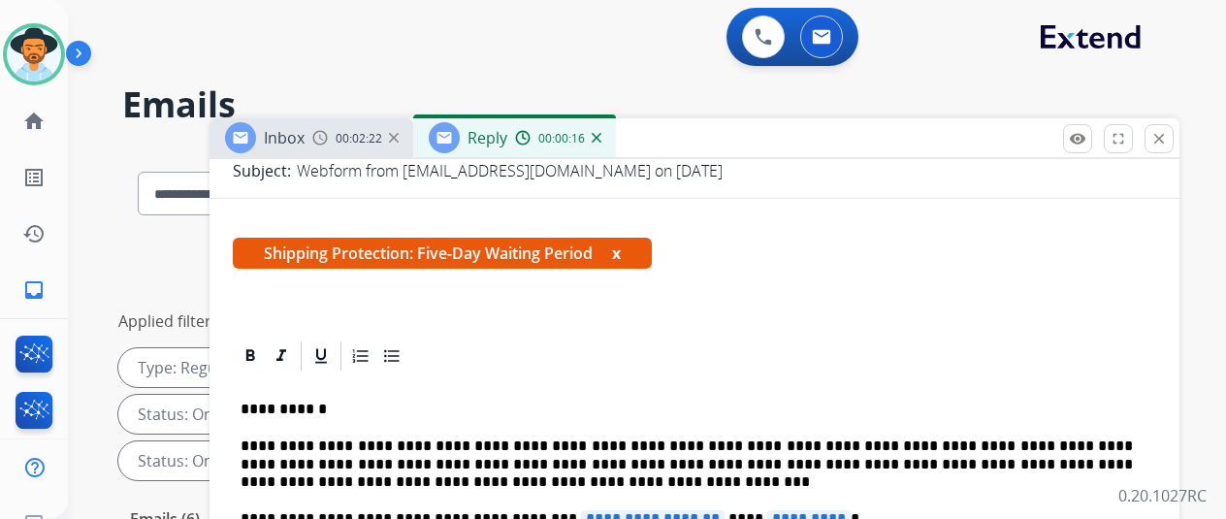
scroll to position [427, 0]
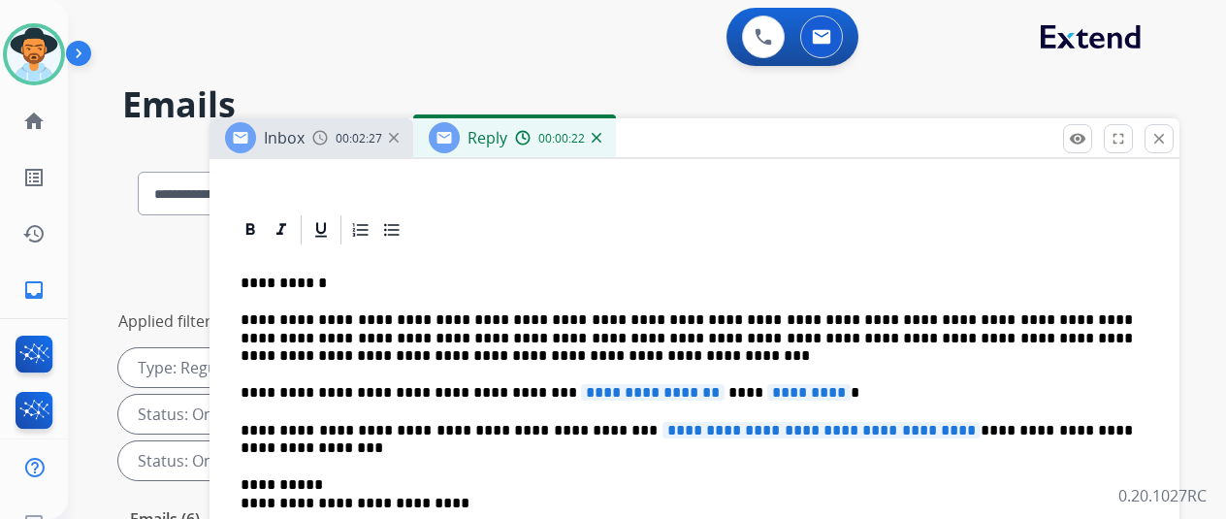
click at [695, 384] on span "**********" at bounding box center [653, 392] width 144 height 16
click at [741, 384] on span "*********" at bounding box center [760, 392] width 83 height 16
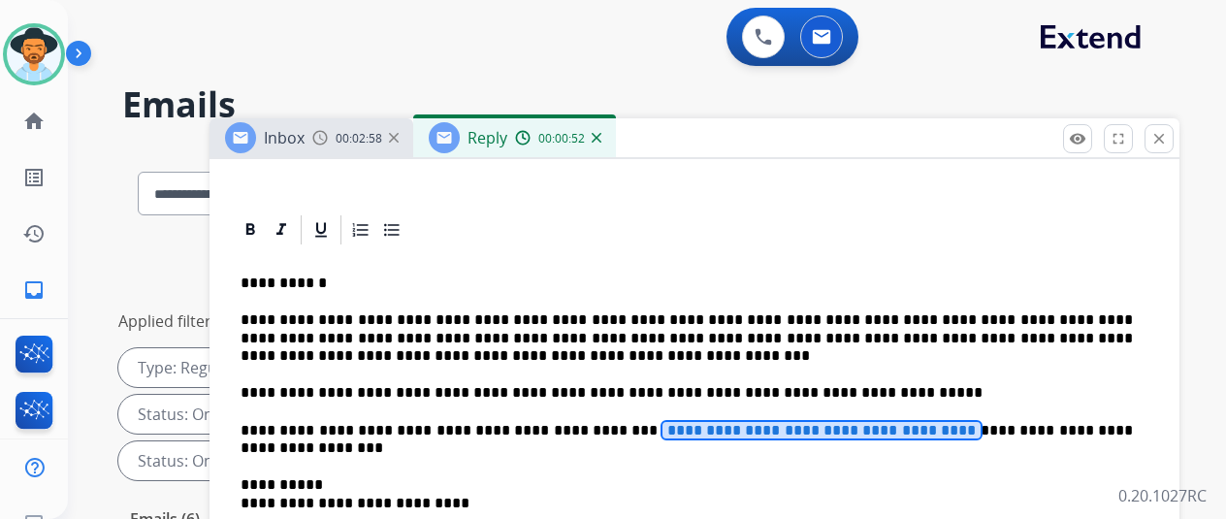
click at [939, 422] on span "**********" at bounding box center [821, 430] width 318 height 16
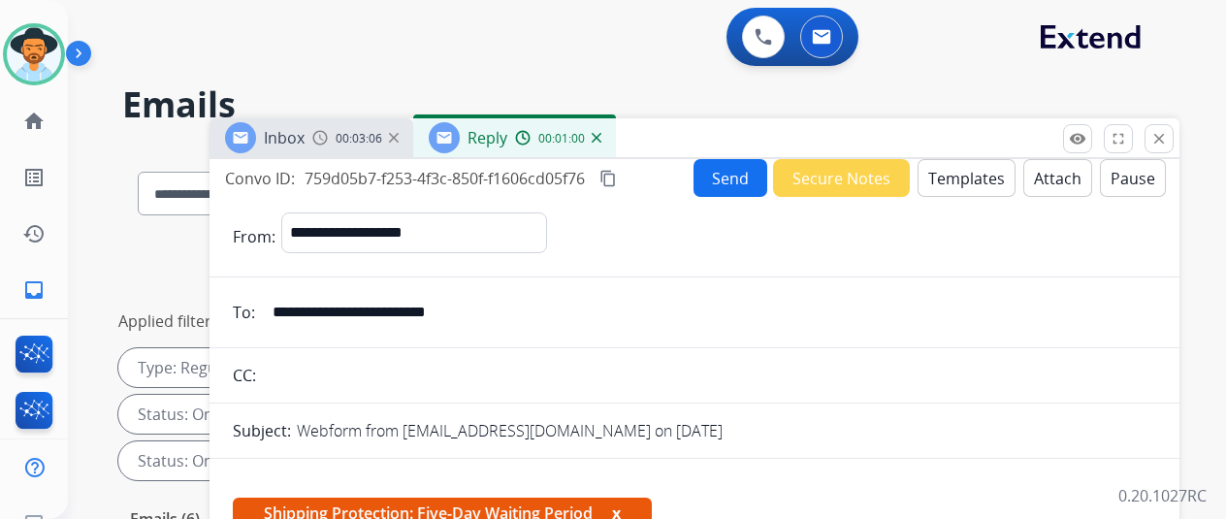
scroll to position [0, 0]
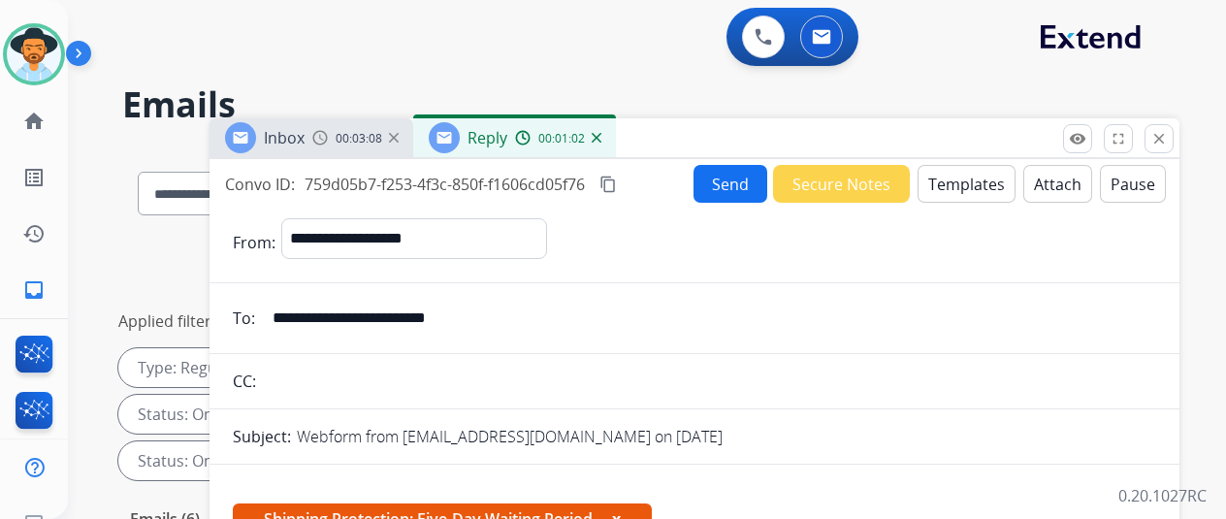
click at [726, 178] on button "Send" at bounding box center [731, 184] width 74 height 38
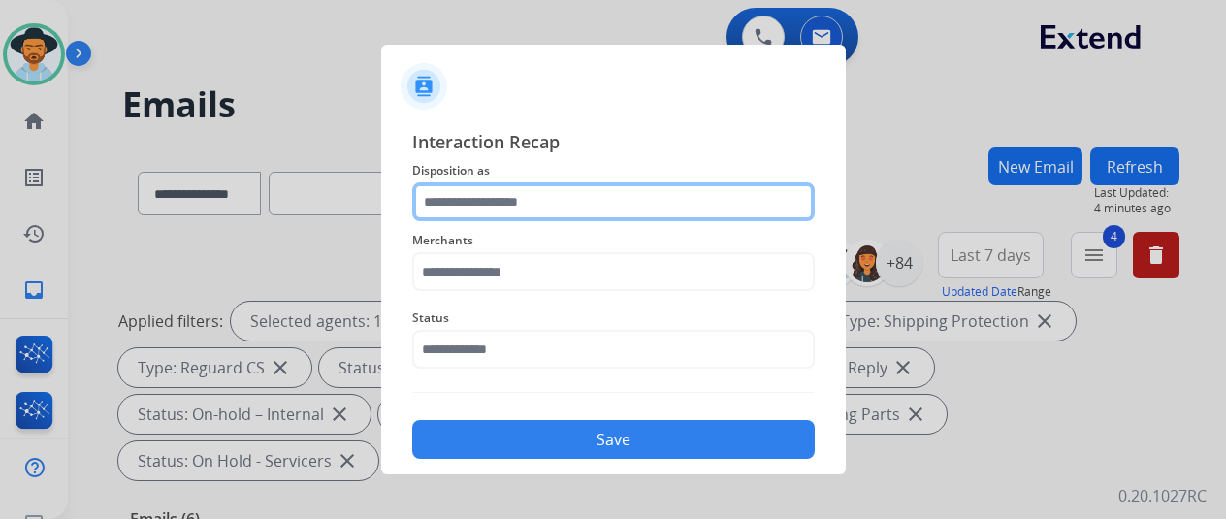
click at [517, 200] on input "text" at bounding box center [613, 201] width 403 height 39
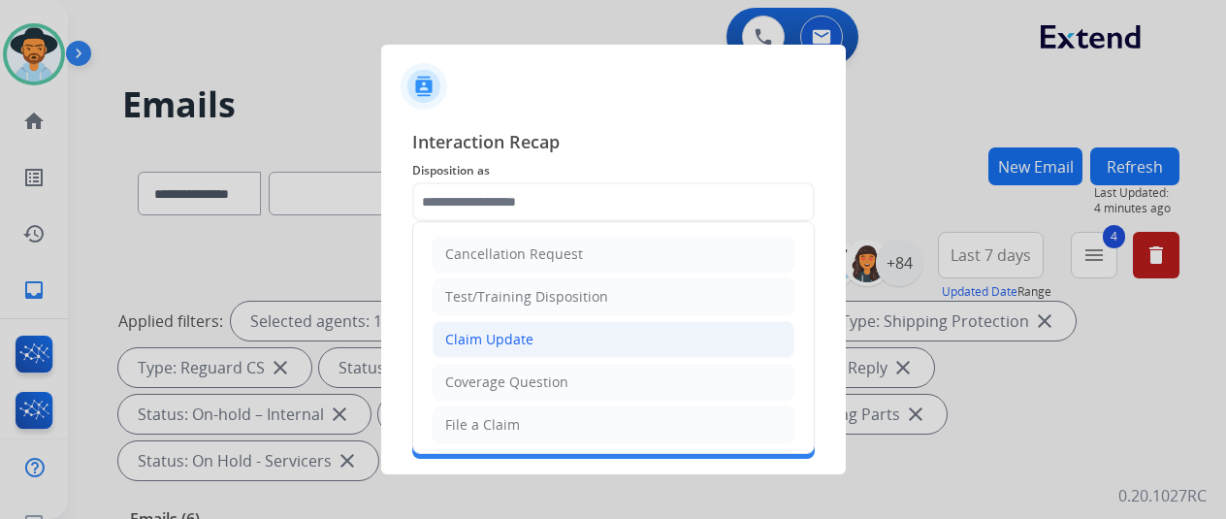
click at [519, 344] on div "Claim Update" at bounding box center [489, 339] width 88 height 19
type input "**********"
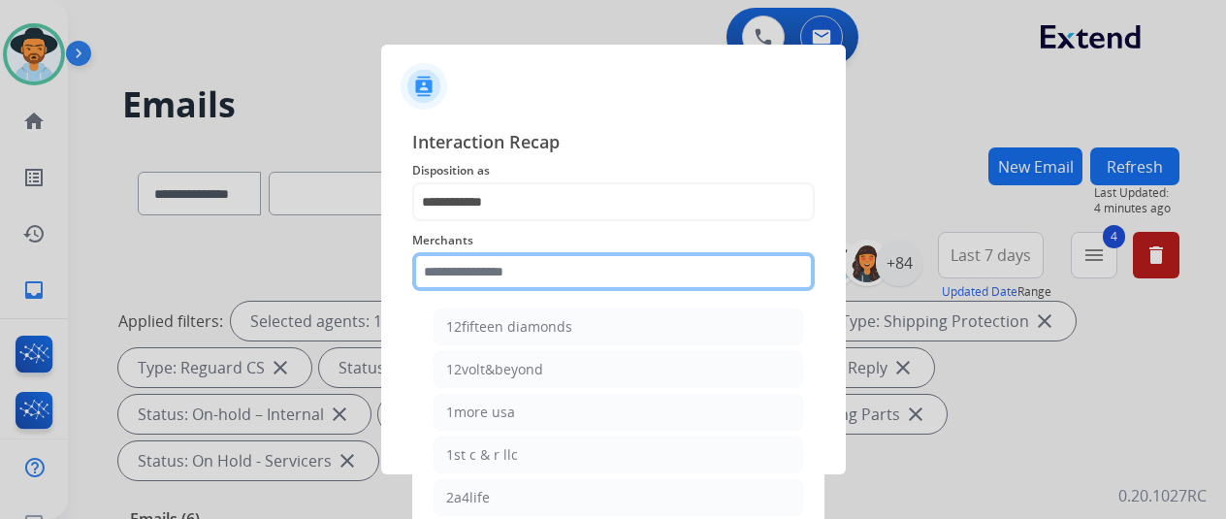
click at [486, 278] on input "text" at bounding box center [613, 271] width 403 height 39
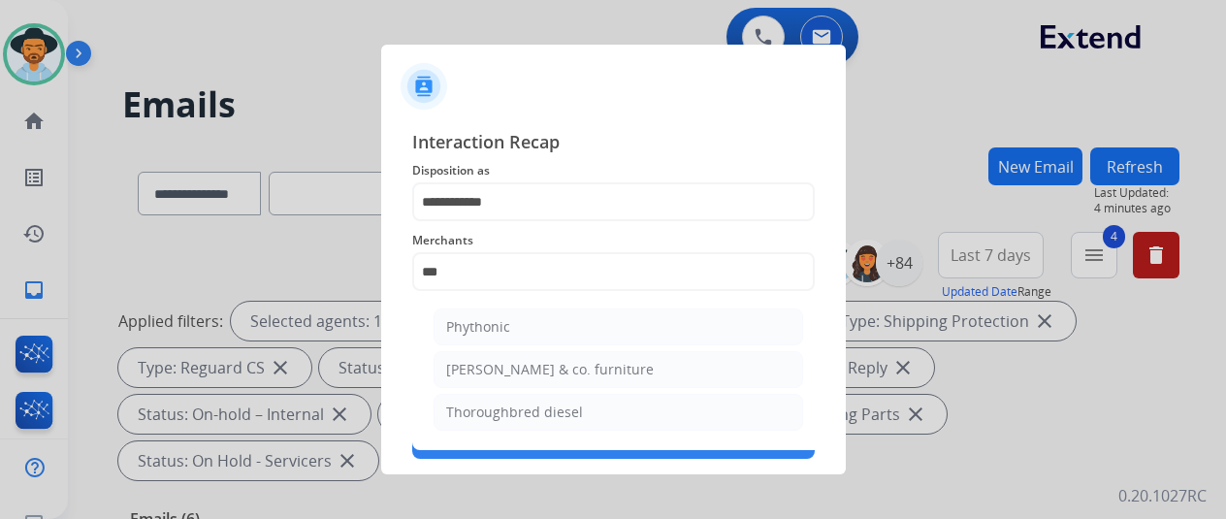
click at [541, 403] on li "Thoroughbred diesel" at bounding box center [619, 412] width 370 height 37
type input "**********"
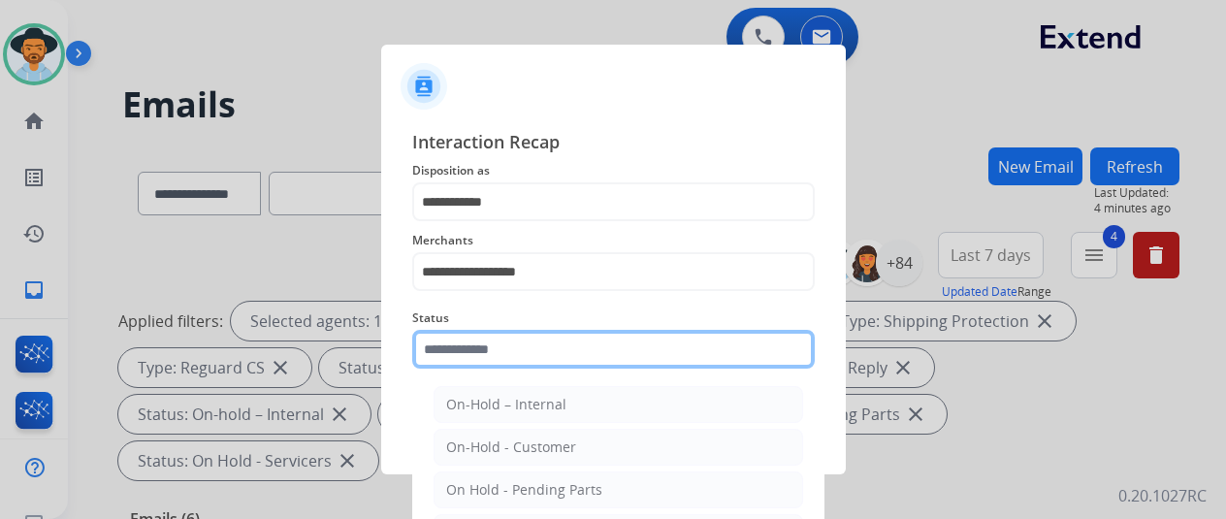
click at [500, 337] on input "text" at bounding box center [613, 349] width 403 height 39
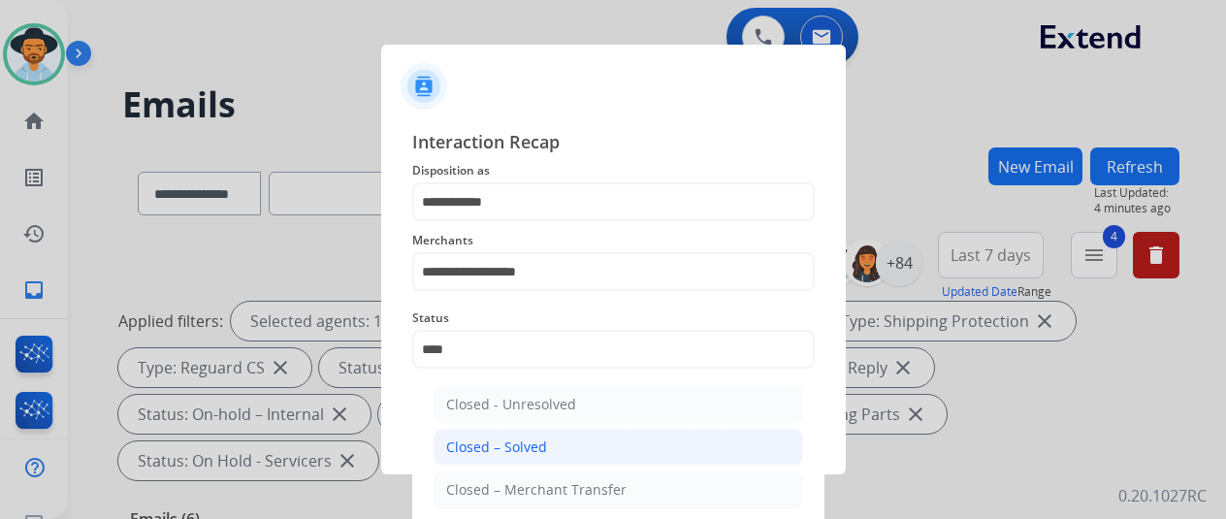
click at [500, 437] on div "Closed – Solved" at bounding box center [496, 446] width 101 height 19
type input "**********"
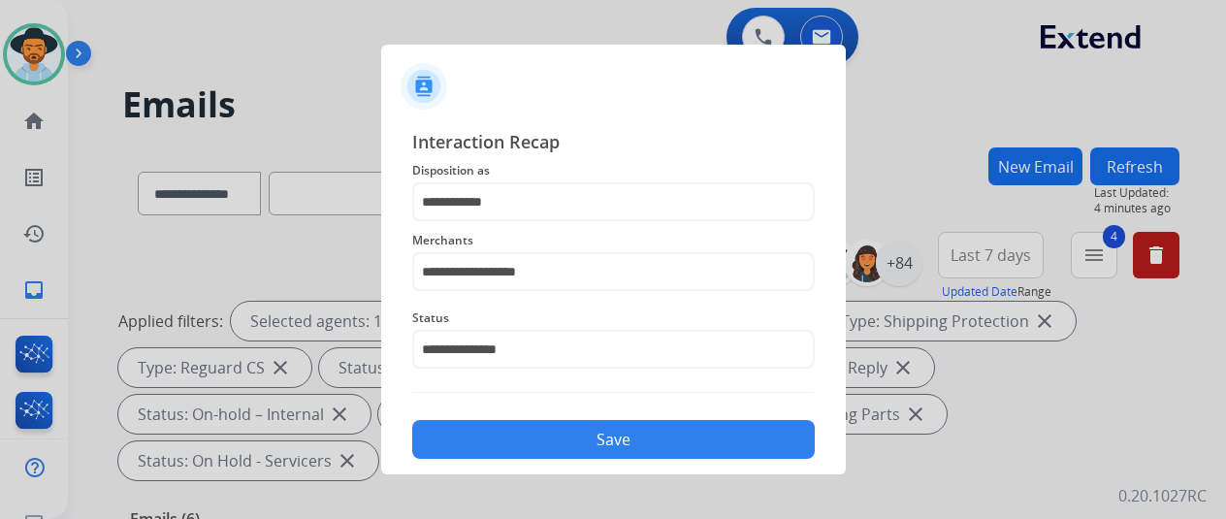
click at [500, 436] on button "Save" at bounding box center [613, 439] width 403 height 39
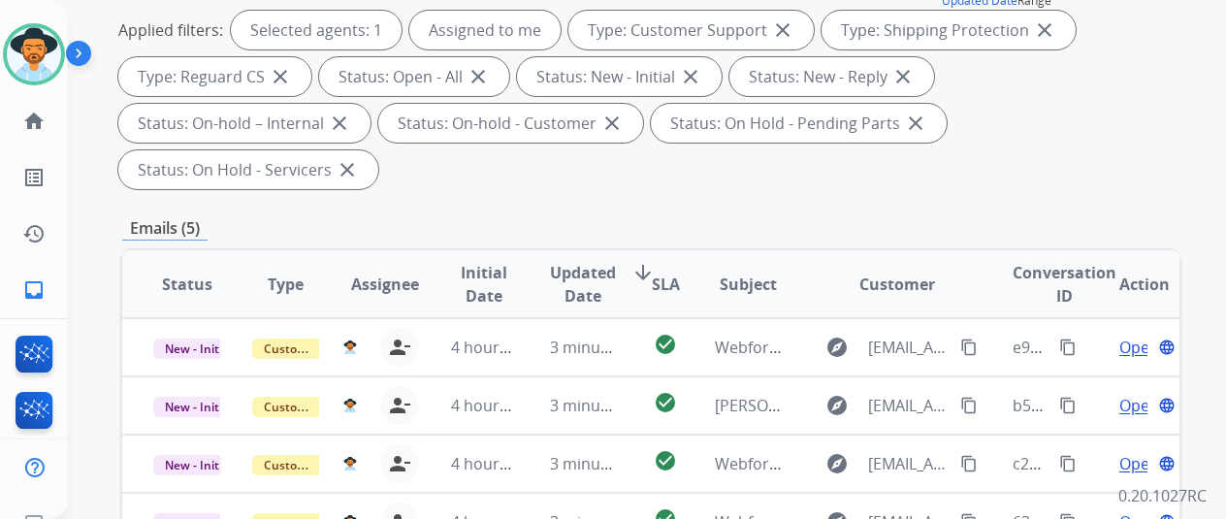
scroll to position [582, 0]
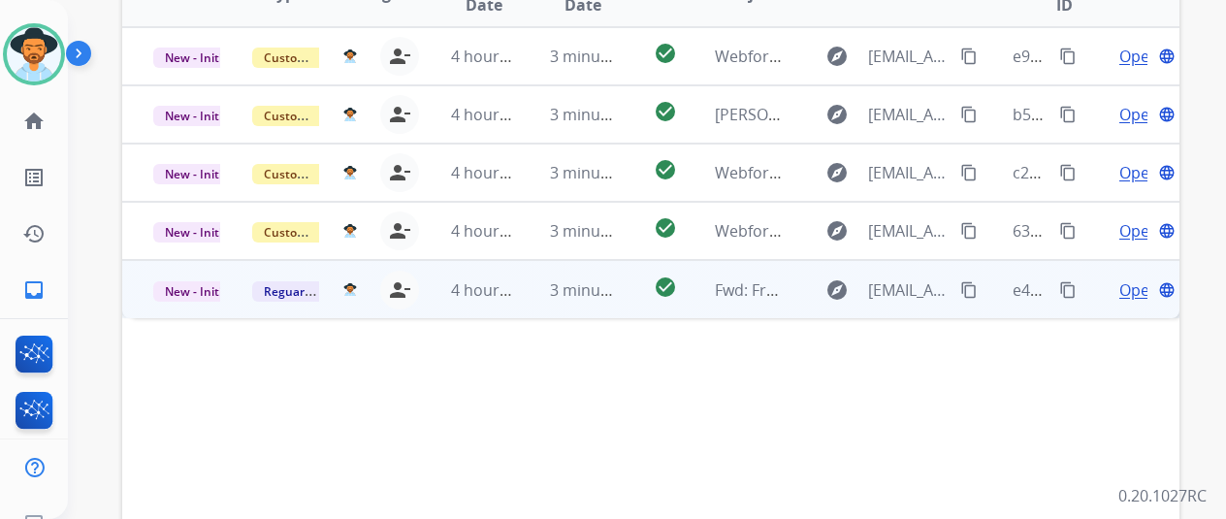
click at [1135, 278] on span "Open" at bounding box center [1139, 289] width 40 height 23
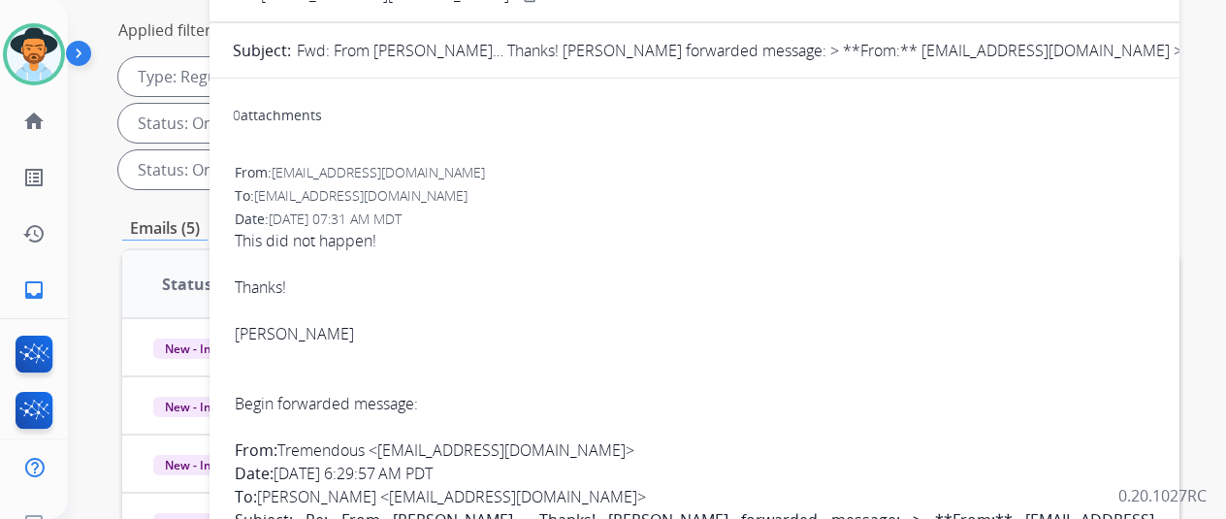
scroll to position [0, 0]
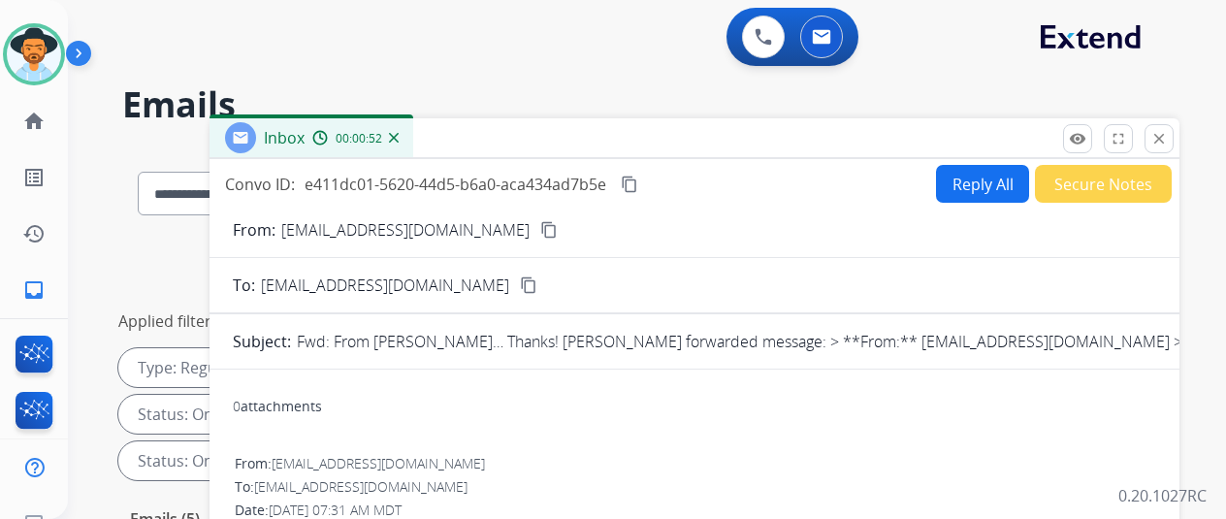
drag, startPoint x: 493, startPoint y: 230, endPoint x: 441, endPoint y: 267, distance: 63.3
click at [540, 230] on mat-icon "content_copy" at bounding box center [548, 229] width 17 height 17
click at [968, 175] on button "Reply All" at bounding box center [982, 184] width 93 height 38
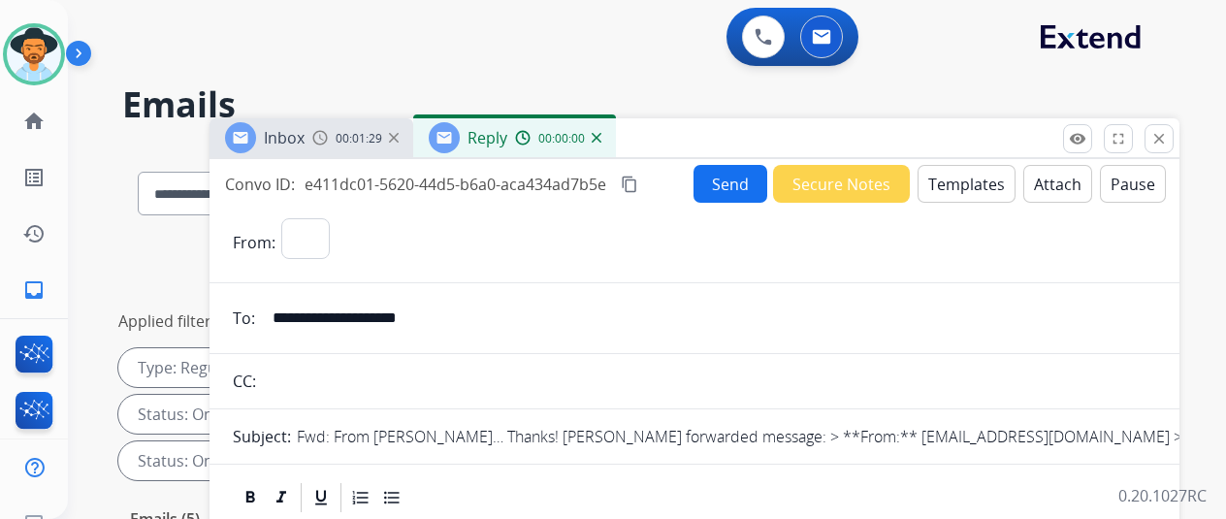
select select "**********"
click at [638, 183] on mat-icon "content_copy" at bounding box center [629, 184] width 17 height 17
click at [638, 181] on mat-icon "content_copy" at bounding box center [629, 184] width 17 height 17
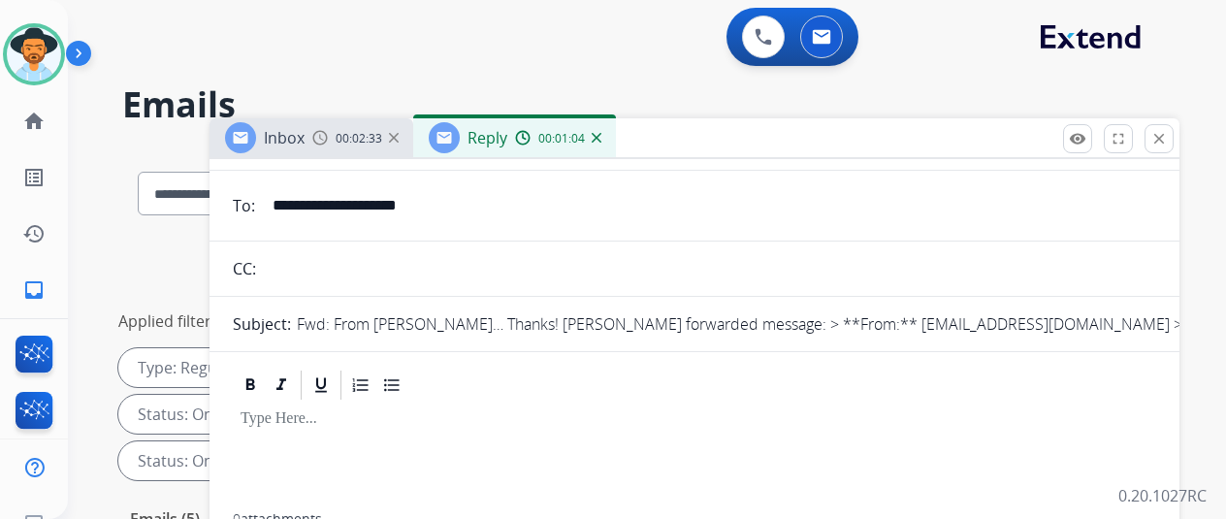
scroll to position [291, 0]
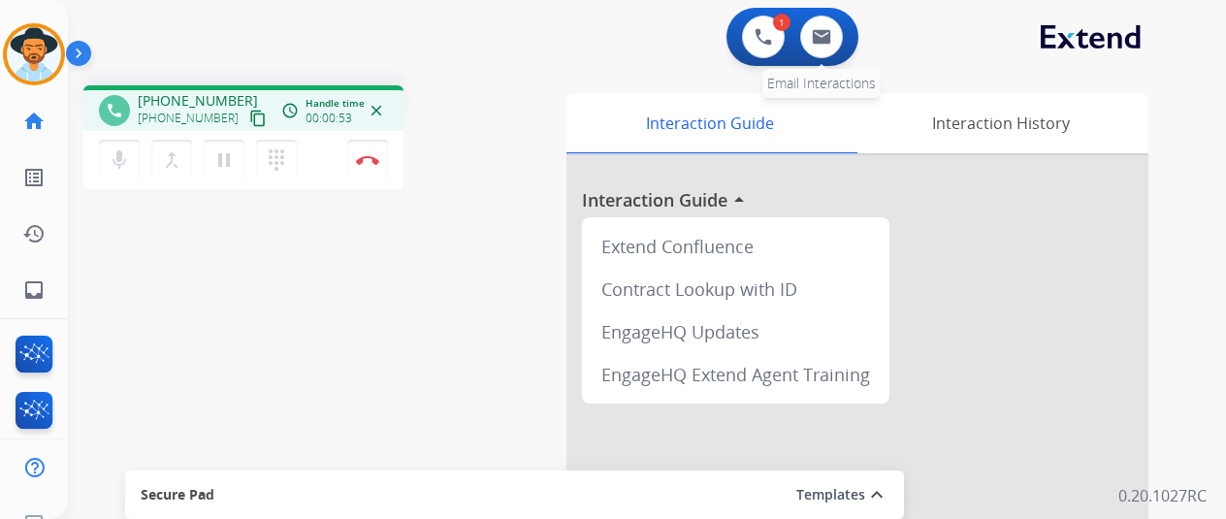
click at [851, 29] on div "0 Email Interactions" at bounding box center [821, 37] width 58 height 43
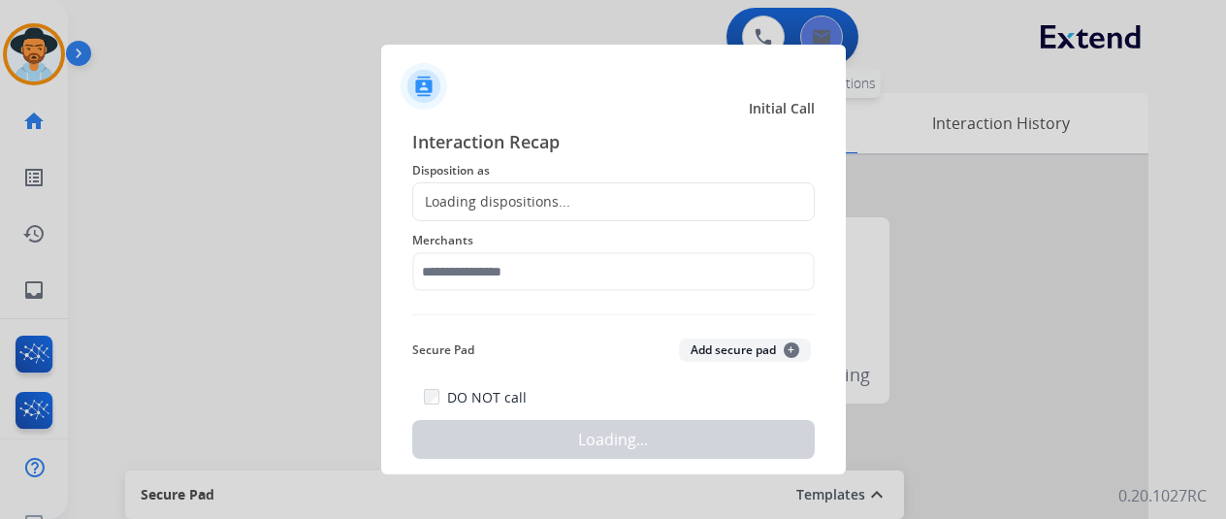
click at [836, 22] on div at bounding box center [613, 259] width 1226 height 519
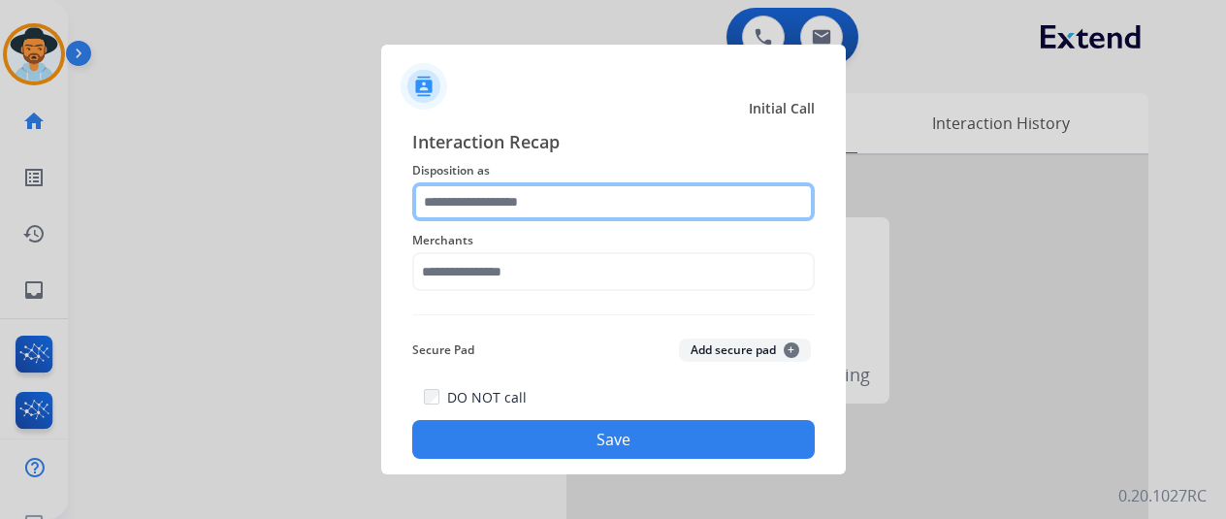
click at [484, 217] on input "text" at bounding box center [613, 201] width 403 height 39
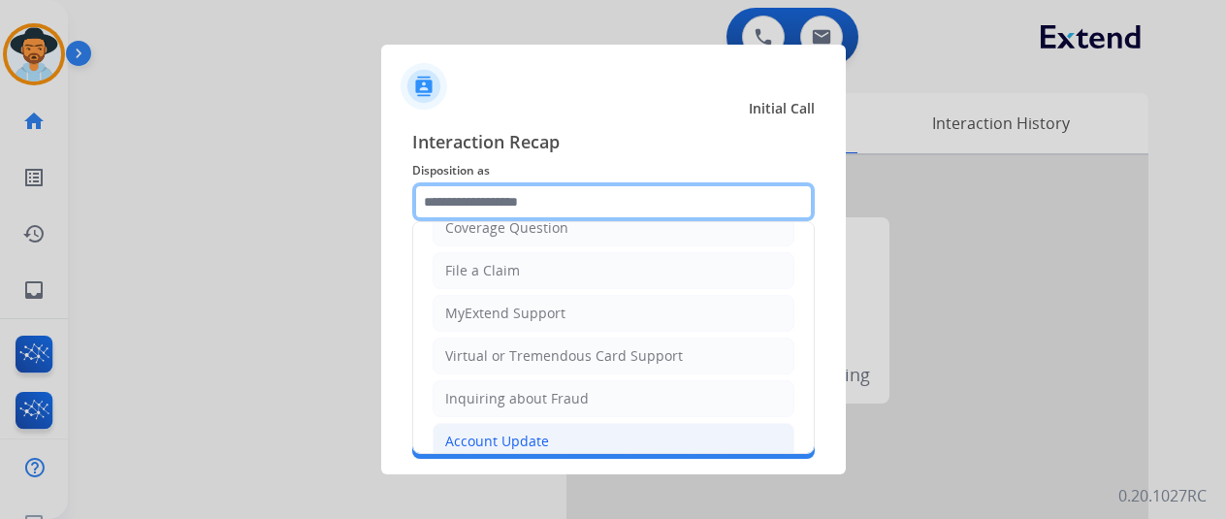
scroll to position [291, 0]
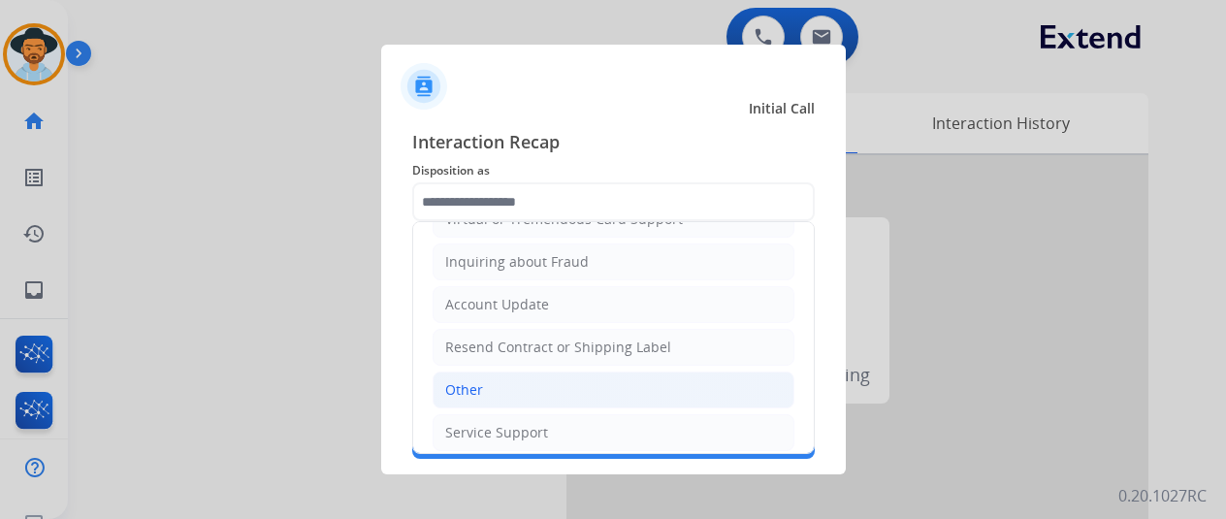
click at [477, 387] on div "Other" at bounding box center [464, 389] width 38 height 19
type input "*****"
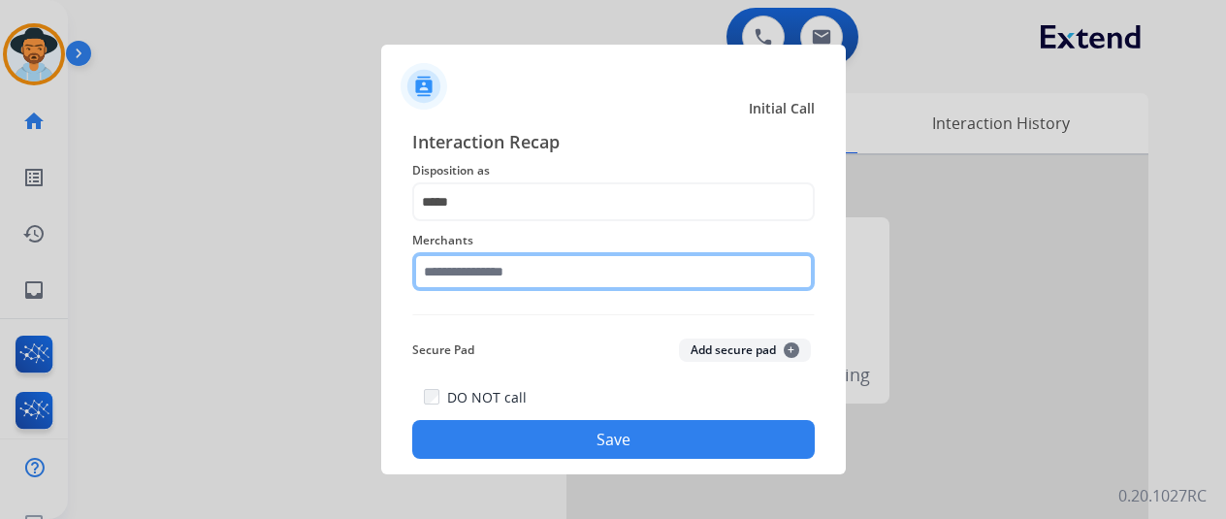
click at [485, 269] on input "text" at bounding box center [613, 271] width 403 height 39
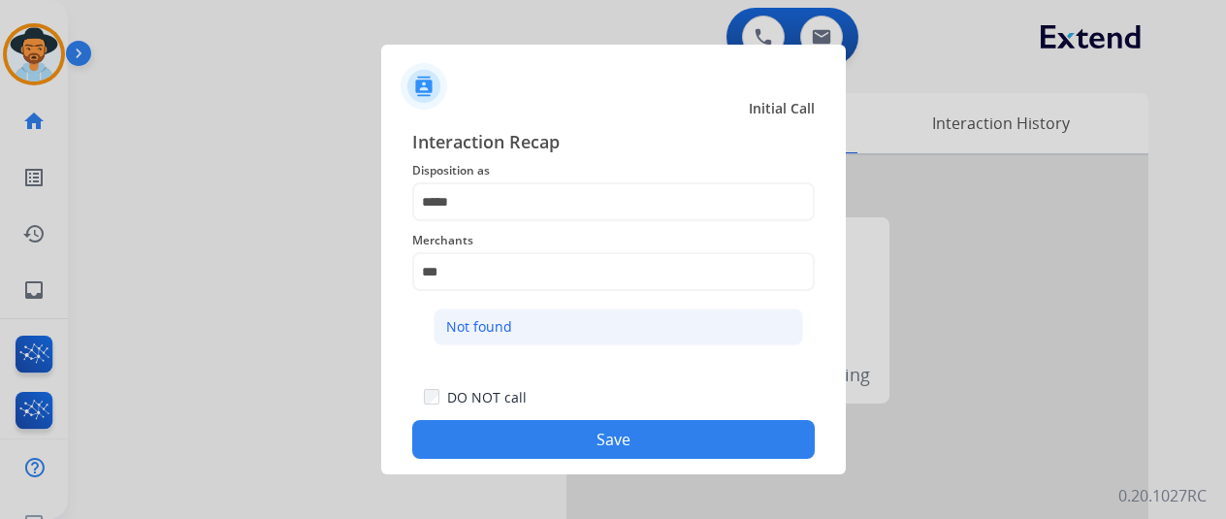
click at [505, 319] on div "Not found" at bounding box center [479, 326] width 66 height 19
type input "*********"
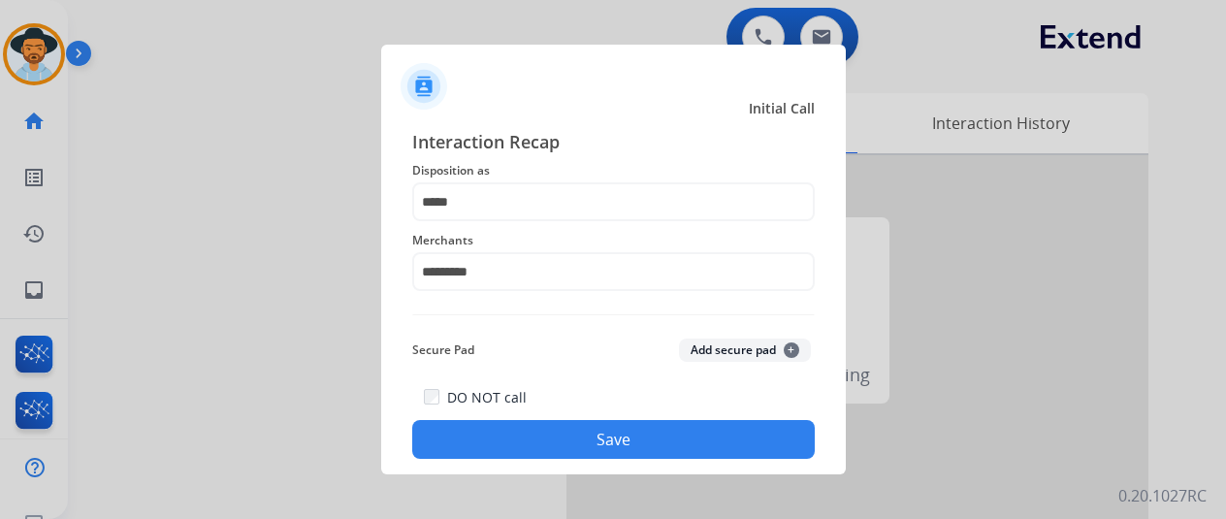
click at [554, 441] on button "Save" at bounding box center [613, 439] width 403 height 39
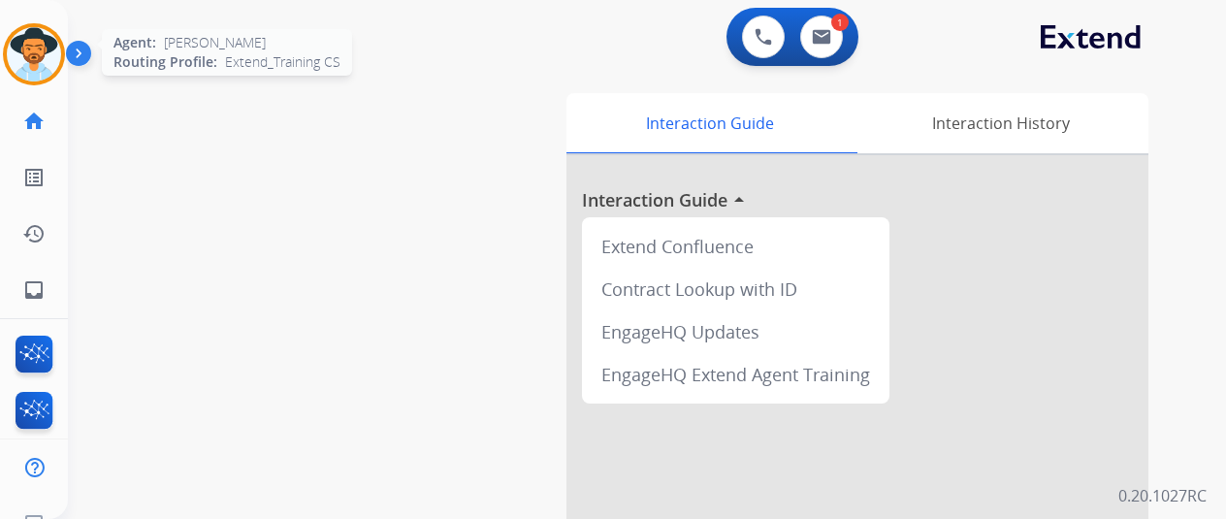
click at [16, 40] on img at bounding box center [34, 54] width 54 height 54
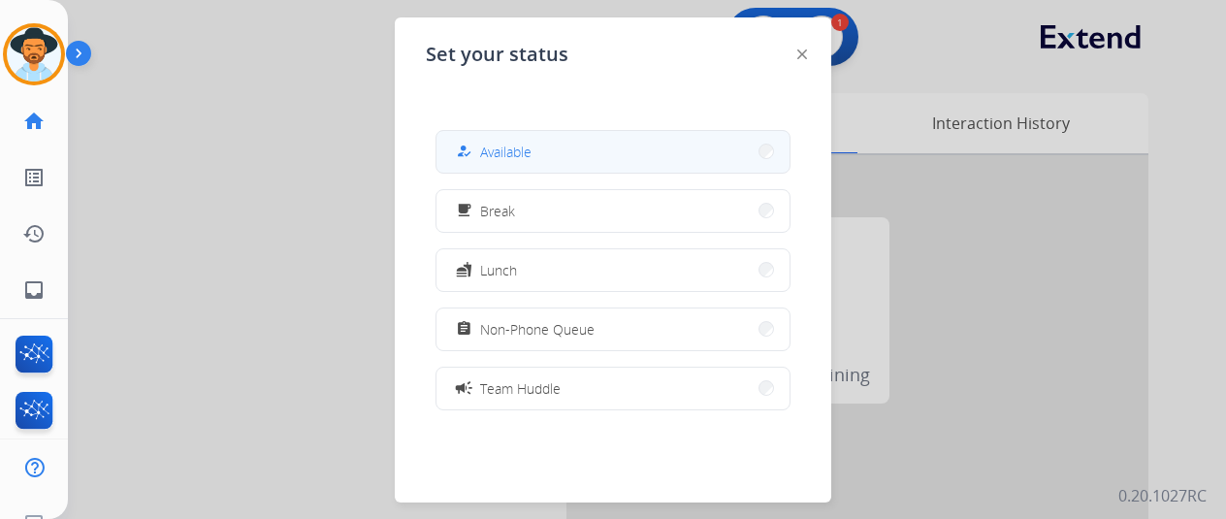
click at [493, 160] on span "Available" at bounding box center [505, 152] width 51 height 20
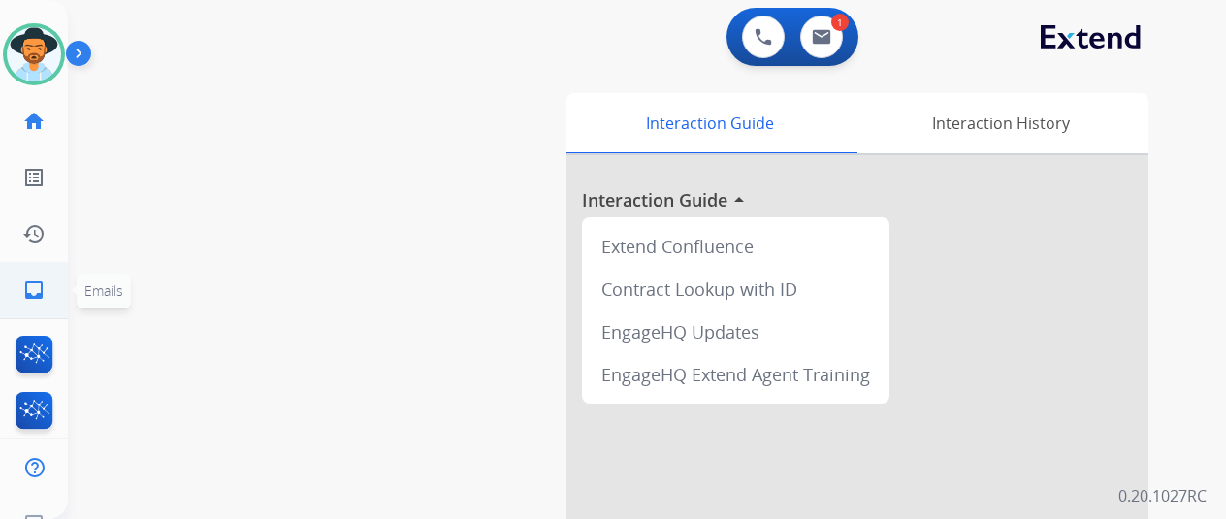
click at [29, 290] on mat-icon "inbox" at bounding box center [33, 289] width 23 height 23
select select "**********"
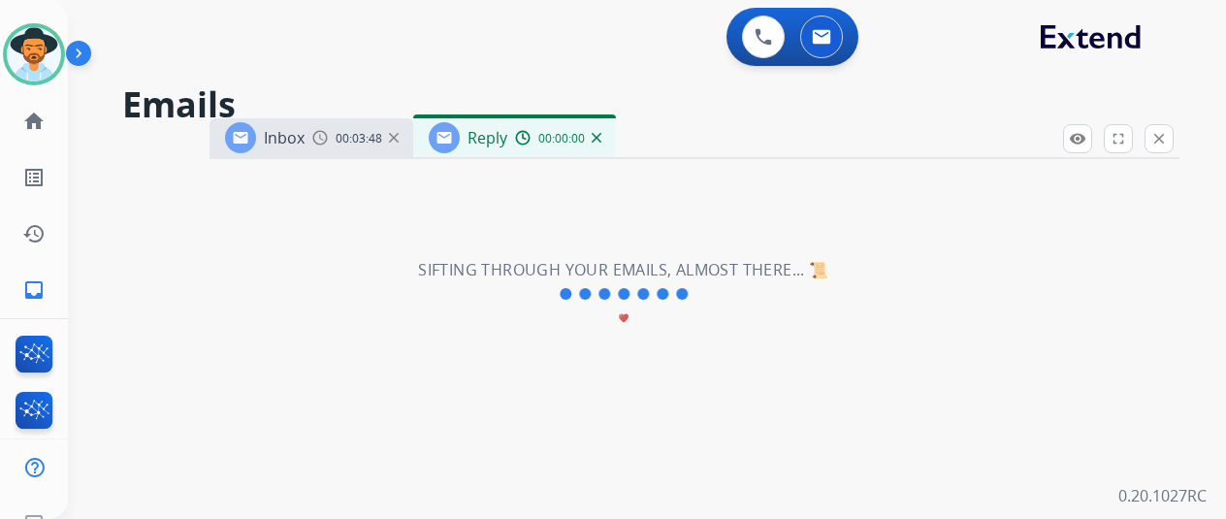
select select "**********"
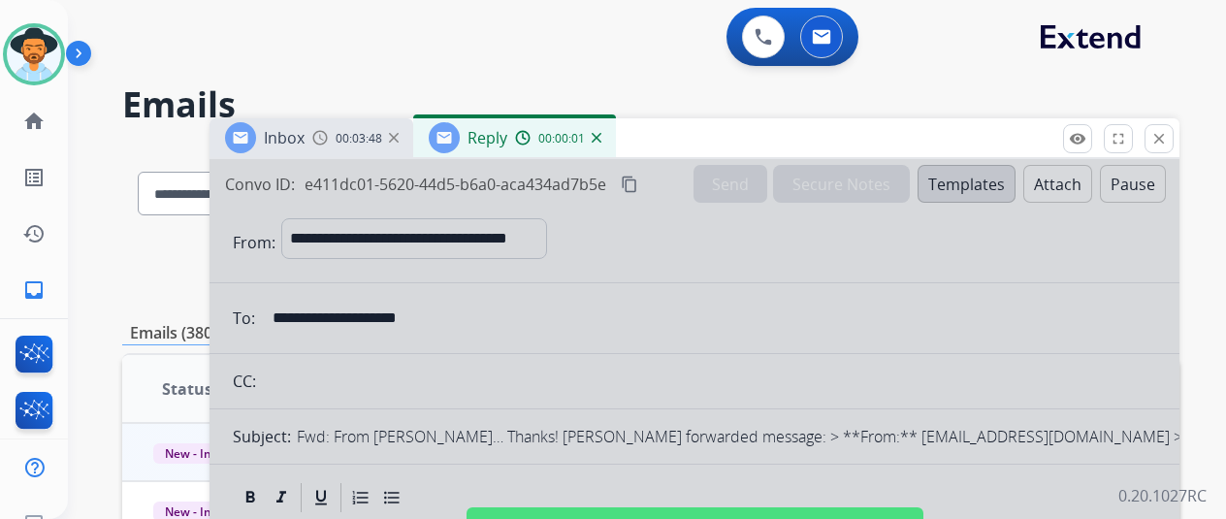
click at [726, 256] on div at bounding box center [695, 521] width 970 height 725
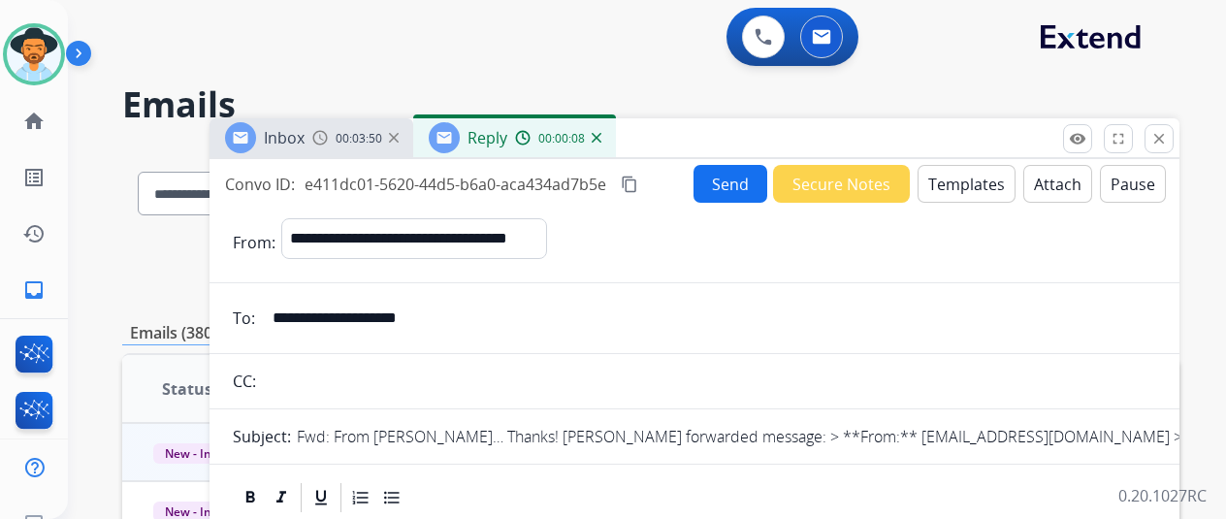
click at [968, 178] on button "Templates" at bounding box center [967, 184] width 98 height 38
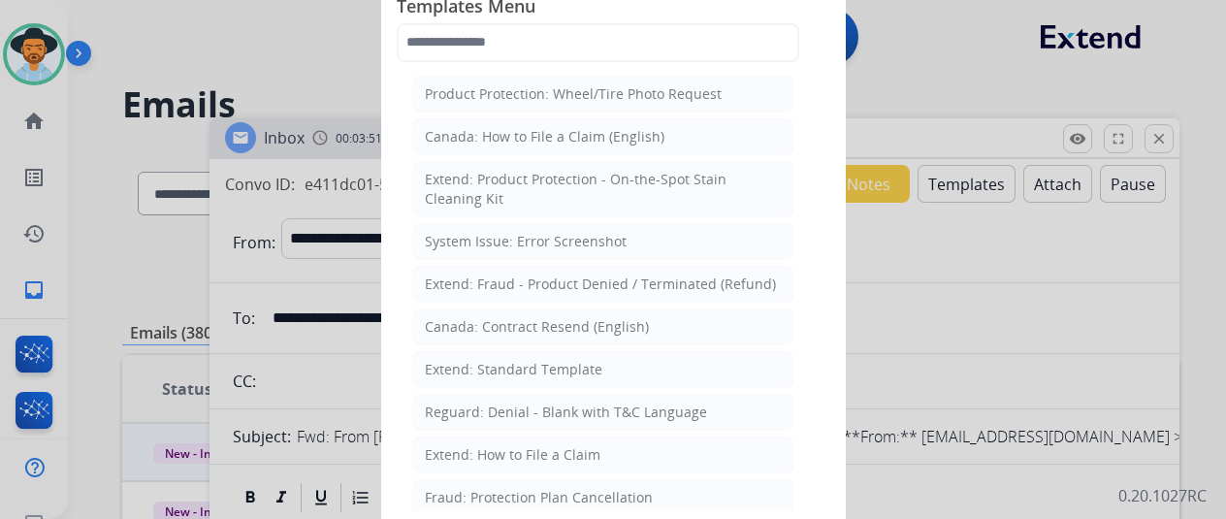
drag, startPoint x: 524, startPoint y: 356, endPoint x: 301, endPoint y: 247, distance: 248.1
click at [524, 360] on div "Extend: Standard Template" at bounding box center [514, 369] width 178 height 19
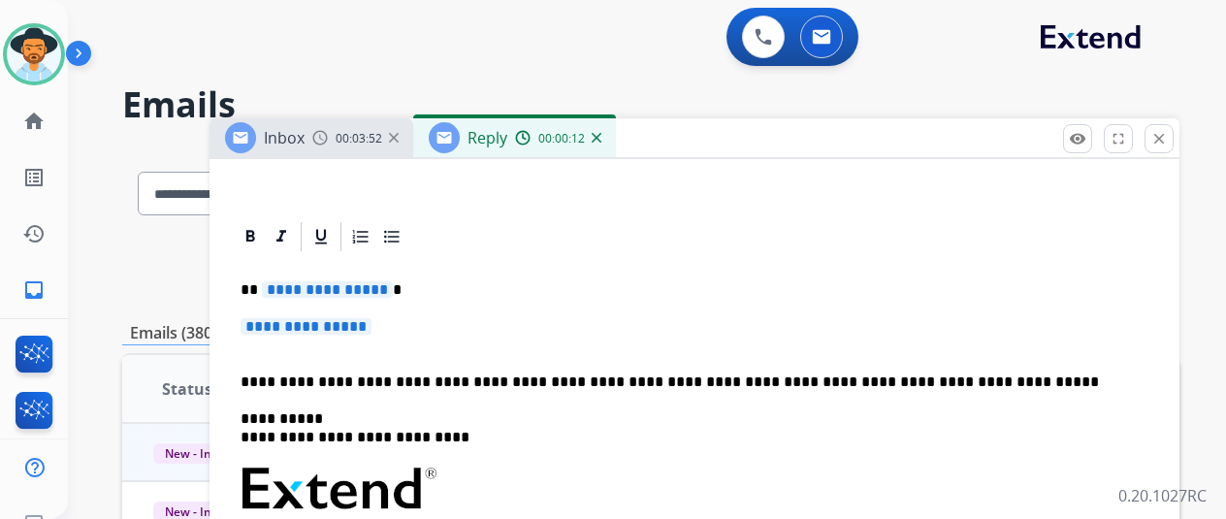
scroll to position [388, 0]
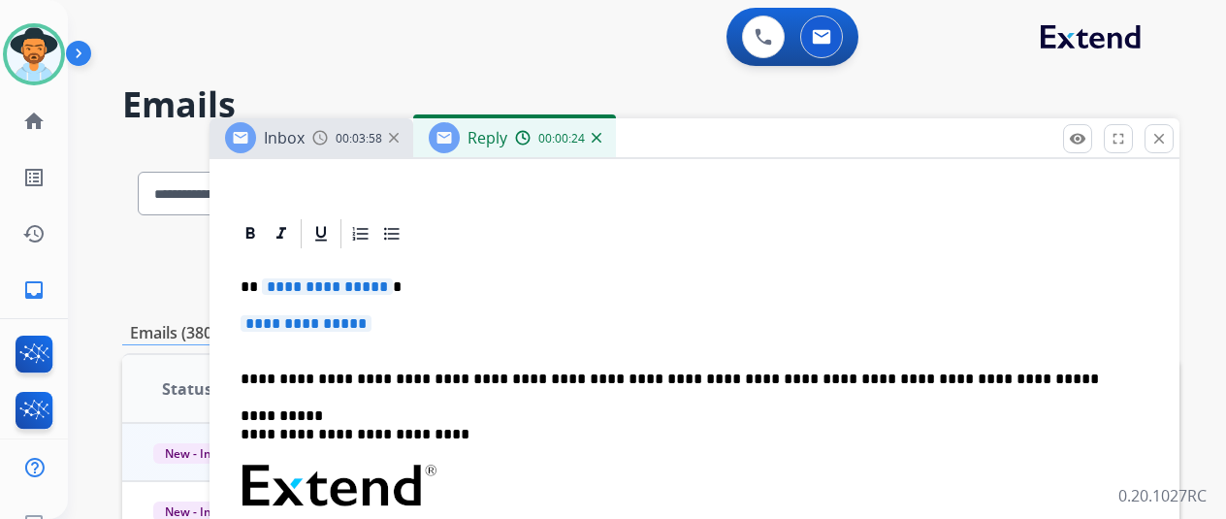
click at [393, 284] on span "**********" at bounding box center [327, 286] width 131 height 16
click at [371, 322] on span "**********" at bounding box center [306, 323] width 131 height 16
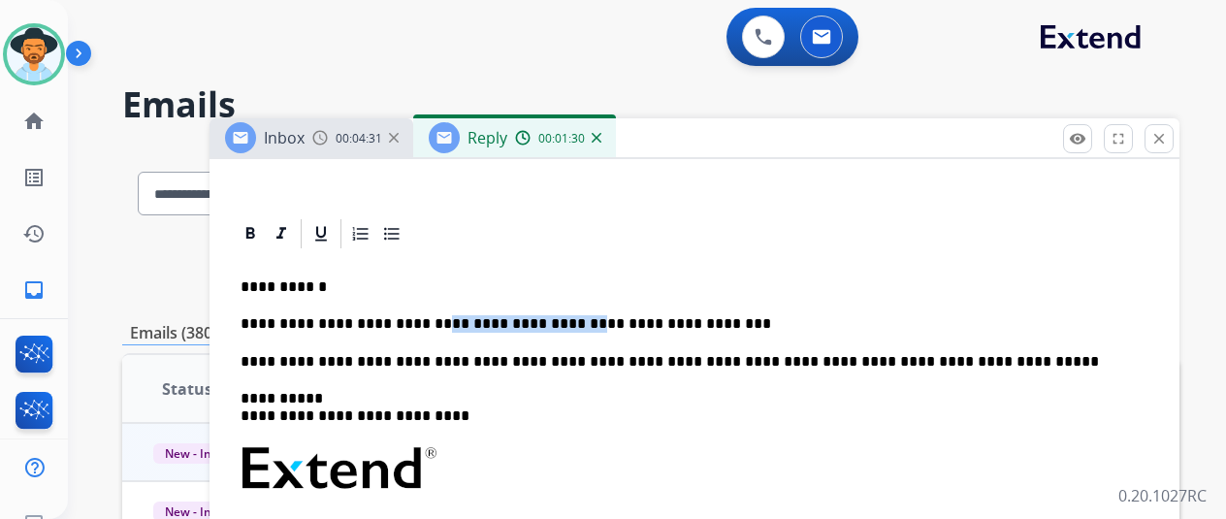
drag, startPoint x: 559, startPoint y: 323, endPoint x: 436, endPoint y: 323, distance: 122.2
click at [436, 323] on p "**********" at bounding box center [687, 323] width 892 height 17
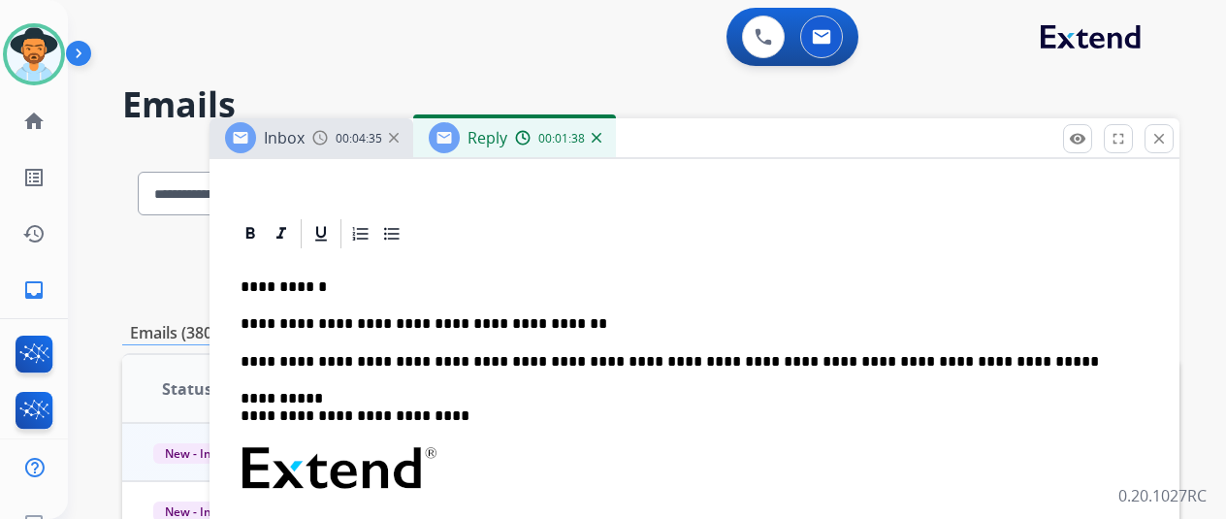
click at [617, 317] on p "**********" at bounding box center [687, 323] width 892 height 17
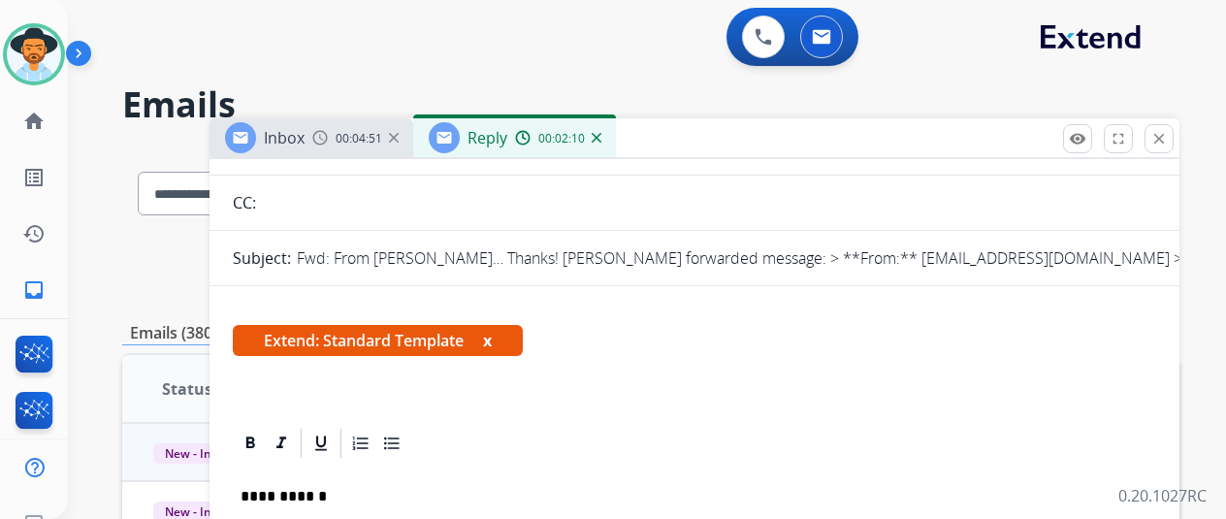
scroll to position [0, 0]
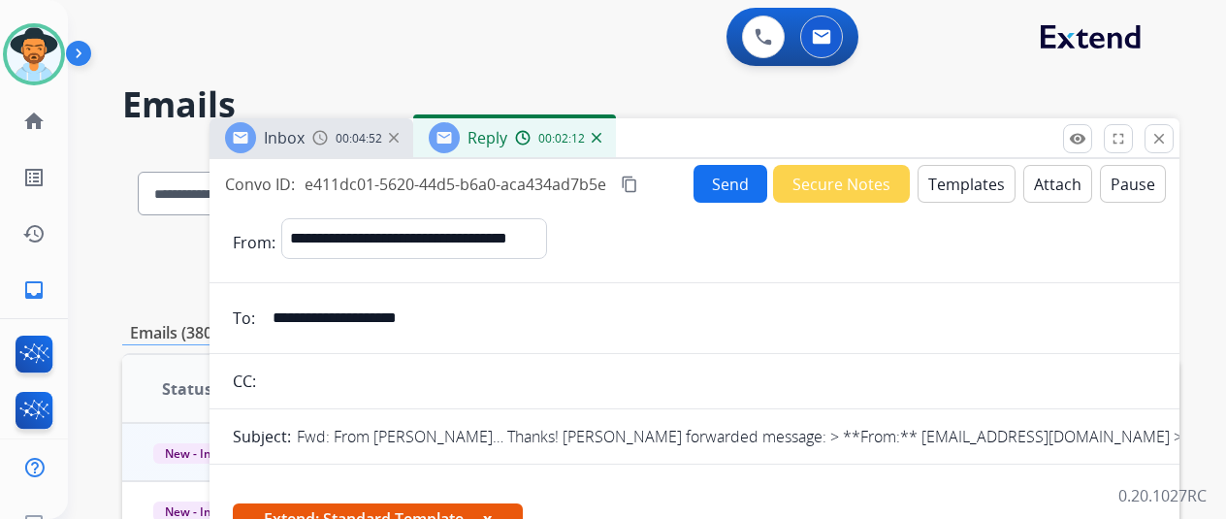
click at [735, 175] on button "Send" at bounding box center [731, 184] width 74 height 38
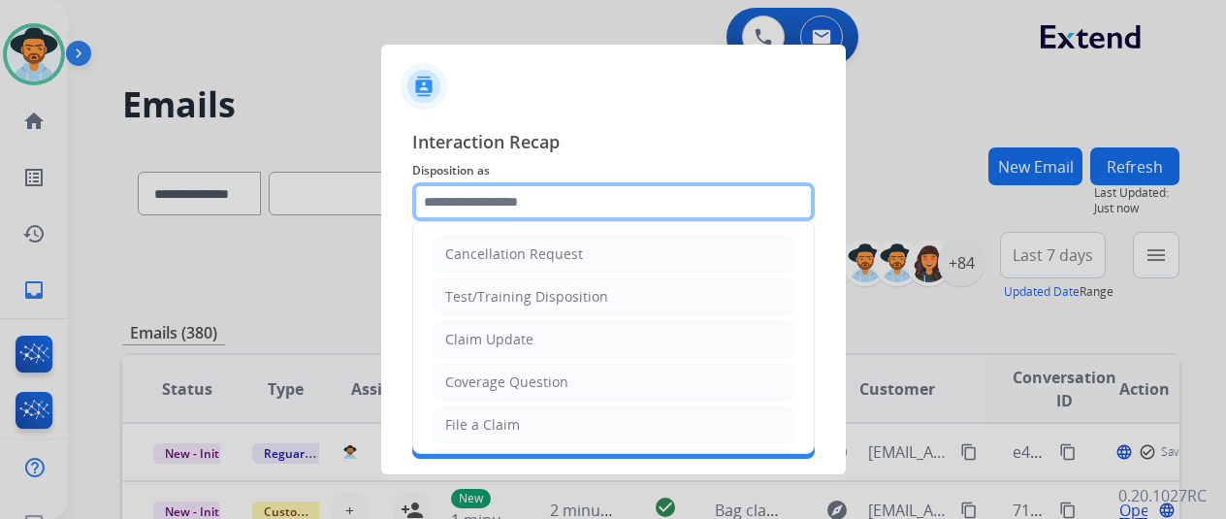
drag, startPoint x: 471, startPoint y: 201, endPoint x: 487, endPoint y: 190, distance: 18.8
click at [472, 199] on input "text" at bounding box center [613, 201] width 403 height 39
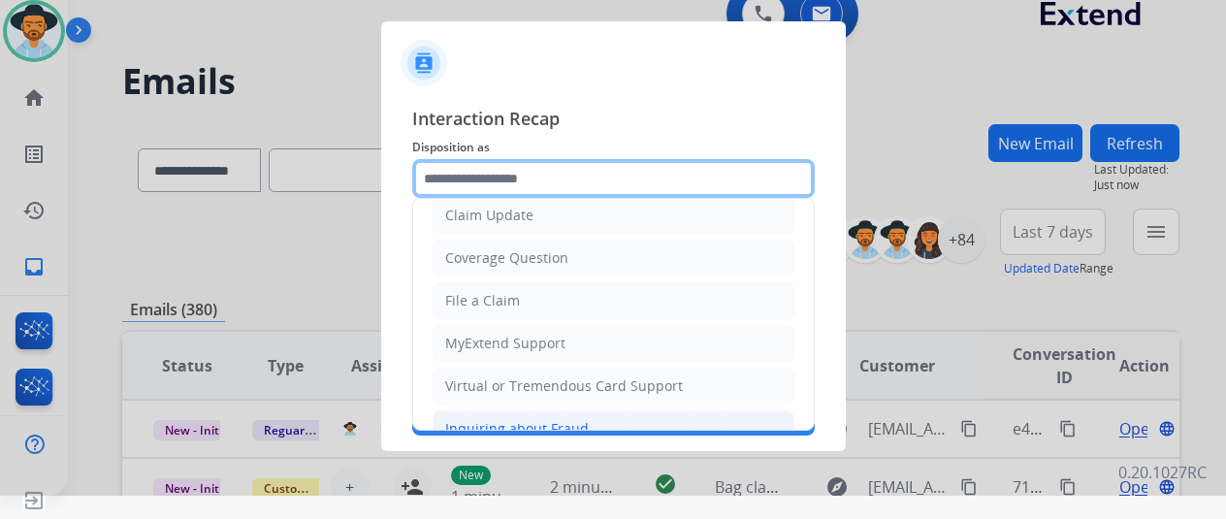
scroll to position [197, 0]
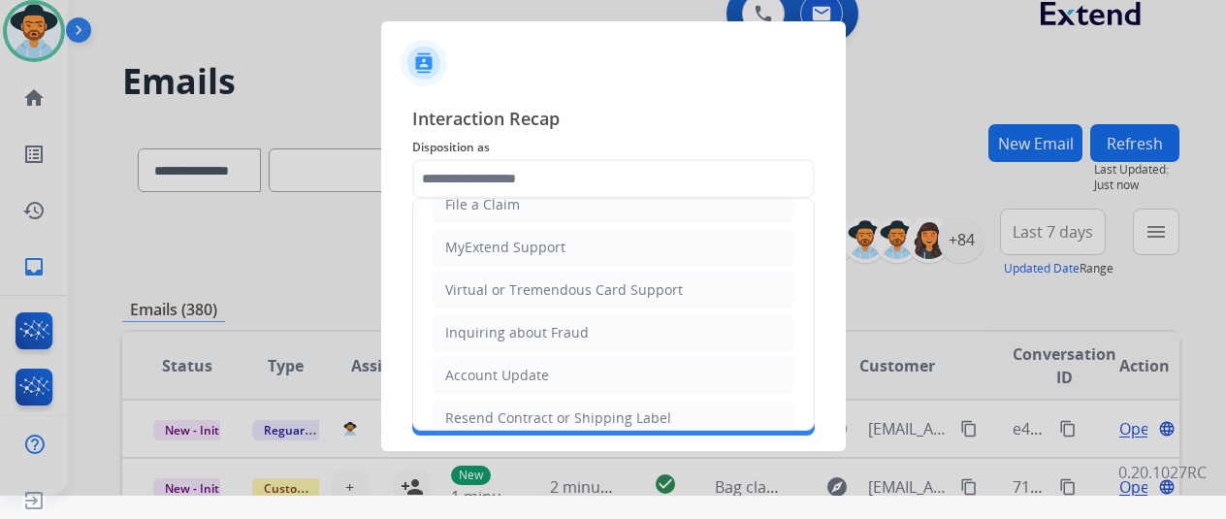
click at [521, 274] on li "Virtual or Tremendous Card Support" at bounding box center [614, 290] width 362 height 37
type input "**********"
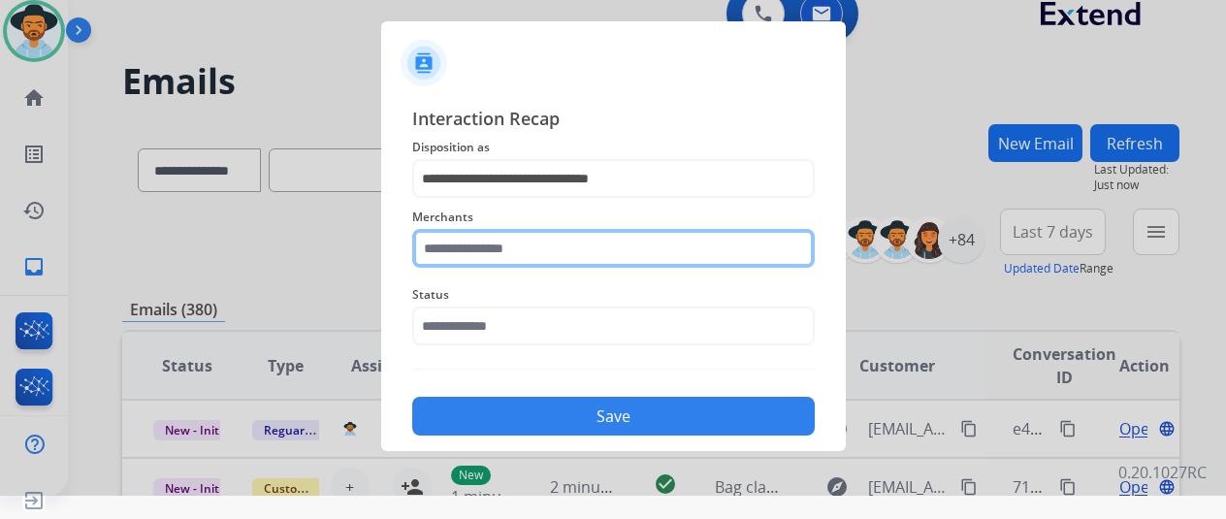
click at [451, 247] on input "text" at bounding box center [613, 248] width 403 height 39
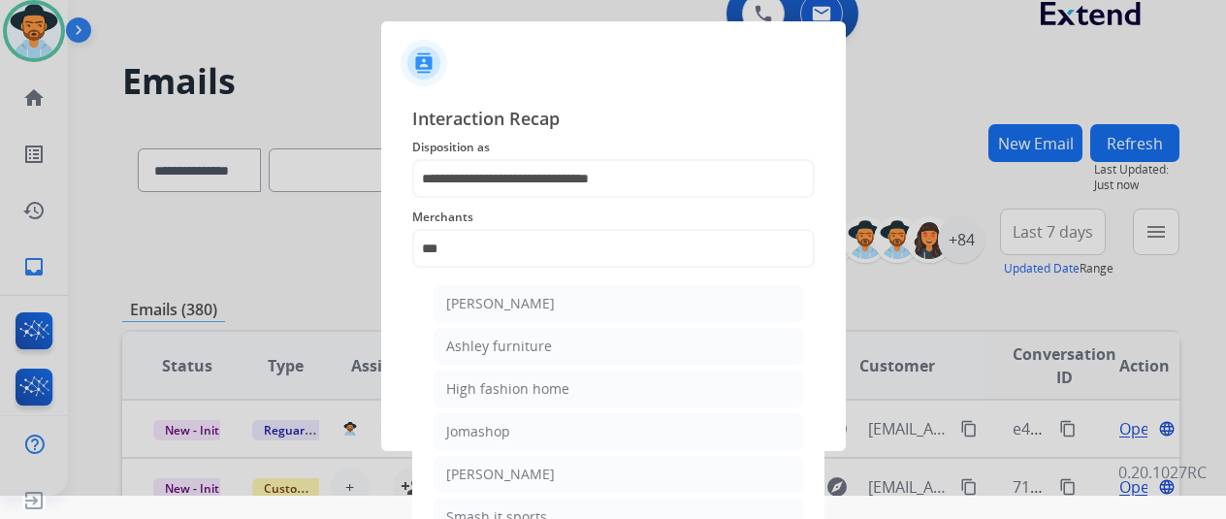
click at [551, 297] on div "[PERSON_NAME]" at bounding box center [500, 303] width 109 height 19
type input "**********"
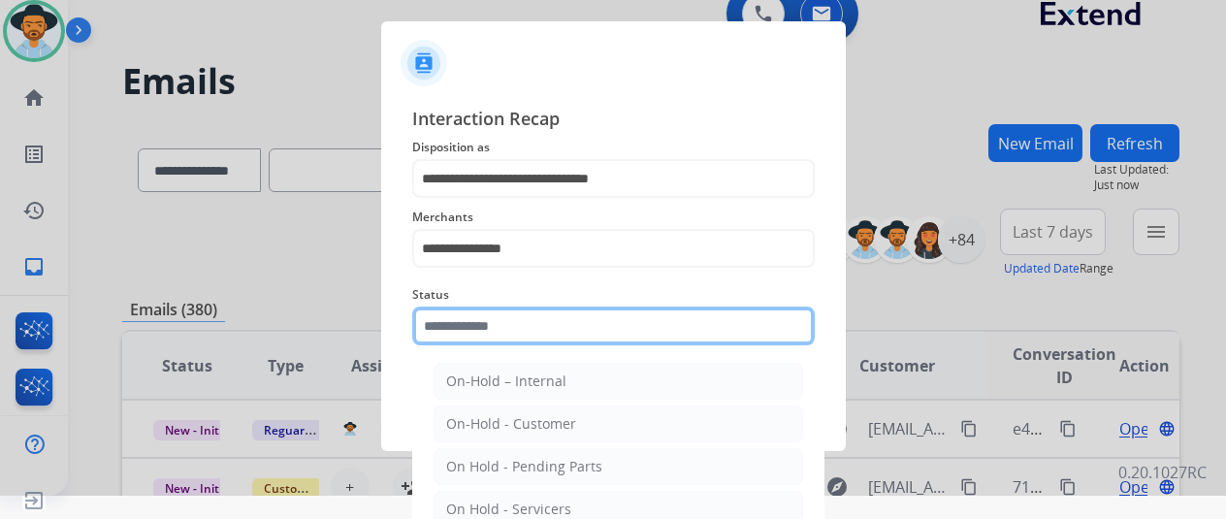
click at [504, 319] on input "text" at bounding box center [613, 326] width 403 height 39
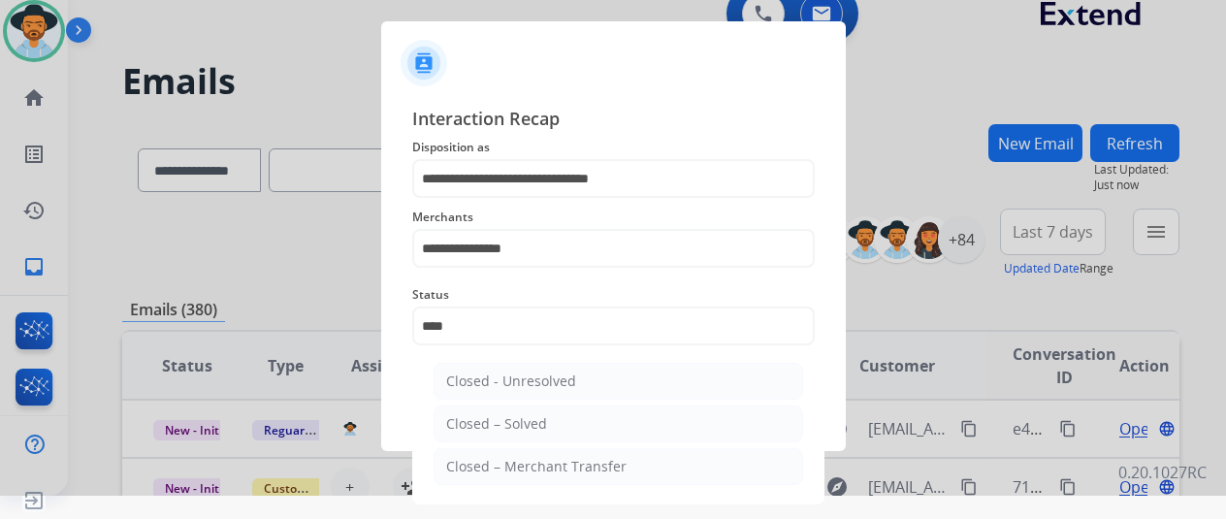
drag, startPoint x: 492, startPoint y: 420, endPoint x: 503, endPoint y: 406, distance: 17.9
click at [493, 420] on div "Closed – Solved" at bounding box center [496, 423] width 101 height 19
type input "**********"
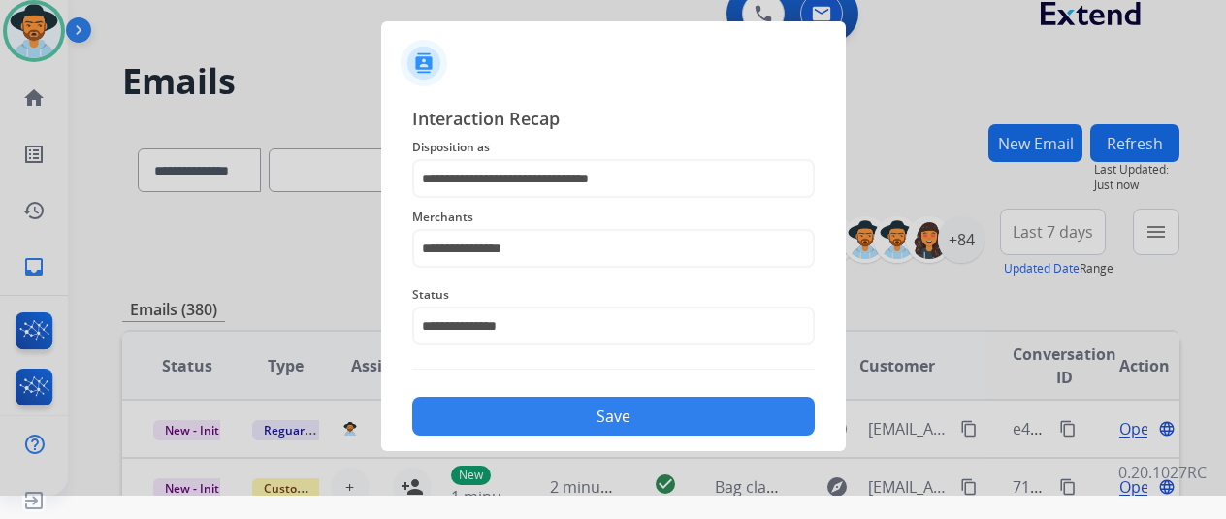
click at [504, 416] on button "Save" at bounding box center [613, 416] width 403 height 39
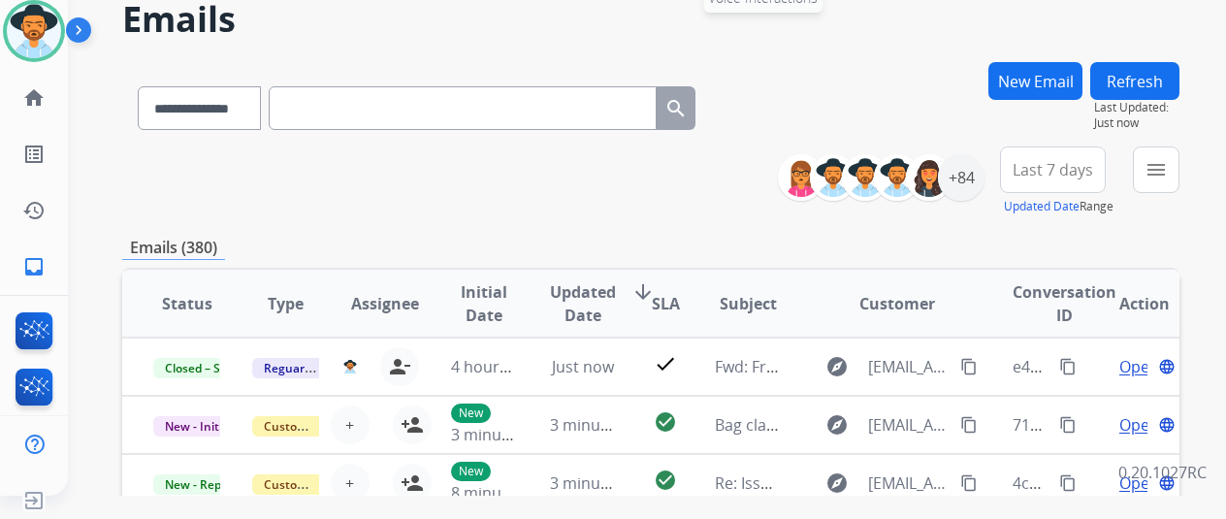
scroll to position [0, 0]
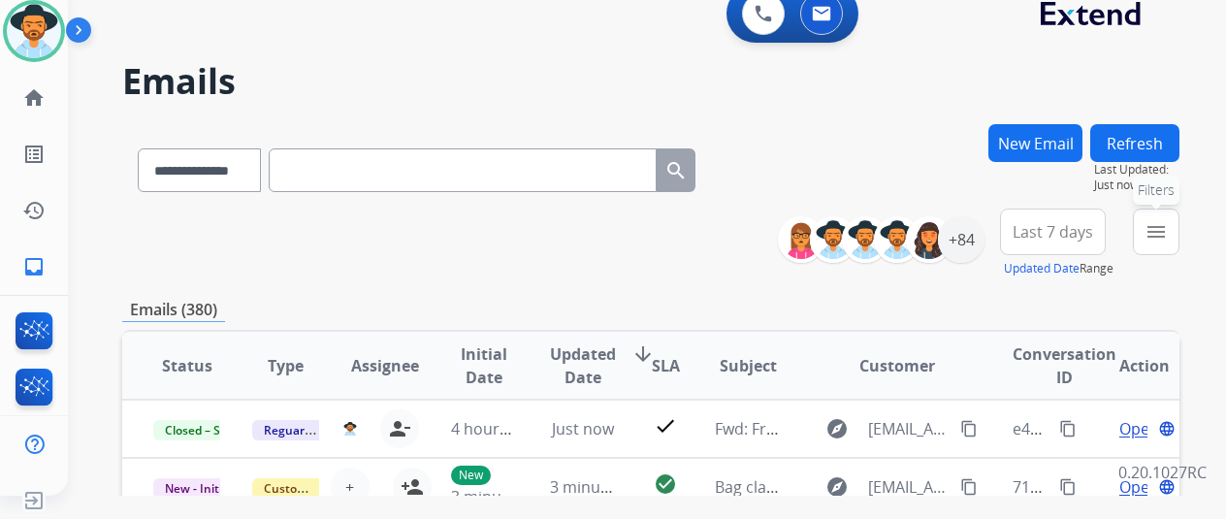
click at [1168, 233] on mat-icon "menu" at bounding box center [1156, 231] width 23 height 23
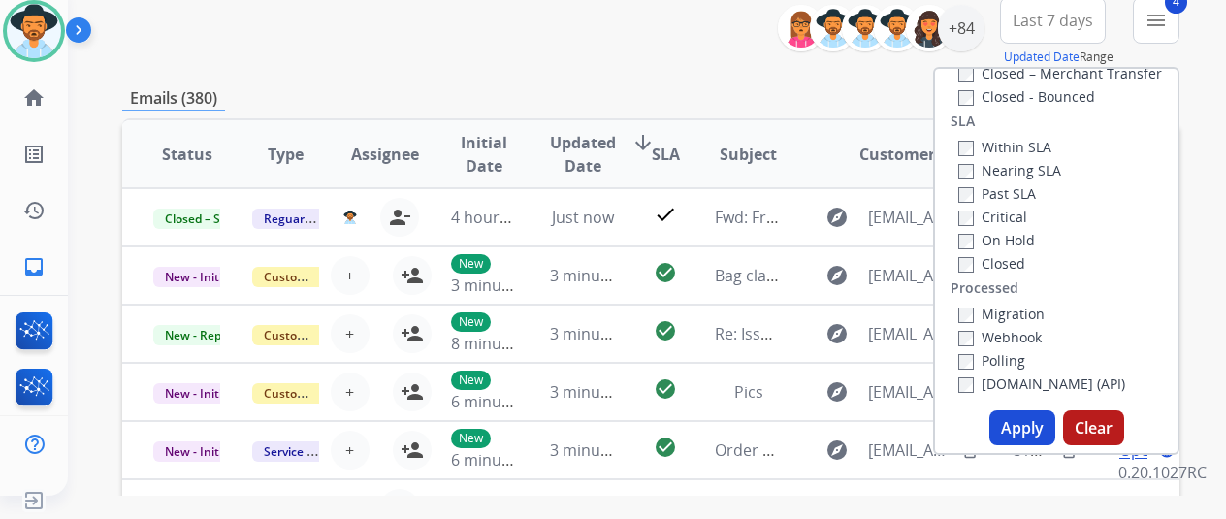
scroll to position [388, 0]
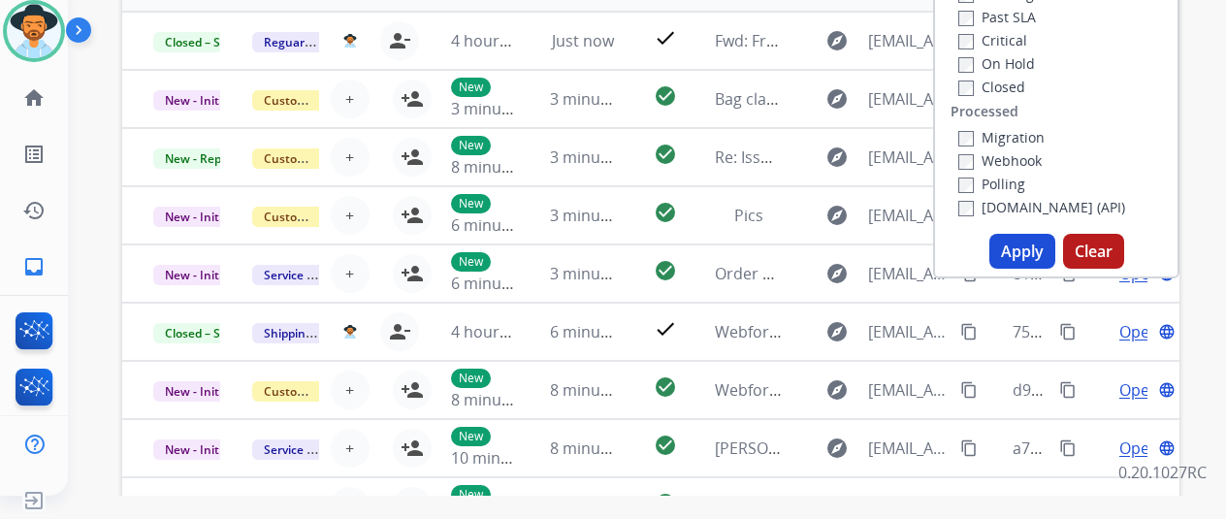
click at [1017, 249] on button "Apply" at bounding box center [1022, 251] width 66 height 35
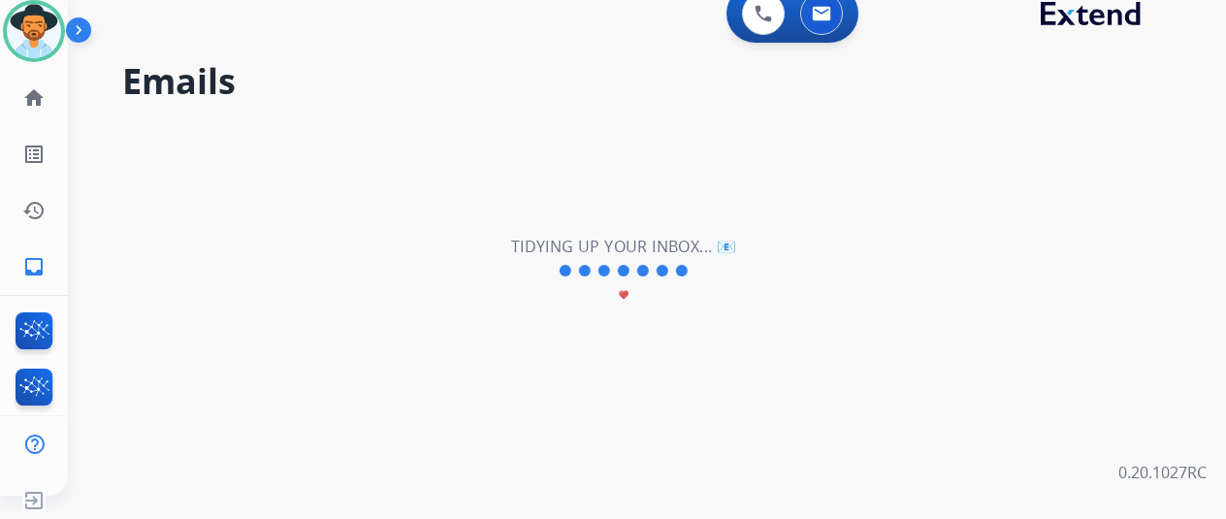
scroll to position [0, 0]
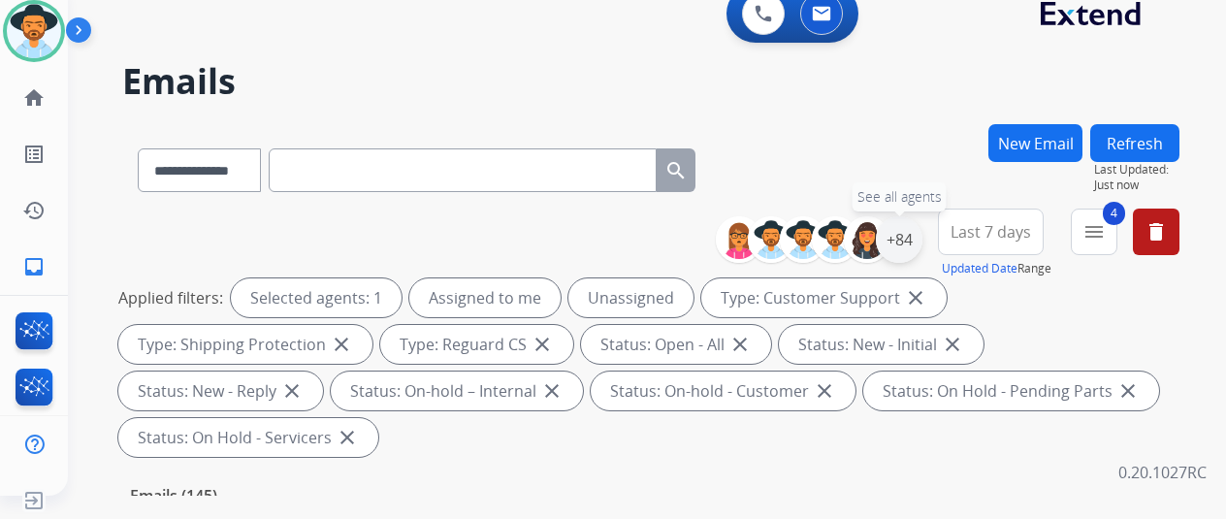
click at [917, 231] on div "+84" at bounding box center [899, 239] width 47 height 47
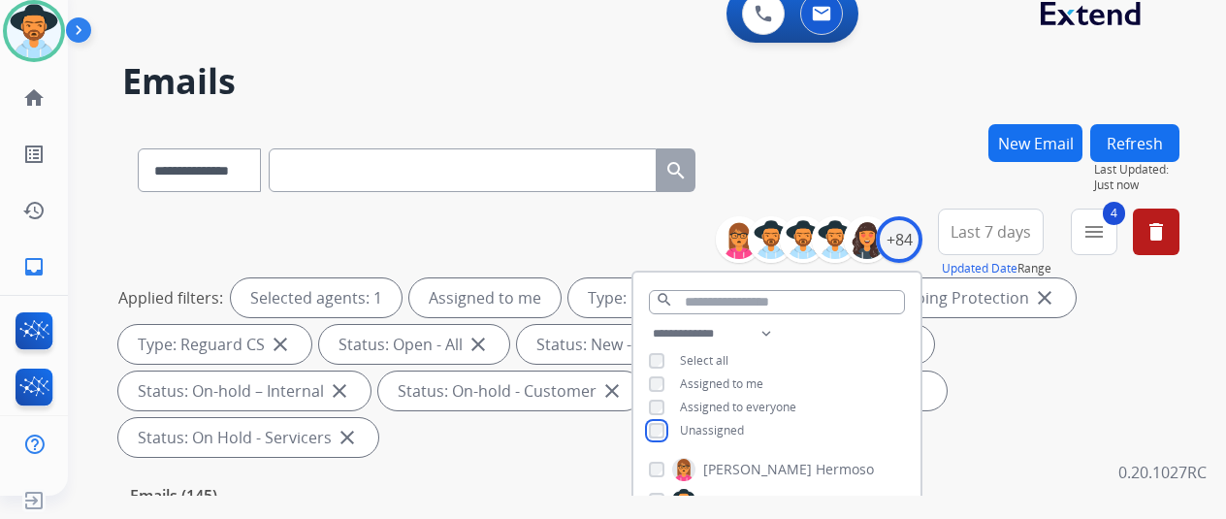
scroll to position [291, 0]
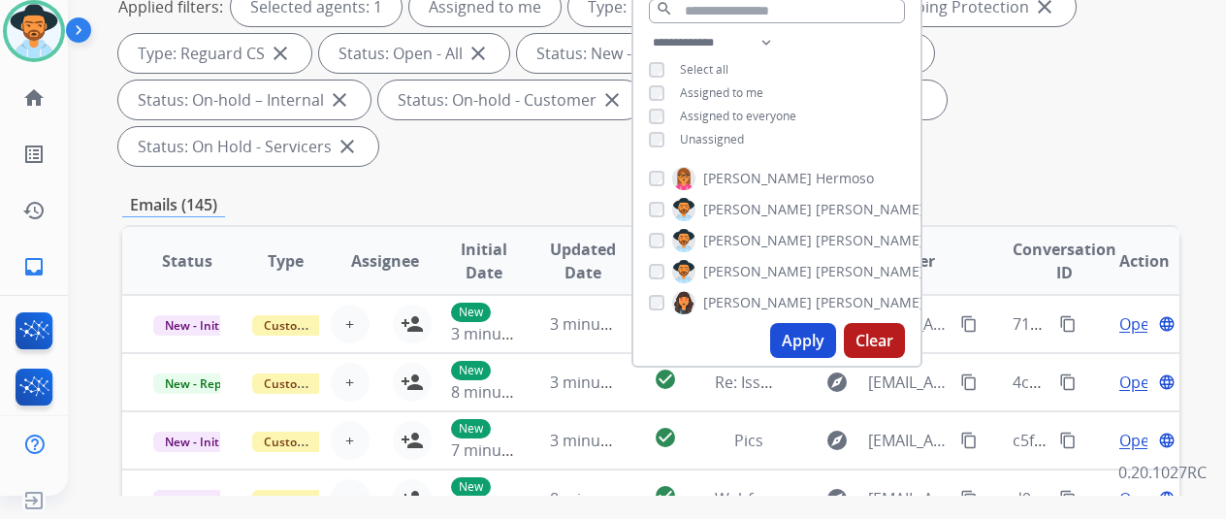
click at [810, 343] on button "Apply" at bounding box center [803, 340] width 66 height 35
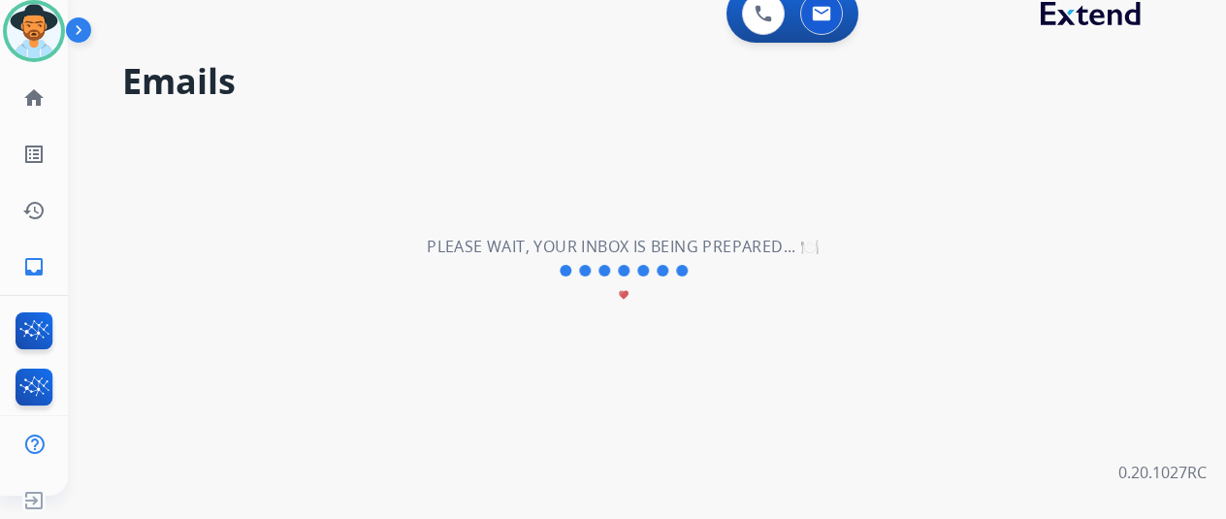
scroll to position [0, 0]
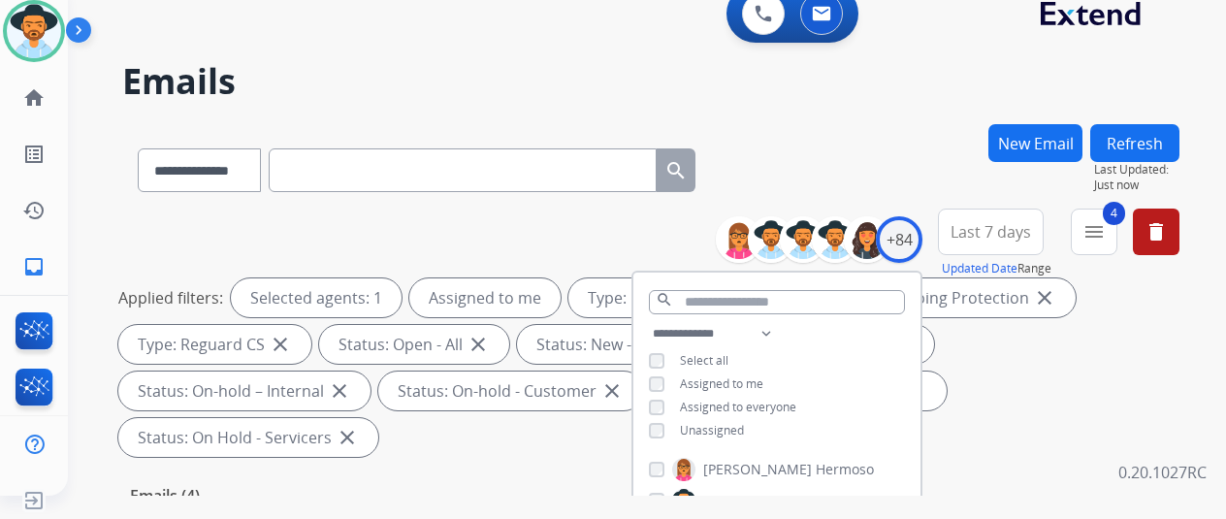
click at [855, 147] on div "**********" at bounding box center [650, 166] width 1057 height 84
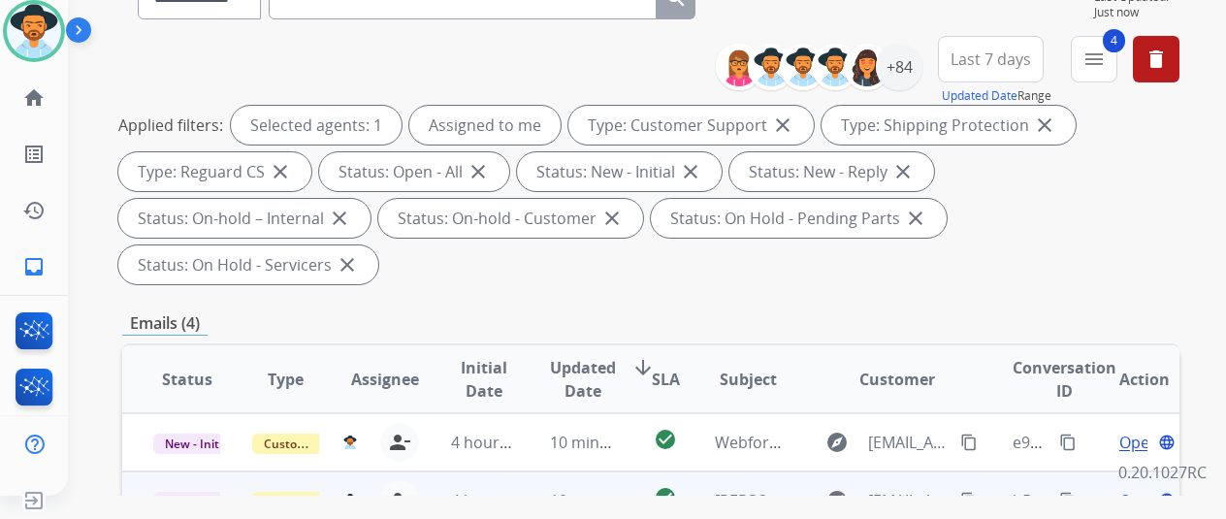
scroll to position [388, 0]
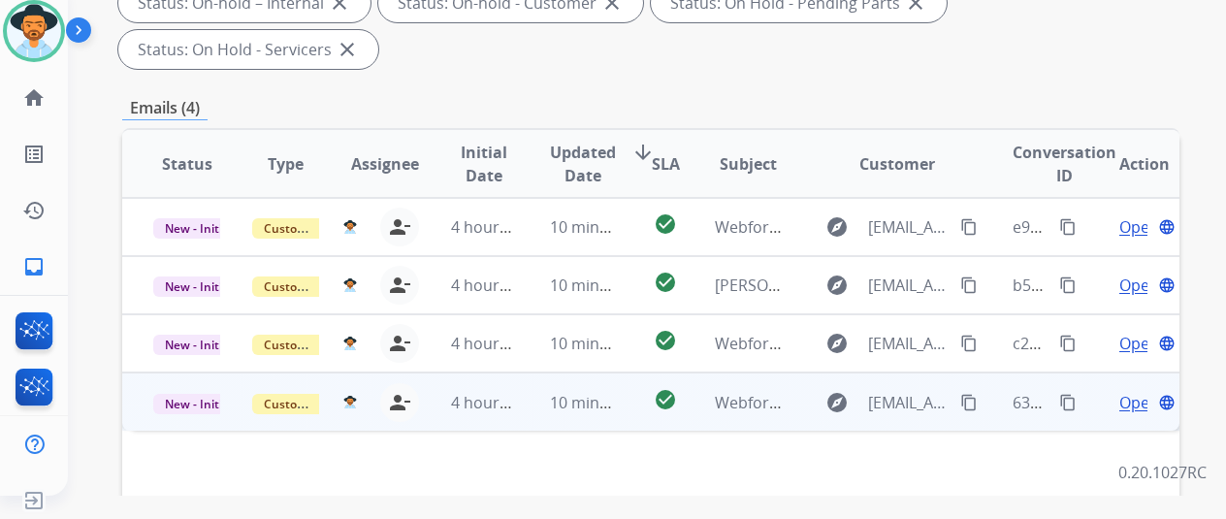
click at [1134, 391] on span "Open" at bounding box center [1139, 402] width 40 height 23
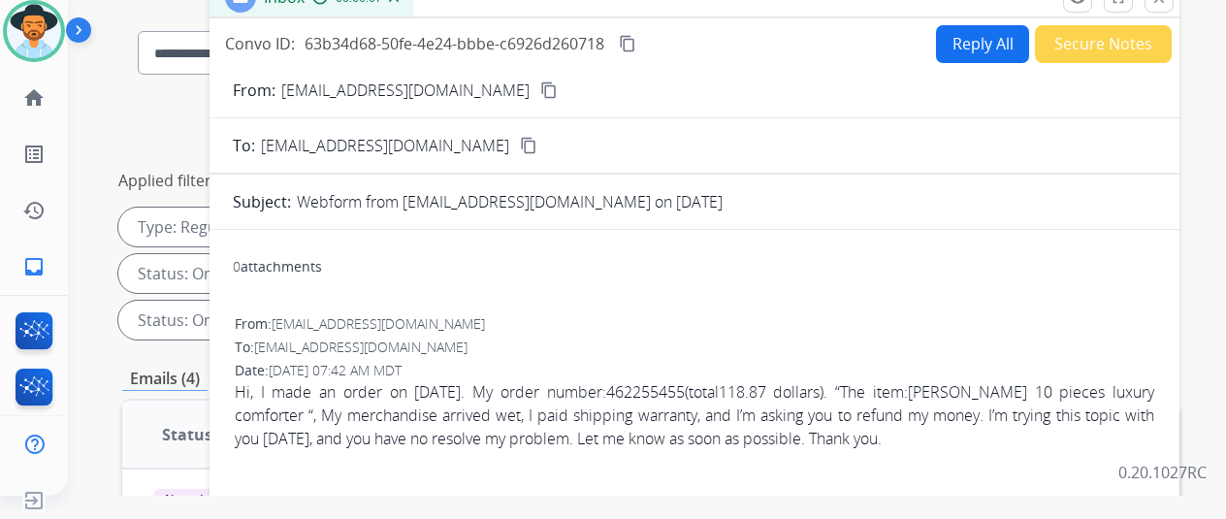
scroll to position [0, 0]
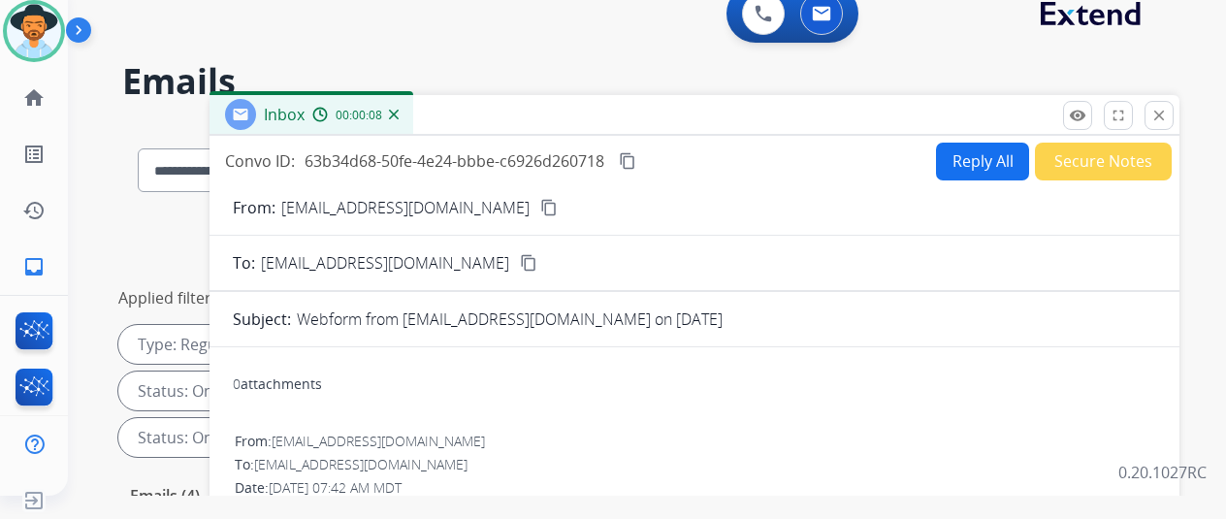
drag, startPoint x: 491, startPoint y: 207, endPoint x: 503, endPoint y: 192, distance: 19.3
click at [540, 206] on mat-icon "content_copy" at bounding box center [548, 207] width 17 height 17
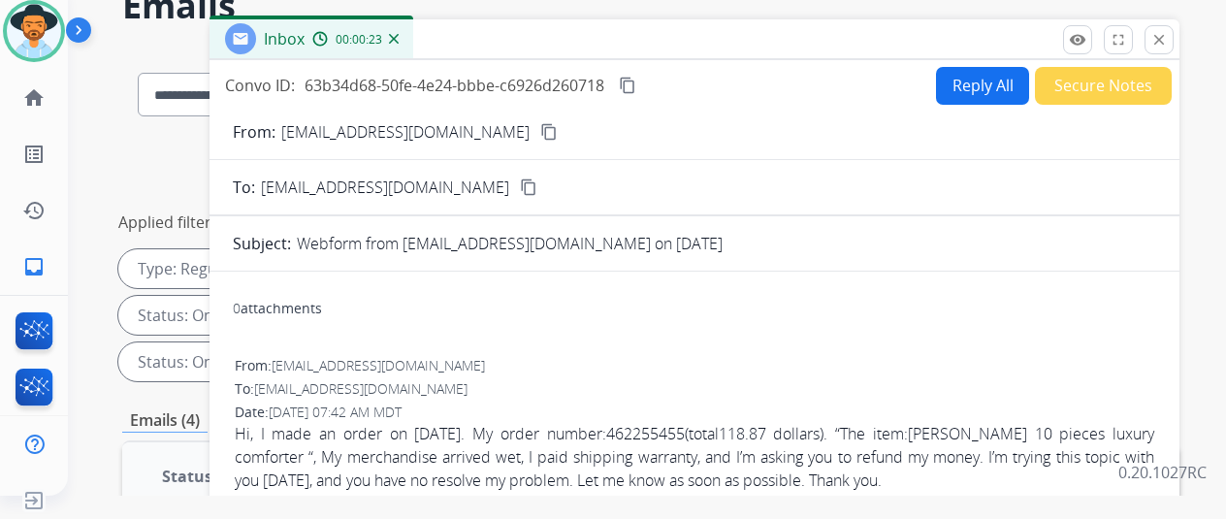
scroll to position [194, 0]
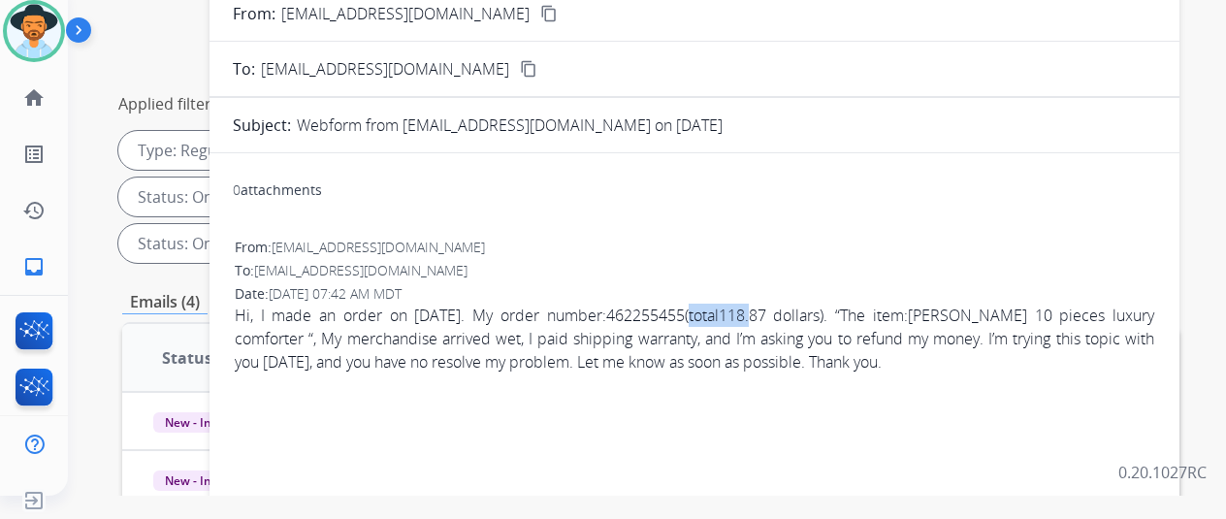
drag, startPoint x: 764, startPoint y: 311, endPoint x: 692, endPoint y: 308, distance: 72.8
click at [692, 308] on span "Hi, I made an order on October 3rd/2025. My order number:462255455(total118.87 …" at bounding box center [695, 339] width 920 height 70
copy span "462255455"
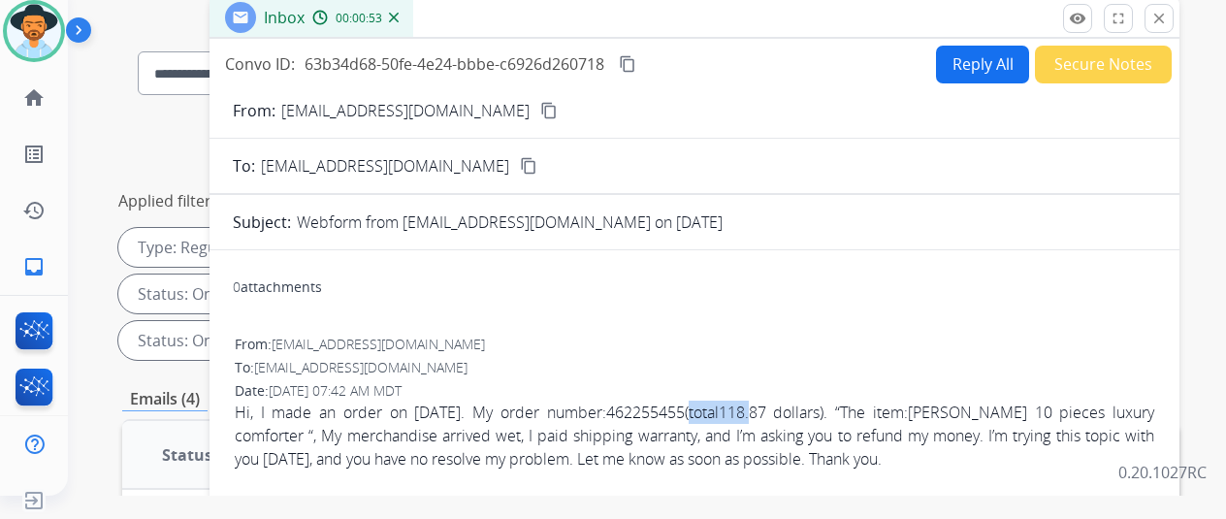
click at [540, 112] on mat-icon "content_copy" at bounding box center [548, 110] width 17 height 17
click at [964, 55] on button "Reply All" at bounding box center [982, 65] width 93 height 38
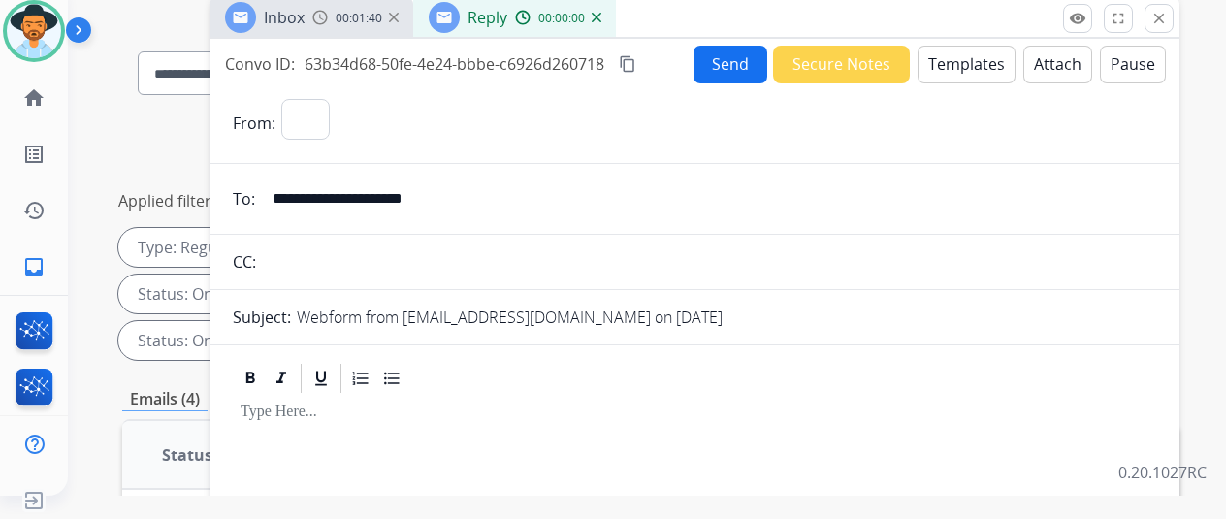
select select "**********"
click at [963, 58] on button "Templates" at bounding box center [967, 65] width 98 height 38
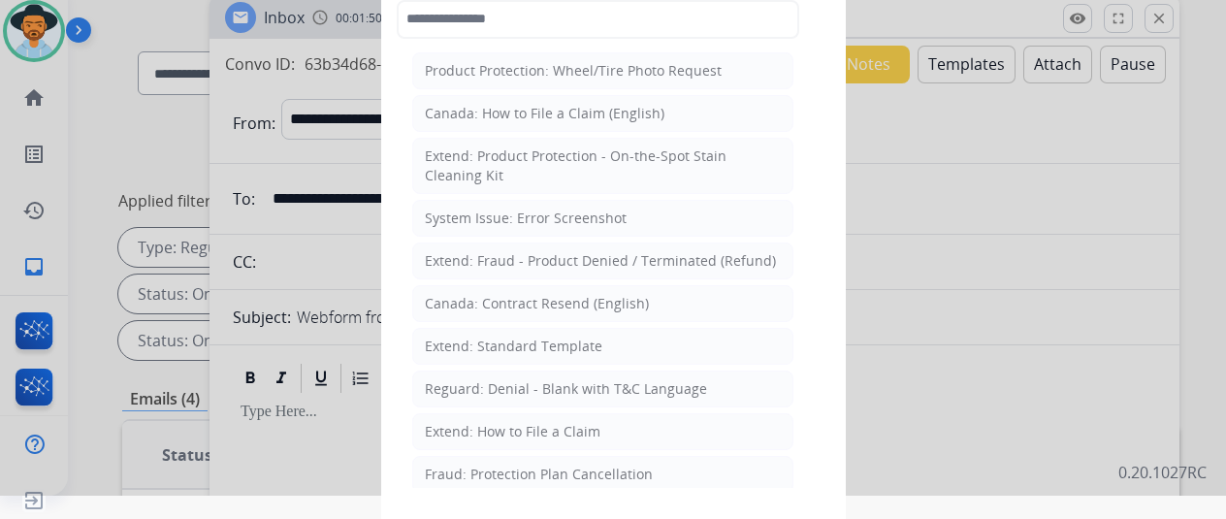
drag, startPoint x: 489, startPoint y: 339, endPoint x: 461, endPoint y: 224, distance: 118.8
click at [491, 328] on li "Extend: Standard Template" at bounding box center [602, 346] width 381 height 37
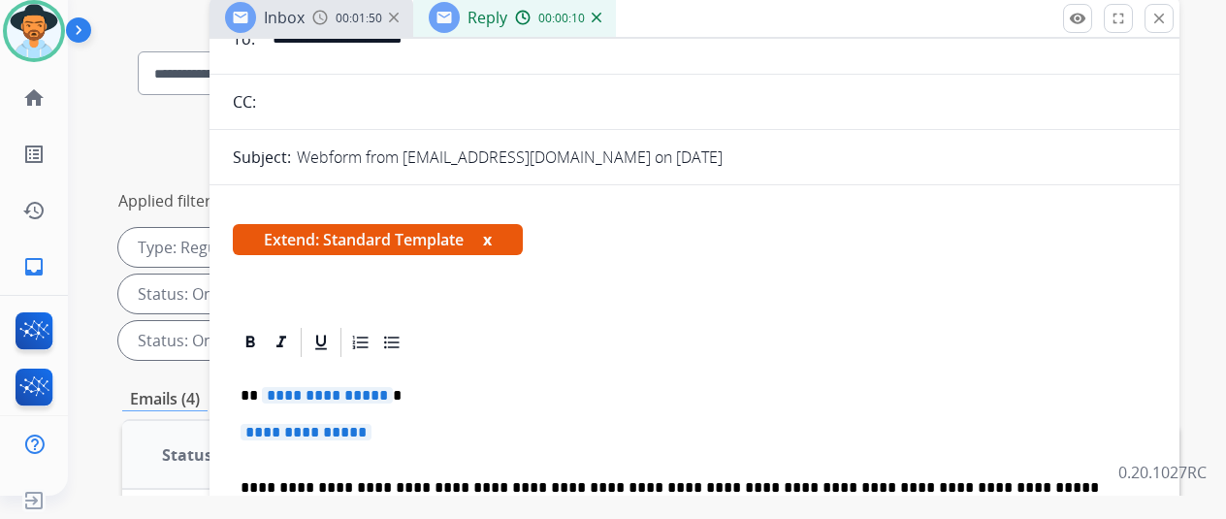
scroll to position [291, 0]
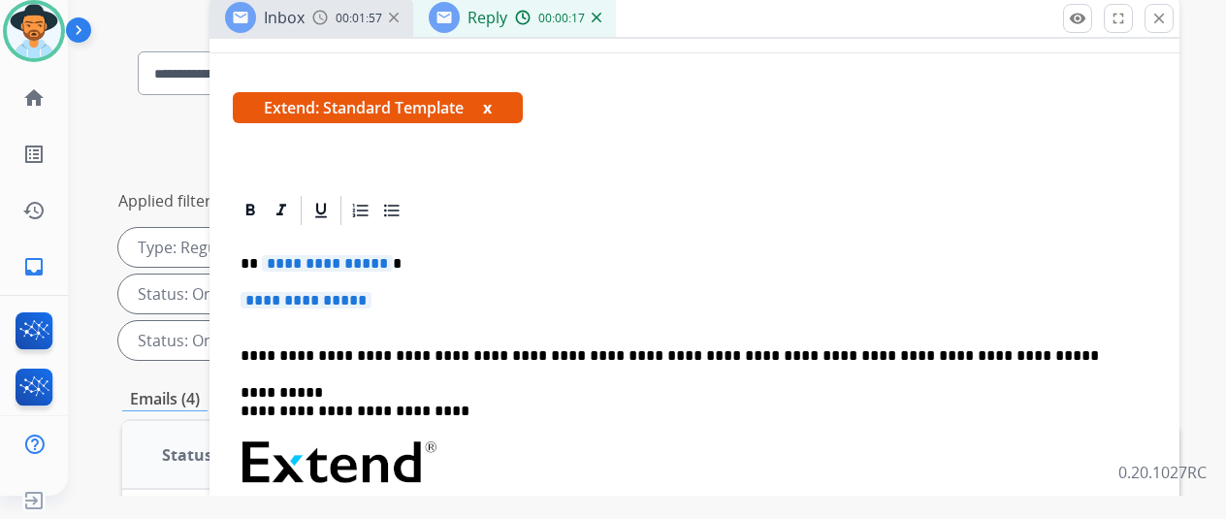
click at [390, 260] on span "**********" at bounding box center [327, 263] width 131 height 16
click at [371, 293] on span "**********" at bounding box center [306, 300] width 131 height 16
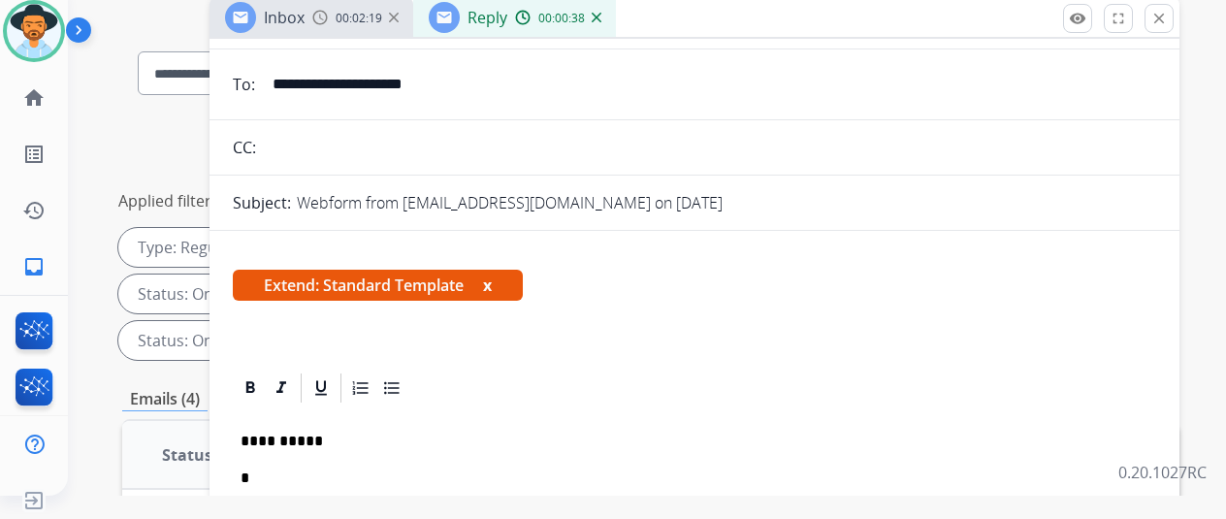
scroll to position [0, 0]
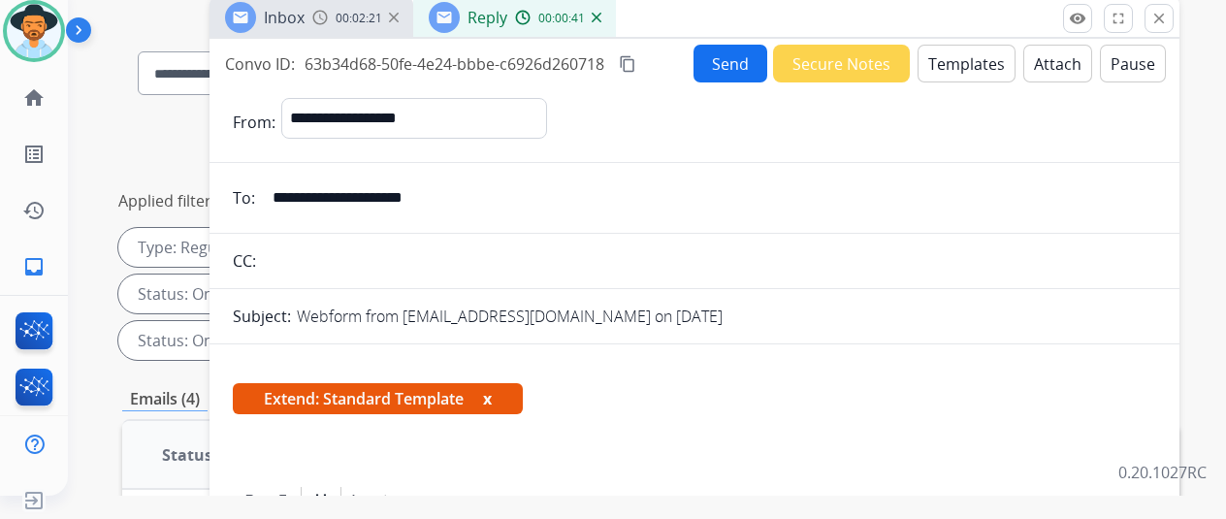
click at [601, 13] on img at bounding box center [597, 18] width 10 height 10
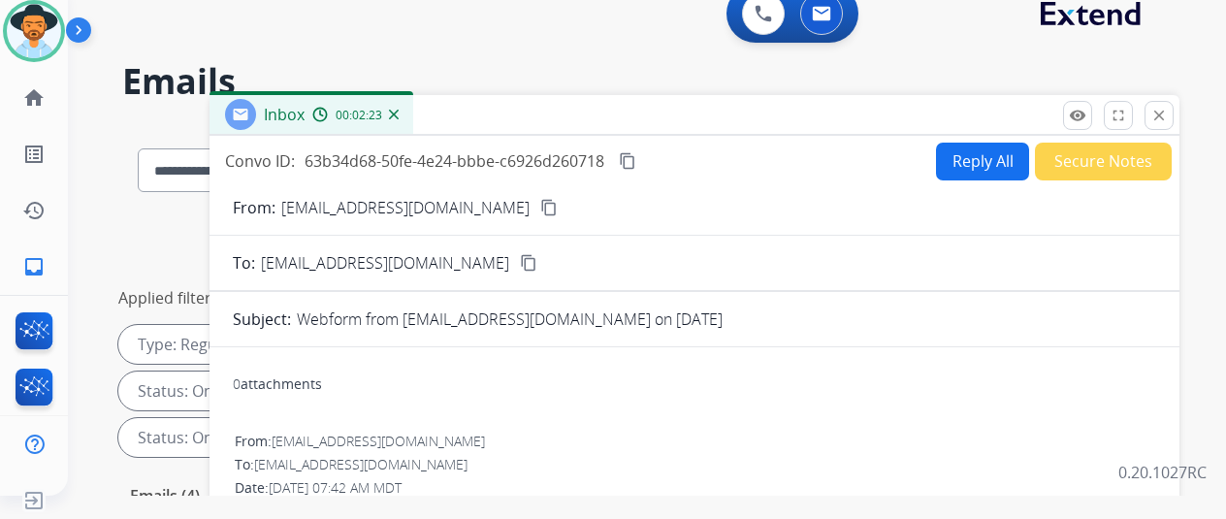
click at [991, 154] on button "Reply All" at bounding box center [982, 162] width 93 height 38
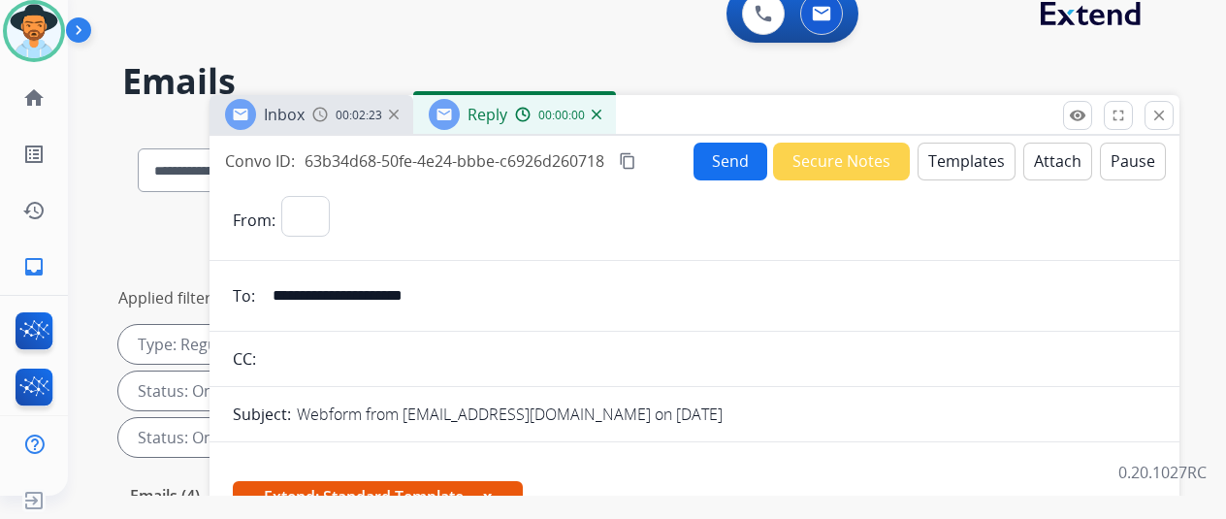
select select "**********"
click at [954, 151] on button "Templates" at bounding box center [967, 162] width 98 height 38
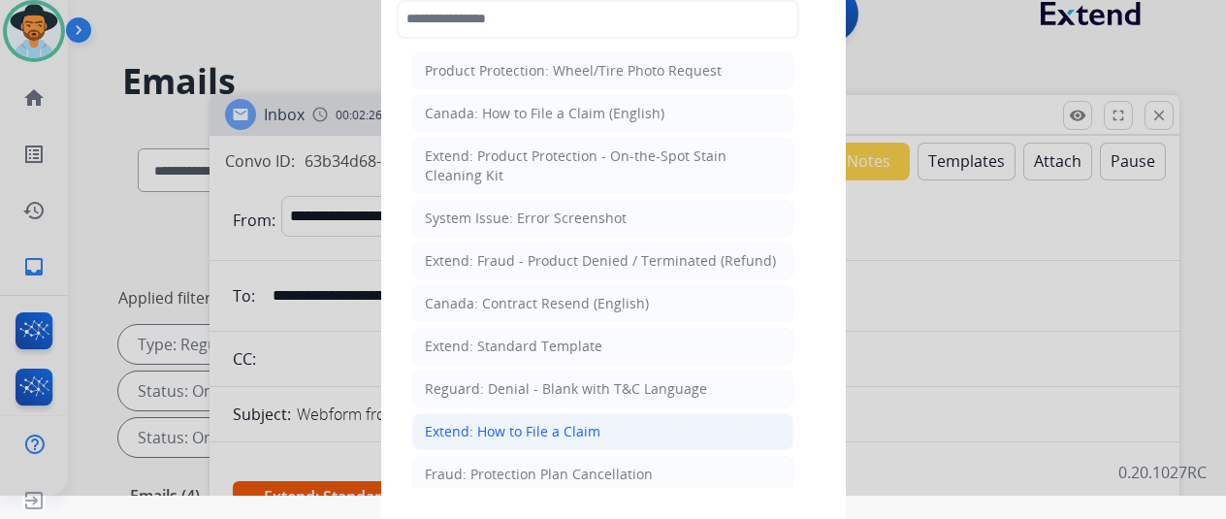
click at [528, 424] on div "Extend: How to File a Claim" at bounding box center [513, 431] width 176 height 19
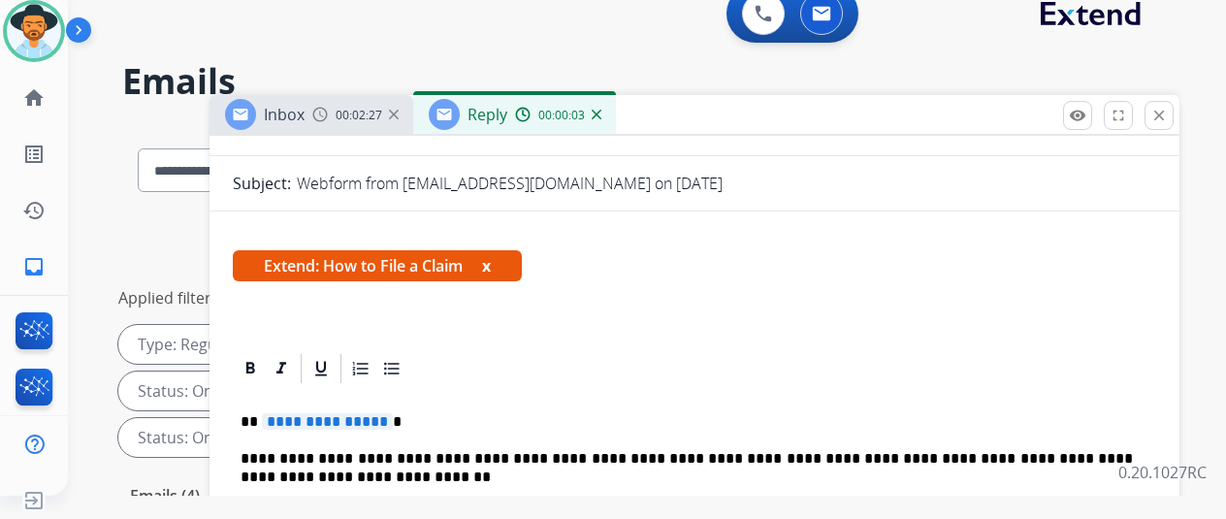
scroll to position [388, 0]
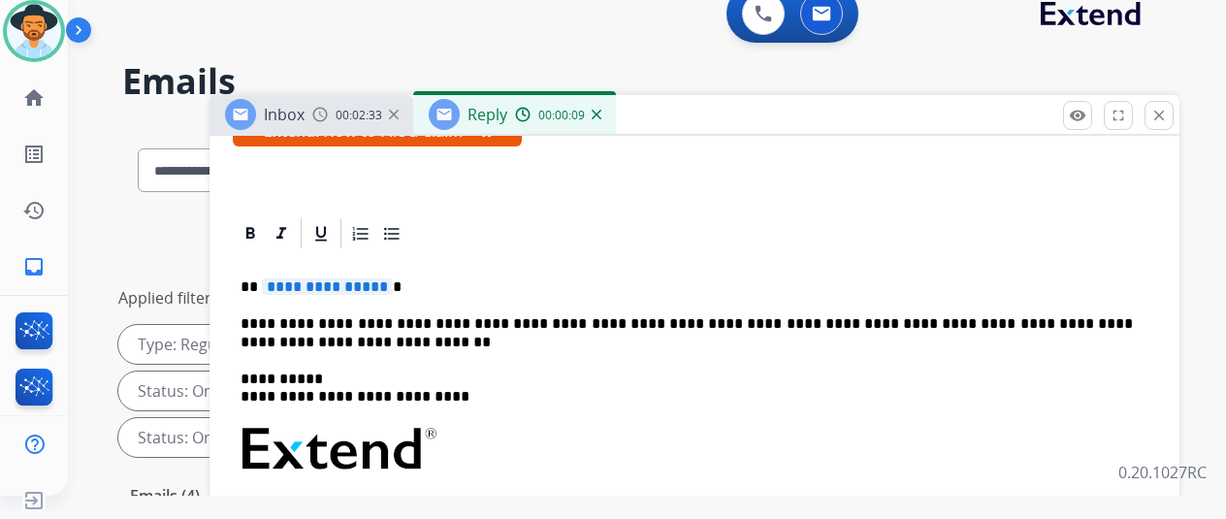
click at [390, 278] on span "**********" at bounding box center [327, 286] width 131 height 16
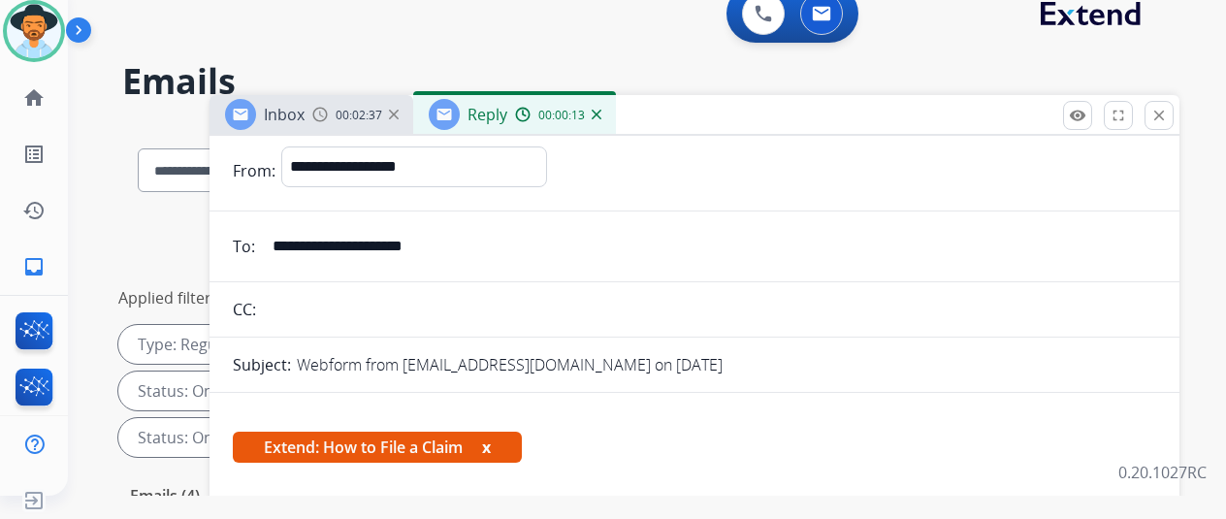
scroll to position [0, 0]
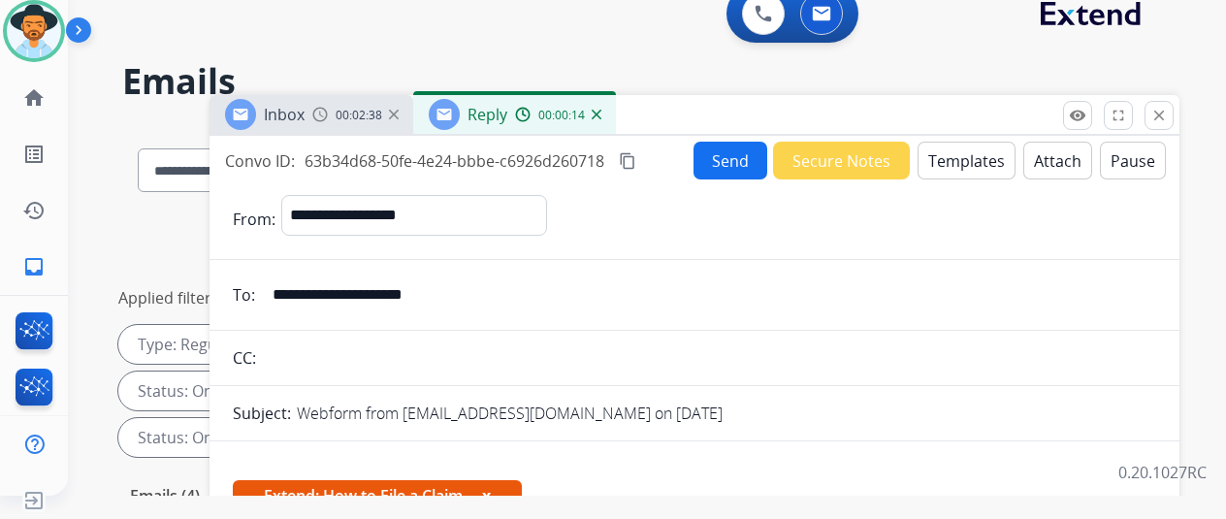
click at [636, 158] on mat-icon "content_copy" at bounding box center [627, 160] width 17 height 17
click at [731, 154] on button "Send" at bounding box center [731, 161] width 74 height 38
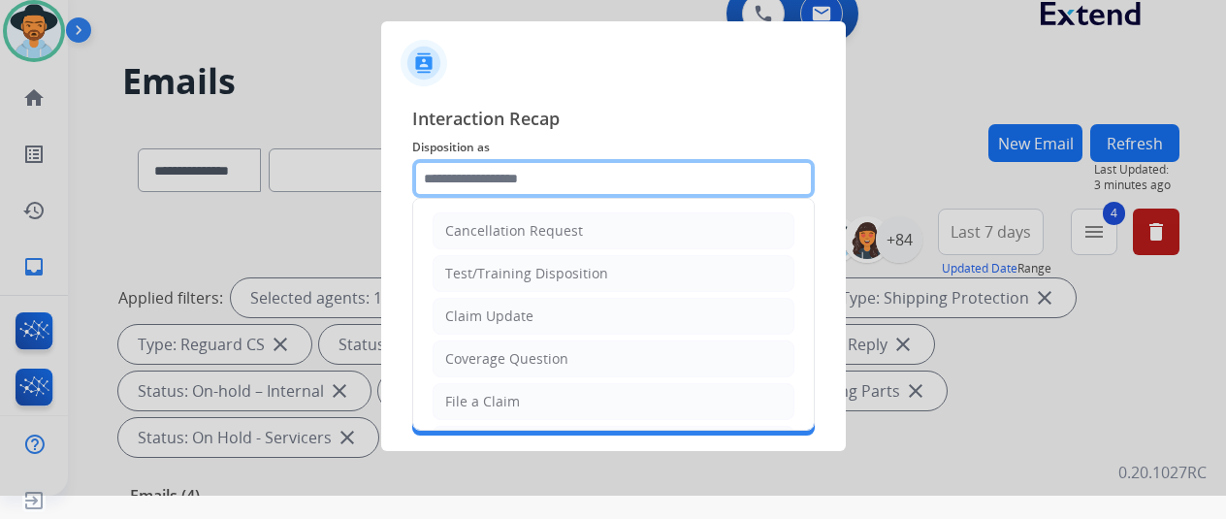
click at [442, 170] on input "text" at bounding box center [613, 178] width 403 height 39
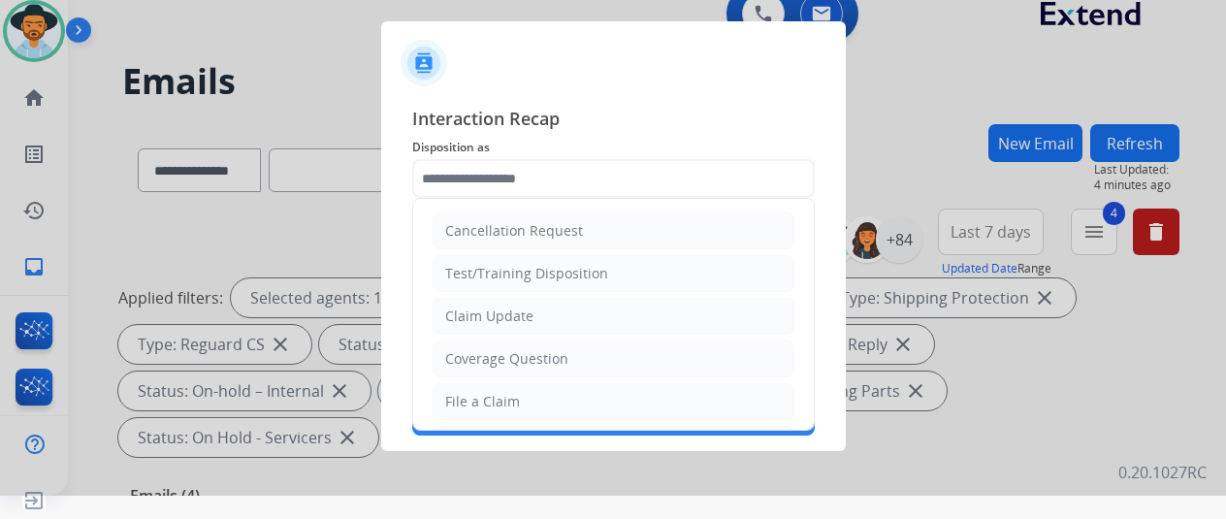
drag, startPoint x: 478, startPoint y: 390, endPoint x: 494, endPoint y: 351, distance: 41.8
click at [479, 392] on div "File a Claim" at bounding box center [482, 401] width 75 height 19
type input "**********"
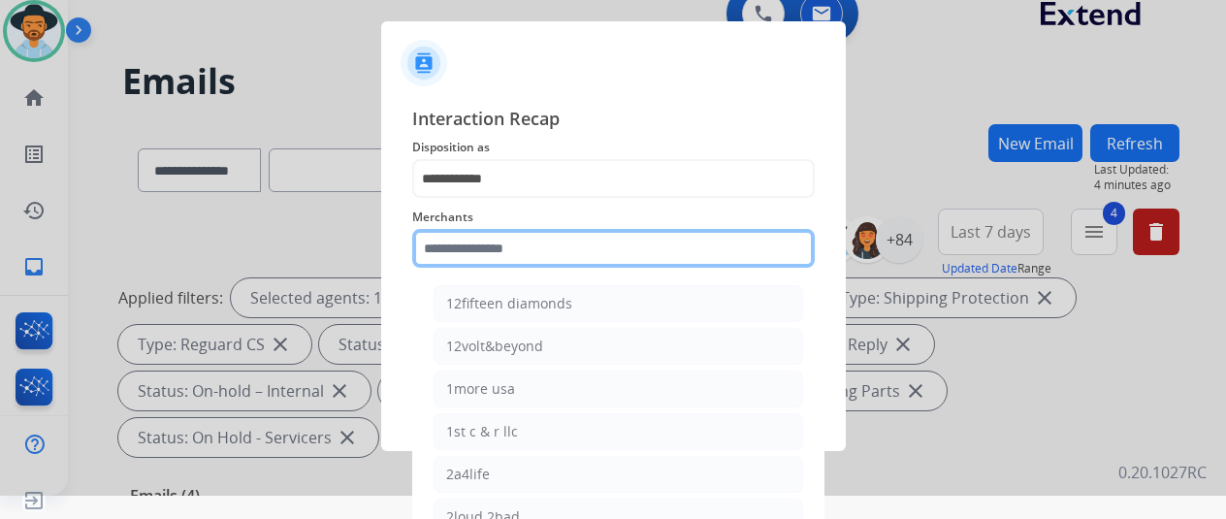
click at [456, 244] on input "text" at bounding box center [613, 248] width 403 height 39
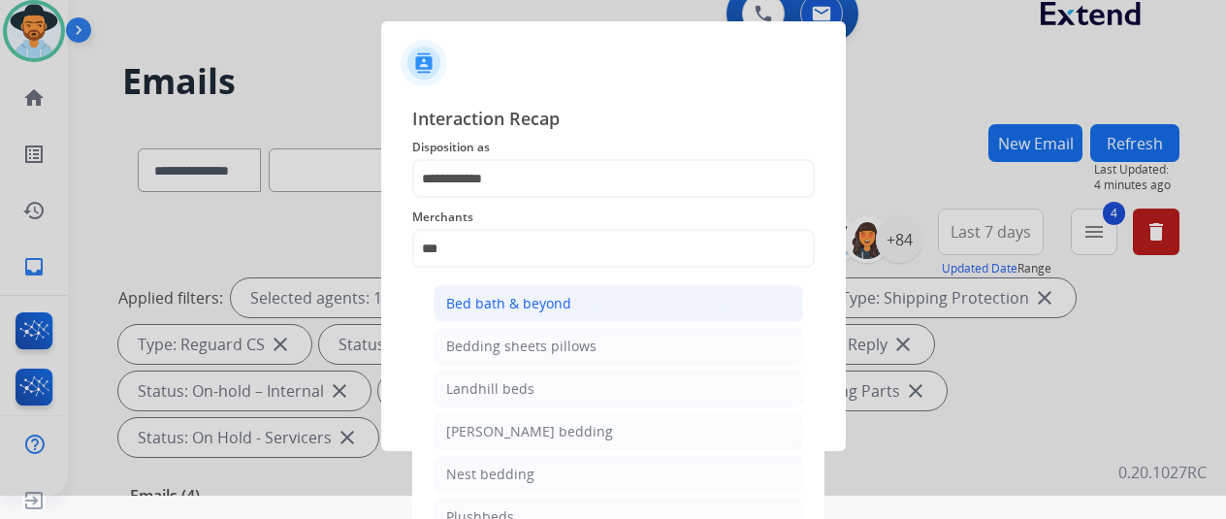
click at [504, 302] on div "Bed bath & beyond" at bounding box center [508, 303] width 125 height 19
type input "**********"
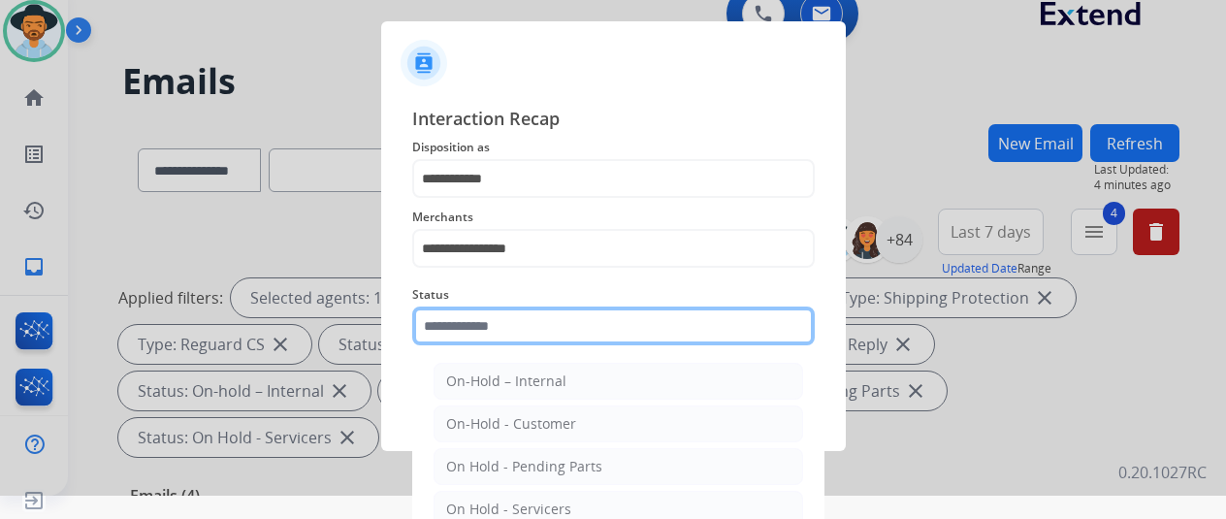
click at [485, 335] on input "text" at bounding box center [613, 326] width 403 height 39
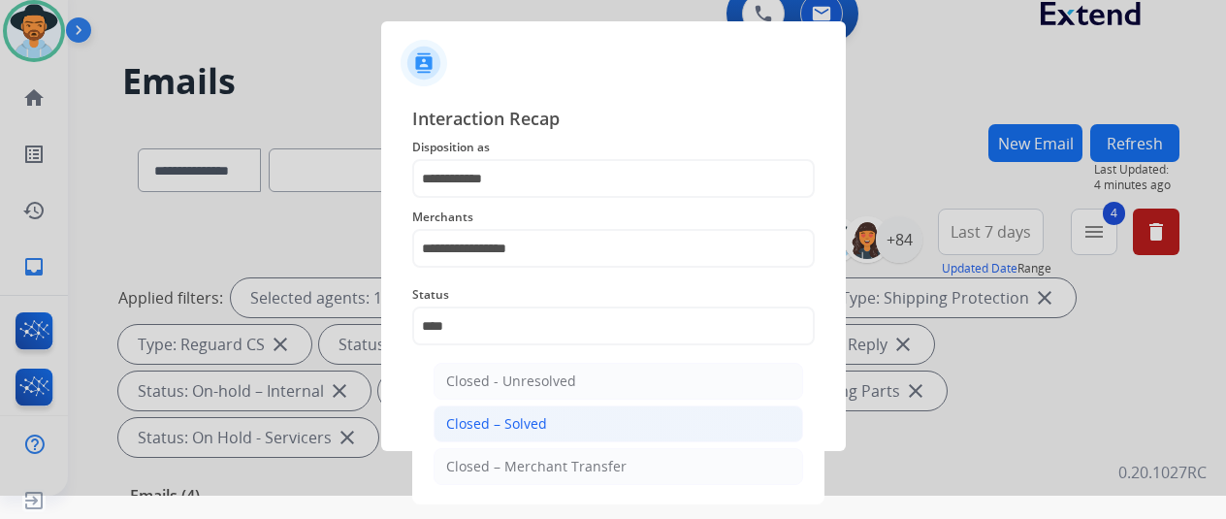
click at [501, 423] on div "Closed – Solved" at bounding box center [496, 423] width 101 height 19
type input "**********"
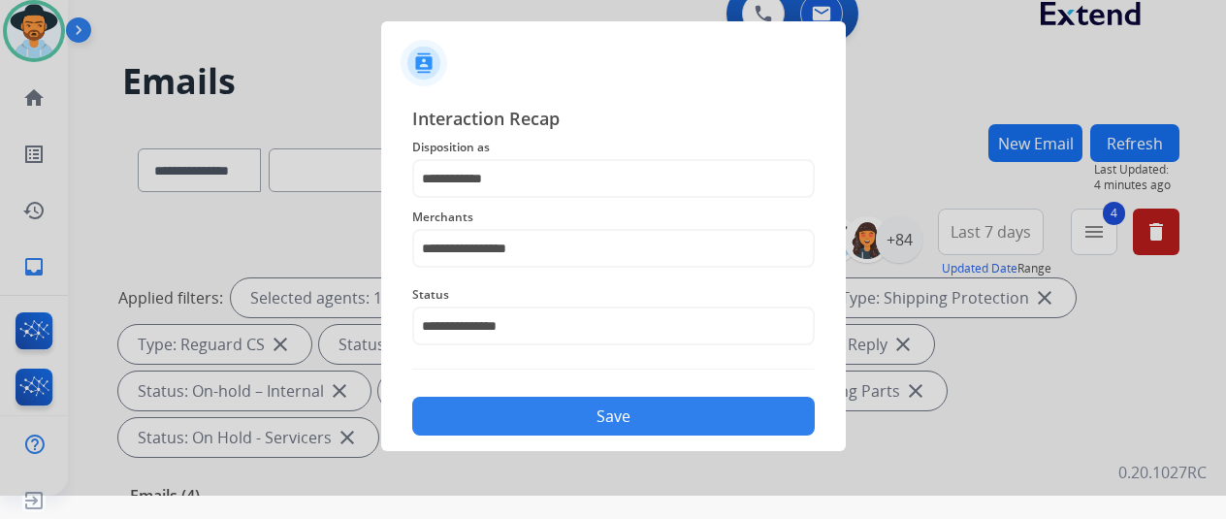
click at [580, 419] on button "Save" at bounding box center [613, 416] width 403 height 39
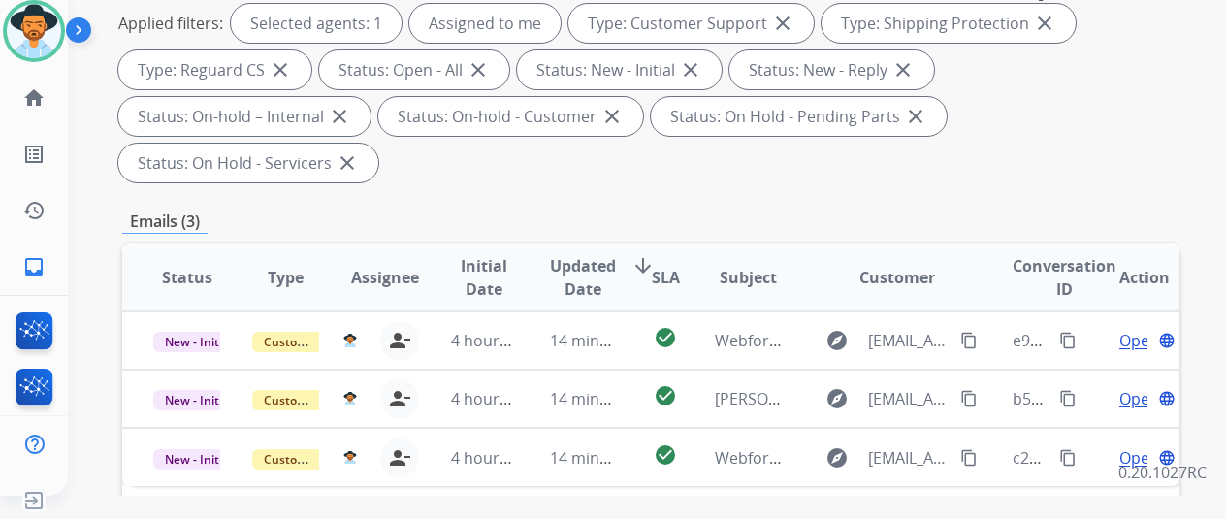
scroll to position [291, 0]
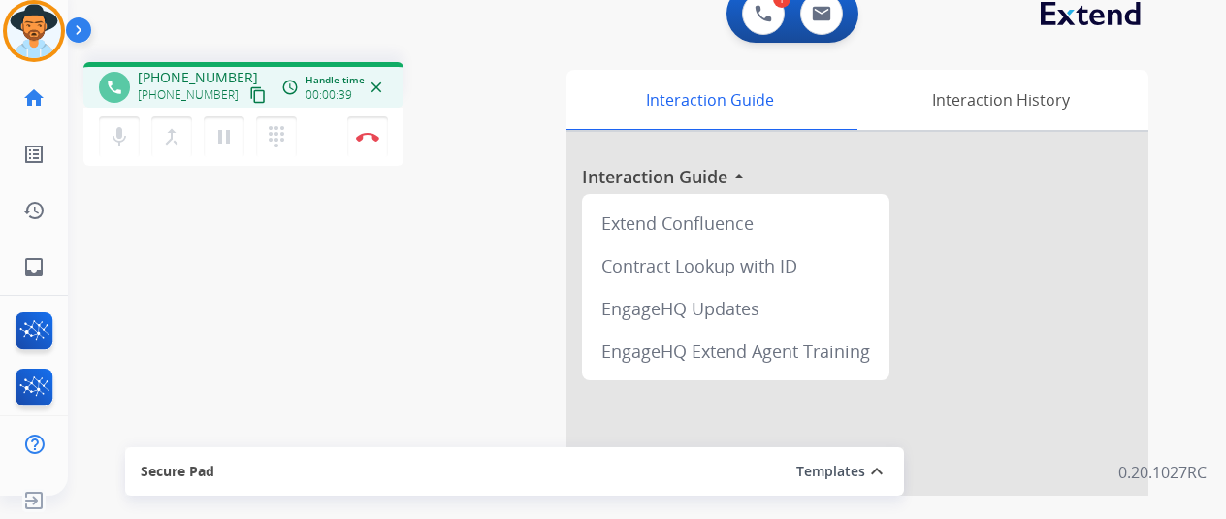
click at [159, 237] on div "phone +18286581313 +18286581313 content_copy access_time Call metrics Queue 00:…" at bounding box center [624, 451] width 1112 height 809
click at [770, 15] on img at bounding box center [763, 13] width 17 height 17
click at [772, 3] on button at bounding box center [763, 13] width 43 height 43
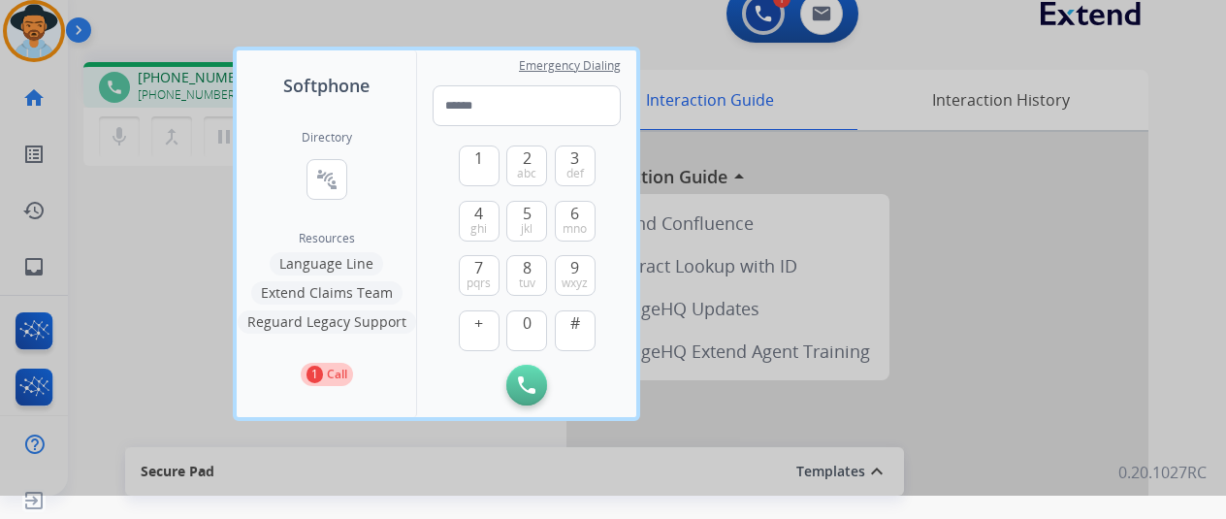
click at [149, 335] on div at bounding box center [613, 236] width 1226 height 519
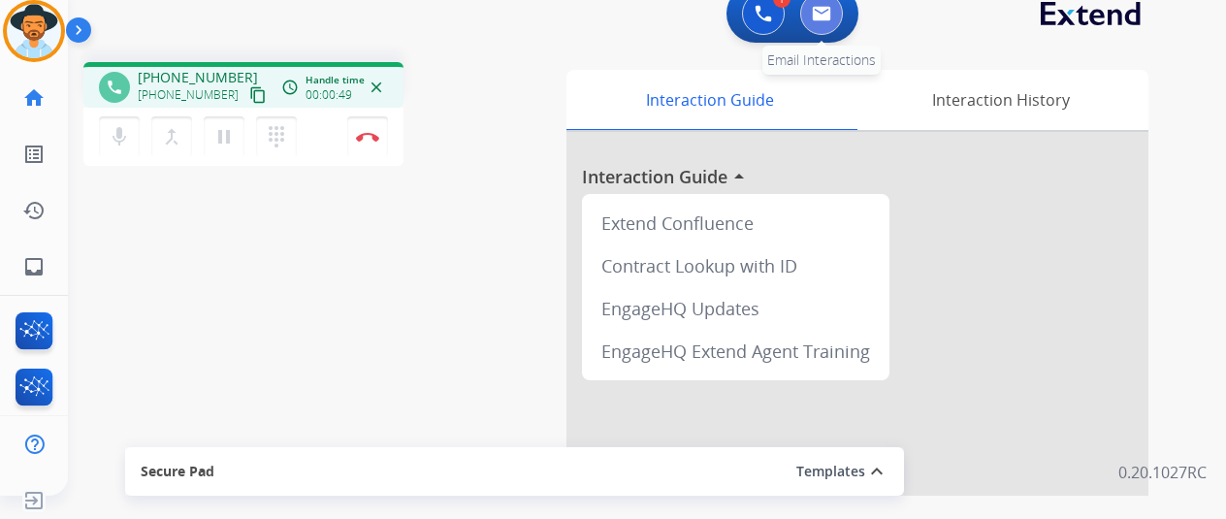
click at [828, 19] on img at bounding box center [821, 14] width 19 height 16
select select "**********"
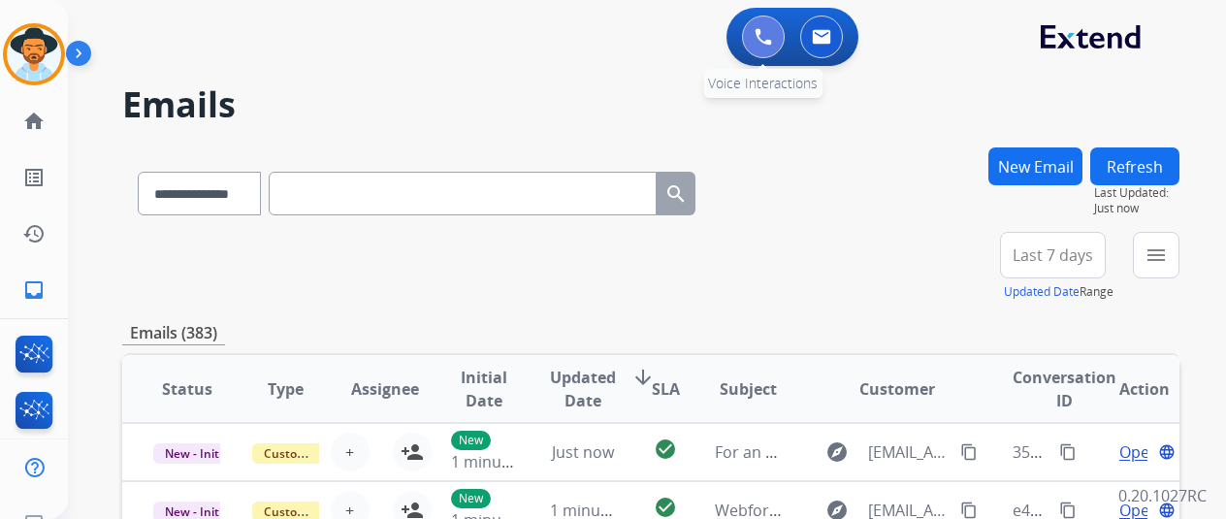
click at [767, 38] on img at bounding box center [763, 36] width 17 height 17
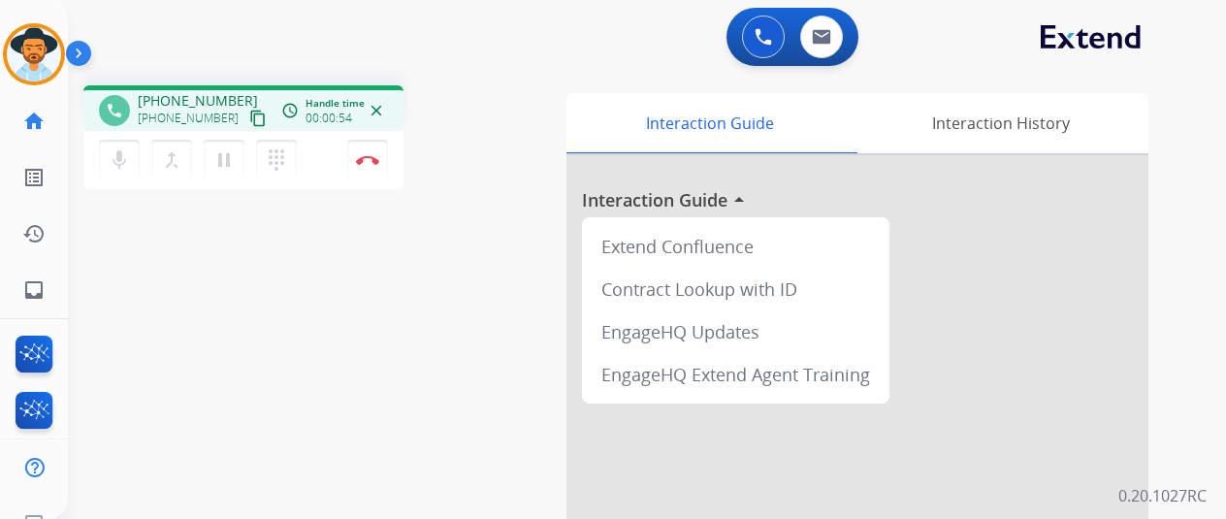
drag, startPoint x: 215, startPoint y: 364, endPoint x: 303, endPoint y: 210, distance: 176.4
click at [215, 321] on div "phone +18286581313 +18286581313 content_copy access_time Call metrics Queue 00:…" at bounding box center [624, 474] width 1112 height 809
click at [770, 46] on button at bounding box center [763, 37] width 43 height 43
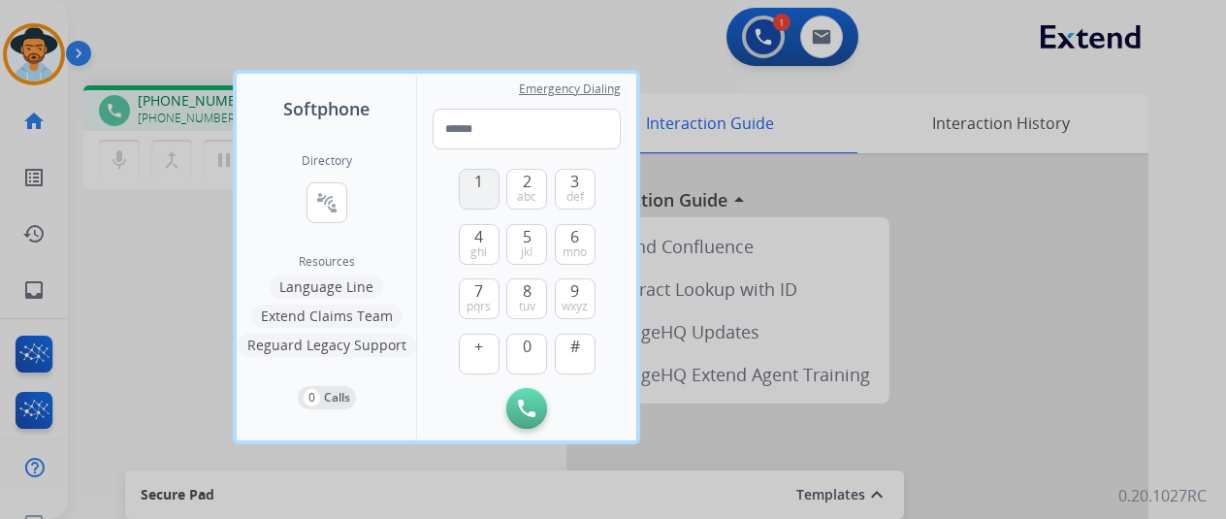
click at [492, 178] on button "1" at bounding box center [479, 189] width 41 height 41
click at [526, 285] on span "8" at bounding box center [527, 290] width 9 height 23
click at [481, 295] on span "7" at bounding box center [478, 290] width 9 height 23
click at [483, 294] on span "7" at bounding box center [478, 290] width 9 height 23
click at [532, 174] on button "2 abc" at bounding box center [526, 189] width 41 height 41
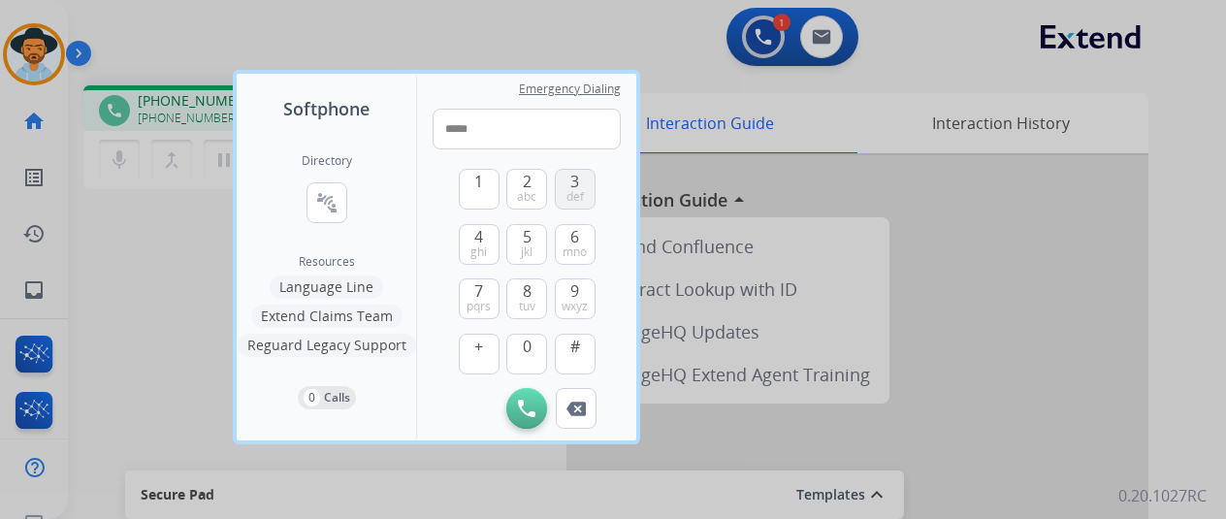
click at [572, 180] on span "3" at bounding box center [574, 181] width 9 height 23
click at [530, 300] on span "tuv" at bounding box center [527, 307] width 16 height 16
drag, startPoint x: 529, startPoint y: 179, endPoint x: 550, endPoint y: 192, distance: 24.8
click at [535, 185] on button "2 abc" at bounding box center [526, 189] width 41 height 41
drag, startPoint x: 567, startPoint y: 239, endPoint x: 541, endPoint y: 172, distance: 71.9
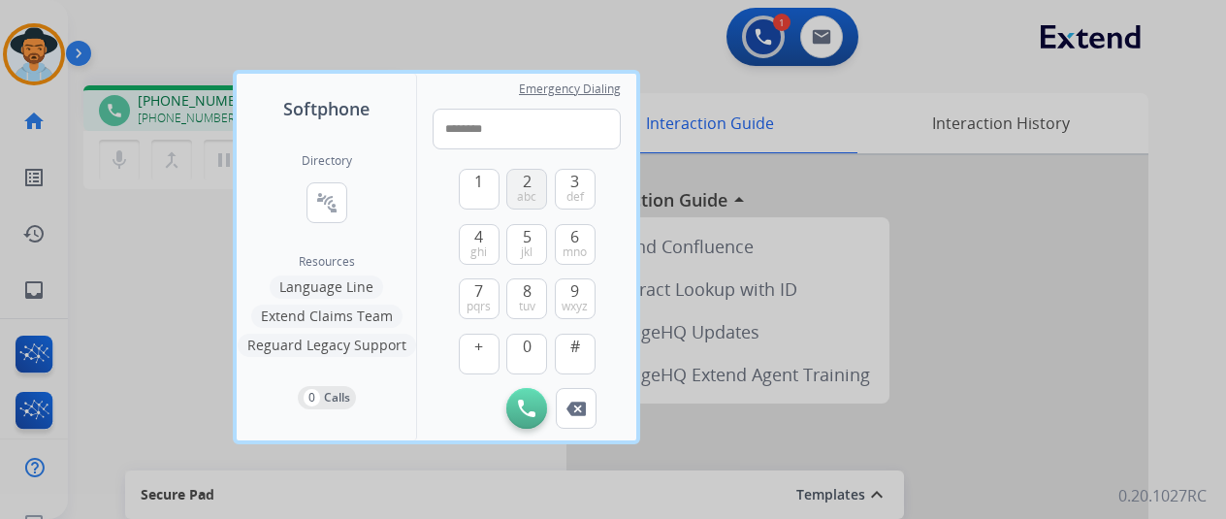
click at [566, 219] on div "1 2 abc 3 def 4 ghi 5 jkl 6 mno 7 pqrs 8 tuv 9 wxyz + 0 #" at bounding box center [527, 268] width 137 height 239
click at [526, 181] on span "2" at bounding box center [527, 181] width 9 height 23
click at [574, 187] on span "3" at bounding box center [574, 181] width 9 height 23
type input "**********"
click at [526, 397] on button "Initiate Call" at bounding box center [526, 408] width 41 height 41
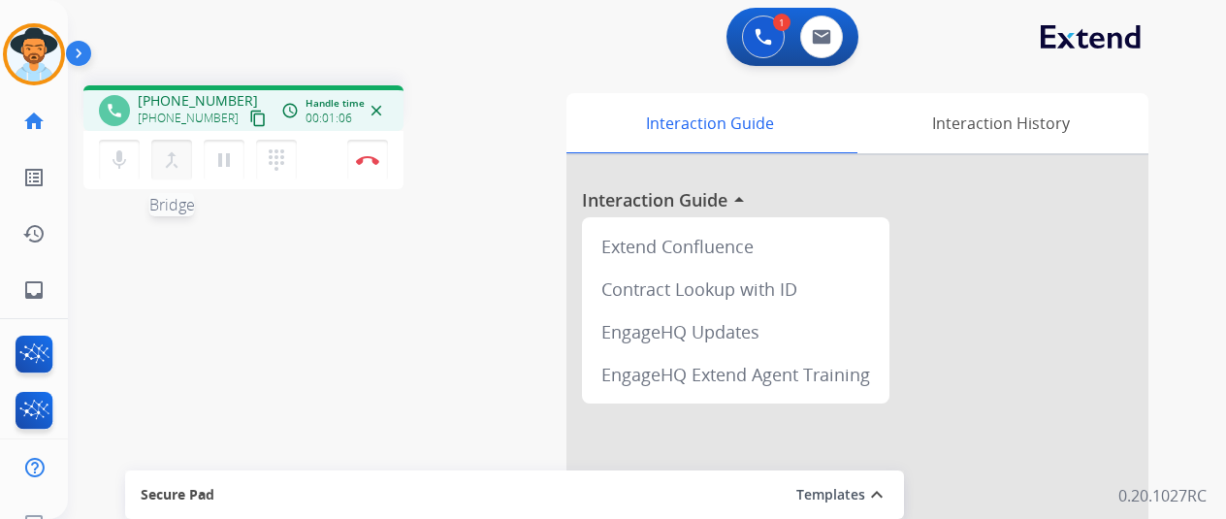
click at [176, 161] on mat-icon "merge_type" at bounding box center [171, 159] width 23 height 23
click at [772, 34] on img at bounding box center [763, 36] width 17 height 17
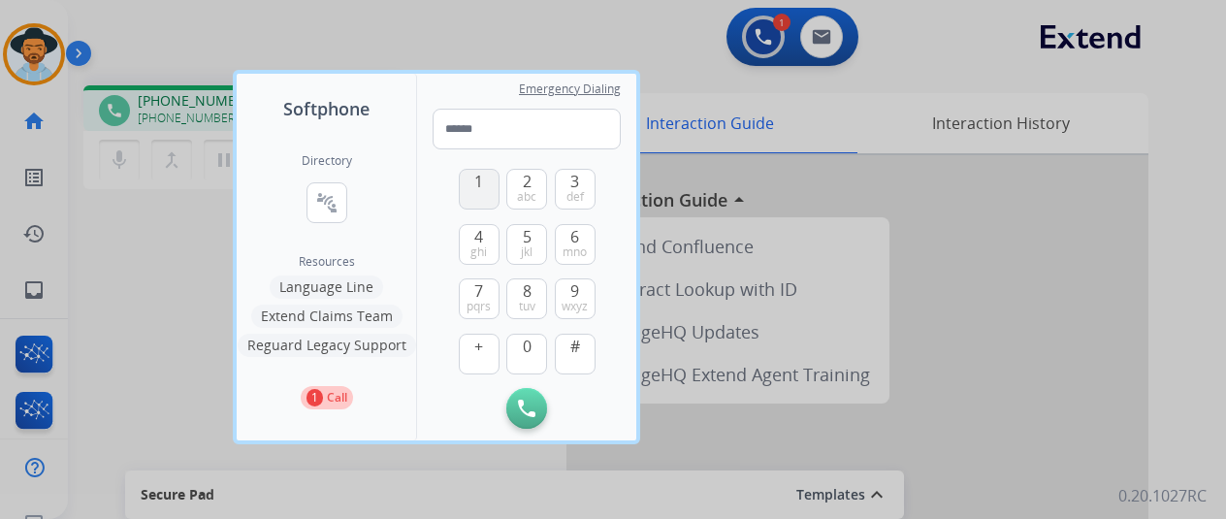
click at [473, 191] on button "1" at bounding box center [479, 189] width 41 height 41
click at [521, 288] on button "8 tuv" at bounding box center [526, 298] width 41 height 41
click at [471, 288] on button "7 pqrs" at bounding box center [479, 298] width 41 height 41
click at [528, 187] on span "2" at bounding box center [527, 181] width 9 height 23
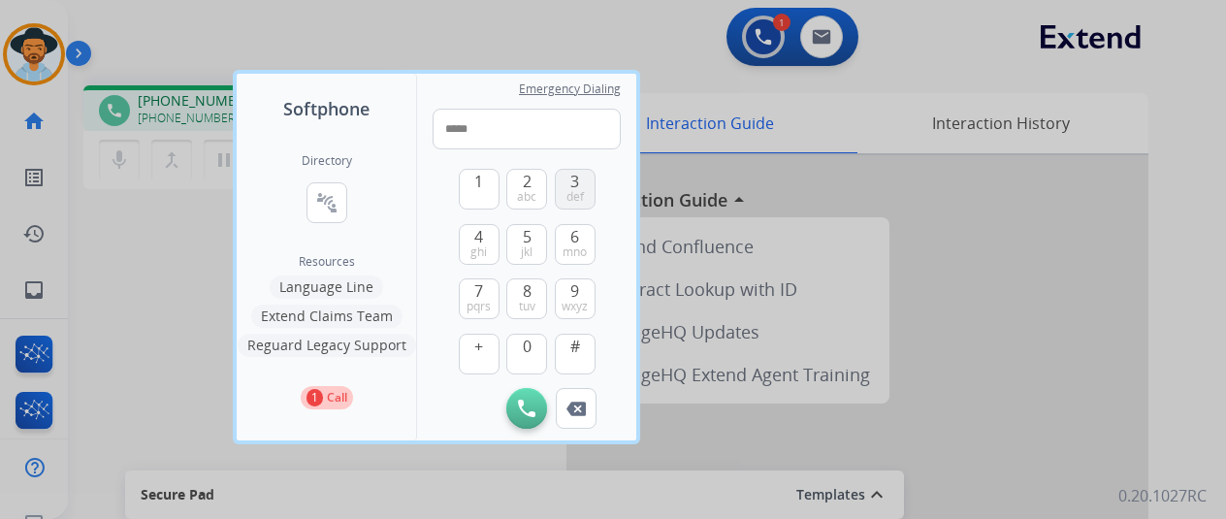
click at [576, 193] on span "def" at bounding box center [574, 197] width 17 height 16
drag, startPoint x: 523, startPoint y: 292, endPoint x: 502, endPoint y: 182, distance: 111.5
click at [523, 287] on span "8" at bounding box center [527, 290] width 9 height 23
click at [537, 188] on button "2 abc" at bounding box center [526, 189] width 41 height 41
click at [575, 239] on span "6" at bounding box center [574, 236] width 9 height 23
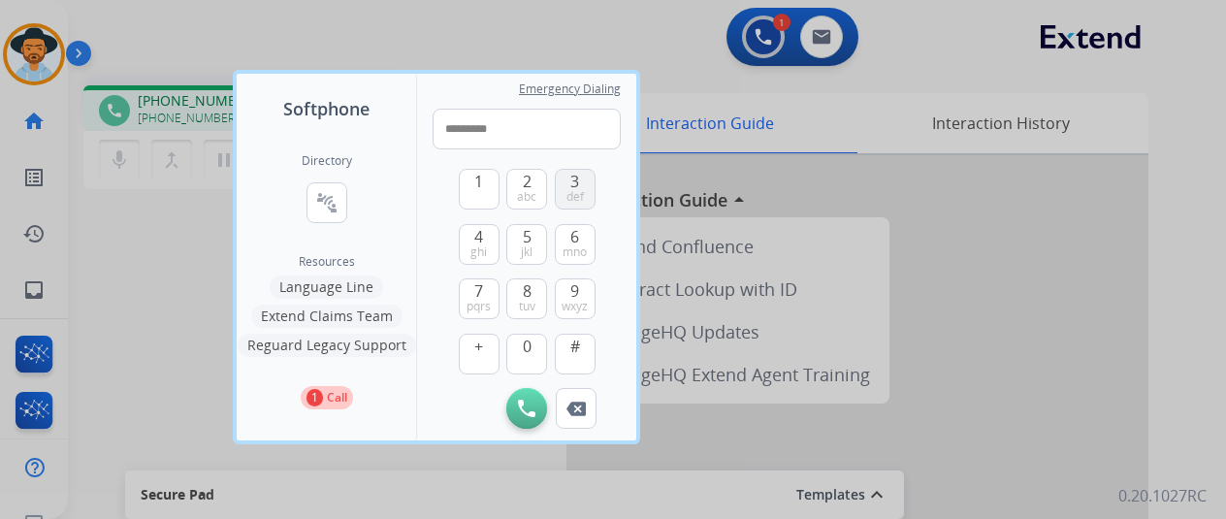
drag, startPoint x: 530, startPoint y: 178, endPoint x: 575, endPoint y: 192, distance: 47.9
click at [532, 178] on button "2 abc" at bounding box center [526, 189] width 41 height 41
click at [577, 197] on span "def" at bounding box center [574, 197] width 17 height 16
type input "**********"
click at [524, 398] on button "Initiate Call" at bounding box center [526, 408] width 41 height 41
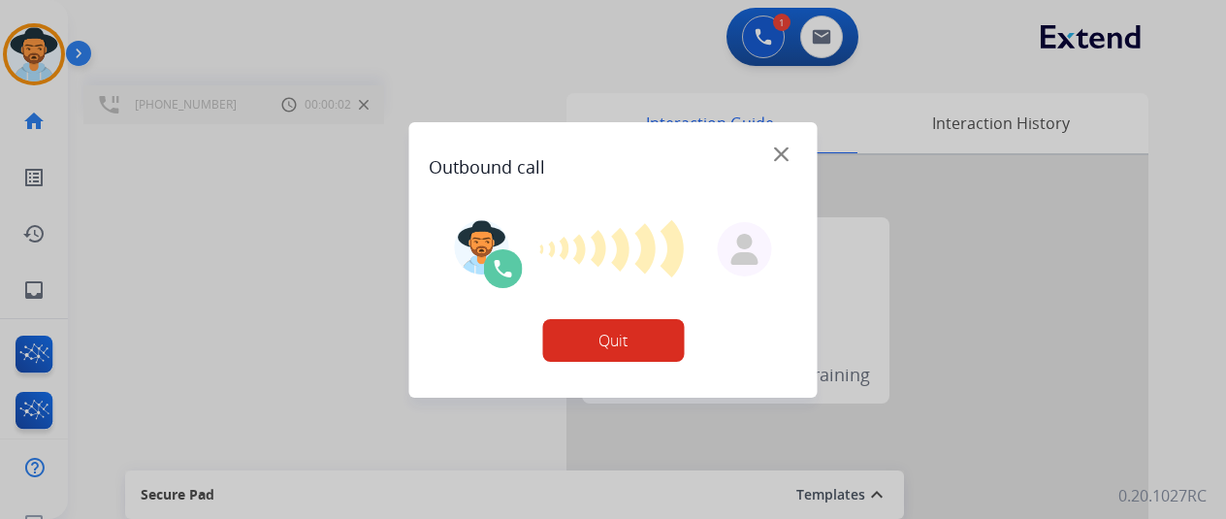
click at [305, 253] on div at bounding box center [613, 259] width 1226 height 519
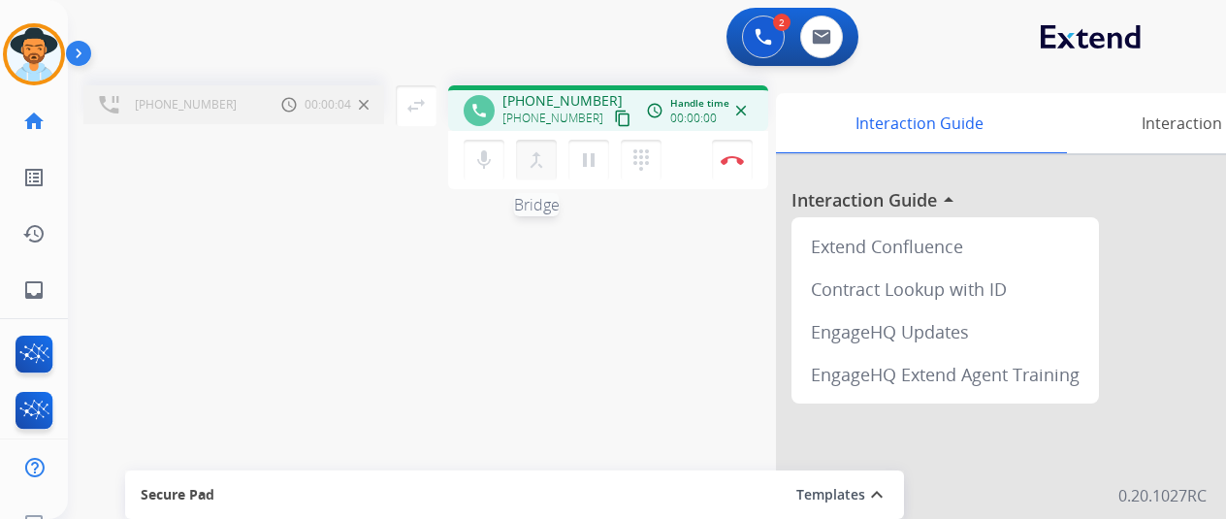
click at [535, 161] on mat-icon "merge_type" at bounding box center [536, 159] width 23 height 23
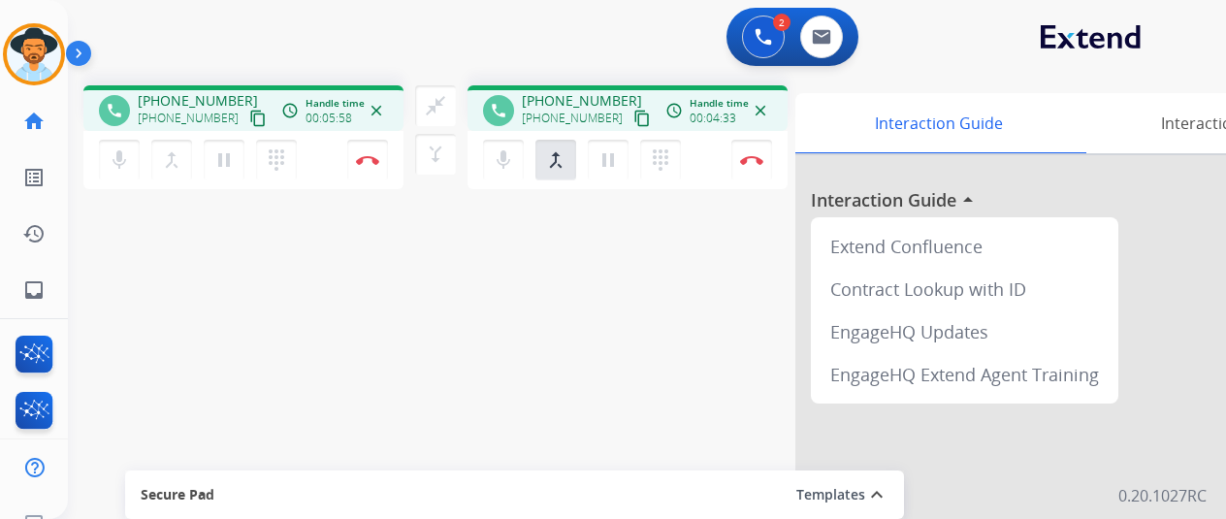
click at [215, 274] on div "phone +18286581313 +18286581313 content_copy access_time Call metrics Queue 00:…" at bounding box center [624, 474] width 1112 height 809
click at [28, 287] on mat-icon "inbox" at bounding box center [33, 289] width 23 height 23
select select "**********"
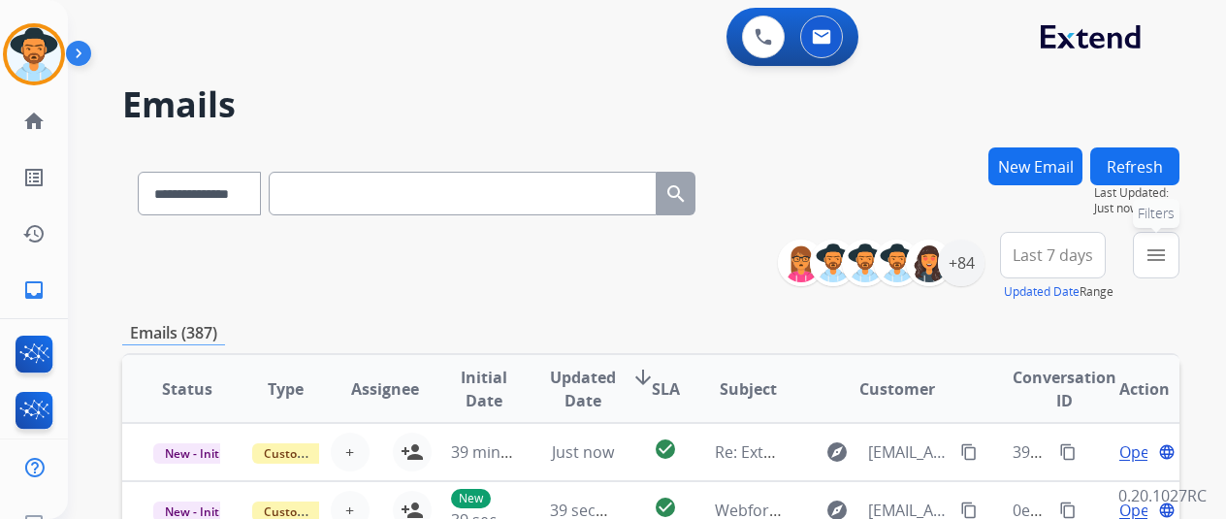
click at [1179, 242] on button "menu Filters" at bounding box center [1156, 255] width 47 height 47
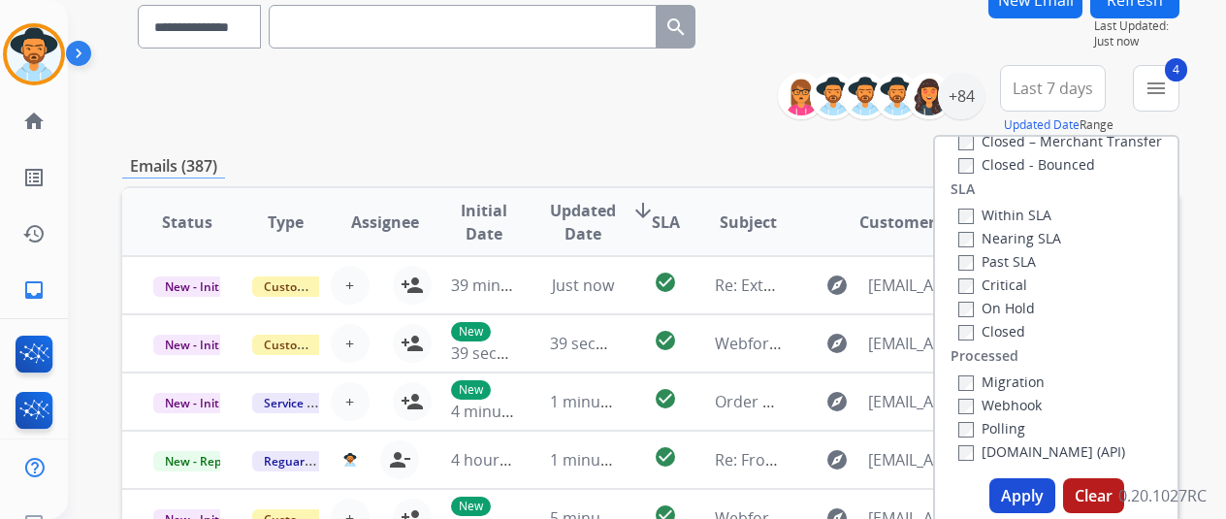
scroll to position [388, 0]
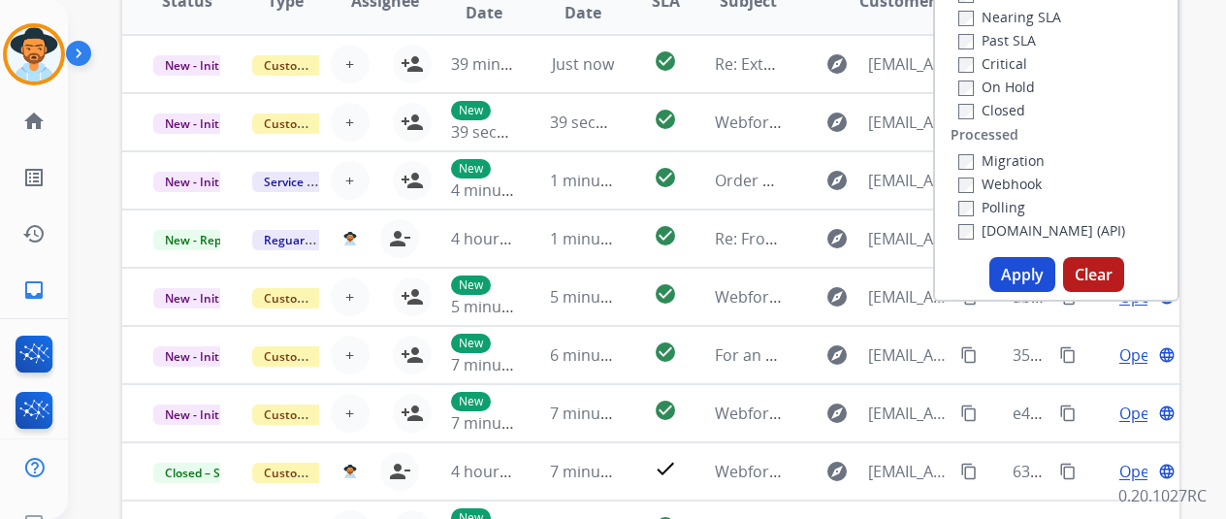
click at [1033, 276] on button "Apply" at bounding box center [1022, 274] width 66 height 35
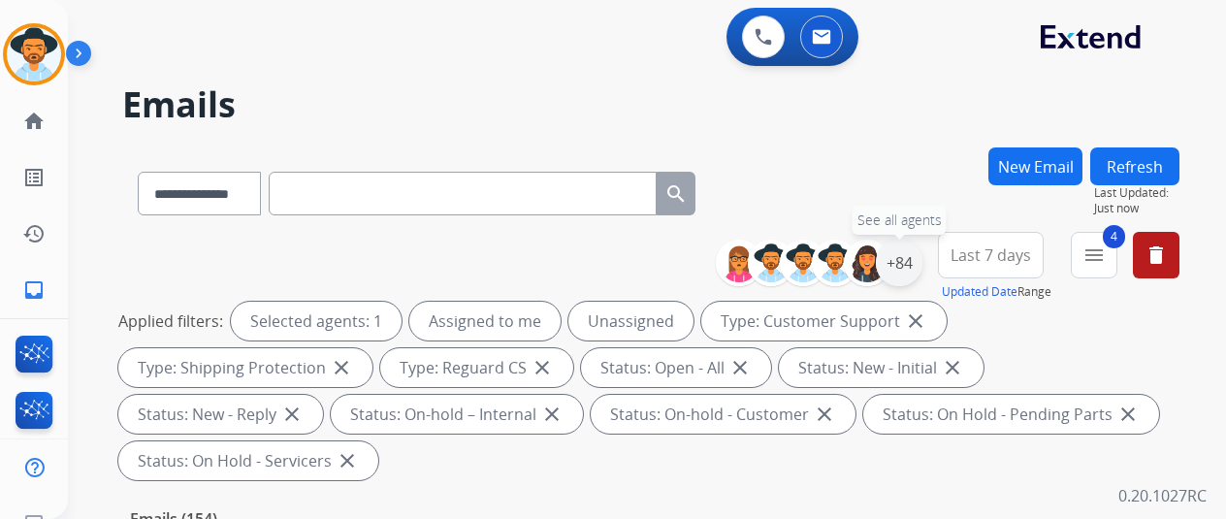
click at [912, 259] on div "+84" at bounding box center [899, 263] width 47 height 47
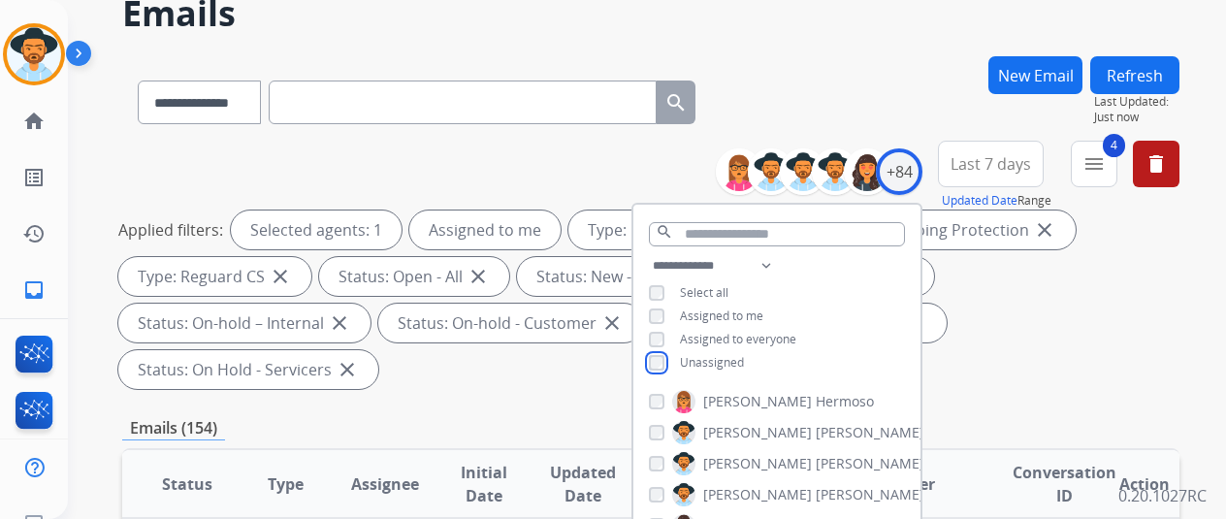
scroll to position [194, 0]
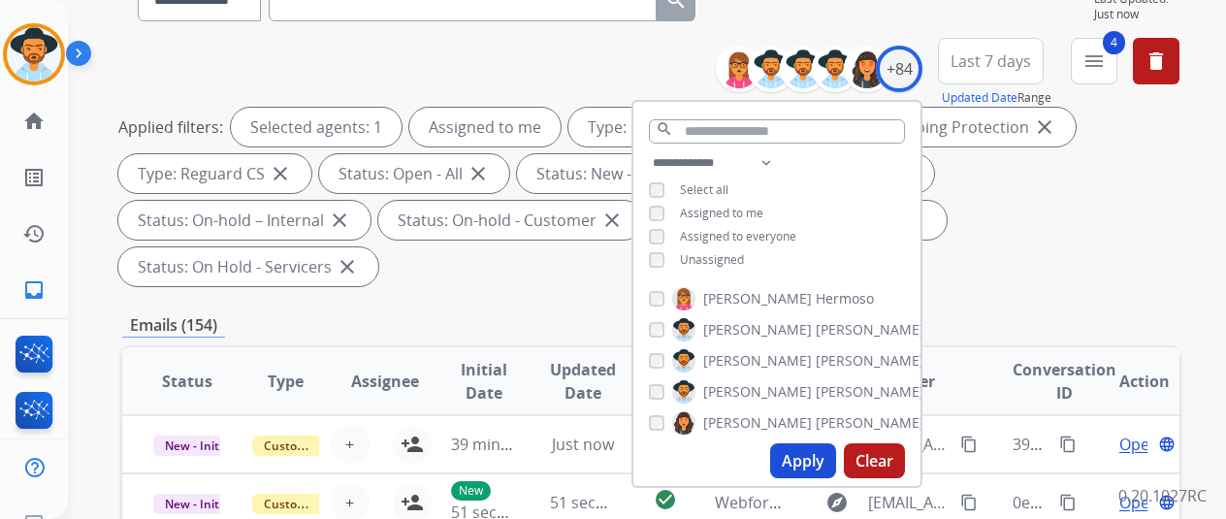
click at [803, 467] on button "Apply" at bounding box center [803, 460] width 66 height 35
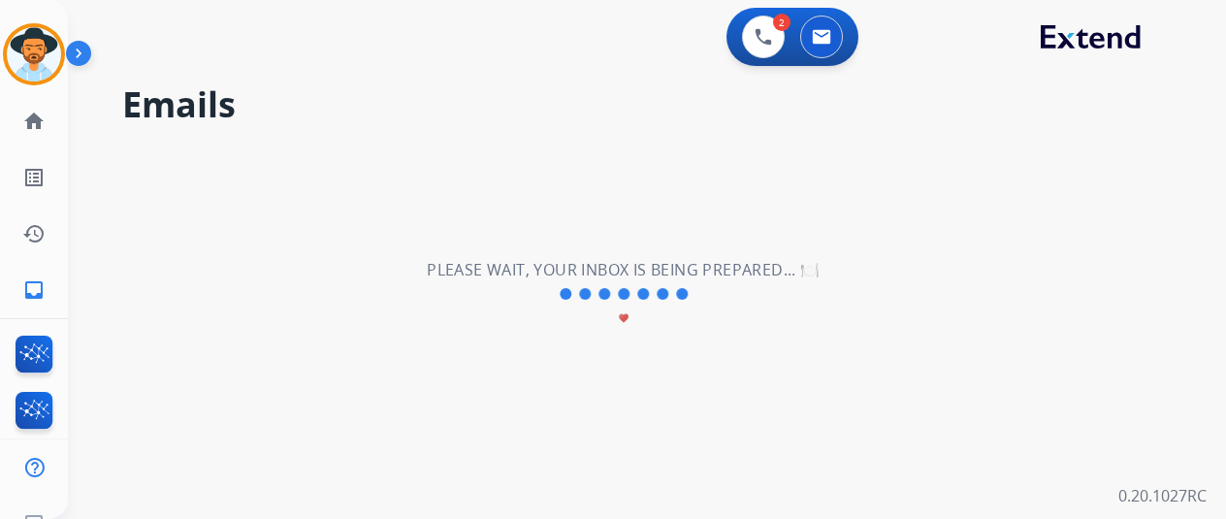
scroll to position [0, 0]
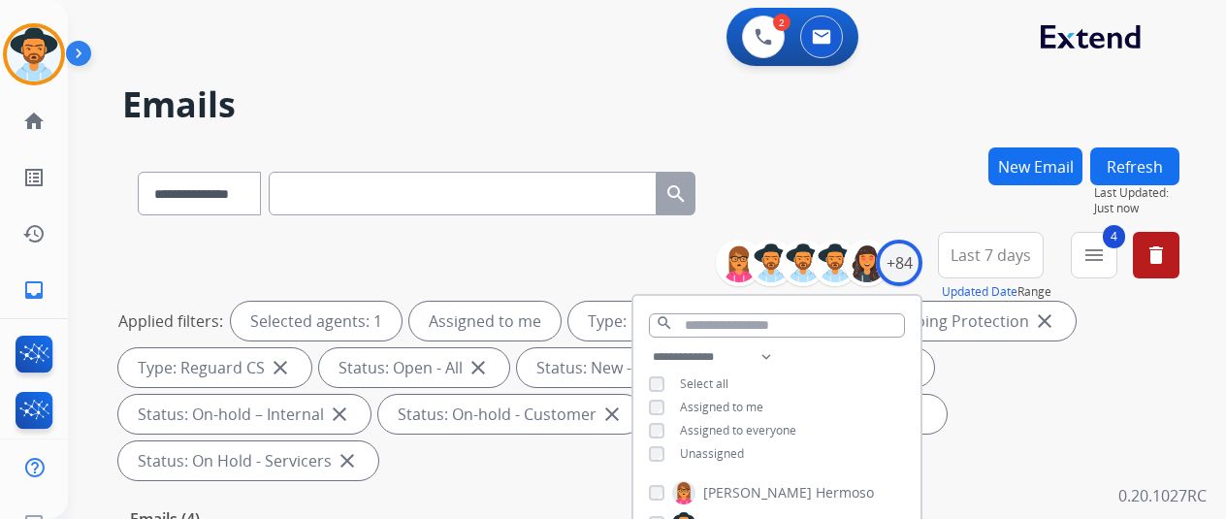
click at [908, 145] on div "**********" at bounding box center [624, 329] width 1112 height 519
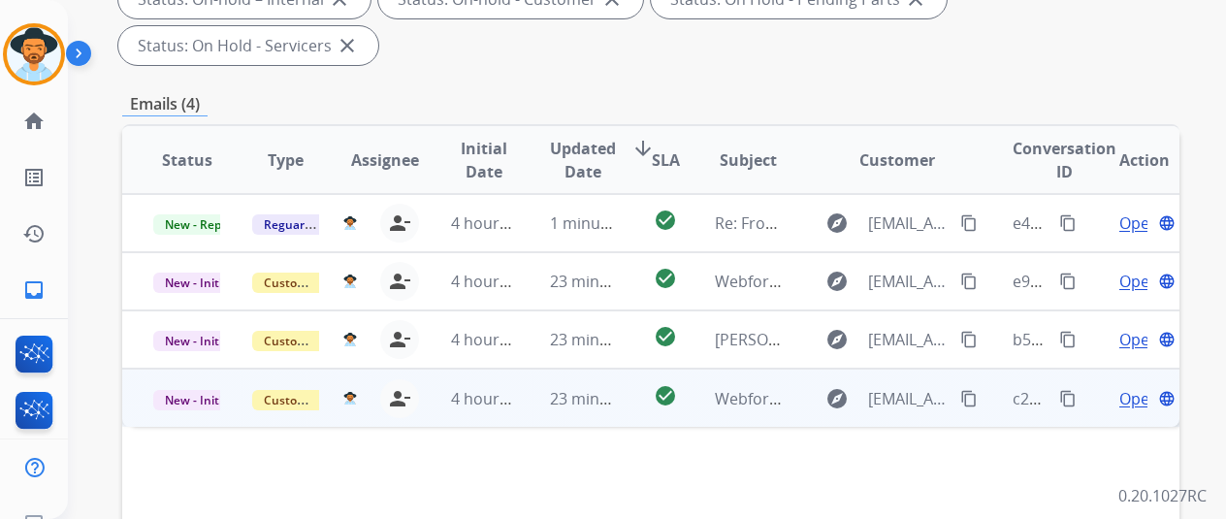
scroll to position [485, 0]
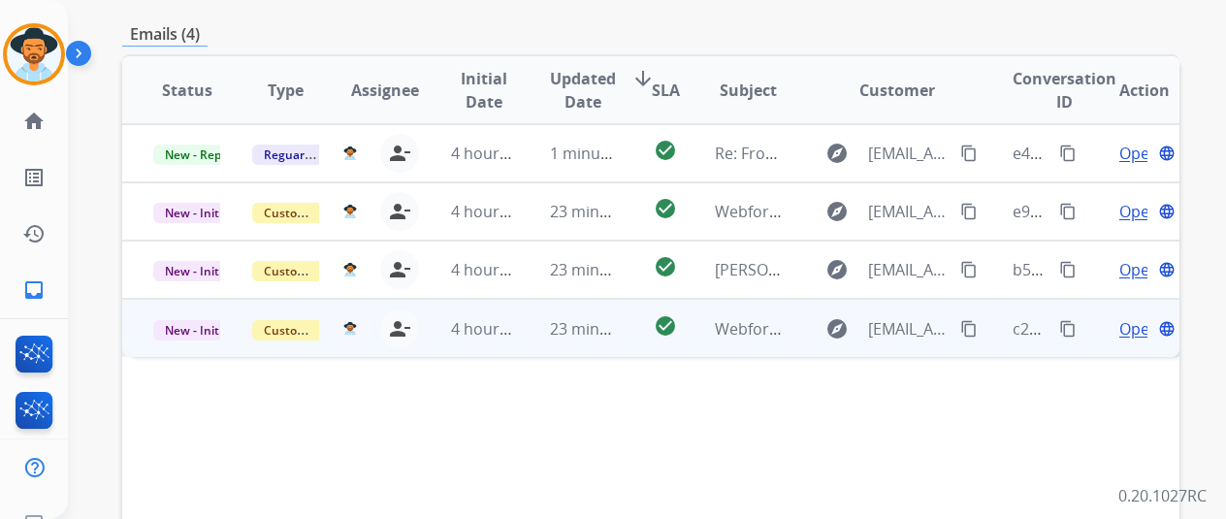
click at [1137, 317] on span "Open" at bounding box center [1139, 328] width 40 height 23
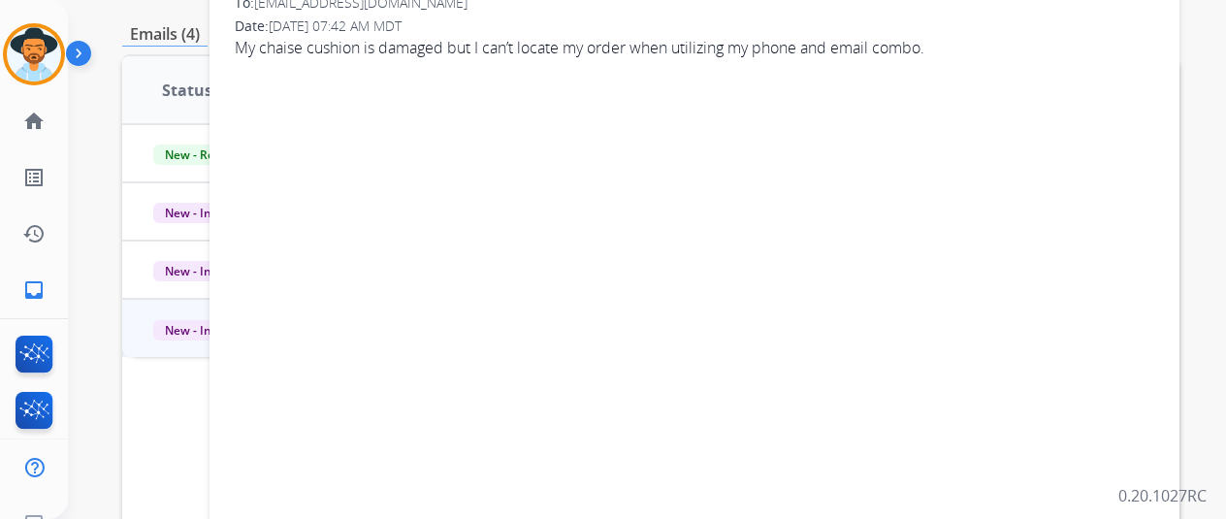
scroll to position [194, 0]
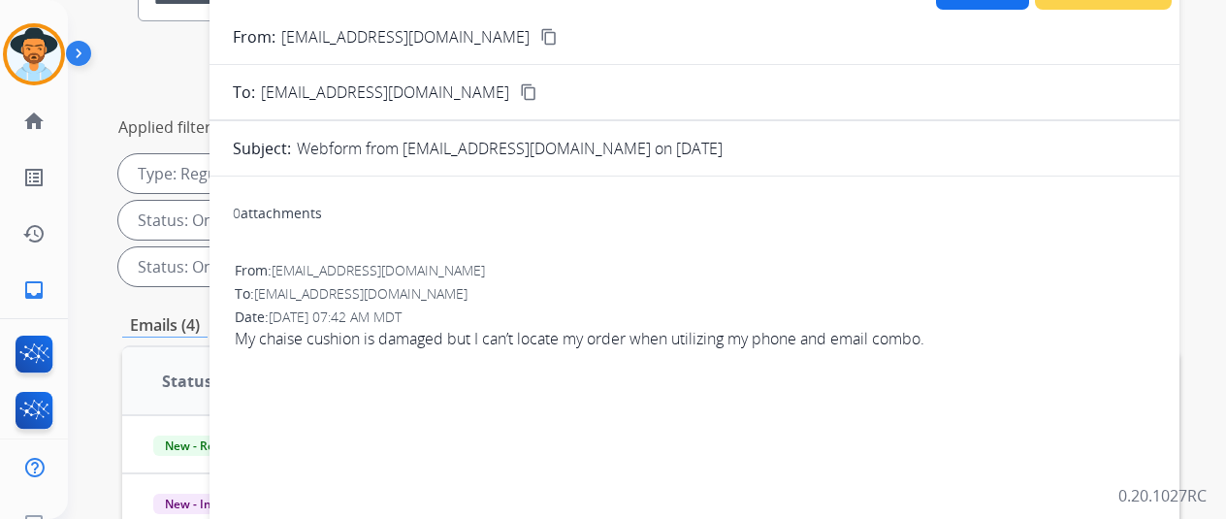
click at [540, 29] on mat-icon "content_copy" at bounding box center [548, 36] width 17 height 17
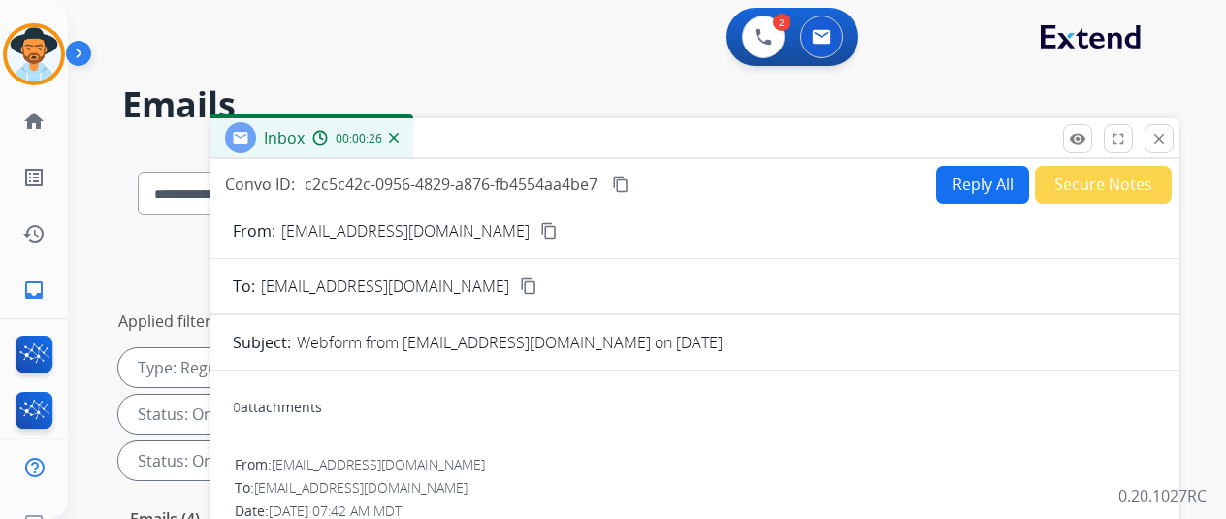
click at [976, 177] on button "Reply All" at bounding box center [982, 185] width 93 height 38
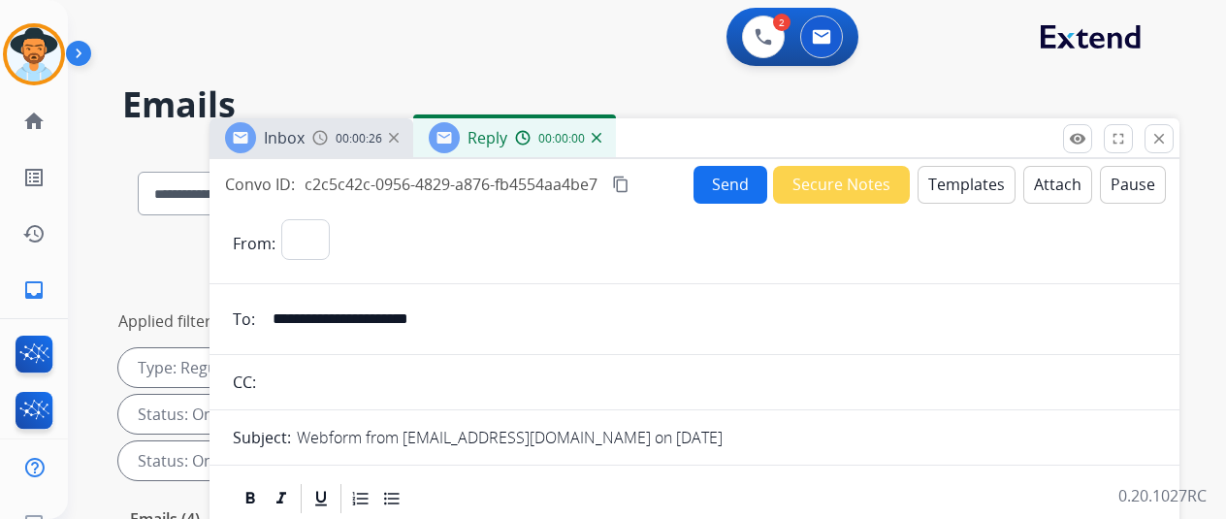
select select "**********"
click at [965, 180] on button "Templates" at bounding box center [967, 185] width 98 height 38
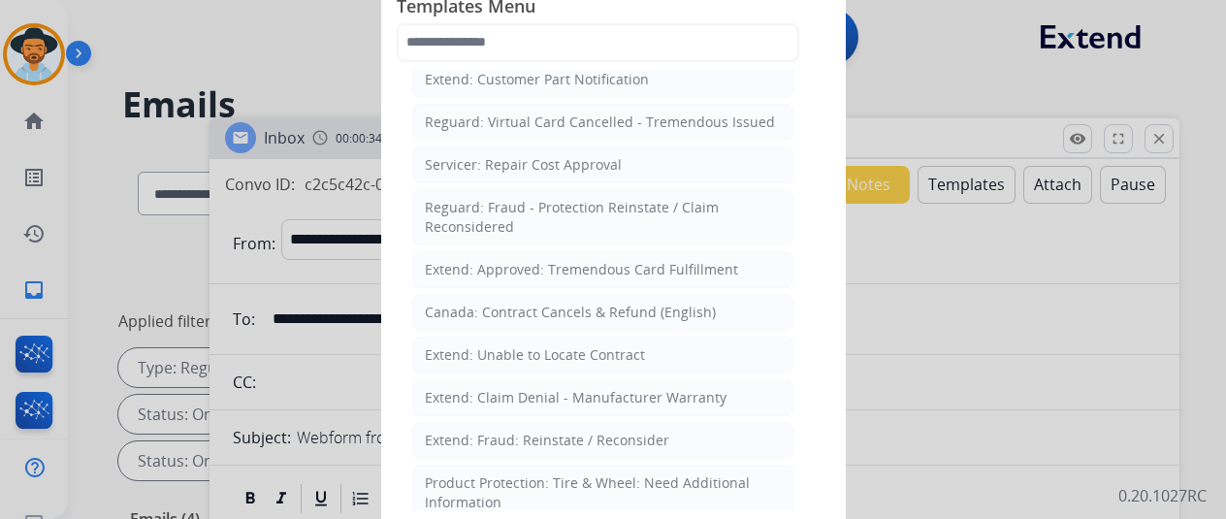
scroll to position [776, 0]
click at [489, 344] on div "Extend: Unable to Locate Contract" at bounding box center [535, 353] width 220 height 19
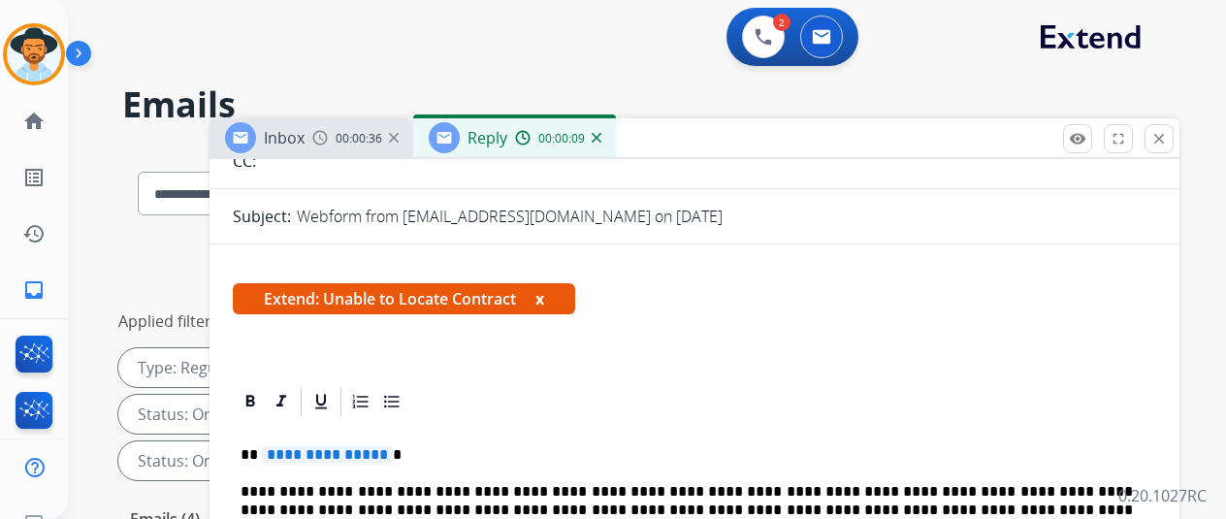
scroll to position [291, 0]
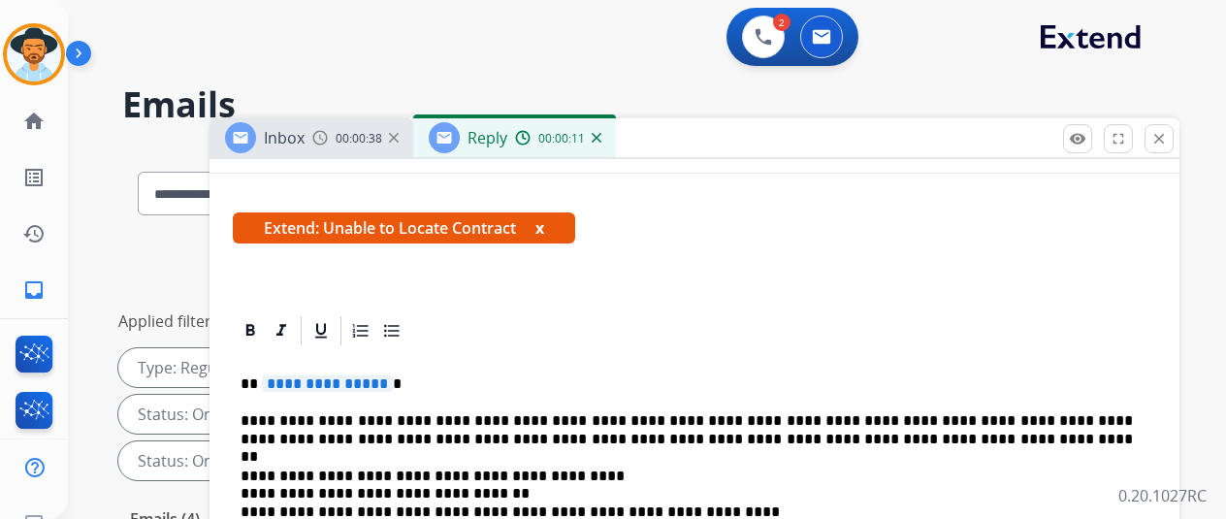
click at [392, 381] on span "**********" at bounding box center [327, 383] width 131 height 16
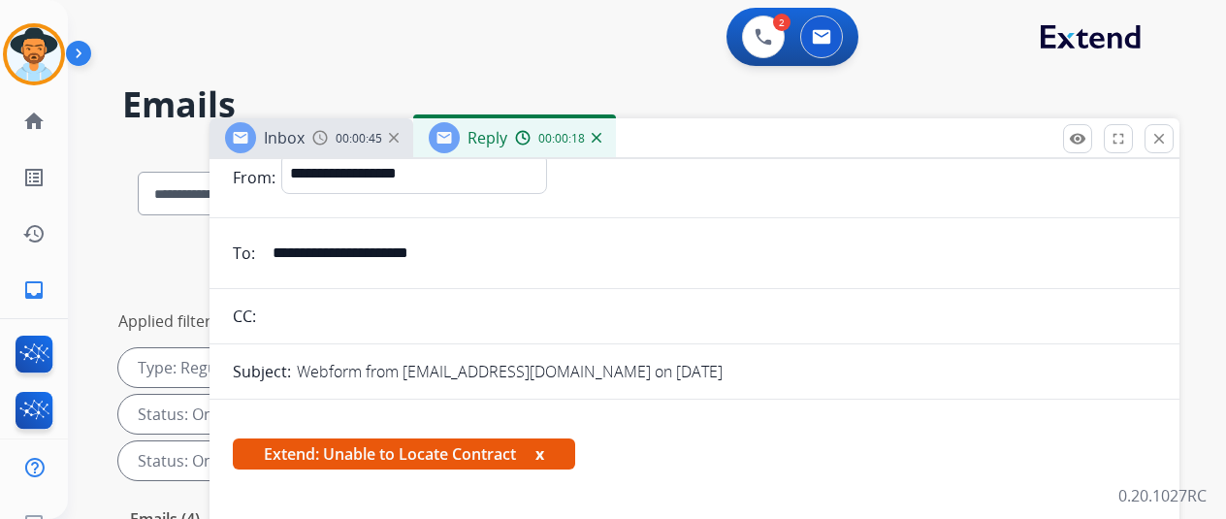
scroll to position [0, 0]
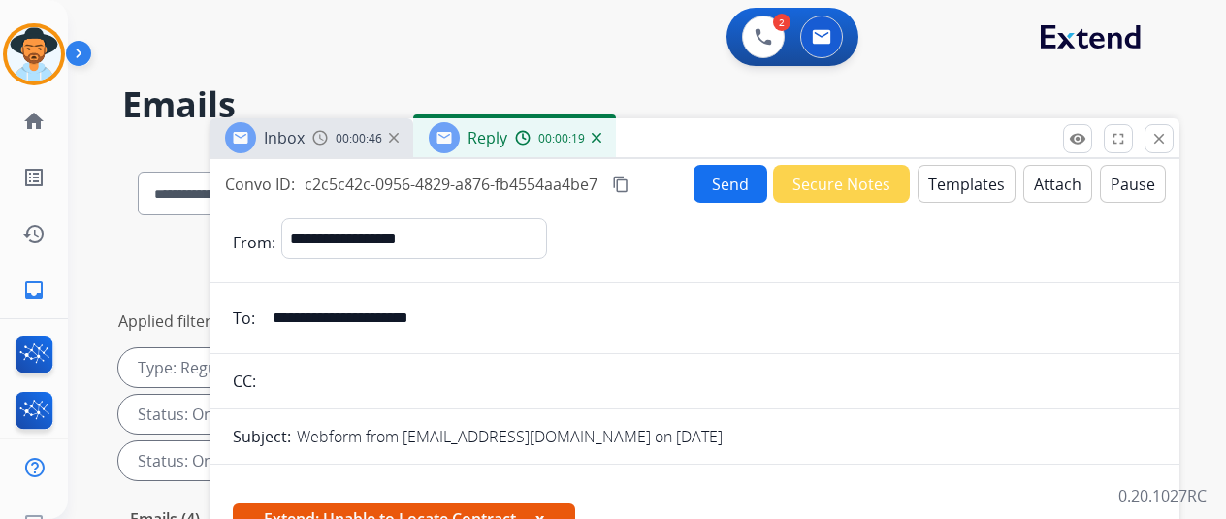
click at [731, 189] on button "Send" at bounding box center [731, 184] width 74 height 38
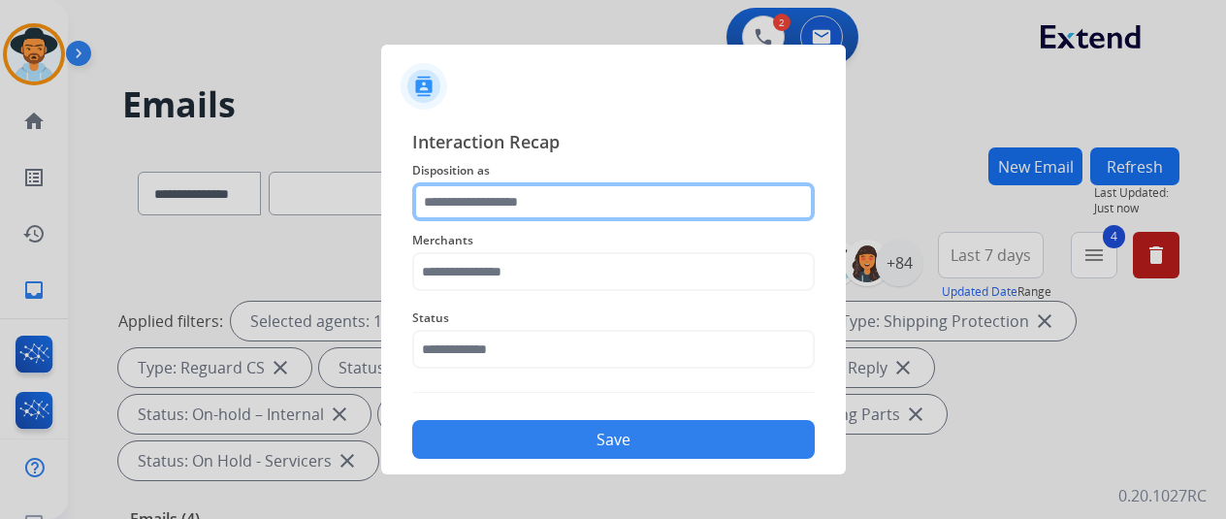
click at [497, 197] on input "text" at bounding box center [613, 201] width 403 height 39
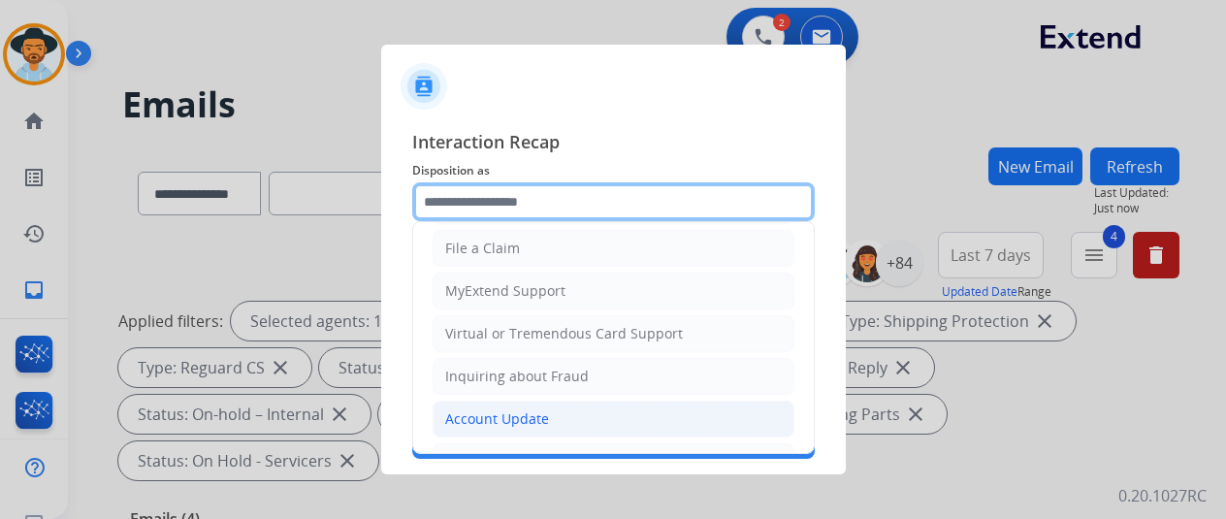
scroll to position [291, 0]
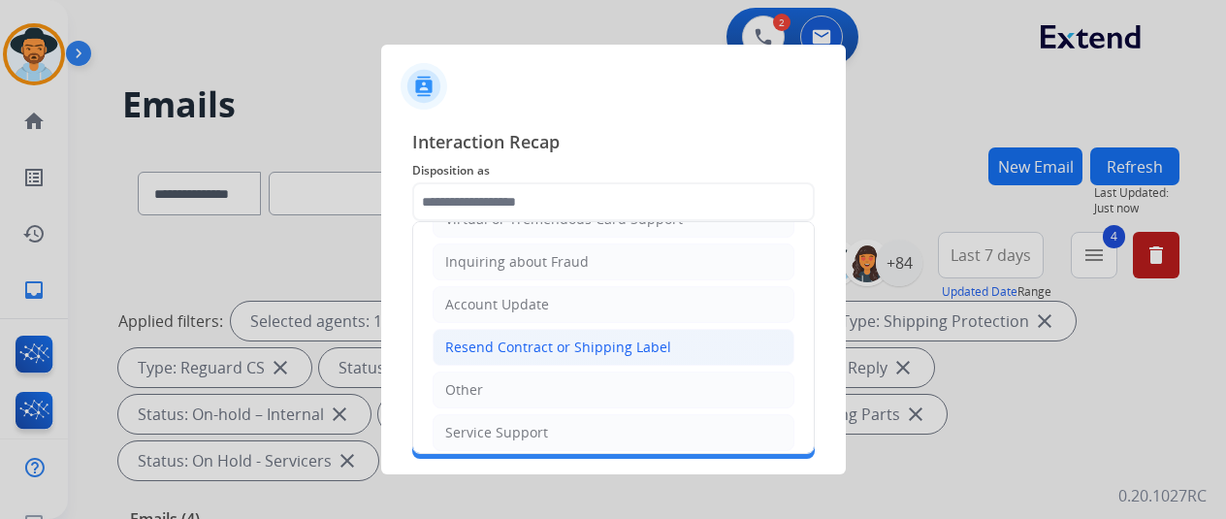
click at [496, 340] on div "Resend Contract or Shipping Label" at bounding box center [558, 347] width 226 height 19
type input "**********"
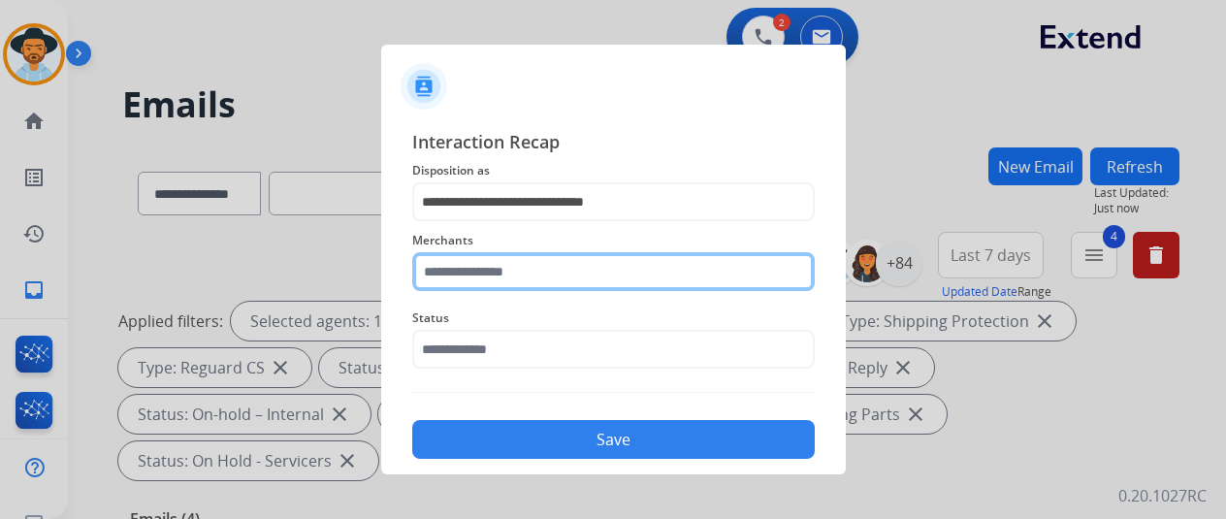
click at [452, 274] on input "text" at bounding box center [613, 271] width 403 height 39
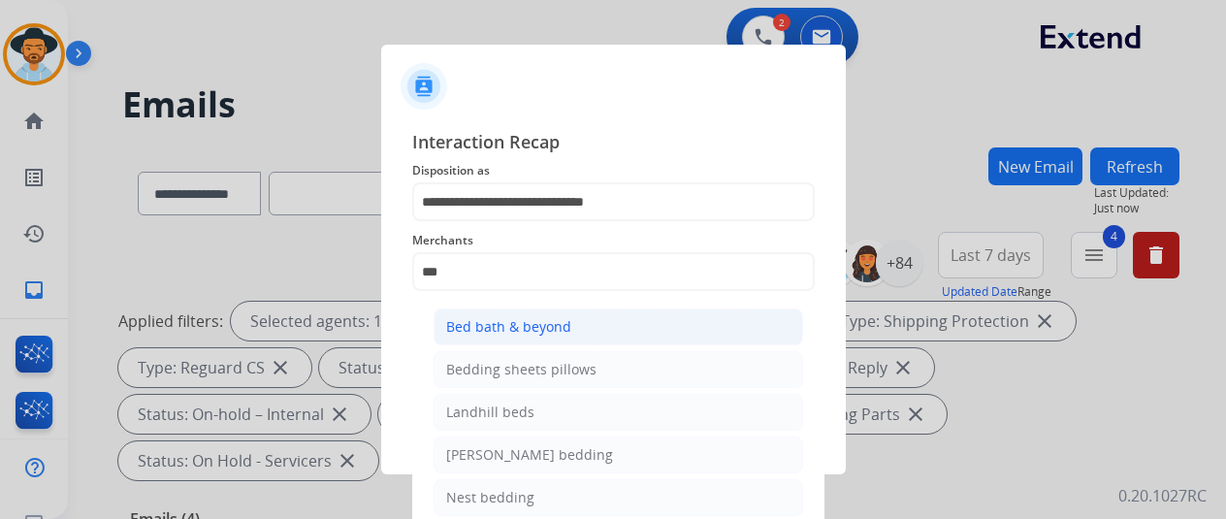
click at [480, 324] on div "Bed bath & beyond" at bounding box center [508, 326] width 125 height 19
type input "**********"
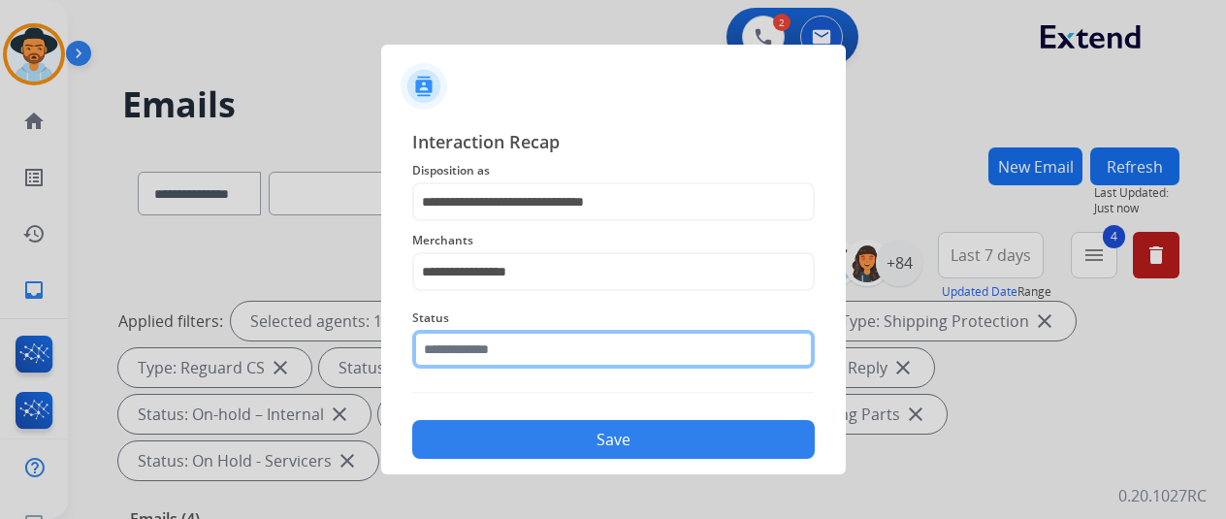
click at [476, 348] on input "text" at bounding box center [613, 349] width 403 height 39
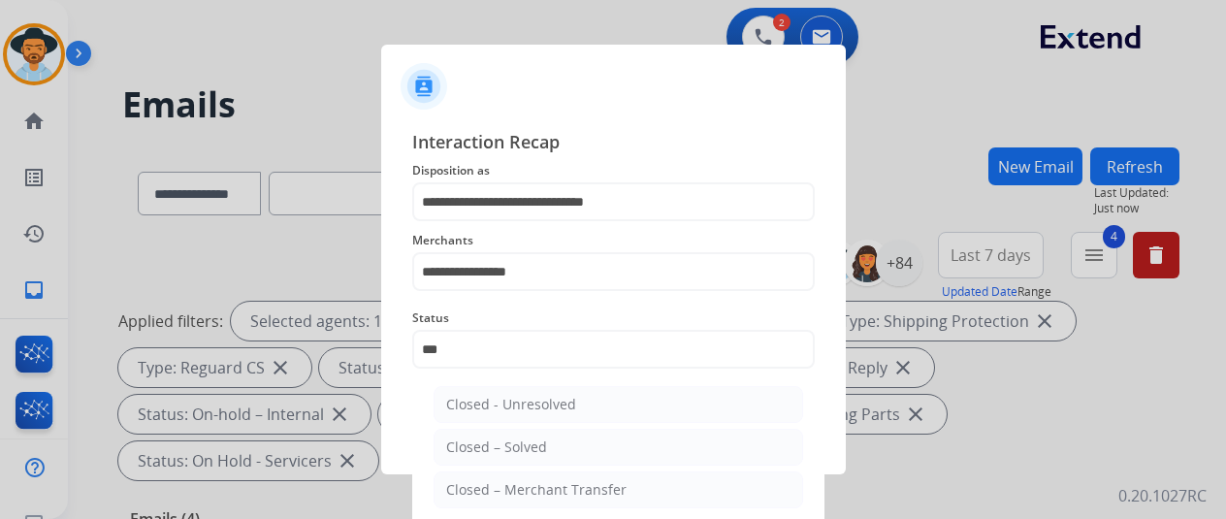
click at [504, 440] on div "Closed – Solved" at bounding box center [496, 446] width 101 height 19
type input "**********"
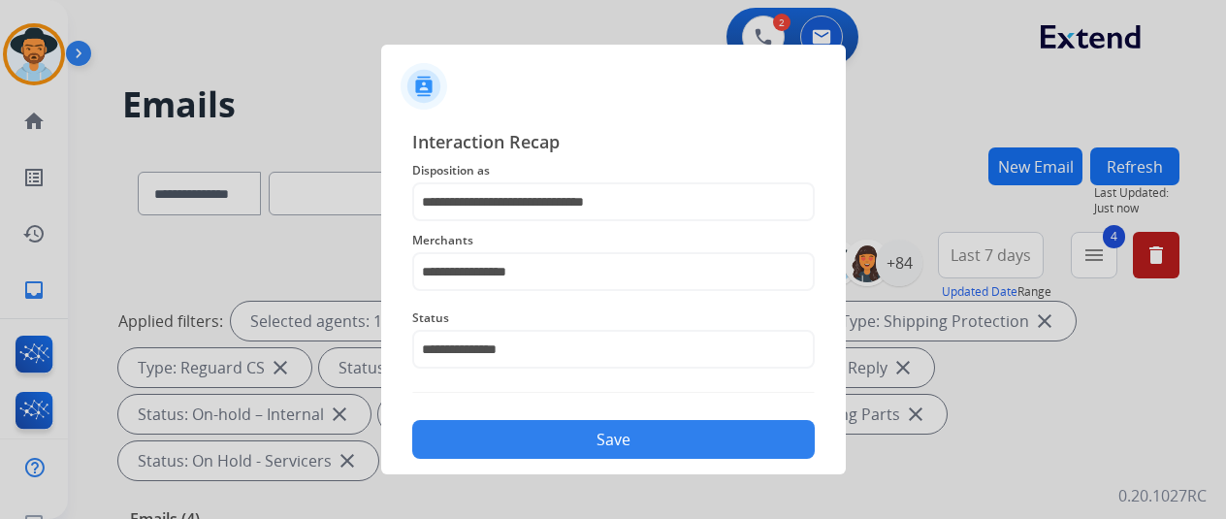
click at [534, 435] on button "Save" at bounding box center [613, 439] width 403 height 39
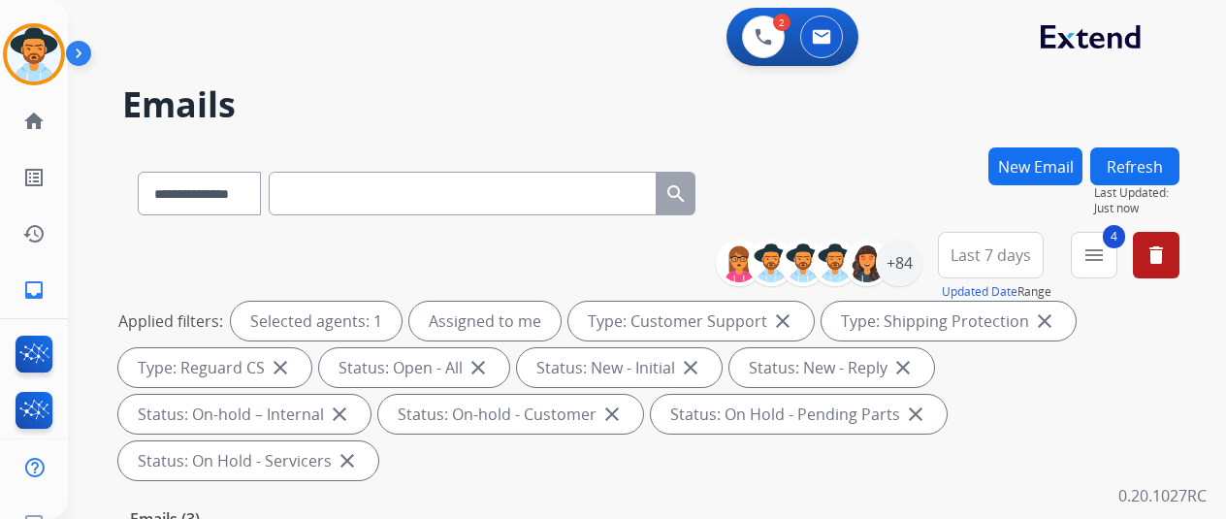
scroll to position [388, 0]
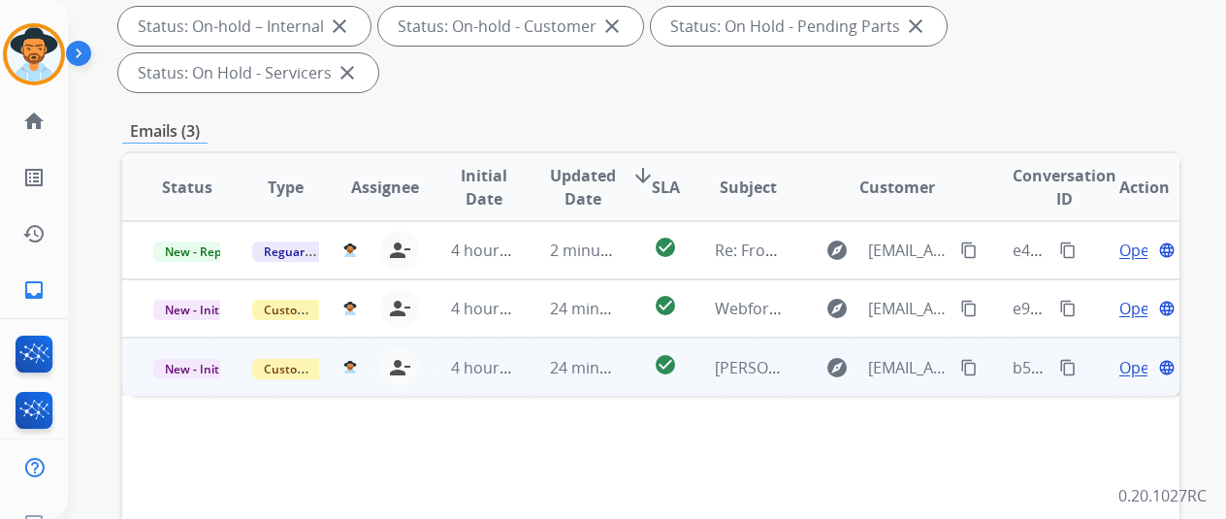
click at [1135, 356] on span "Open" at bounding box center [1139, 367] width 40 height 23
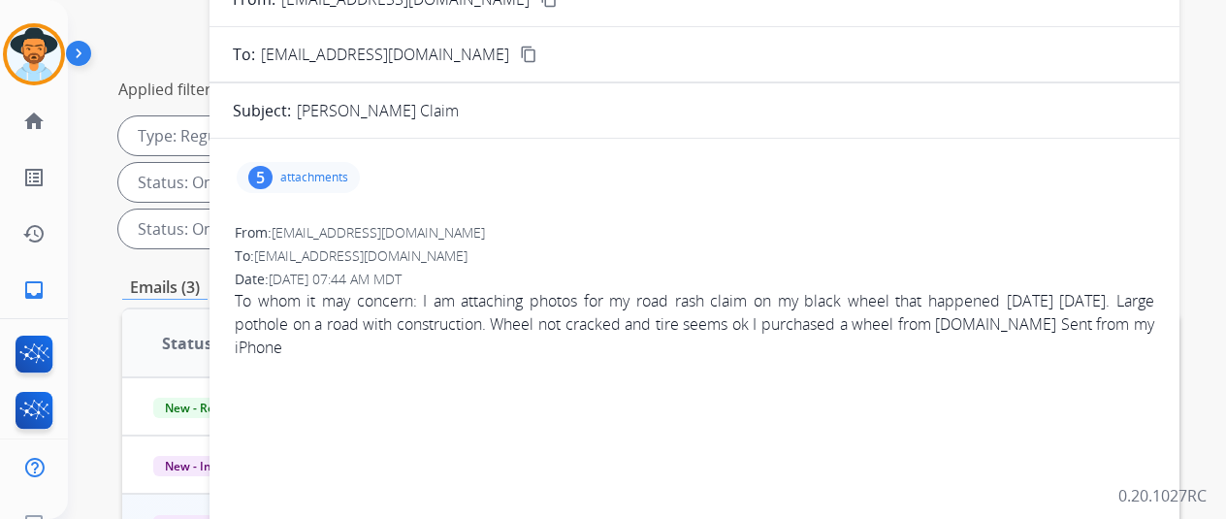
scroll to position [97, 0]
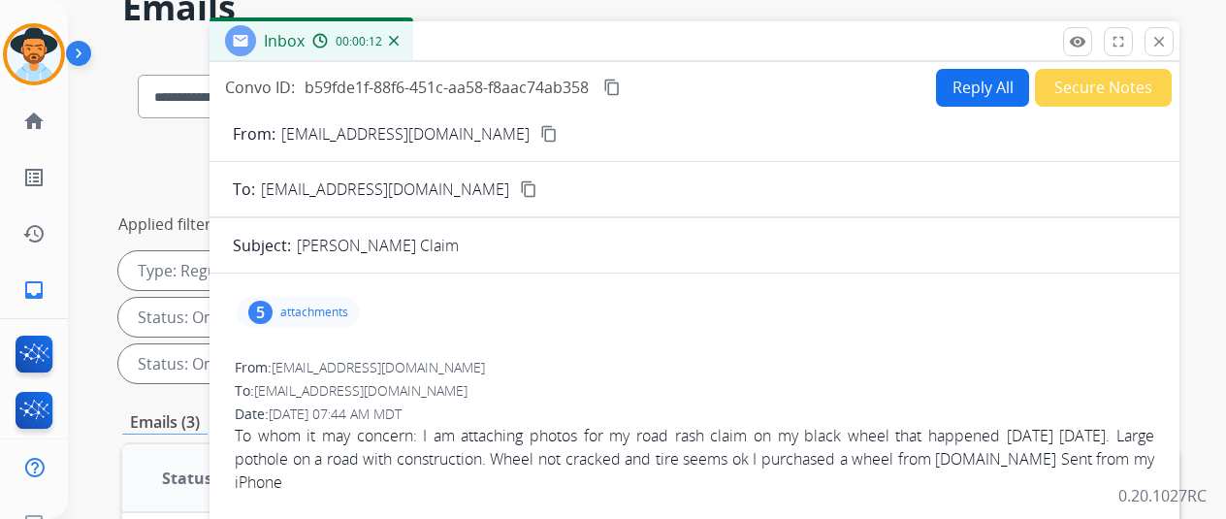
click at [540, 133] on mat-icon "content_copy" at bounding box center [548, 133] width 17 height 17
click at [271, 310] on div "5" at bounding box center [260, 312] width 24 height 23
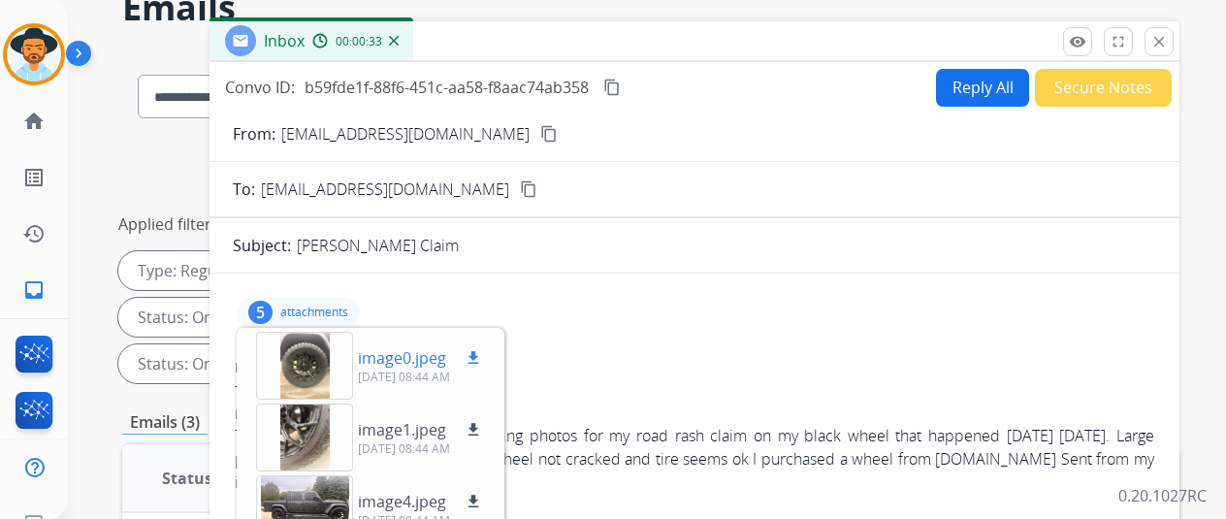
click at [482, 359] on mat-icon "download" at bounding box center [473, 357] width 17 height 17
click at [482, 428] on mat-icon "download" at bounding box center [473, 429] width 17 height 17
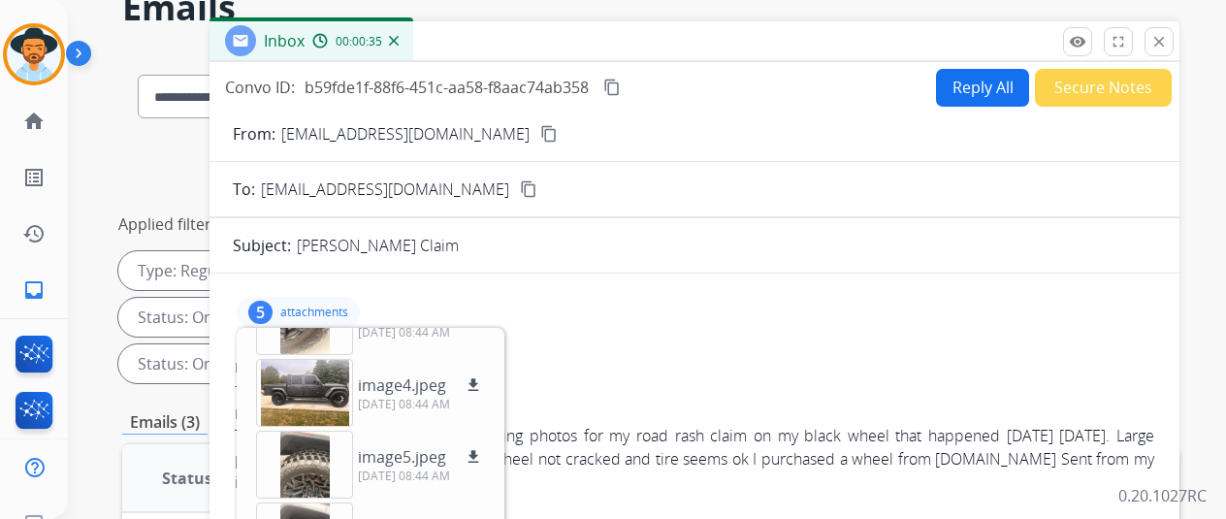
scroll to position [120, 0]
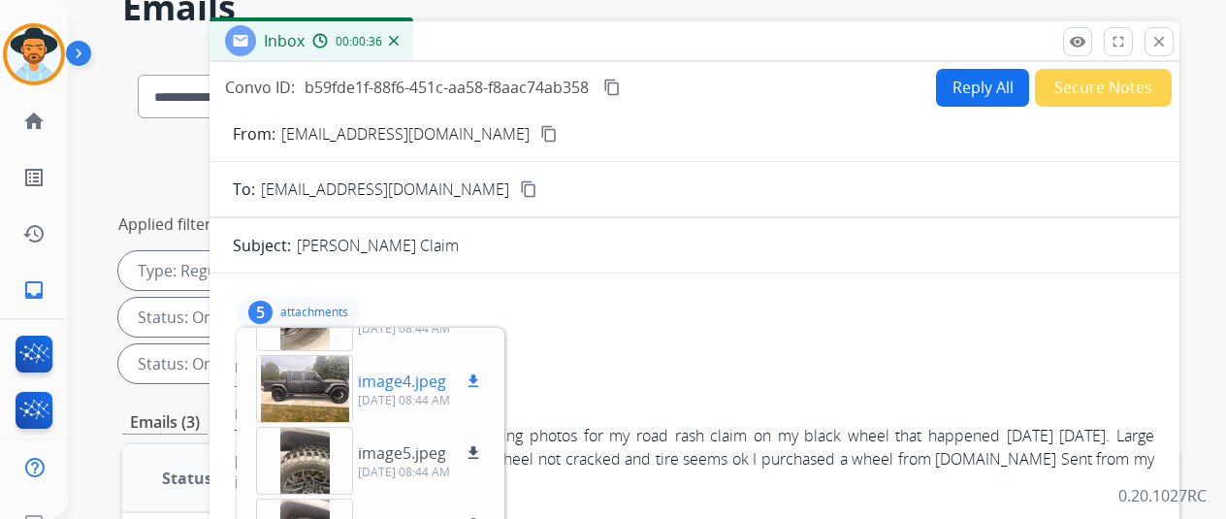
click at [482, 374] on mat-icon "download" at bounding box center [473, 380] width 17 height 17
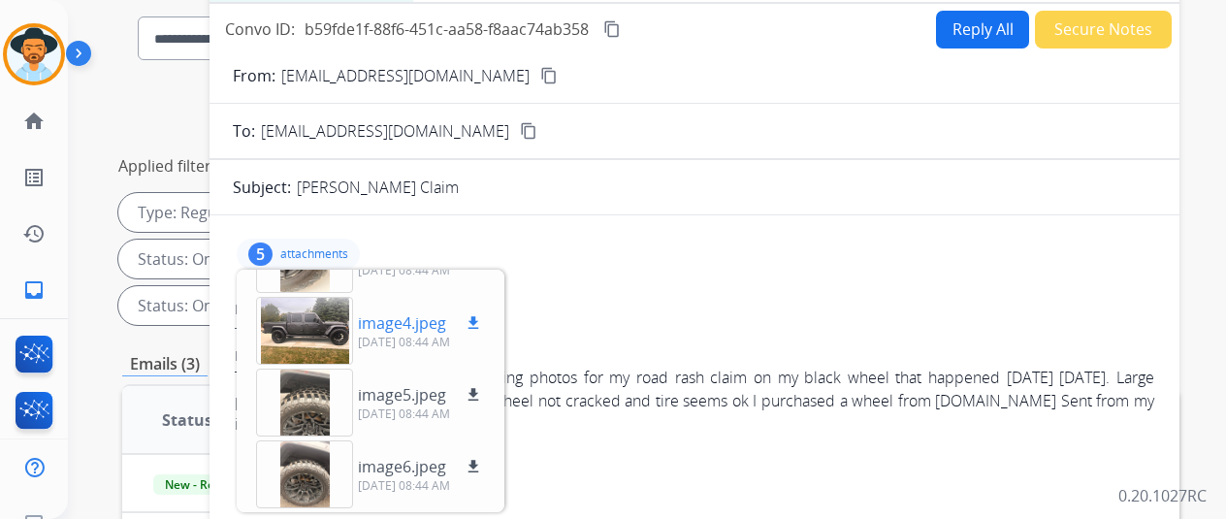
scroll to position [194, 0]
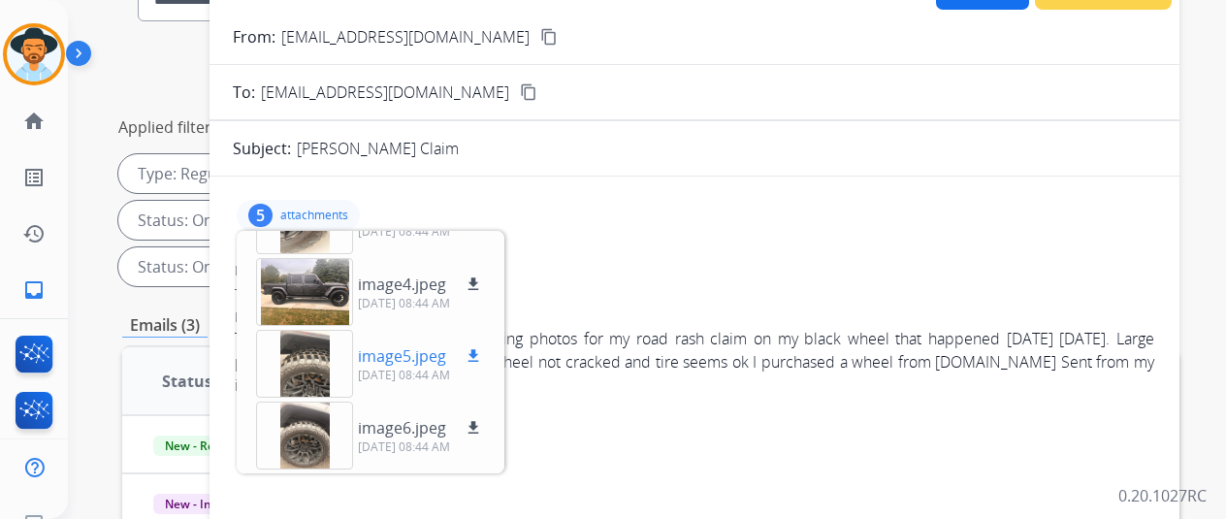
click at [482, 352] on mat-icon "download" at bounding box center [473, 355] width 17 height 17
click at [482, 430] on mat-icon "download" at bounding box center [473, 427] width 17 height 17
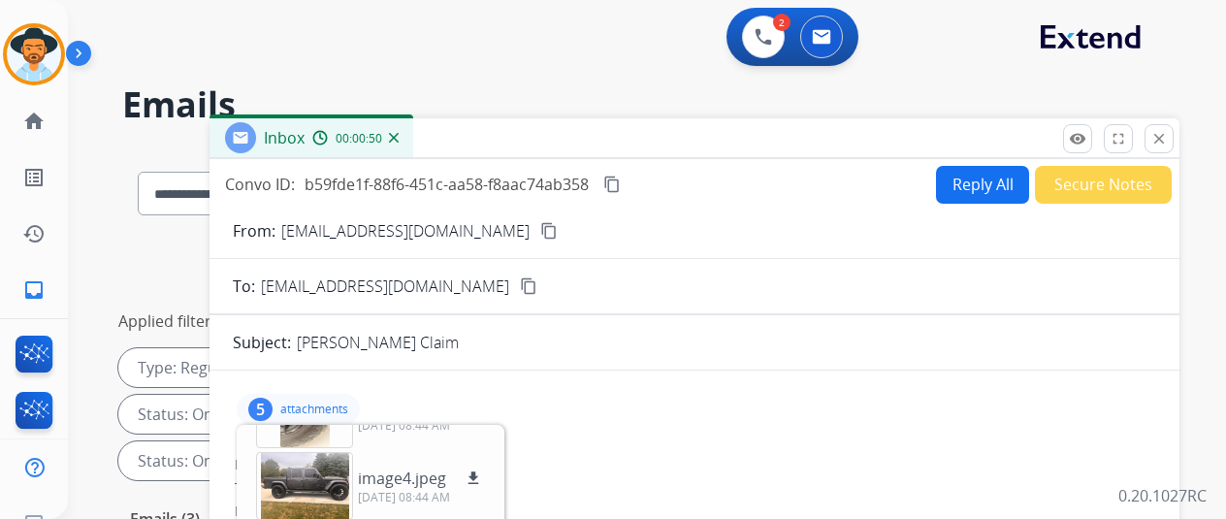
scroll to position [97, 0]
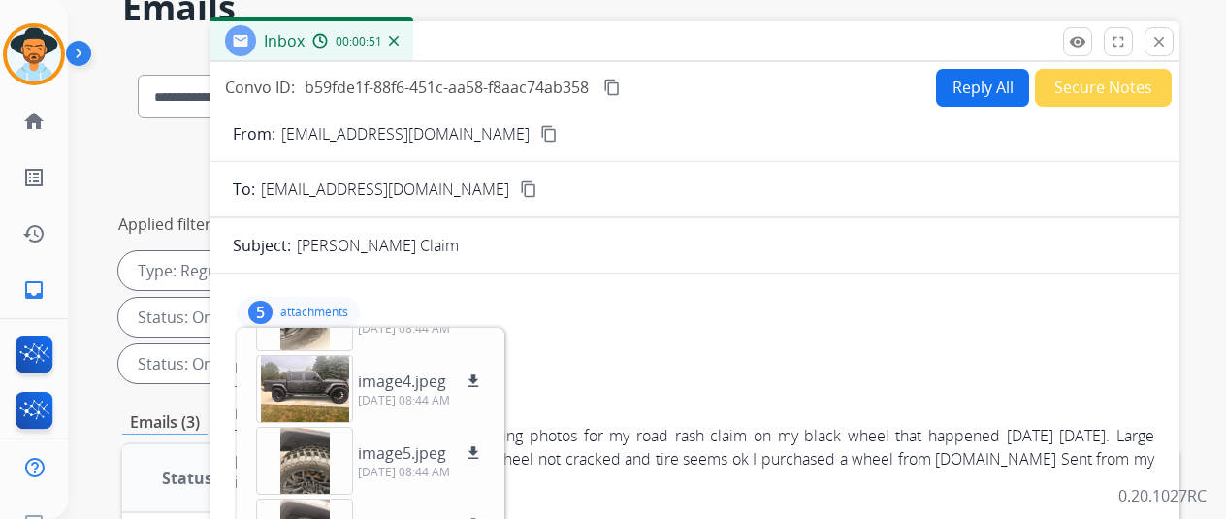
click at [540, 126] on mat-icon "content_copy" at bounding box center [548, 133] width 17 height 17
click at [621, 81] on mat-icon "content_copy" at bounding box center [611, 87] width 17 height 17
click at [482, 374] on mat-icon "download" at bounding box center [473, 380] width 17 height 17
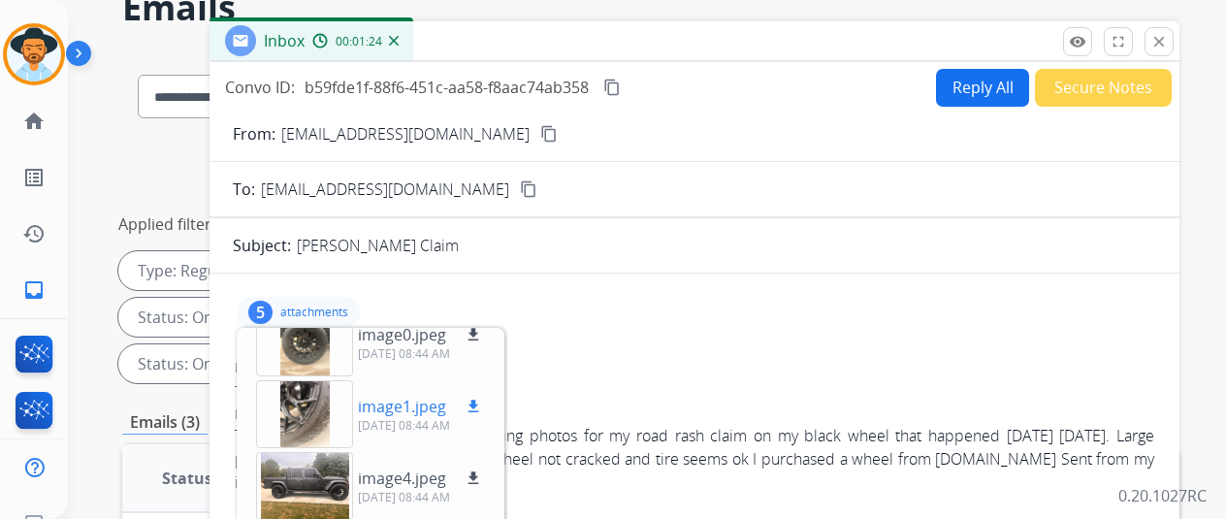
click at [482, 398] on mat-icon "download" at bounding box center [473, 406] width 17 height 17
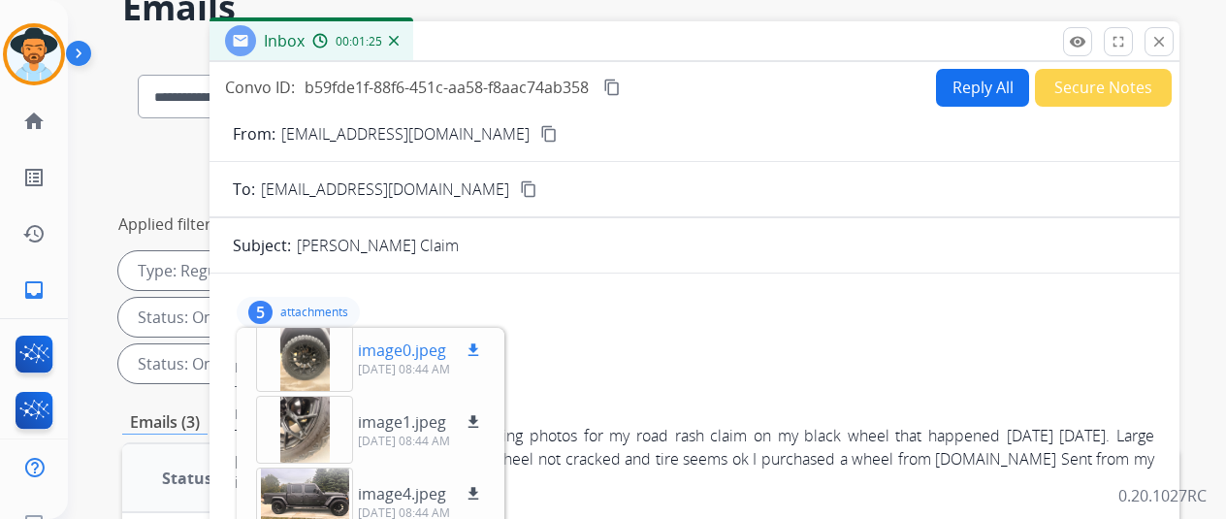
scroll to position [0, 0]
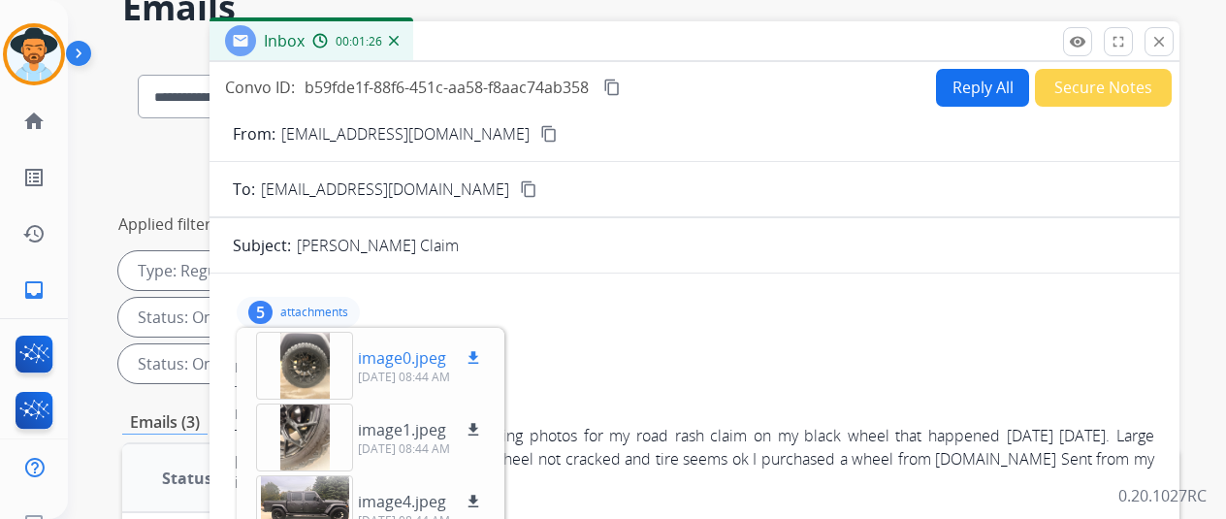
click at [482, 358] on mat-icon "download" at bounding box center [473, 357] width 17 height 17
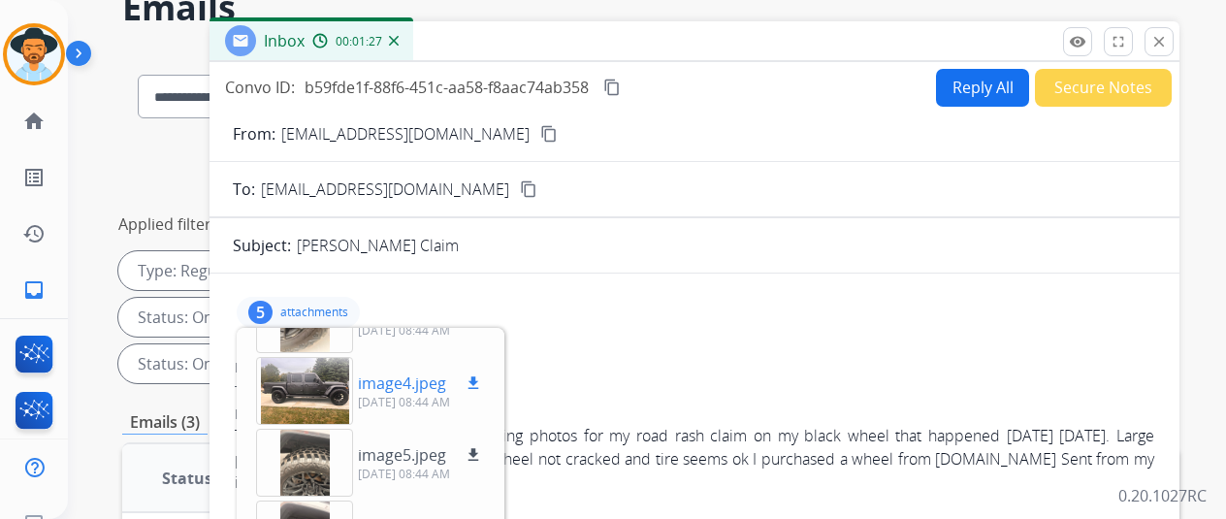
scroll to position [120, 0]
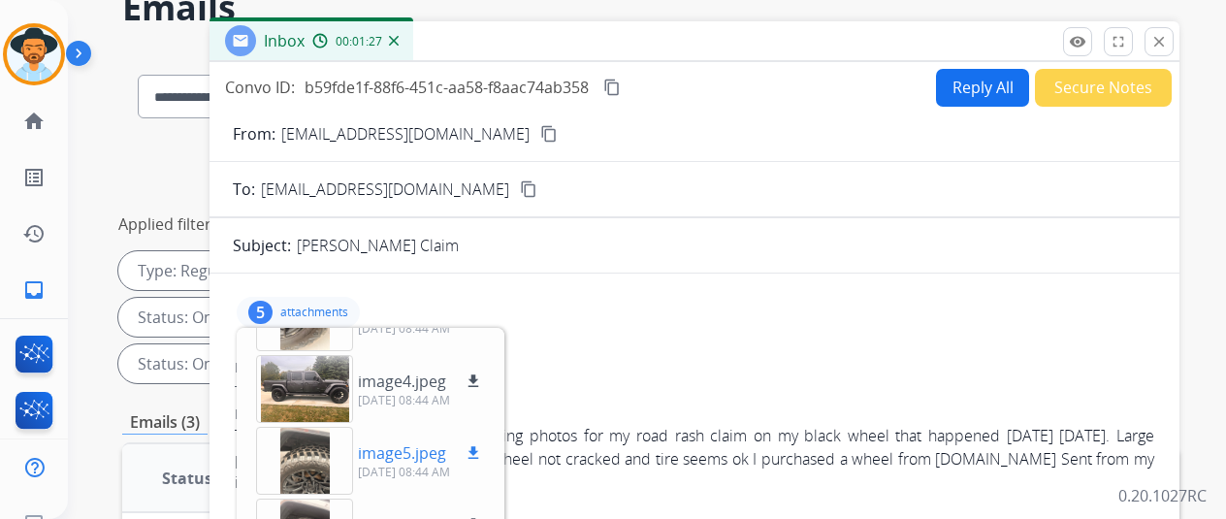
click at [482, 448] on mat-icon "download" at bounding box center [473, 452] width 17 height 17
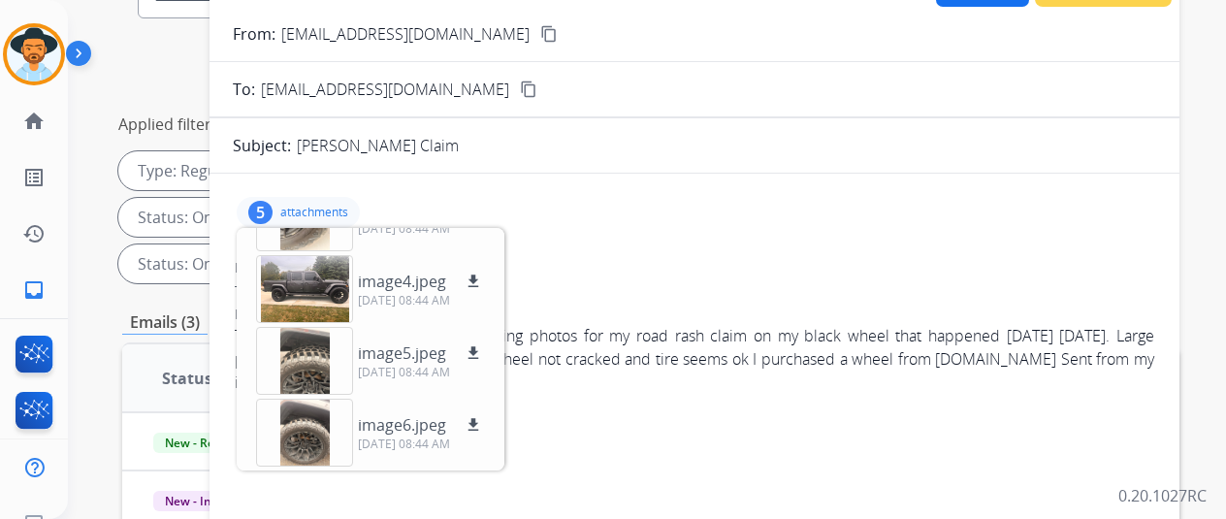
scroll to position [291, 0]
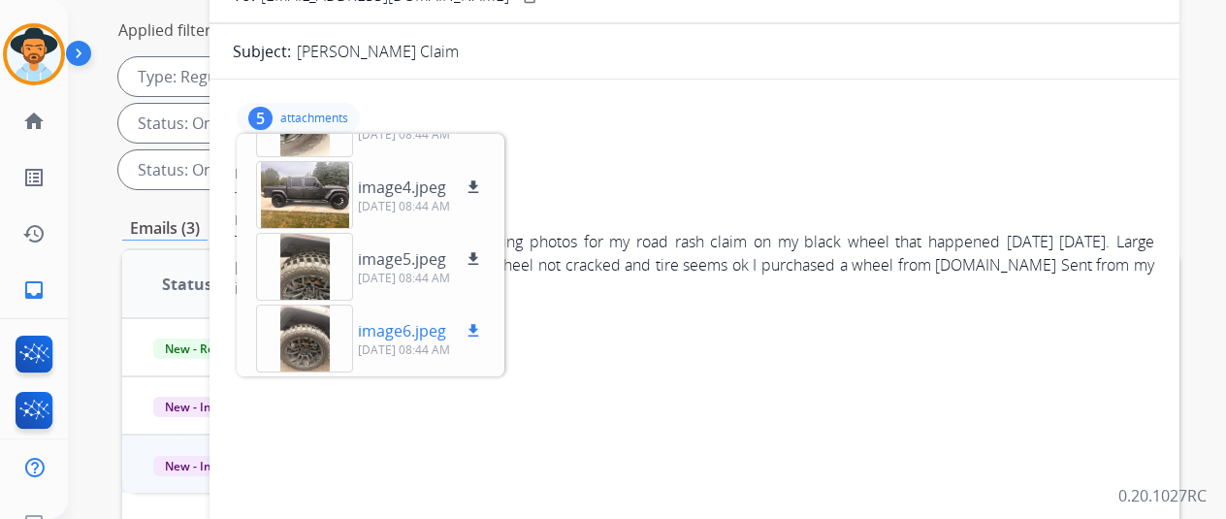
click at [482, 325] on mat-icon "download" at bounding box center [473, 330] width 17 height 17
click at [46, 46] on img at bounding box center [34, 54] width 54 height 54
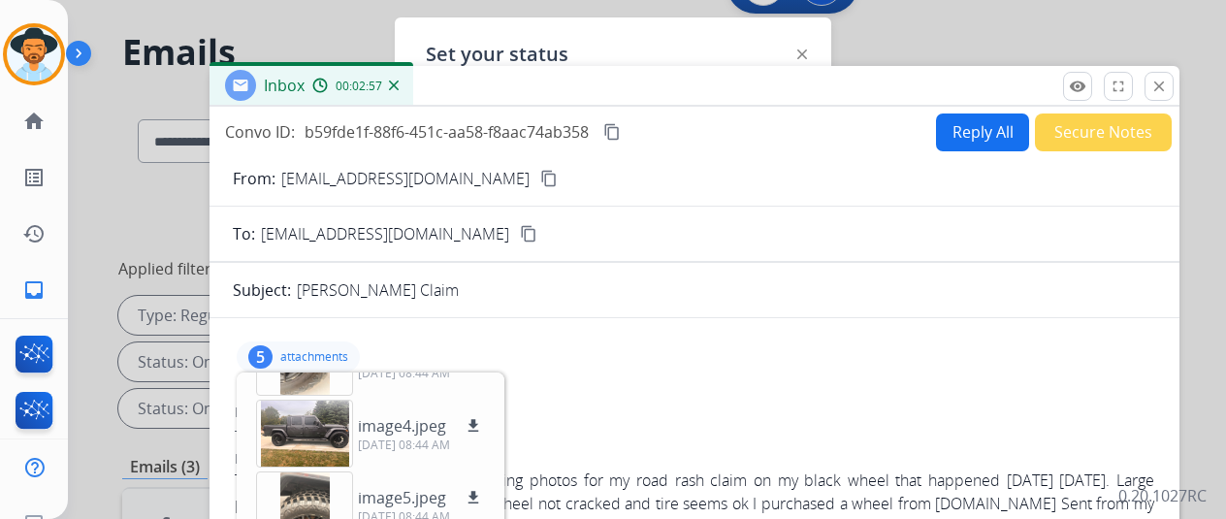
scroll to position [0, 0]
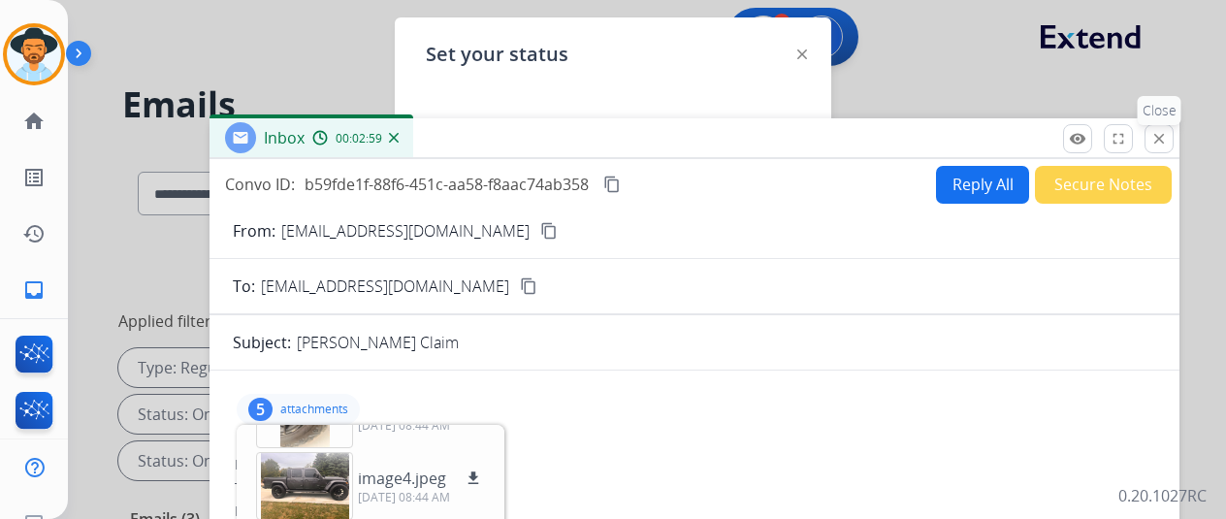
click at [1174, 129] on button "close Close" at bounding box center [1159, 138] width 29 height 29
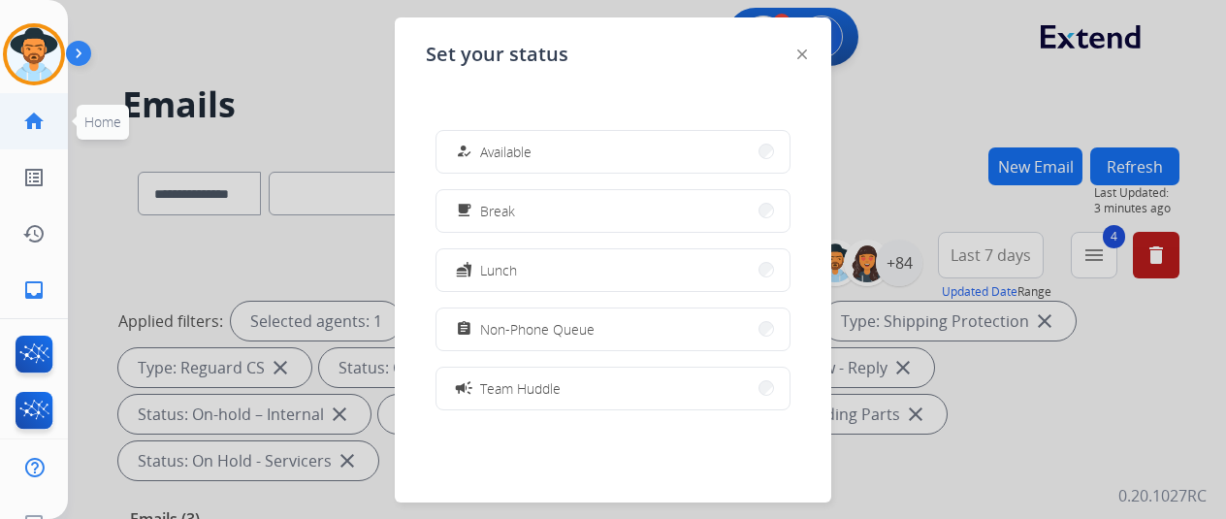
click at [31, 124] on mat-icon "home" at bounding box center [33, 121] width 23 height 23
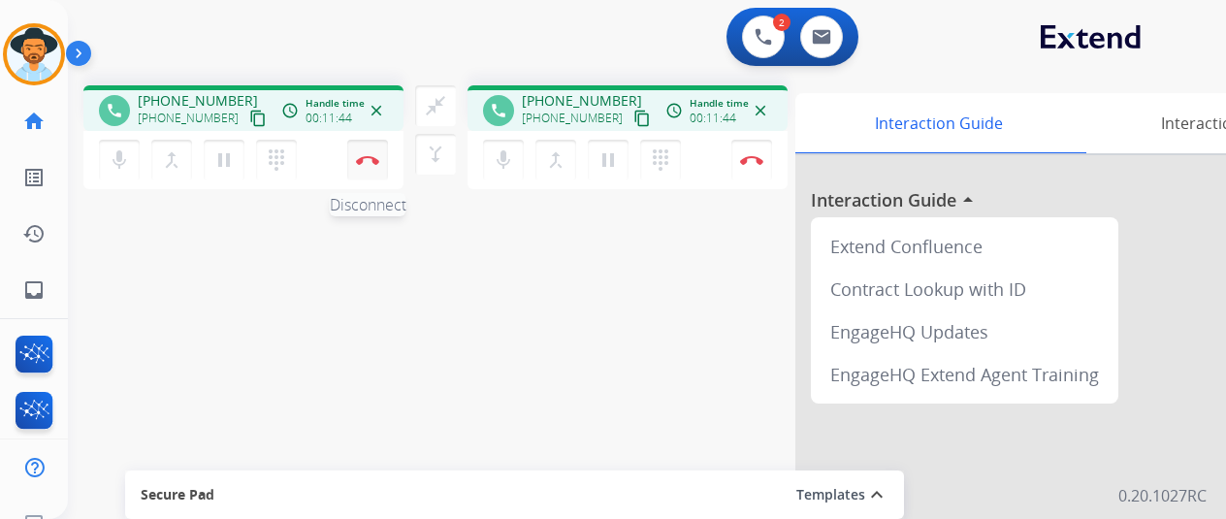
click at [367, 156] on img at bounding box center [367, 160] width 23 height 10
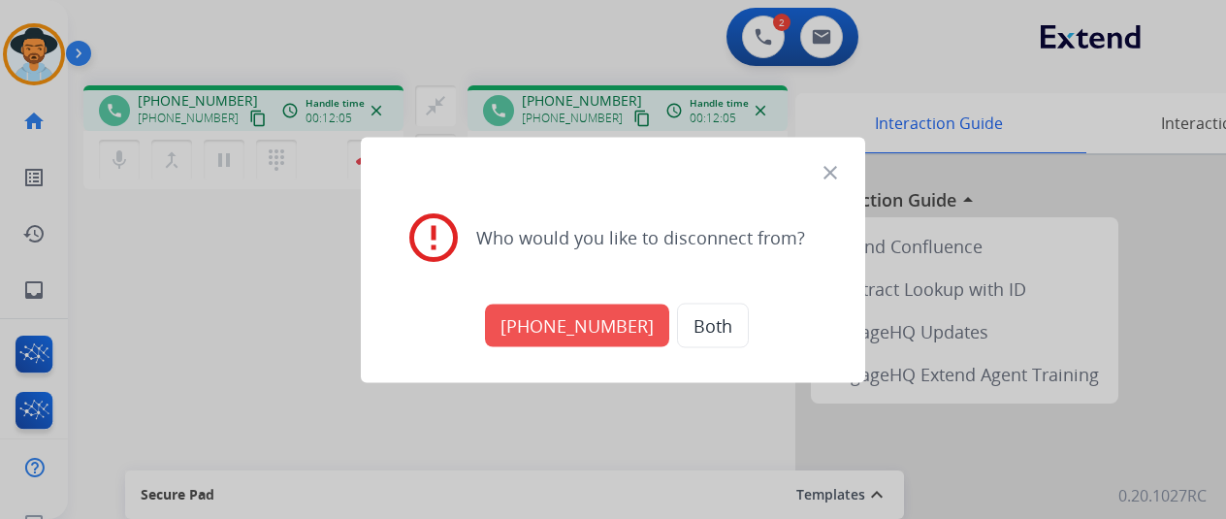
click at [830, 166] on mat-icon "close" at bounding box center [830, 171] width 23 height 23
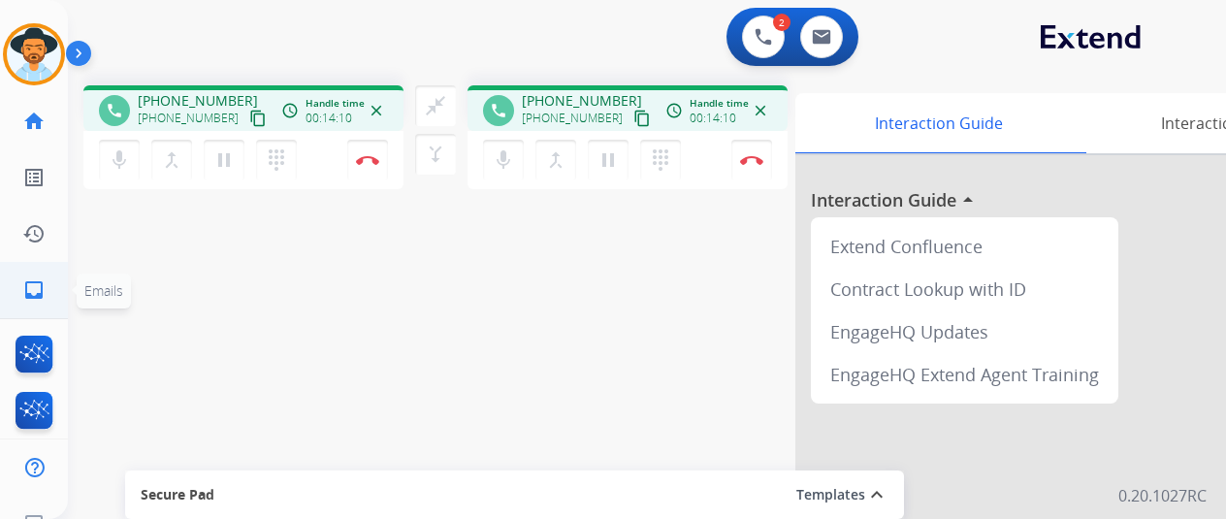
click at [33, 279] on mat-icon "inbox" at bounding box center [33, 289] width 23 height 23
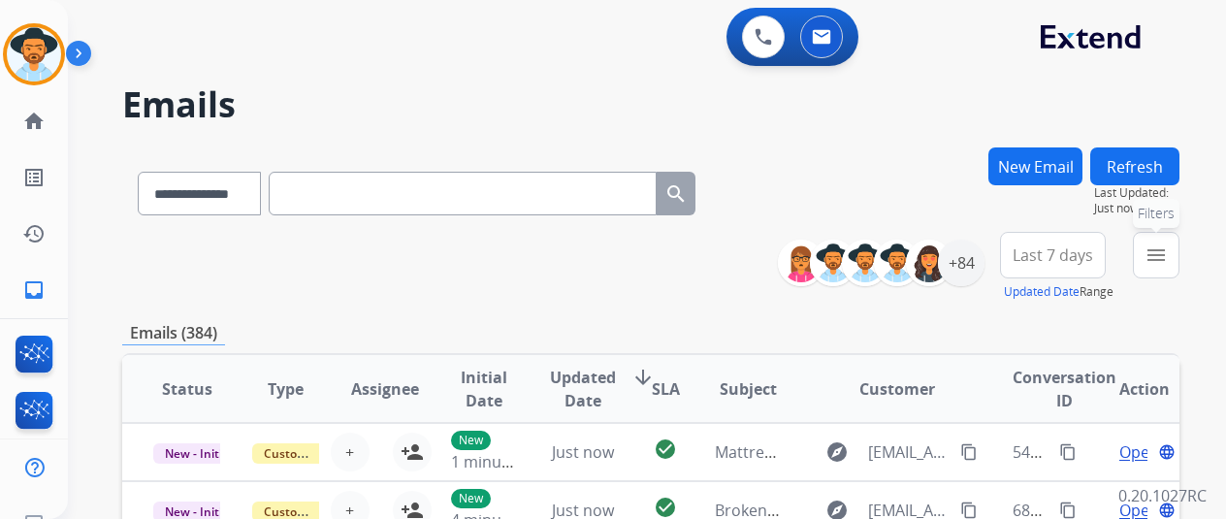
click at [1168, 249] on mat-icon "menu" at bounding box center [1156, 254] width 23 height 23
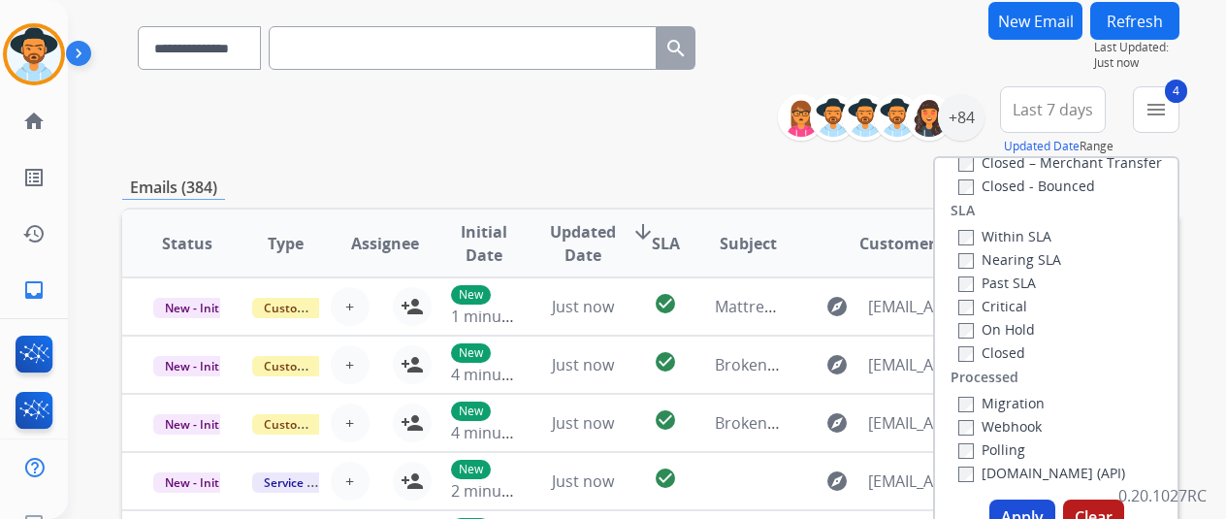
scroll to position [291, 0]
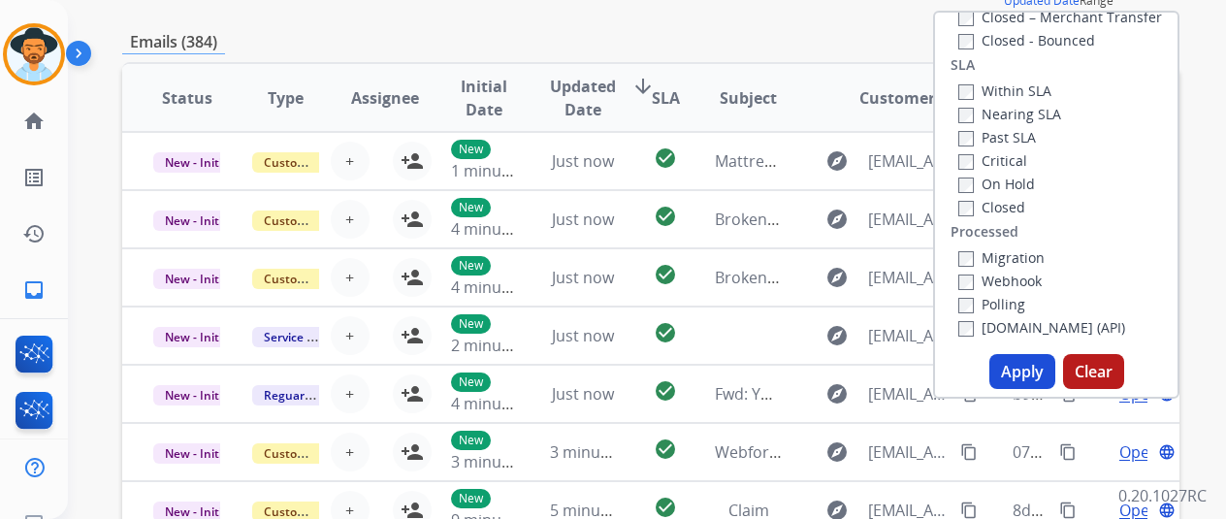
click at [1009, 373] on button "Apply" at bounding box center [1022, 371] width 66 height 35
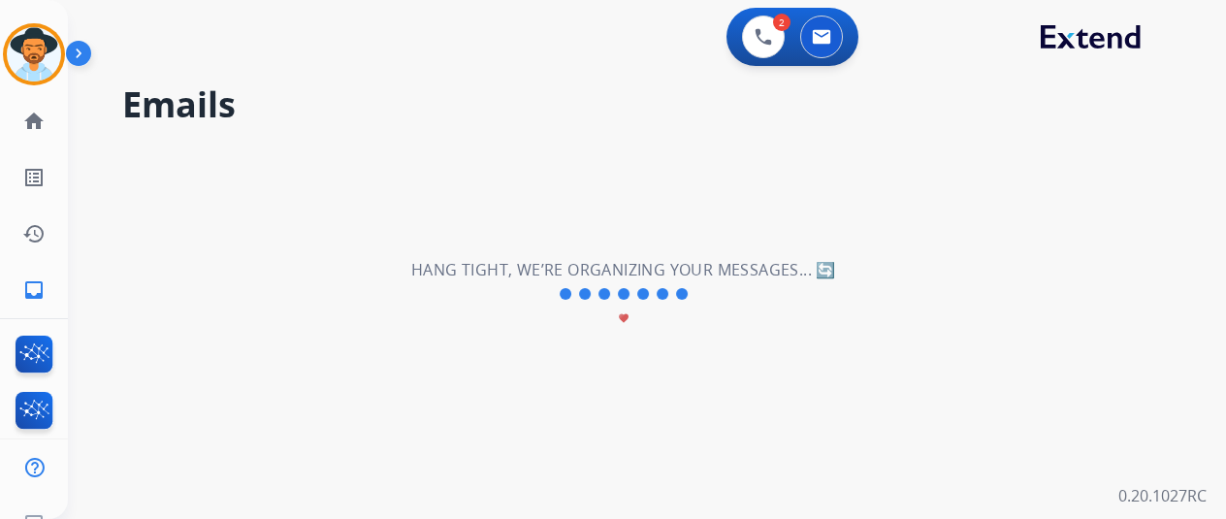
scroll to position [0, 0]
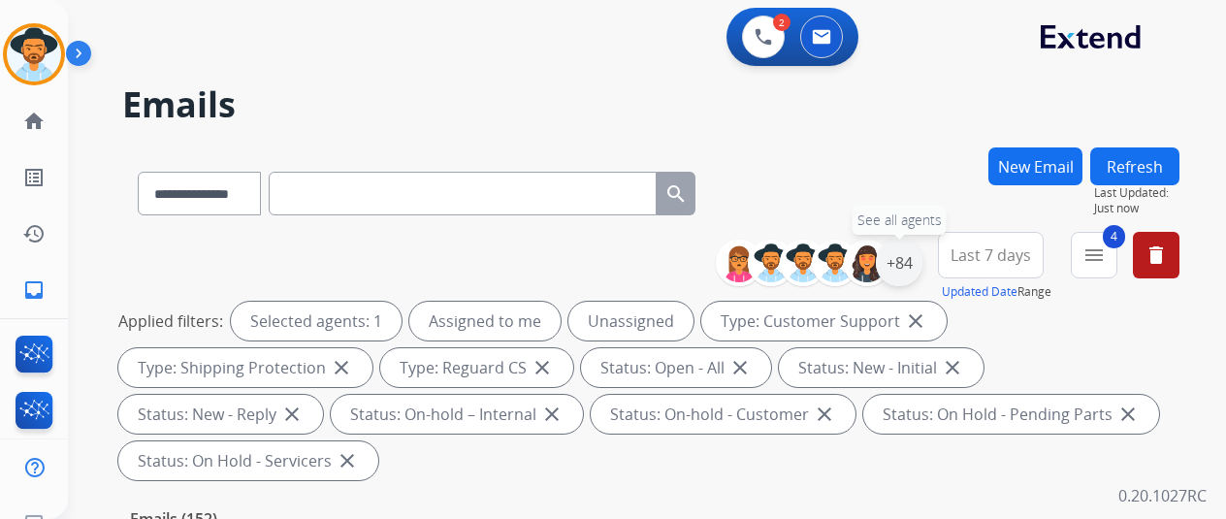
click at [922, 260] on div "+84" at bounding box center [899, 263] width 47 height 47
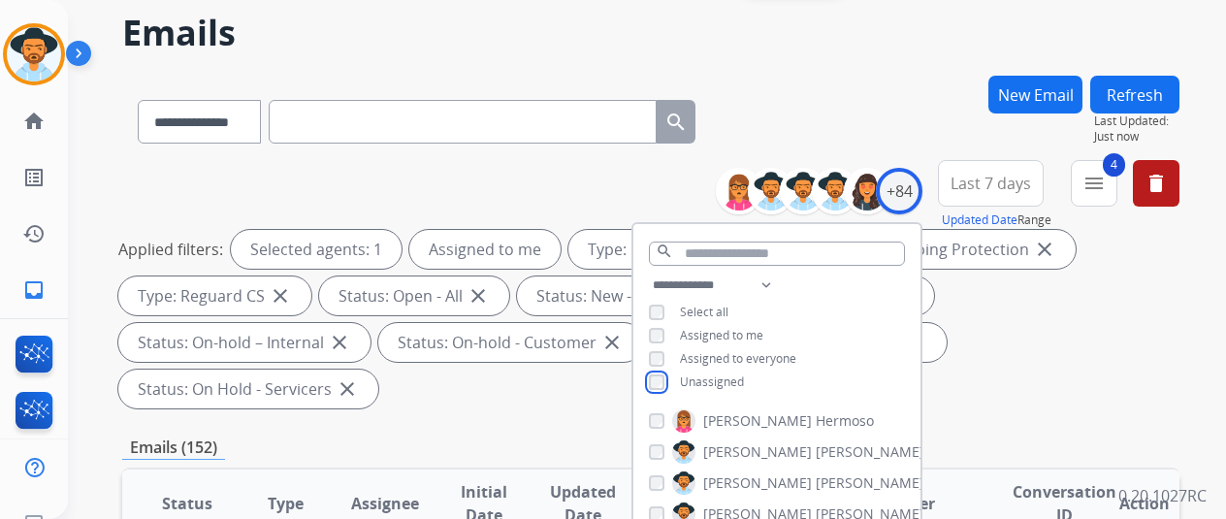
scroll to position [194, 0]
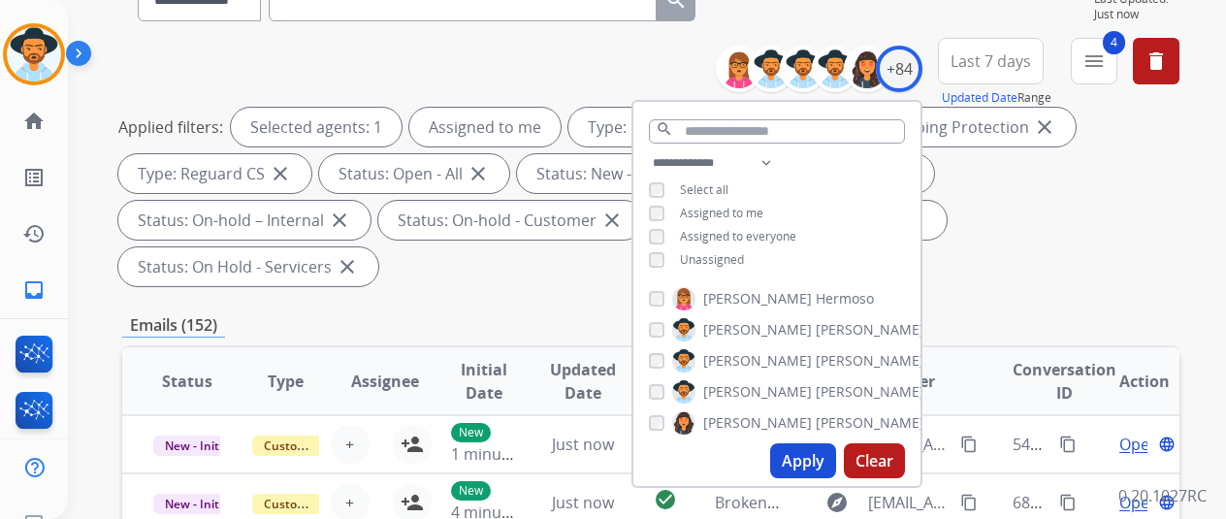
click at [798, 463] on button "Apply" at bounding box center [803, 460] width 66 height 35
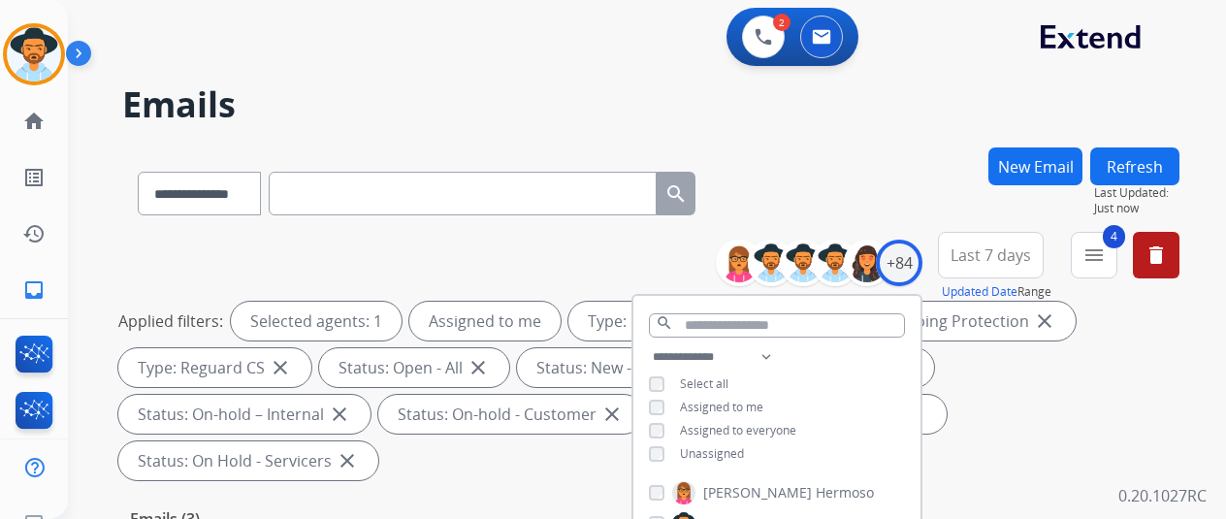
click at [879, 186] on div "**********" at bounding box center [650, 189] width 1057 height 84
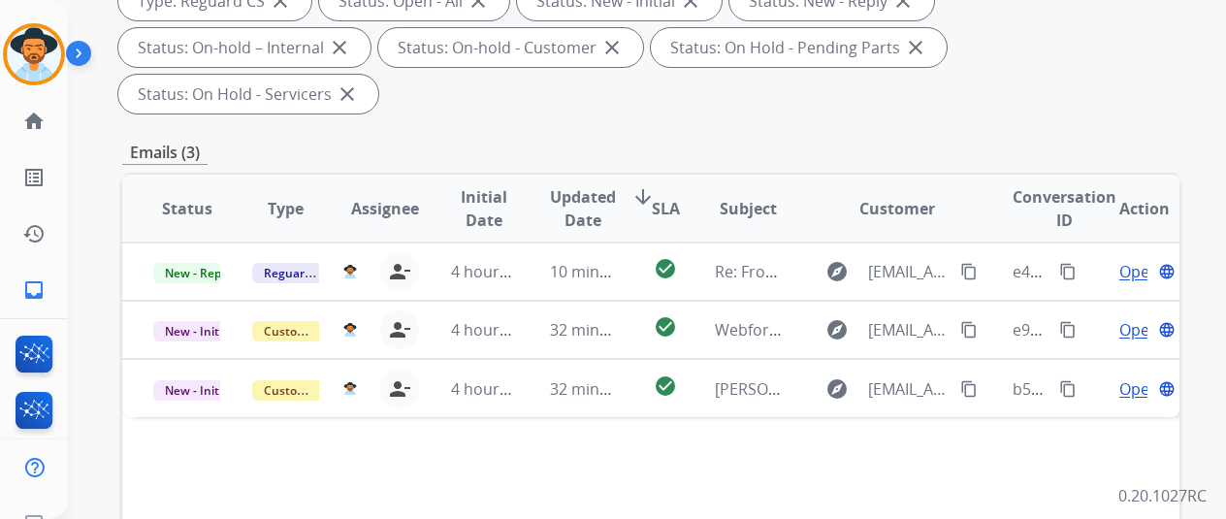
scroll to position [485, 0]
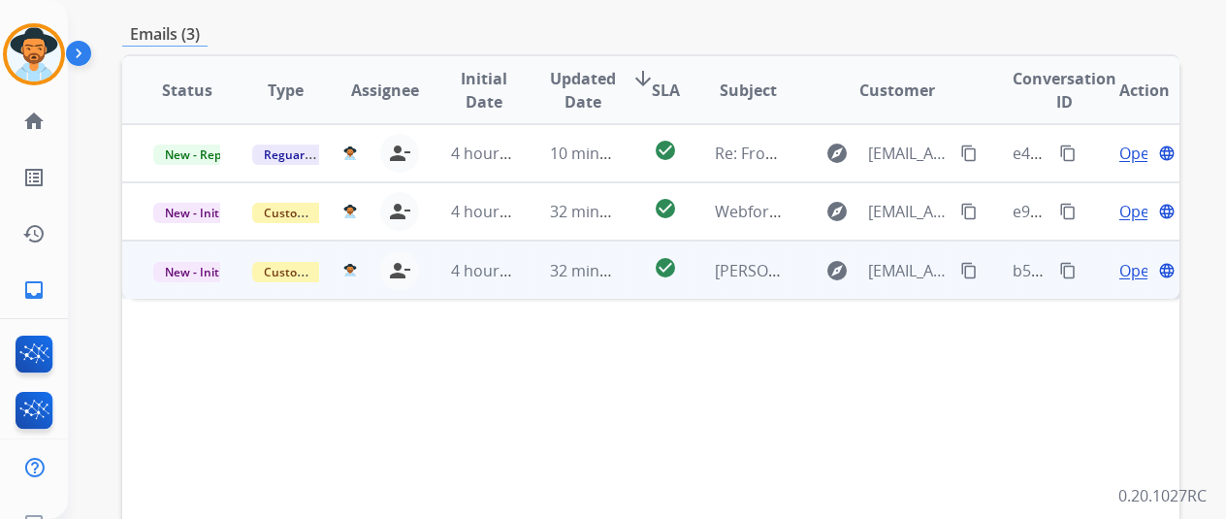
click at [1142, 259] on span "Open" at bounding box center [1139, 270] width 40 height 23
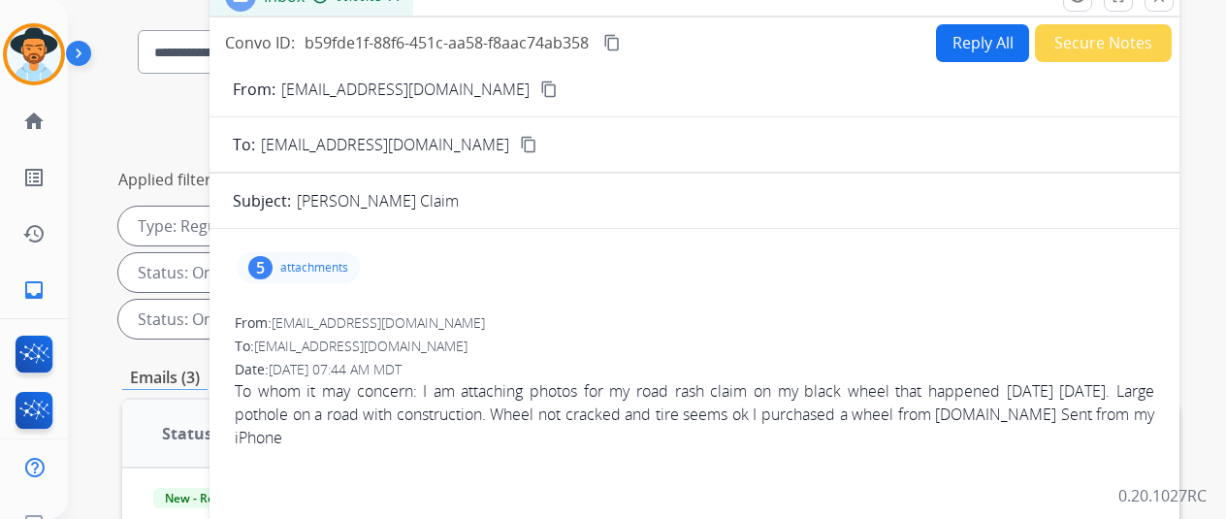
scroll to position [0, 0]
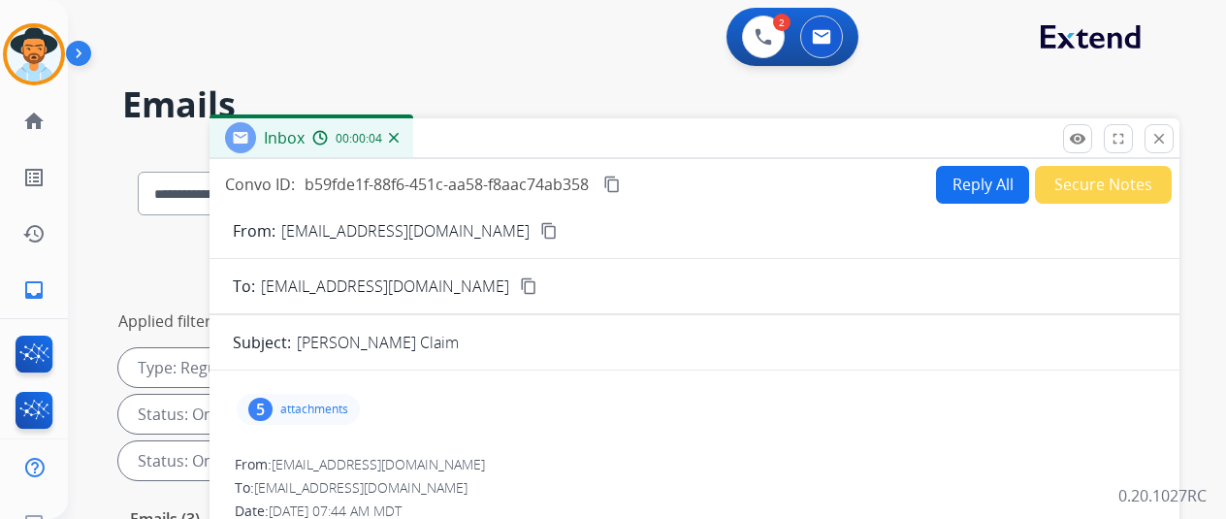
click at [985, 191] on button "Reply All" at bounding box center [982, 185] width 93 height 38
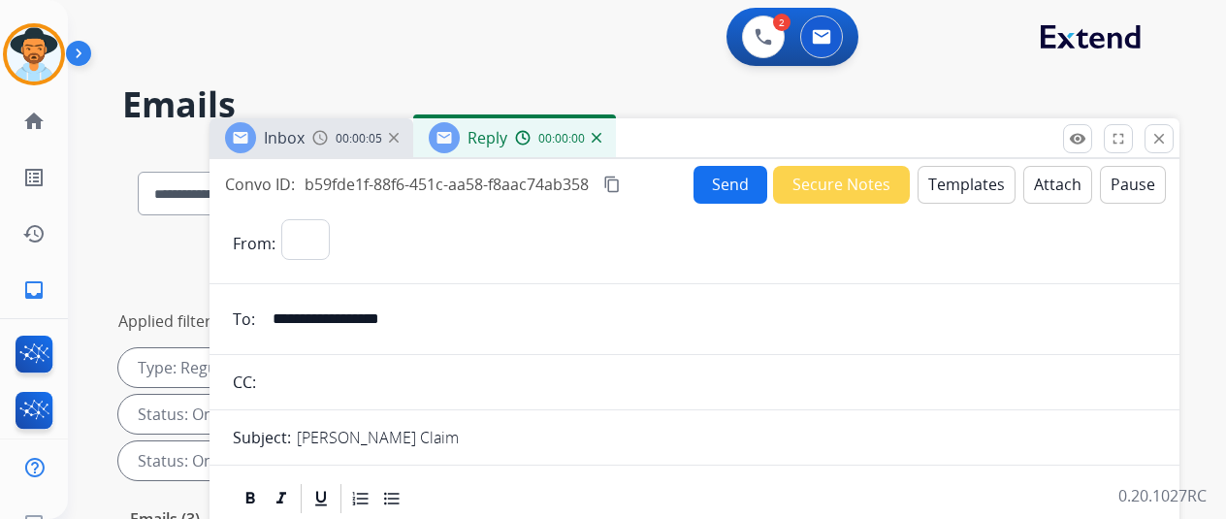
select select "**********"
click at [981, 173] on button "Templates" at bounding box center [967, 185] width 98 height 38
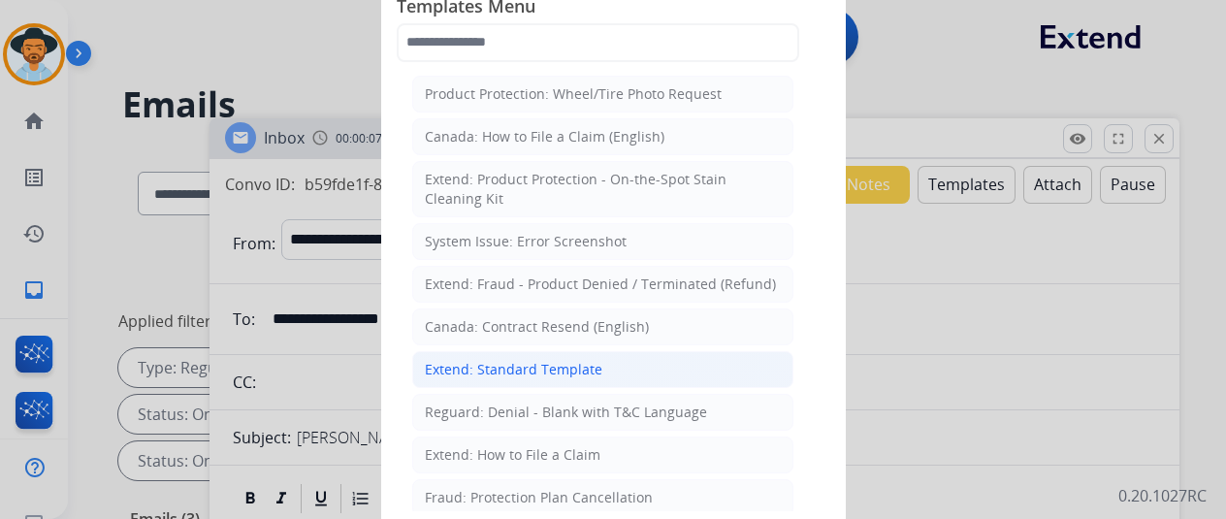
click at [535, 360] on div "Extend: Standard Template" at bounding box center [514, 369] width 178 height 19
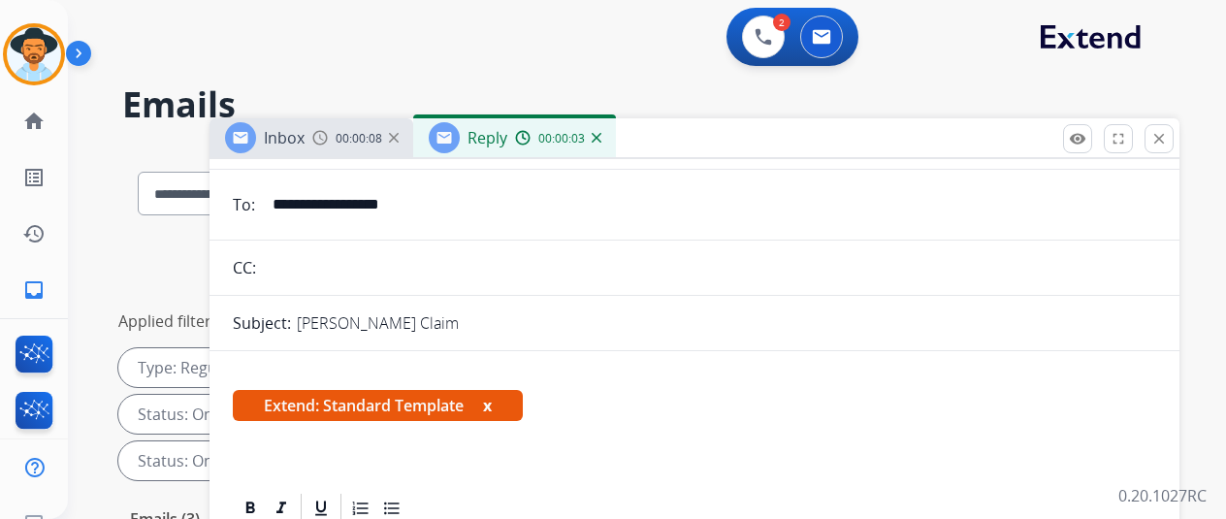
scroll to position [194, 0]
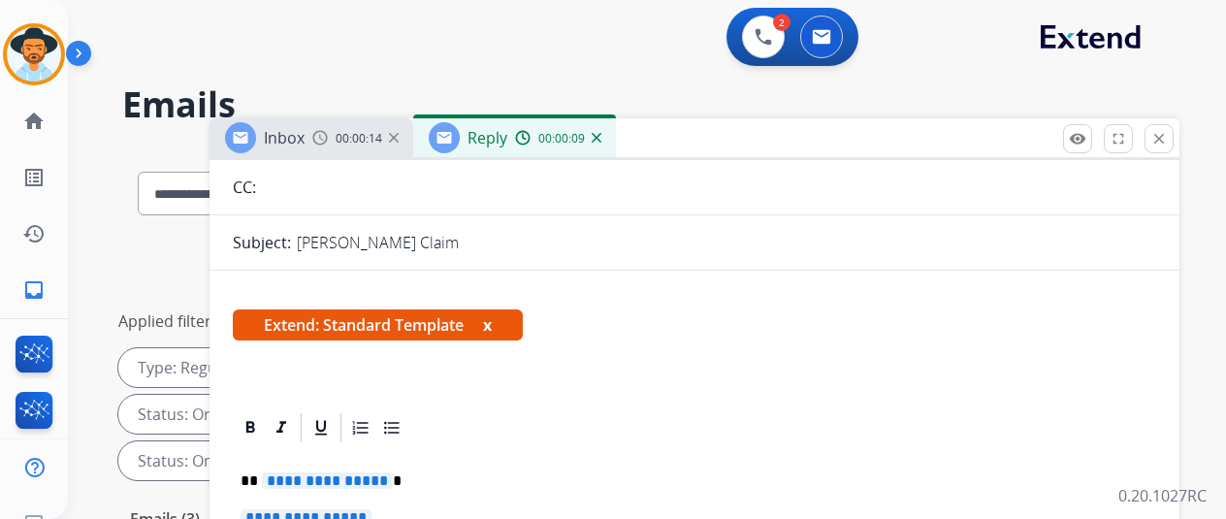
click at [392, 479] on span "**********" at bounding box center [327, 480] width 131 height 16
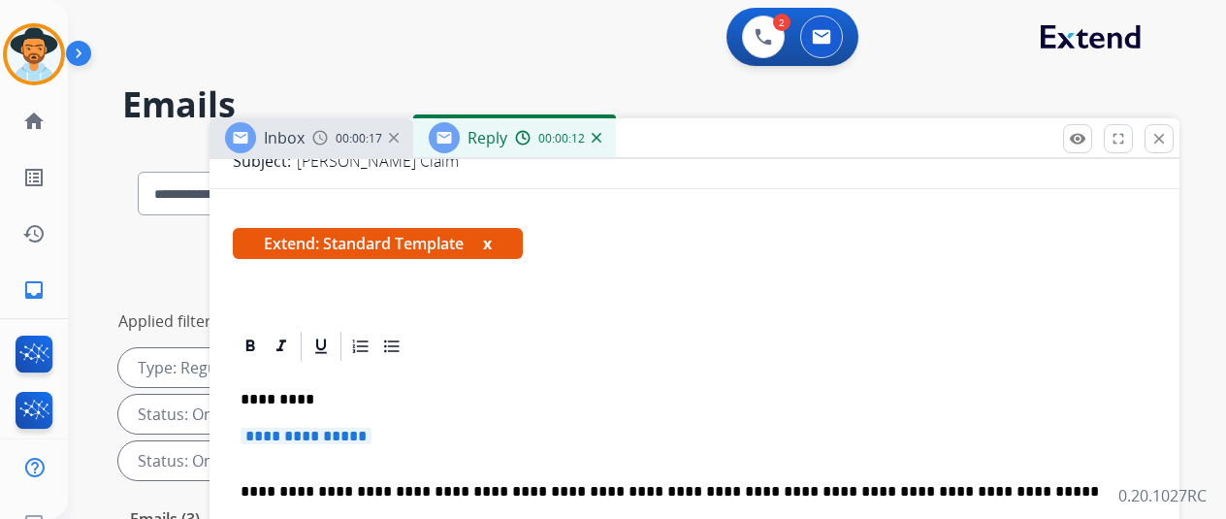
scroll to position [388, 0]
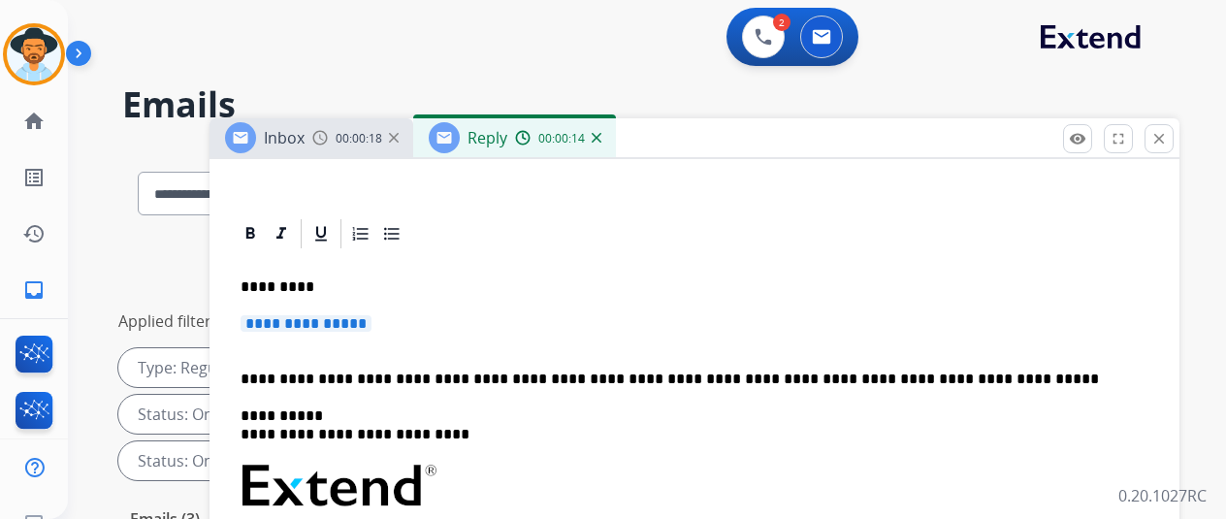
click at [371, 323] on span "**********" at bounding box center [306, 323] width 131 height 16
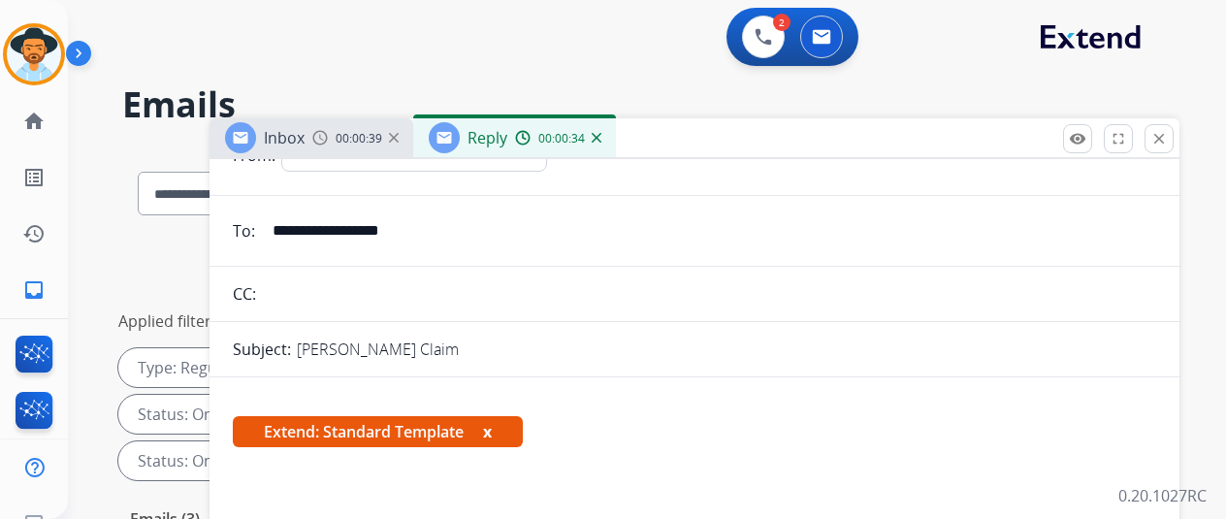
scroll to position [0, 0]
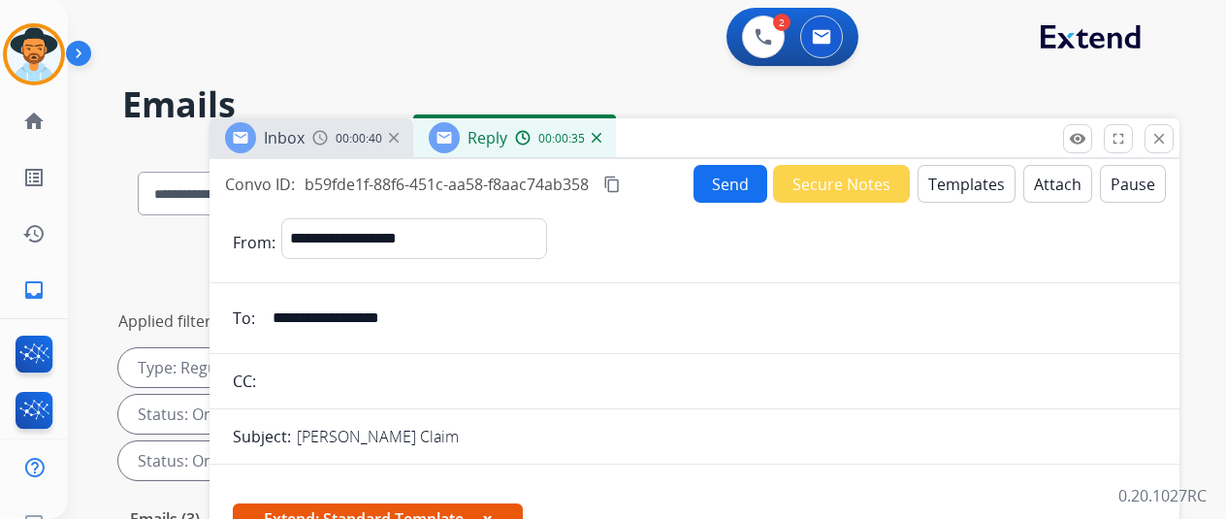
click at [728, 168] on button "Send" at bounding box center [731, 184] width 74 height 38
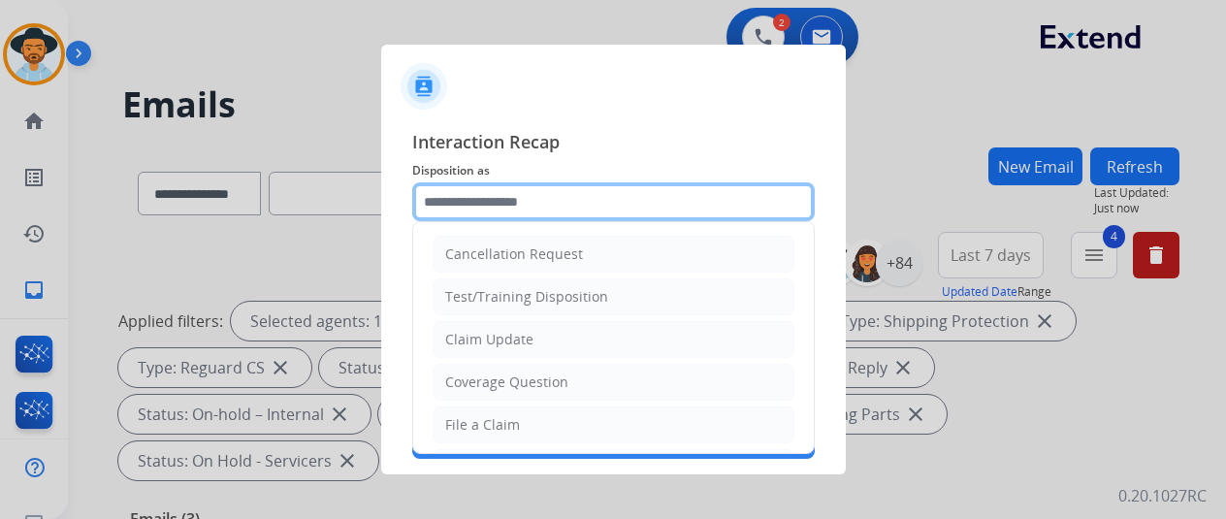
click at [500, 193] on input "text" at bounding box center [613, 201] width 403 height 39
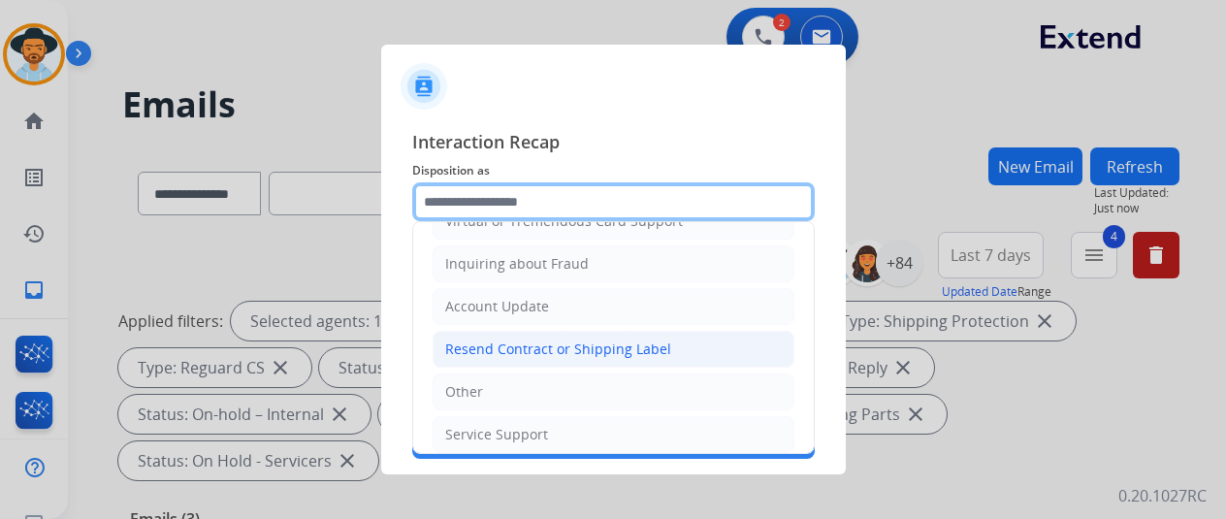
scroll to position [294, 0]
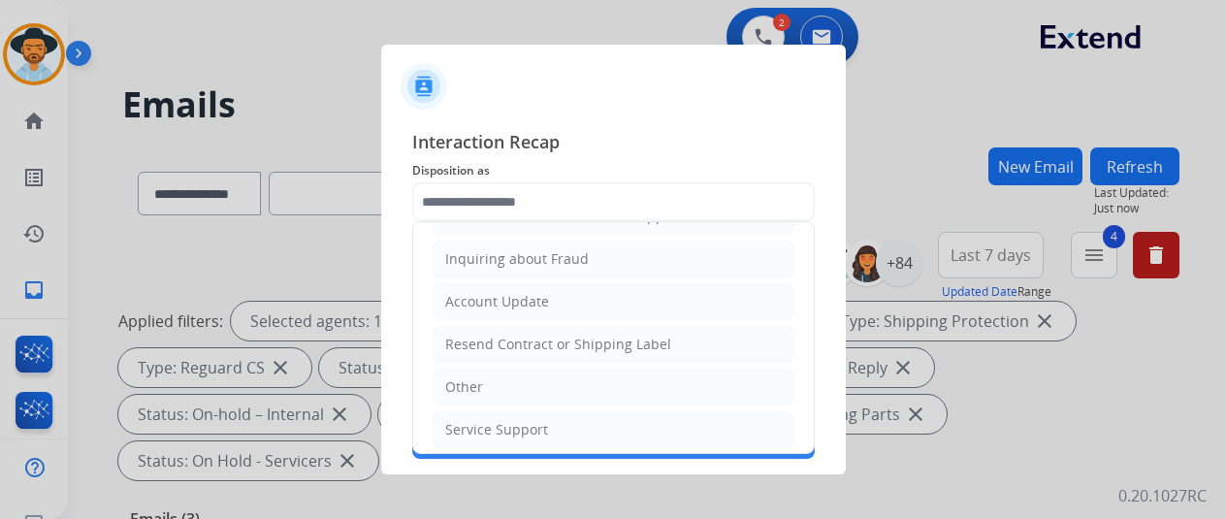
drag, startPoint x: 478, startPoint y: 377, endPoint x: 491, endPoint y: 337, distance: 42.6
click at [478, 377] on div "Other" at bounding box center [464, 386] width 38 height 19
type input "*****"
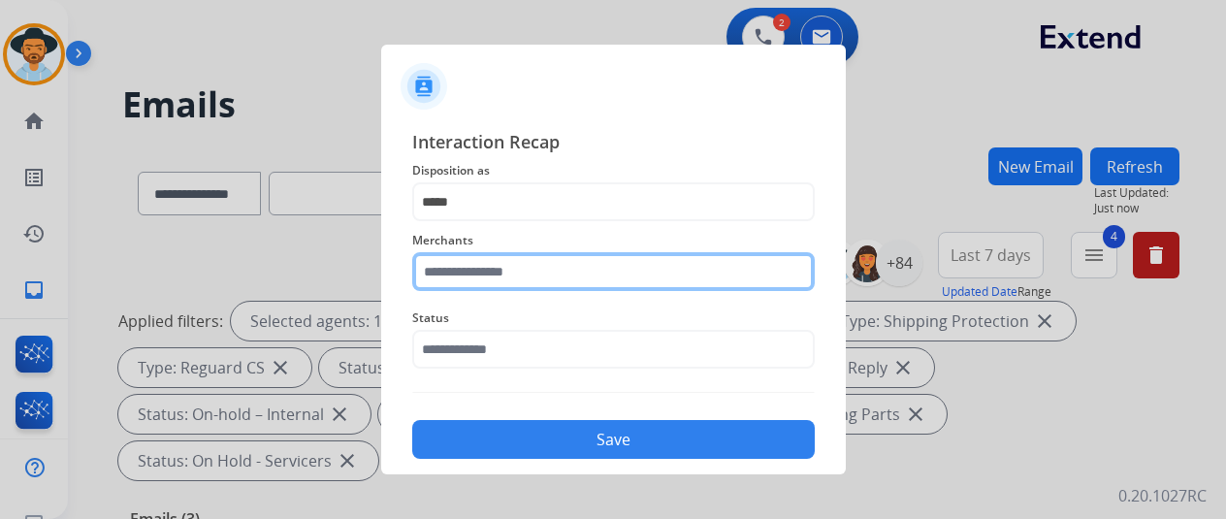
drag, startPoint x: 499, startPoint y: 273, endPoint x: 508, endPoint y: 268, distance: 10.8
click at [499, 274] on input "text" at bounding box center [613, 271] width 403 height 39
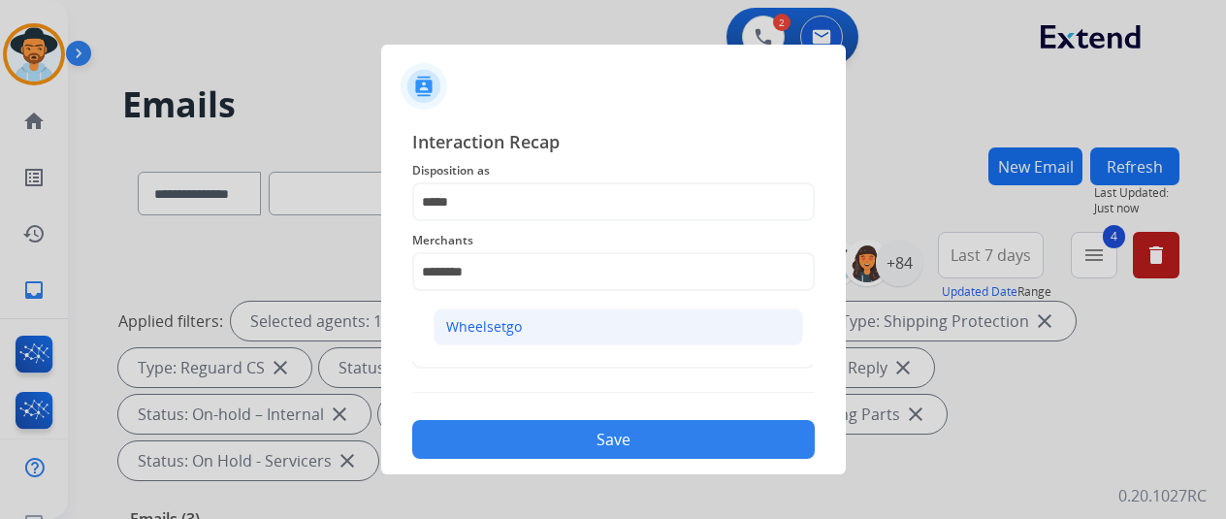
click at [535, 331] on li "Wheelsetgo" at bounding box center [619, 326] width 370 height 37
type input "**********"
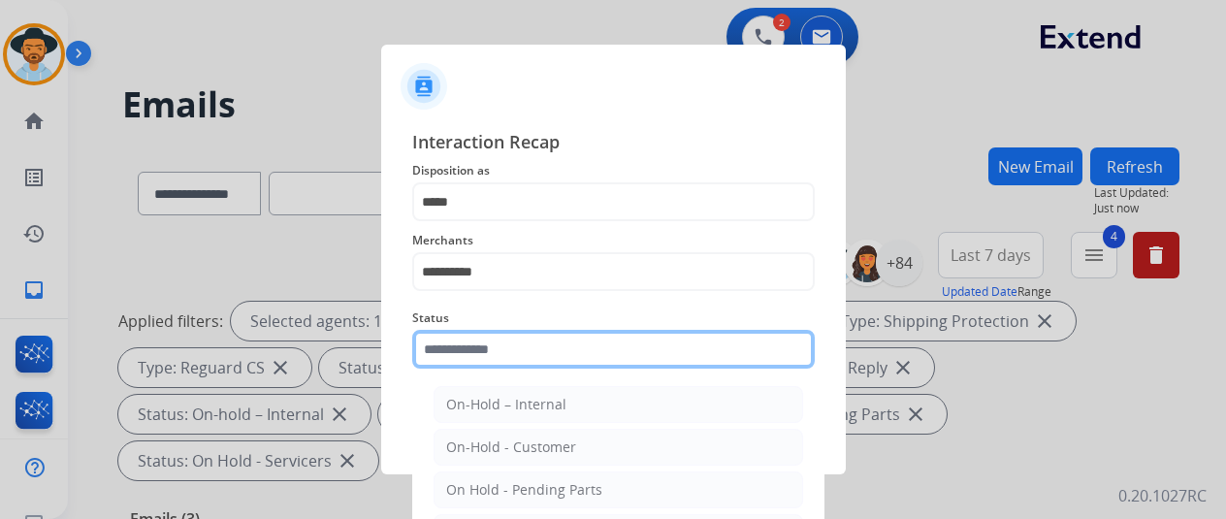
drag, startPoint x: 494, startPoint y: 356, endPoint x: 498, endPoint y: 344, distance: 12.3
click at [488, 354] on input "text" at bounding box center [613, 349] width 403 height 39
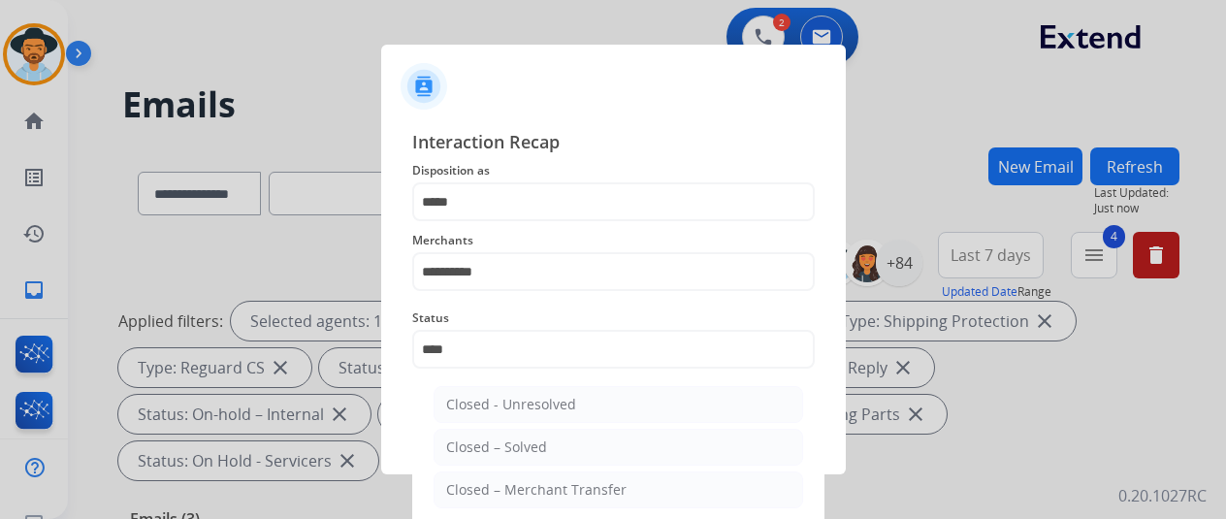
click at [498, 439] on div "Closed – Solved" at bounding box center [496, 446] width 101 height 19
type input "**********"
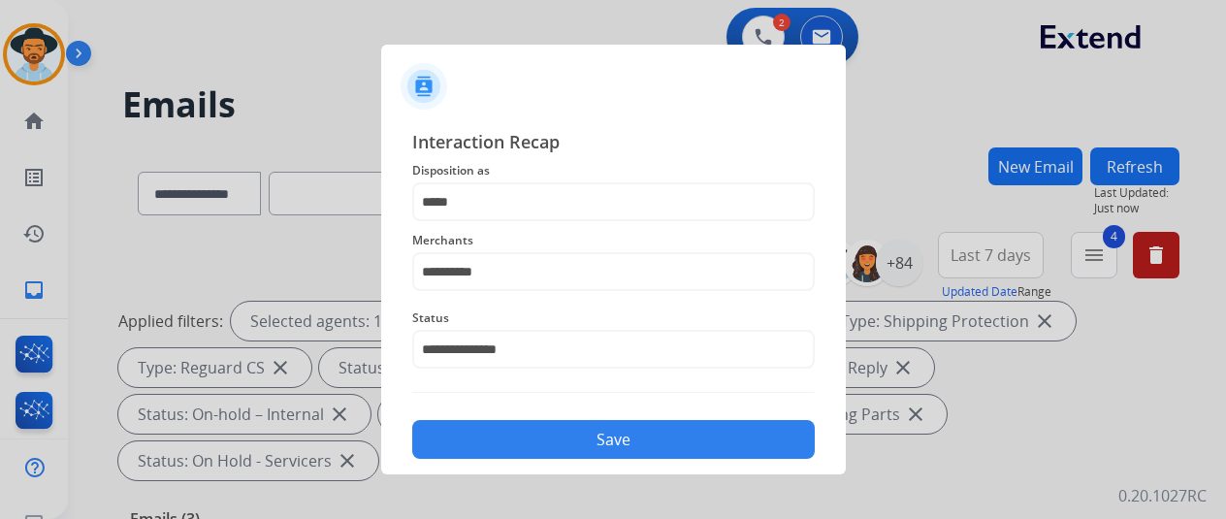
click at [533, 425] on button "Save" at bounding box center [613, 439] width 403 height 39
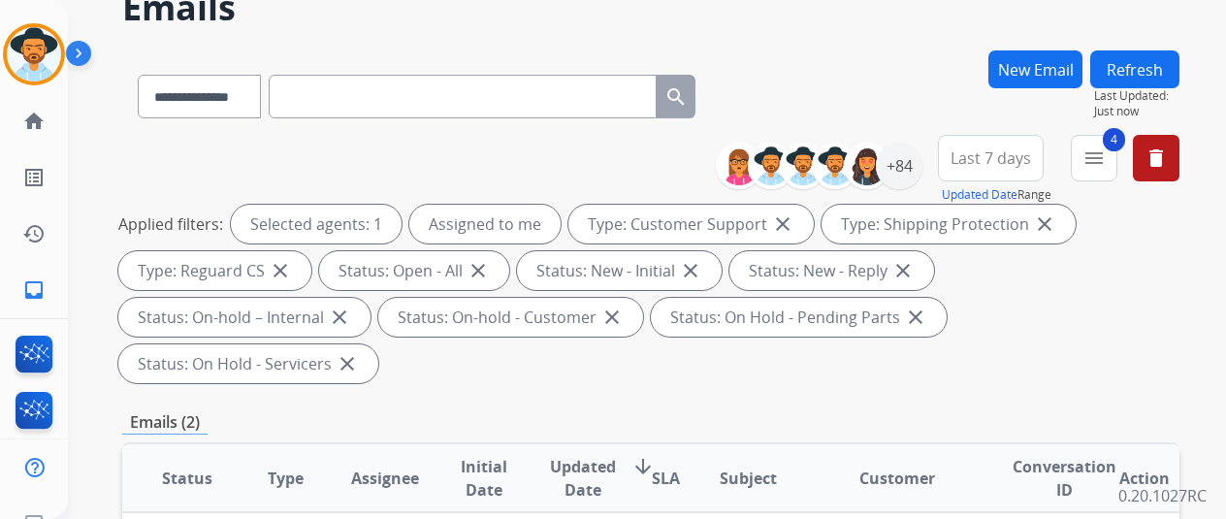
scroll to position [291, 0]
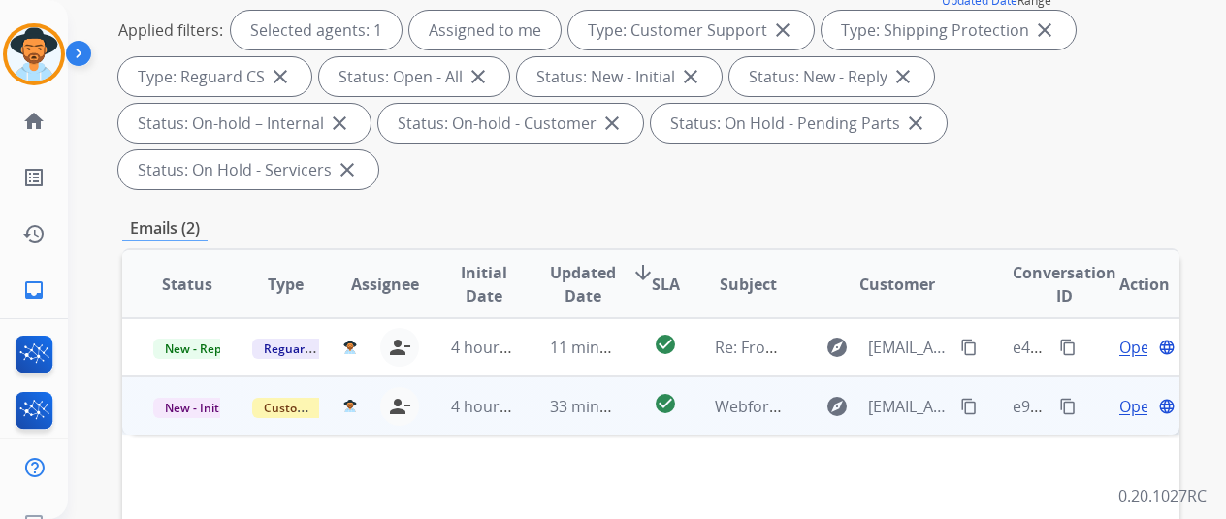
click at [1142, 395] on span "Open" at bounding box center [1139, 406] width 40 height 23
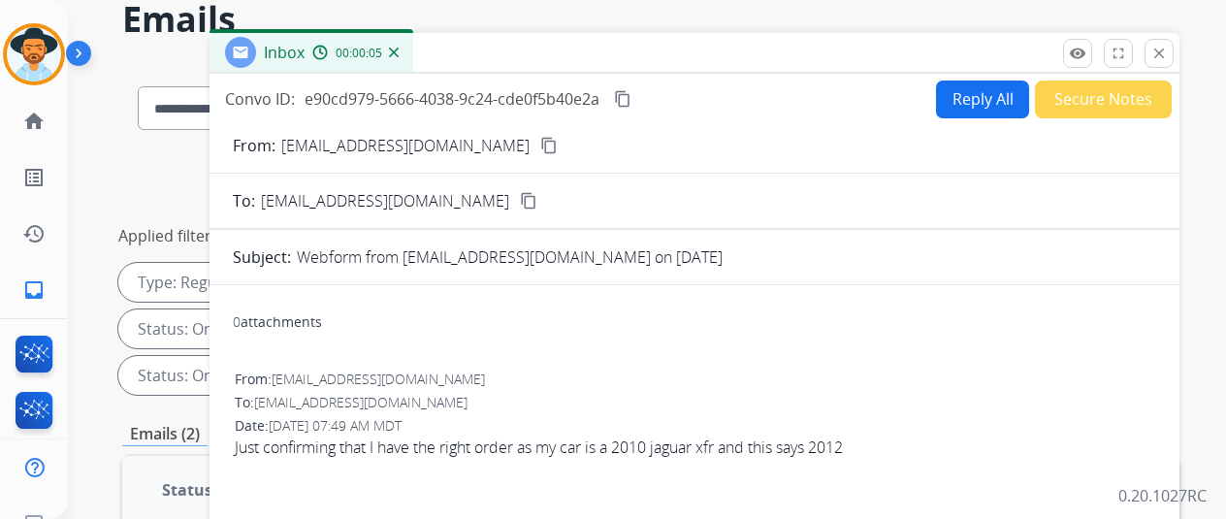
scroll to position [0, 0]
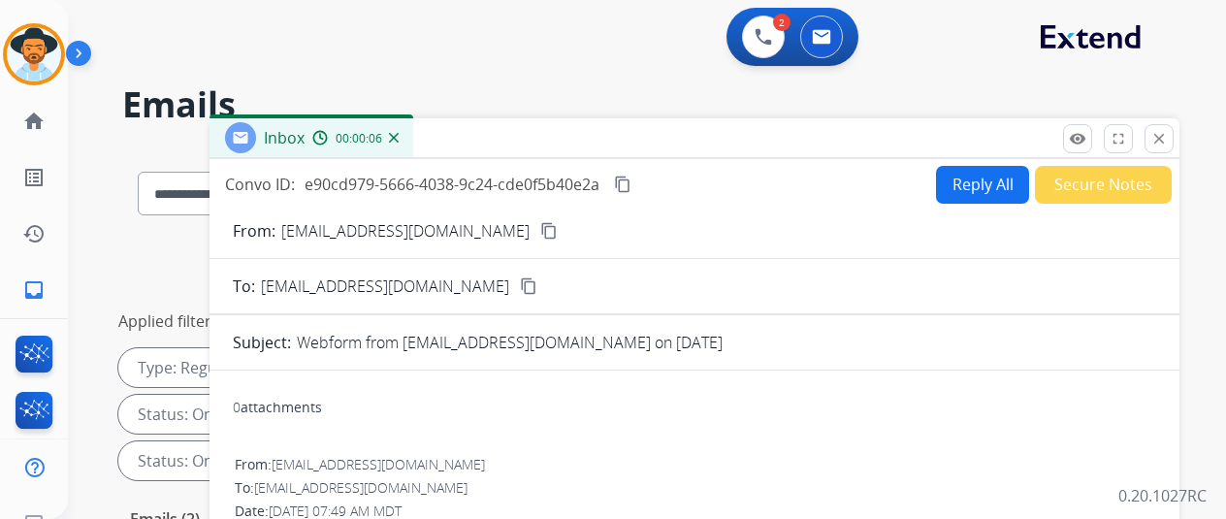
click at [540, 235] on mat-icon "content_copy" at bounding box center [548, 230] width 17 height 17
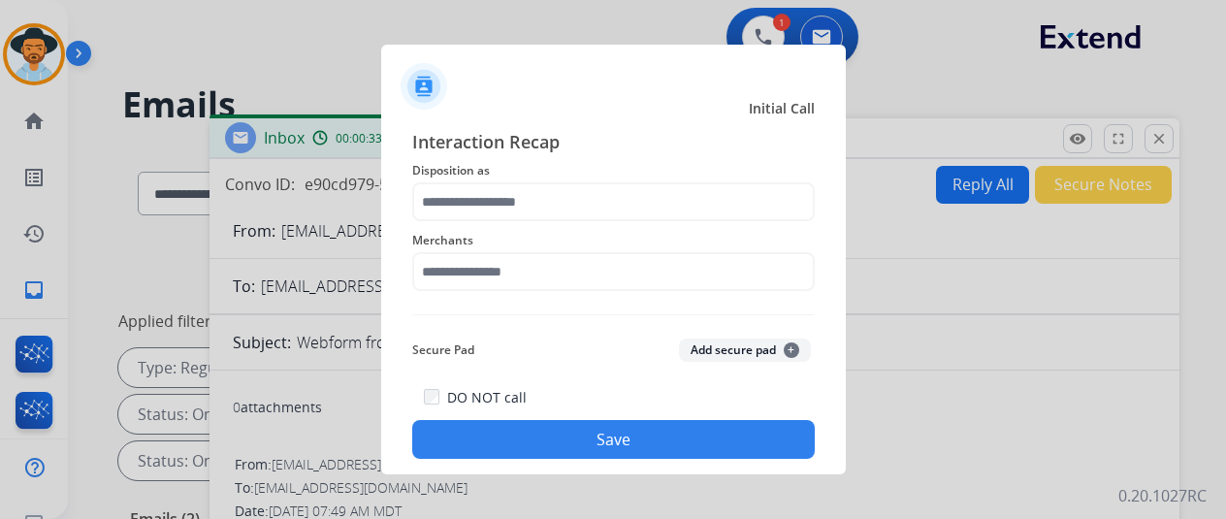
click at [35, 53] on div at bounding box center [613, 259] width 1226 height 519
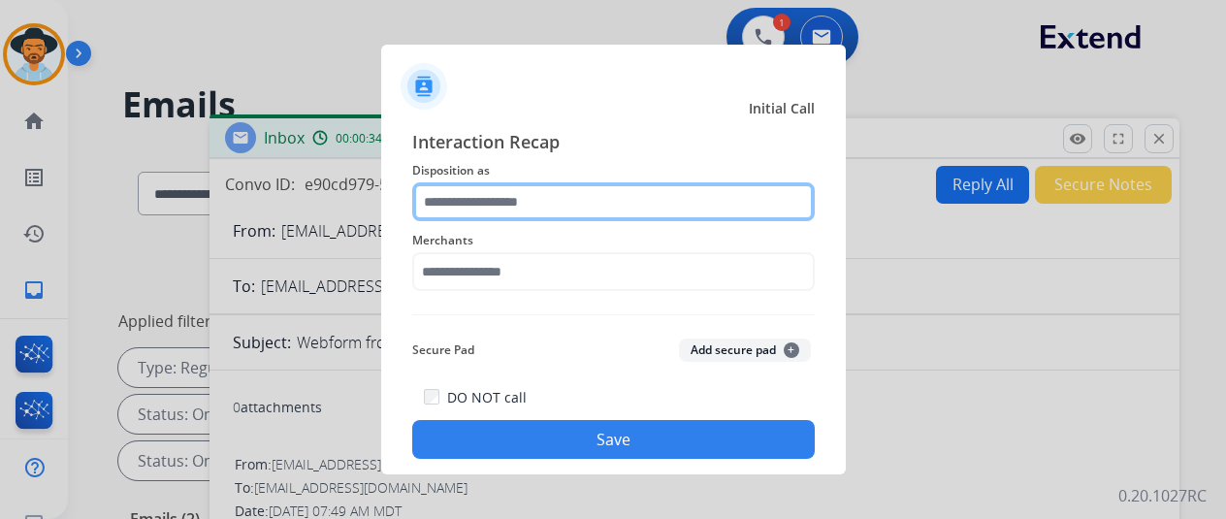
click at [491, 199] on input "text" at bounding box center [613, 201] width 403 height 39
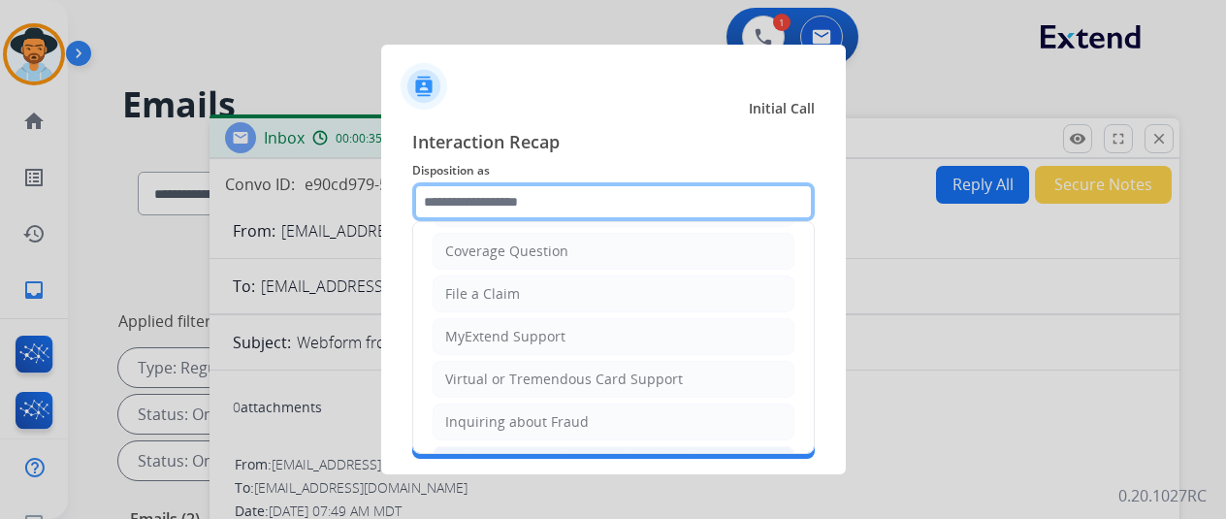
scroll to position [294, 0]
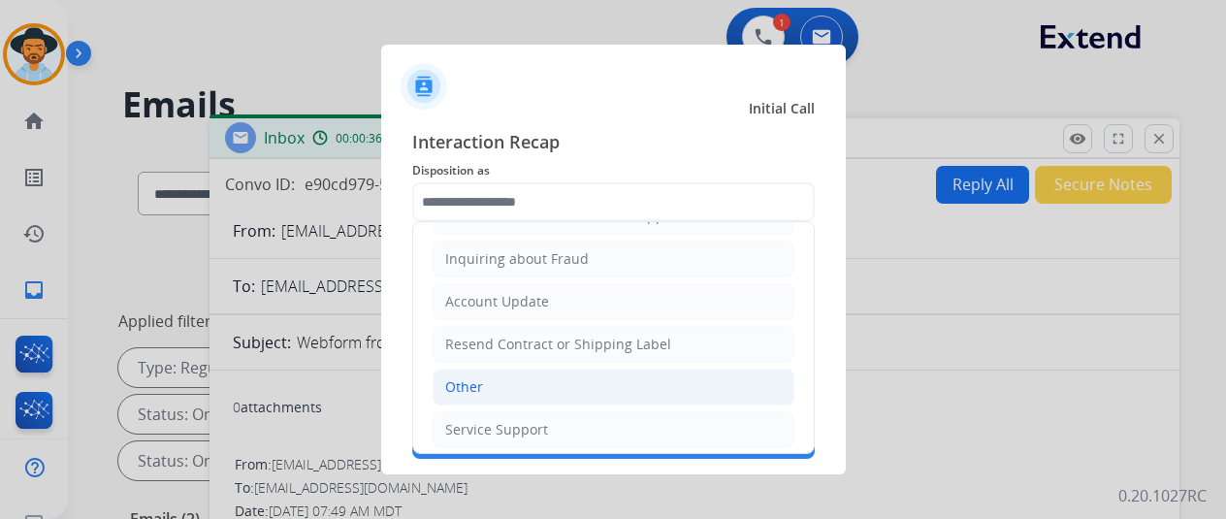
click at [474, 383] on div "Other" at bounding box center [464, 386] width 38 height 19
type input "*****"
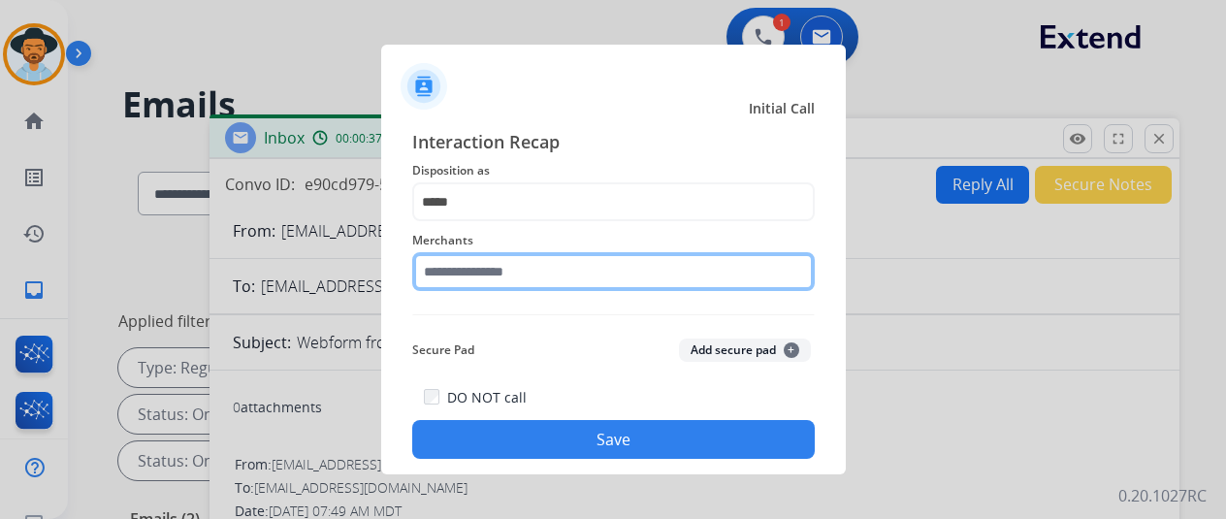
click at [448, 263] on input "text" at bounding box center [613, 271] width 403 height 39
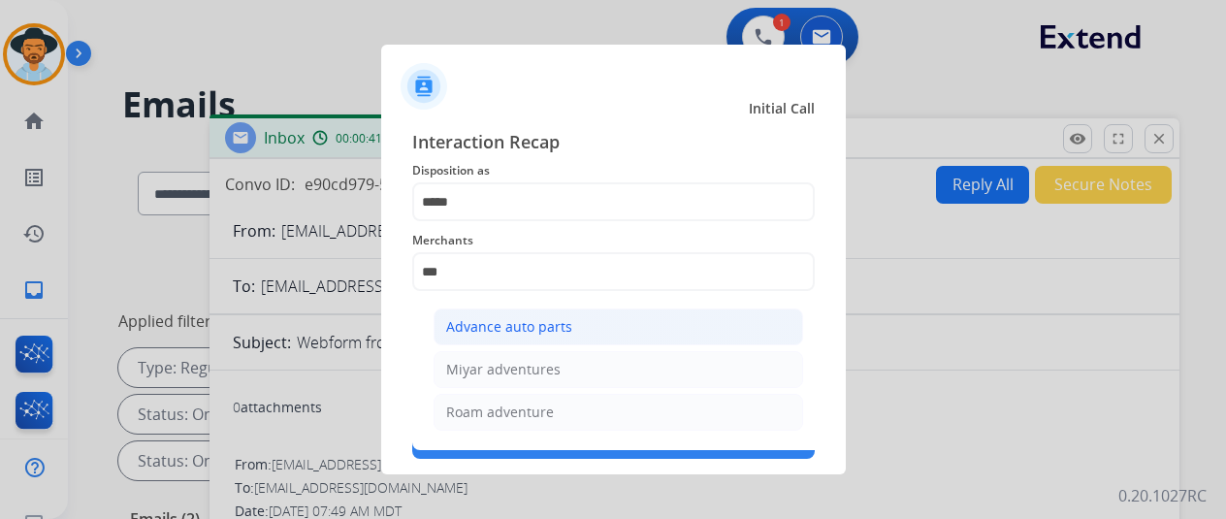
click at [483, 325] on div "Advance auto parts" at bounding box center [509, 326] width 126 height 19
type input "**********"
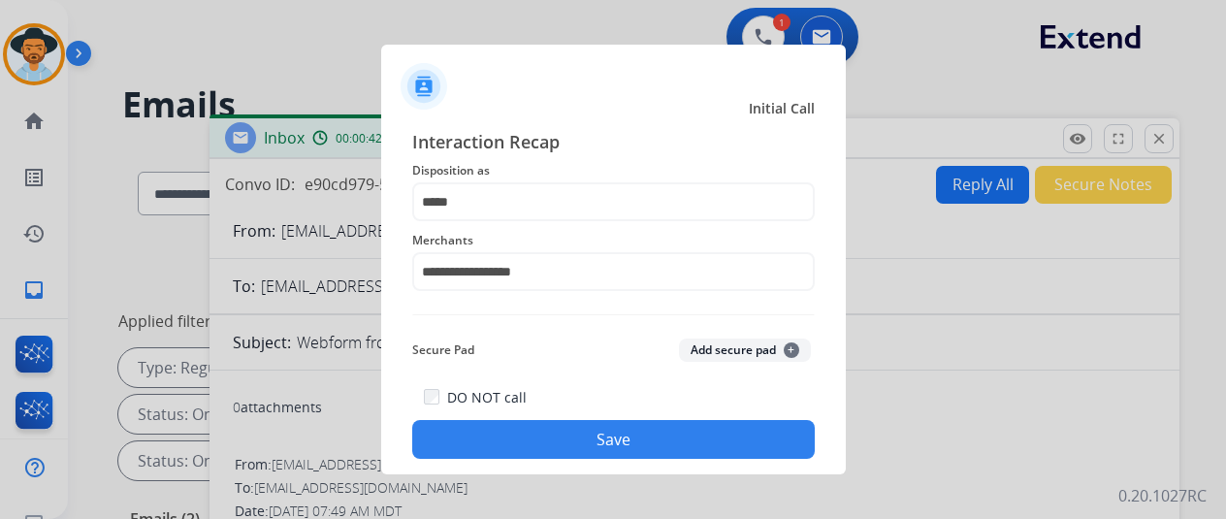
click at [580, 437] on button "Save" at bounding box center [613, 439] width 403 height 39
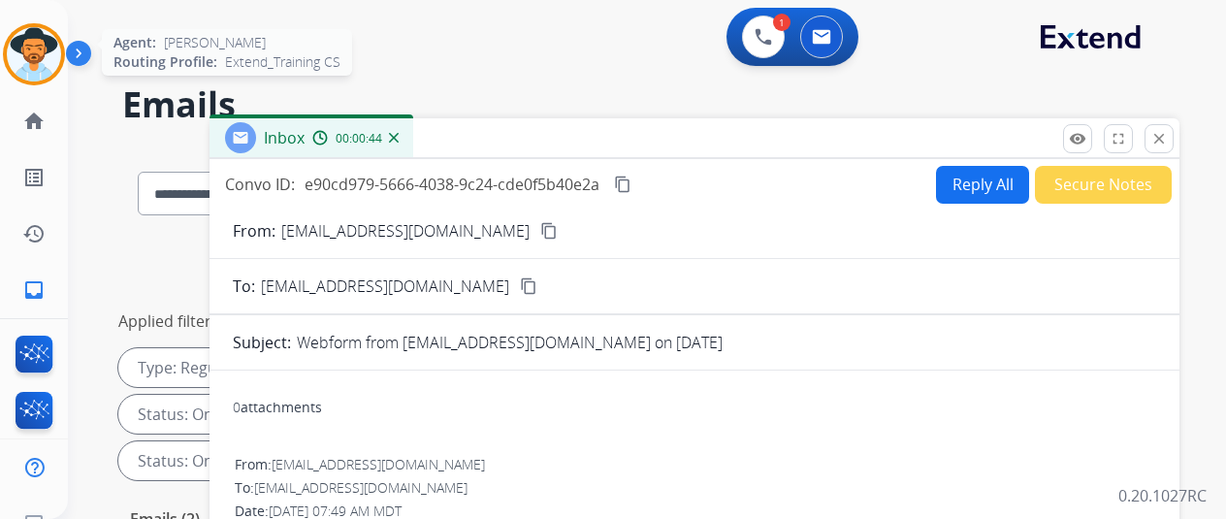
click at [33, 41] on img at bounding box center [34, 54] width 54 height 54
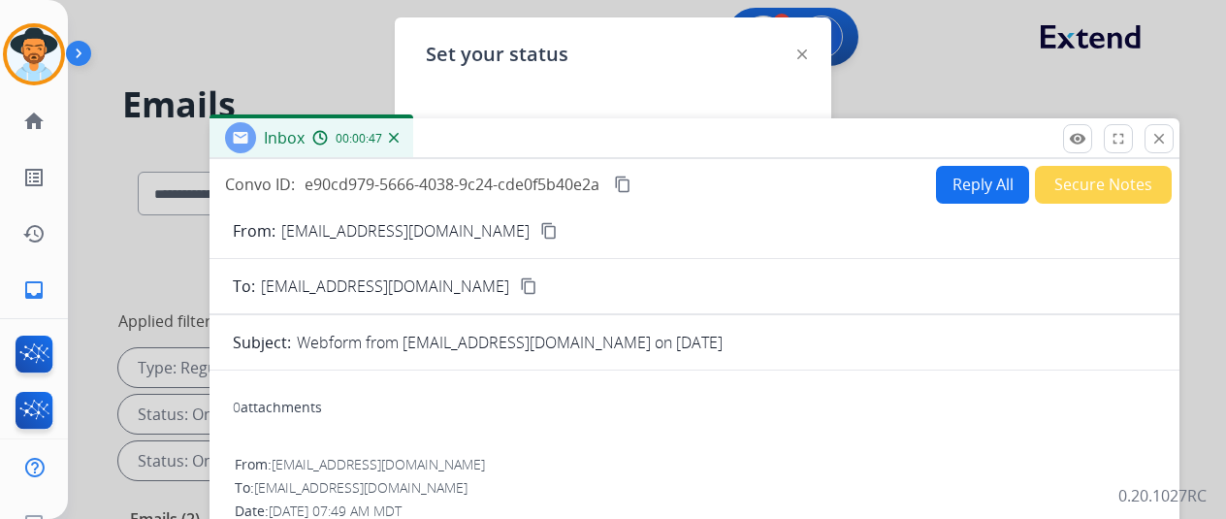
click at [799, 53] on img at bounding box center [802, 54] width 10 height 10
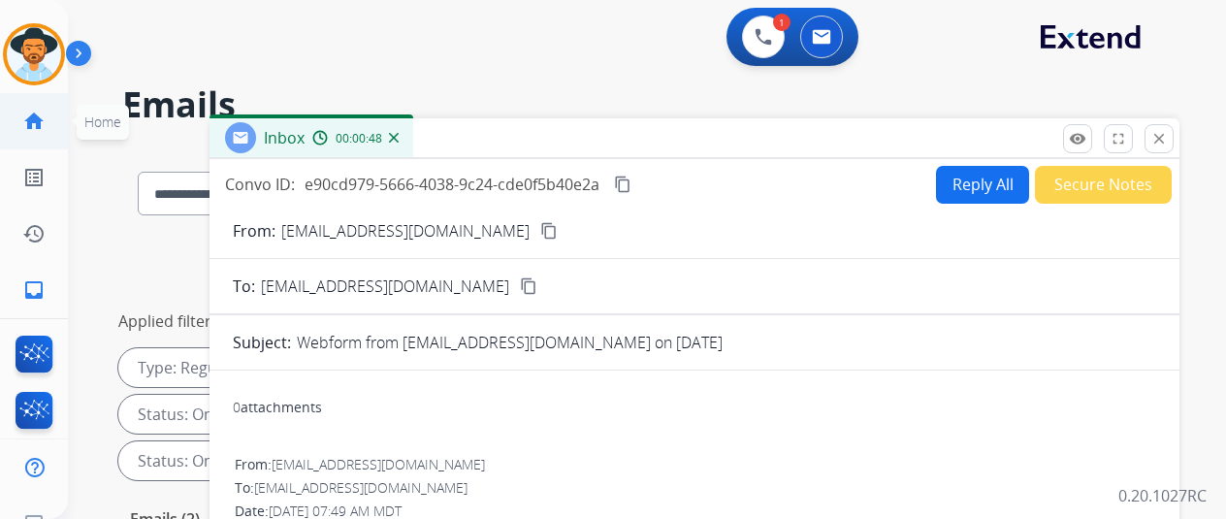
click at [24, 108] on link "home Home" at bounding box center [34, 121] width 54 height 54
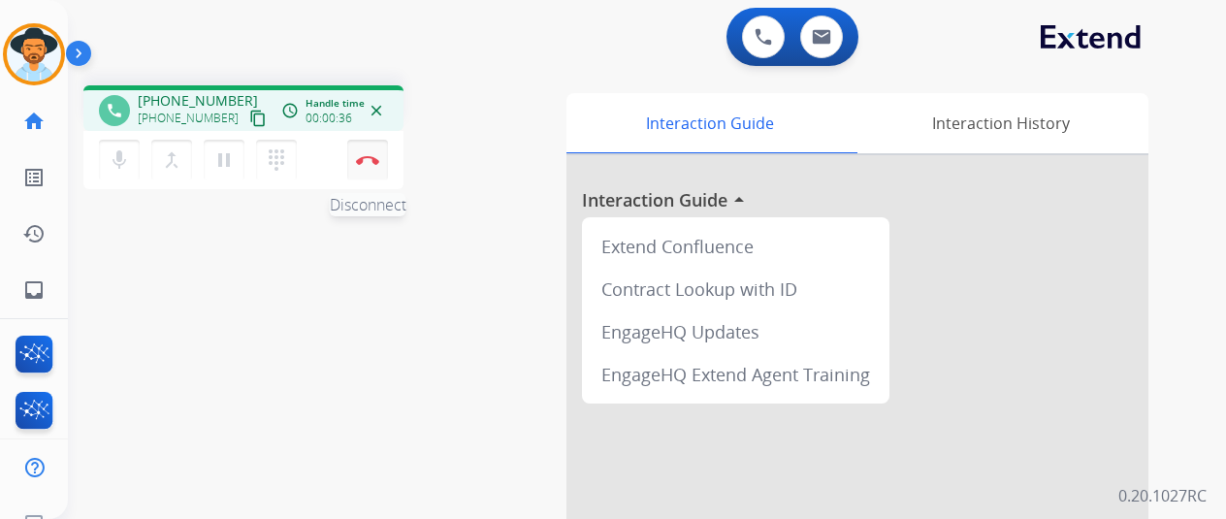
click at [367, 160] on img at bounding box center [367, 160] width 23 height 10
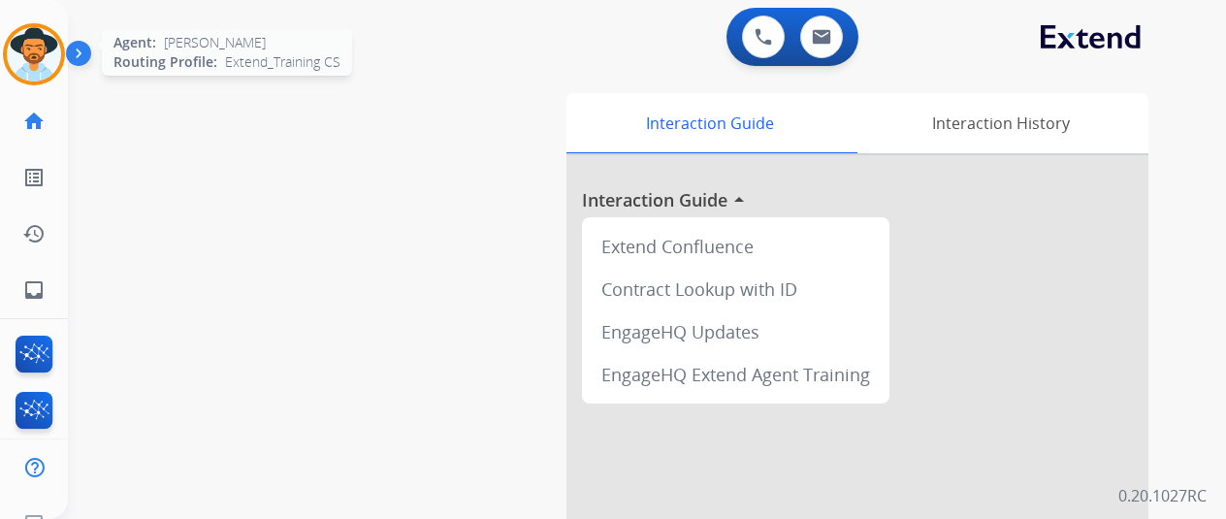
click at [47, 45] on img at bounding box center [34, 54] width 54 height 54
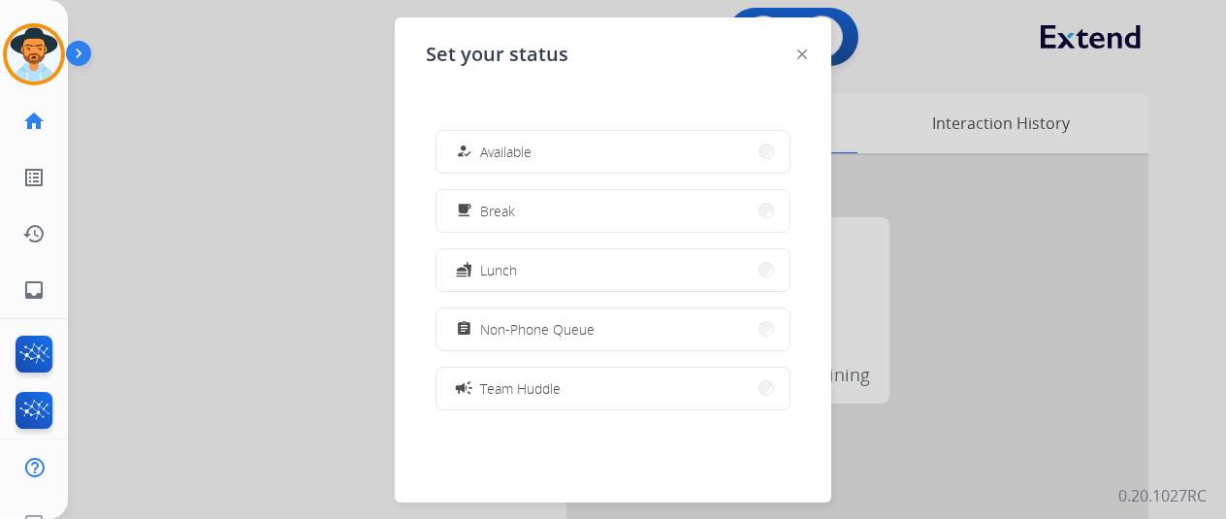
click at [500, 145] on span "Available" at bounding box center [505, 152] width 51 height 20
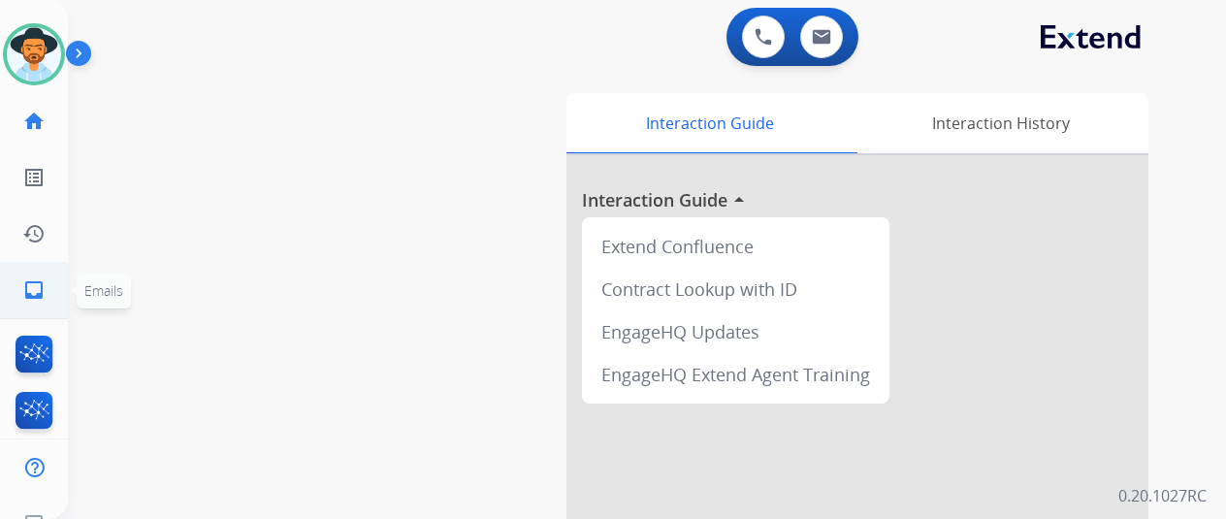
click at [27, 286] on mat-icon "inbox" at bounding box center [33, 289] width 23 height 23
select select "**********"
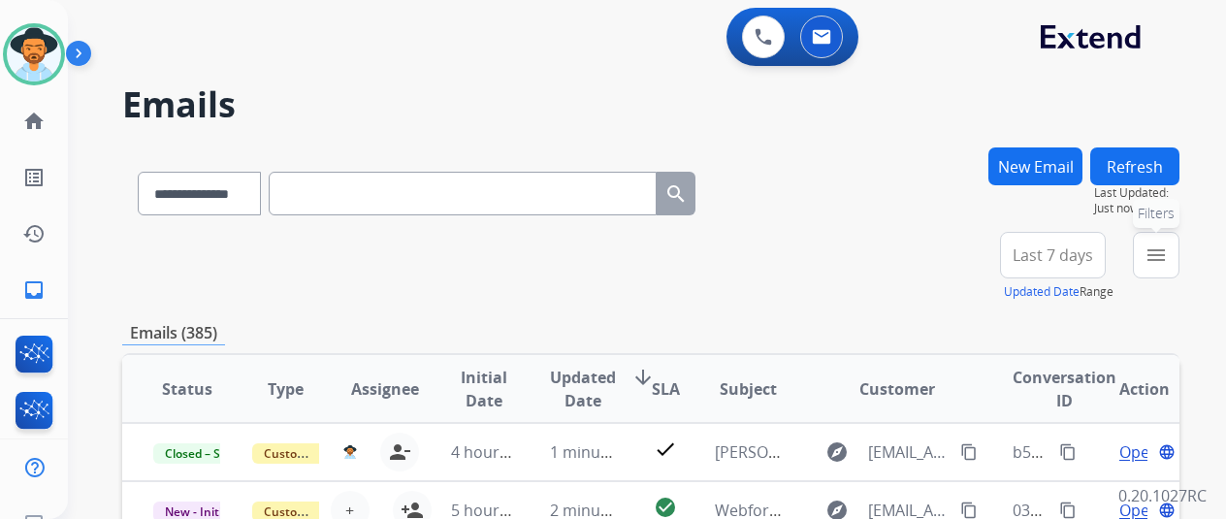
click at [1168, 257] on mat-icon "menu" at bounding box center [1156, 254] width 23 height 23
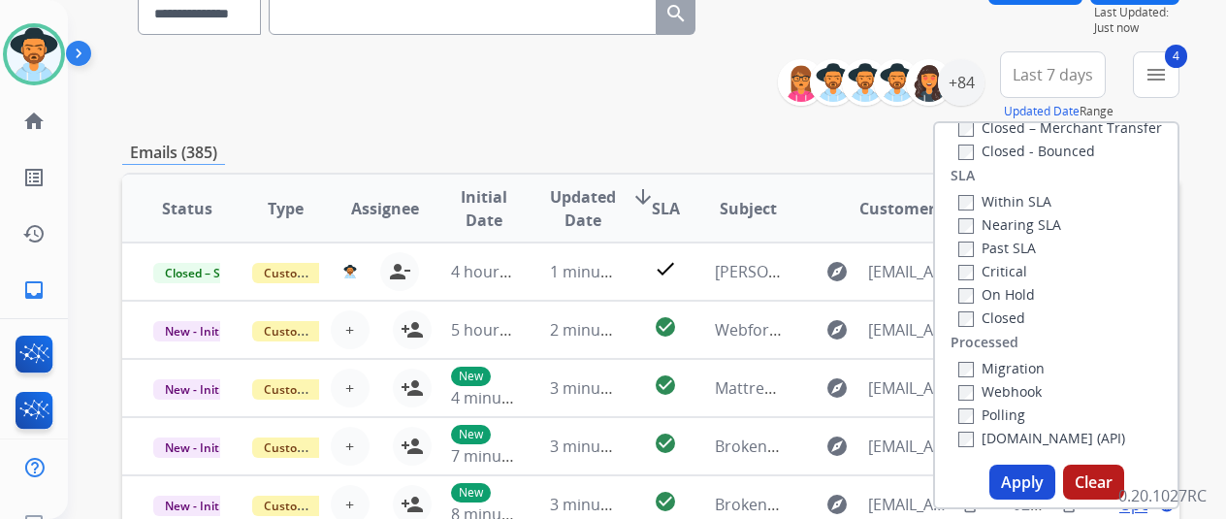
scroll to position [388, 0]
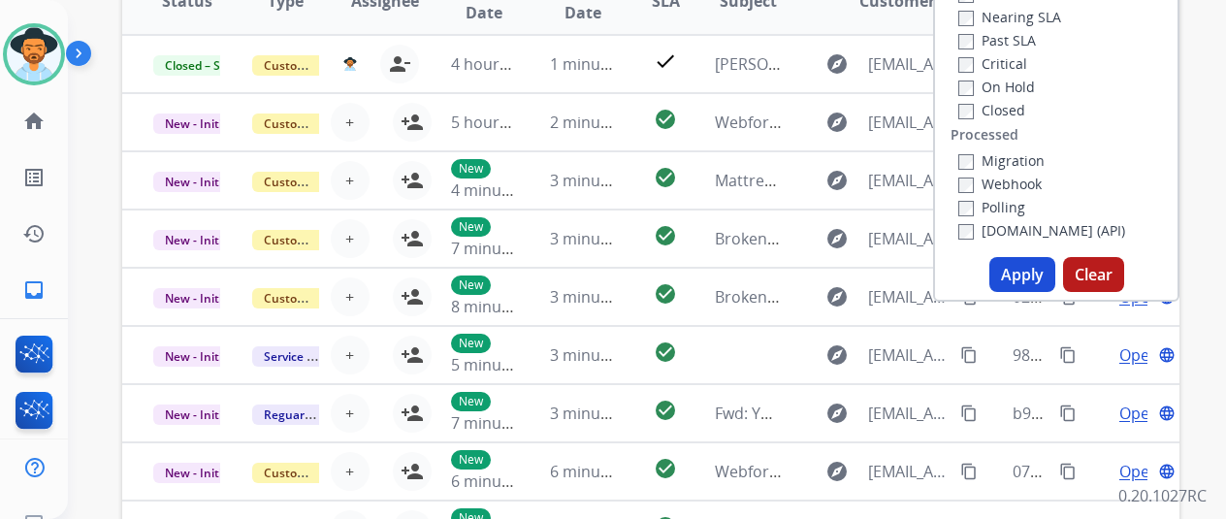
click at [1030, 278] on button "Apply" at bounding box center [1022, 274] width 66 height 35
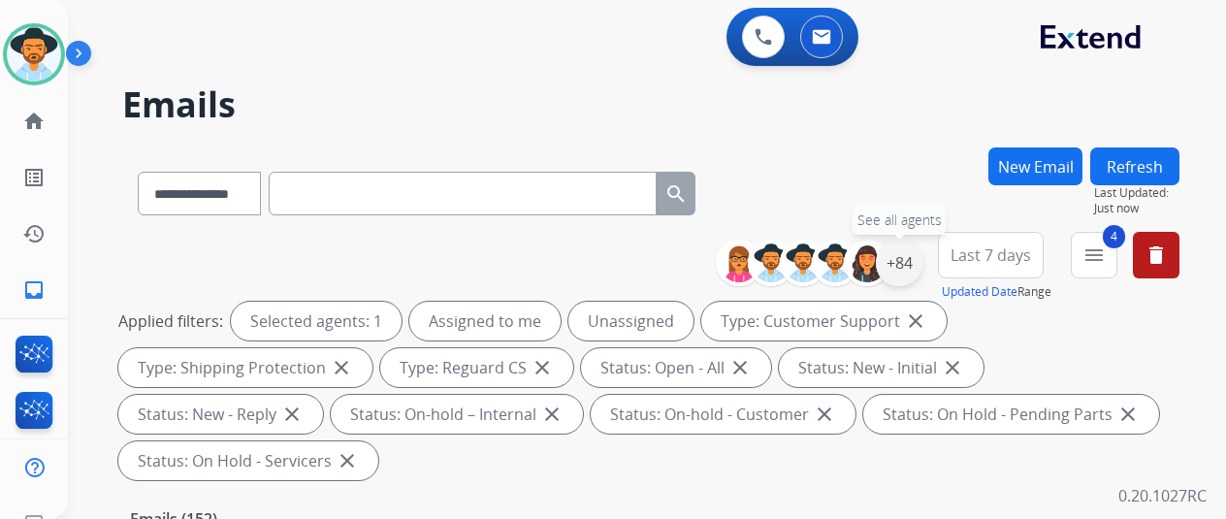
click at [908, 256] on div "+84" at bounding box center [899, 263] width 47 height 47
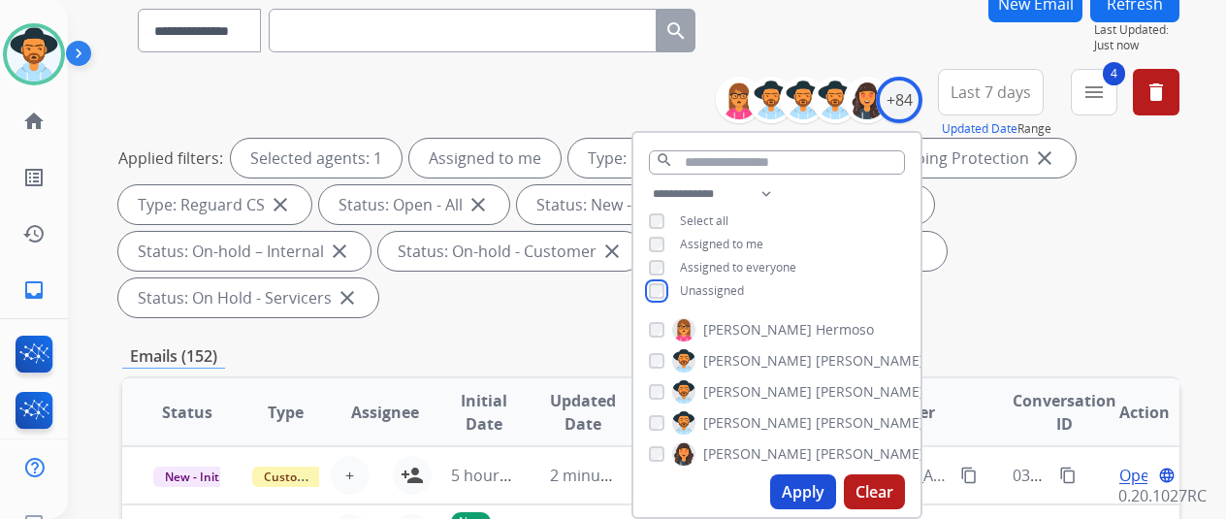
scroll to position [291, 0]
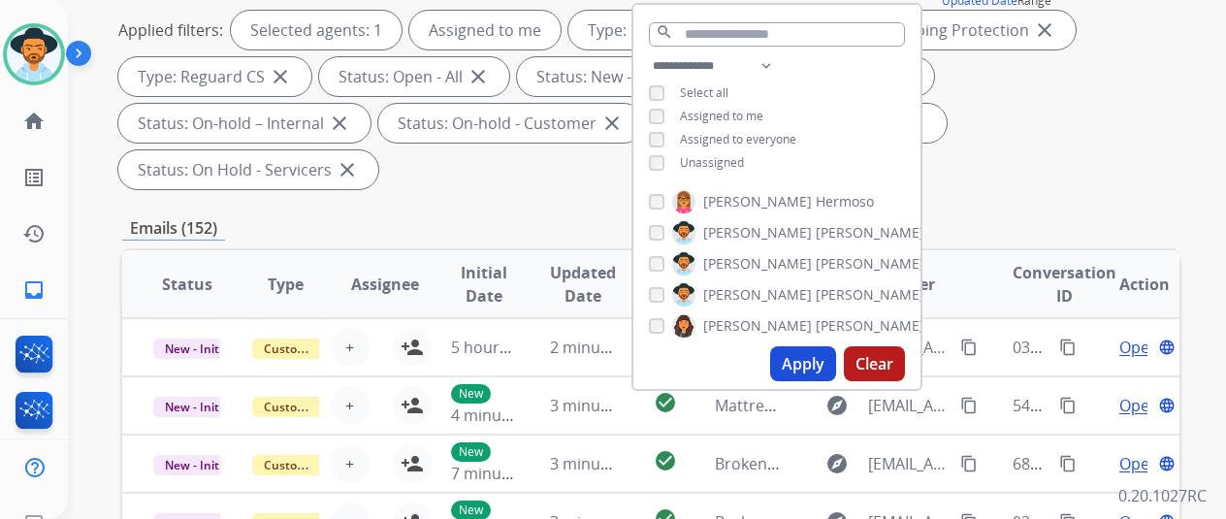
click at [823, 358] on button "Apply" at bounding box center [803, 363] width 66 height 35
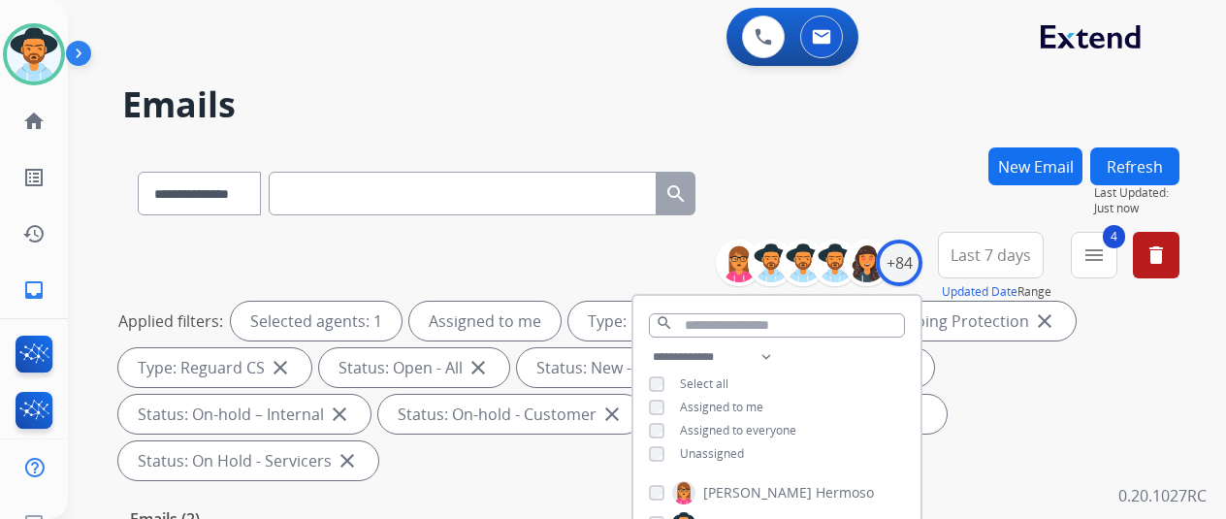
click at [883, 166] on div "**********" at bounding box center [650, 189] width 1057 height 84
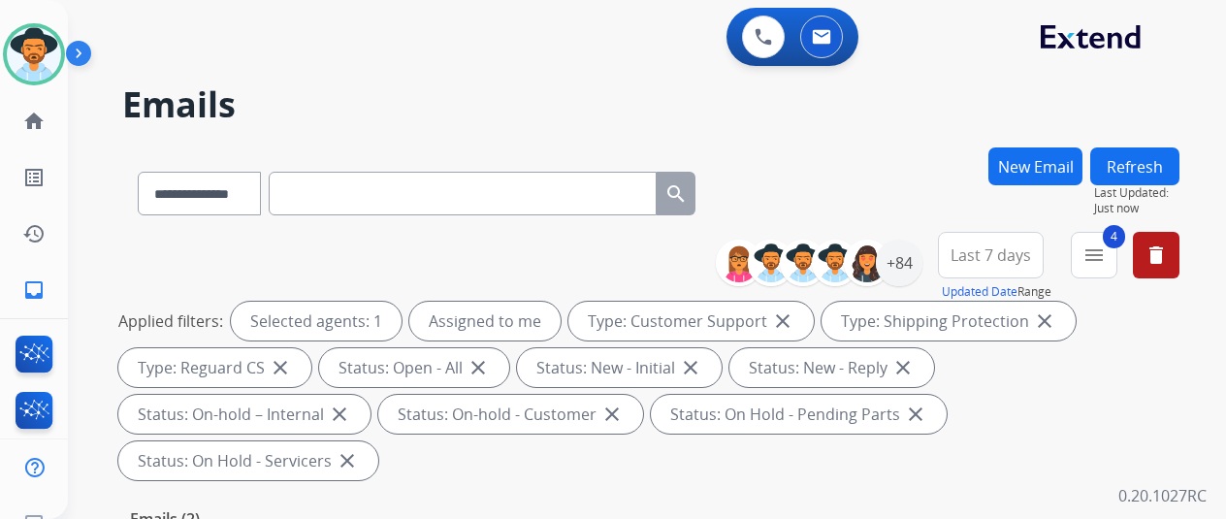
scroll to position [291, 0]
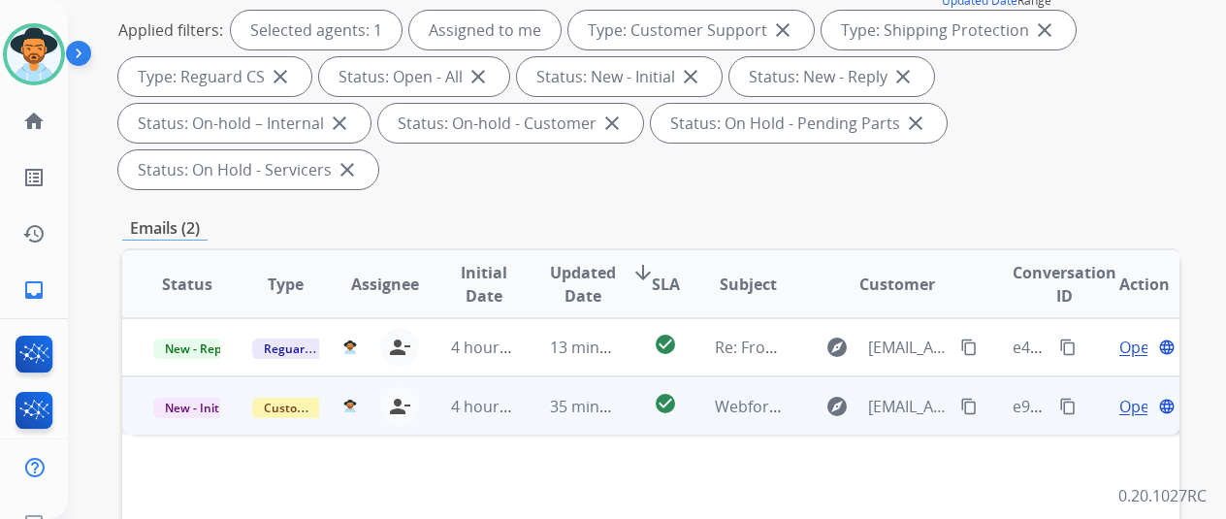
click at [1139, 395] on span "Open" at bounding box center [1139, 406] width 40 height 23
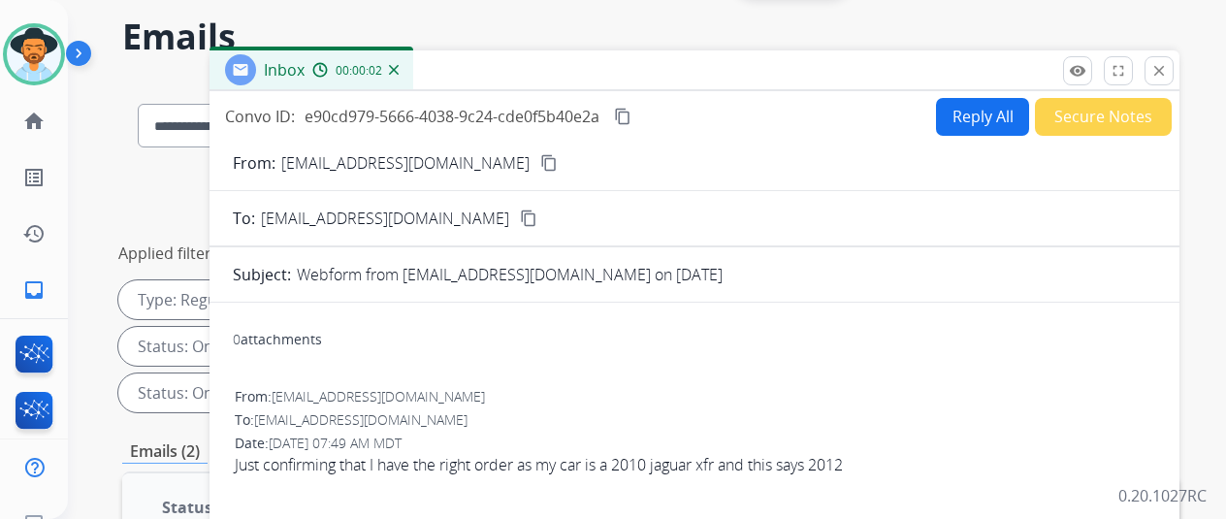
scroll to position [0, 0]
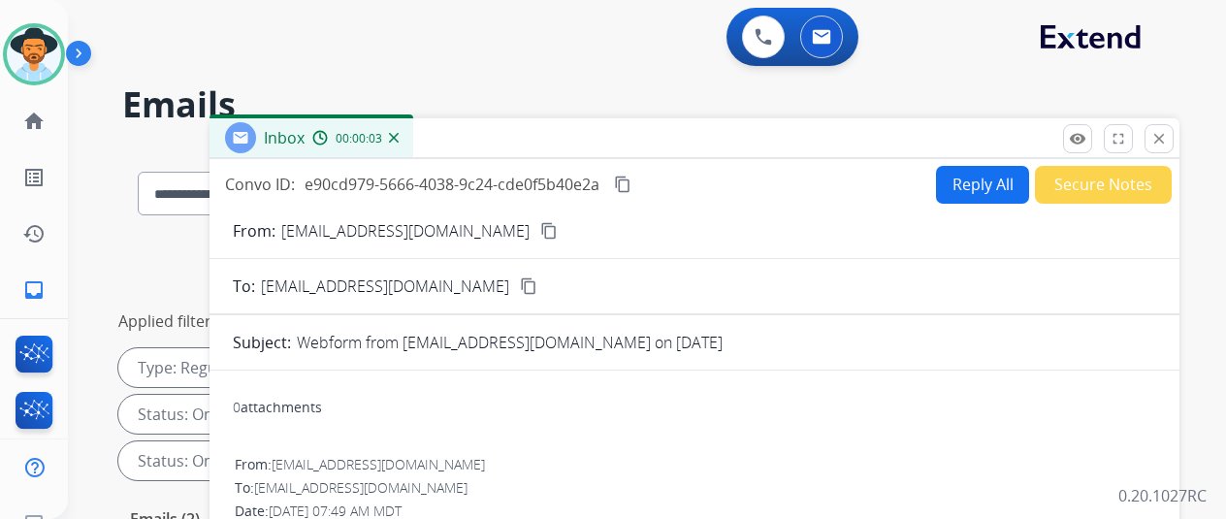
click at [976, 176] on button "Reply All" at bounding box center [982, 185] width 93 height 38
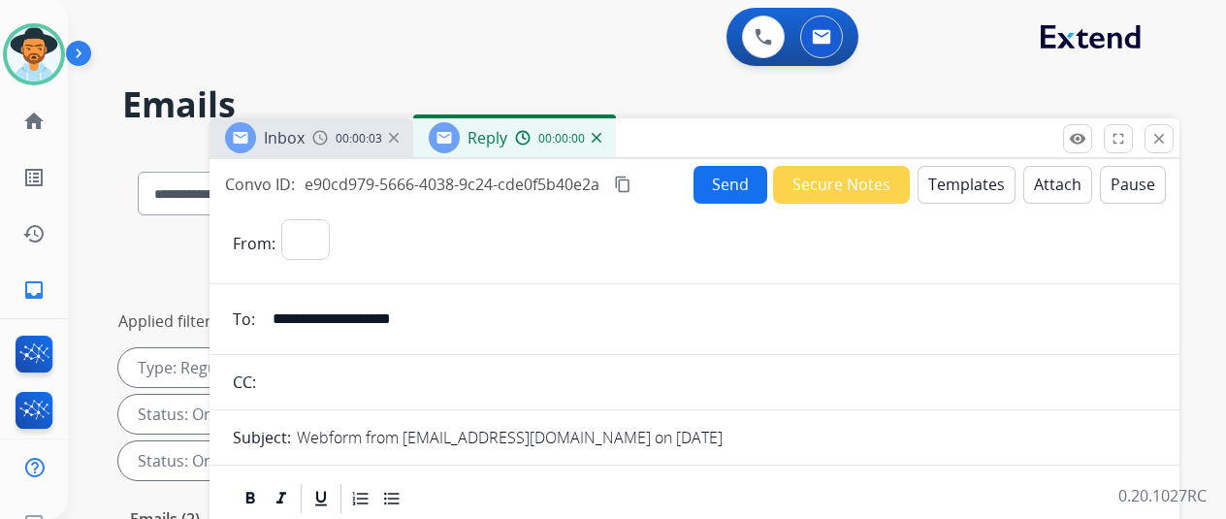
select select "**********"
click at [970, 178] on button "Templates" at bounding box center [967, 185] width 98 height 38
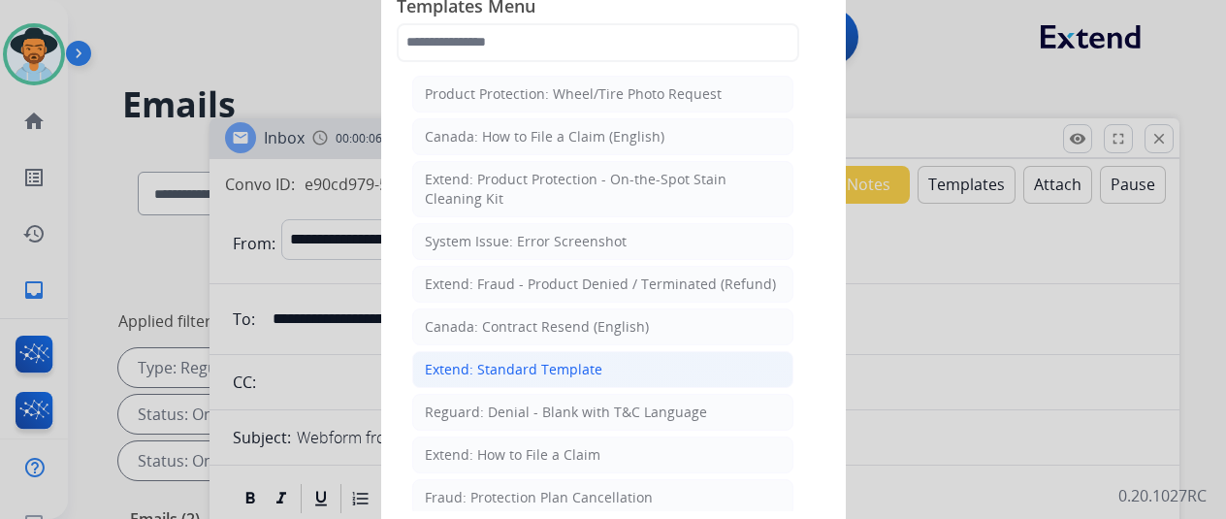
click at [458, 370] on div "Extend: Standard Template" at bounding box center [514, 369] width 178 height 19
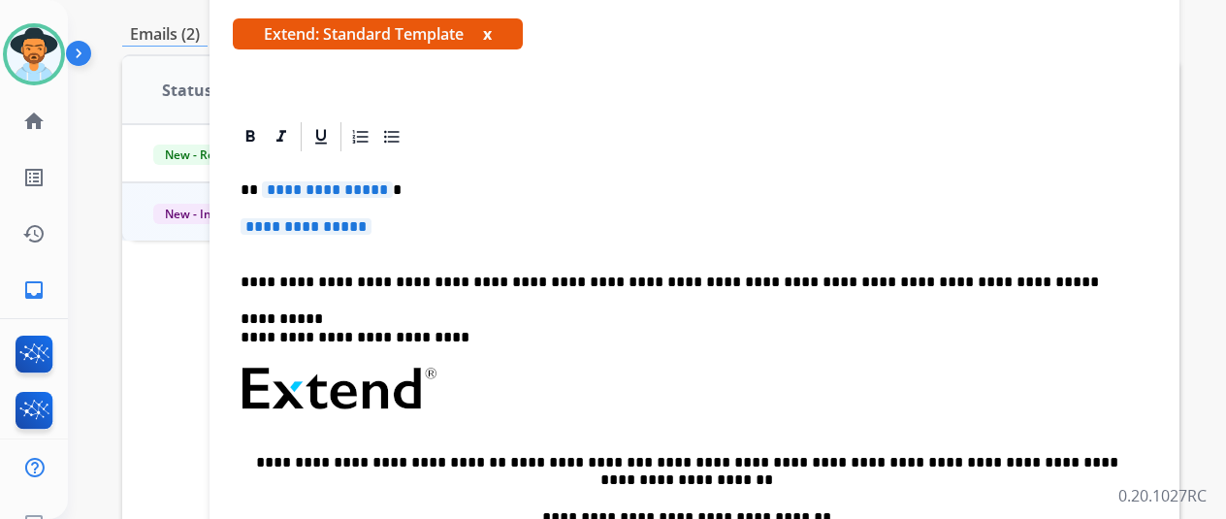
click at [391, 181] on span "**********" at bounding box center [327, 189] width 131 height 16
click at [371, 221] on span "**********" at bounding box center [306, 226] width 131 height 16
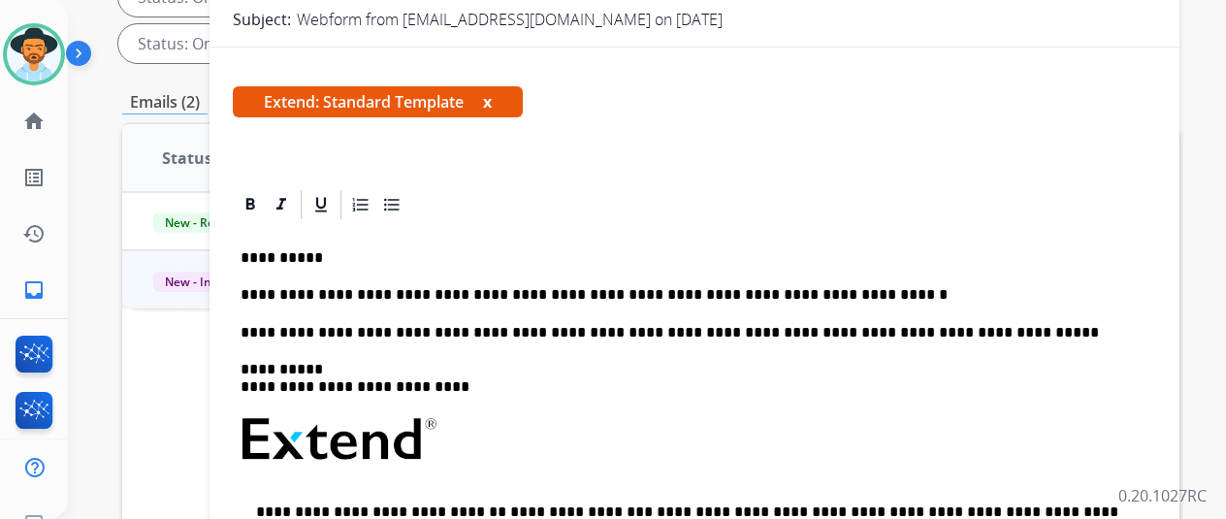
scroll to position [388, 0]
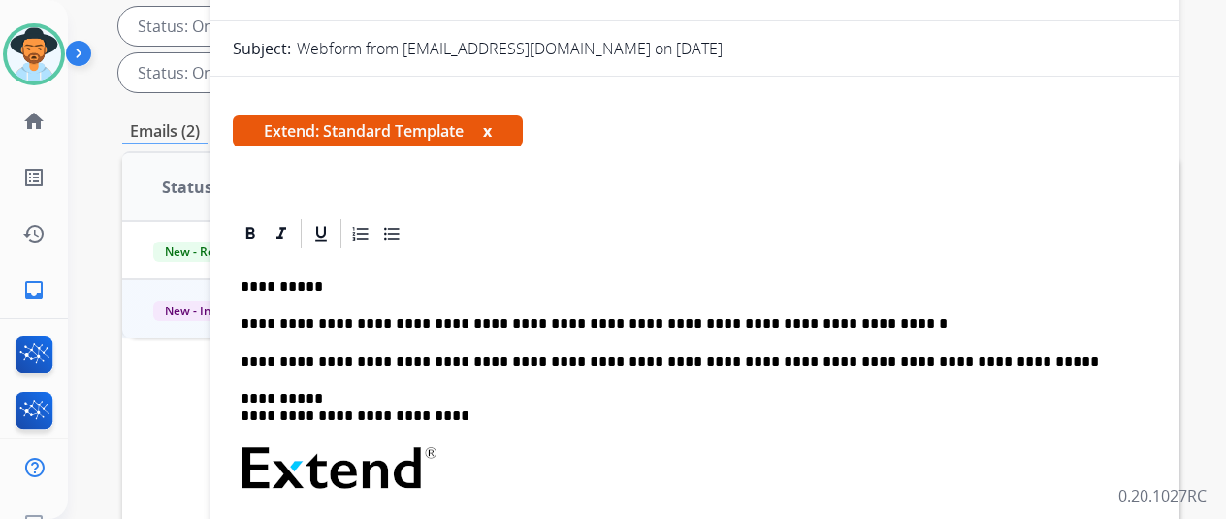
click at [622, 323] on p "**********" at bounding box center [687, 323] width 892 height 17
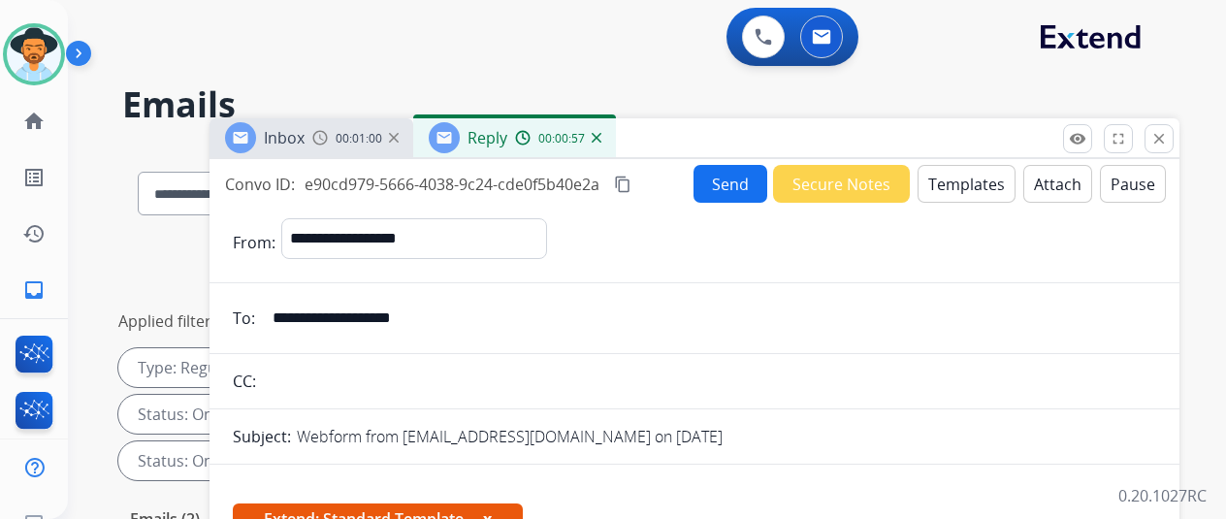
click at [631, 180] on mat-icon "content_copy" at bounding box center [622, 184] width 17 height 17
click at [736, 170] on button "Send" at bounding box center [731, 184] width 74 height 38
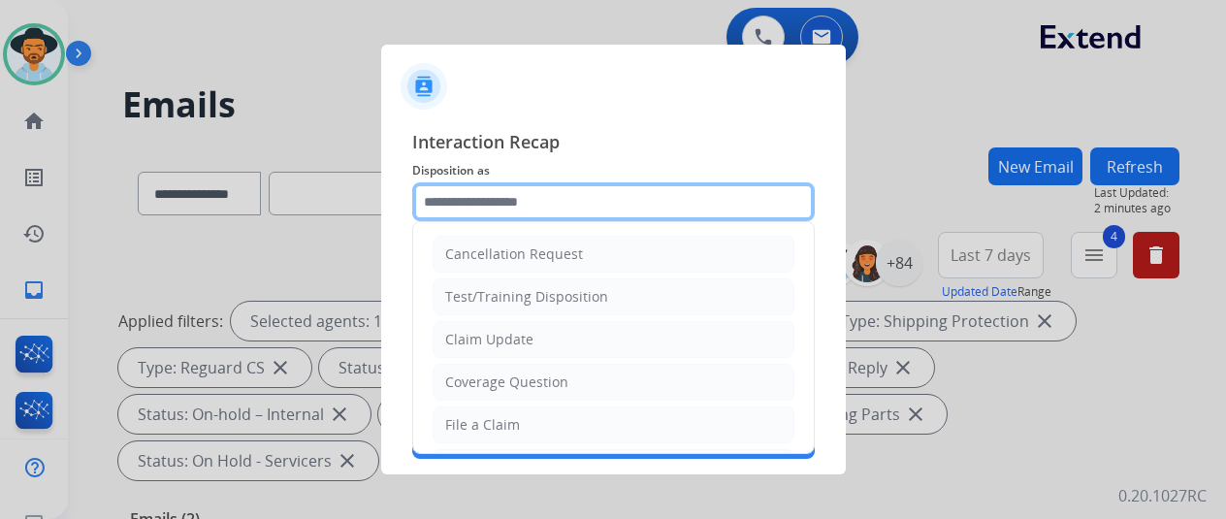
click at [483, 197] on input "text" at bounding box center [613, 201] width 403 height 39
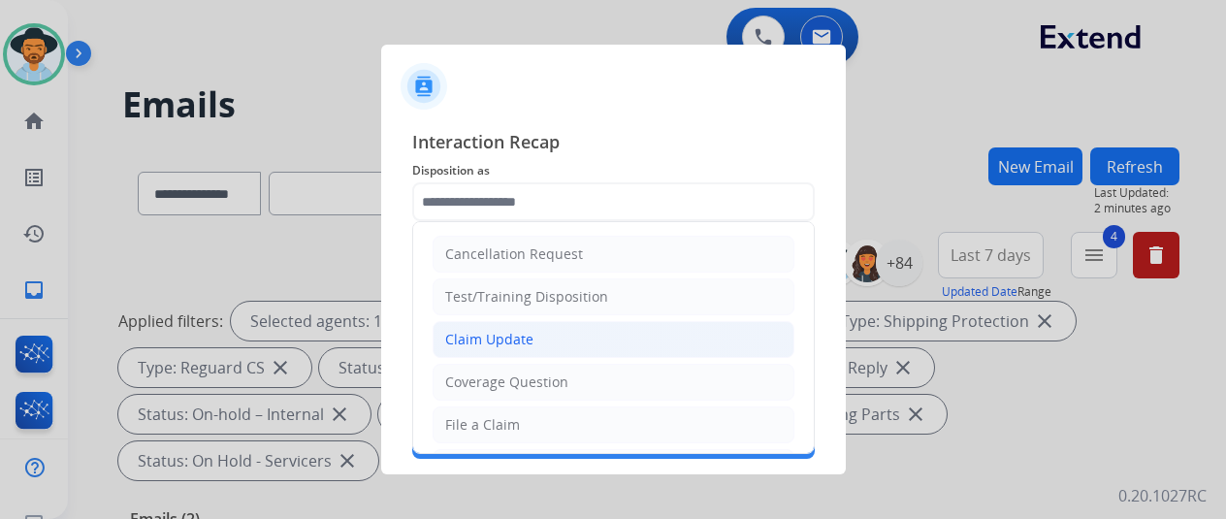
click at [518, 339] on div "Claim Update" at bounding box center [489, 339] width 88 height 19
type input "**********"
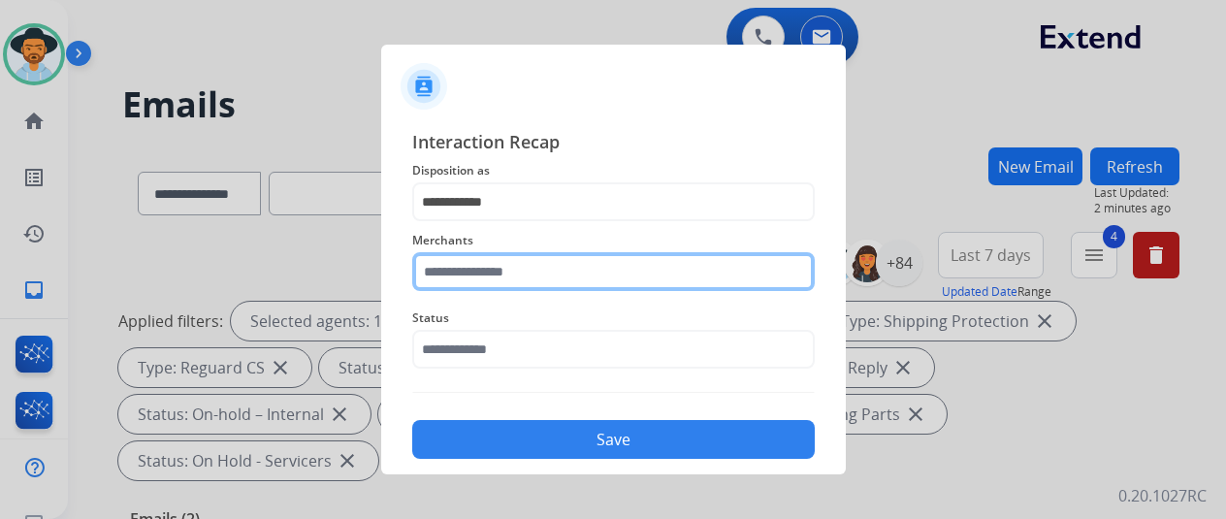
click at [508, 265] on input "text" at bounding box center [613, 271] width 403 height 39
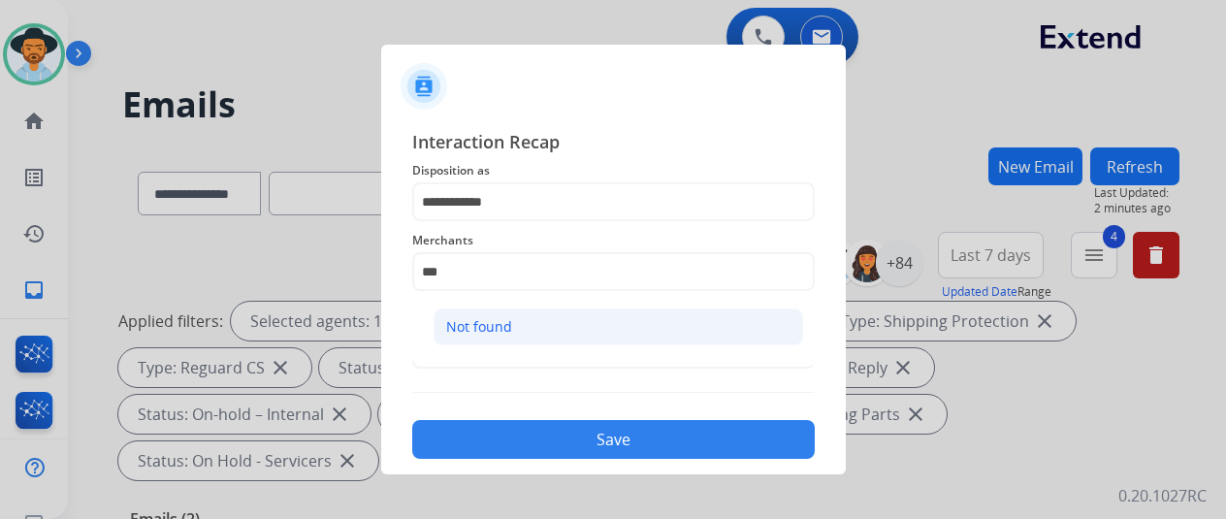
click at [514, 332] on li "Not found" at bounding box center [619, 326] width 370 height 37
type input "*********"
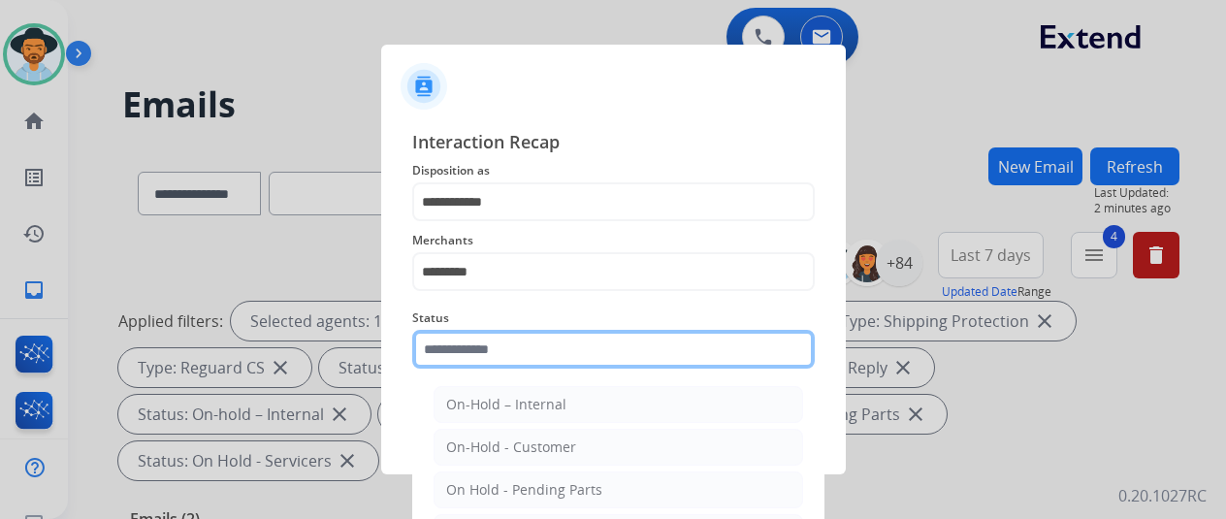
drag, startPoint x: 497, startPoint y: 349, endPoint x: 506, endPoint y: 337, distance: 15.9
click at [498, 349] on input "text" at bounding box center [613, 349] width 403 height 39
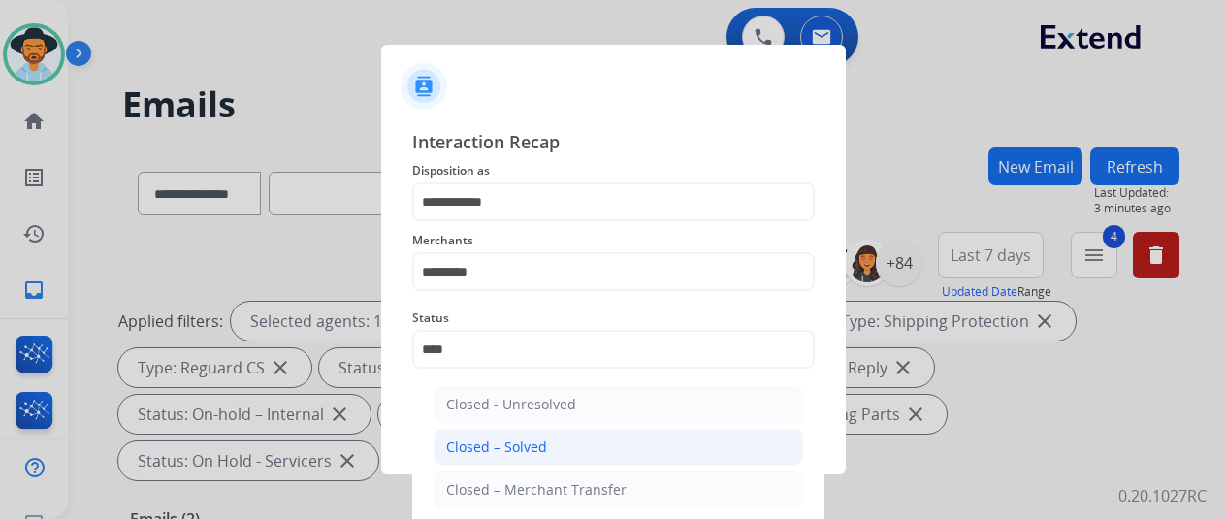
click at [483, 436] on li "Closed – Solved" at bounding box center [619, 447] width 370 height 37
type input "**********"
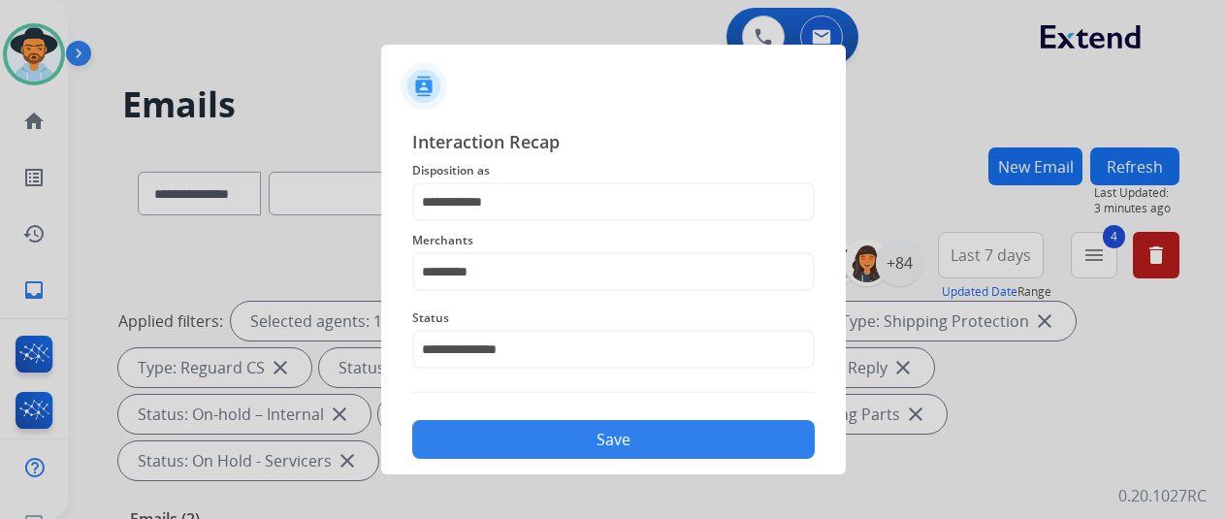
click at [553, 443] on button "Save" at bounding box center [613, 439] width 403 height 39
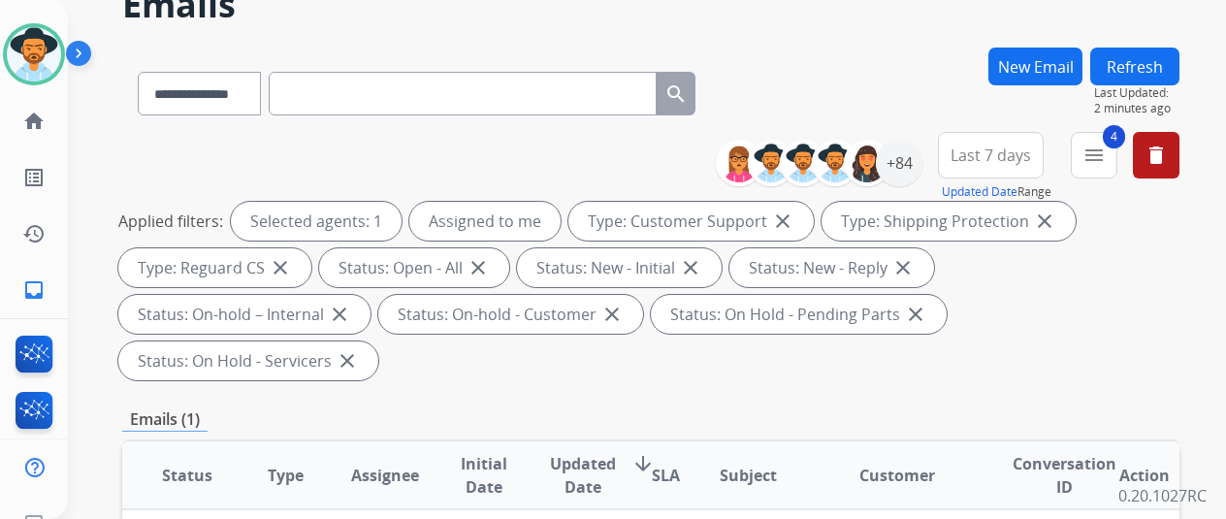
scroll to position [194, 0]
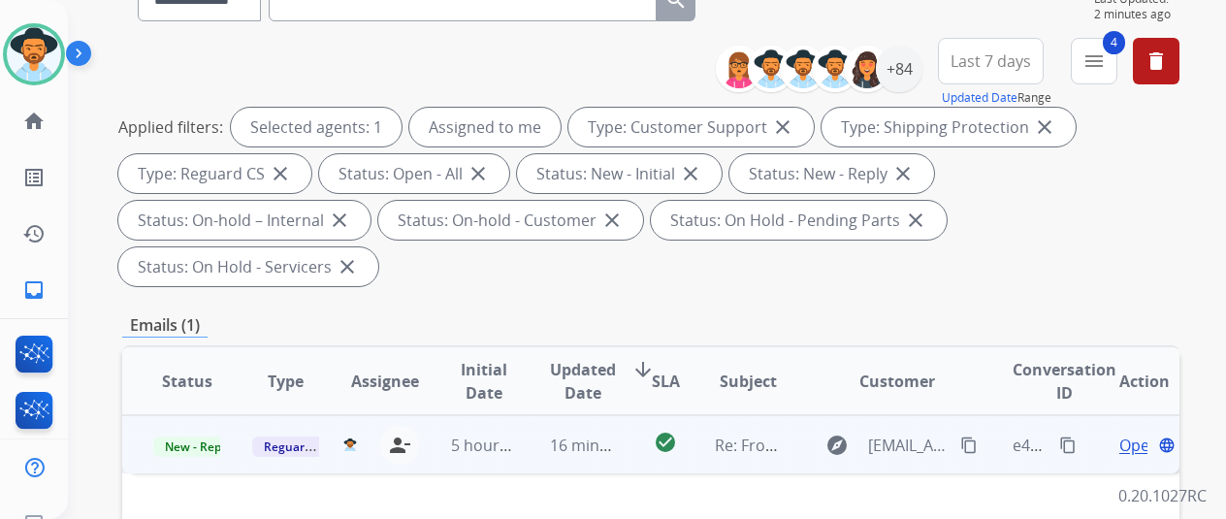
click at [1135, 434] on span "Open" at bounding box center [1139, 445] width 40 height 23
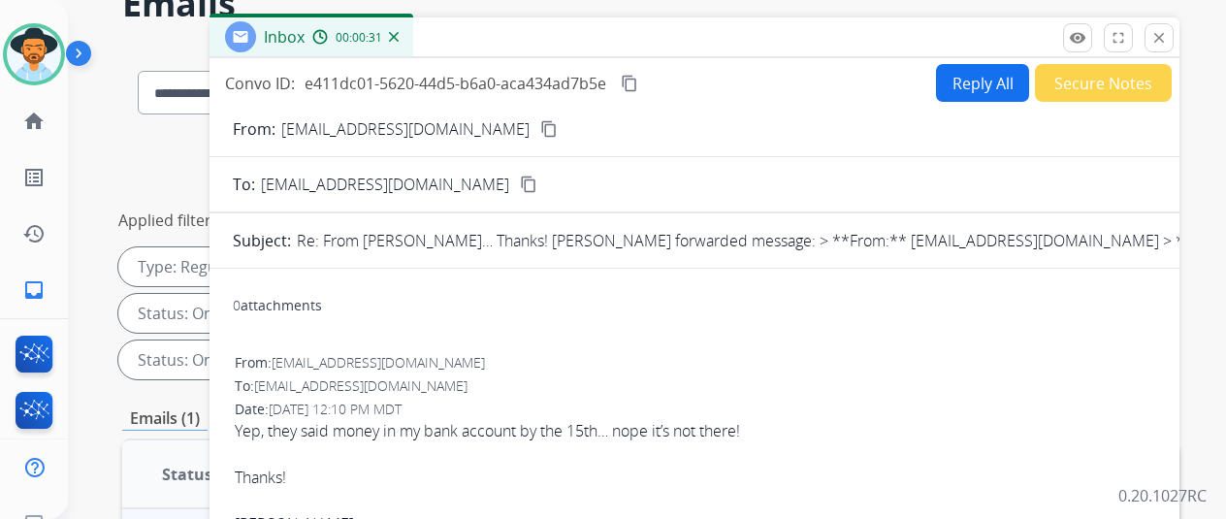
scroll to position [0, 0]
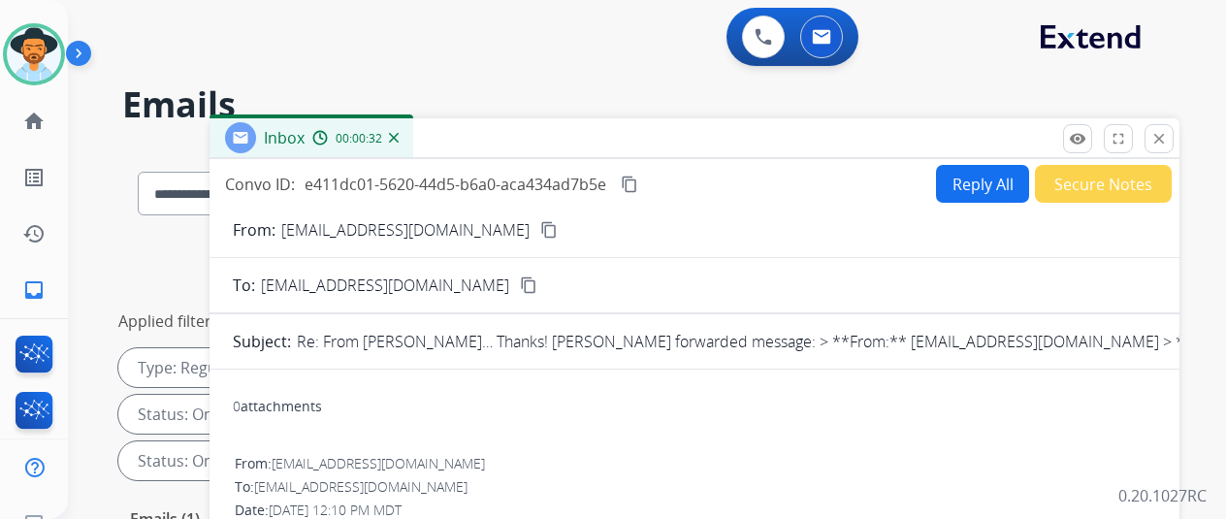
click at [540, 228] on mat-icon "content_copy" at bounding box center [548, 229] width 17 height 17
click at [974, 184] on button "Reply All" at bounding box center [982, 184] width 93 height 38
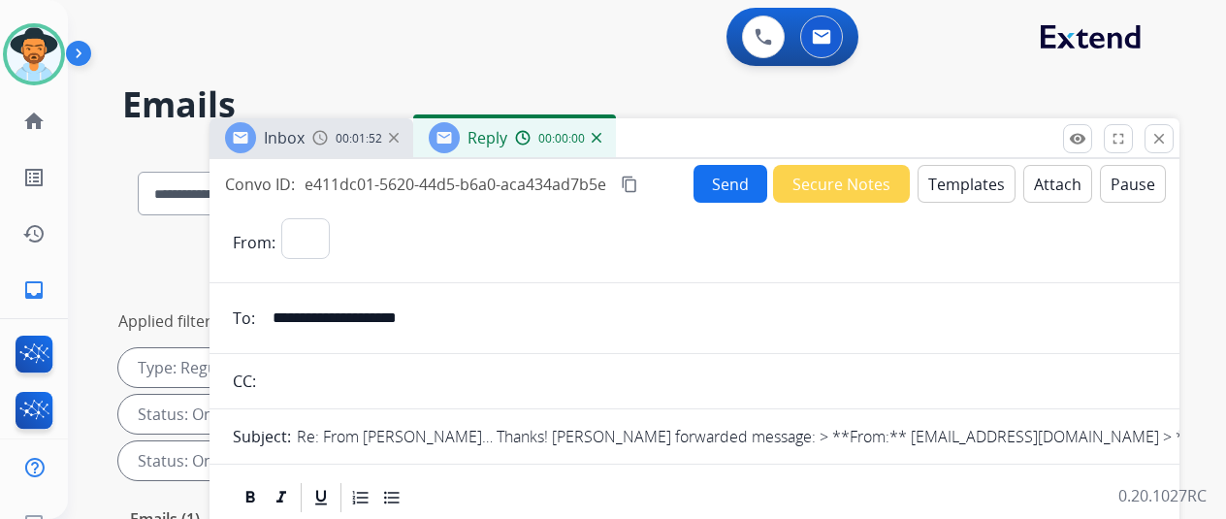
select select "**********"
click at [957, 176] on button "Templates" at bounding box center [967, 184] width 98 height 38
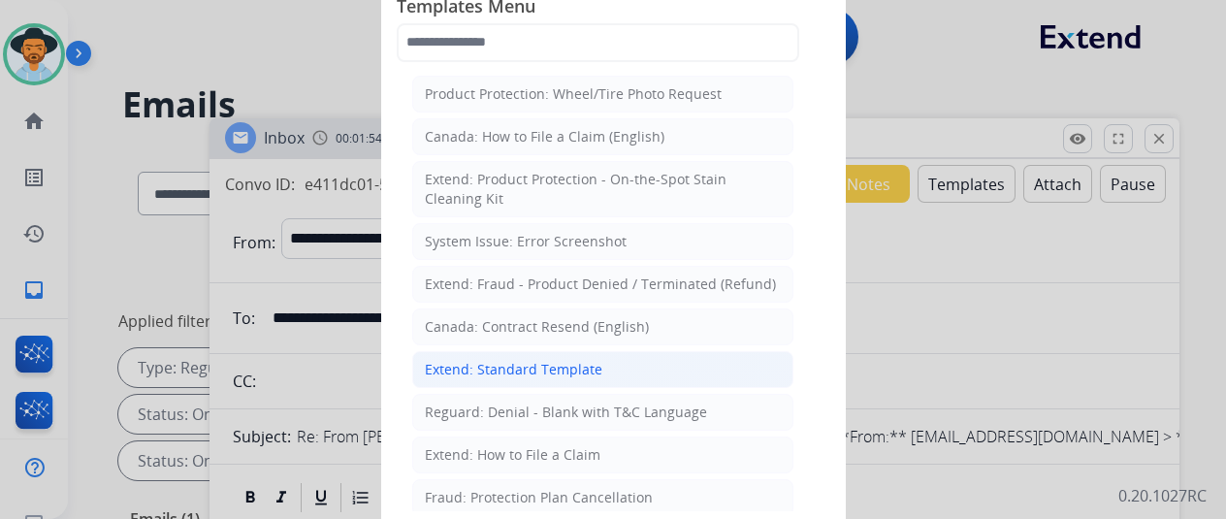
click at [508, 360] on div "Extend: Standard Template" at bounding box center [514, 369] width 178 height 19
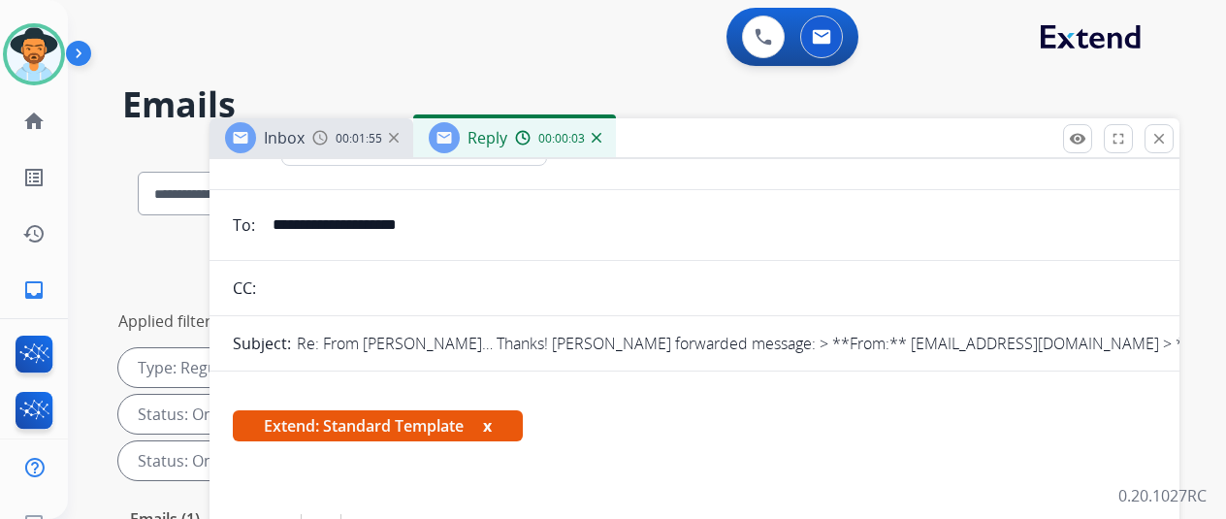
scroll to position [291, 0]
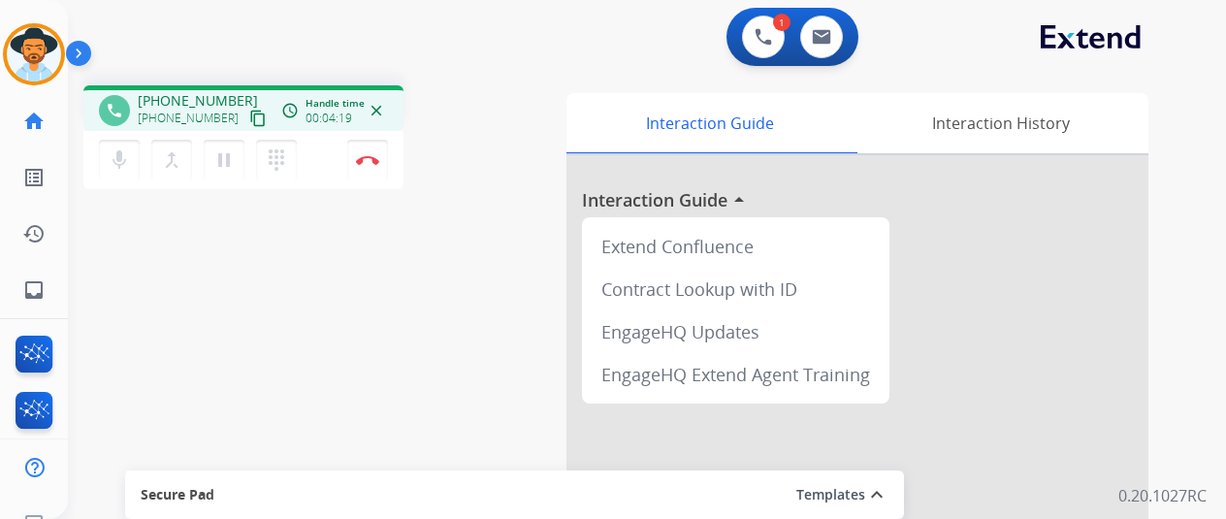
click at [183, 249] on div "phone +13525985501 +13525985501 content_copy access_time Call metrics Queue 00:…" at bounding box center [624, 474] width 1112 height 809
click at [374, 150] on button "Disconnect" at bounding box center [367, 160] width 41 height 41
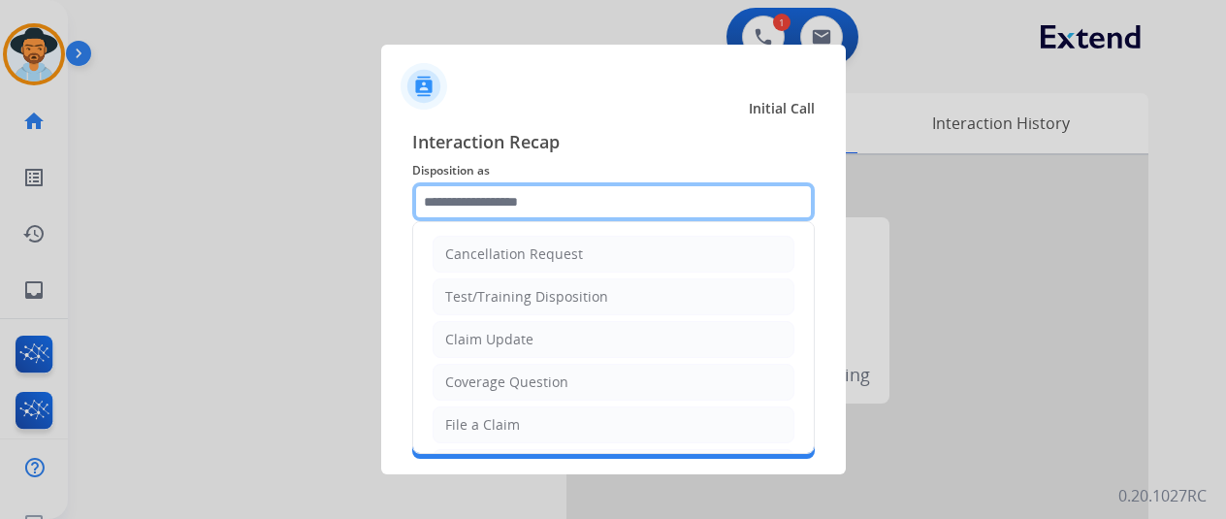
click at [460, 193] on input "text" at bounding box center [613, 201] width 403 height 39
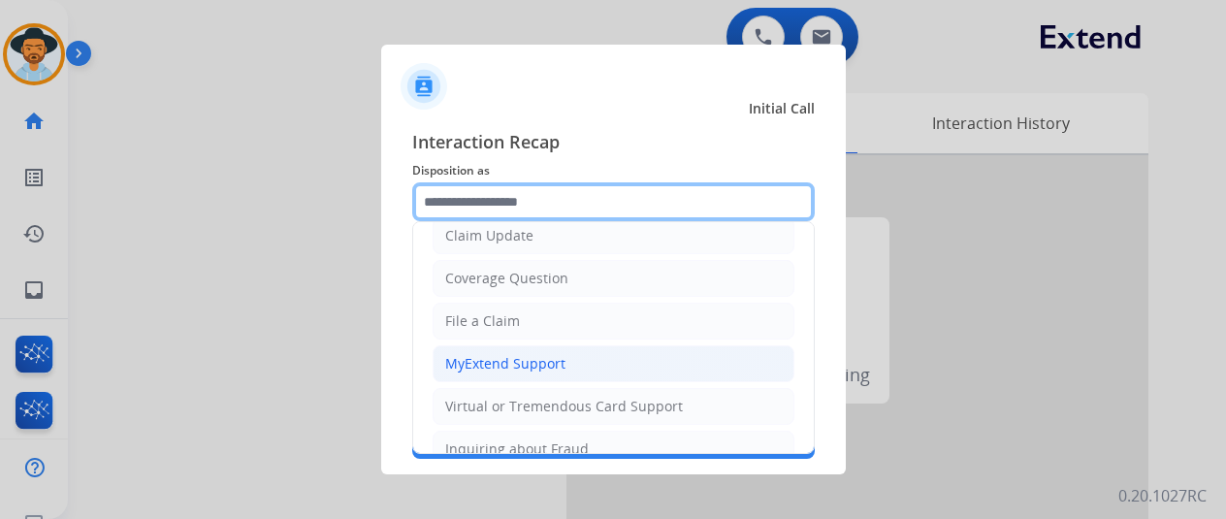
scroll to position [291, 0]
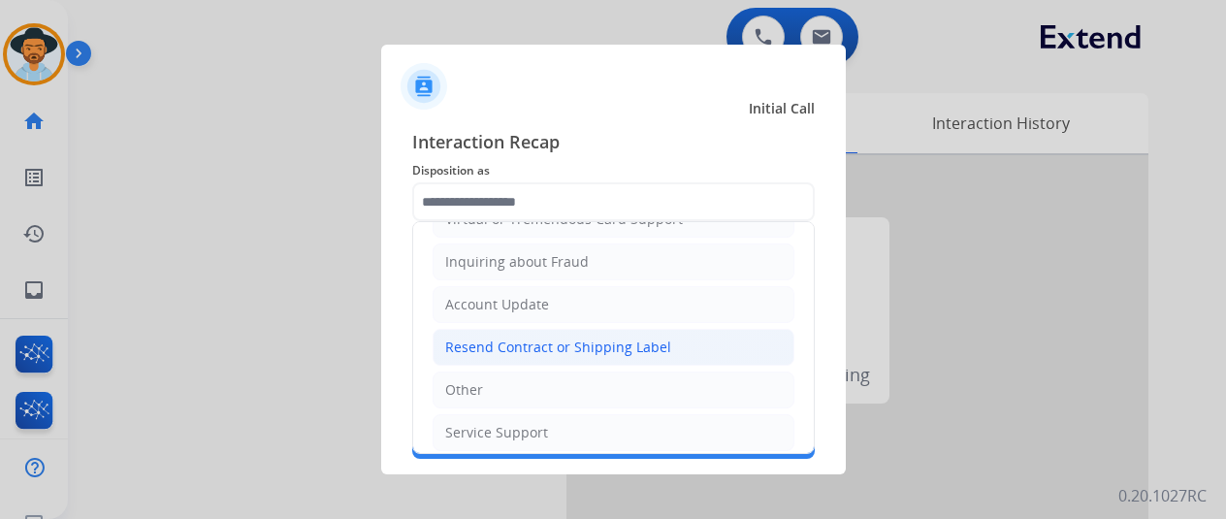
click at [504, 344] on div "Resend Contract or Shipping Label" at bounding box center [558, 347] width 226 height 19
type input "**********"
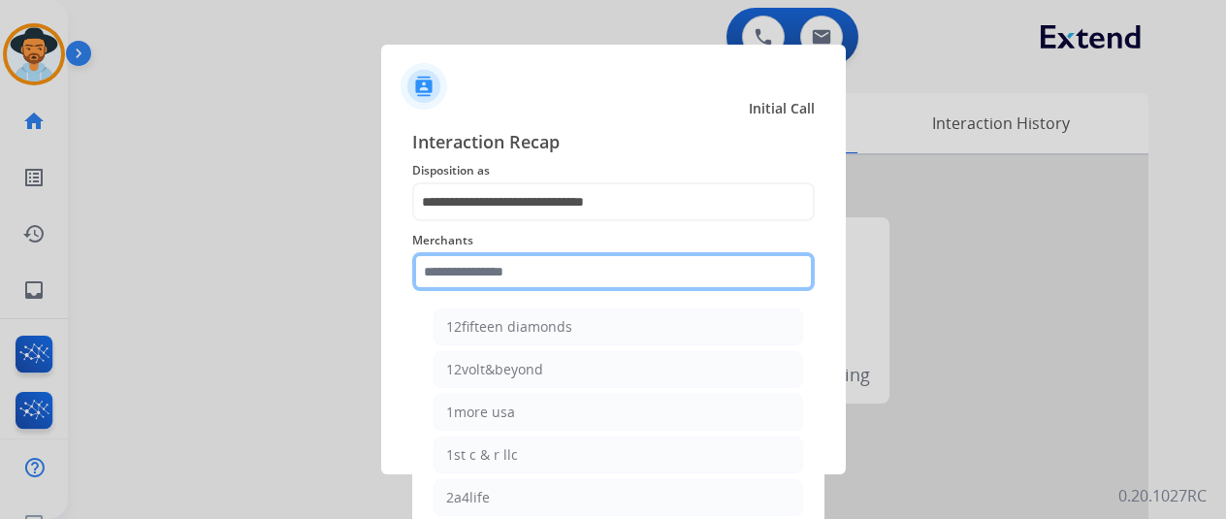
click at [489, 274] on input "text" at bounding box center [613, 271] width 403 height 39
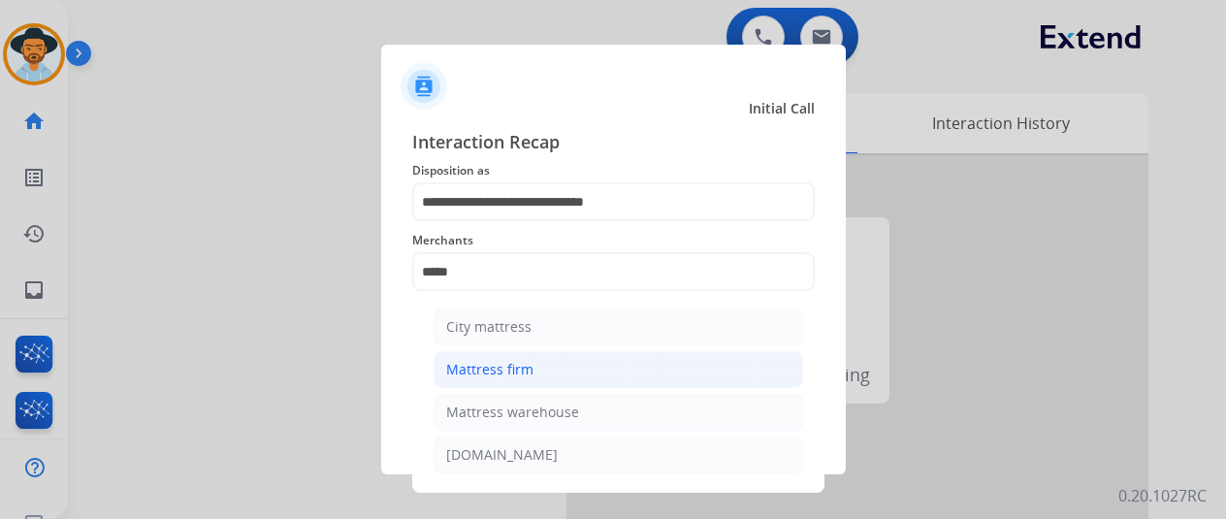
click at [555, 366] on li "Mattress firm" at bounding box center [619, 369] width 370 height 37
type input "**********"
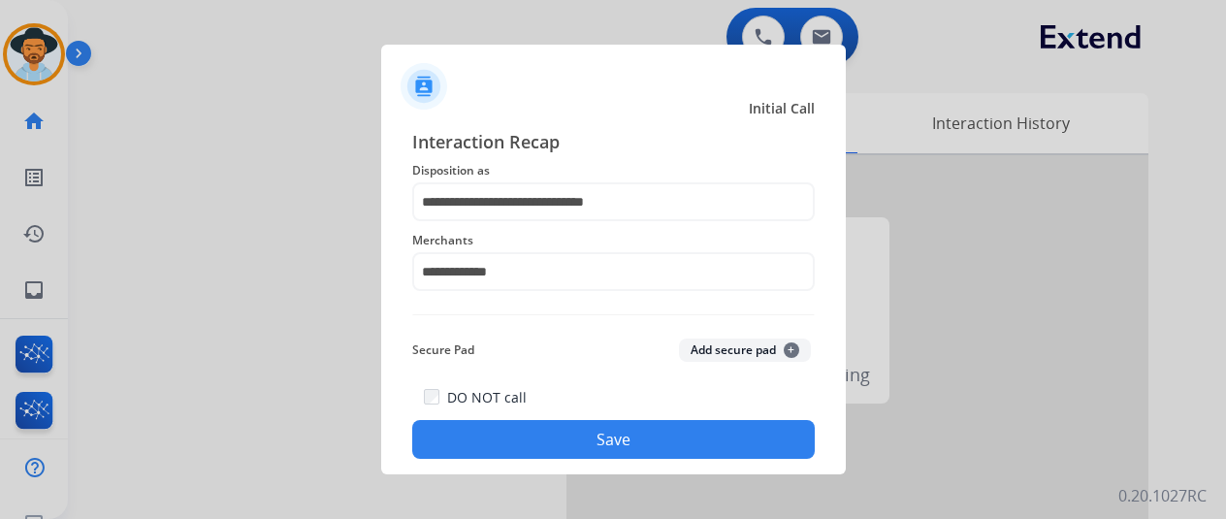
click at [592, 440] on button "Save" at bounding box center [613, 439] width 403 height 39
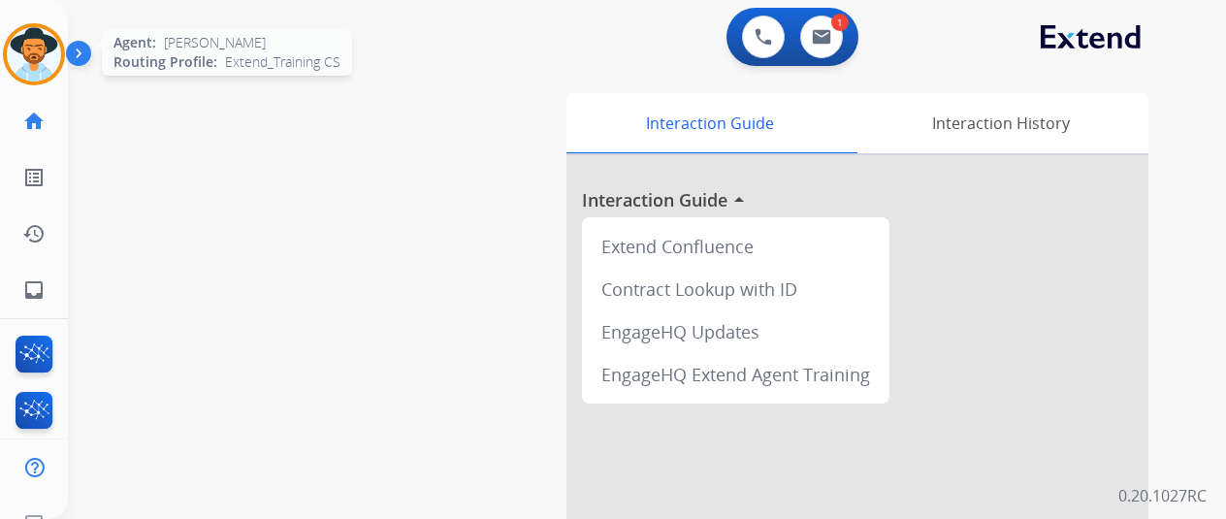
click at [47, 42] on img at bounding box center [34, 54] width 54 height 54
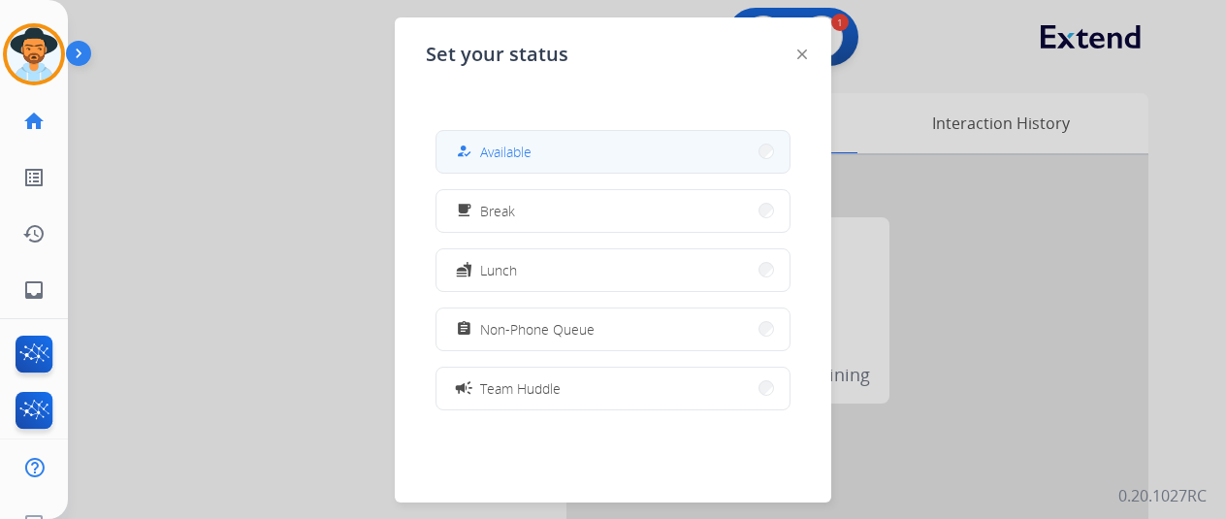
click at [531, 141] on div "how_to_reg Available" at bounding box center [492, 151] width 80 height 23
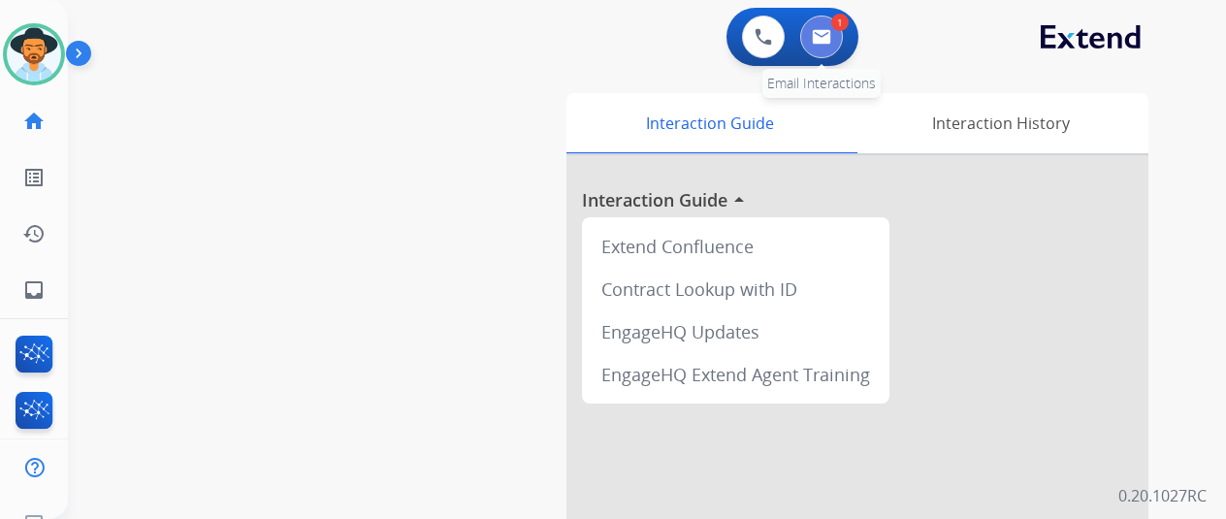
click at [843, 44] on button at bounding box center [821, 37] width 43 height 43
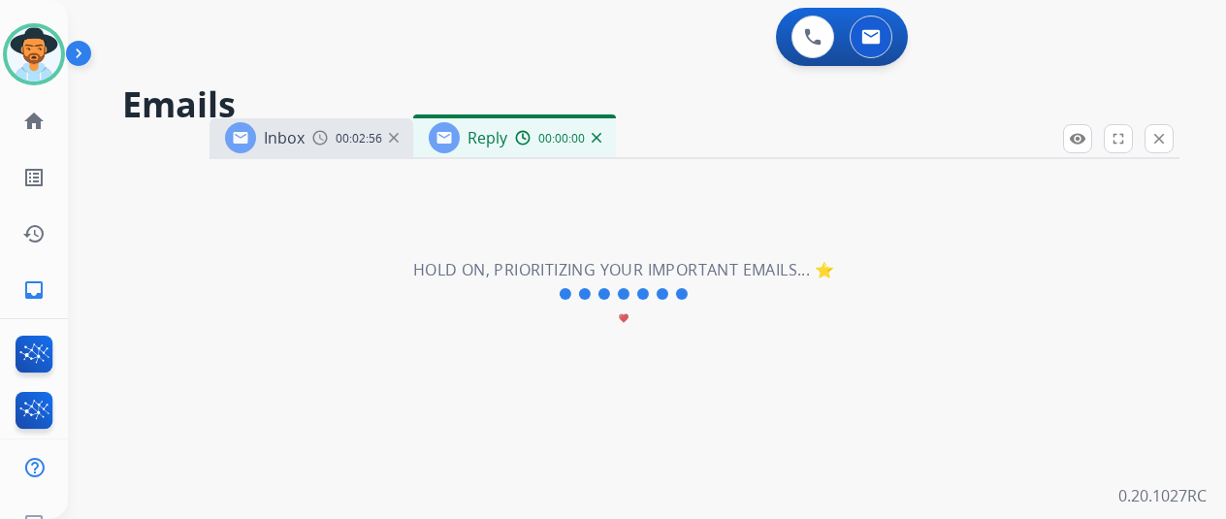
select select "**********"
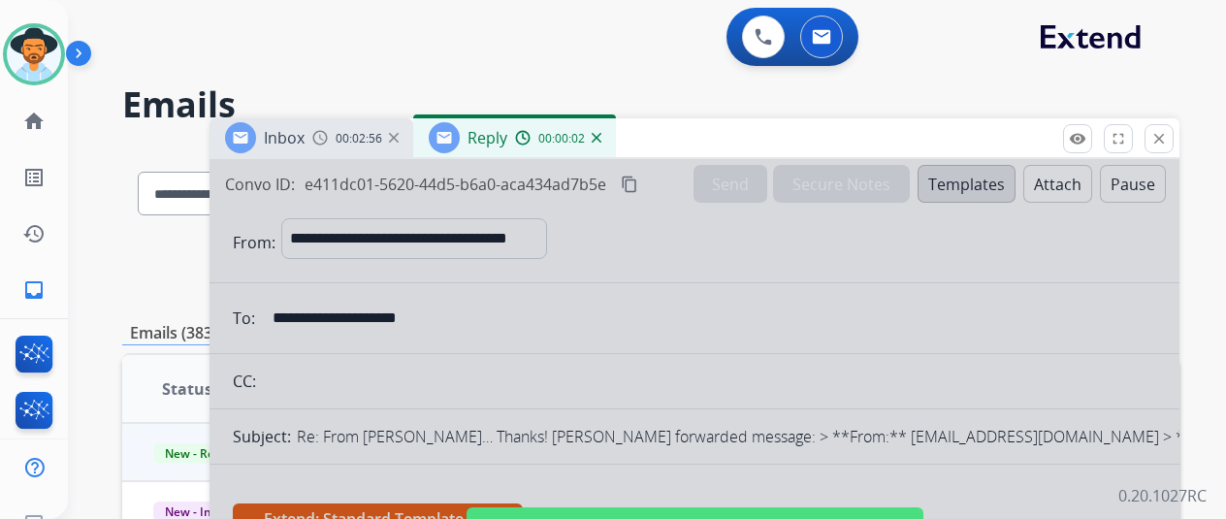
click at [731, 236] on div at bounding box center [695, 521] width 970 height 725
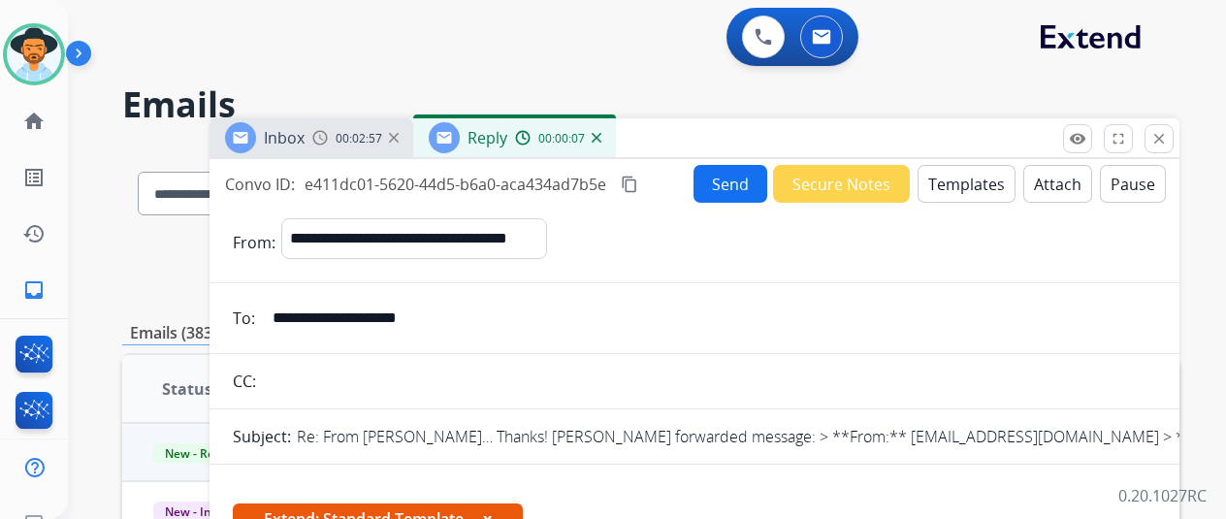
click at [953, 166] on button "Templates" at bounding box center [967, 184] width 98 height 38
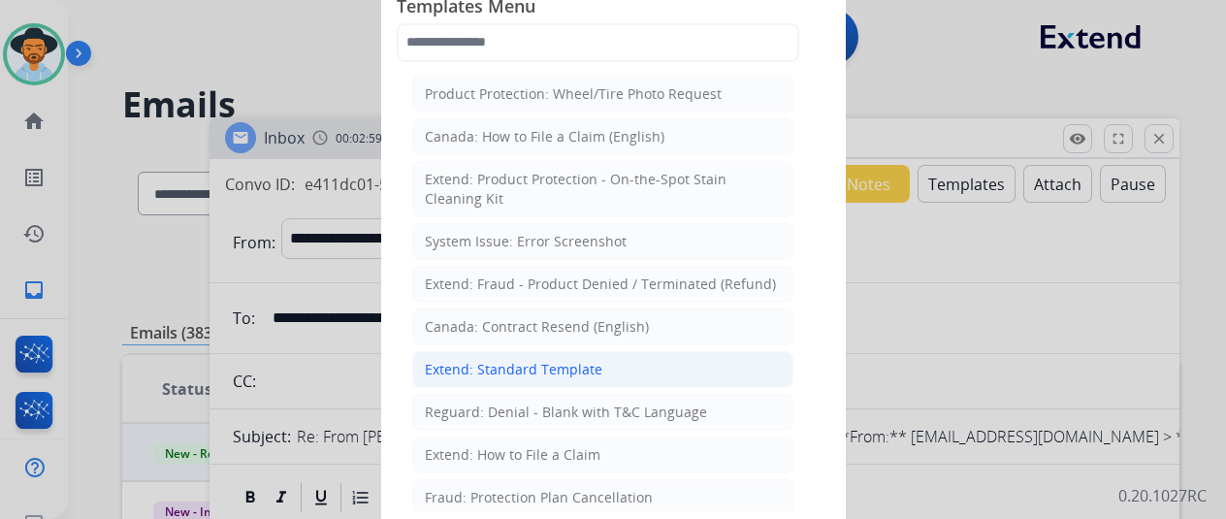
click at [523, 370] on div "Extend: Standard Template" at bounding box center [514, 369] width 178 height 19
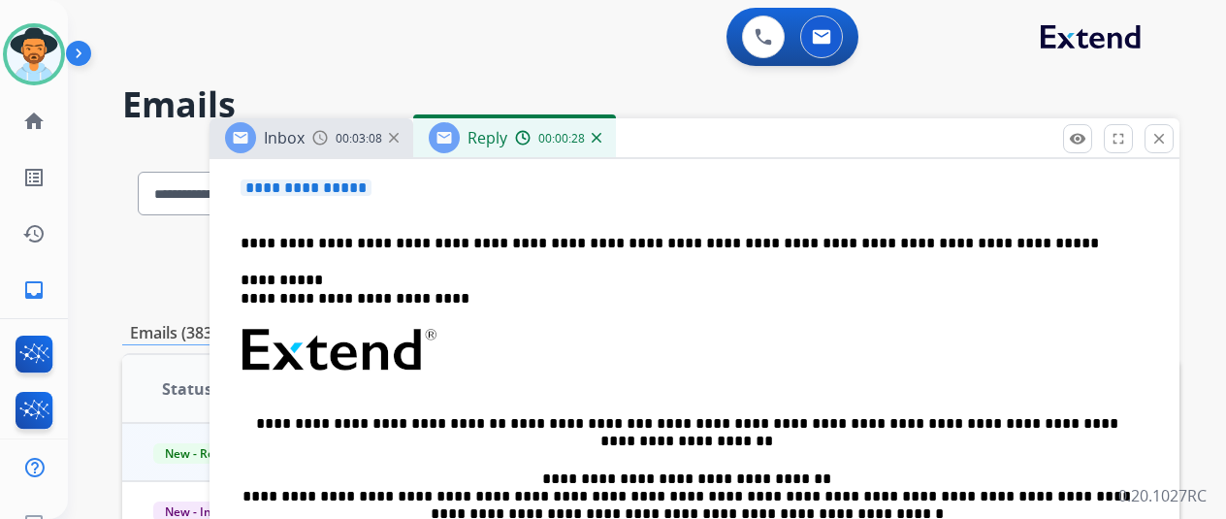
scroll to position [388, 0]
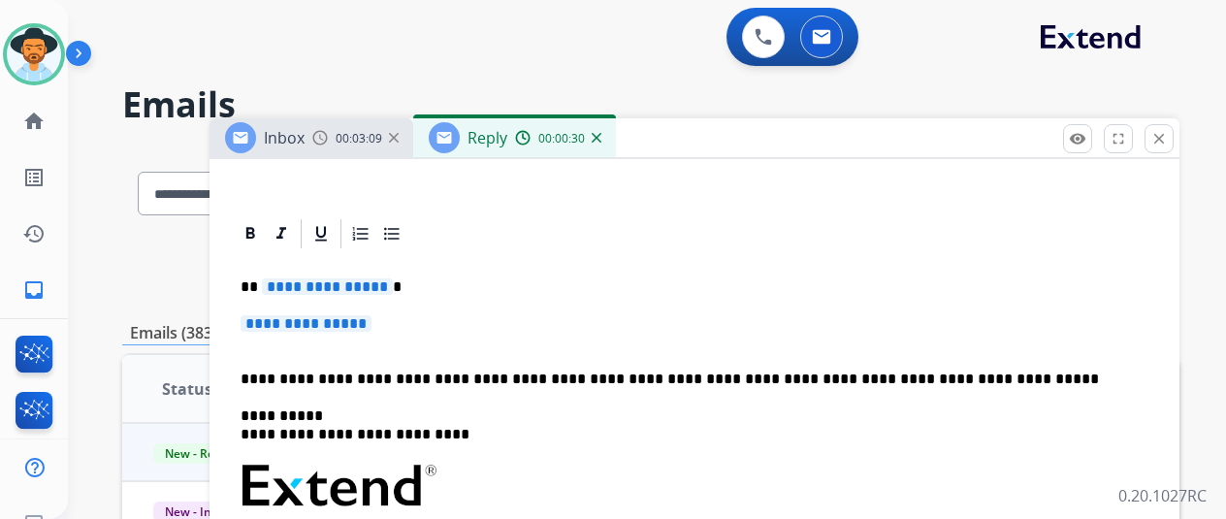
click at [390, 281] on span "**********" at bounding box center [327, 286] width 131 height 16
click at [371, 321] on span "**********" at bounding box center [306, 323] width 131 height 16
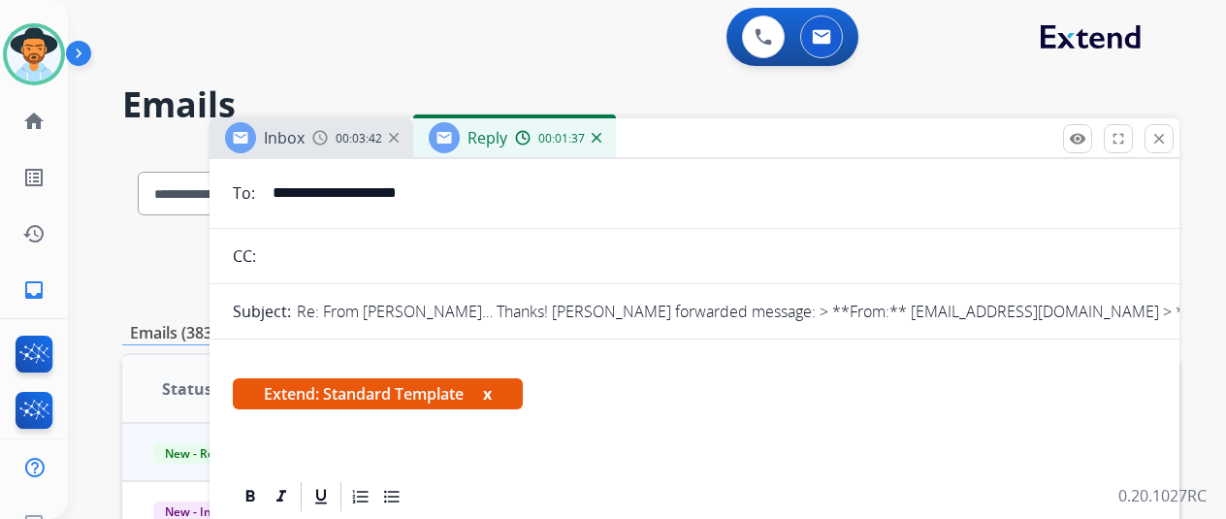
scroll to position [0, 0]
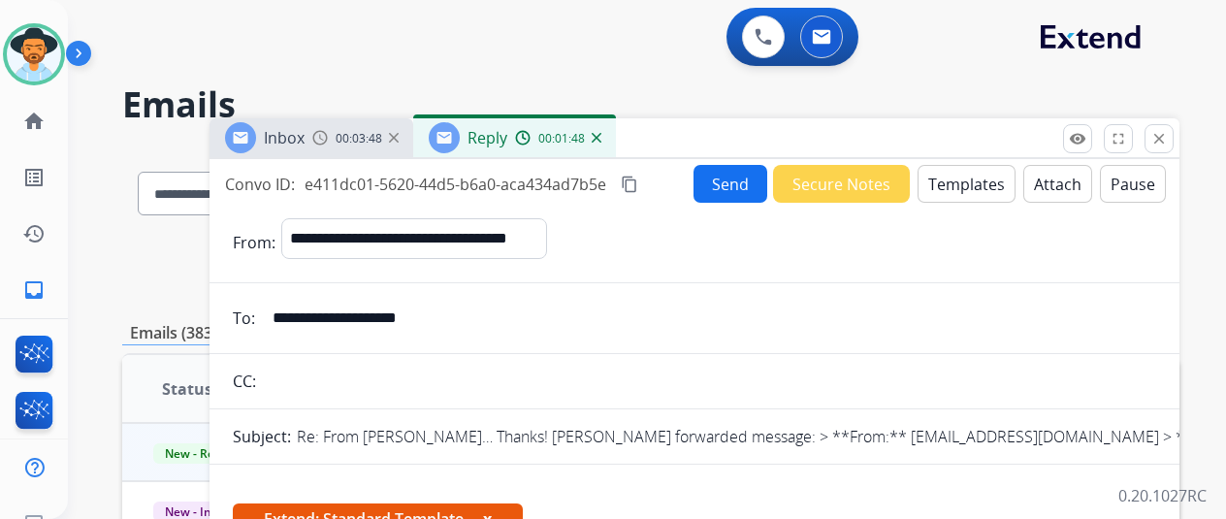
click at [638, 181] on mat-icon "content_copy" at bounding box center [629, 184] width 17 height 17
click at [745, 181] on button "Send" at bounding box center [731, 184] width 74 height 38
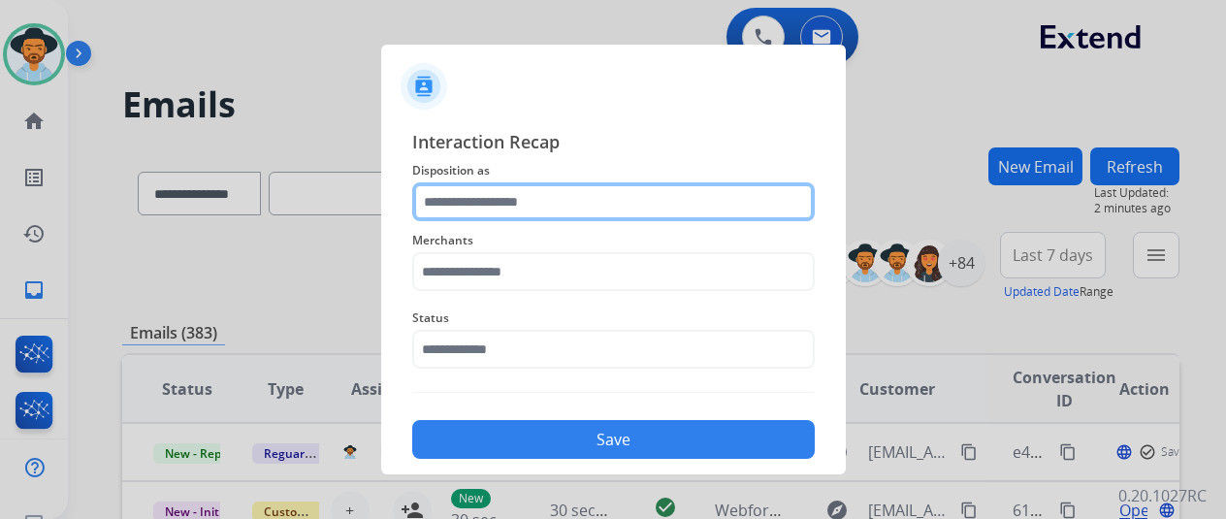
click at [431, 199] on input "text" at bounding box center [613, 201] width 403 height 39
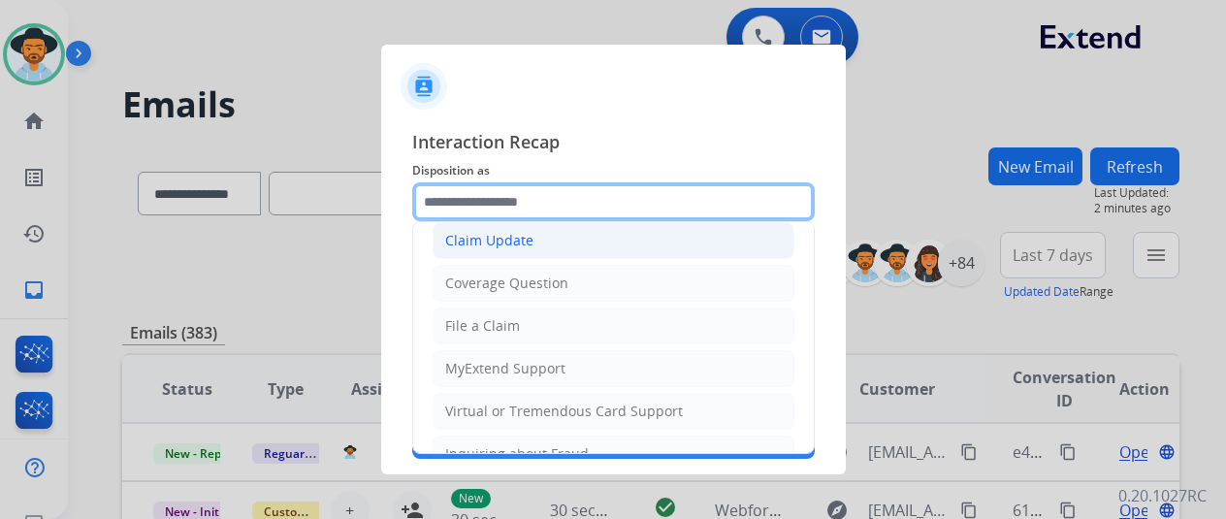
scroll to position [194, 0]
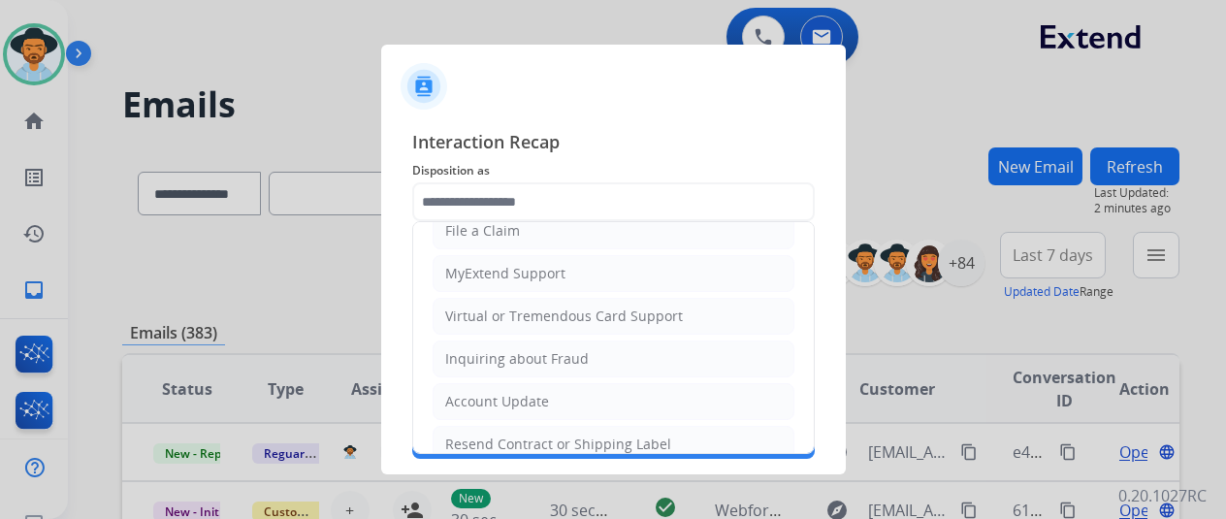
click at [503, 313] on div "Virtual or Tremendous Card Support" at bounding box center [564, 316] width 238 height 19
type input "**********"
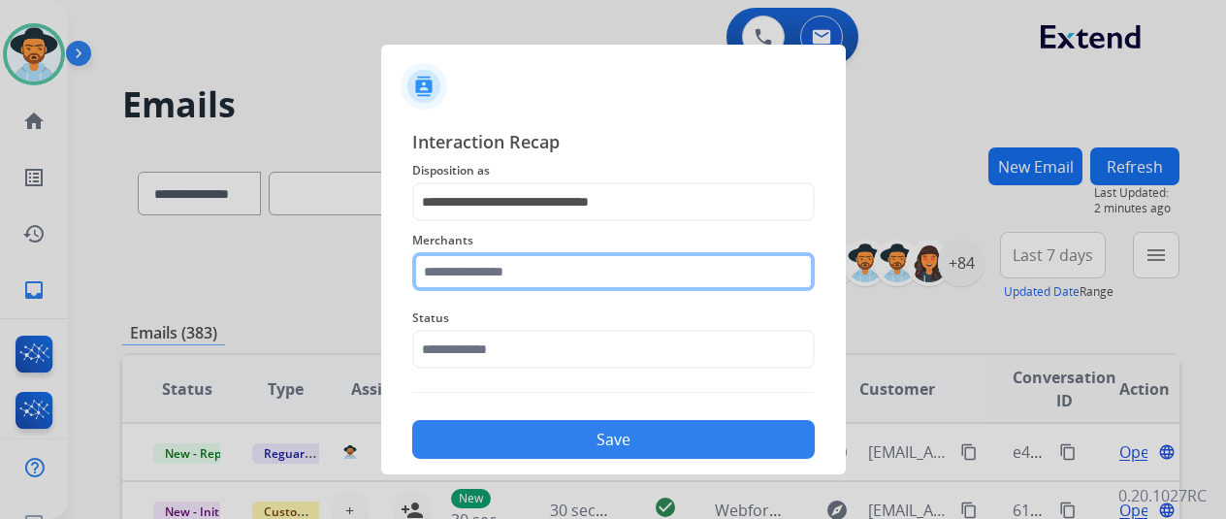
click at [482, 274] on input "text" at bounding box center [613, 271] width 403 height 39
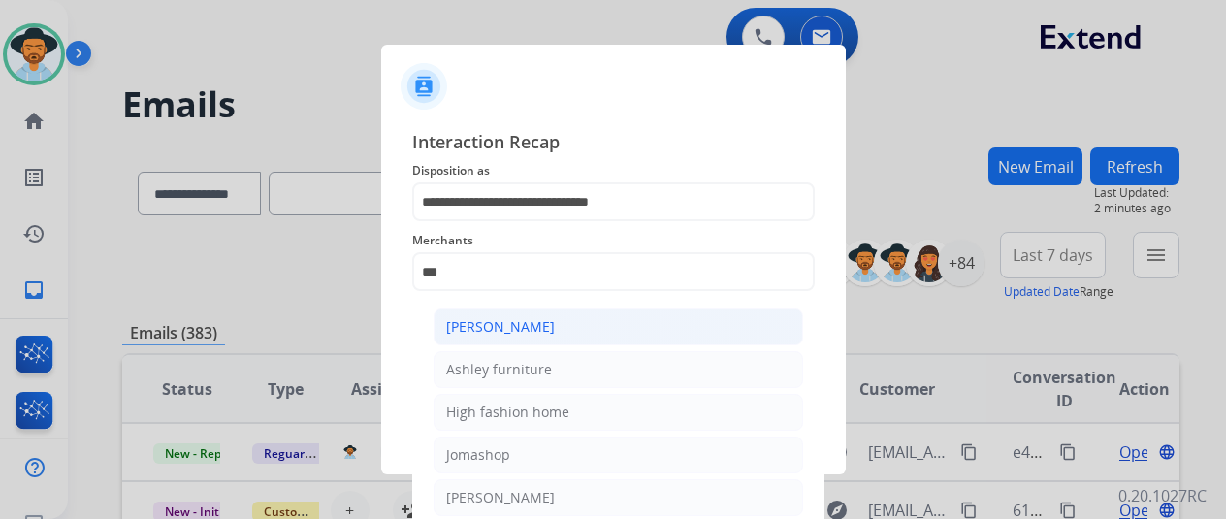
click at [500, 323] on div "[PERSON_NAME]" at bounding box center [500, 326] width 109 height 19
type input "**********"
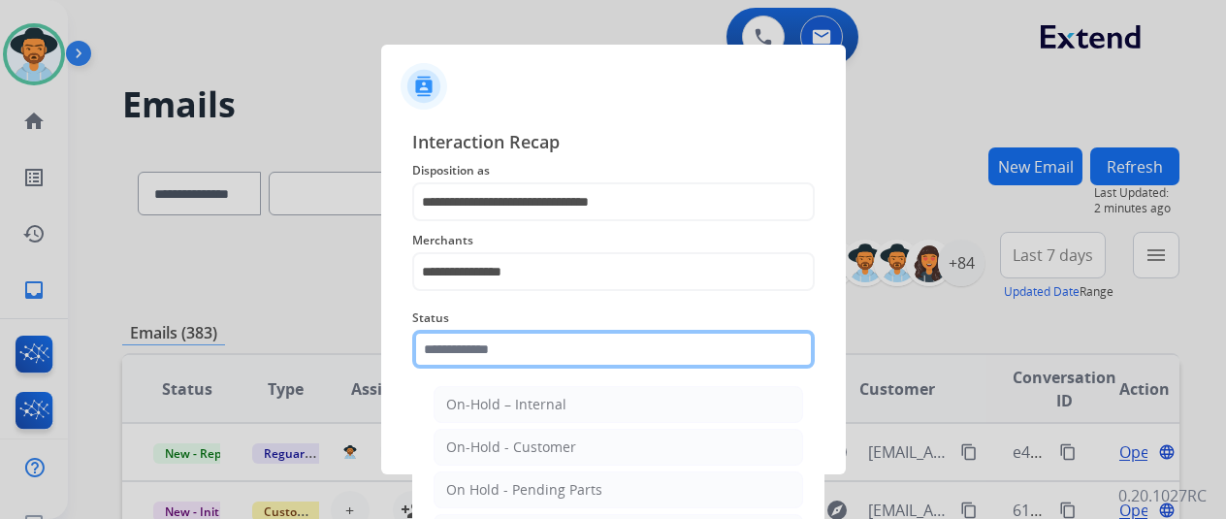
click at [485, 343] on input "text" at bounding box center [613, 349] width 403 height 39
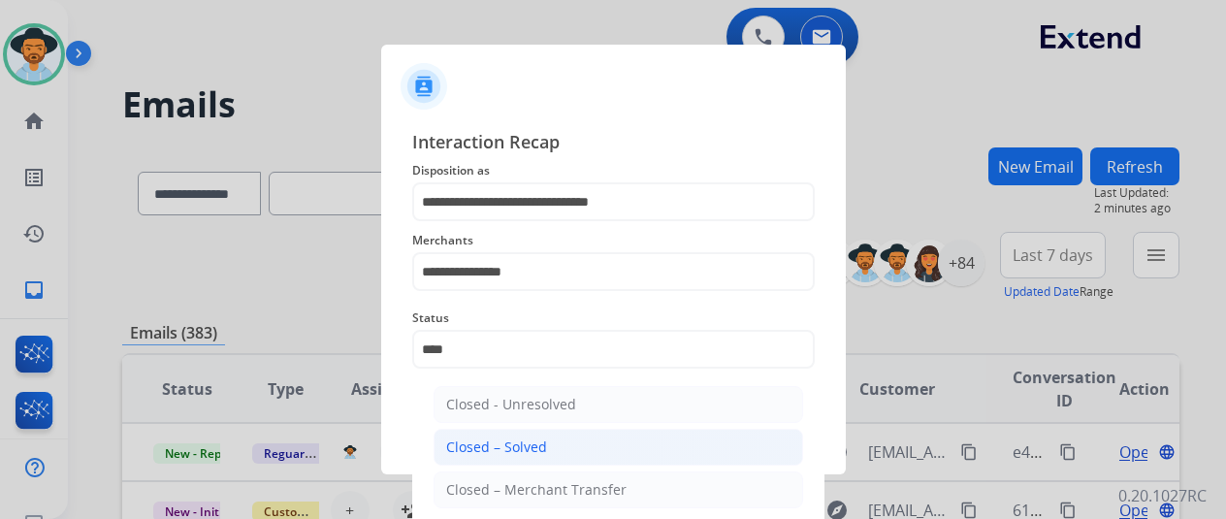
click at [506, 449] on div "Closed – Solved" at bounding box center [496, 446] width 101 height 19
type input "**********"
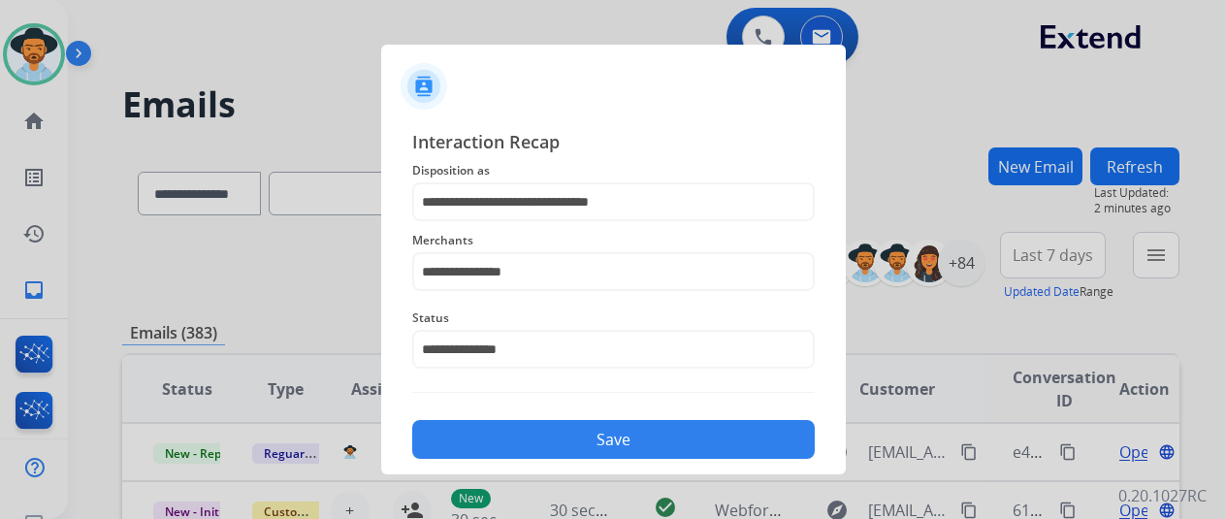
click at [499, 429] on button "Save" at bounding box center [613, 439] width 403 height 39
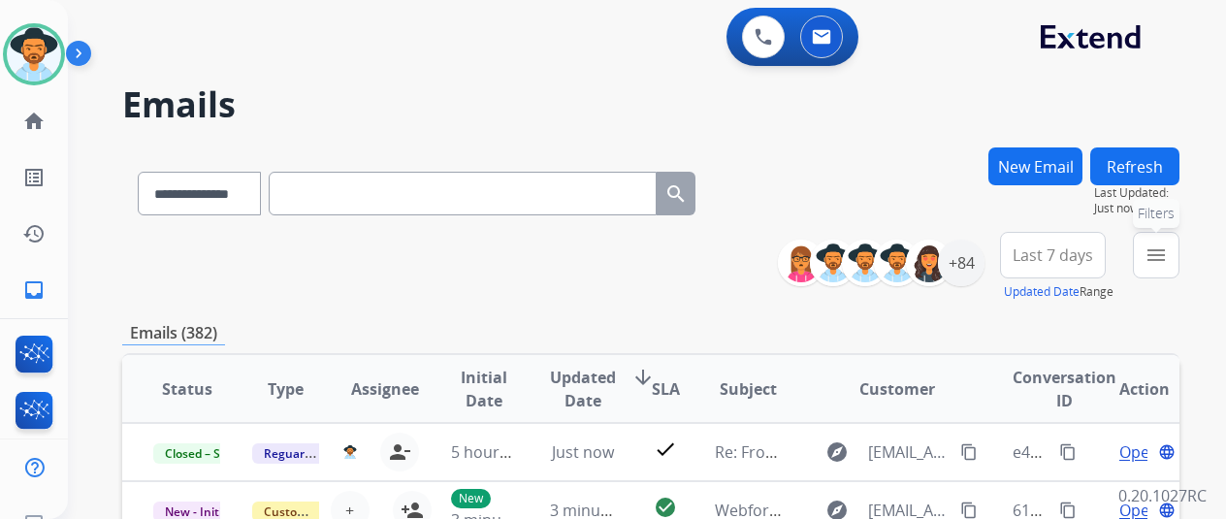
click at [1168, 255] on mat-icon "menu" at bounding box center [1156, 254] width 23 height 23
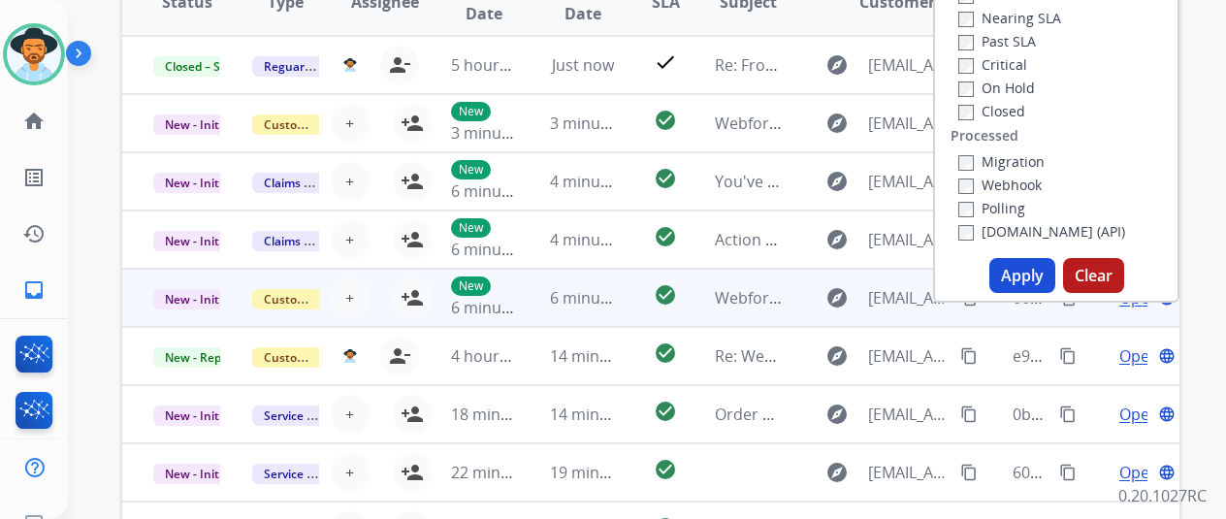
scroll to position [388, 0]
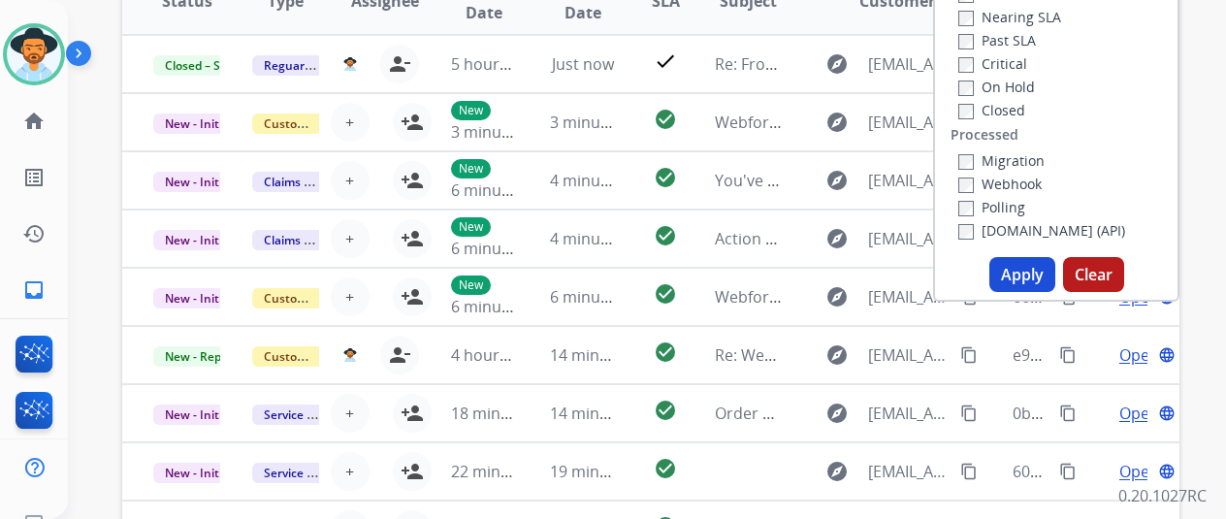
click at [1024, 273] on button "Apply" at bounding box center [1022, 274] width 66 height 35
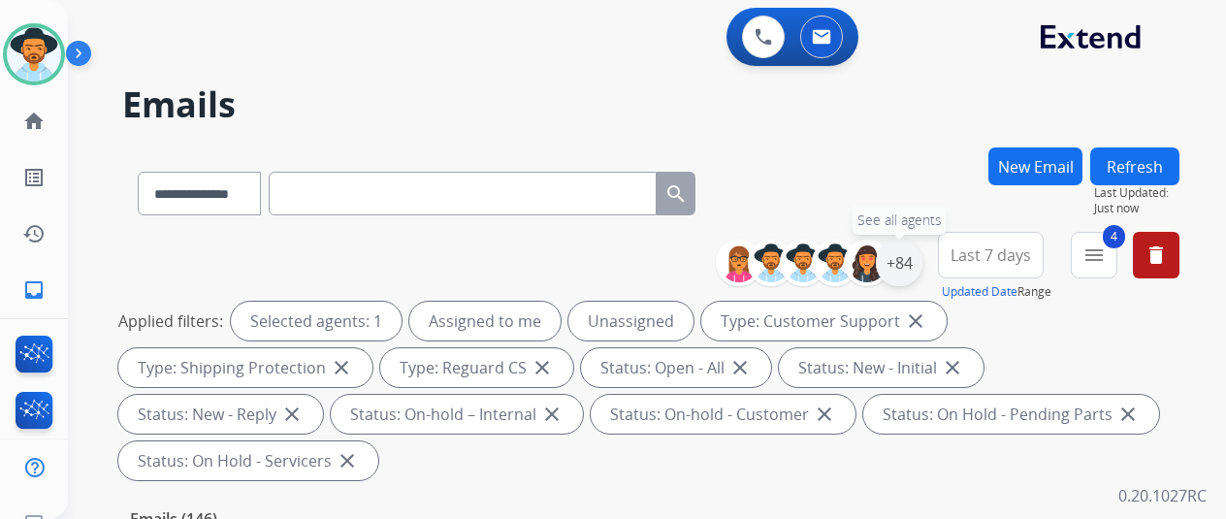
click at [921, 265] on div "+84" at bounding box center [899, 263] width 47 height 47
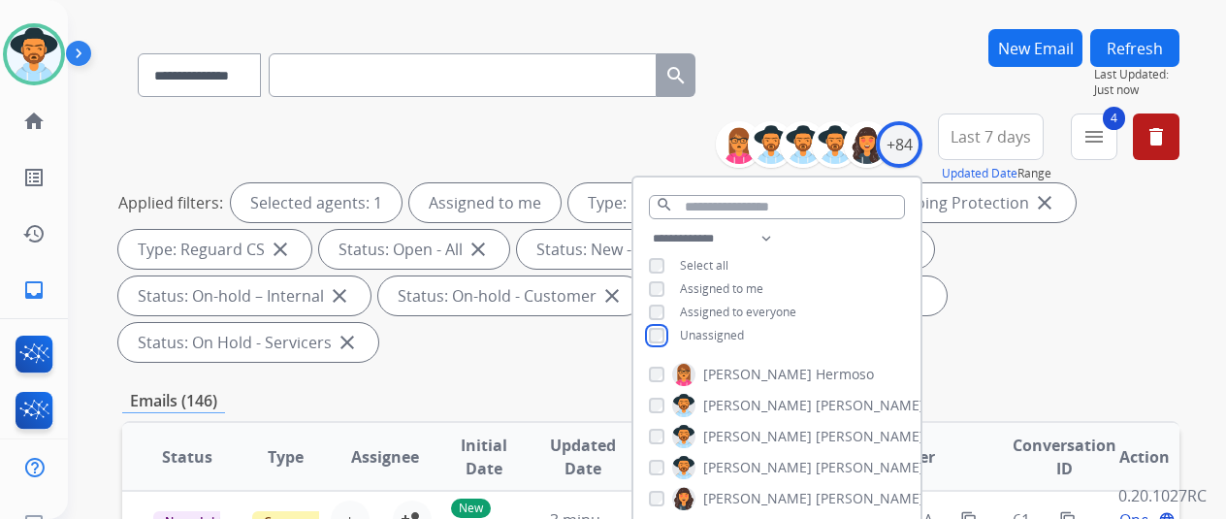
scroll to position [291, 0]
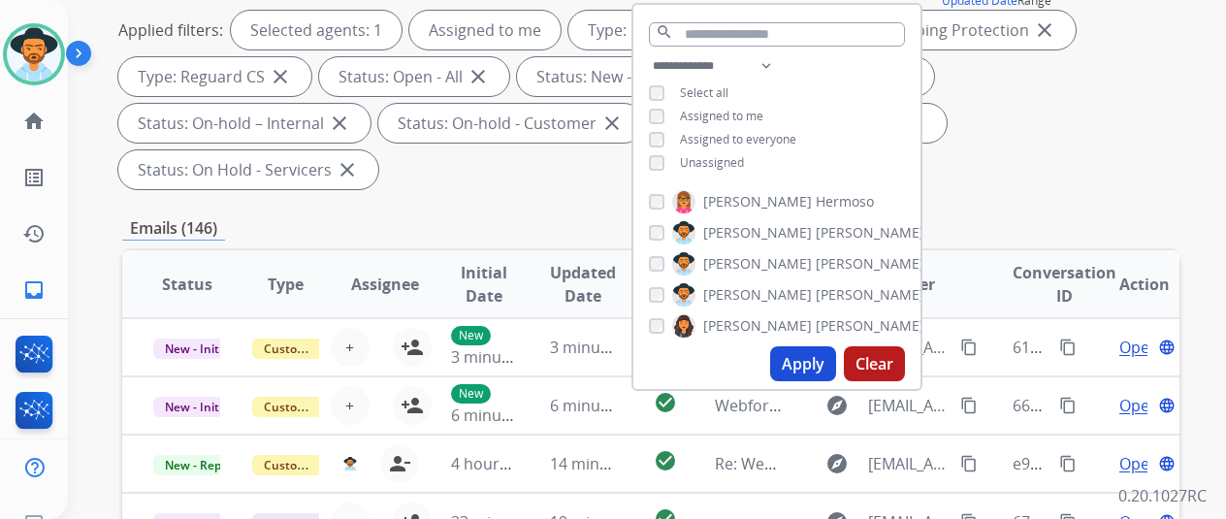
click at [799, 364] on button "Apply" at bounding box center [803, 363] width 66 height 35
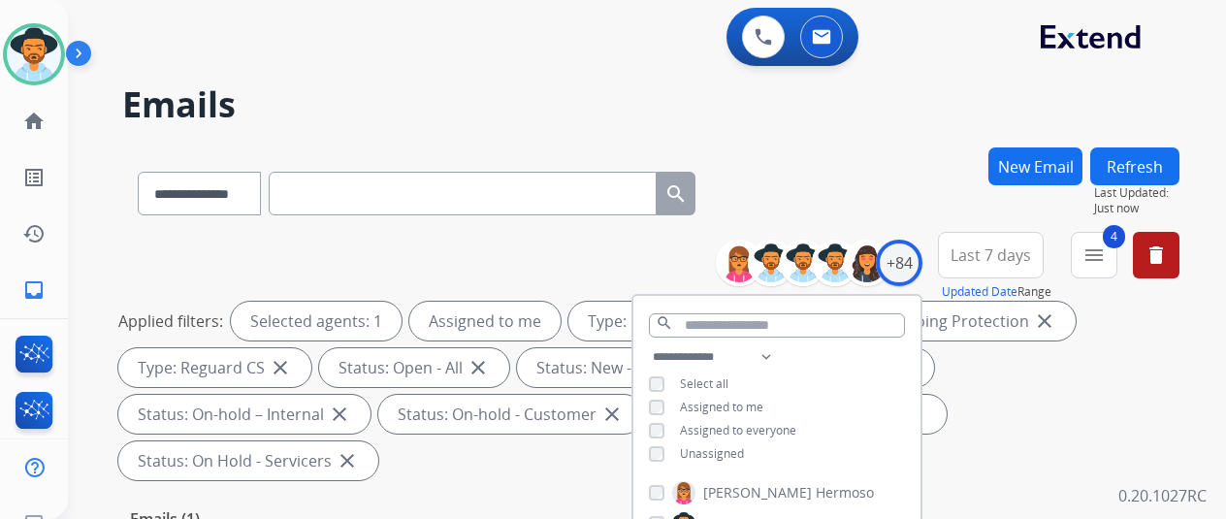
click at [846, 172] on div "**********" at bounding box center [650, 189] width 1057 height 84
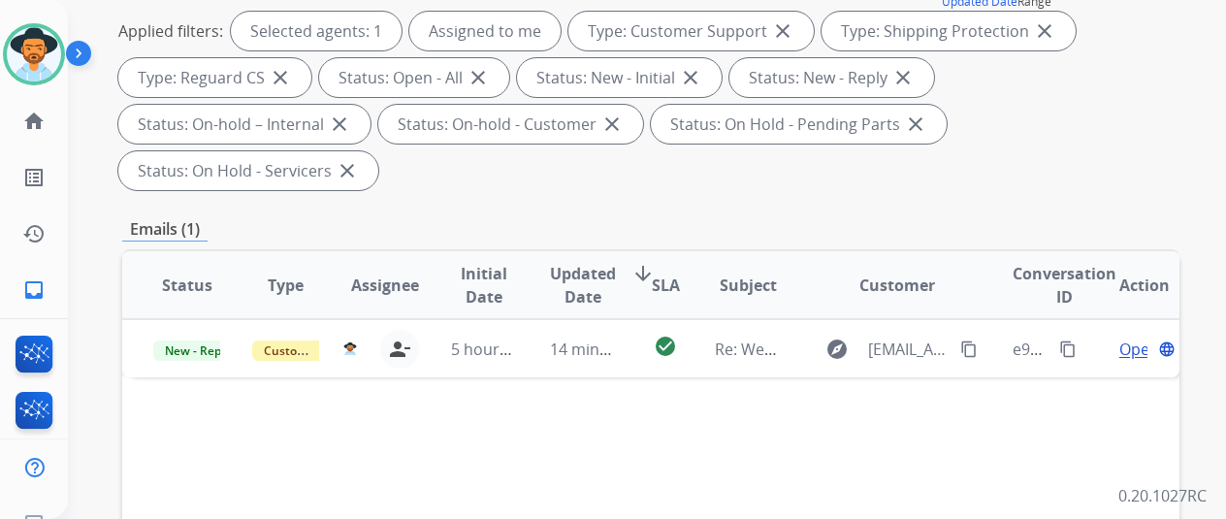
scroll to position [291, 0]
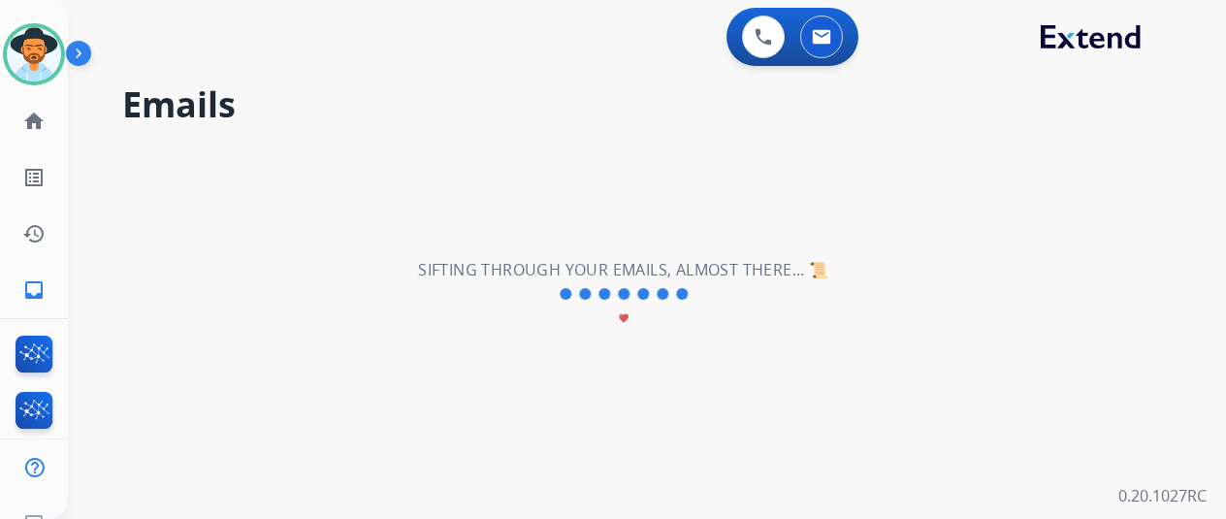
scroll to position [0, 0]
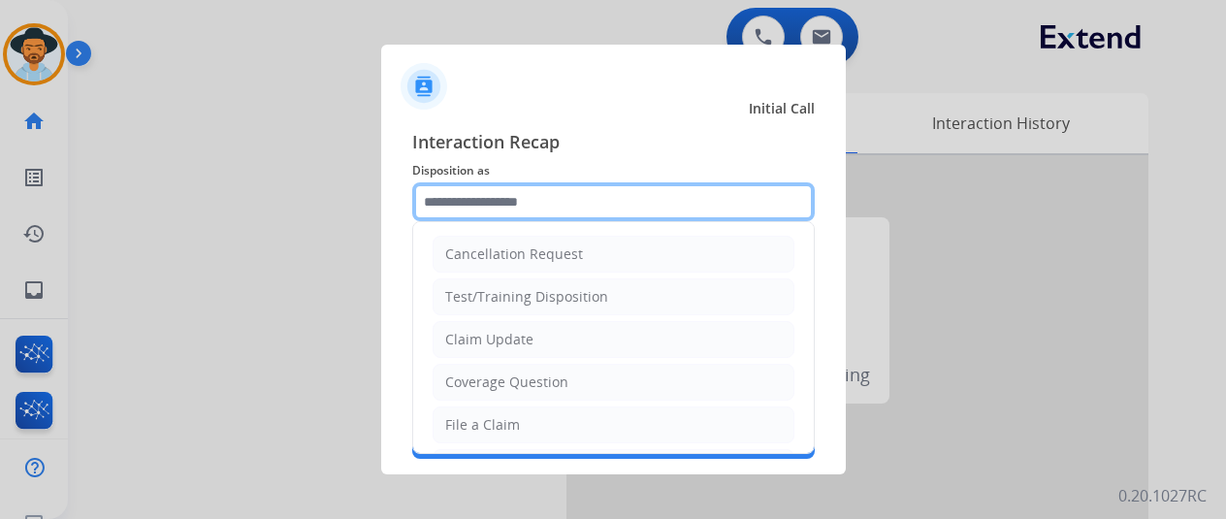
click at [463, 191] on input "text" at bounding box center [613, 201] width 403 height 39
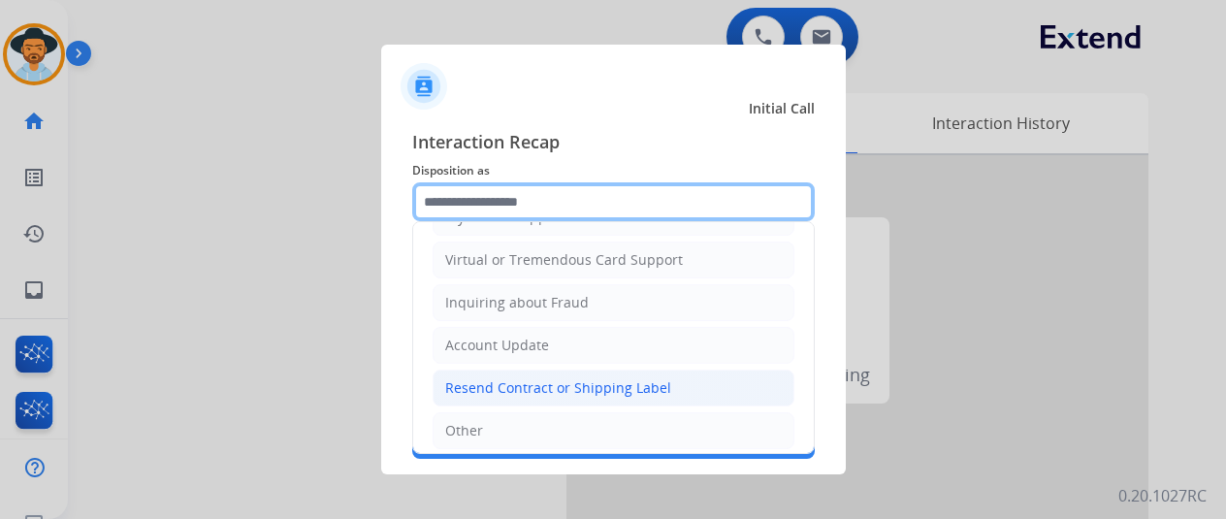
scroll to position [291, 0]
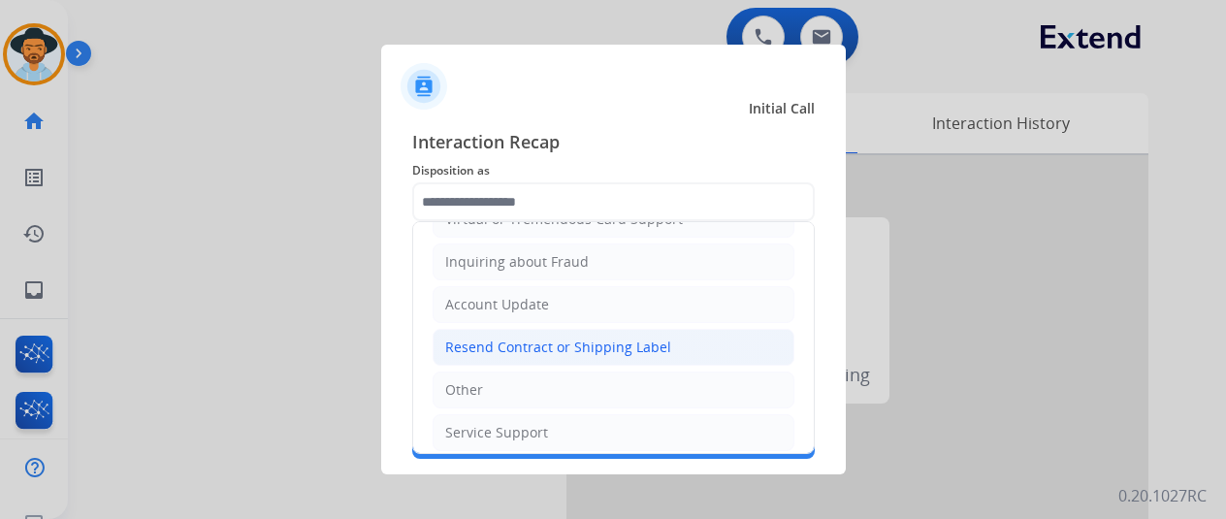
click at [502, 329] on li "Resend Contract or Shipping Label" at bounding box center [614, 347] width 362 height 37
type input "**********"
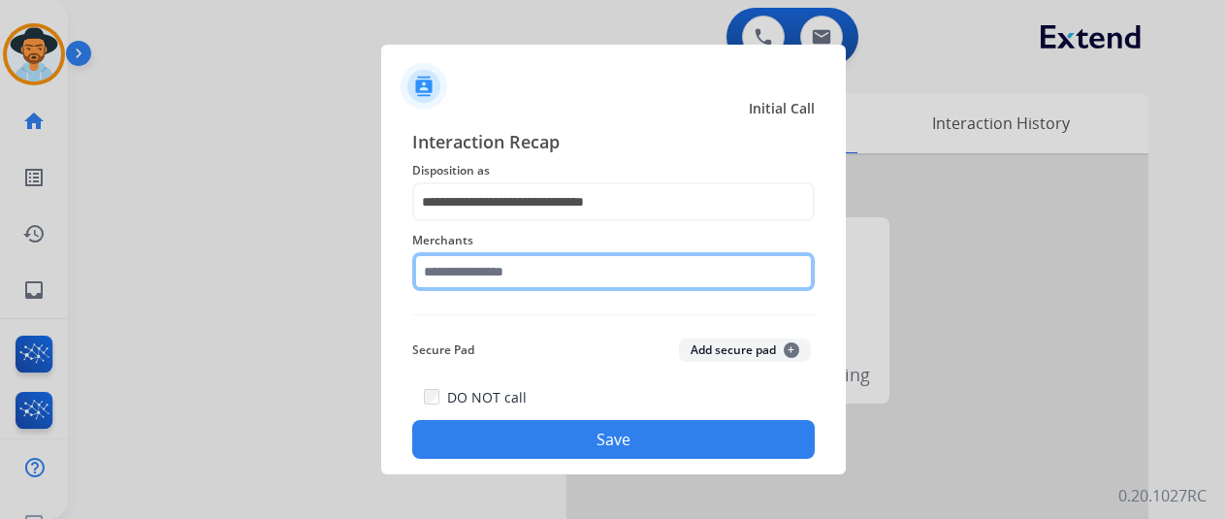
click at [468, 257] on input "text" at bounding box center [613, 271] width 403 height 39
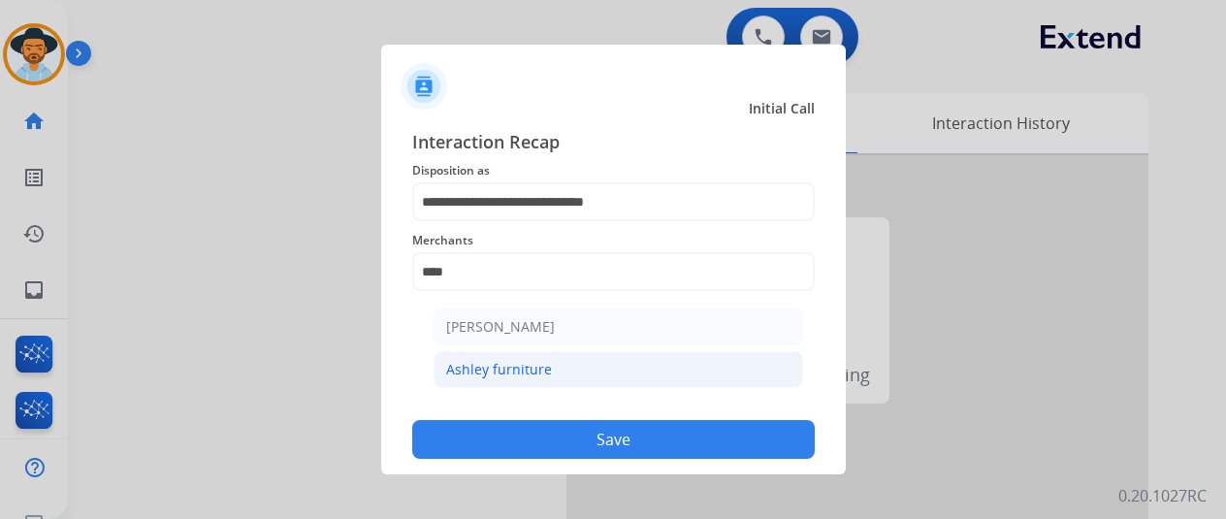
click at [512, 371] on div "Ashley furniture" at bounding box center [499, 369] width 106 height 19
type input "**********"
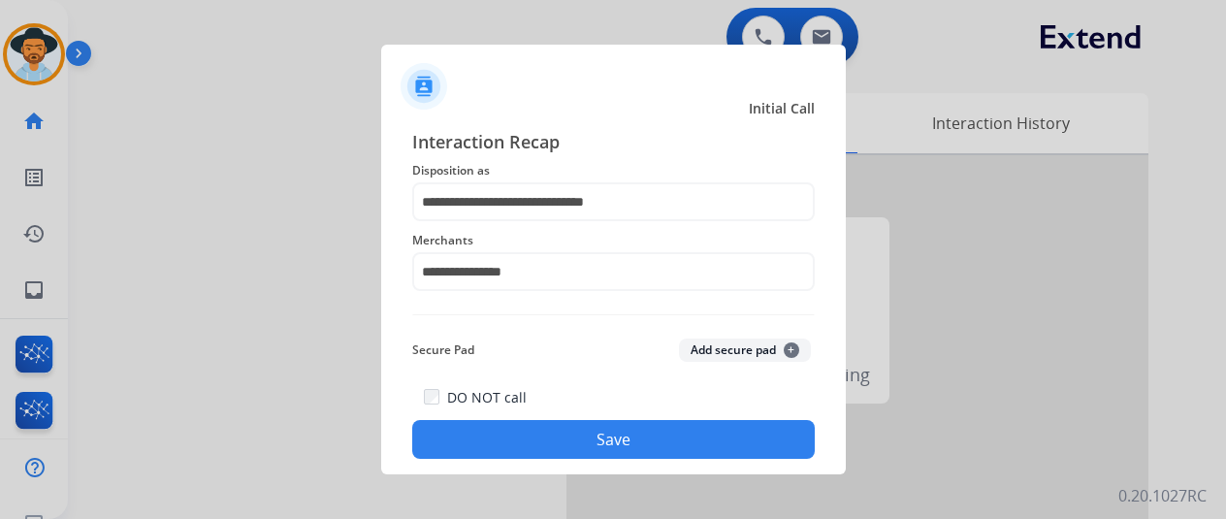
drag, startPoint x: 582, startPoint y: 448, endPoint x: 573, endPoint y: 430, distance: 20.4
click at [583, 448] on button "Save" at bounding box center [613, 439] width 403 height 39
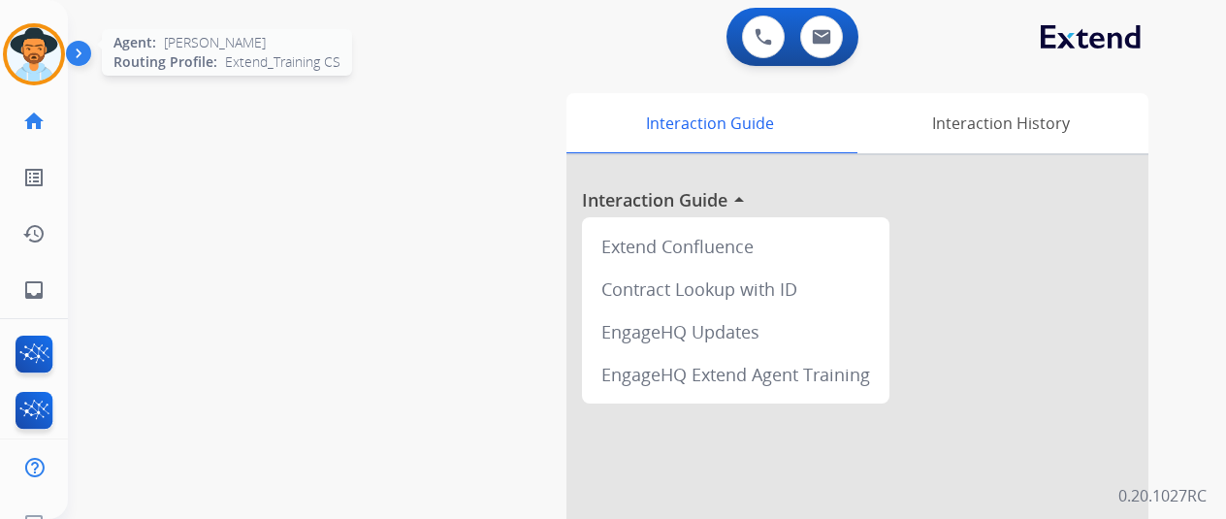
click at [24, 43] on img at bounding box center [34, 54] width 54 height 54
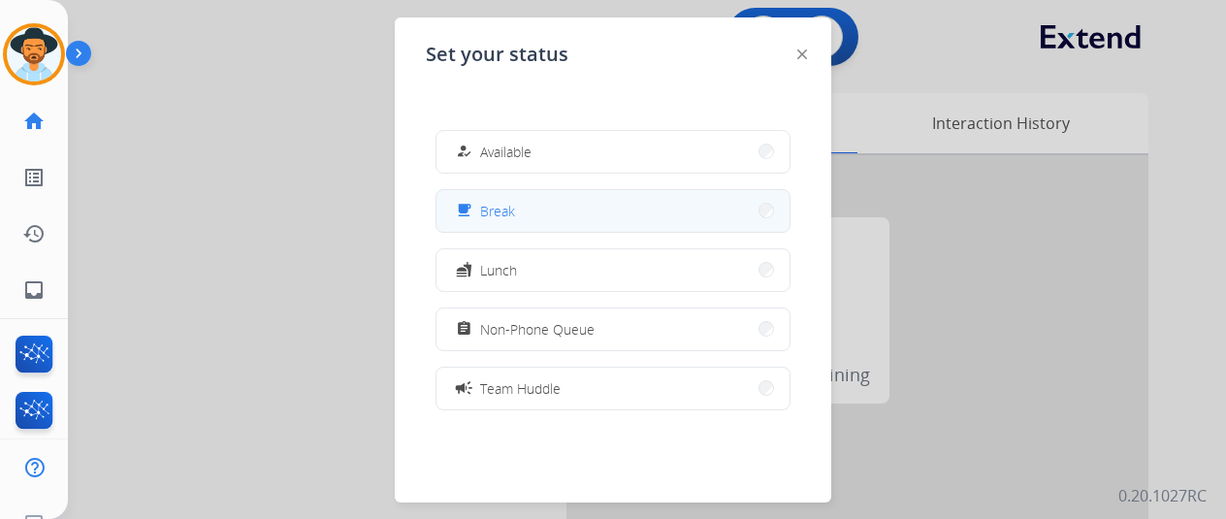
click at [535, 211] on button "free_breakfast Break" at bounding box center [612, 211] width 353 height 42
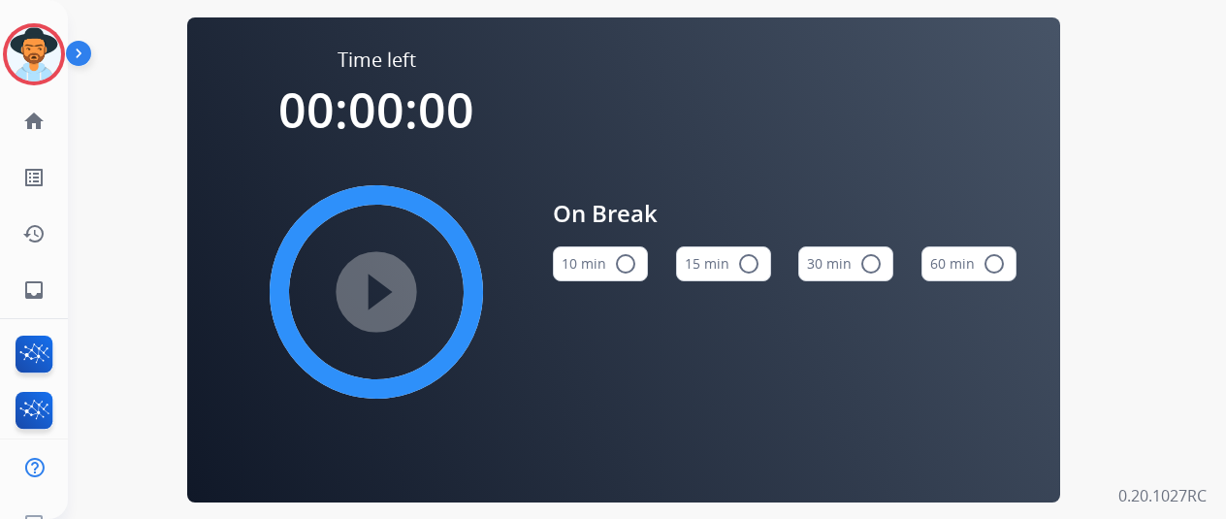
drag, startPoint x: 637, startPoint y: 271, endPoint x: 600, endPoint y: 272, distance: 36.9
click at [636, 271] on mat-icon "radio_button_unchecked" at bounding box center [625, 263] width 23 height 23
click at [388, 290] on mat-icon "play_circle_filled" at bounding box center [376, 291] width 23 height 23
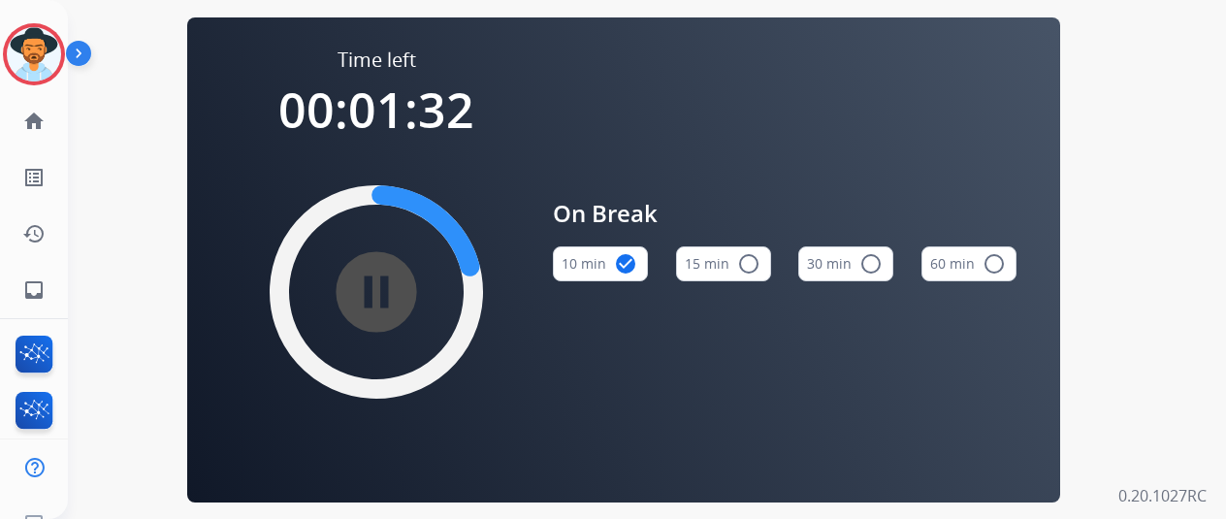
drag, startPoint x: 290, startPoint y: 199, endPoint x: 279, endPoint y: 200, distance: 10.7
click at [283, 200] on div "pause_circle_filled" at bounding box center [376, 291] width 291 height 291
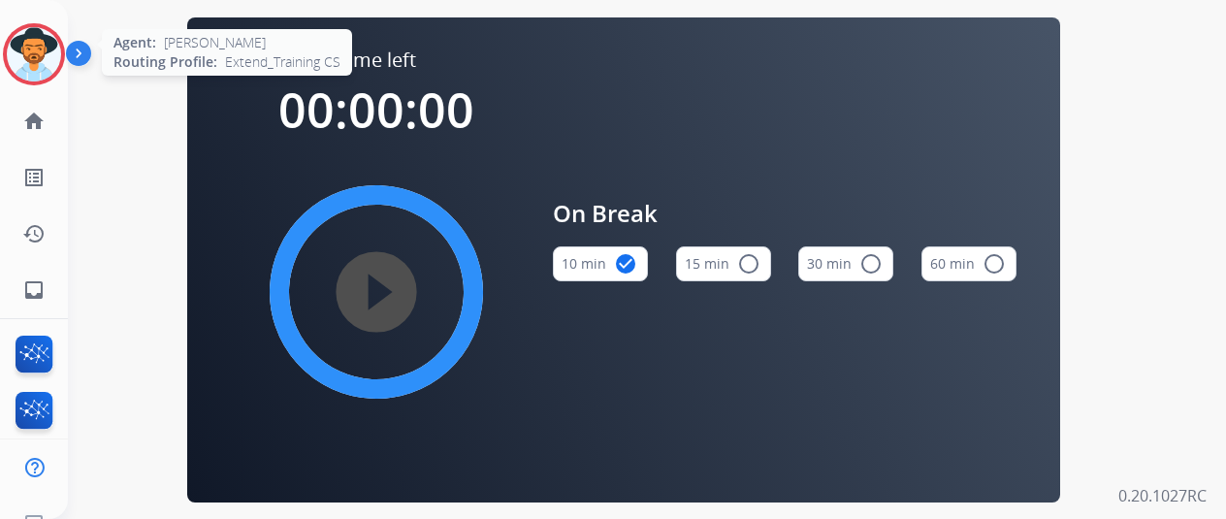
click at [44, 53] on img at bounding box center [34, 54] width 54 height 54
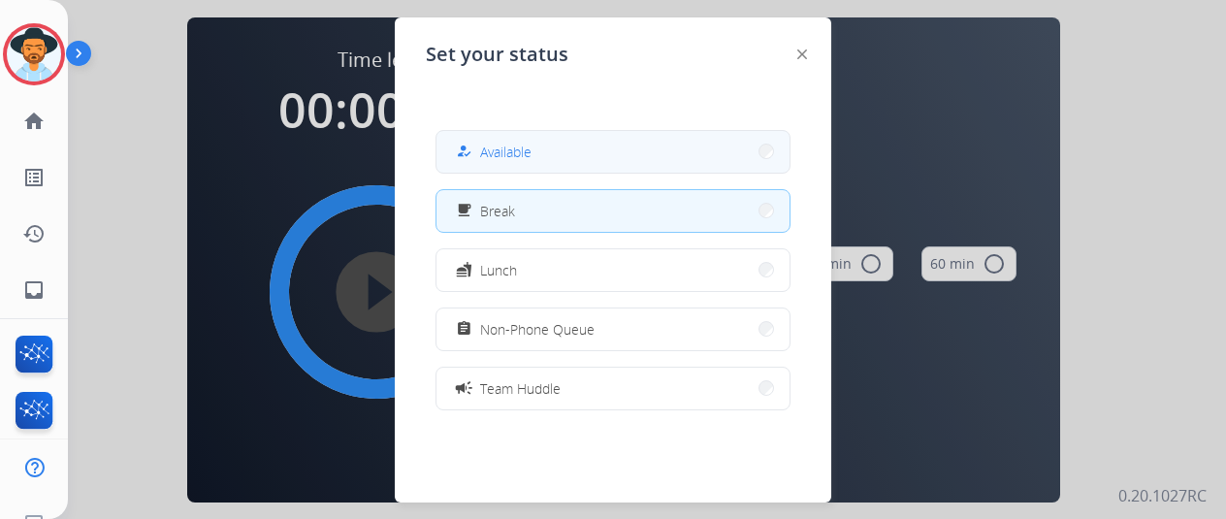
click at [497, 162] on div "how_to_reg Available" at bounding box center [492, 151] width 80 height 23
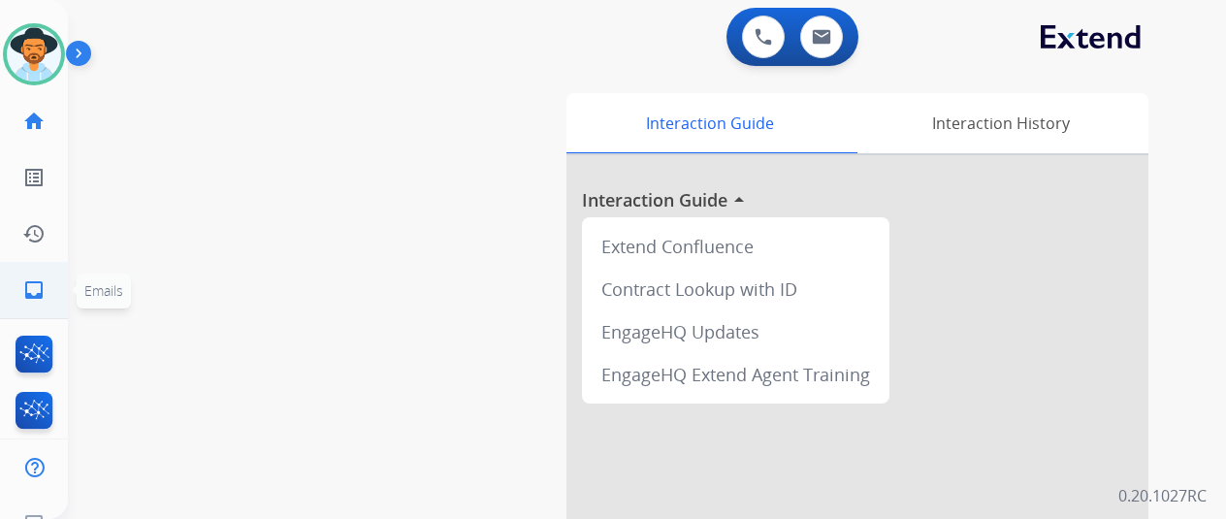
click at [36, 294] on mat-icon "inbox" at bounding box center [33, 289] width 23 height 23
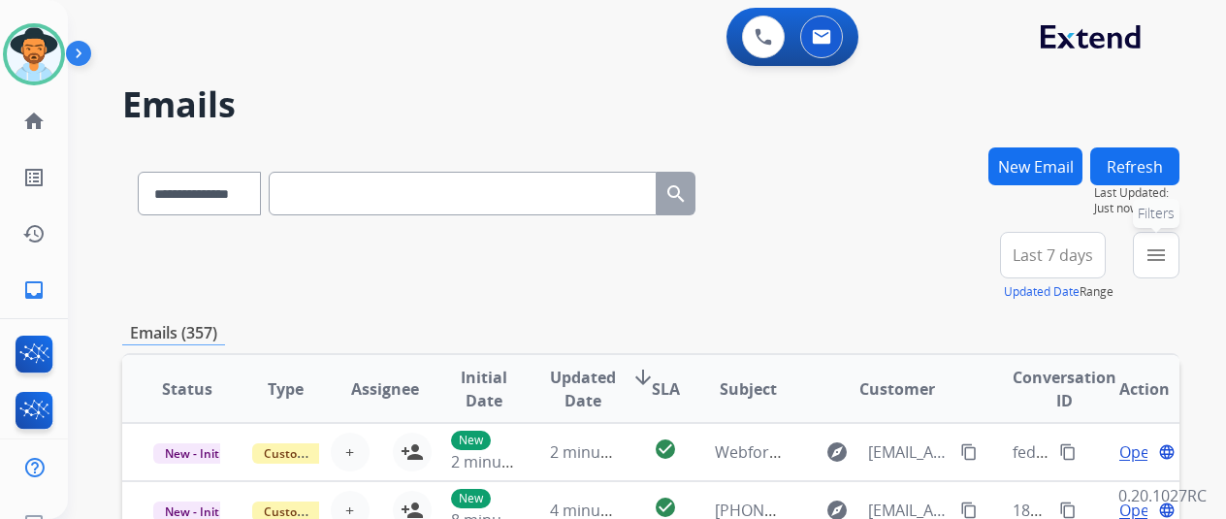
drag, startPoint x: 1177, startPoint y: 253, endPoint x: 1104, endPoint y: 288, distance: 80.7
click at [1168, 255] on mat-icon "menu" at bounding box center [1156, 254] width 23 height 23
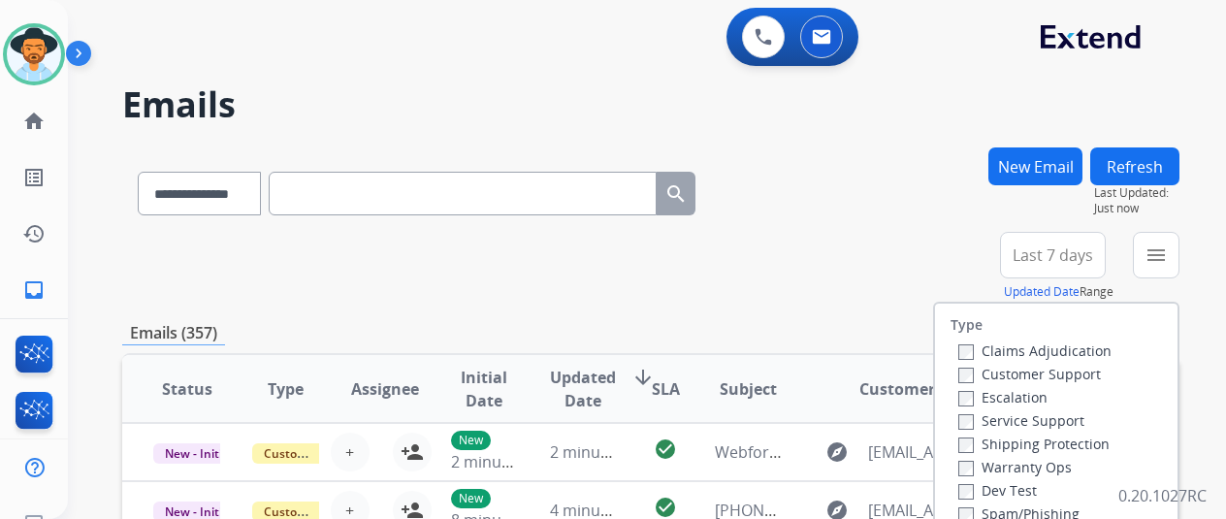
click at [964, 364] on div "Customer Support" at bounding box center [1034, 373] width 153 height 23
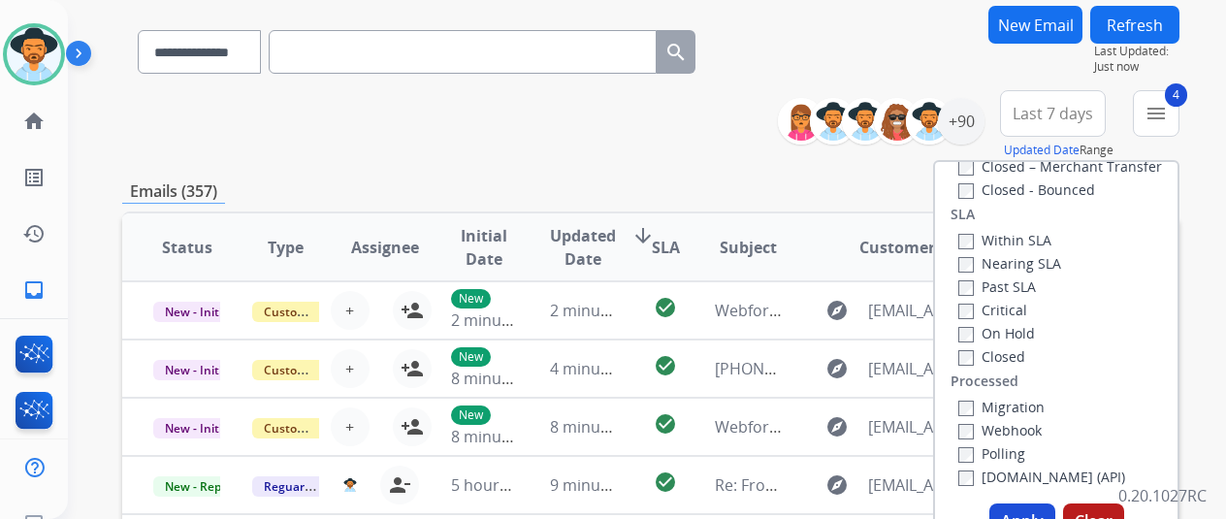
scroll to position [291, 0]
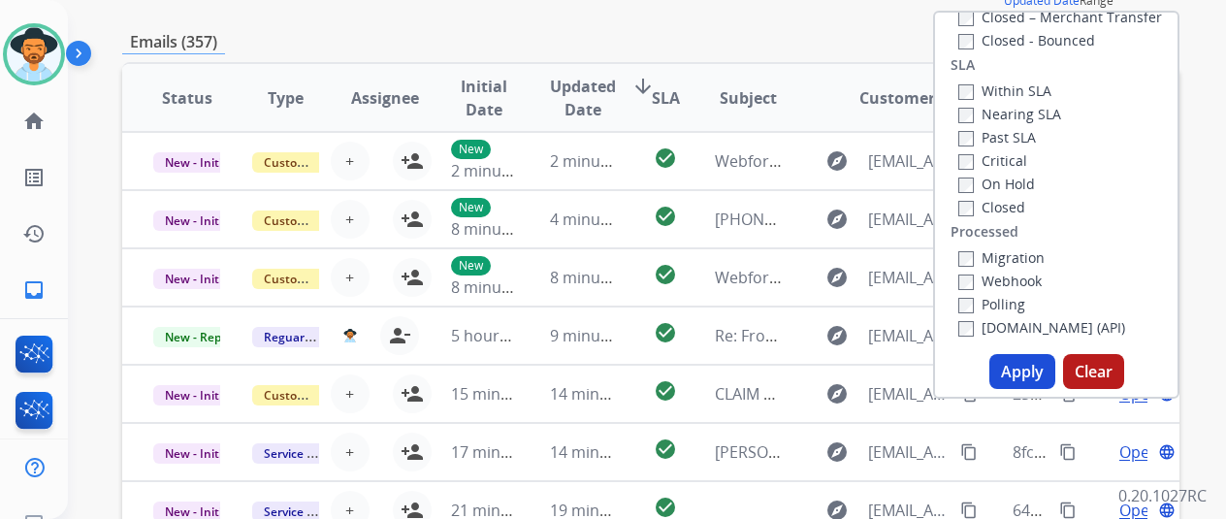
click at [1027, 360] on button "Apply" at bounding box center [1022, 371] width 66 height 35
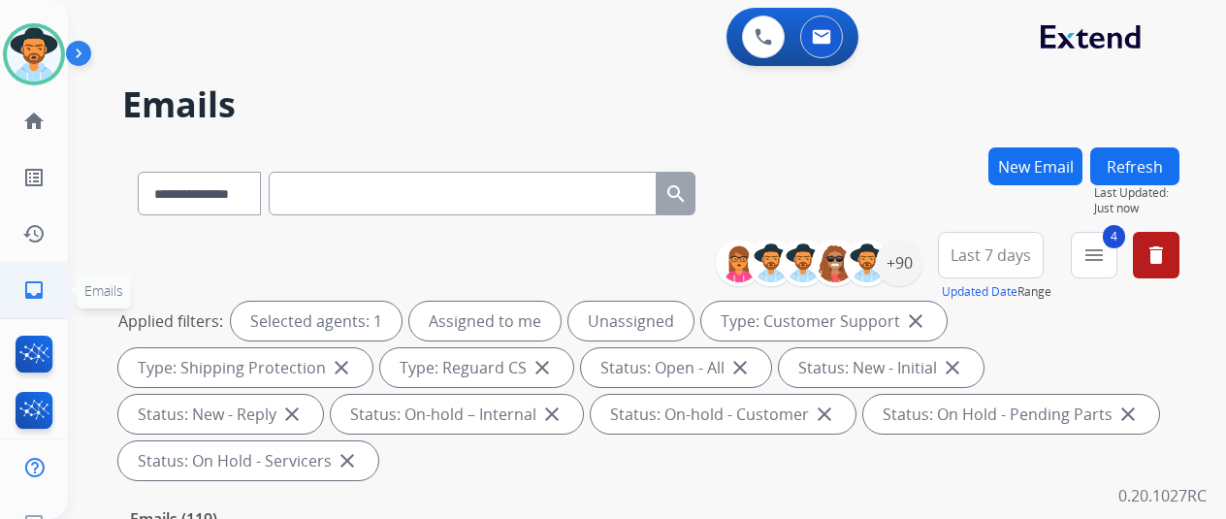
click at [25, 284] on mat-icon "inbox" at bounding box center [33, 289] width 23 height 23
click at [902, 259] on div "+90" at bounding box center [899, 263] width 47 height 47
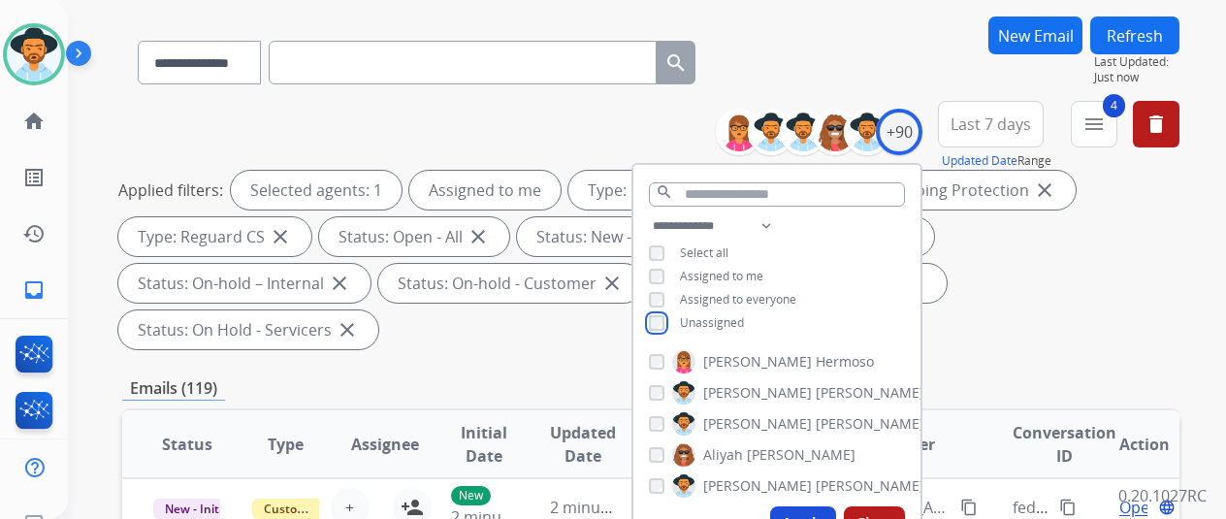
scroll to position [291, 0]
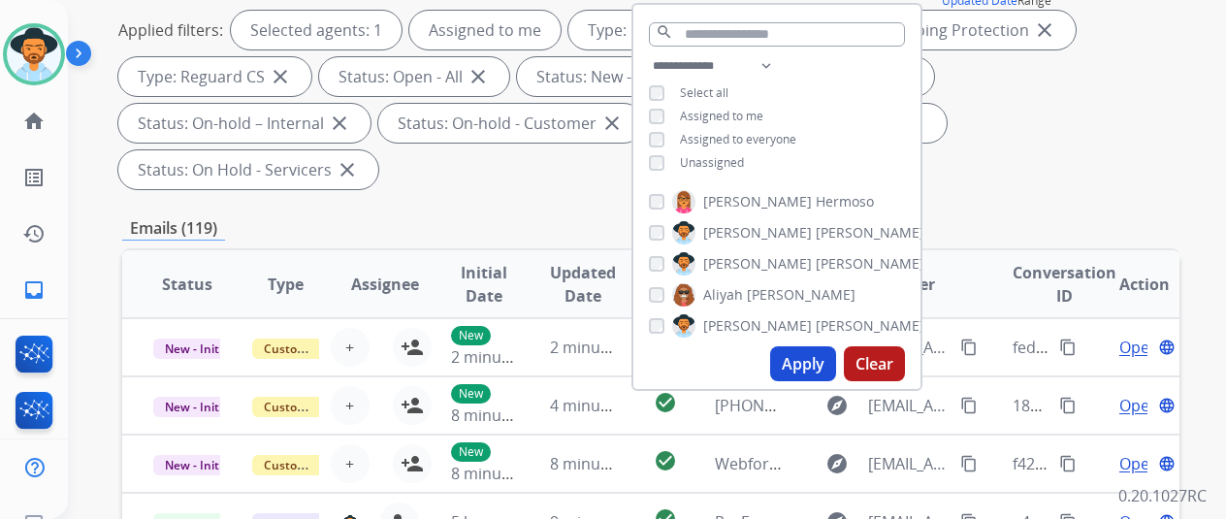
click at [816, 367] on button "Apply" at bounding box center [803, 363] width 66 height 35
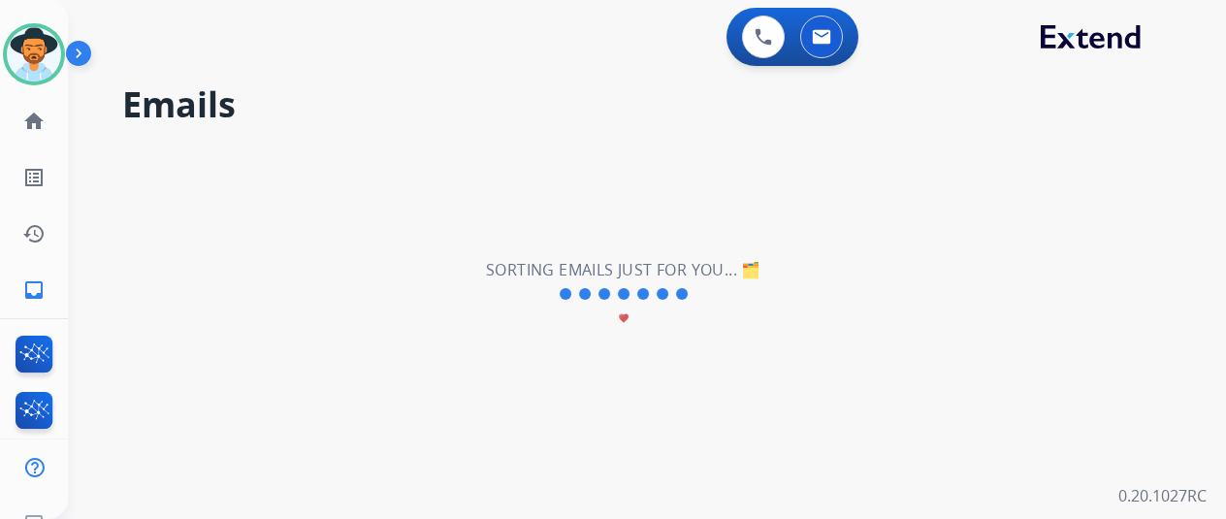
scroll to position [0, 0]
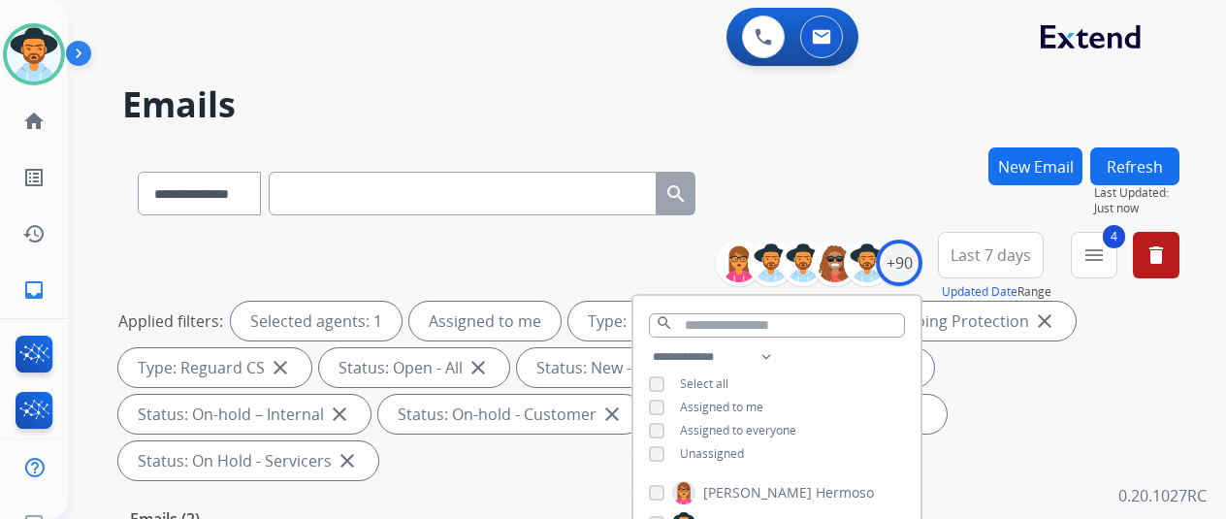
click at [885, 177] on div "**********" at bounding box center [650, 189] width 1057 height 84
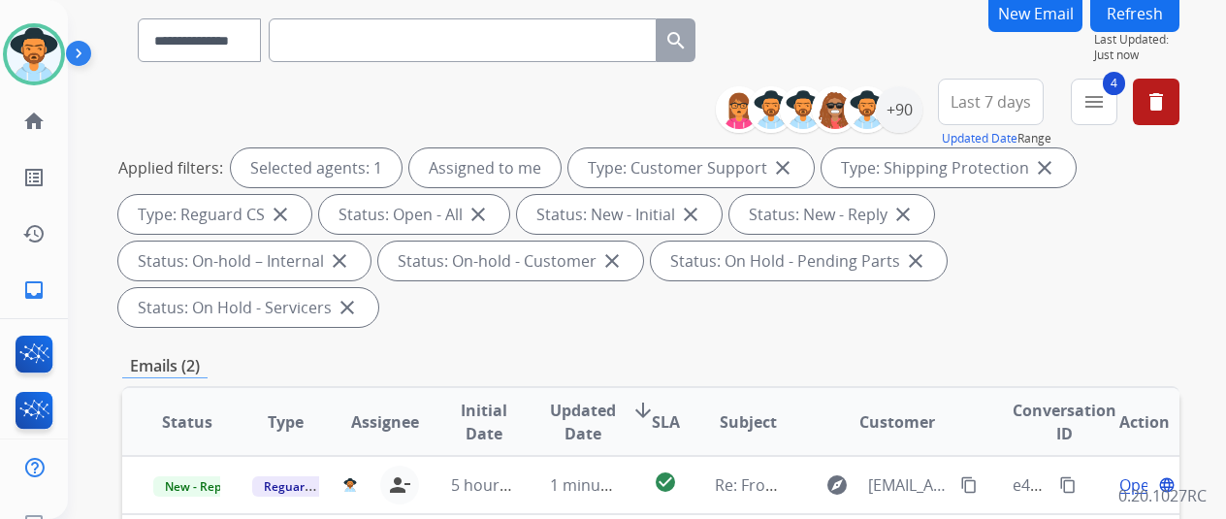
scroll to position [388, 0]
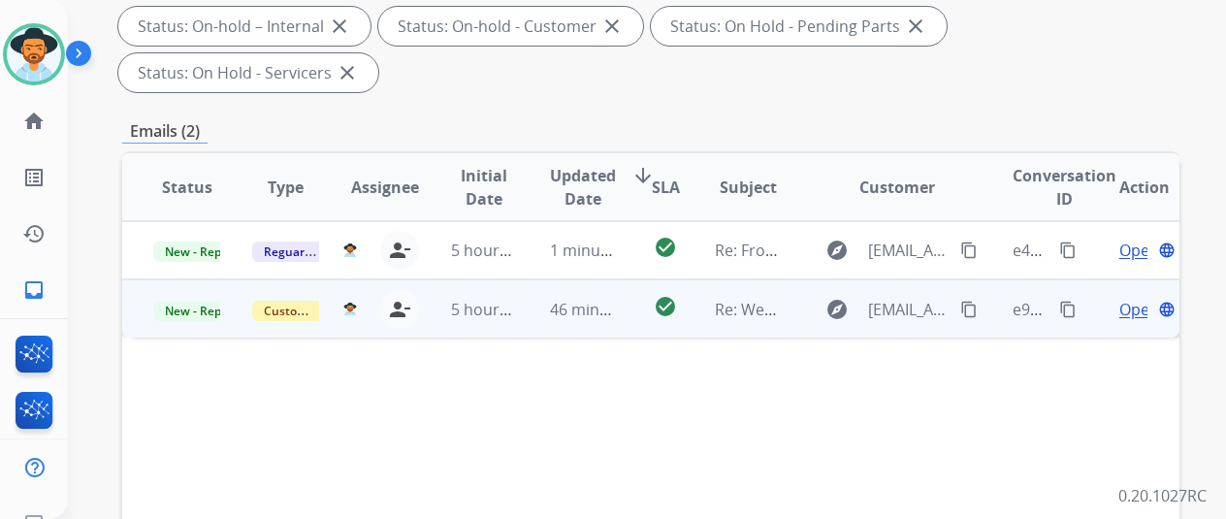
click at [1137, 298] on span "Open" at bounding box center [1139, 309] width 40 height 23
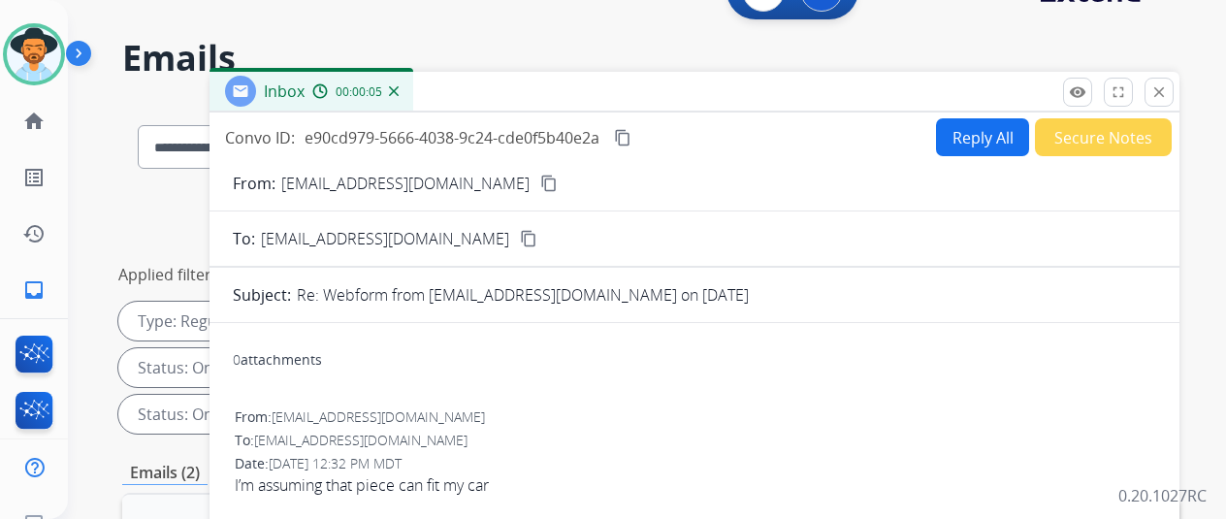
scroll to position [0, 0]
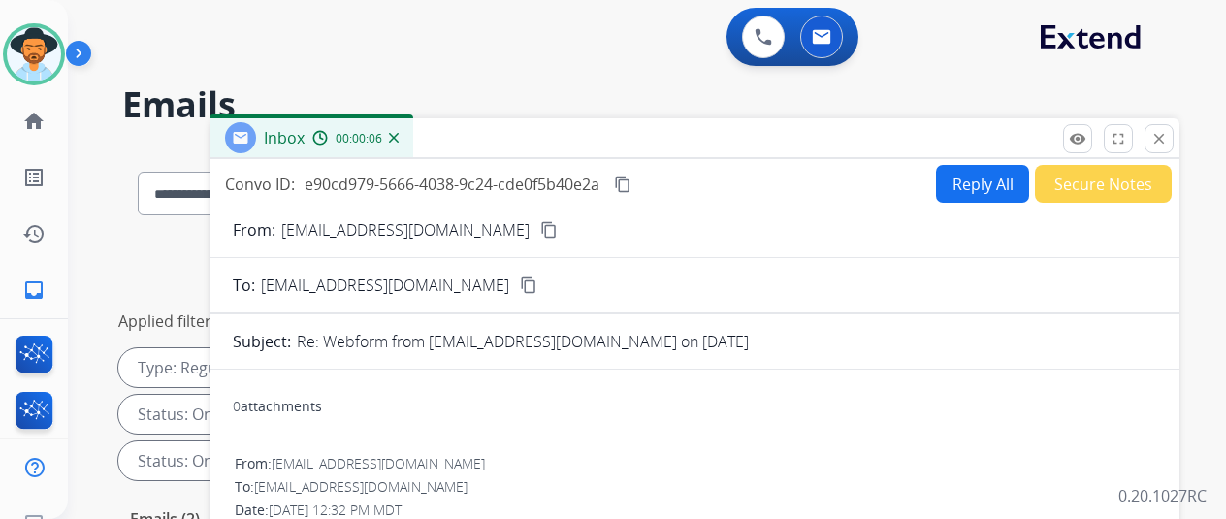
click at [993, 187] on button "Reply All" at bounding box center [982, 184] width 93 height 38
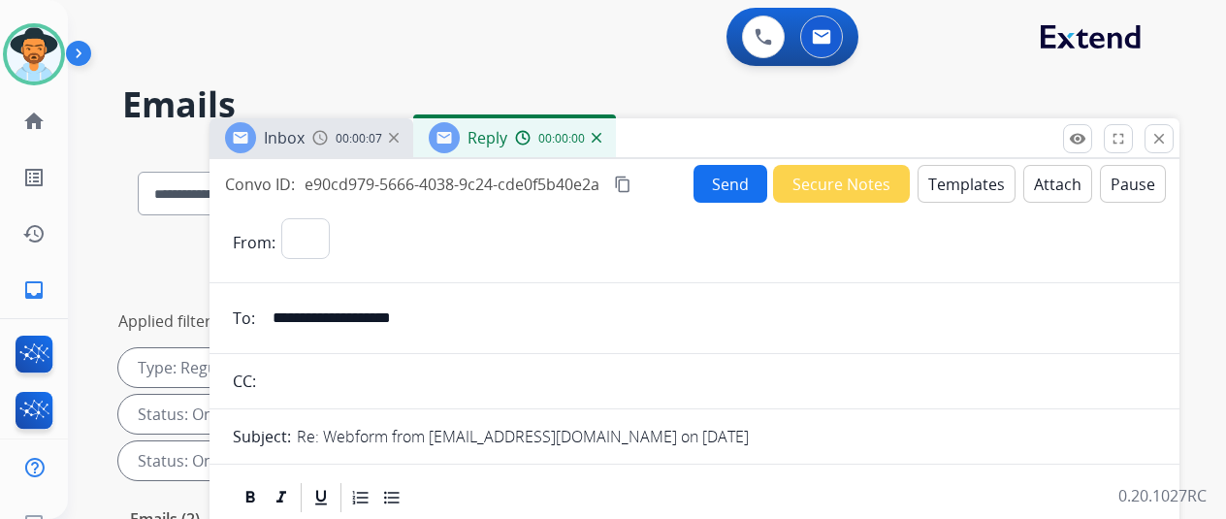
select select "**********"
click at [952, 175] on button "Templates" at bounding box center [967, 184] width 98 height 38
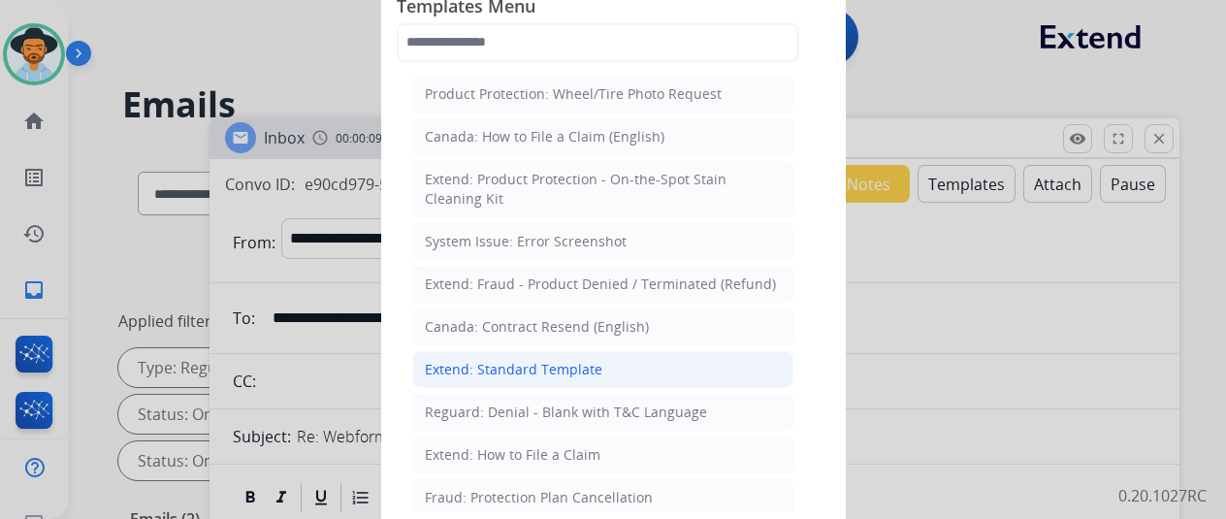
click at [544, 364] on div "Extend: Standard Template" at bounding box center [514, 369] width 178 height 19
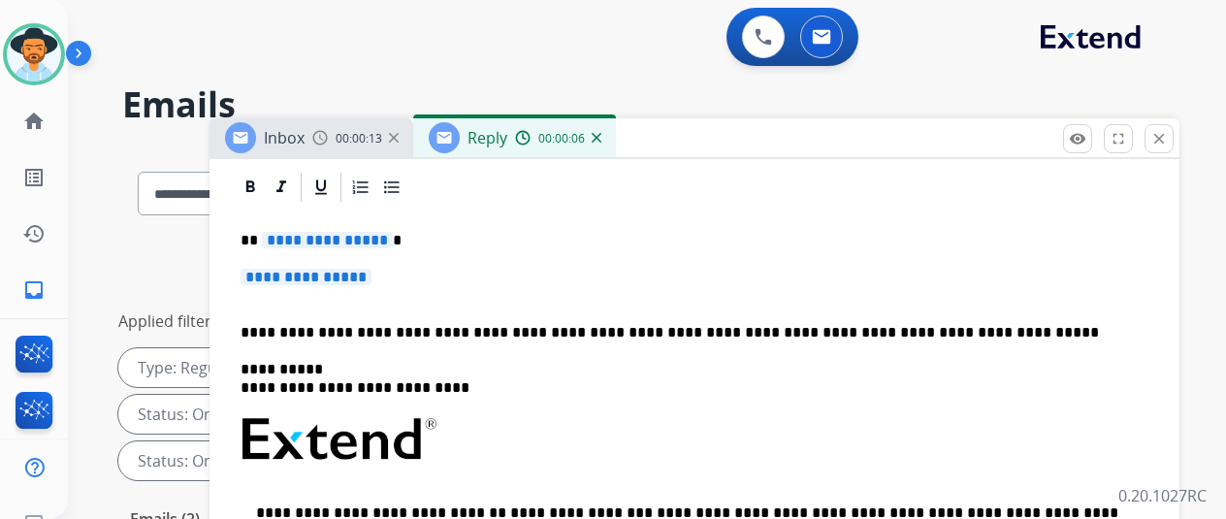
scroll to position [394, 0]
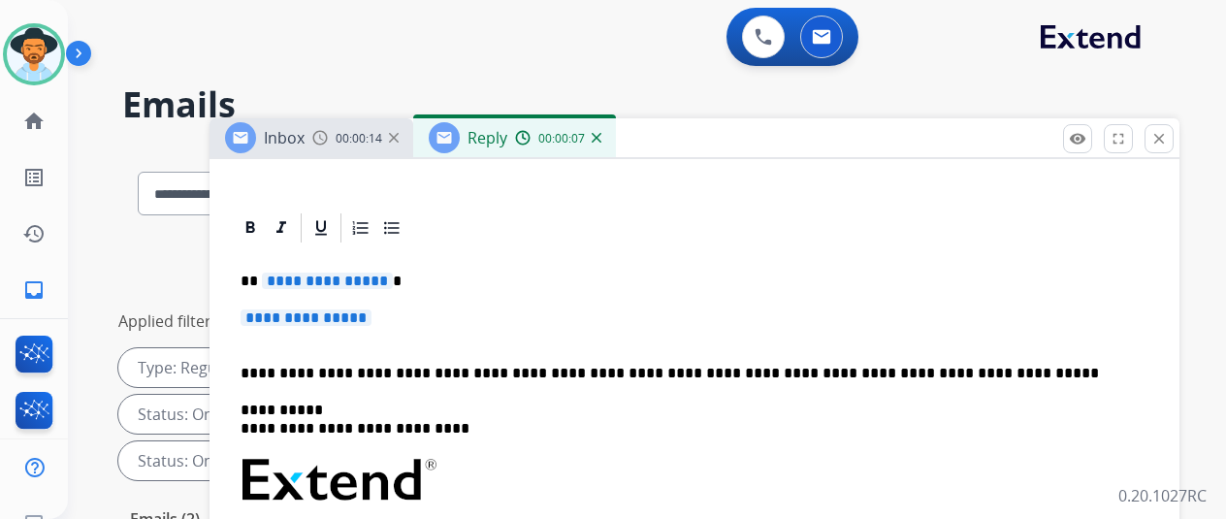
click at [392, 281] on span "**********" at bounding box center [327, 281] width 131 height 16
click at [398, 319] on p "**********" at bounding box center [695, 327] width 908 height 36
click at [371, 317] on span "**********" at bounding box center [306, 317] width 131 height 16
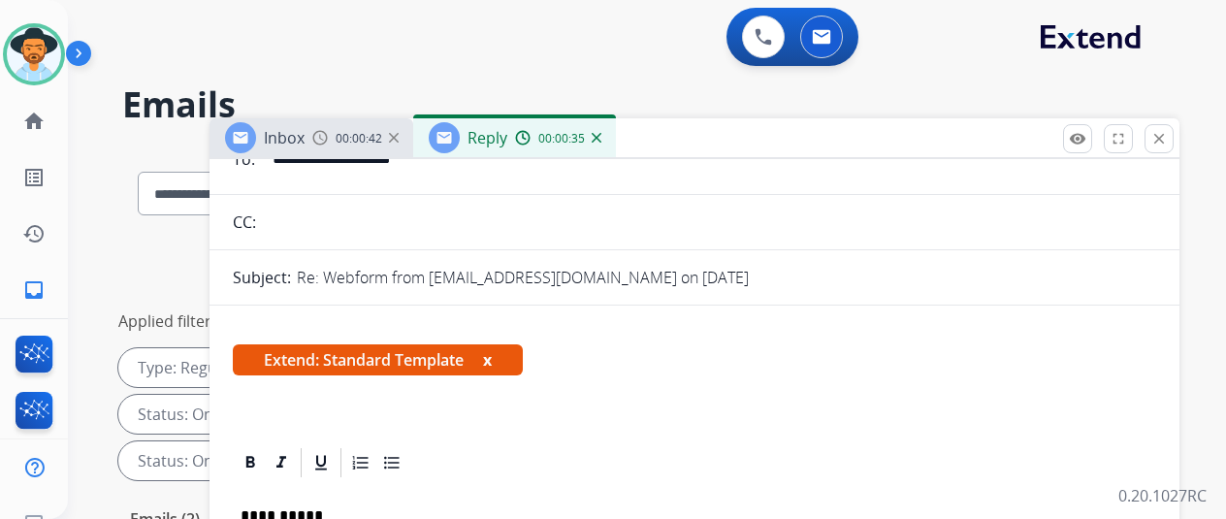
scroll to position [0, 0]
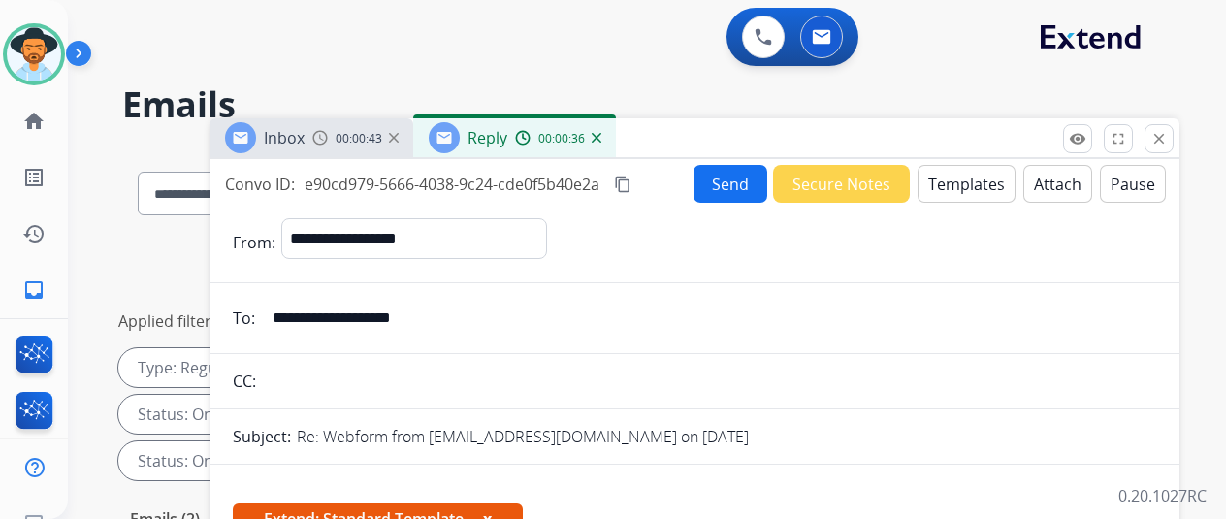
click at [738, 181] on button "Send" at bounding box center [731, 184] width 74 height 38
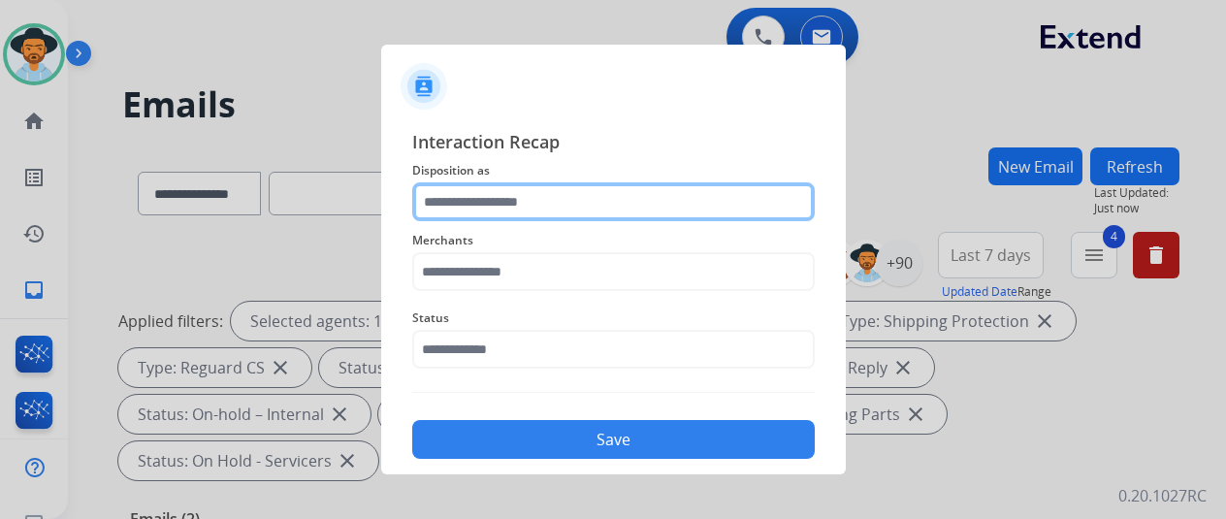
click at [502, 190] on input "text" at bounding box center [613, 201] width 403 height 39
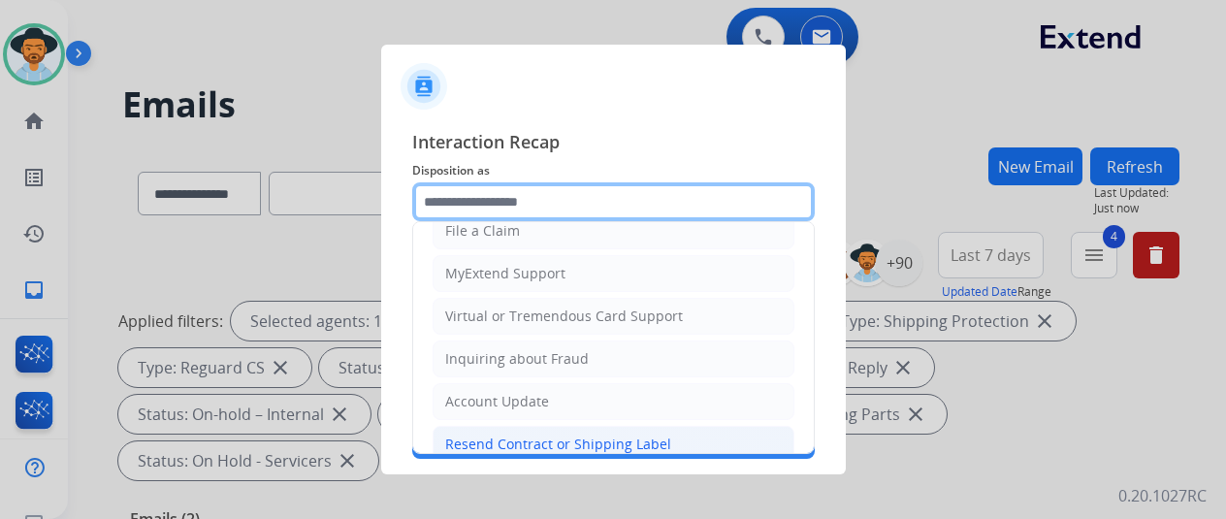
scroll to position [294, 0]
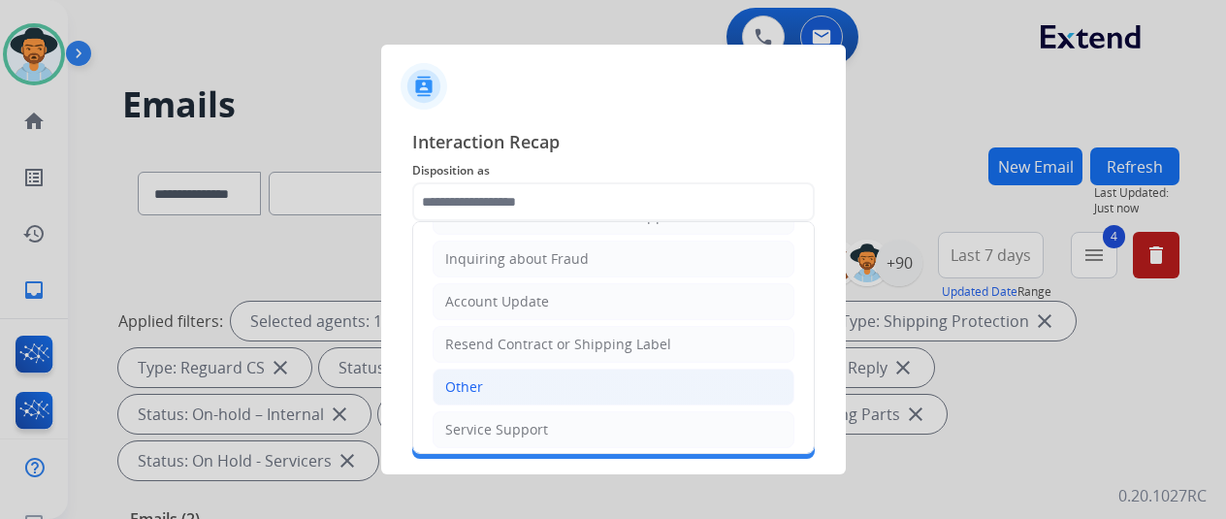
click at [483, 379] on li "Other" at bounding box center [614, 387] width 362 height 37
type input "*****"
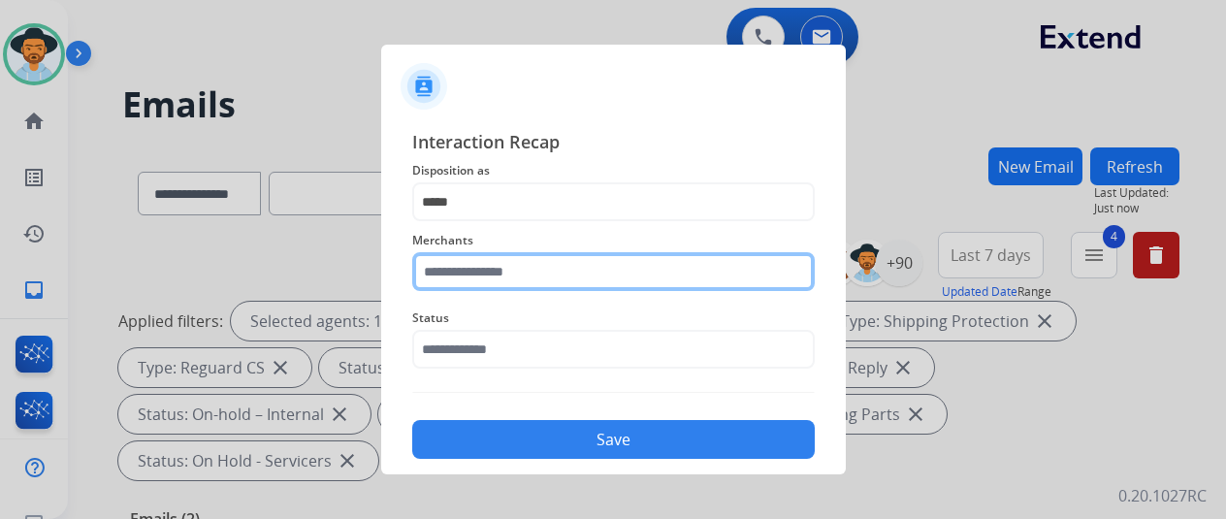
click at [430, 272] on input "text" at bounding box center [613, 271] width 403 height 39
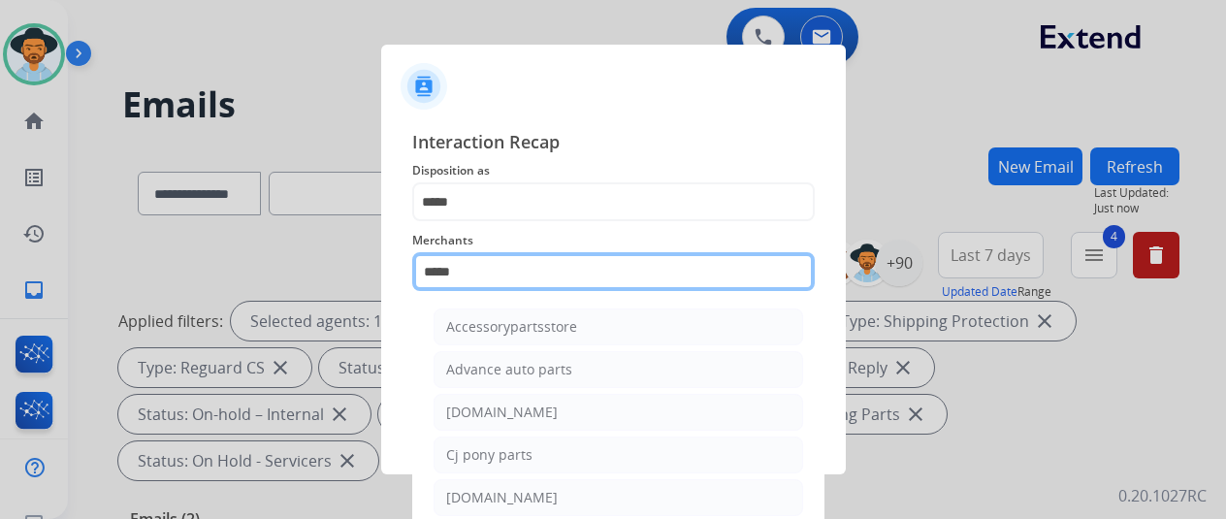
scroll to position [152, 0]
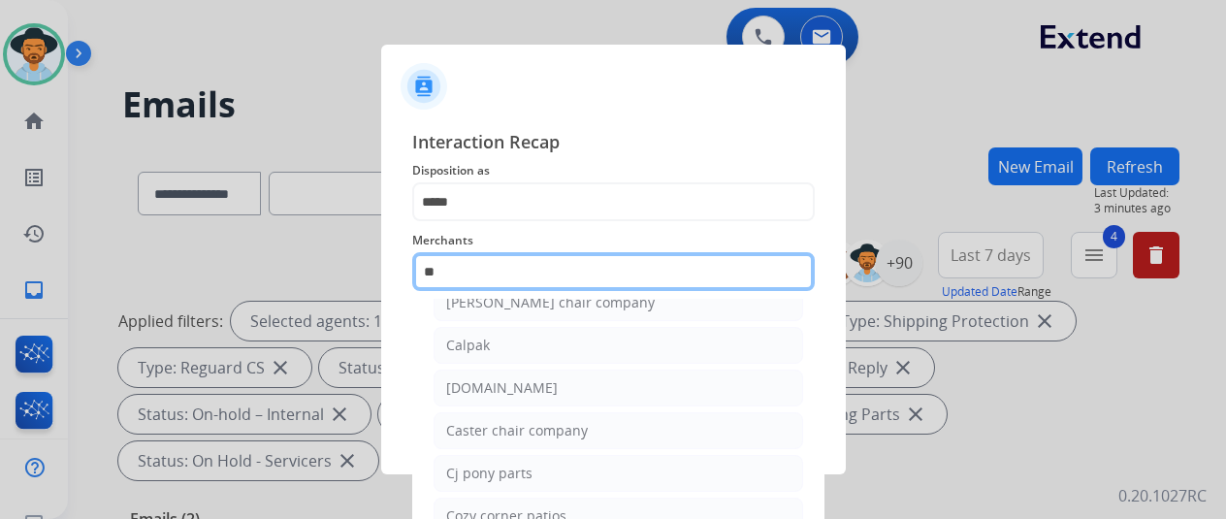
type input "*"
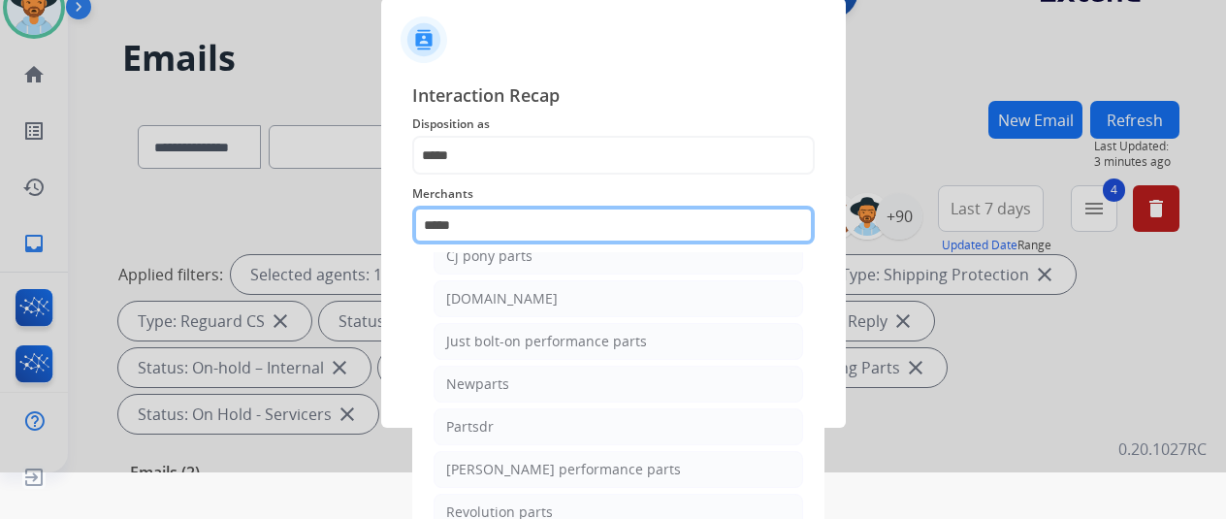
scroll to position [70, 0]
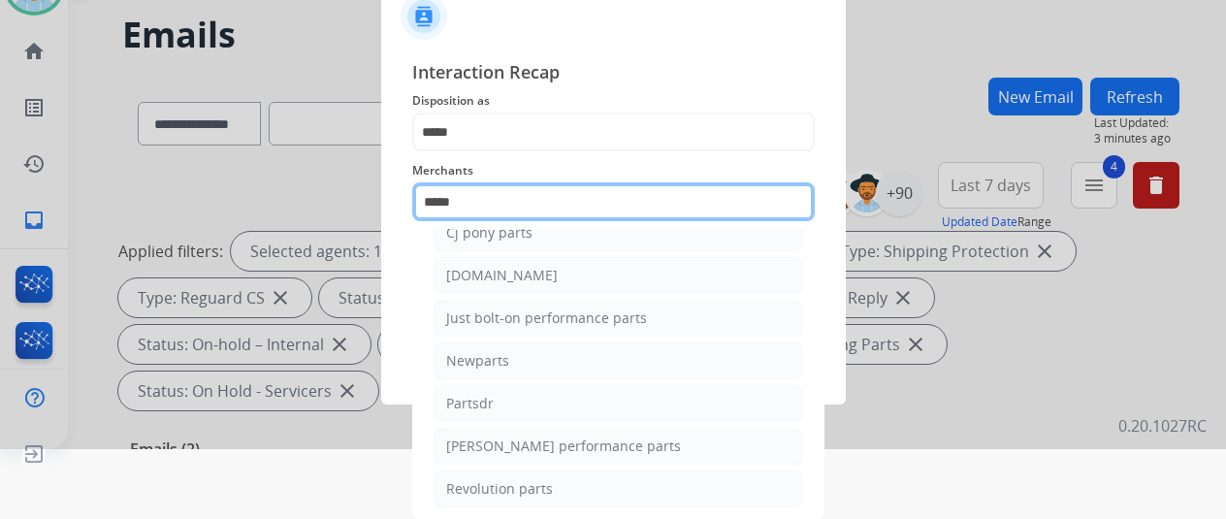
drag, startPoint x: 509, startPoint y: 209, endPoint x: 361, endPoint y: 218, distance: 148.7
click at [0, 218] on app-contact-recap-modal "Interaction Recap Disposition as ***** Merchants ***** Accessorypartsstore Adva…" at bounding box center [0, 189] width 0 height 519
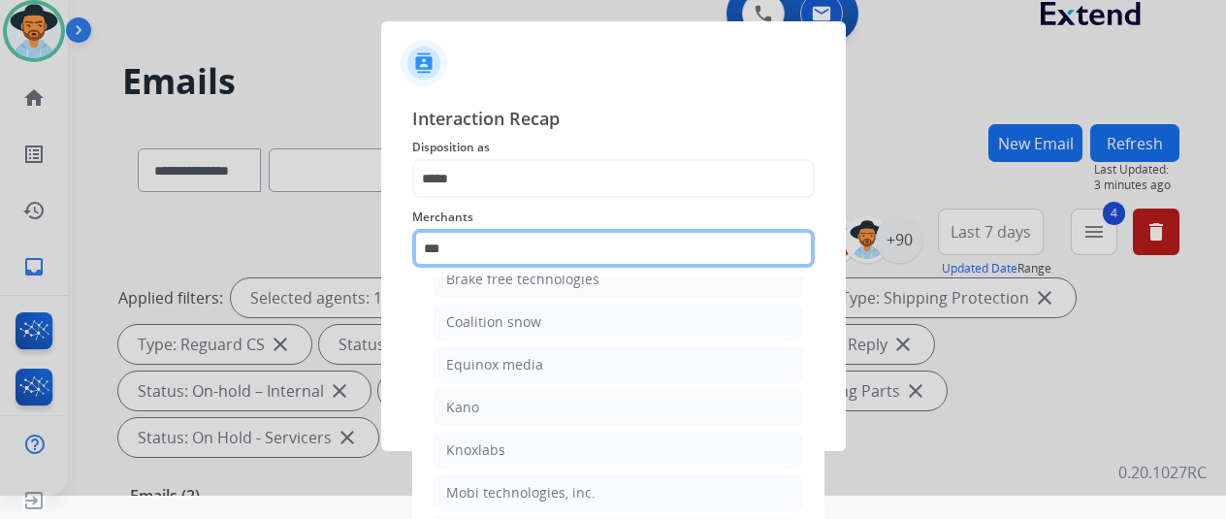
scroll to position [0, 0]
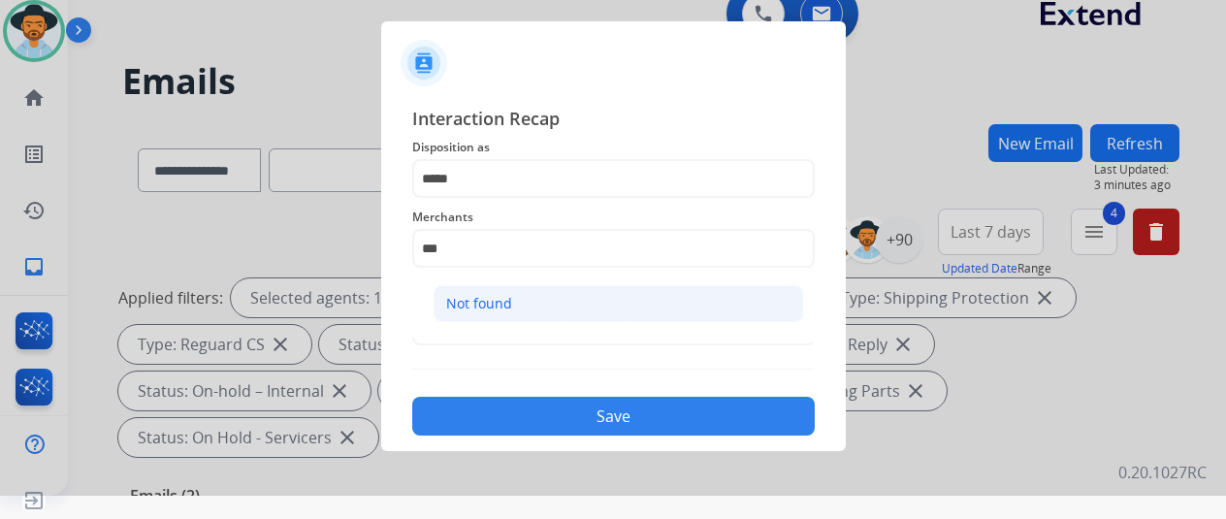
click at [494, 294] on div "Not found" at bounding box center [479, 303] width 66 height 19
type input "*********"
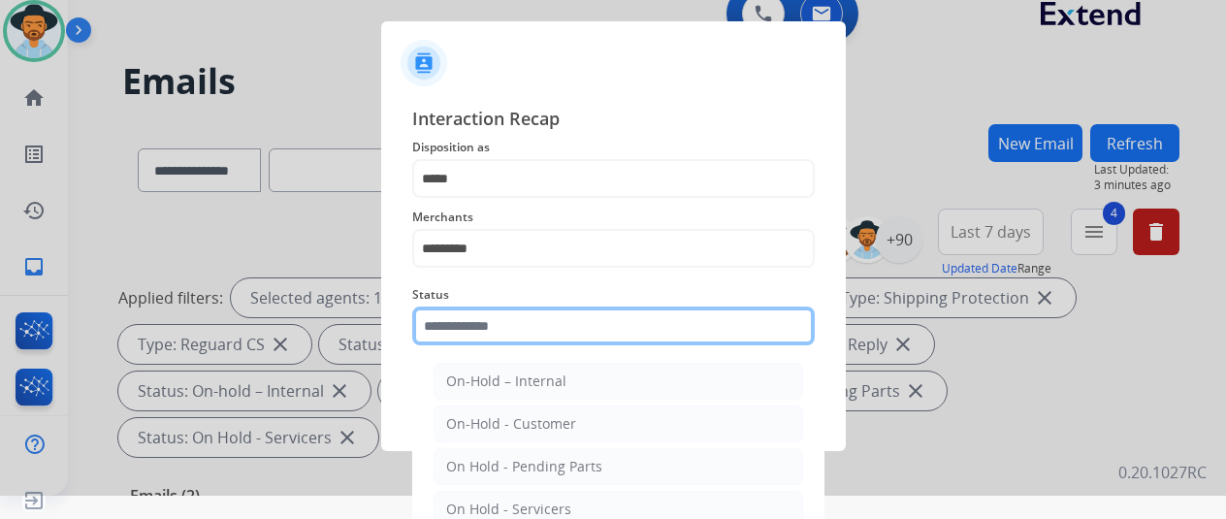
click at [506, 329] on input "text" at bounding box center [613, 326] width 403 height 39
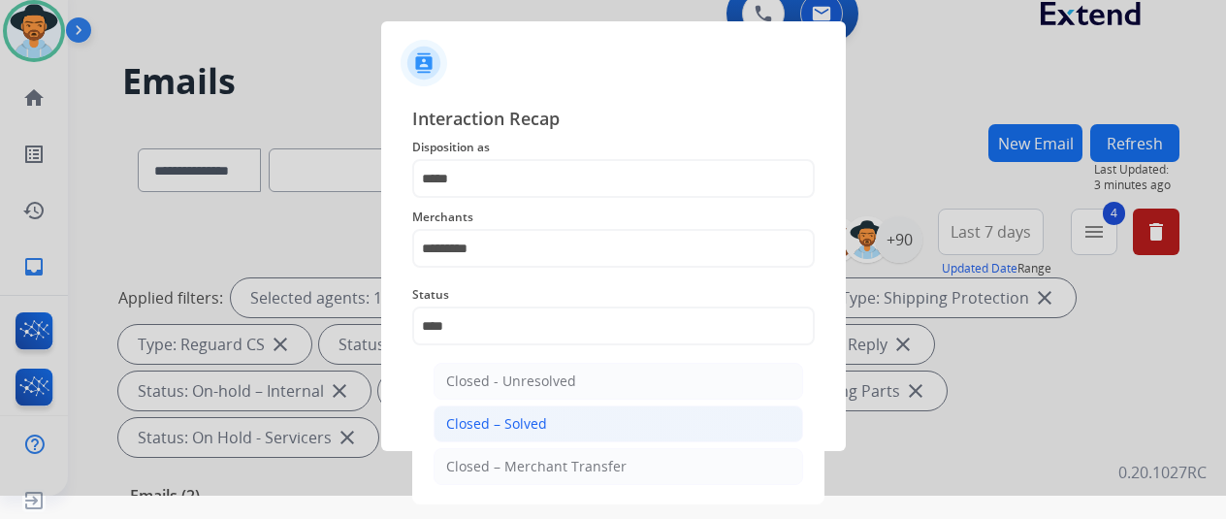
click at [520, 418] on div "Closed – Solved" at bounding box center [496, 423] width 101 height 19
type input "**********"
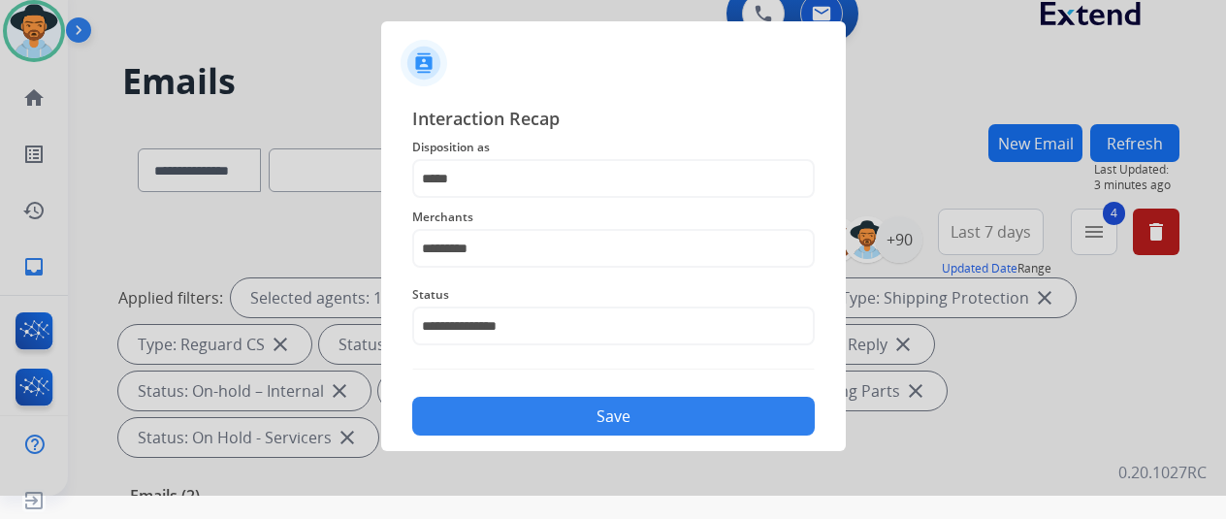
click at [580, 424] on button "Save" at bounding box center [613, 416] width 403 height 39
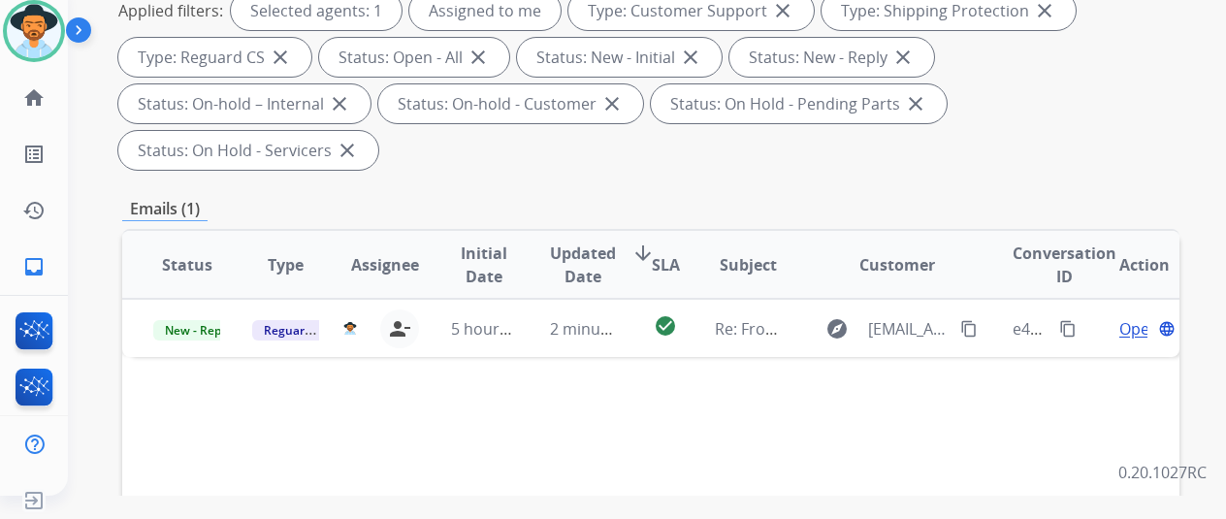
scroll to position [388, 0]
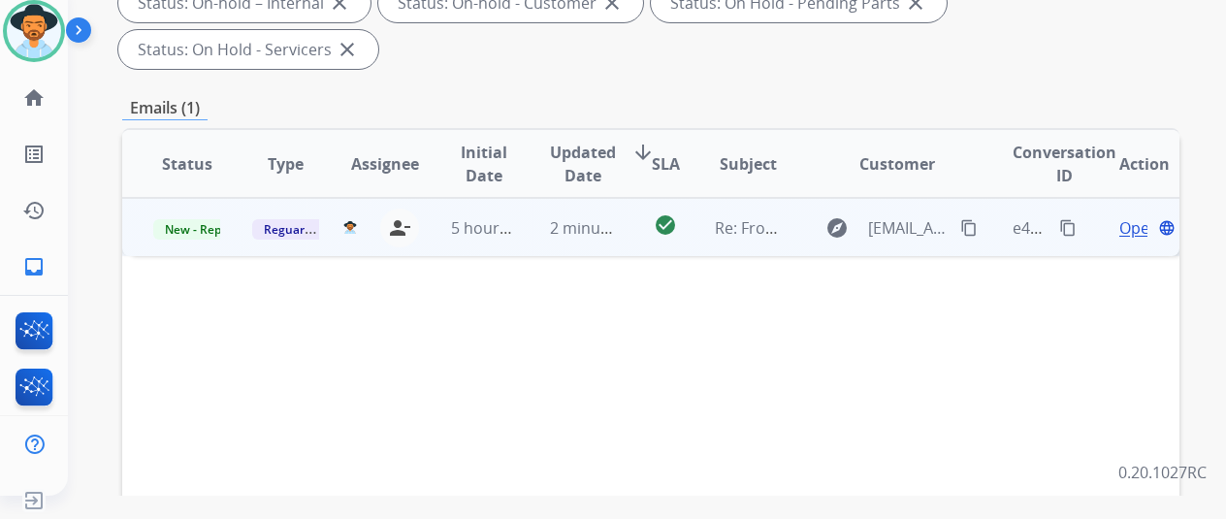
click at [1127, 216] on span "Open" at bounding box center [1139, 227] width 40 height 23
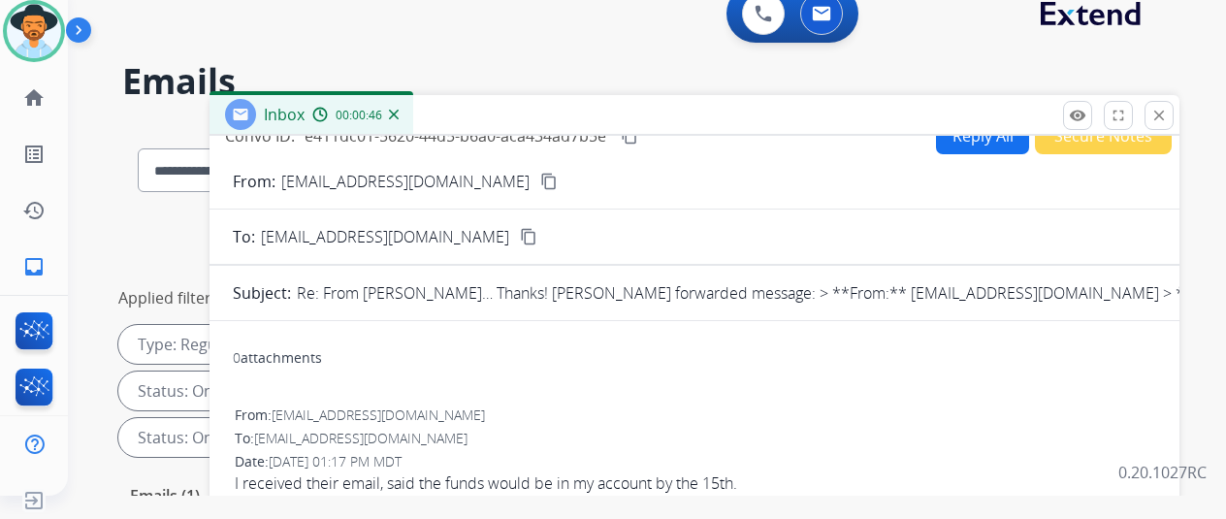
scroll to position [0, 0]
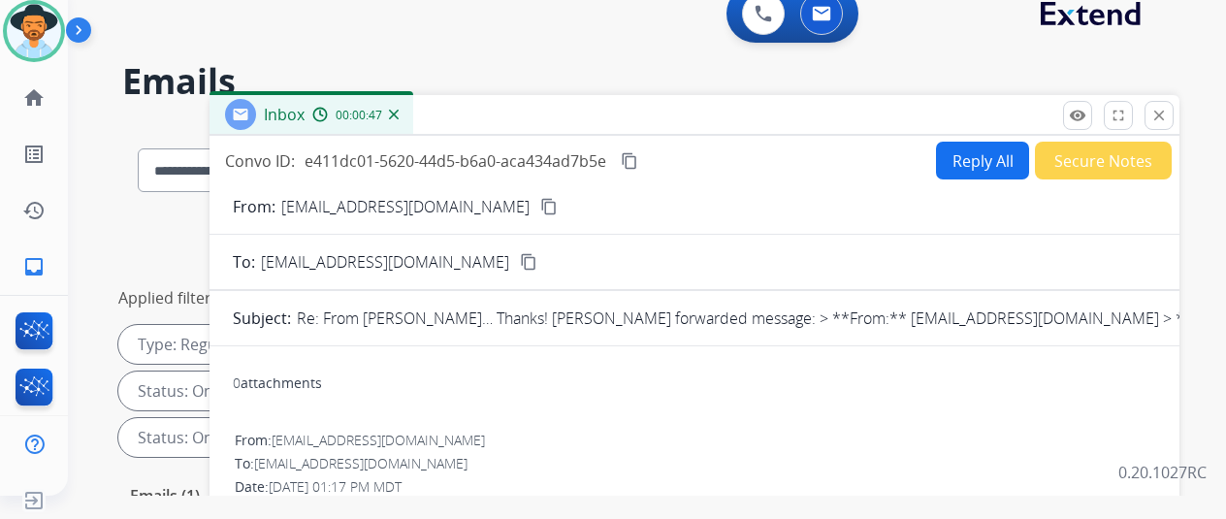
click at [540, 200] on mat-icon "content_copy" at bounding box center [548, 206] width 17 height 17
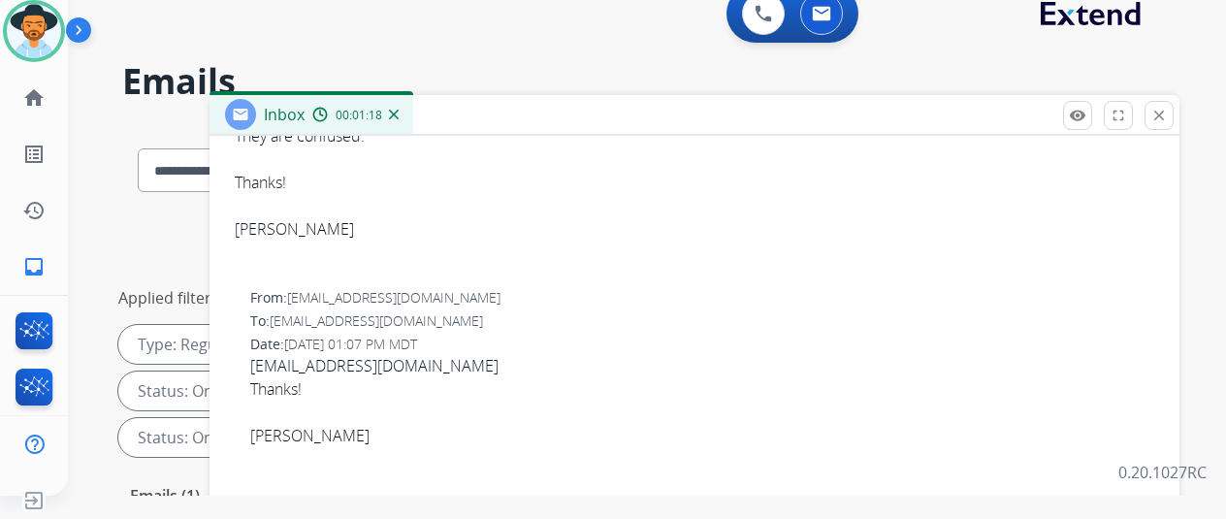
scroll to position [485, 0]
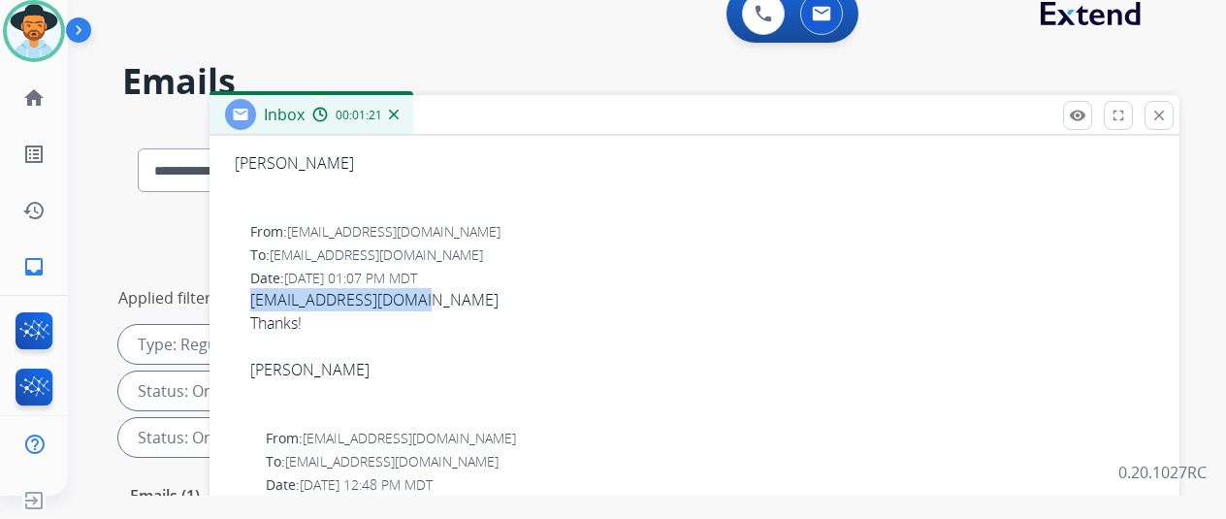
drag, startPoint x: 442, startPoint y: 297, endPoint x: 260, endPoint y: 300, distance: 182.4
click at [260, 300] on div "From: drsteve2002@gmail.com To: customerservice@reguardprotection.com Date: 10/…" at bounding box center [694, 321] width 923 height 202
copy span "2002drsteve@gmail.com"
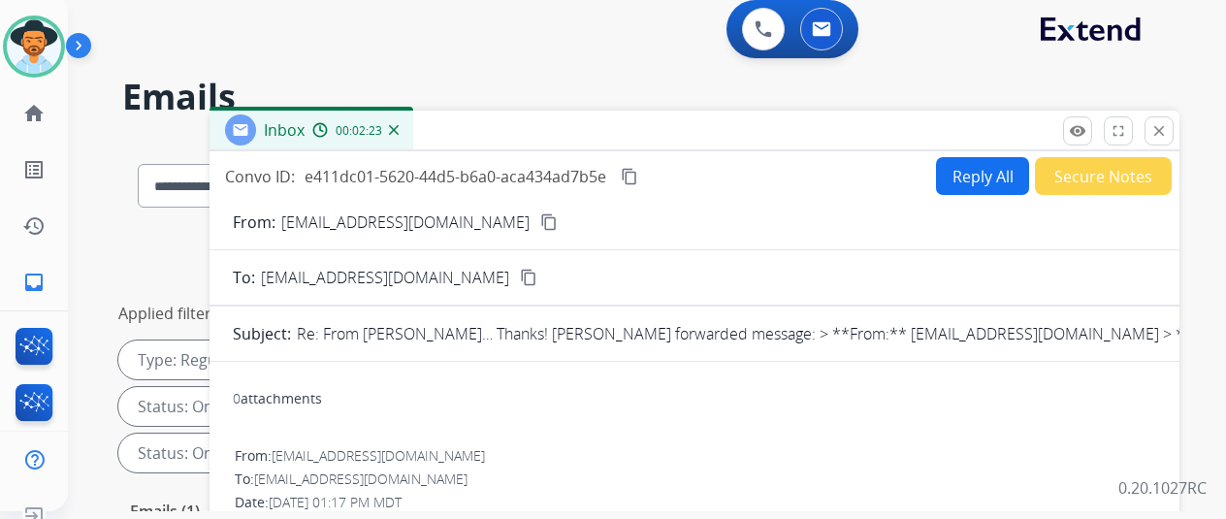
scroll to position [0, 0]
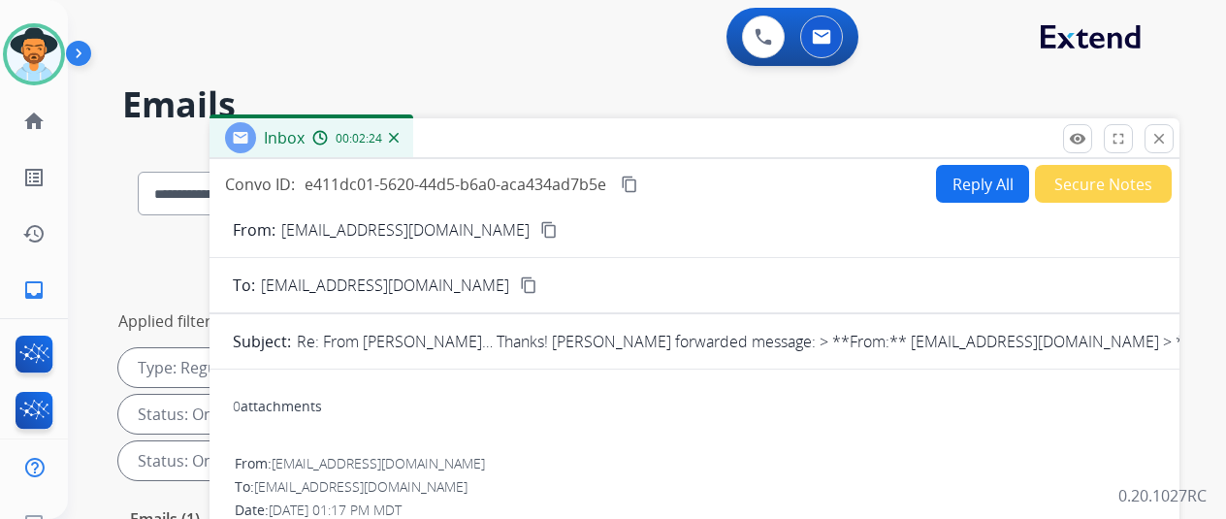
click at [638, 180] on mat-icon "content_copy" at bounding box center [629, 184] width 17 height 17
click at [982, 184] on button "Reply All" at bounding box center [982, 184] width 93 height 38
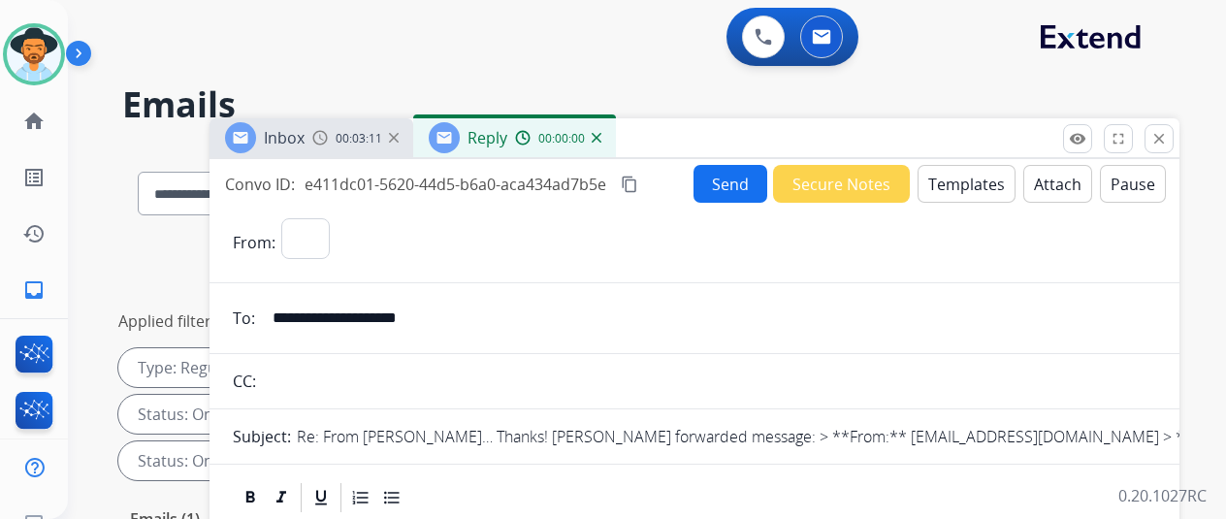
select select "**********"
click at [974, 182] on button "Templates" at bounding box center [967, 184] width 98 height 38
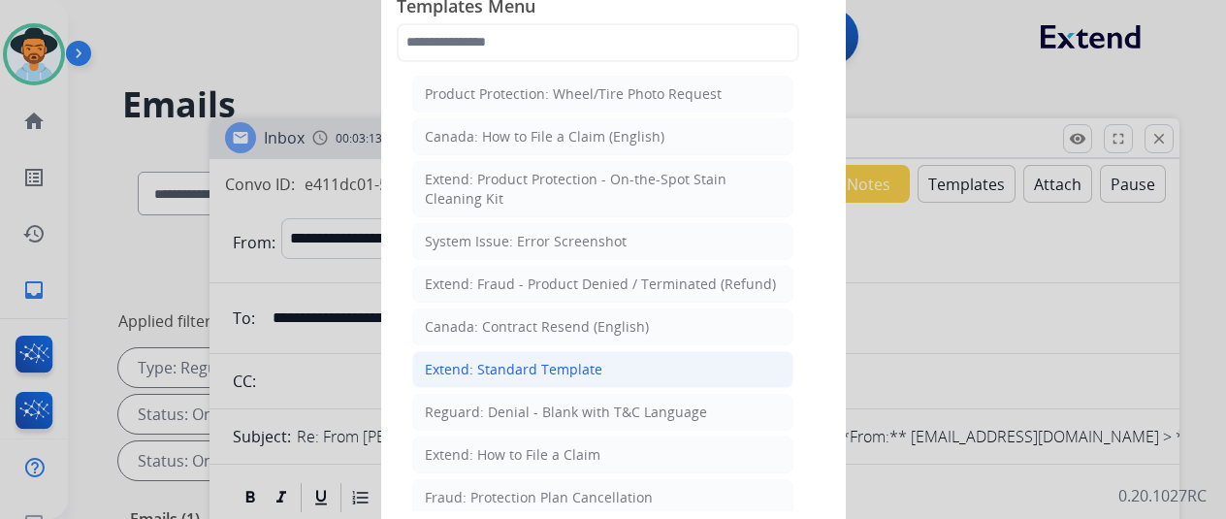
drag, startPoint x: 516, startPoint y: 356, endPoint x: 499, endPoint y: 312, distance: 47.0
click at [516, 354] on li "Extend: Standard Template" at bounding box center [602, 369] width 381 height 37
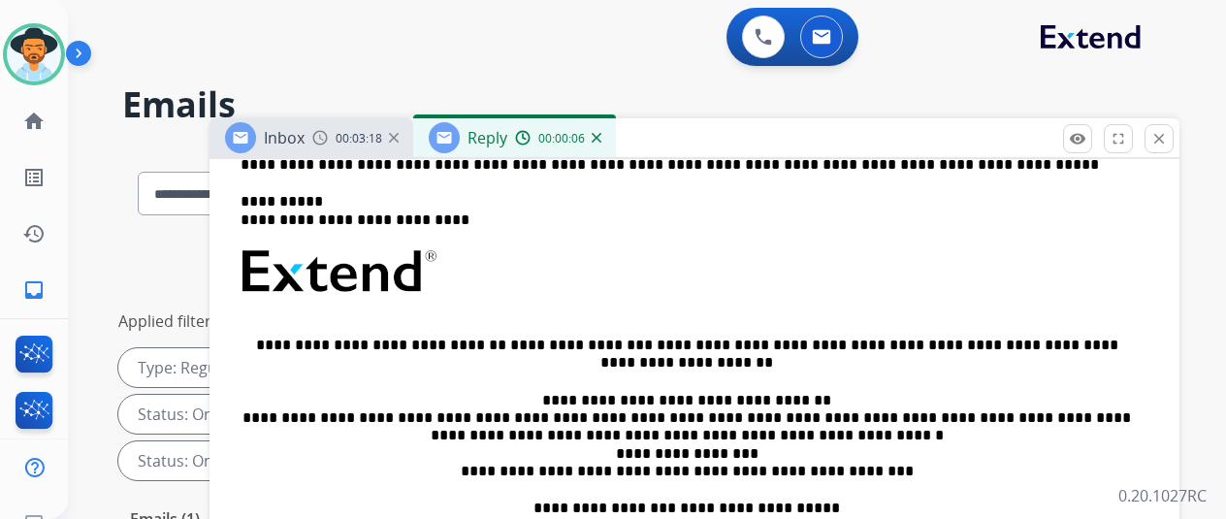
scroll to position [388, 0]
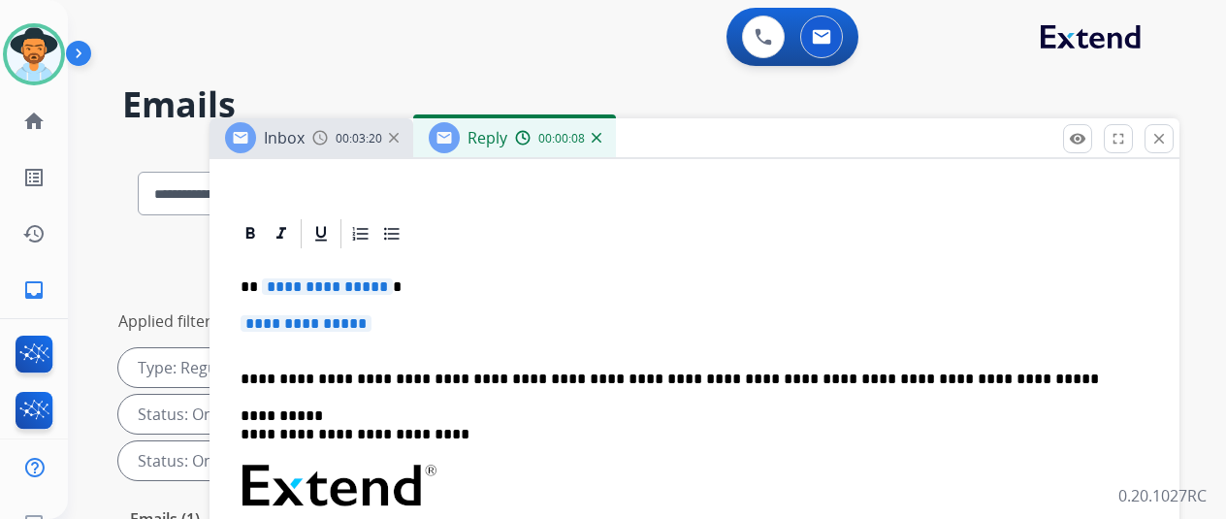
click at [393, 285] on span "**********" at bounding box center [327, 286] width 131 height 16
click at [371, 321] on span "**********" at bounding box center [306, 323] width 131 height 16
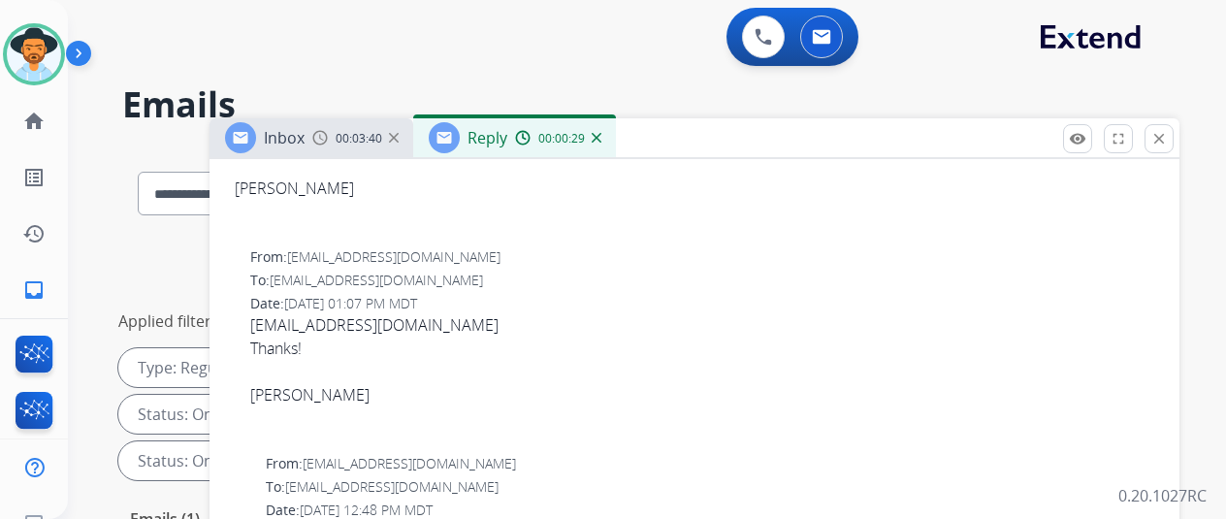
scroll to position [1164, 0]
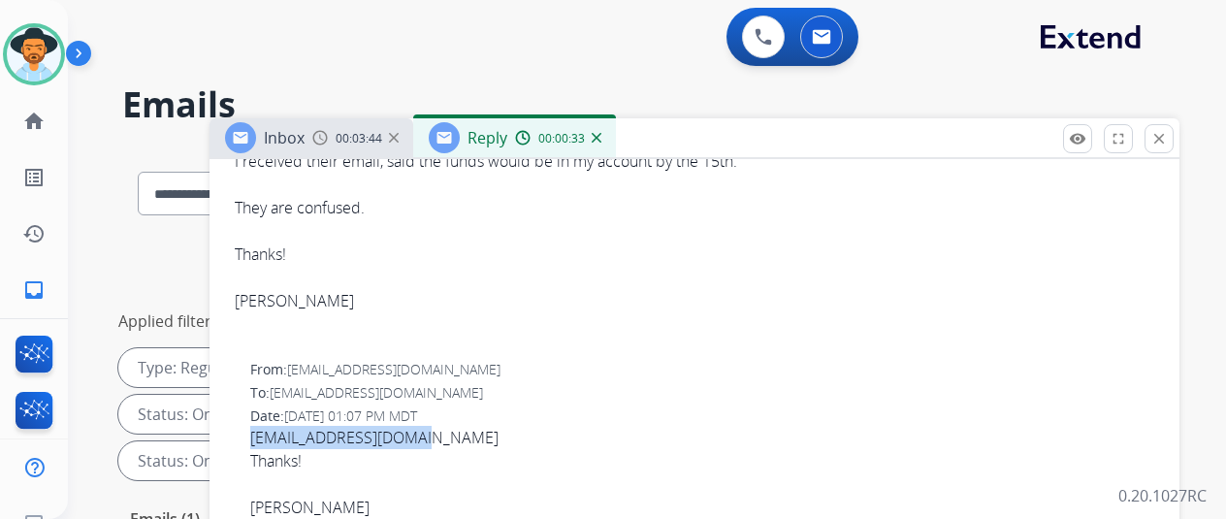
drag, startPoint x: 440, startPoint y: 438, endPoint x: 253, endPoint y: 443, distance: 187.3
click at [250, 443] on div "From: drsteve2002@gmail.com To: customerservice@reguardprotection.com Date: 10/…" at bounding box center [694, 459] width 923 height 202
copy span "2002drsteve@gmail.com"
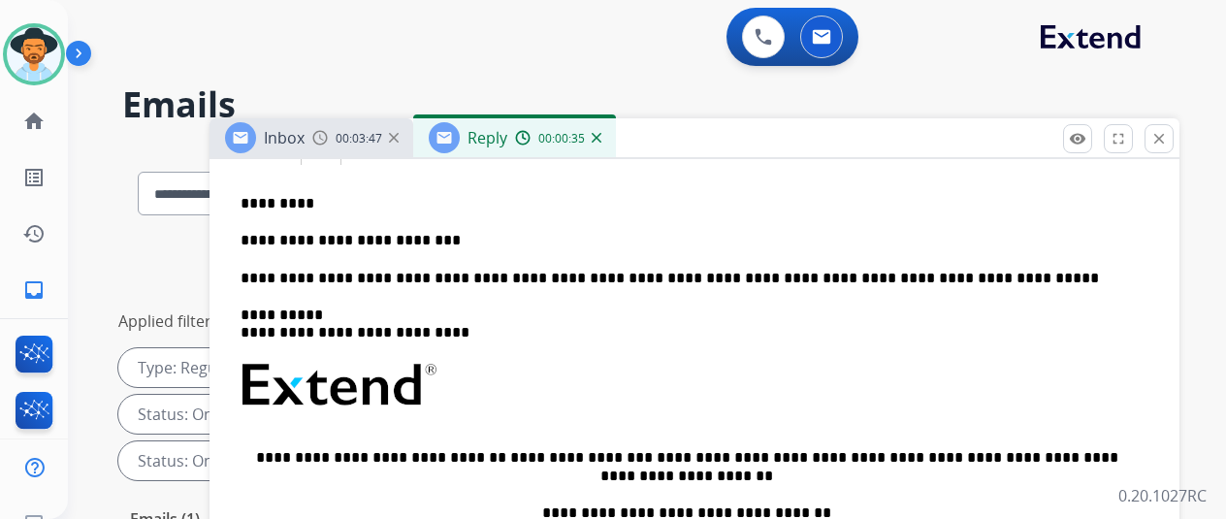
scroll to position [291, 0]
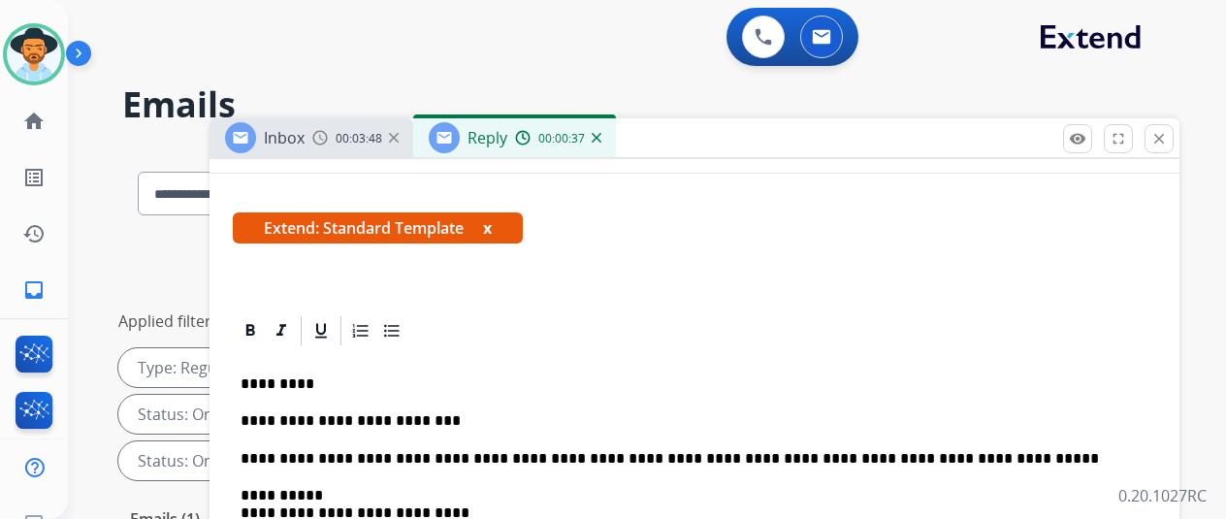
click at [446, 423] on p "**********" at bounding box center [687, 420] width 892 height 17
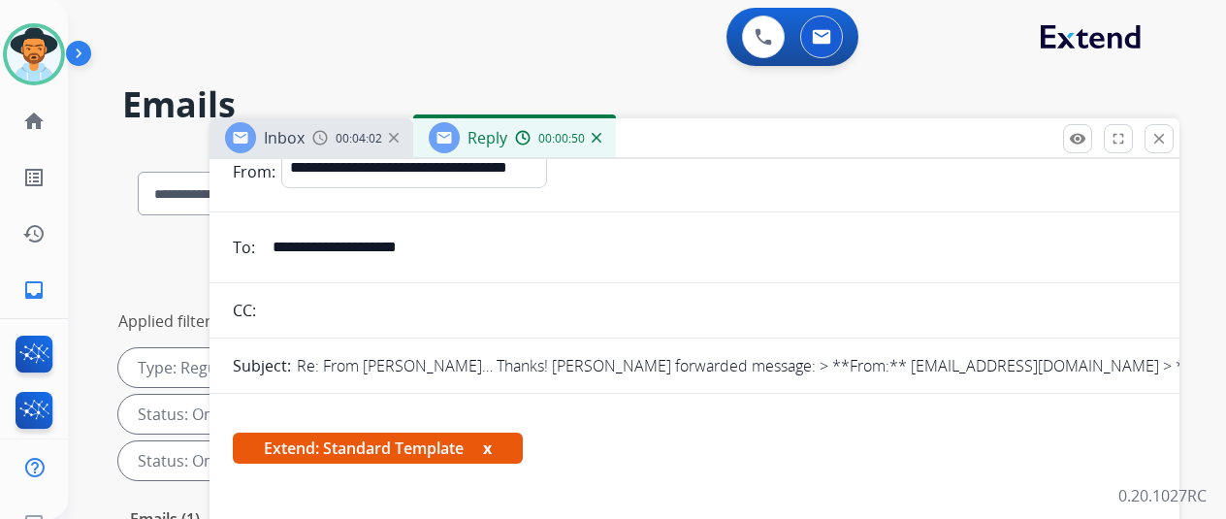
scroll to position [0, 0]
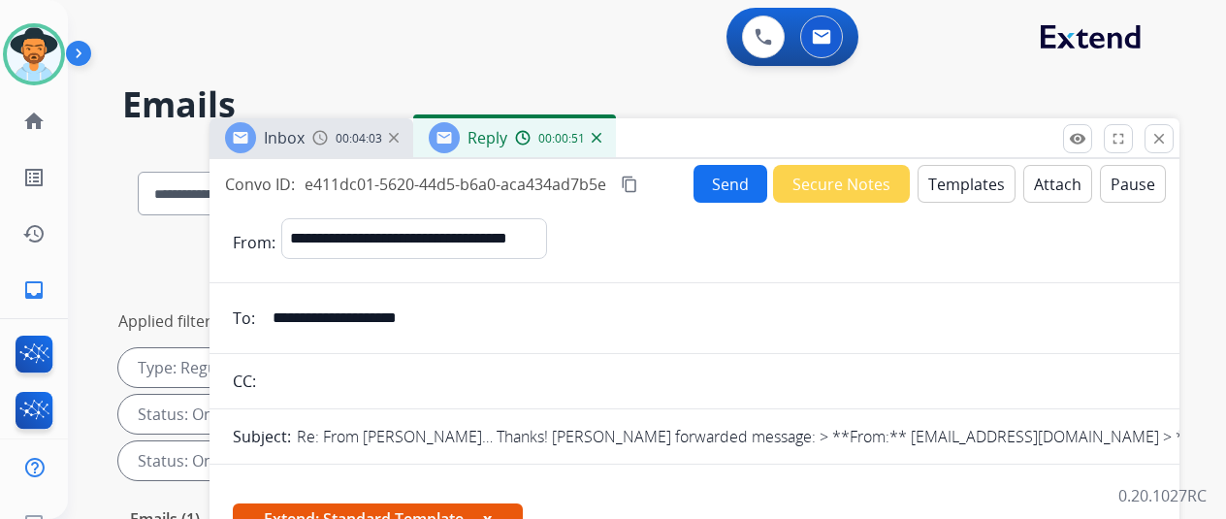
click at [730, 180] on button "Send" at bounding box center [731, 184] width 74 height 38
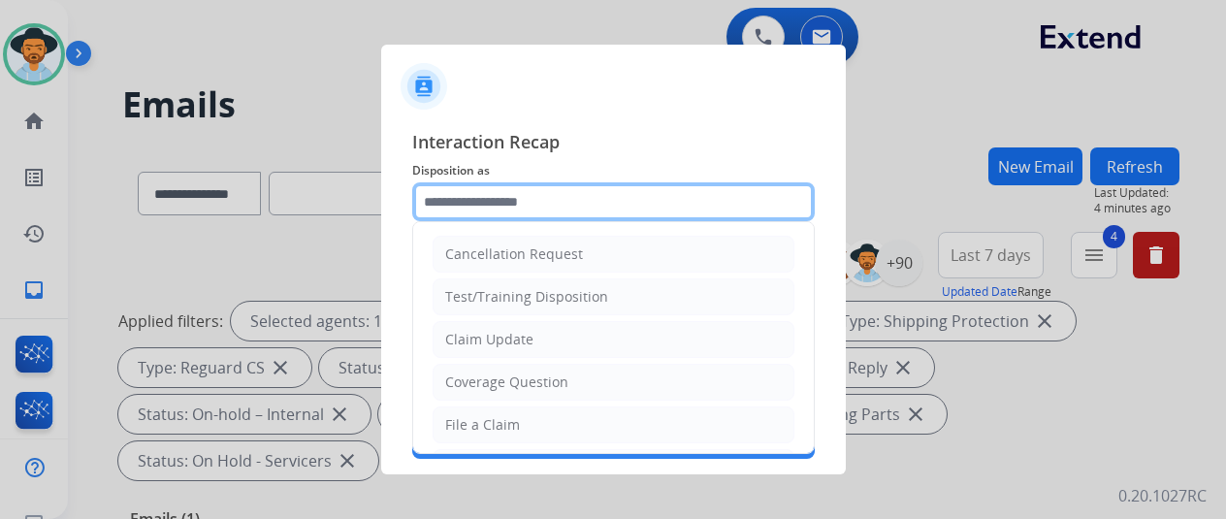
click at [467, 191] on input "text" at bounding box center [613, 201] width 403 height 39
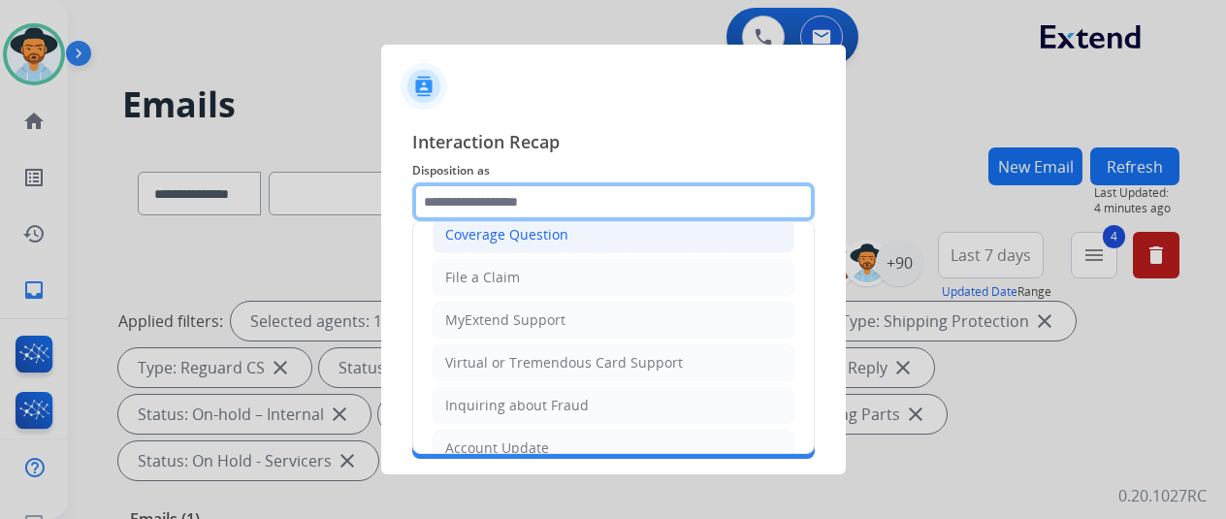
scroll to position [197, 0]
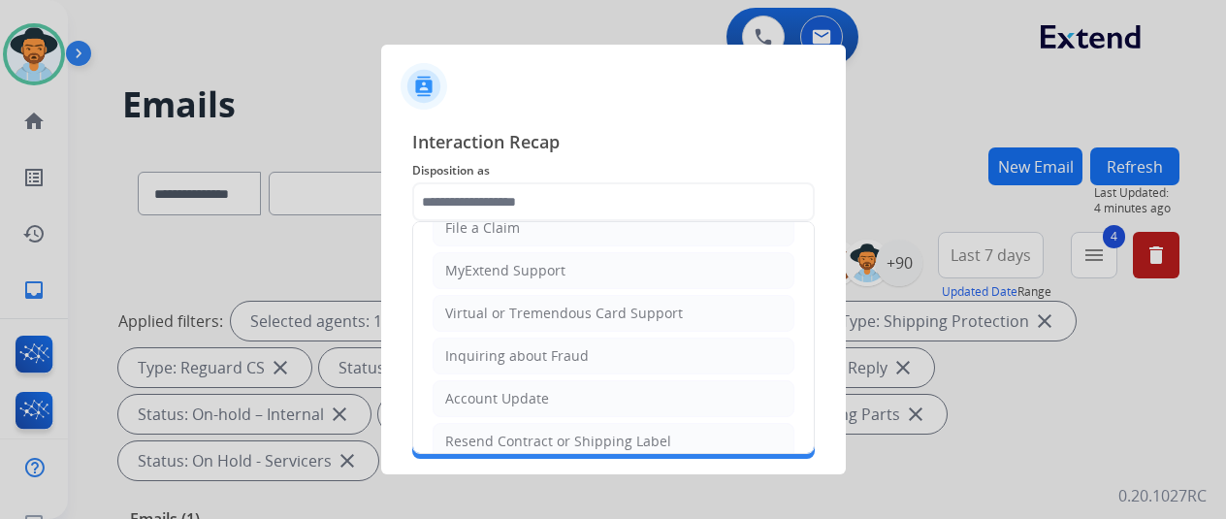
click at [500, 307] on div "Virtual or Tremendous Card Support" at bounding box center [564, 313] width 238 height 19
type input "**********"
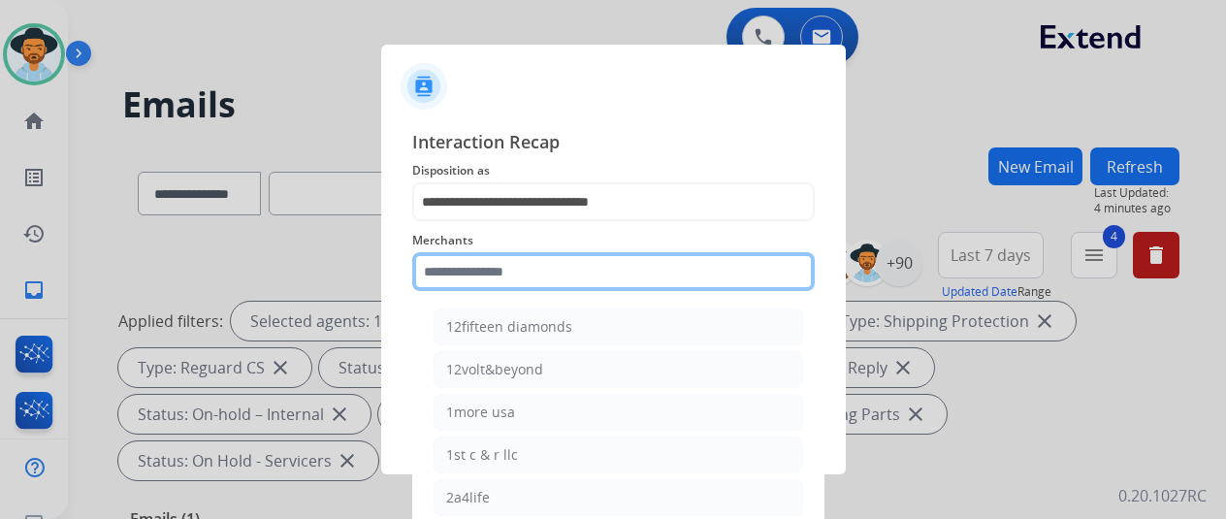
click at [481, 269] on input "text" at bounding box center [613, 271] width 403 height 39
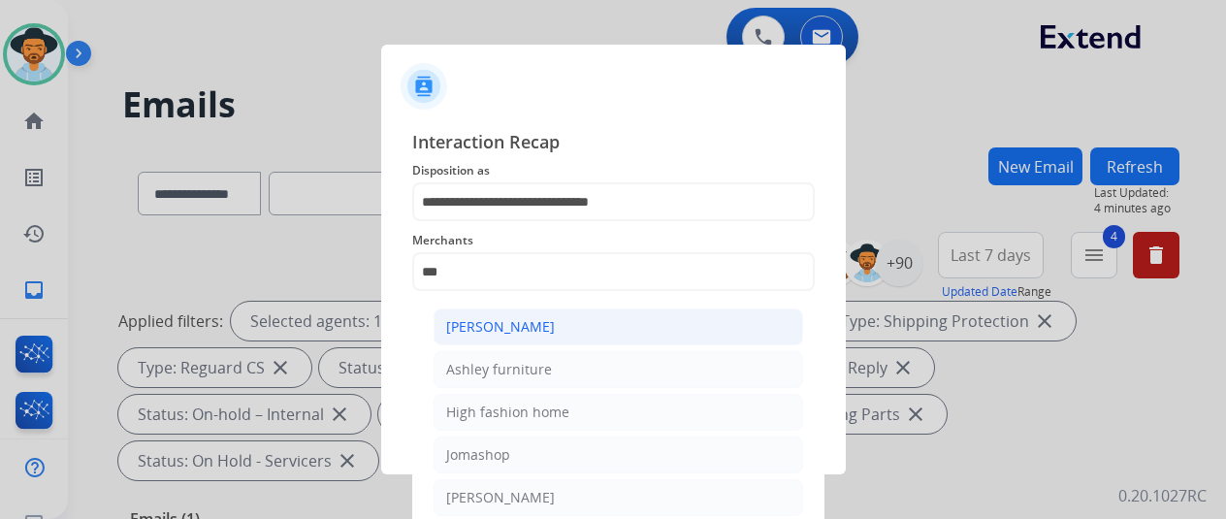
click at [504, 324] on div "[PERSON_NAME]" at bounding box center [500, 326] width 109 height 19
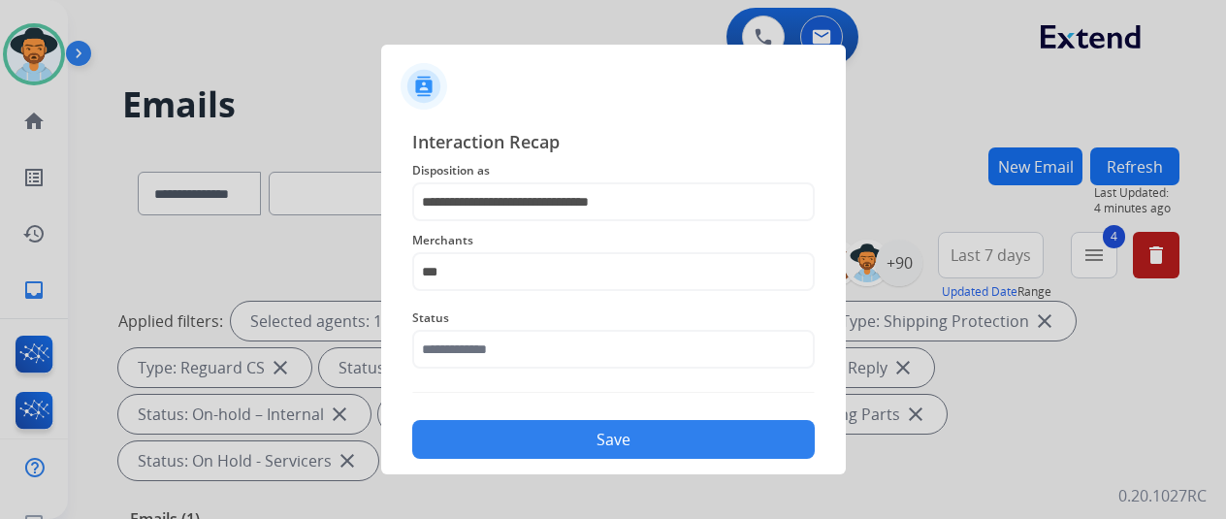
type input "**********"
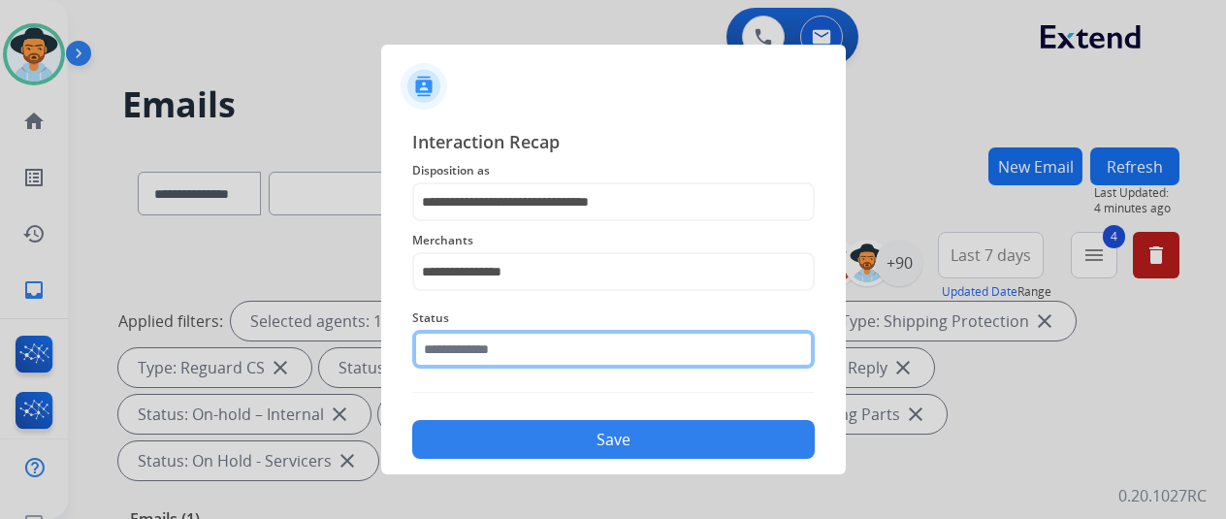
click at [474, 358] on input "text" at bounding box center [613, 349] width 403 height 39
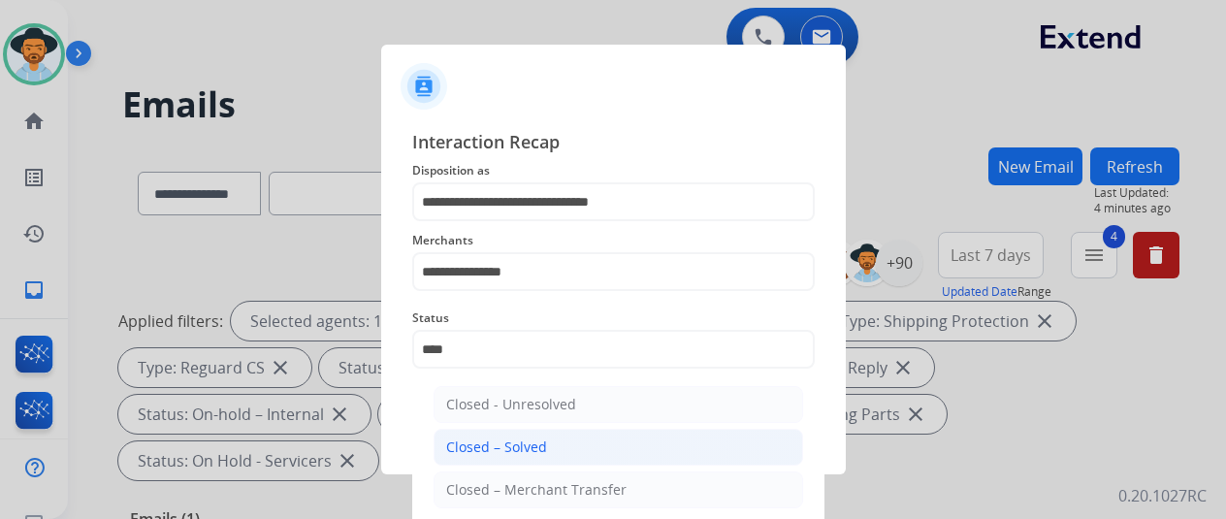
click at [630, 442] on li "Closed – Solved" at bounding box center [619, 447] width 370 height 37
type input "**********"
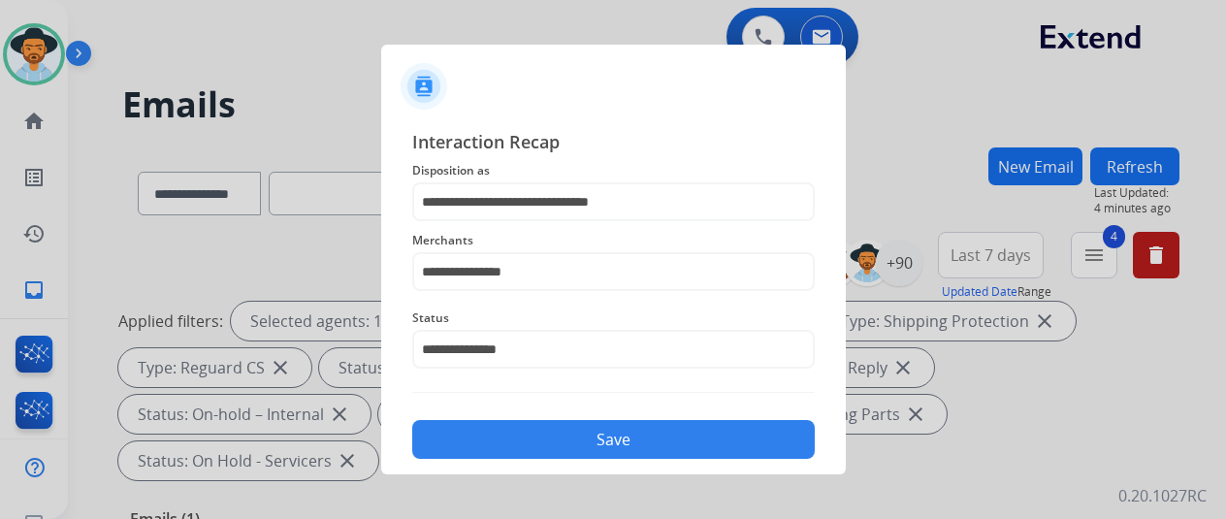
click at [617, 439] on button "Save" at bounding box center [613, 439] width 403 height 39
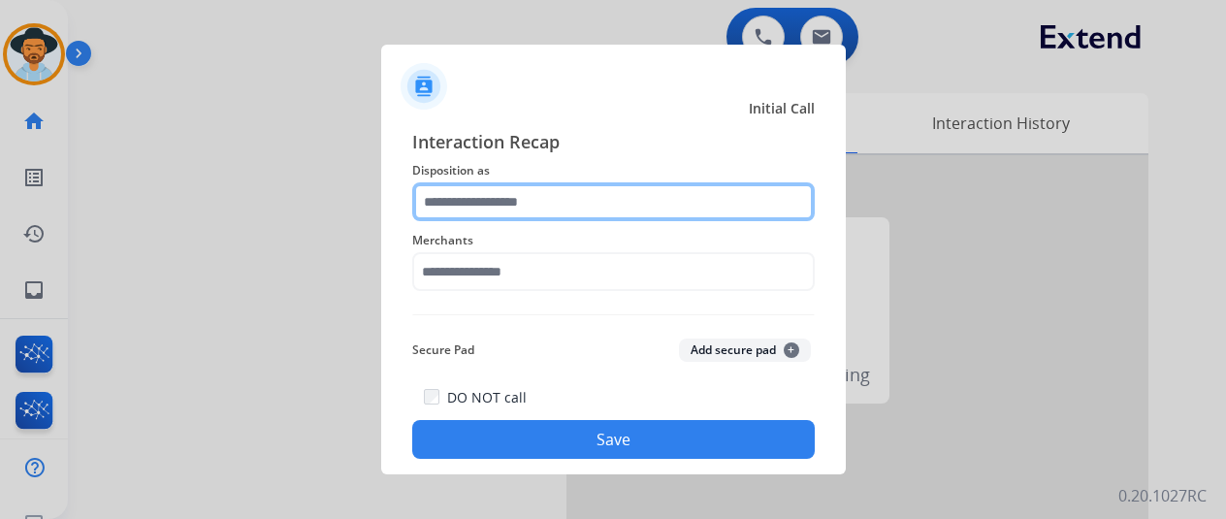
click at [455, 205] on input "text" at bounding box center [613, 201] width 403 height 39
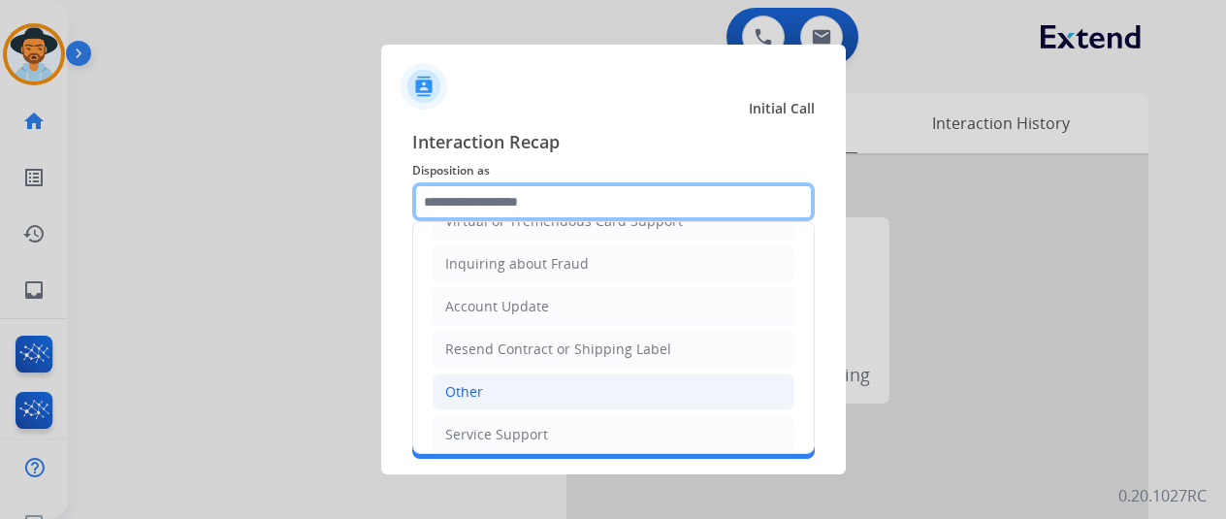
scroll to position [291, 0]
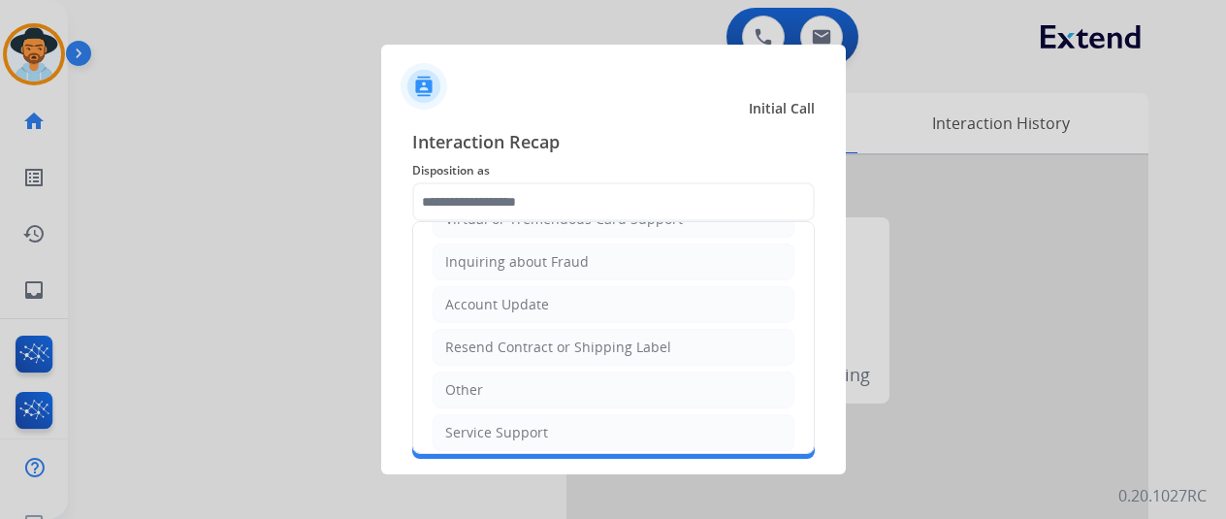
click at [512, 339] on div "Resend Contract or Shipping Label" at bounding box center [558, 347] width 226 height 19
type input "**********"
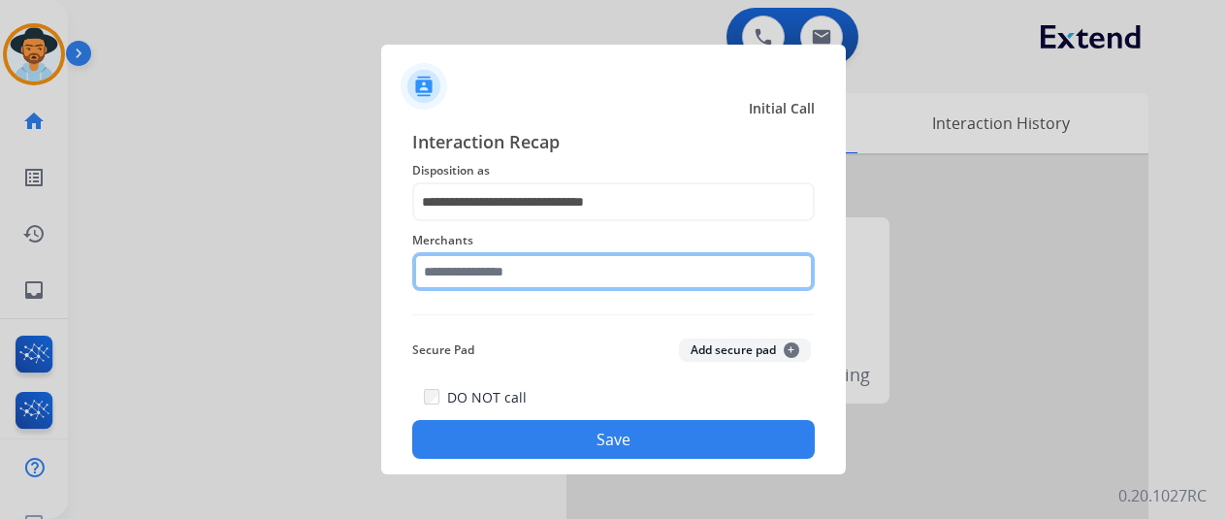
click at [453, 270] on input "text" at bounding box center [613, 271] width 403 height 39
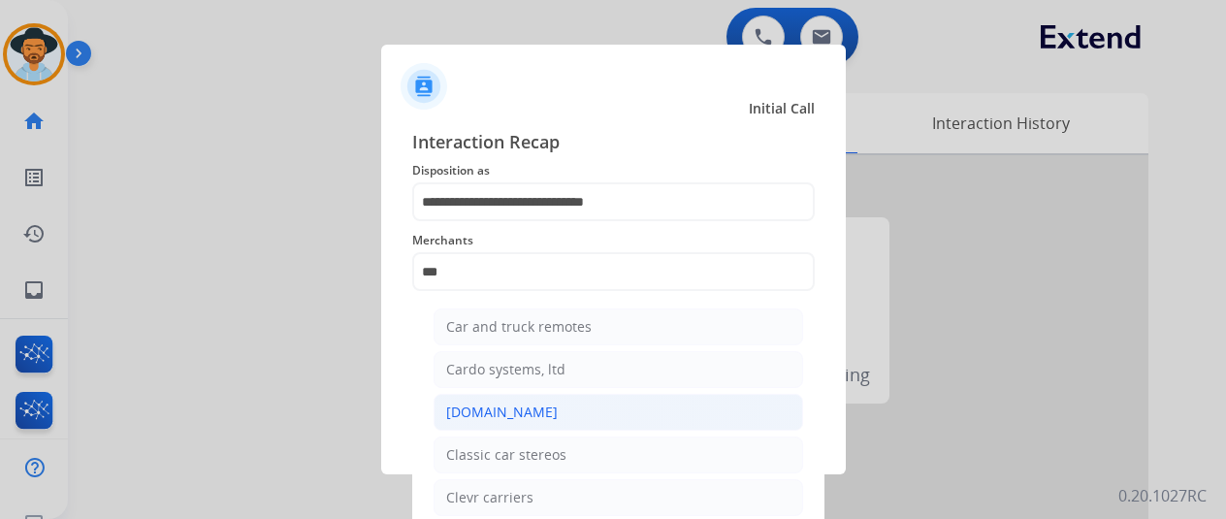
click at [496, 406] on div "[DOMAIN_NAME]" at bounding box center [502, 412] width 112 height 19
type input "**********"
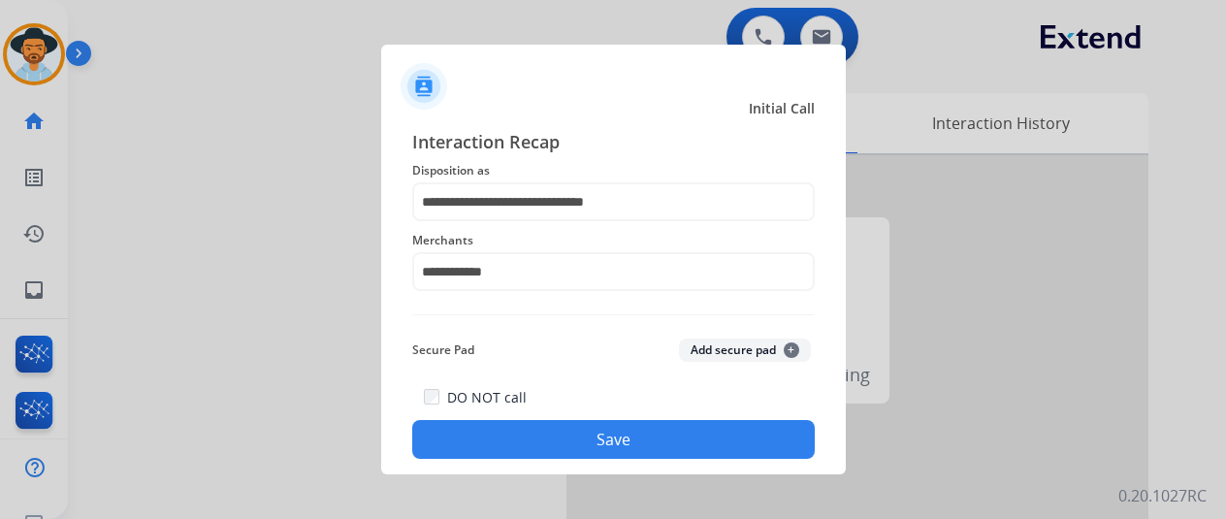
drag, startPoint x: 601, startPoint y: 438, endPoint x: 589, endPoint y: 412, distance: 29.1
click at [599, 438] on button "Save" at bounding box center [613, 439] width 403 height 39
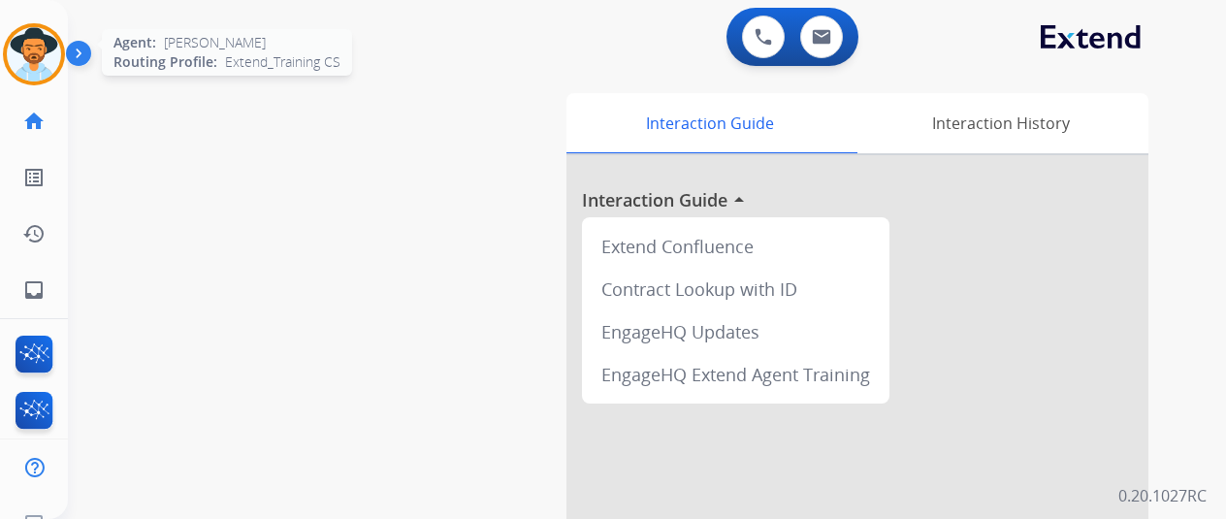
click at [33, 48] on img at bounding box center [34, 54] width 54 height 54
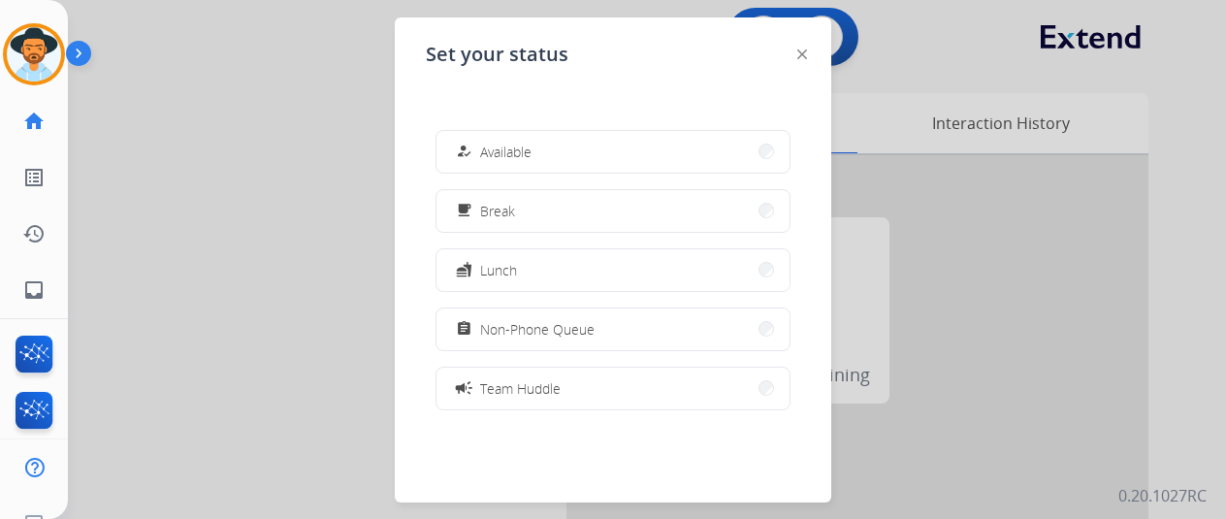
drag, startPoint x: 541, startPoint y: 141, endPoint x: 590, endPoint y: 1, distance: 147.9
click at [541, 142] on button "how_to_reg Available" at bounding box center [612, 152] width 353 height 42
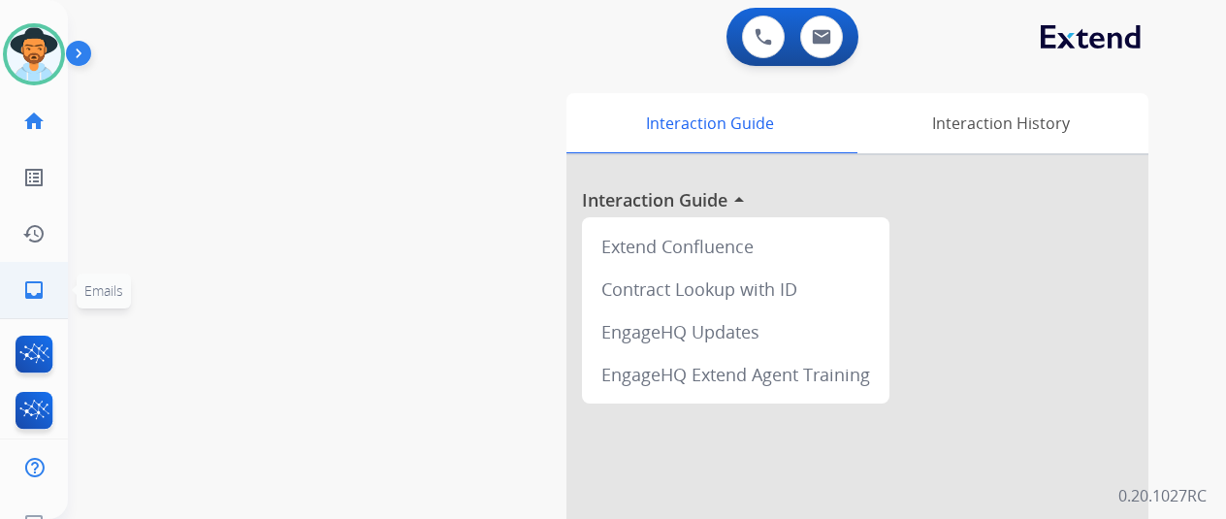
click at [36, 284] on mat-icon "inbox" at bounding box center [33, 289] width 23 height 23
select select "**********"
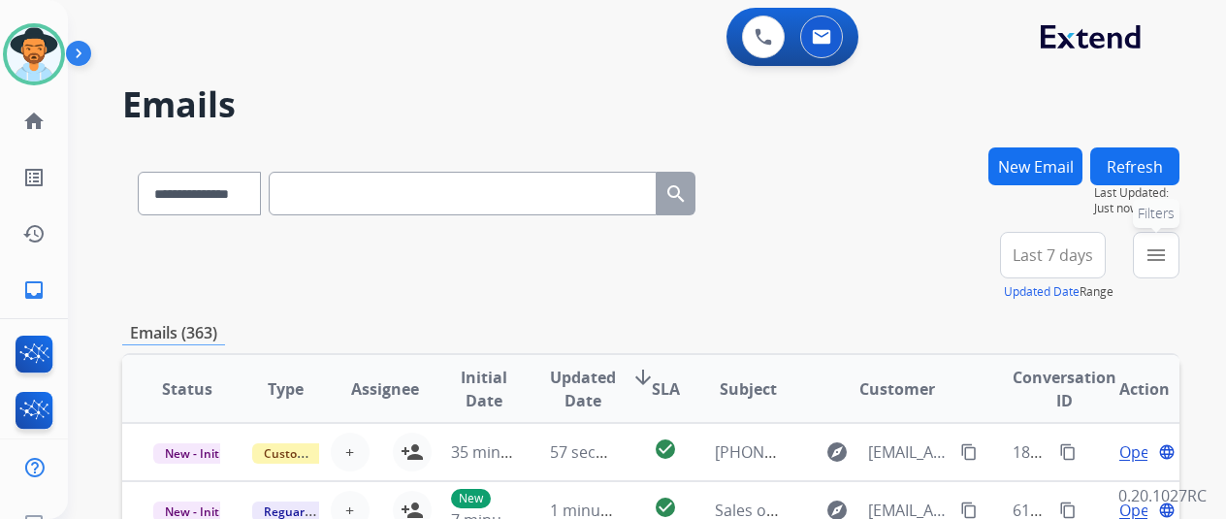
drag, startPoint x: 1183, startPoint y: 243, endPoint x: 1018, endPoint y: 267, distance: 166.5
click at [1179, 243] on button "menu Filters" at bounding box center [1156, 255] width 47 height 47
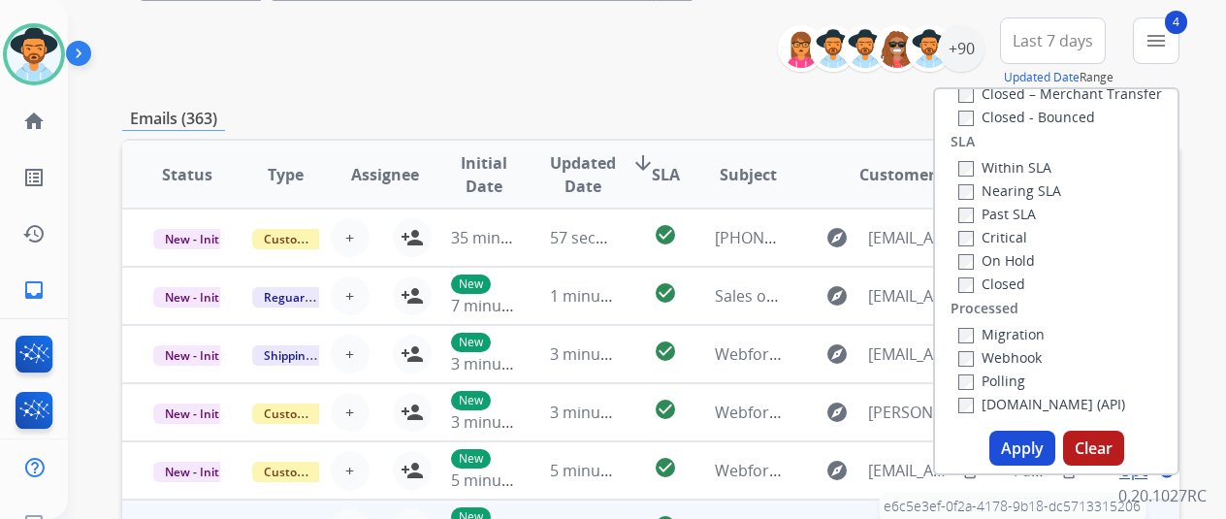
scroll to position [388, 0]
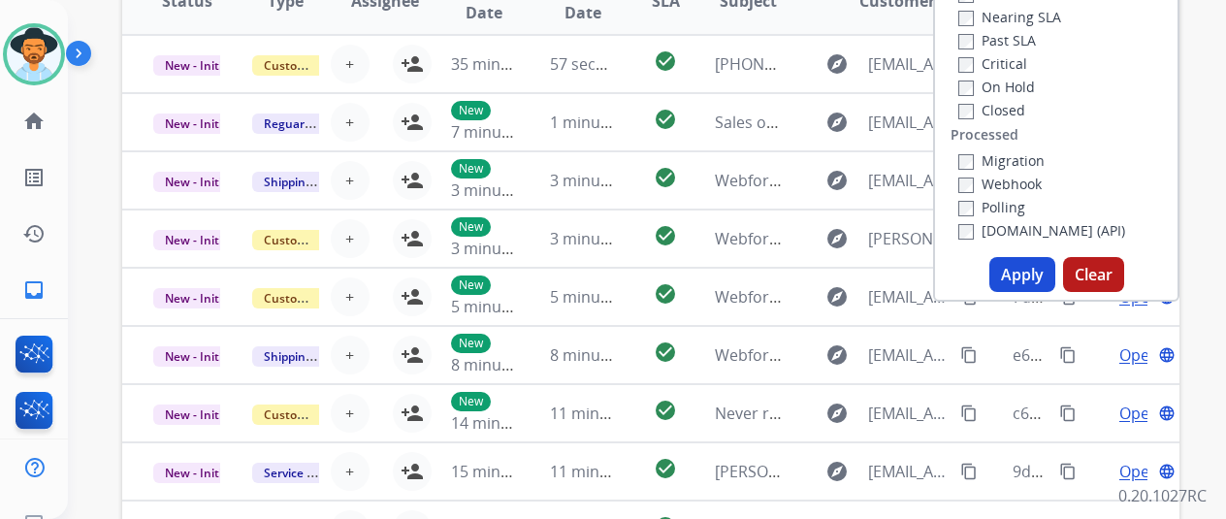
click at [1017, 271] on button "Apply" at bounding box center [1022, 274] width 66 height 35
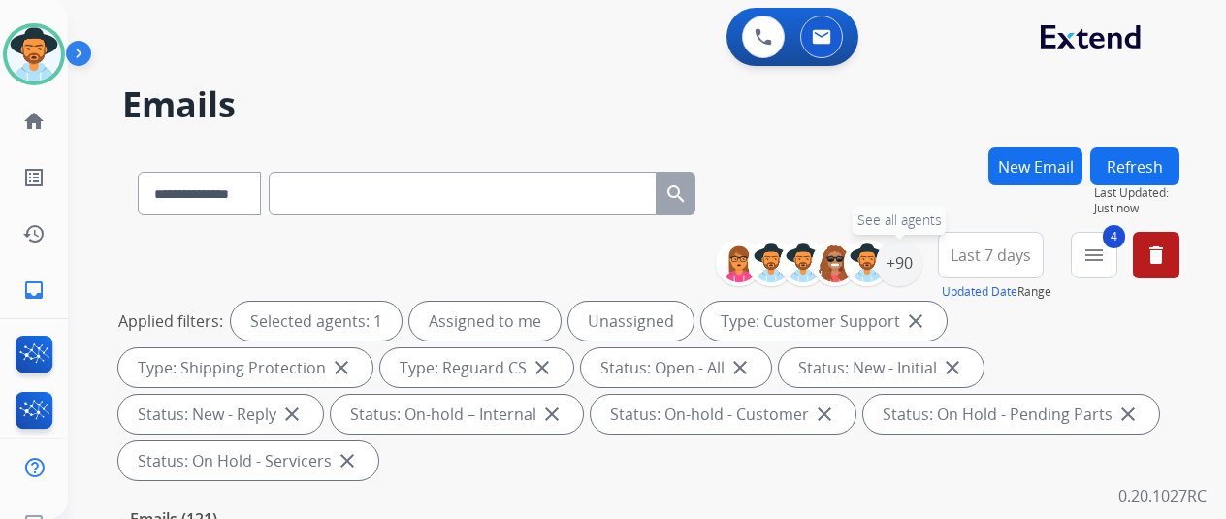
drag, startPoint x: 911, startPoint y: 262, endPoint x: 830, endPoint y: 210, distance: 95.5
click at [910, 262] on div "+90" at bounding box center [899, 263] width 47 height 47
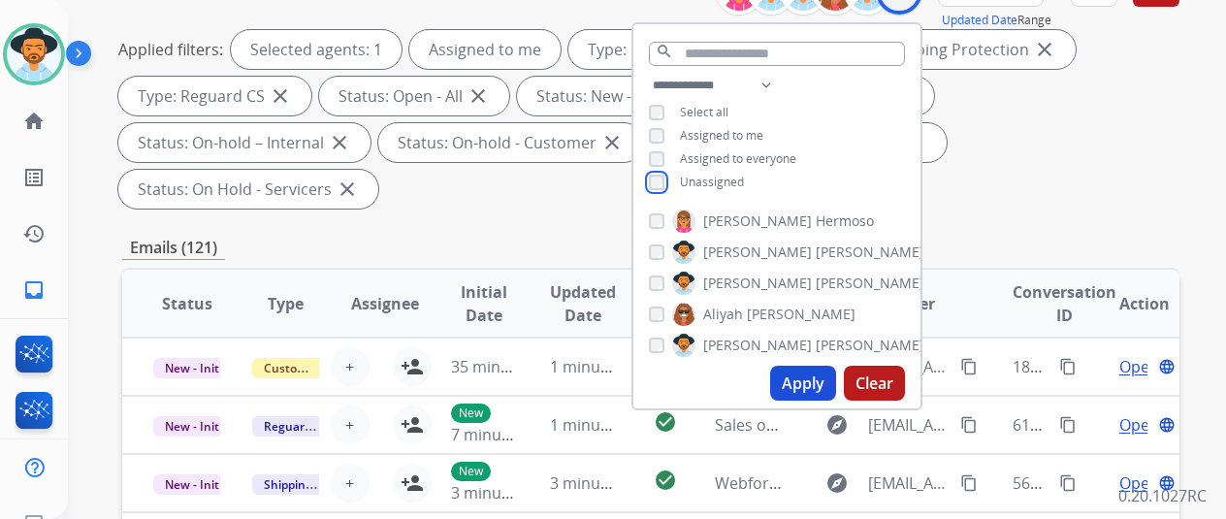
scroll to position [291, 0]
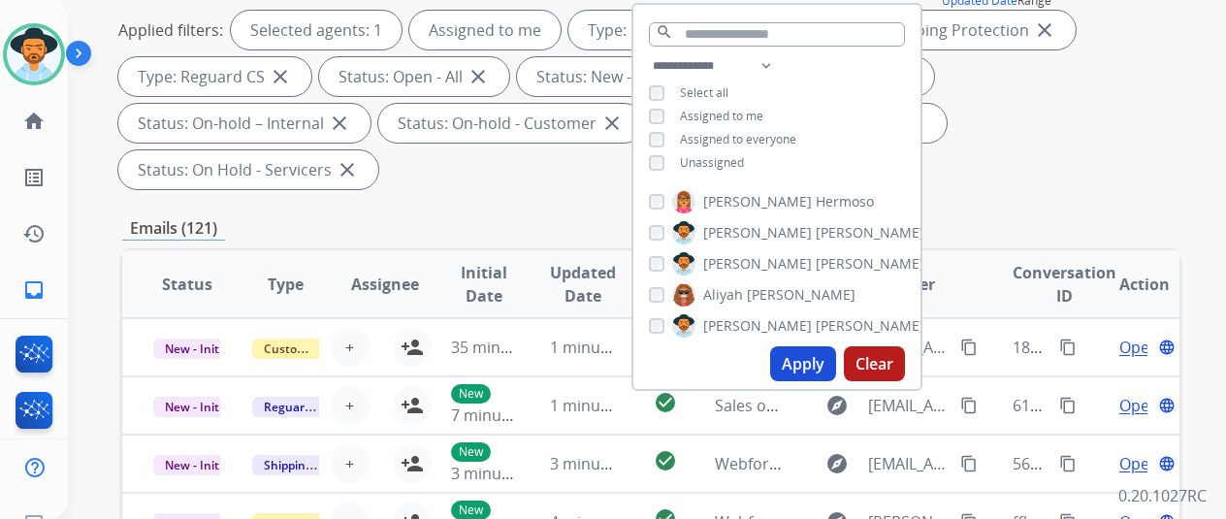
click at [811, 368] on button "Apply" at bounding box center [803, 363] width 66 height 35
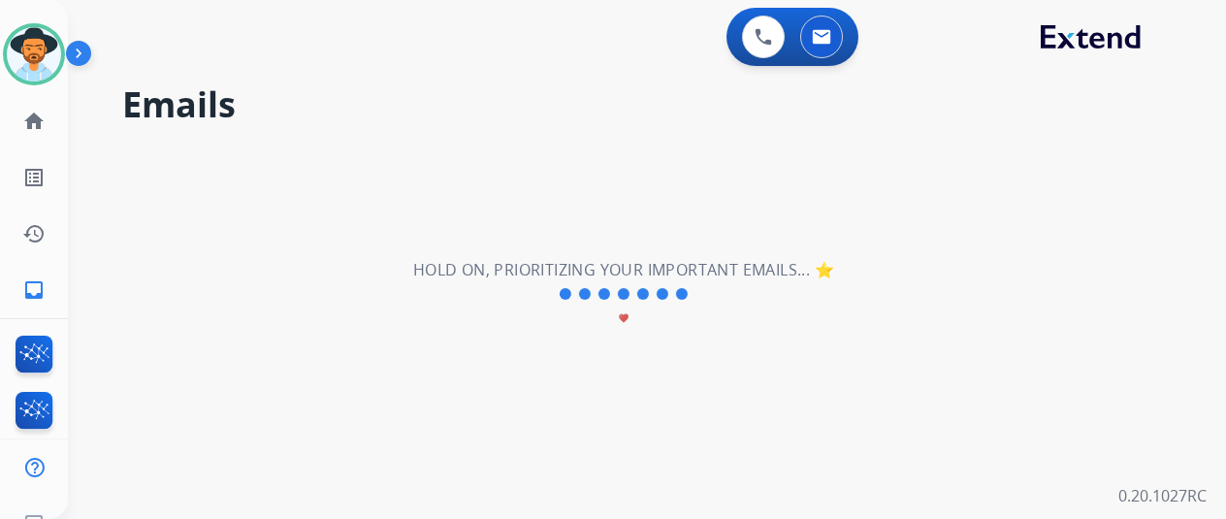
scroll to position [0, 0]
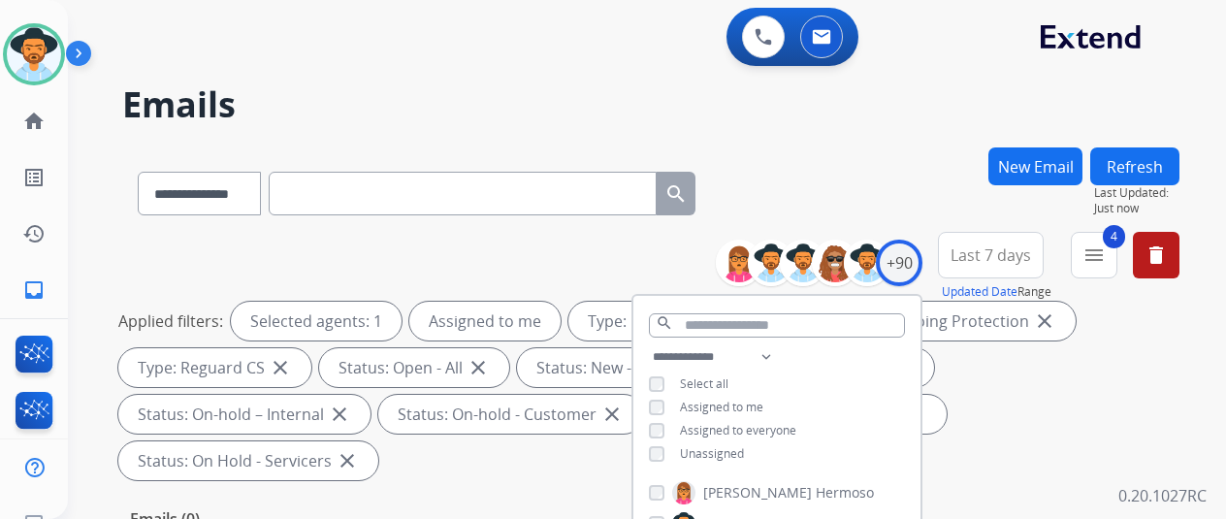
click at [834, 124] on div "**********" at bounding box center [624, 329] width 1112 height 519
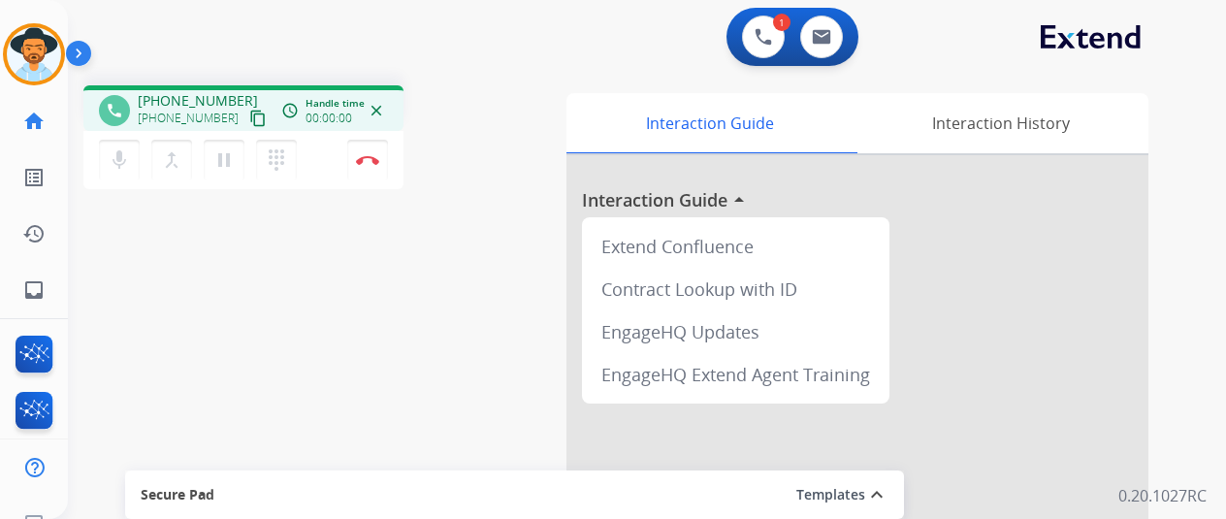
click at [212, 55] on div "1 Voice Interactions 0 Email Interactions" at bounding box center [635, 39] width 1088 height 62
click at [371, 157] on img at bounding box center [367, 160] width 23 height 10
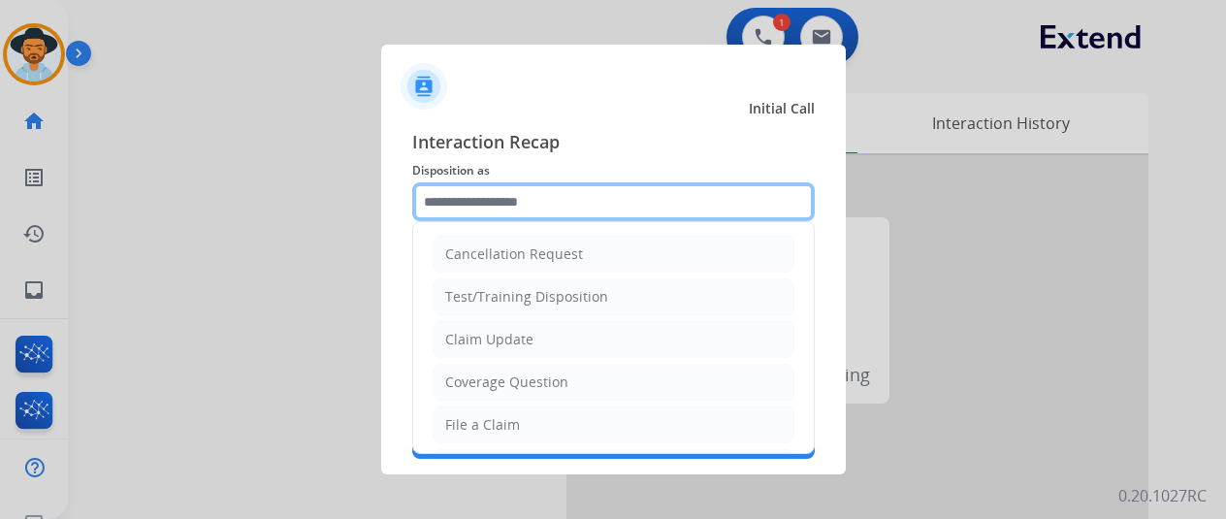
click at [478, 203] on input "text" at bounding box center [613, 201] width 403 height 39
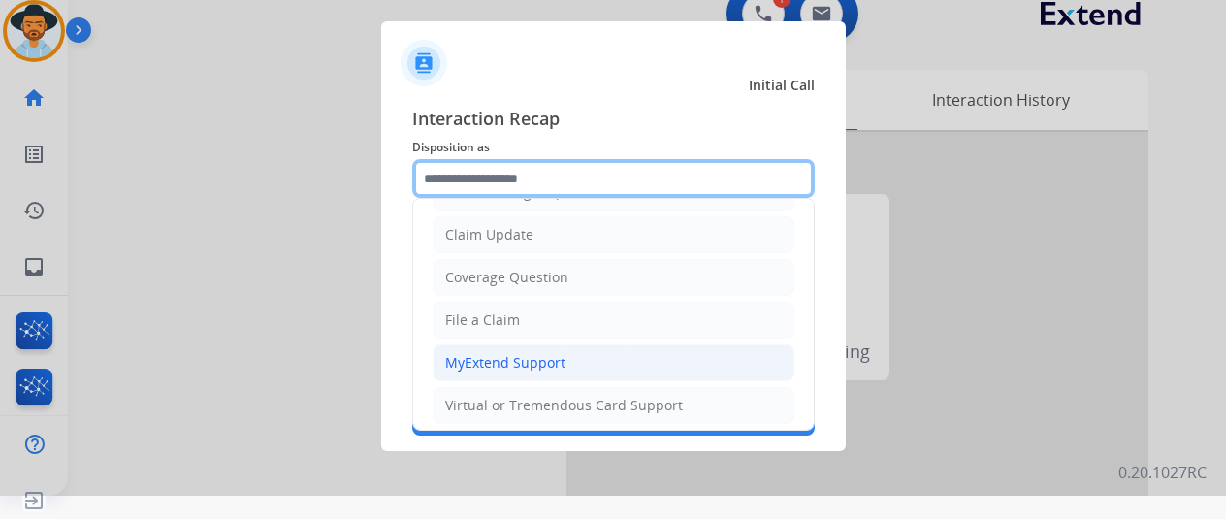
scroll to position [97, 0]
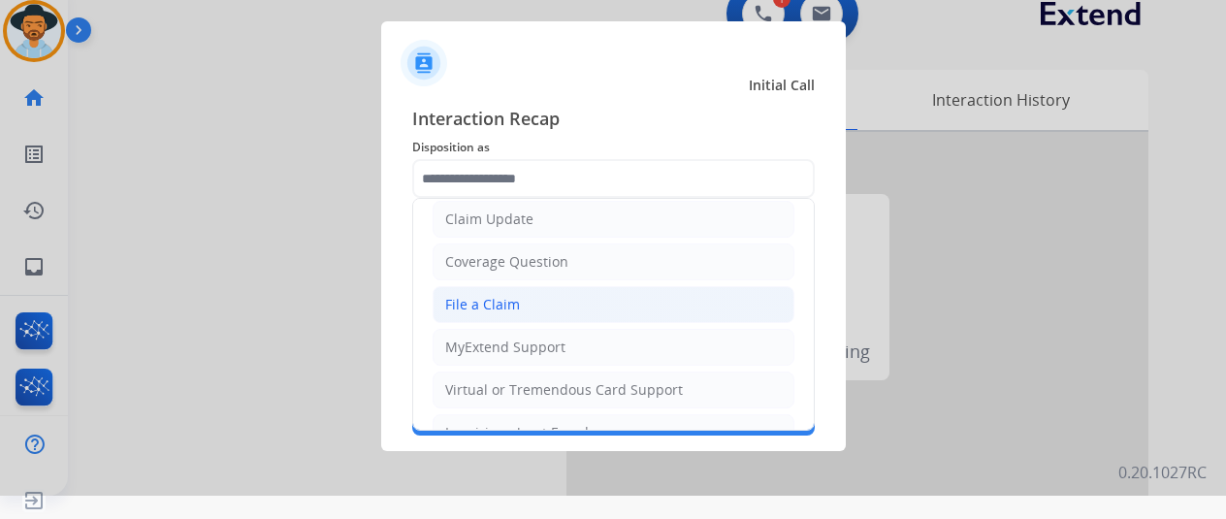
click at [488, 296] on div "File a Claim" at bounding box center [482, 304] width 75 height 19
type input "**********"
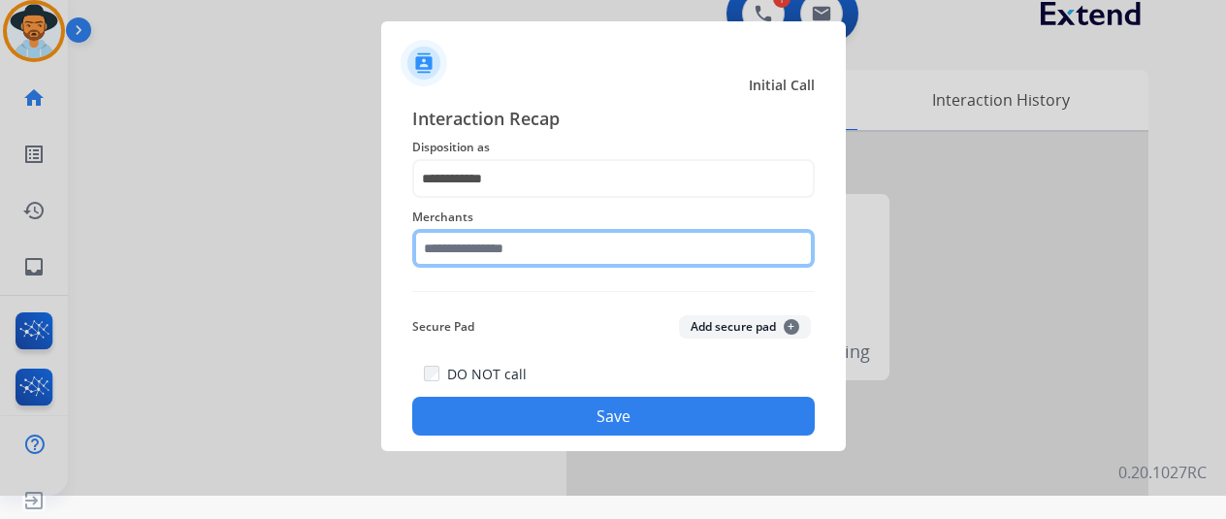
click at [455, 242] on input "text" at bounding box center [613, 248] width 403 height 39
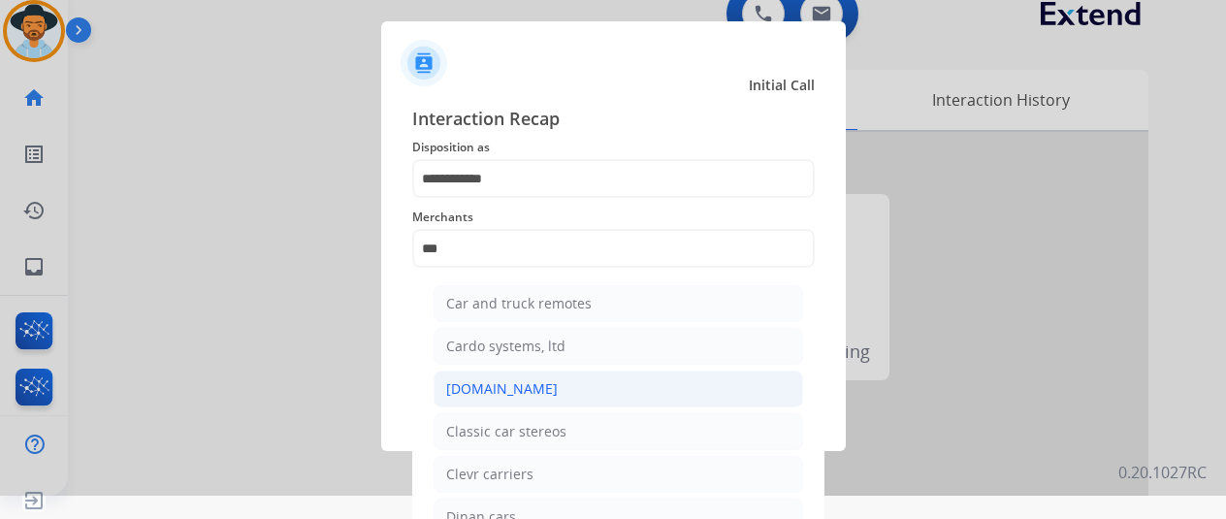
click at [492, 395] on div "[DOMAIN_NAME]" at bounding box center [502, 388] width 112 height 19
type input "**********"
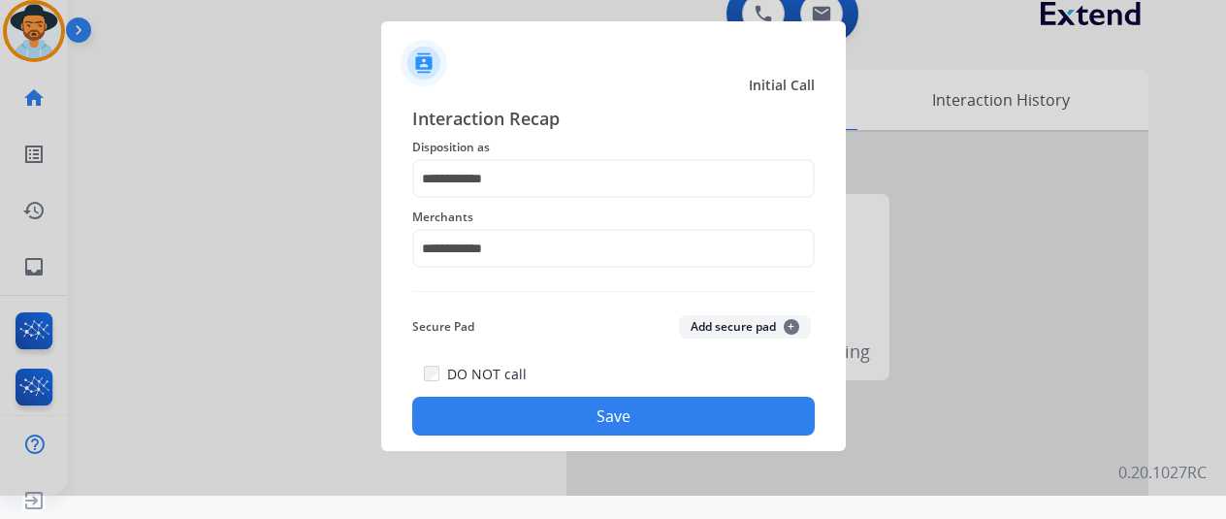
click at [522, 404] on button "Save" at bounding box center [613, 416] width 403 height 39
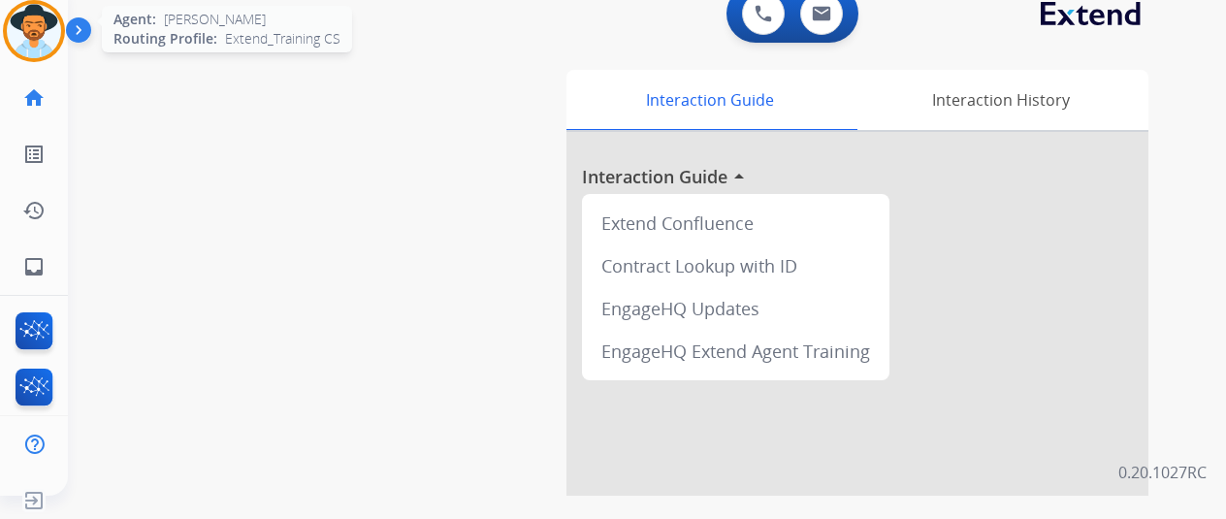
click at [23, 28] on img at bounding box center [34, 31] width 54 height 54
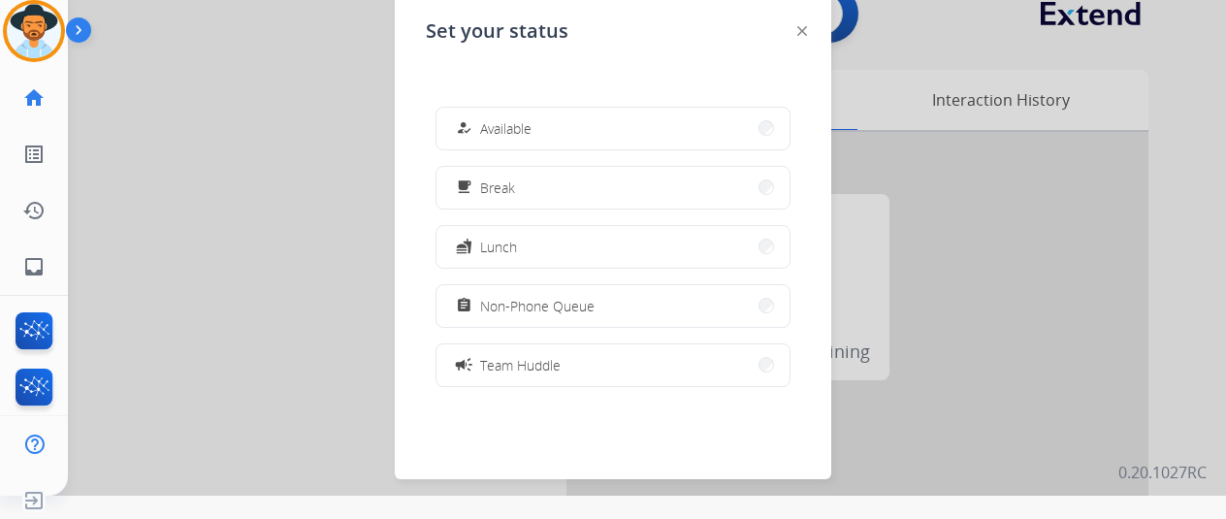
drag, startPoint x: 521, startPoint y: 118, endPoint x: 532, endPoint y: 122, distance: 11.4
click at [525, 121] on span "Available" at bounding box center [505, 128] width 51 height 20
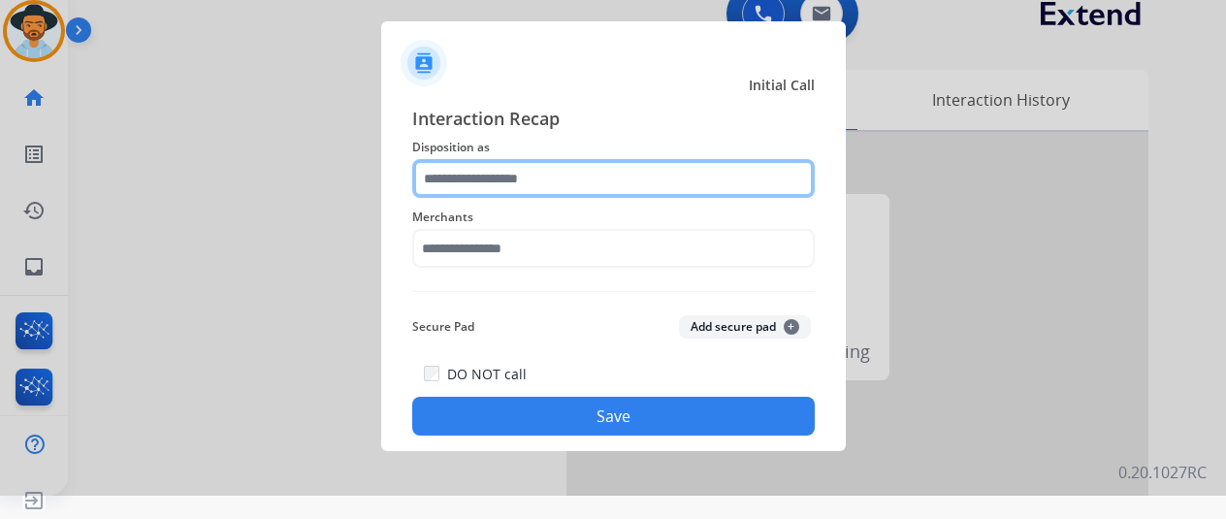
click at [558, 180] on input "text" at bounding box center [613, 178] width 403 height 39
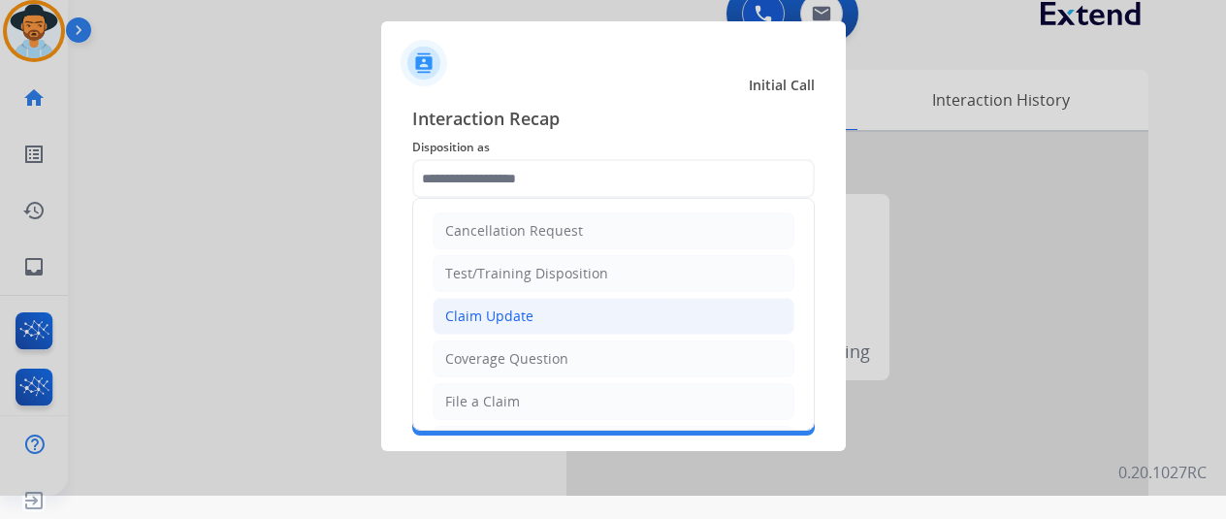
click at [512, 314] on div "Claim Update" at bounding box center [489, 316] width 88 height 19
type input "**********"
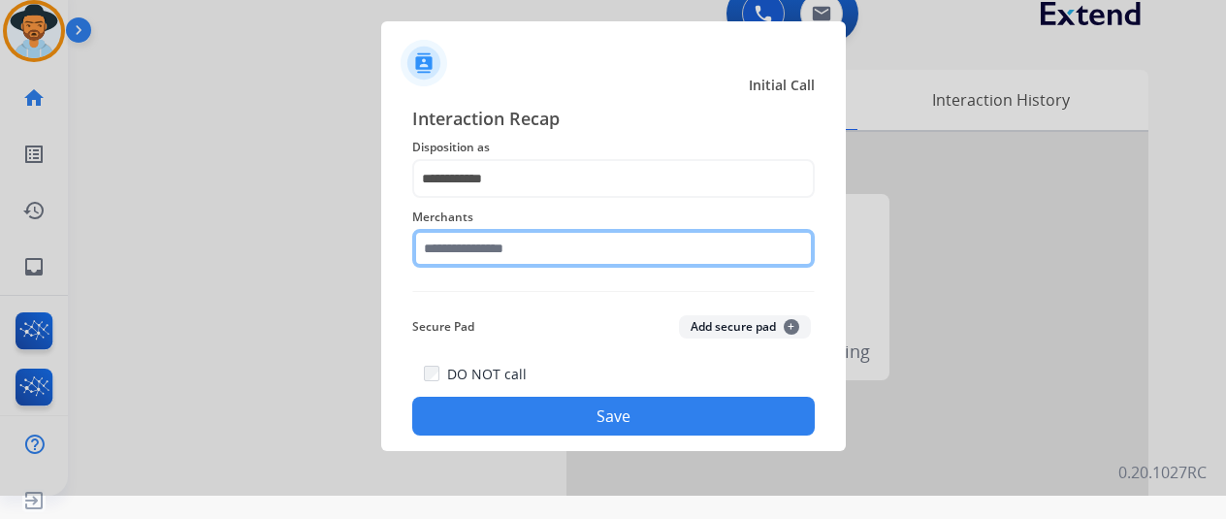
click at [484, 240] on input "text" at bounding box center [613, 248] width 403 height 39
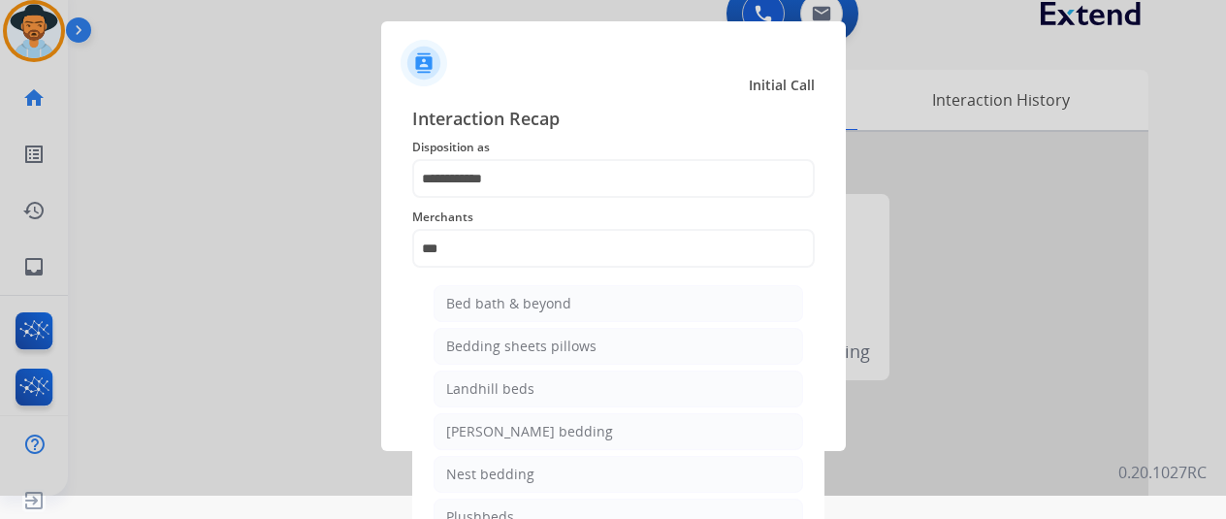
click at [521, 306] on div "Bed bath & beyond" at bounding box center [508, 303] width 125 height 19
type input "**********"
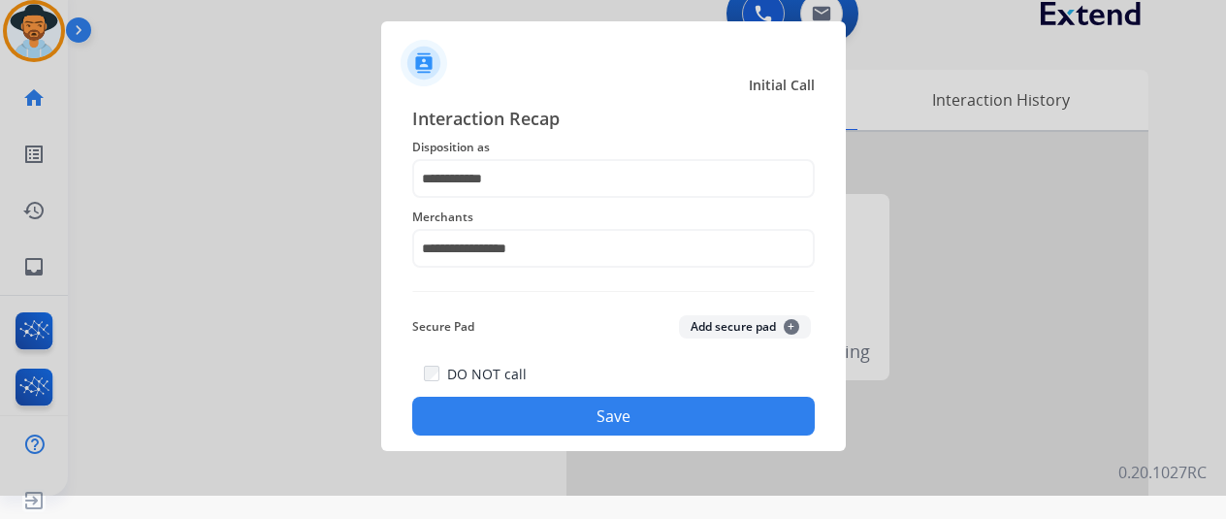
drag, startPoint x: 597, startPoint y: 415, endPoint x: 590, endPoint y: 403, distance: 14.0
click at [594, 414] on button "Save" at bounding box center [613, 416] width 403 height 39
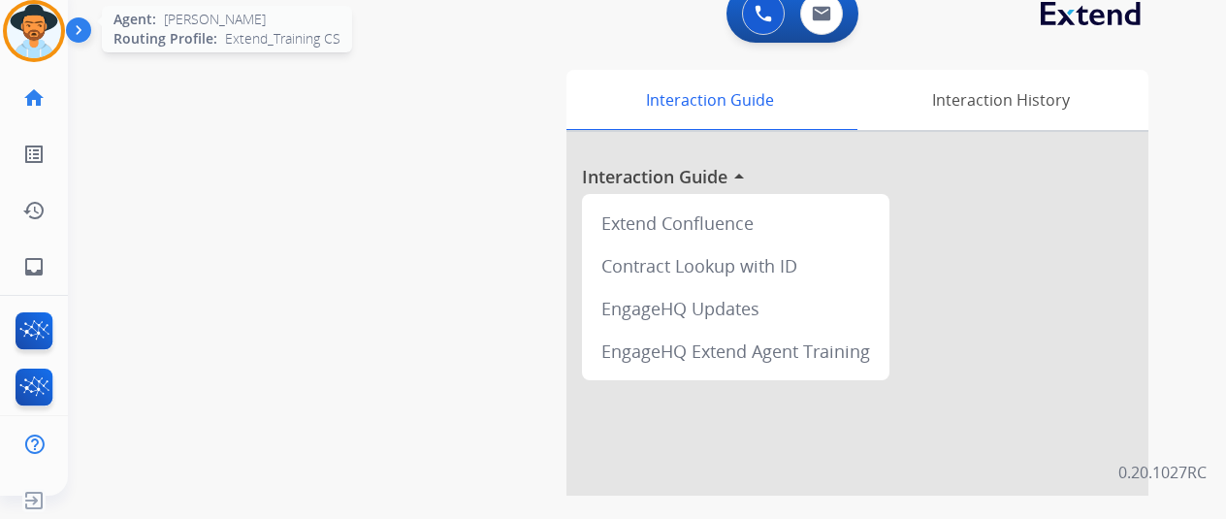
click at [43, 31] on img at bounding box center [34, 31] width 54 height 54
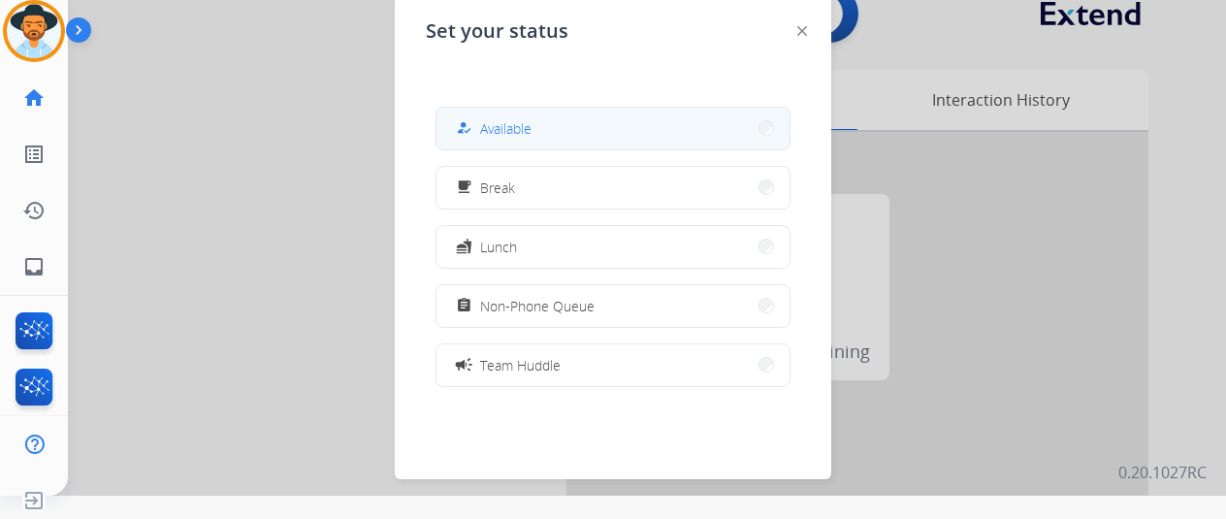
click at [547, 126] on button "how_to_reg Available" at bounding box center [612, 129] width 353 height 42
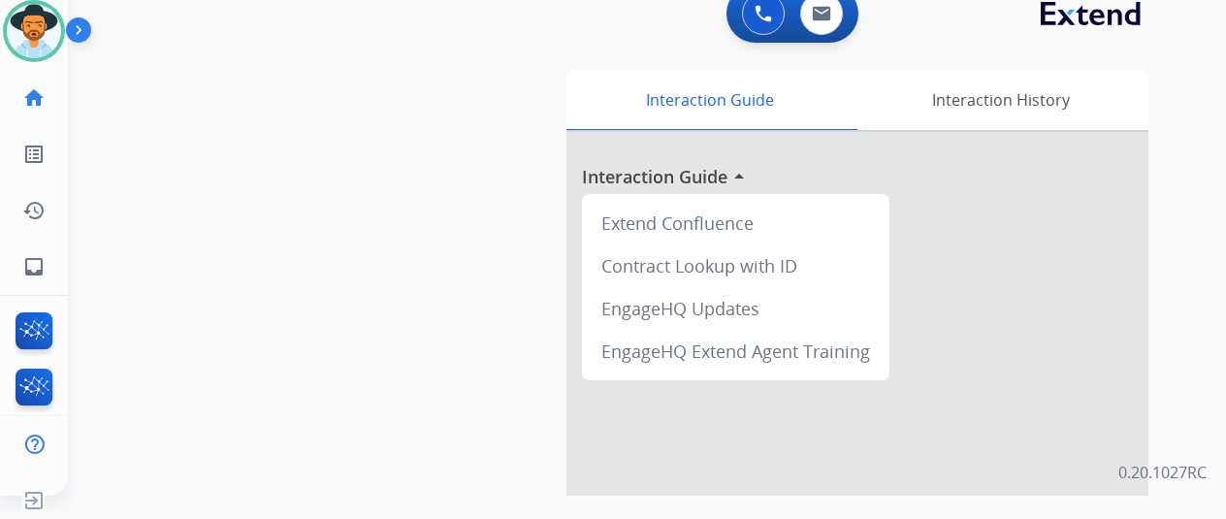
click at [231, 333] on div "swap_horiz Break voice bridge close_fullscreen Connect 3-Way Call merge_type Se…" at bounding box center [624, 451] width 1112 height 809
drag, startPoint x: 141, startPoint y: 274, endPoint x: 156, endPoint y: 242, distance: 34.7
click at [143, 273] on div "swap_horiz Break voice bridge close_fullscreen Connect 3-Way Call merge_type Se…" at bounding box center [624, 451] width 1112 height 809
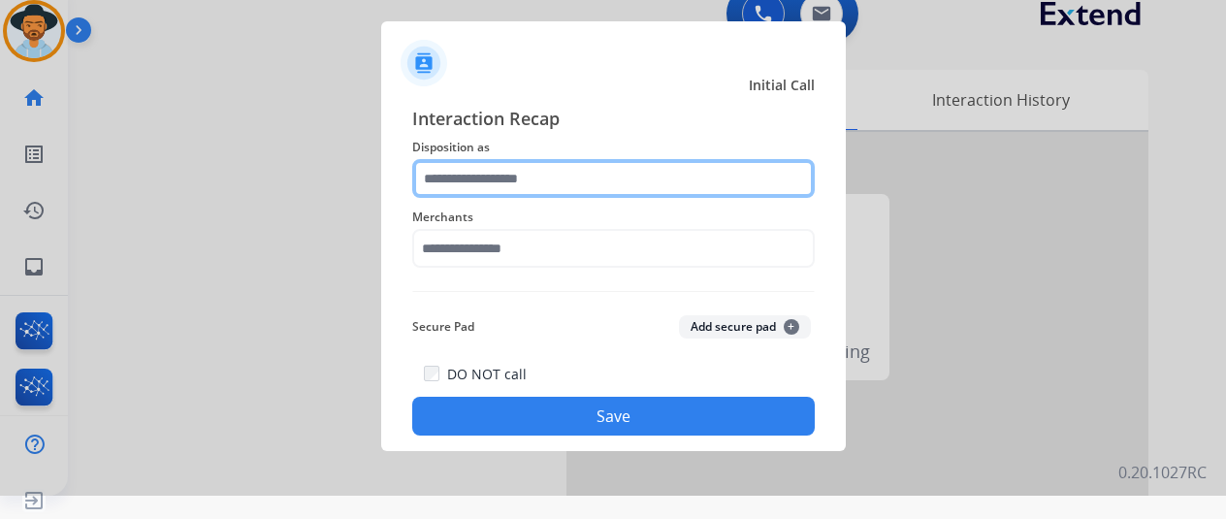
click at [495, 180] on input "text" at bounding box center [613, 178] width 403 height 39
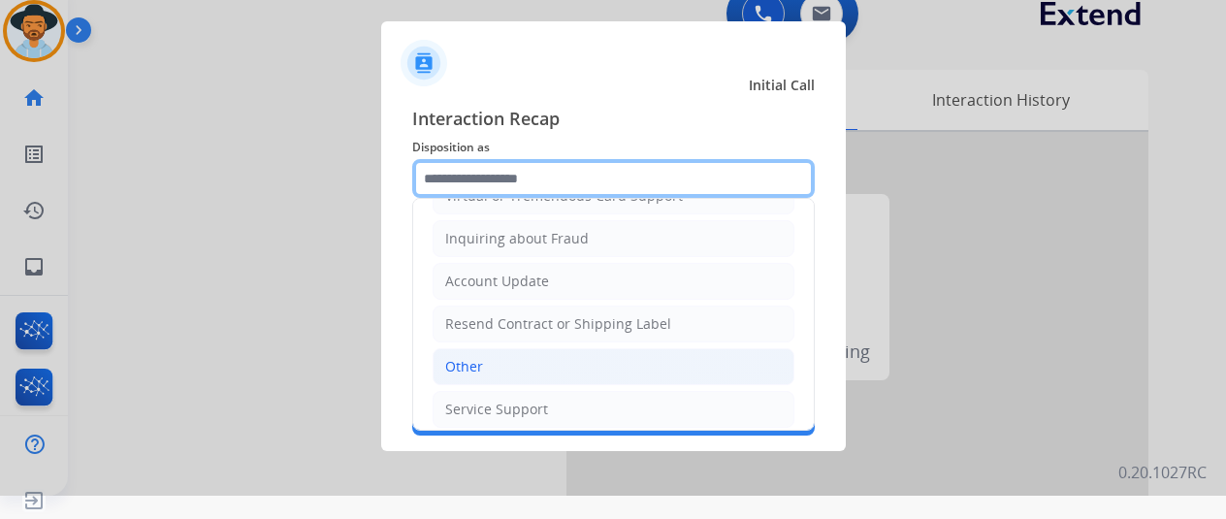
scroll to position [0, 0]
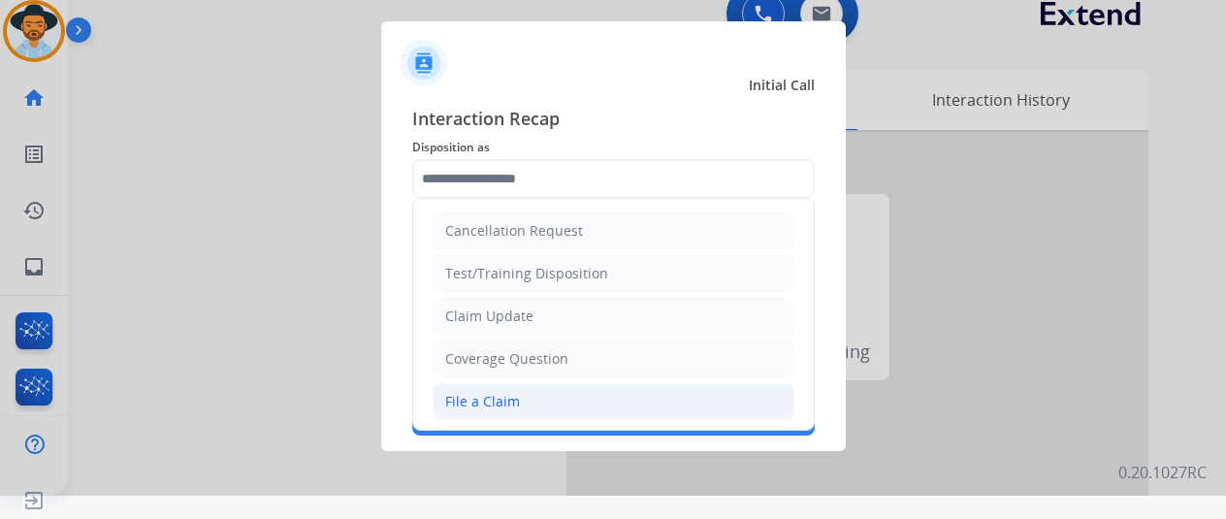
drag, startPoint x: 512, startPoint y: 404, endPoint x: 521, endPoint y: 321, distance: 83.9
click at [512, 403] on div "File a Claim" at bounding box center [482, 401] width 75 height 19
type input "**********"
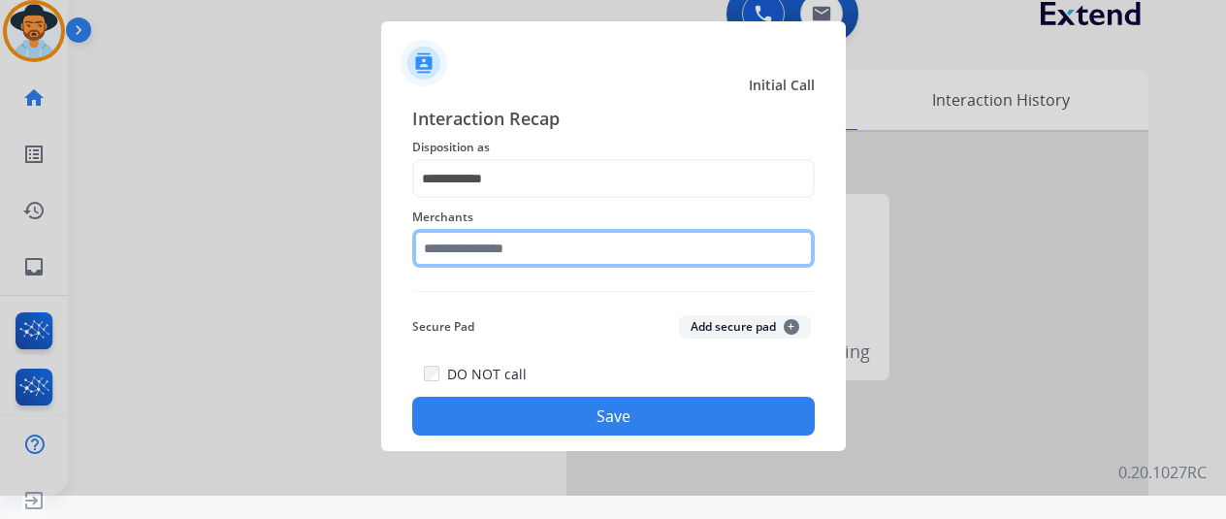
click at [499, 245] on input "text" at bounding box center [613, 248] width 403 height 39
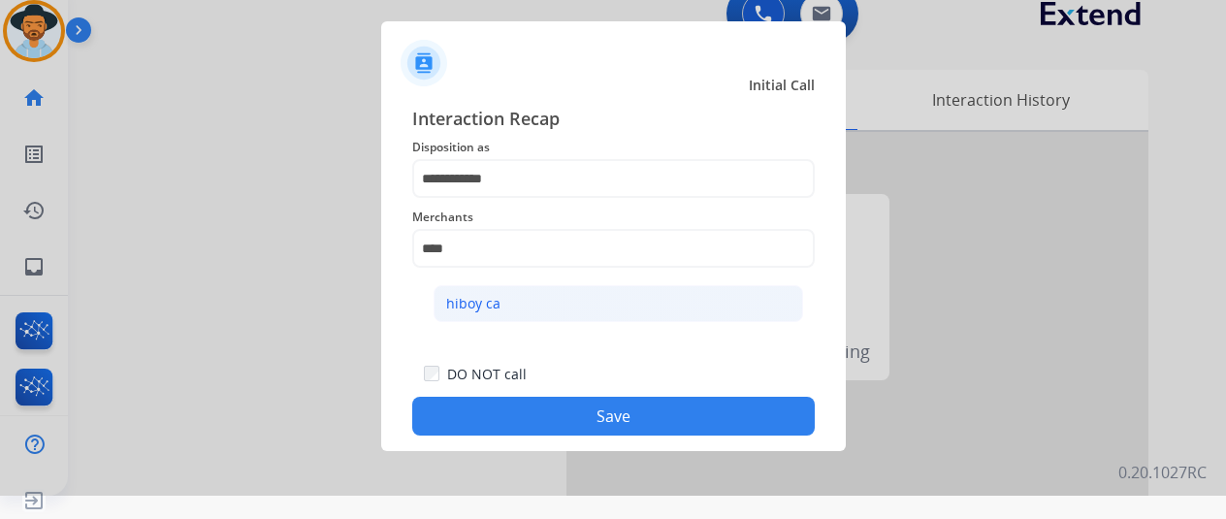
click at [513, 318] on li "hiboy ca" at bounding box center [619, 303] width 370 height 37
type input "********"
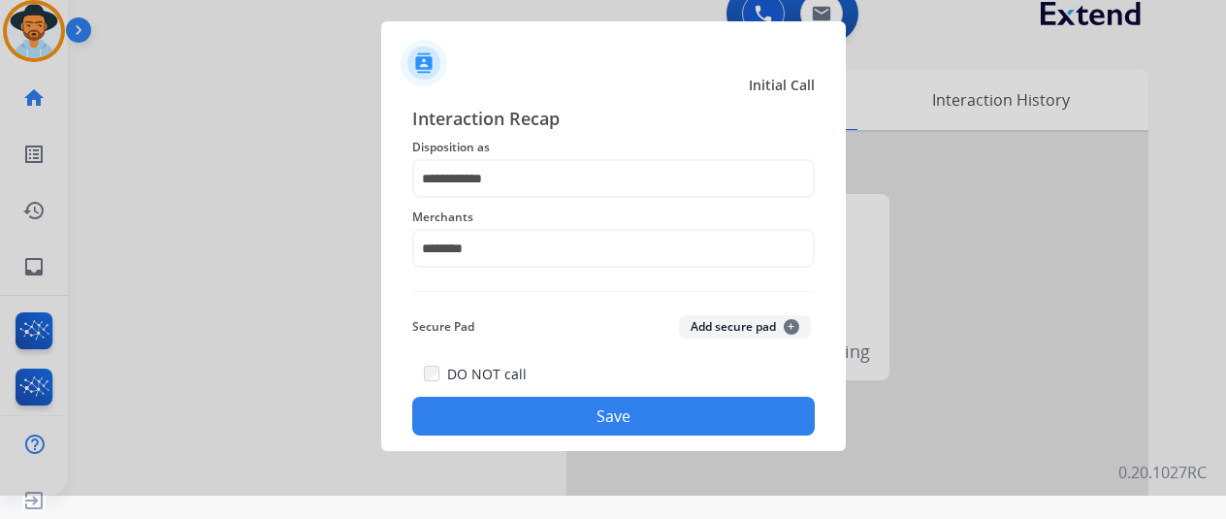
click at [588, 425] on button "Save" at bounding box center [613, 416] width 403 height 39
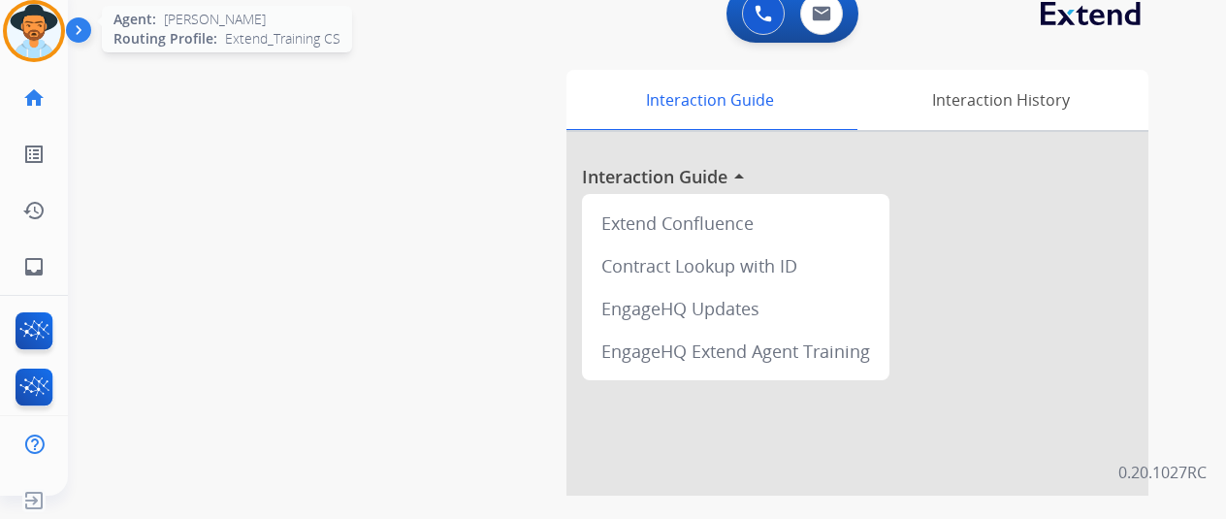
click at [40, 36] on img at bounding box center [34, 31] width 54 height 54
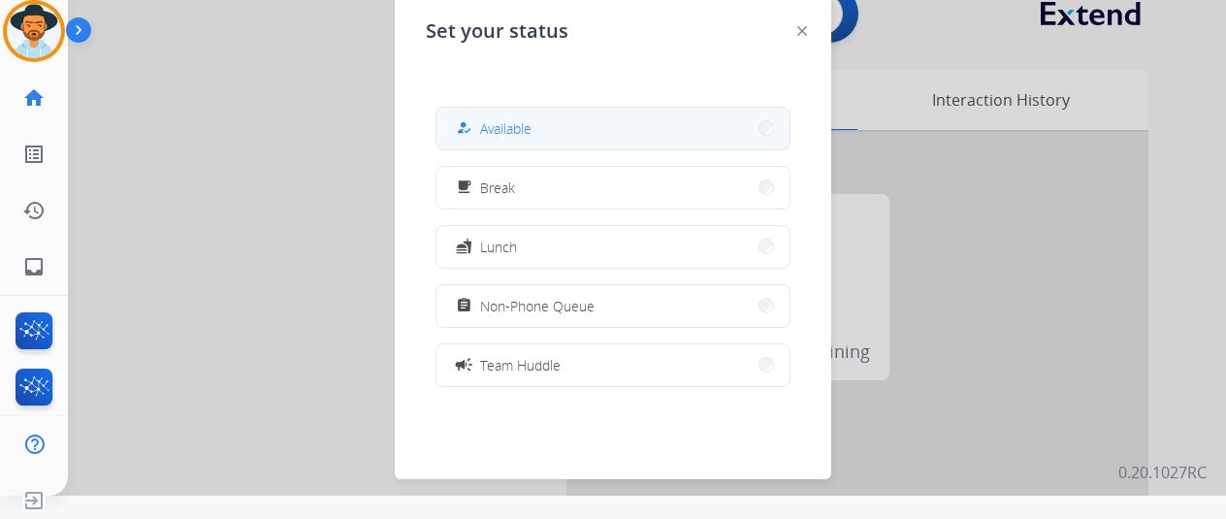
click at [551, 132] on button "how_to_reg Available" at bounding box center [612, 129] width 353 height 42
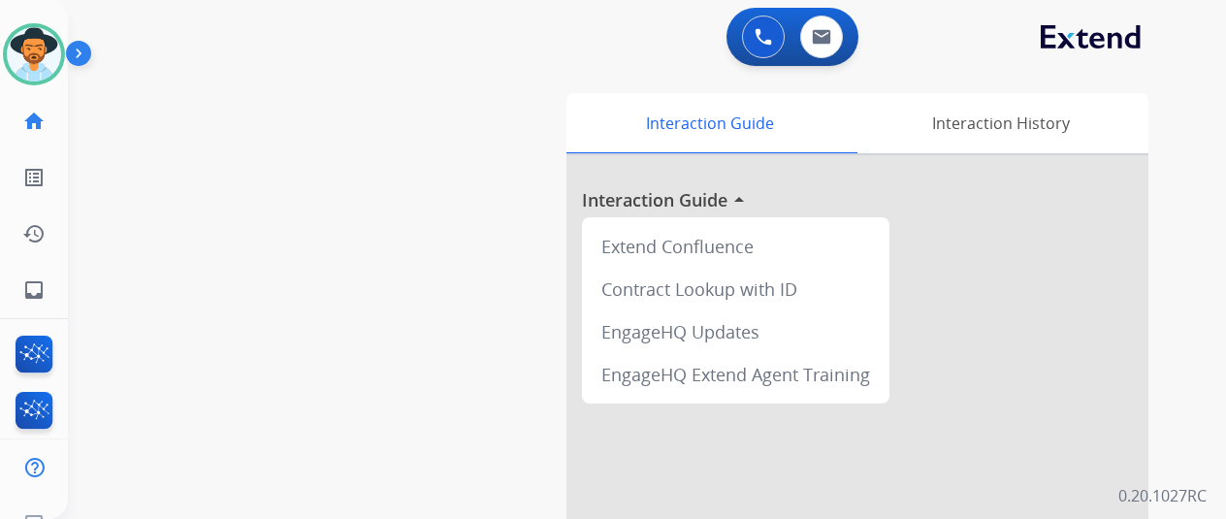
scroll to position [23, 0]
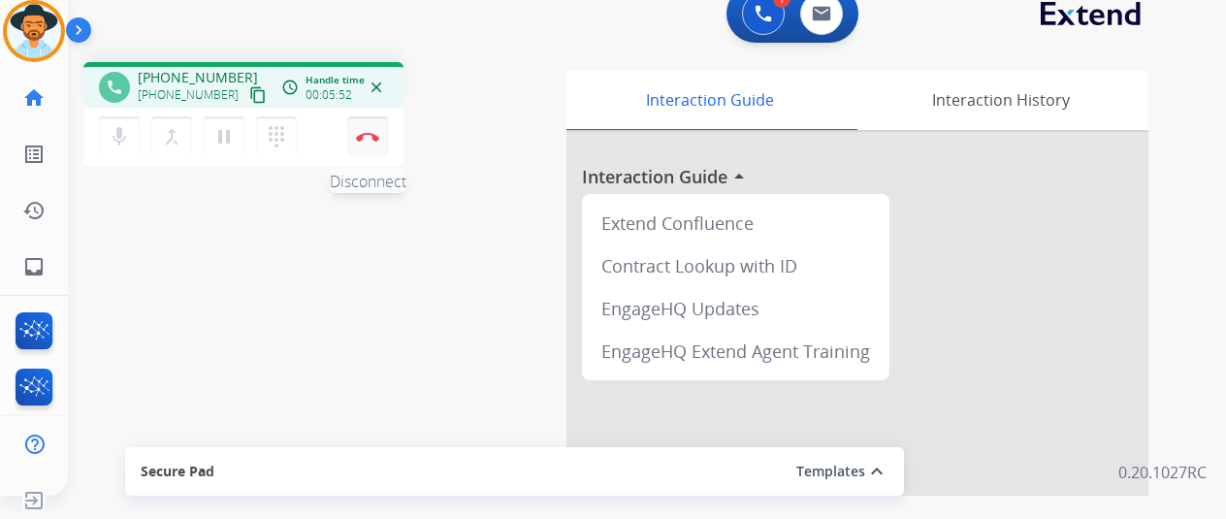
click at [371, 135] on img at bounding box center [367, 137] width 23 height 10
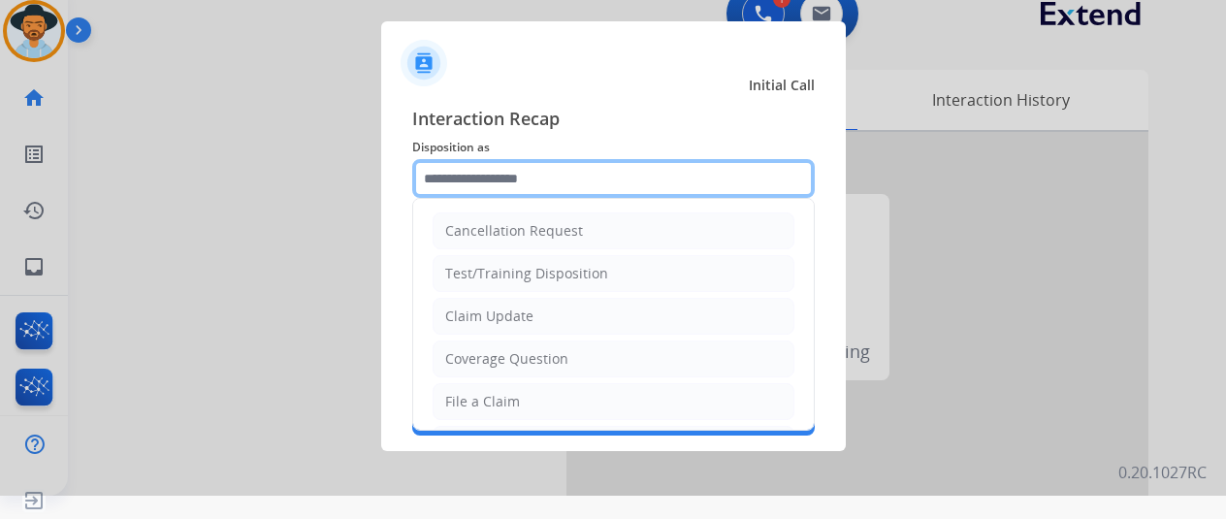
click at [431, 183] on input "text" at bounding box center [613, 178] width 403 height 39
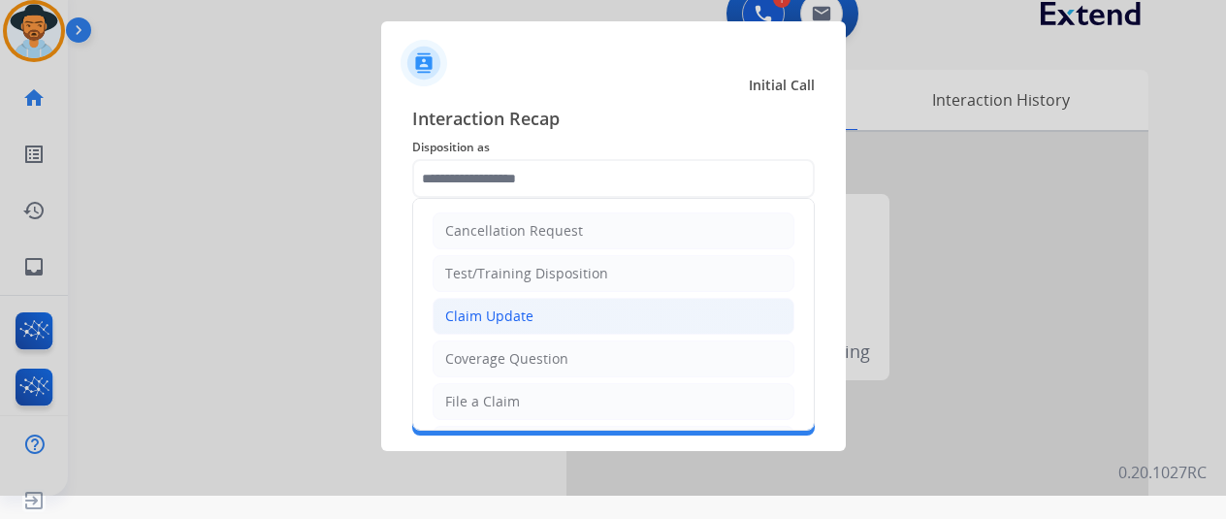
click at [504, 309] on div "Claim Update" at bounding box center [489, 316] width 88 height 19
type input "**********"
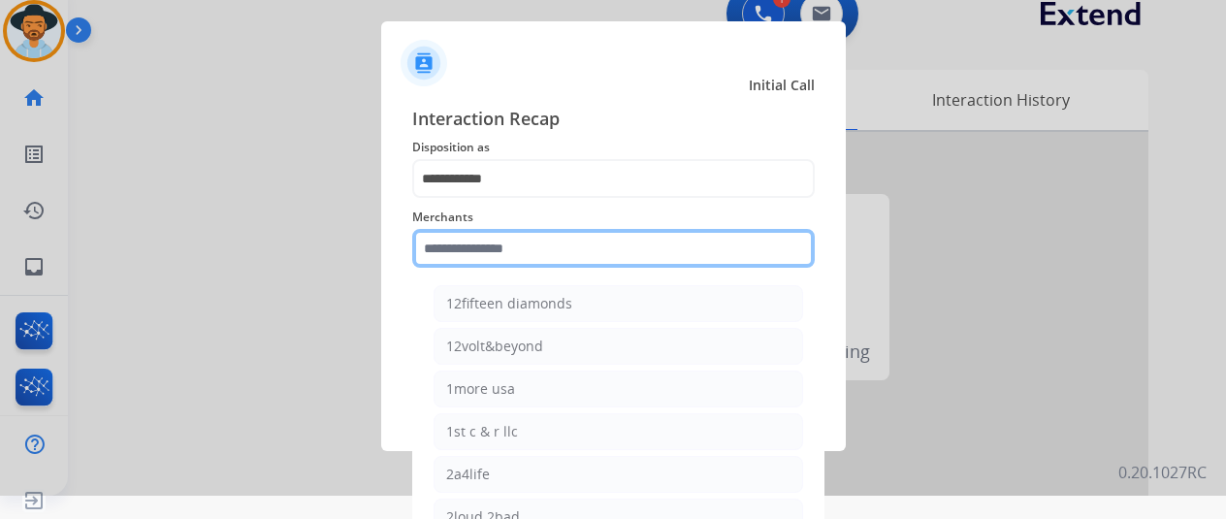
click at [487, 252] on input "text" at bounding box center [613, 248] width 403 height 39
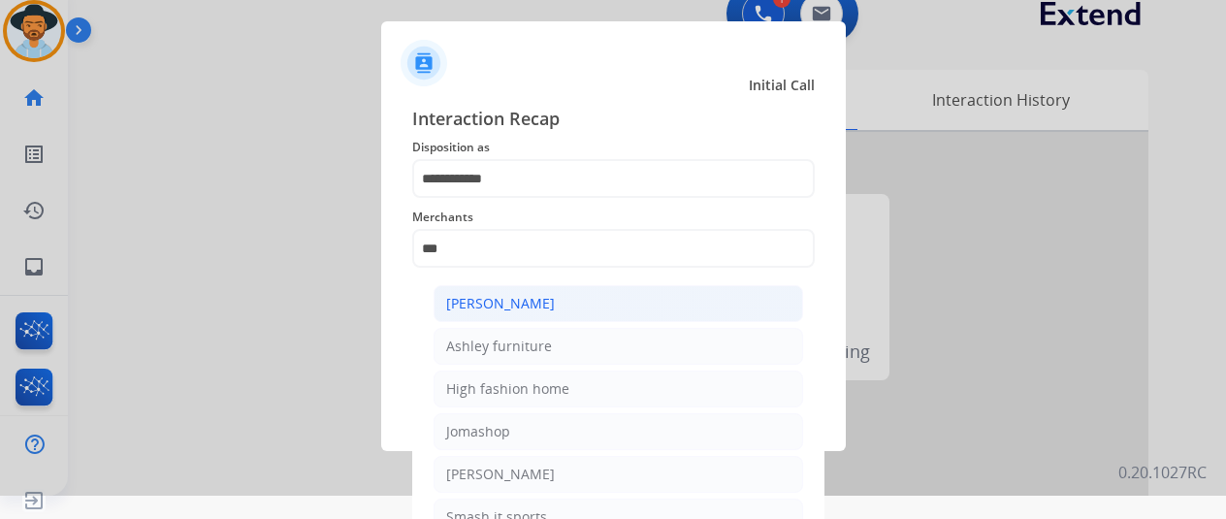
click at [502, 307] on div "[PERSON_NAME]" at bounding box center [500, 303] width 109 height 19
type input "**********"
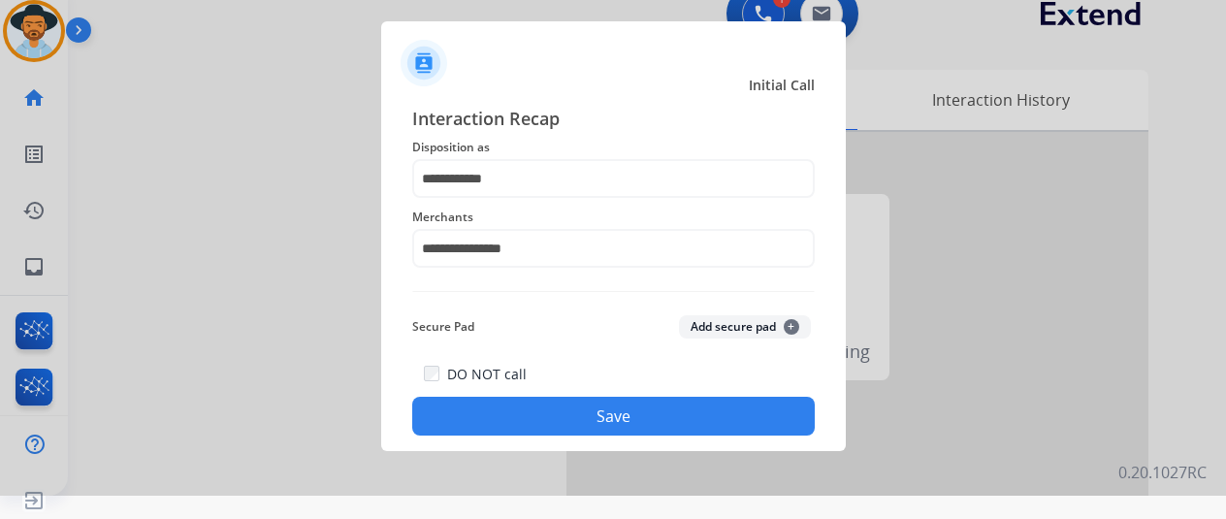
click at [600, 414] on button "Save" at bounding box center [613, 416] width 403 height 39
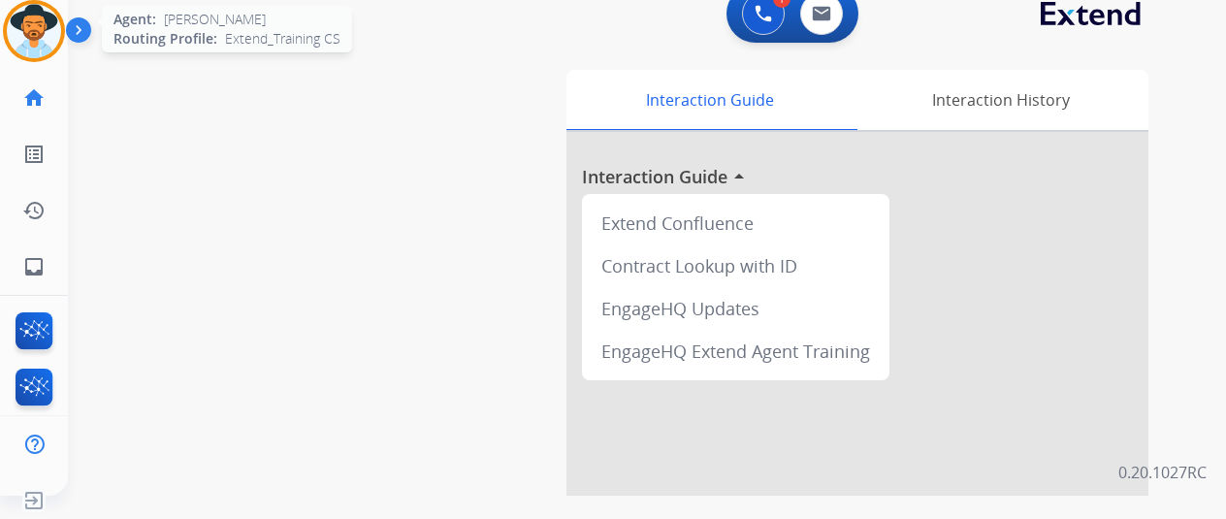
click at [20, 30] on img at bounding box center [34, 31] width 54 height 54
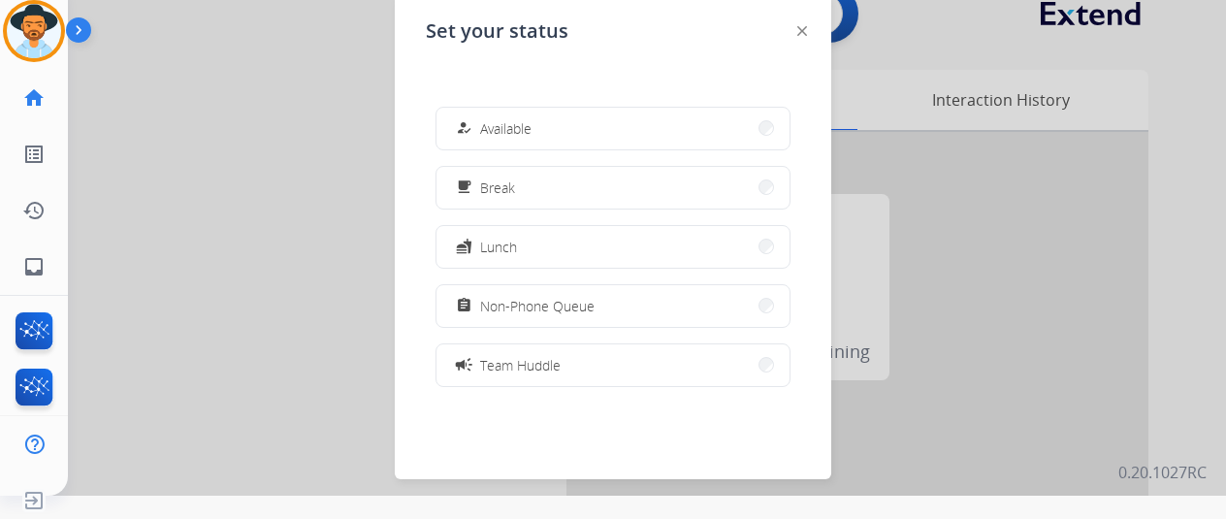
click at [611, 140] on button "how_to_reg Available" at bounding box center [612, 129] width 353 height 42
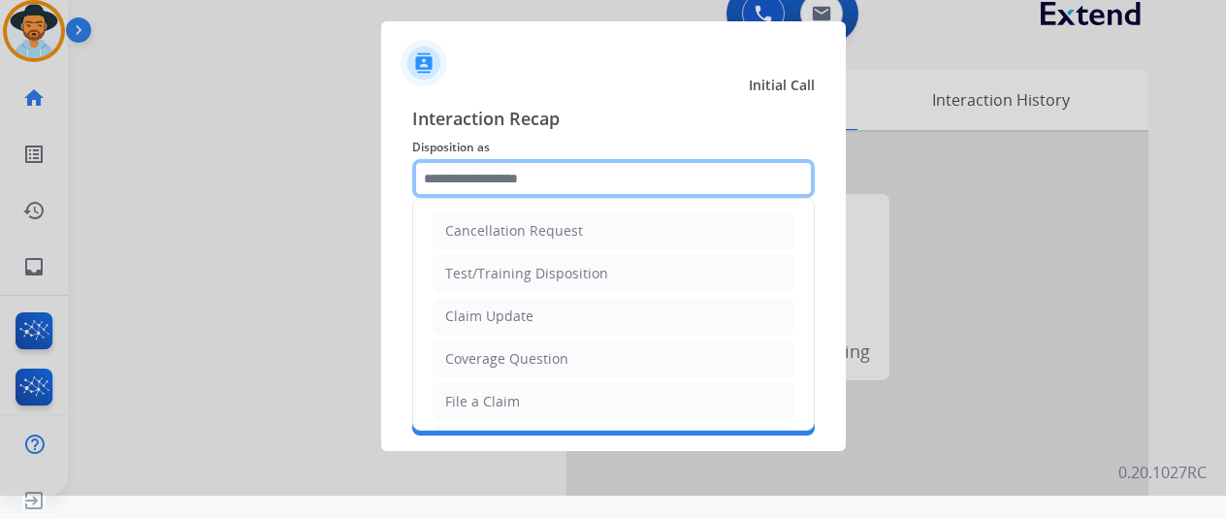
click at [487, 178] on input "text" at bounding box center [613, 178] width 403 height 39
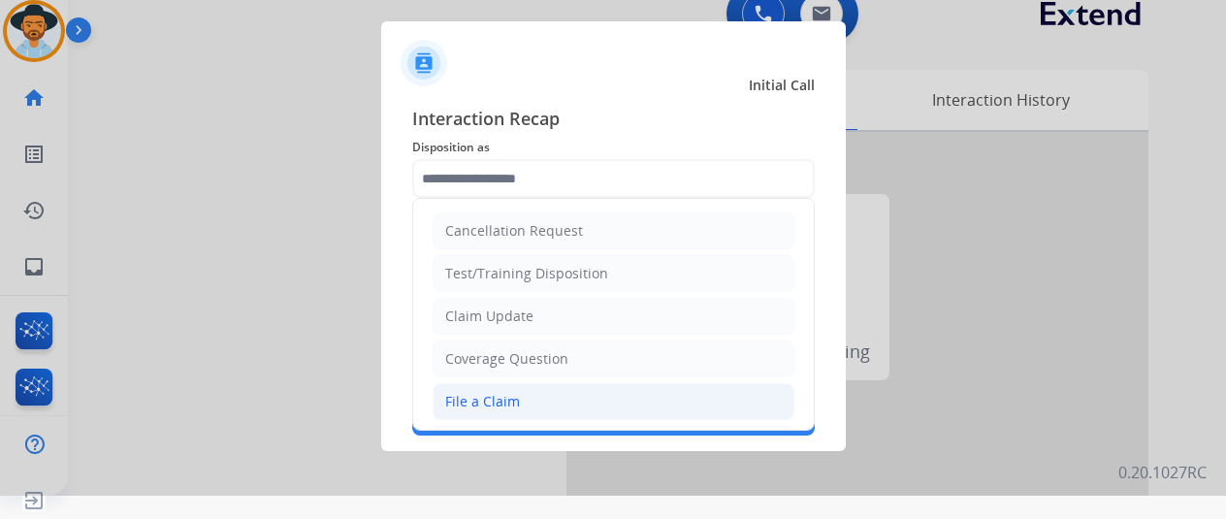
click at [489, 402] on div "File a Claim" at bounding box center [482, 401] width 75 height 19
type input "**********"
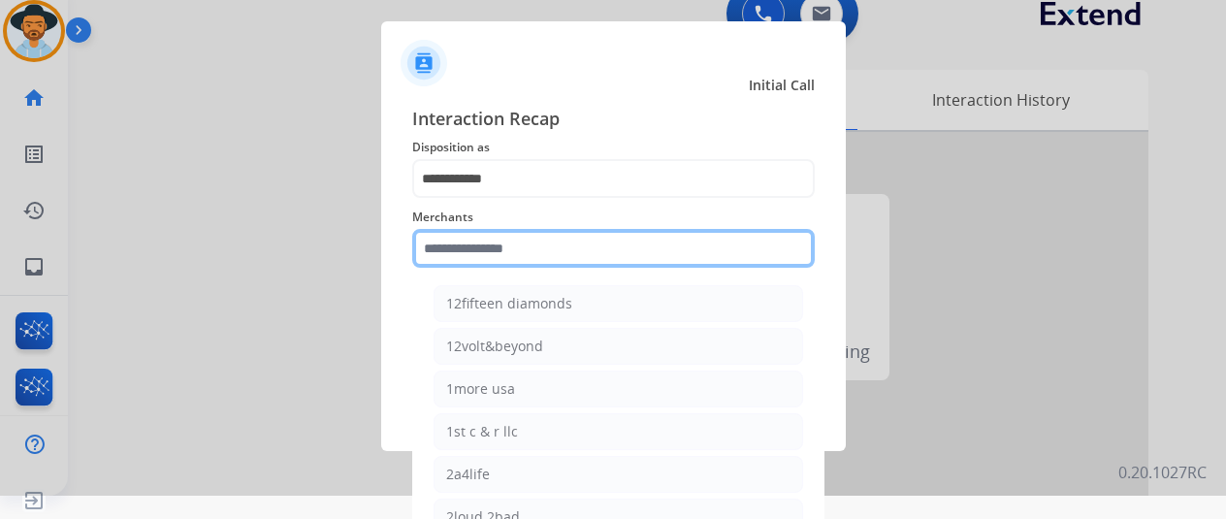
click at [472, 234] on input "text" at bounding box center [613, 248] width 403 height 39
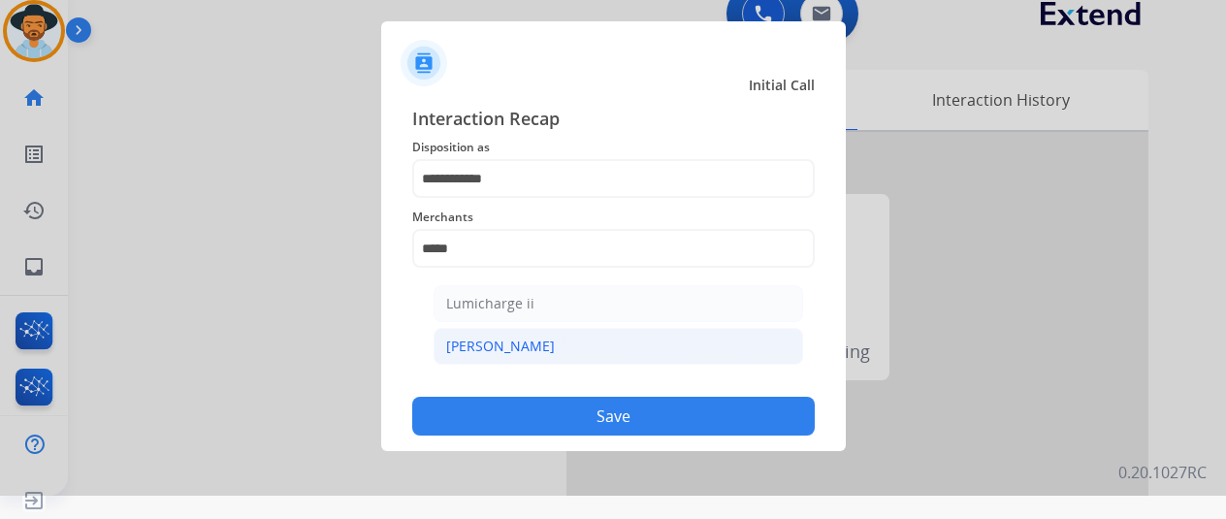
click at [540, 346] on li "[PERSON_NAME]" at bounding box center [619, 346] width 370 height 37
type input "********"
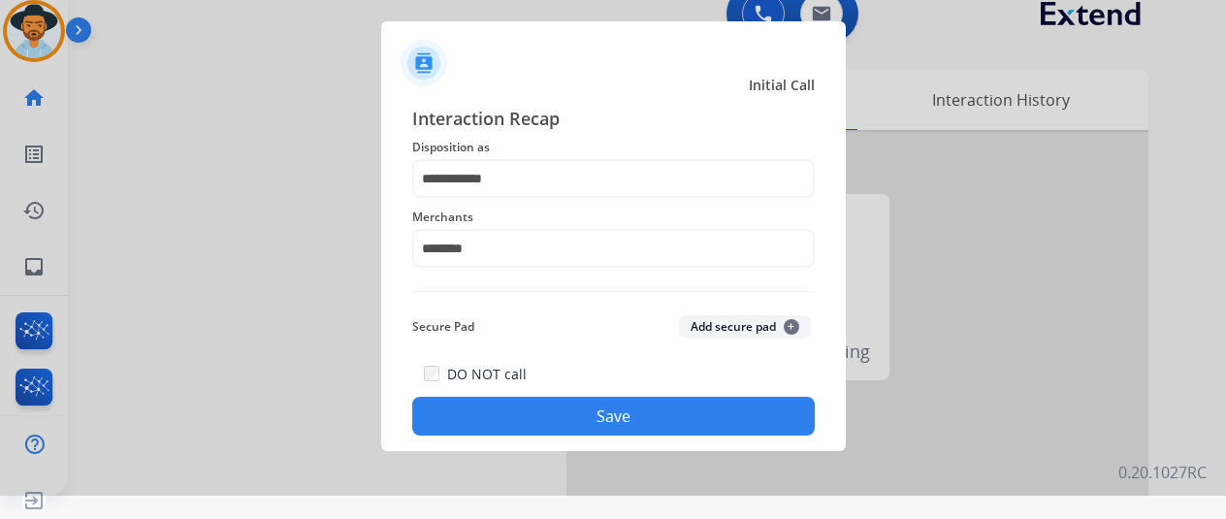
click at [611, 416] on button "Save" at bounding box center [613, 416] width 403 height 39
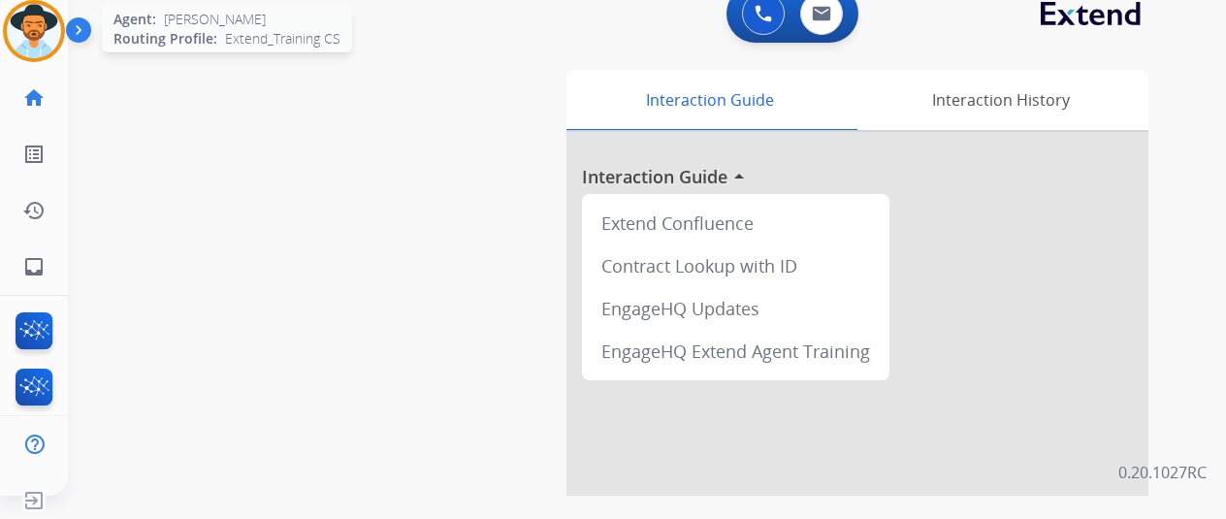
click at [27, 26] on img at bounding box center [34, 31] width 54 height 54
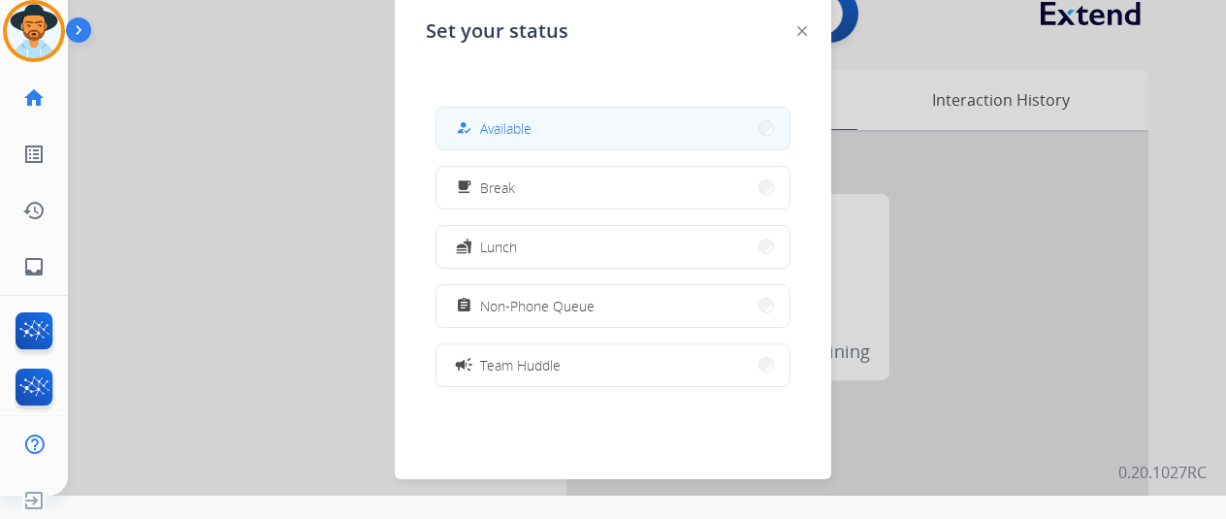
click at [512, 127] on span "Available" at bounding box center [505, 128] width 51 height 20
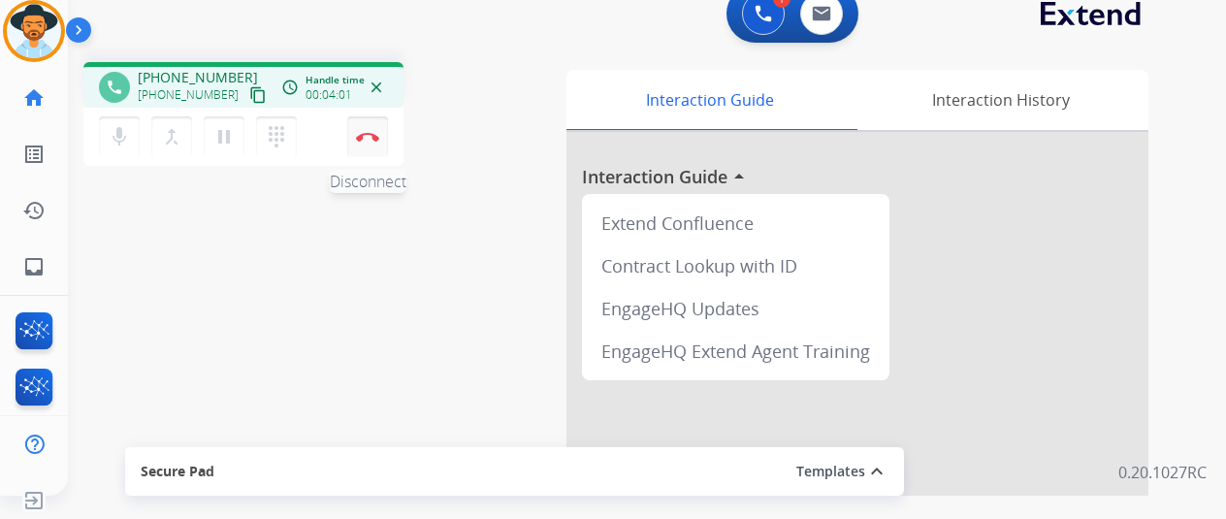
click at [371, 132] on img at bounding box center [367, 137] width 23 height 10
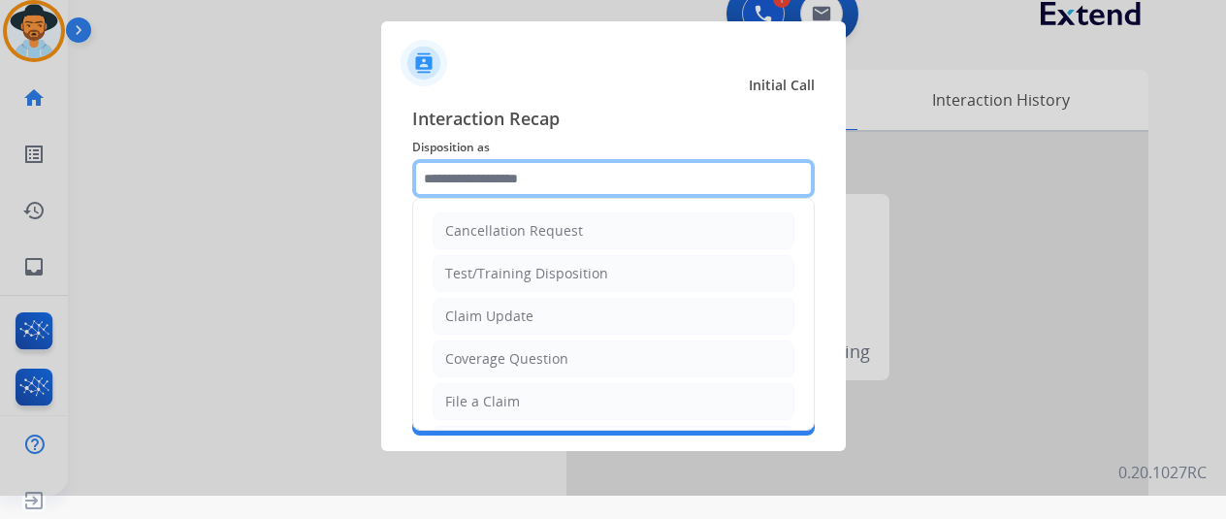
click at [488, 185] on input "text" at bounding box center [613, 178] width 403 height 39
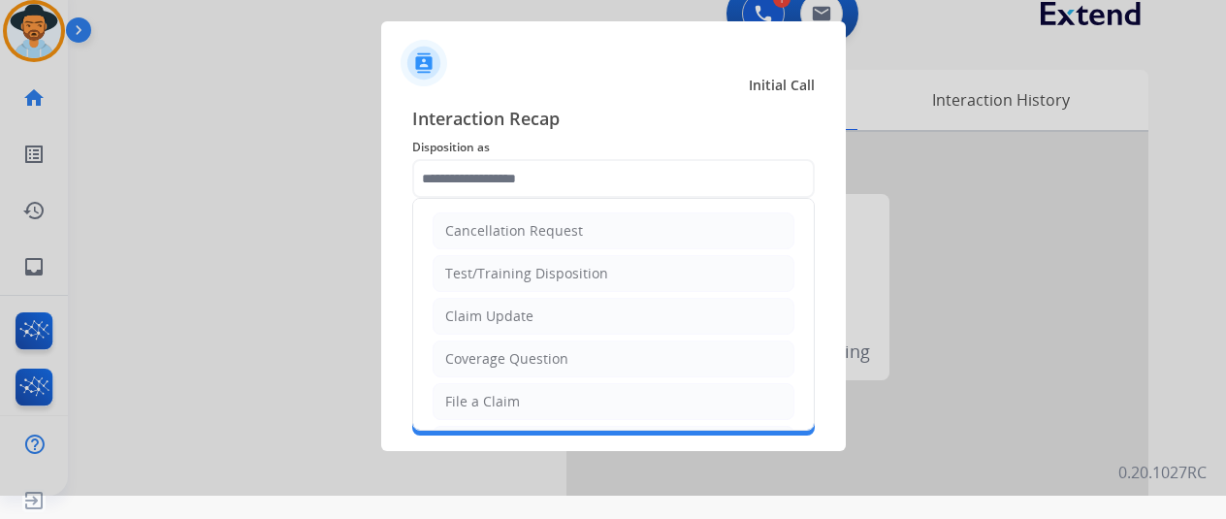
drag, startPoint x: 462, startPoint y: 401, endPoint x: 460, endPoint y: 390, distance: 10.8
click at [460, 401] on div "File a Claim" at bounding box center [482, 401] width 75 height 19
type input "**********"
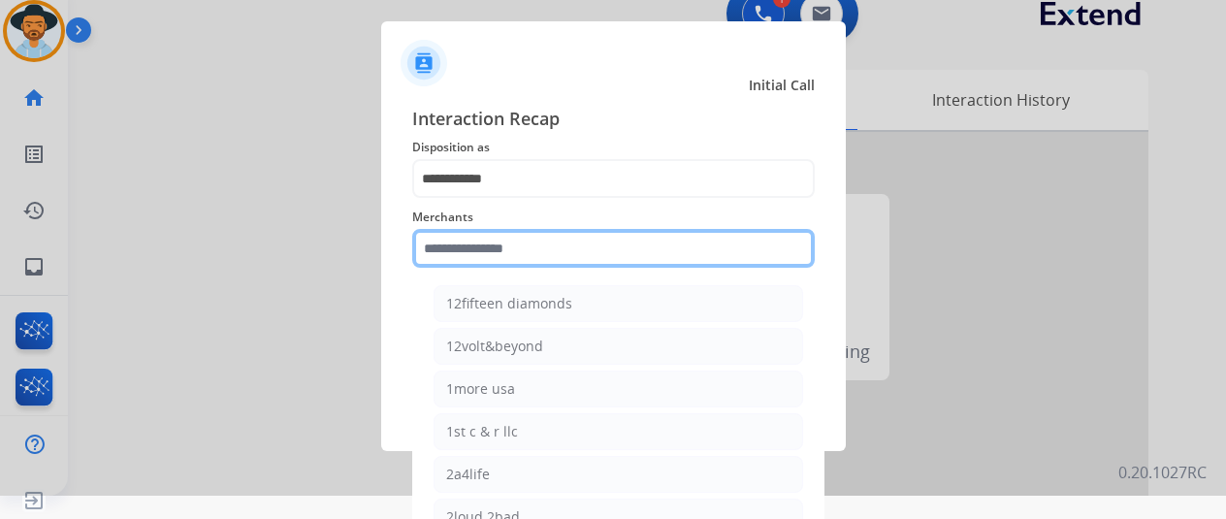
click at [458, 235] on input "text" at bounding box center [613, 248] width 403 height 39
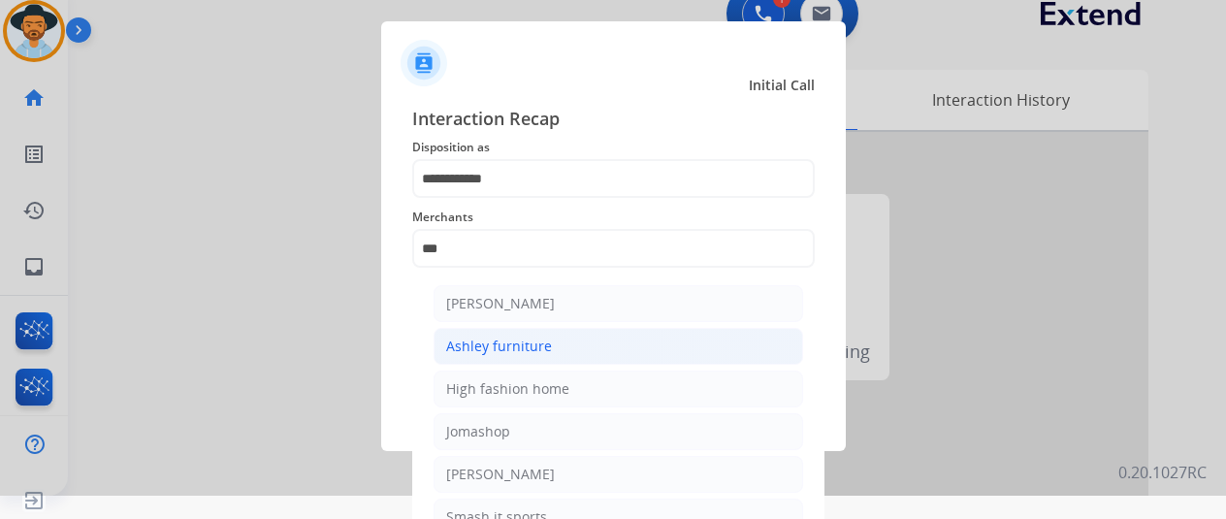
click at [493, 349] on div "Ashley furniture" at bounding box center [499, 346] width 106 height 19
type input "**********"
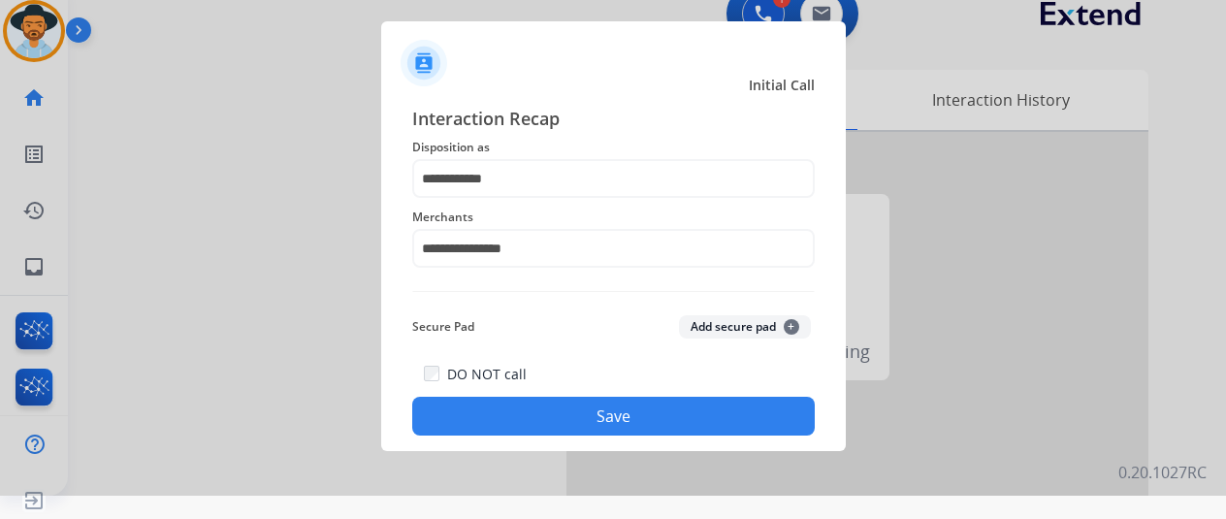
click at [561, 412] on button "Save" at bounding box center [613, 416] width 403 height 39
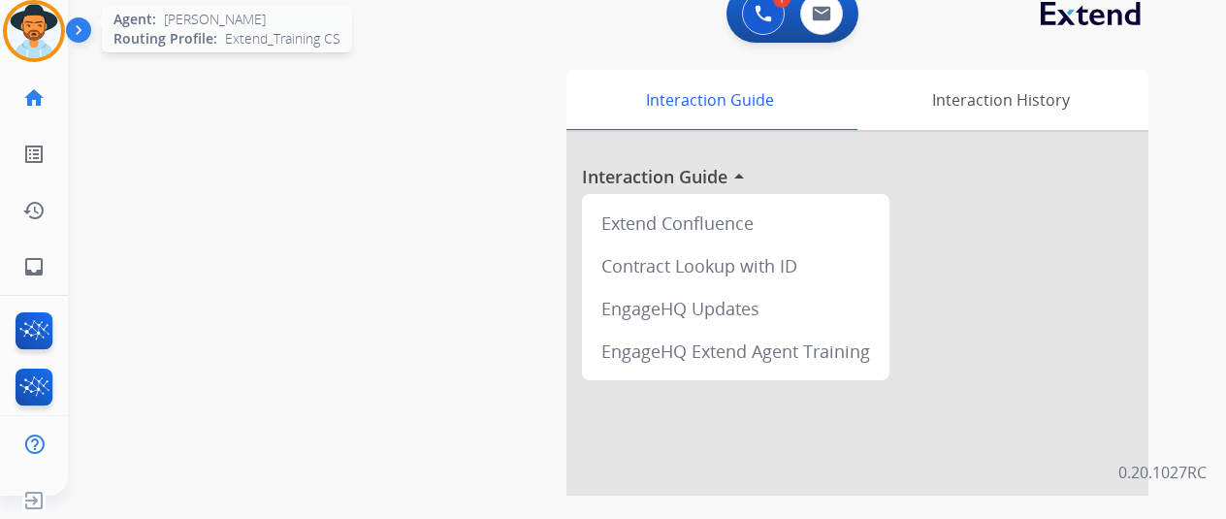
click at [23, 15] on img at bounding box center [34, 31] width 54 height 54
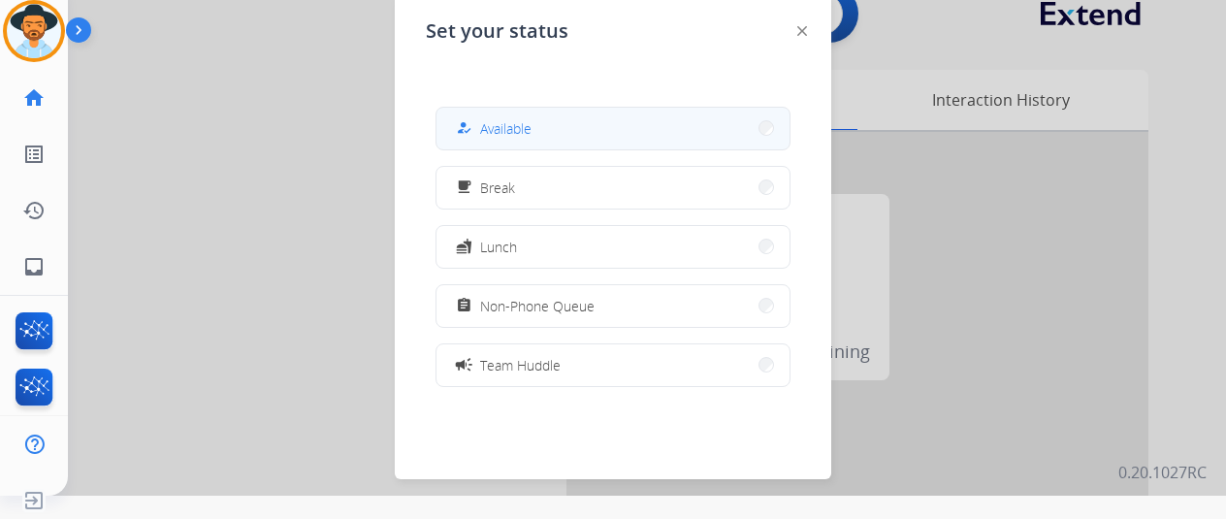
click at [516, 129] on span "Available" at bounding box center [505, 128] width 51 height 20
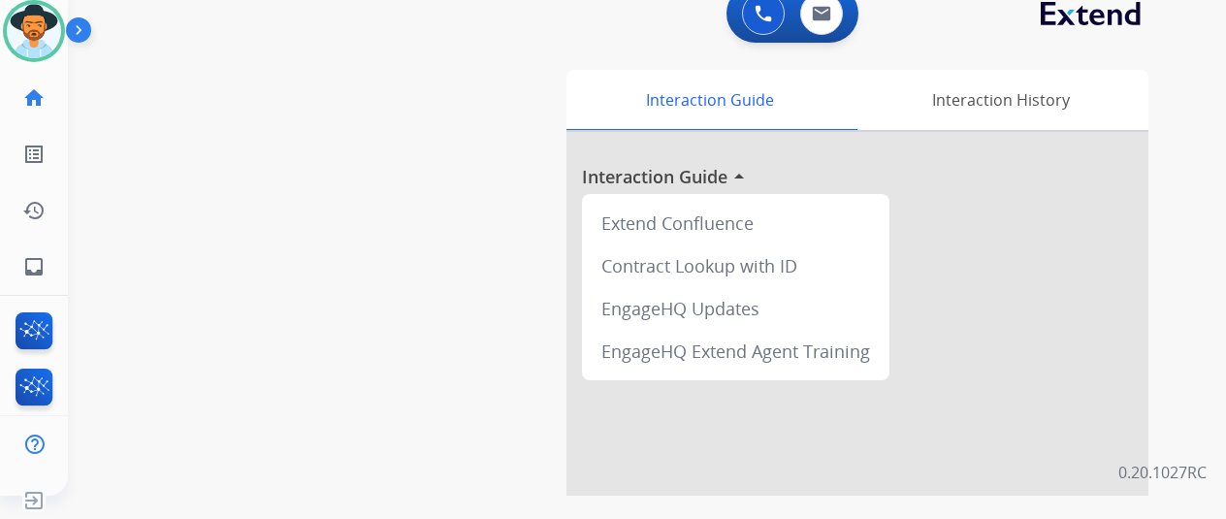
drag, startPoint x: 43, startPoint y: 31, endPoint x: 81, endPoint y: 30, distance: 38.8
click at [45, 32] on img at bounding box center [34, 31] width 54 height 54
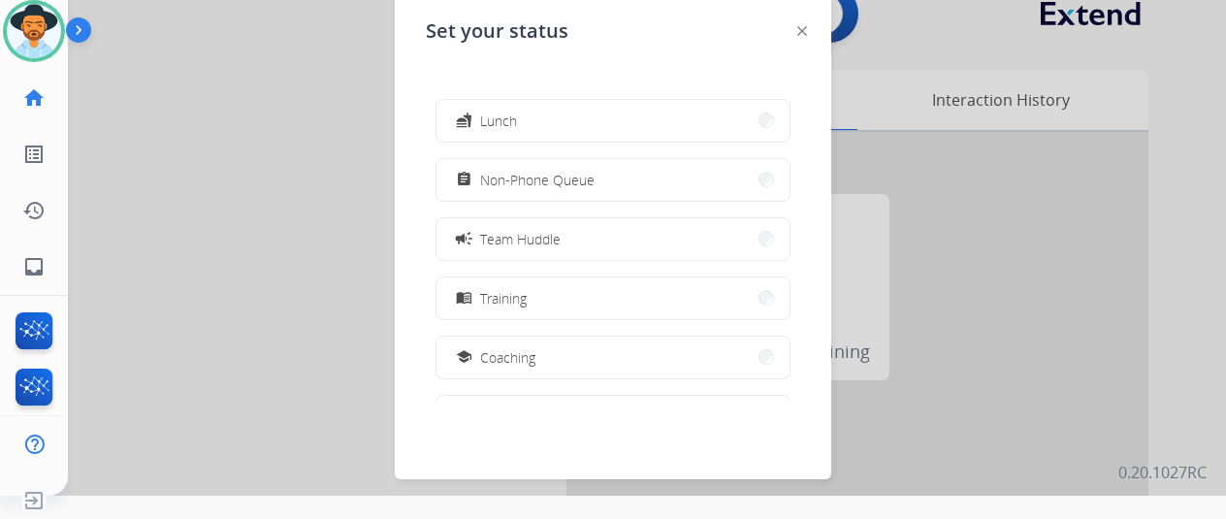
scroll to position [307, 0]
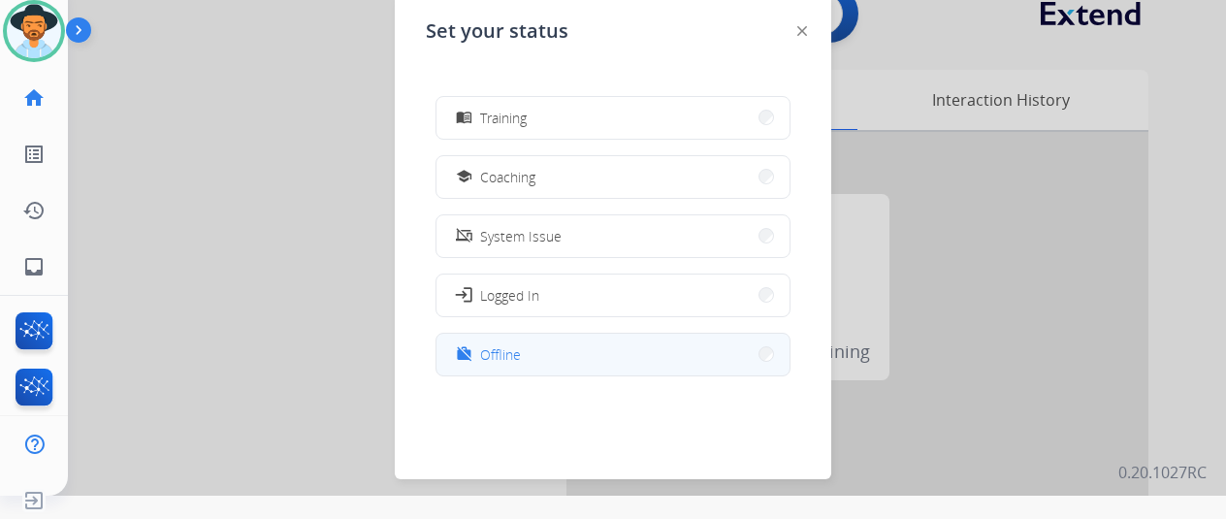
drag, startPoint x: 563, startPoint y: 365, endPoint x: 553, endPoint y: 333, distance: 33.4
click at [565, 366] on button "work_off Offline" at bounding box center [612, 355] width 353 height 42
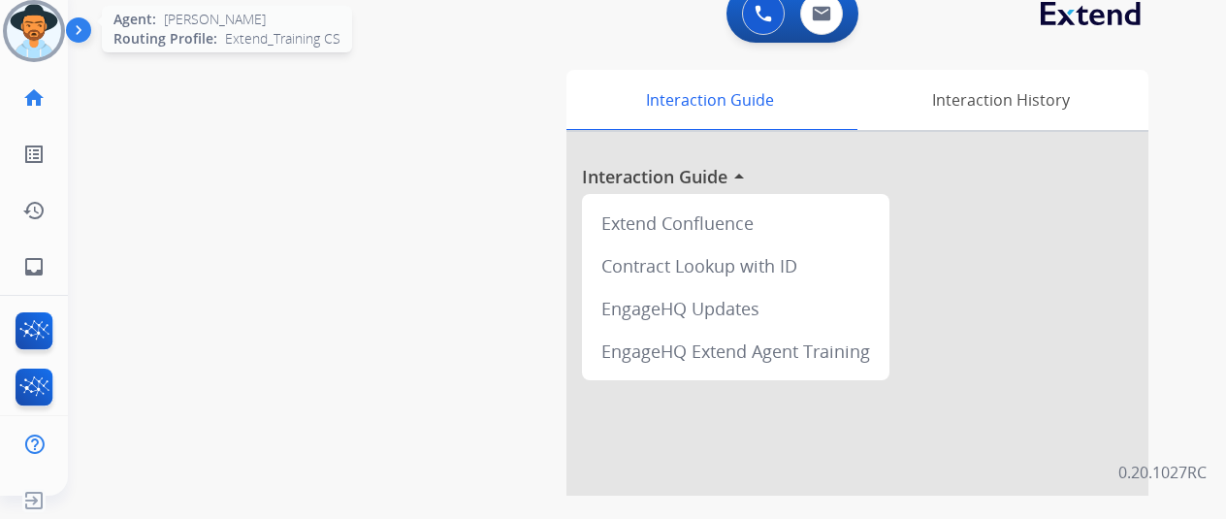
click at [18, 25] on img at bounding box center [34, 31] width 54 height 54
